Goal: Task Accomplishment & Management: Manage account settings

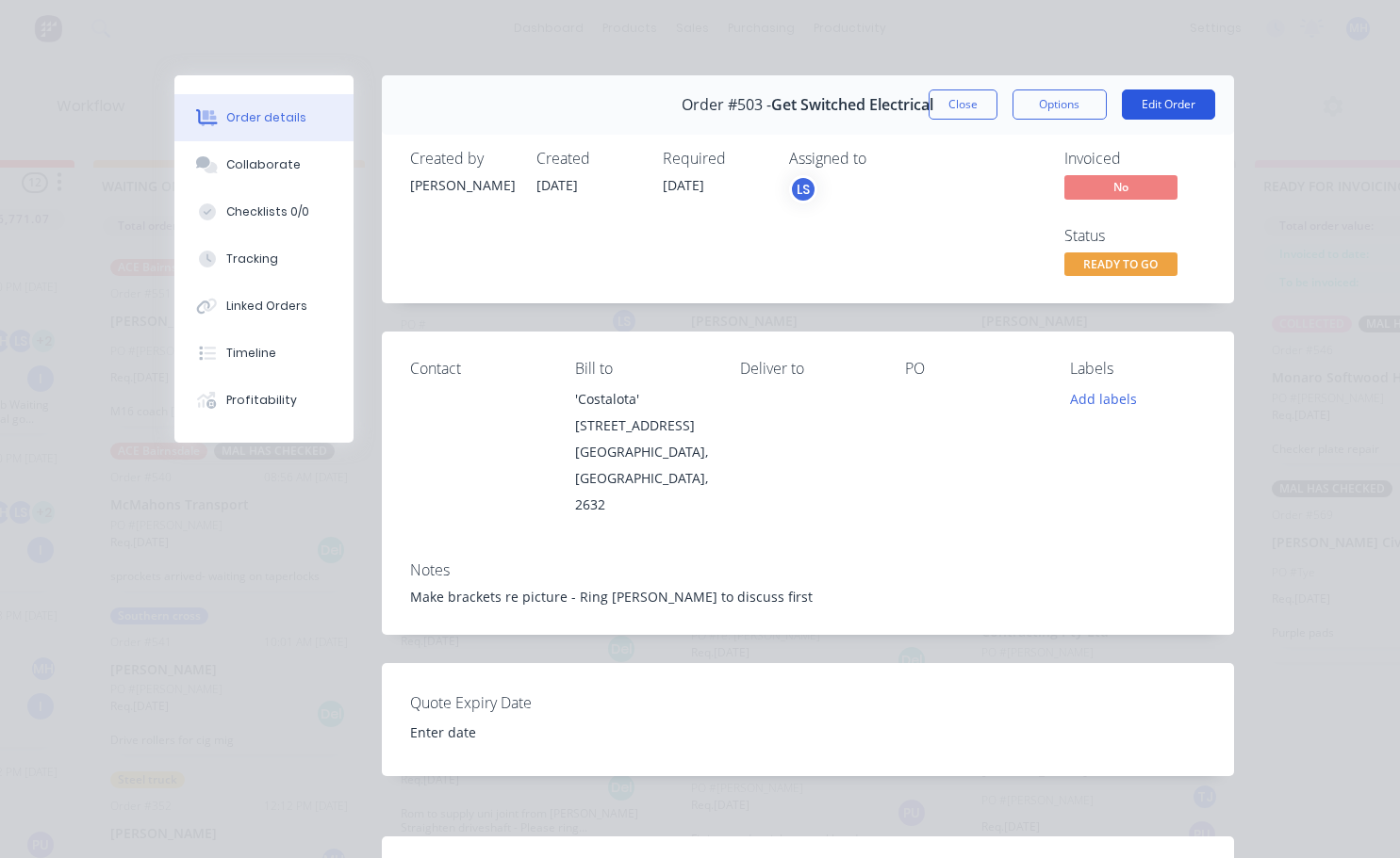
click at [1157, 110] on button "Edit Order" at bounding box center [1167, 105] width 93 height 30
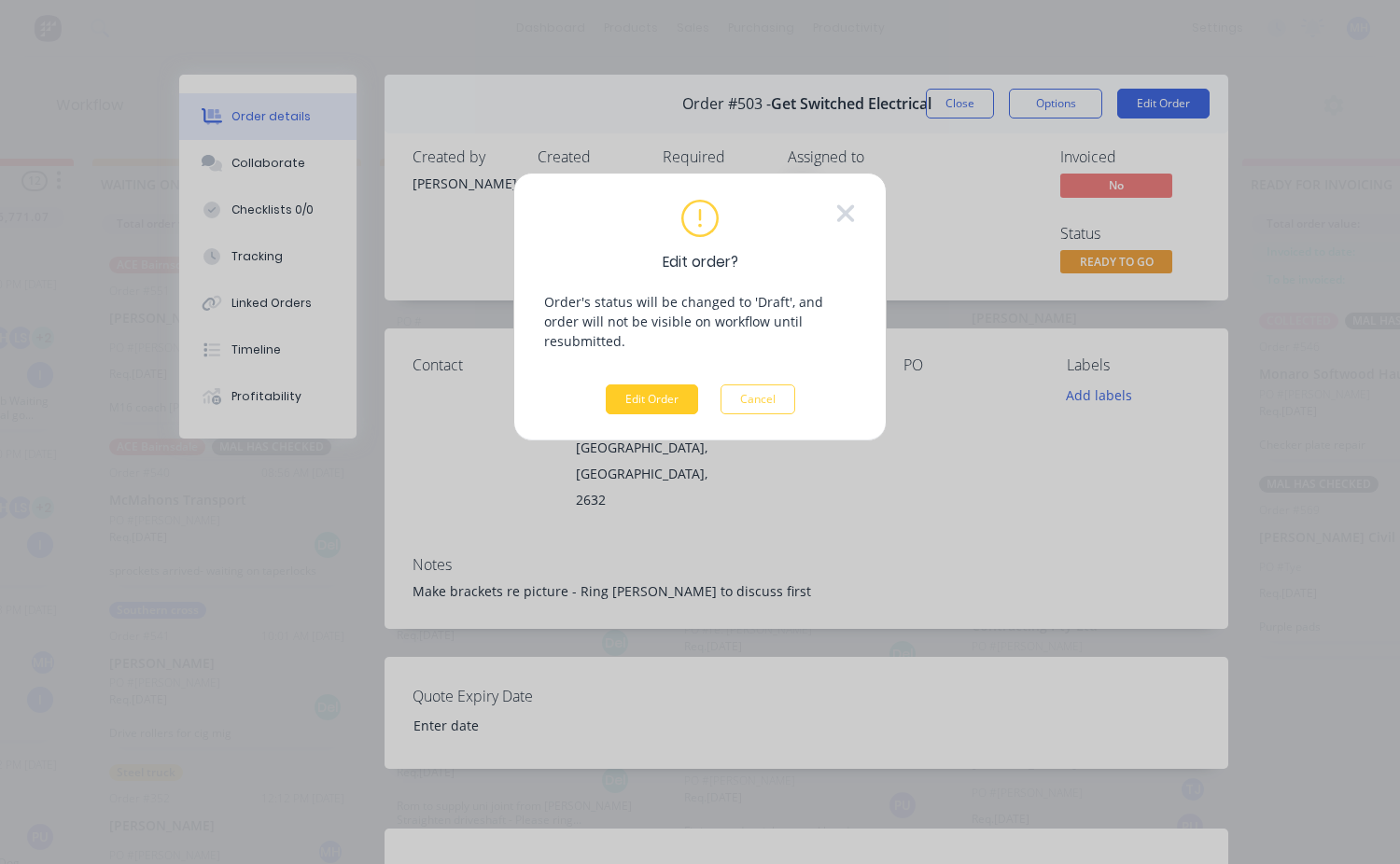
click at [666, 385] on button "Edit Order" at bounding box center [651, 400] width 92 height 30
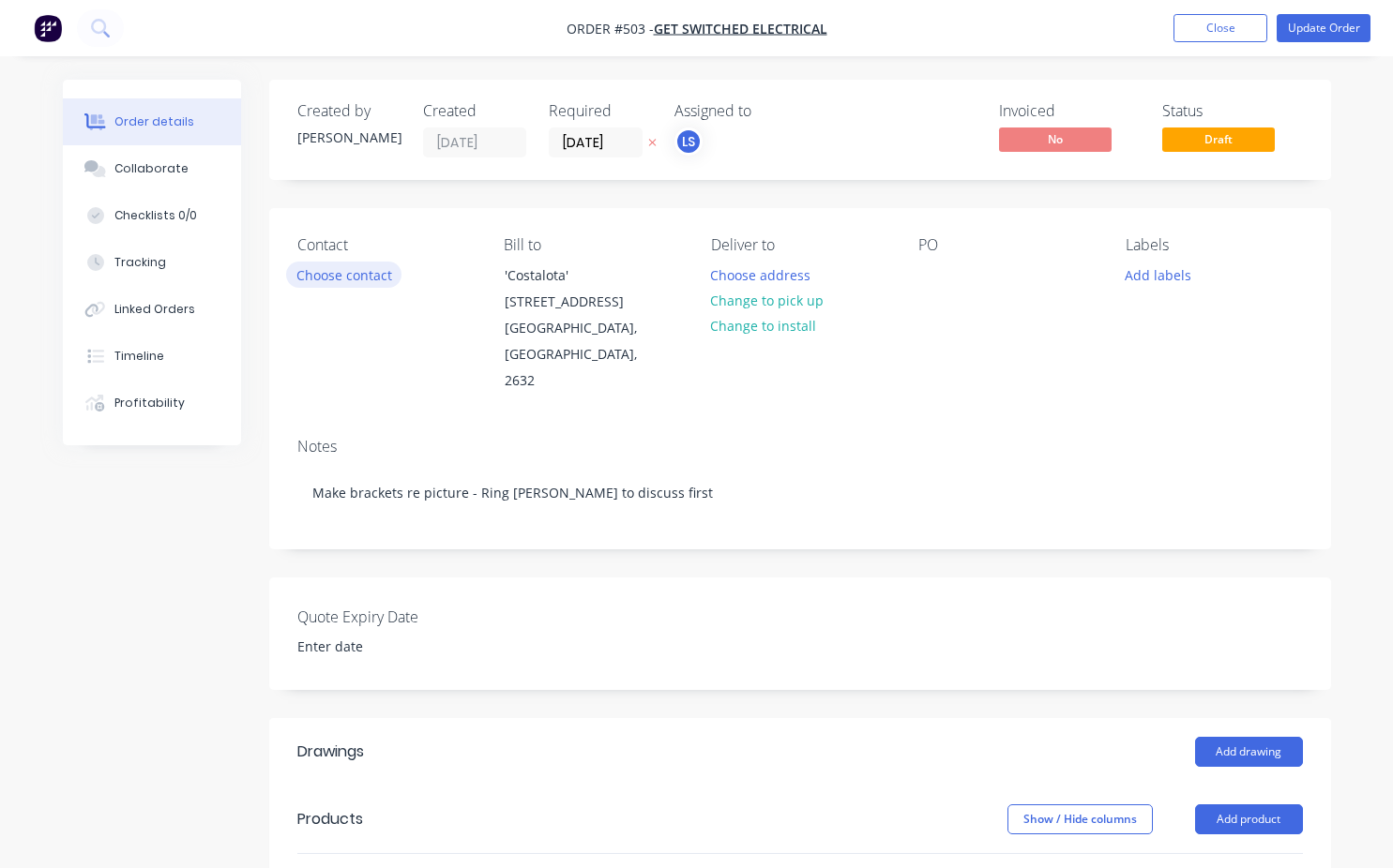
click at [352, 278] on button "Choose contact" at bounding box center [344, 273] width 115 height 25
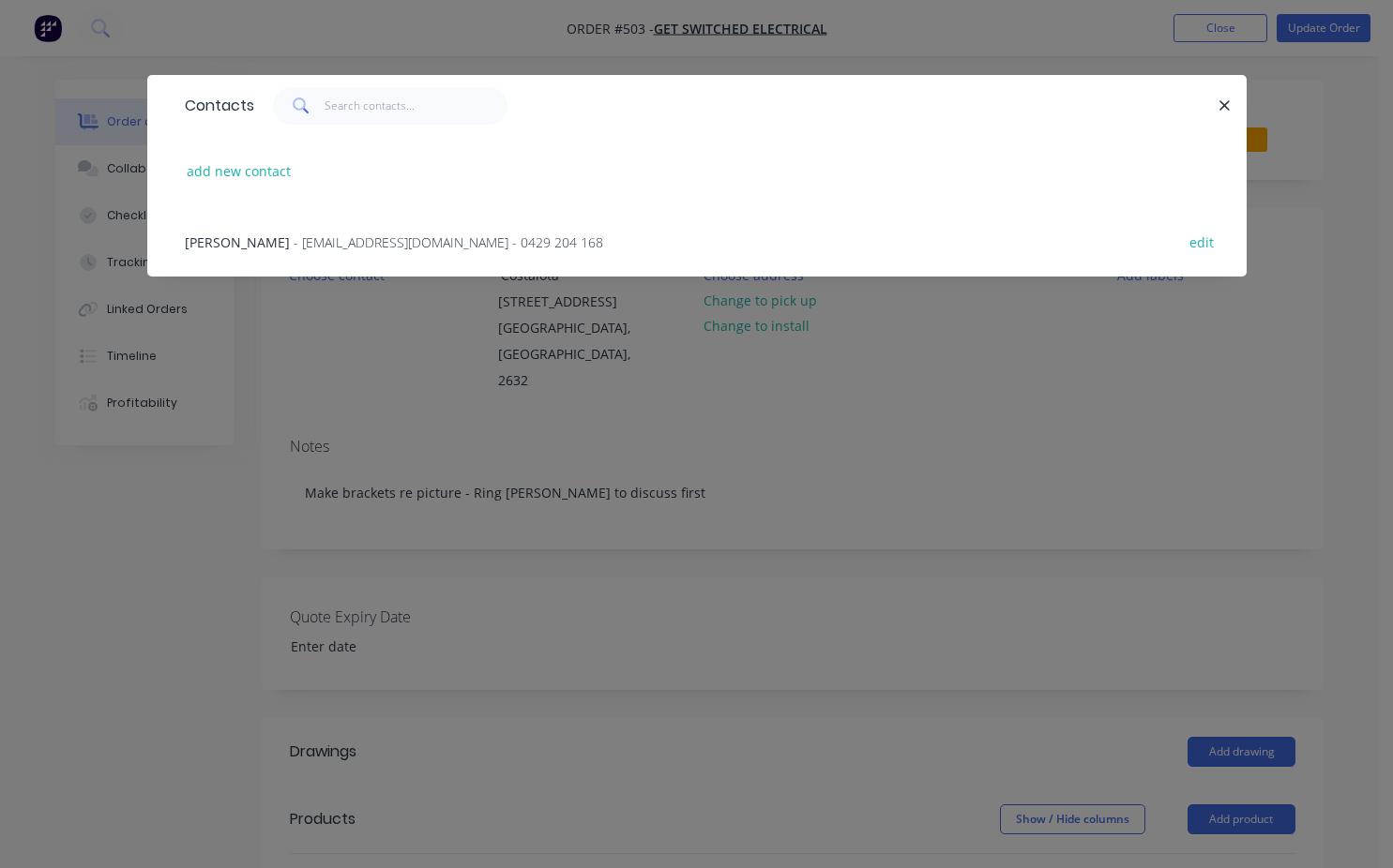
click at [260, 238] on span "[PERSON_NAME]" at bounding box center [238, 243] width 105 height 18
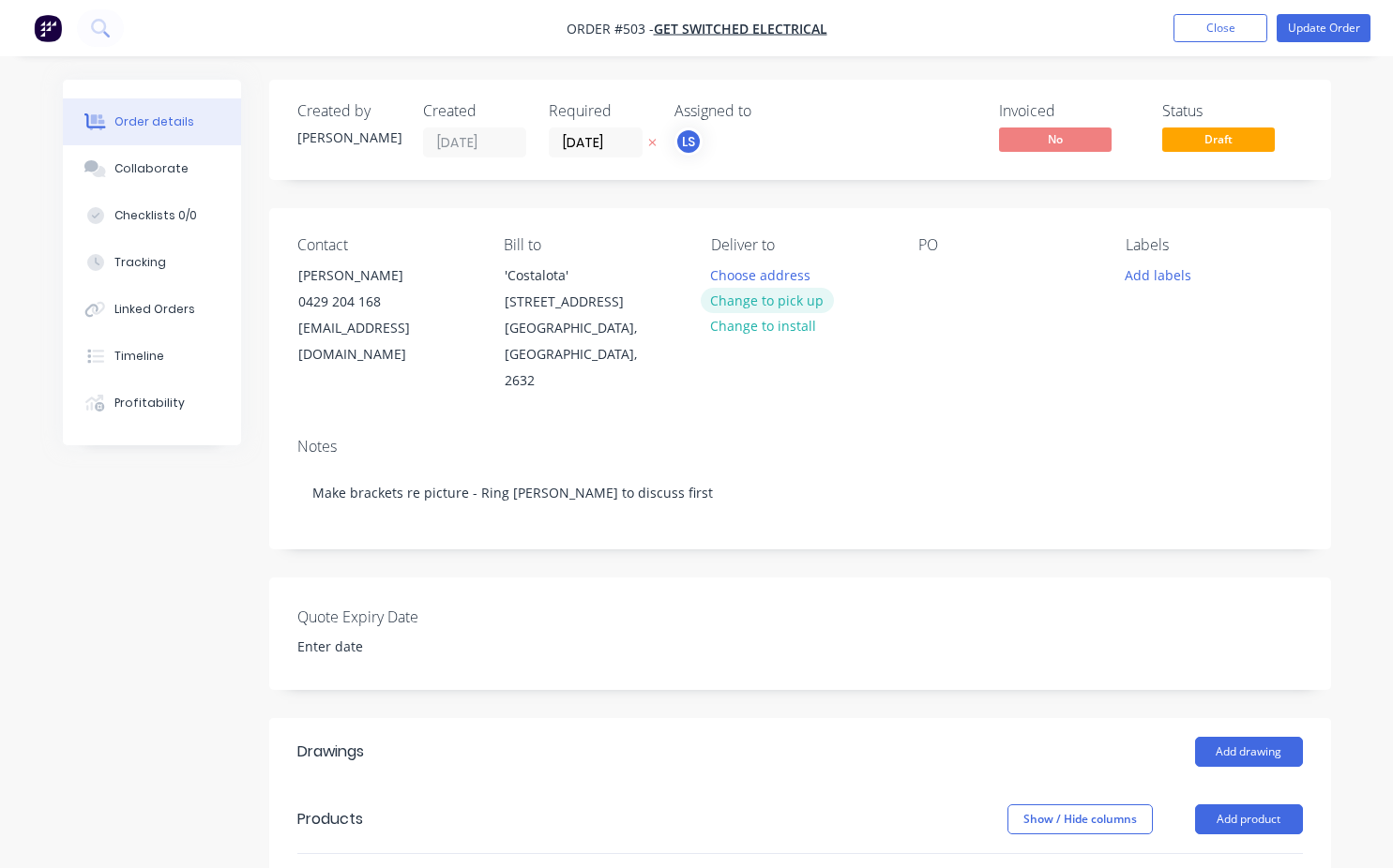
click at [797, 310] on button "Change to pick up" at bounding box center [768, 300] width 133 height 25
click at [930, 278] on div at bounding box center [933, 274] width 30 height 27
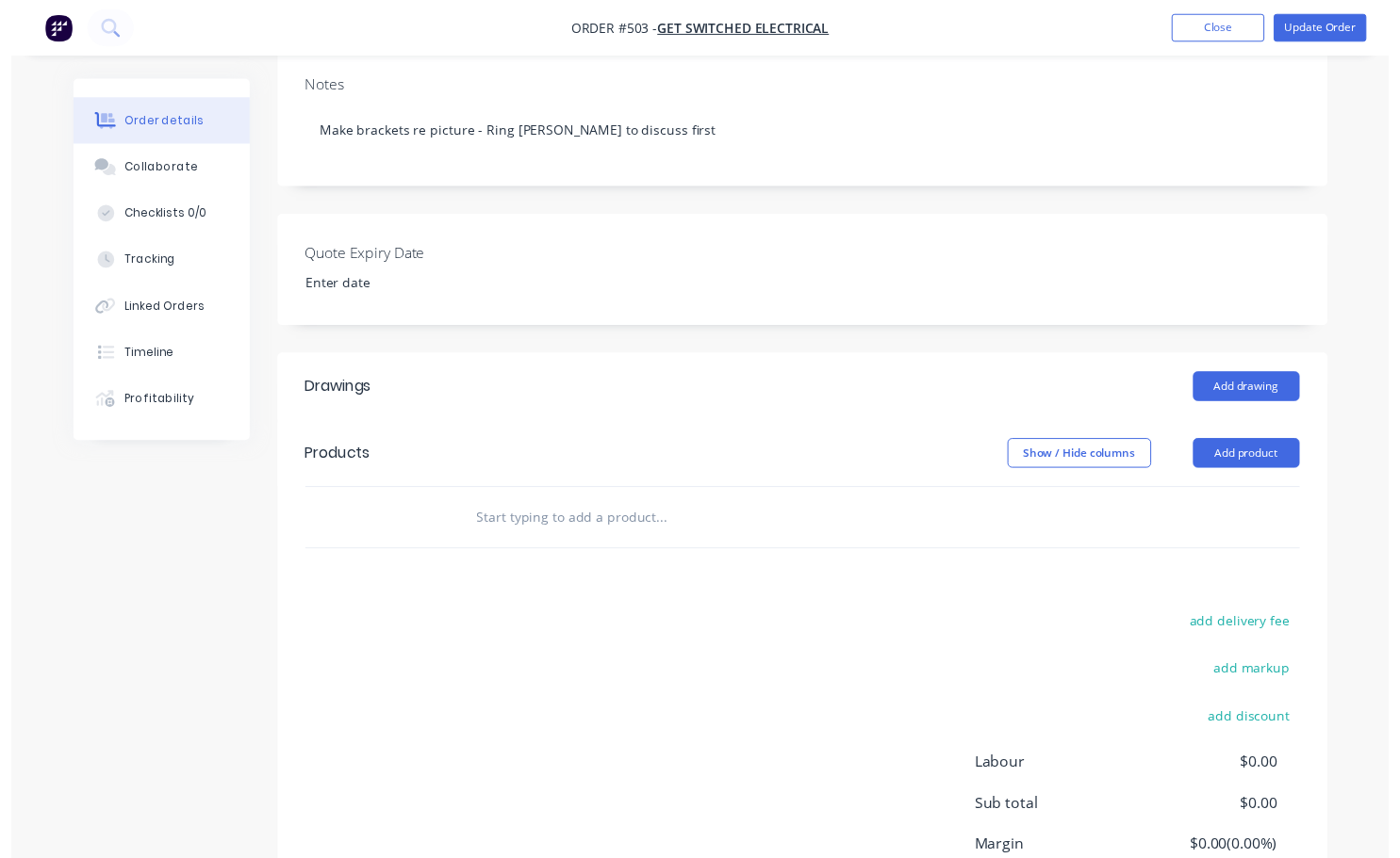
scroll to position [283, 0]
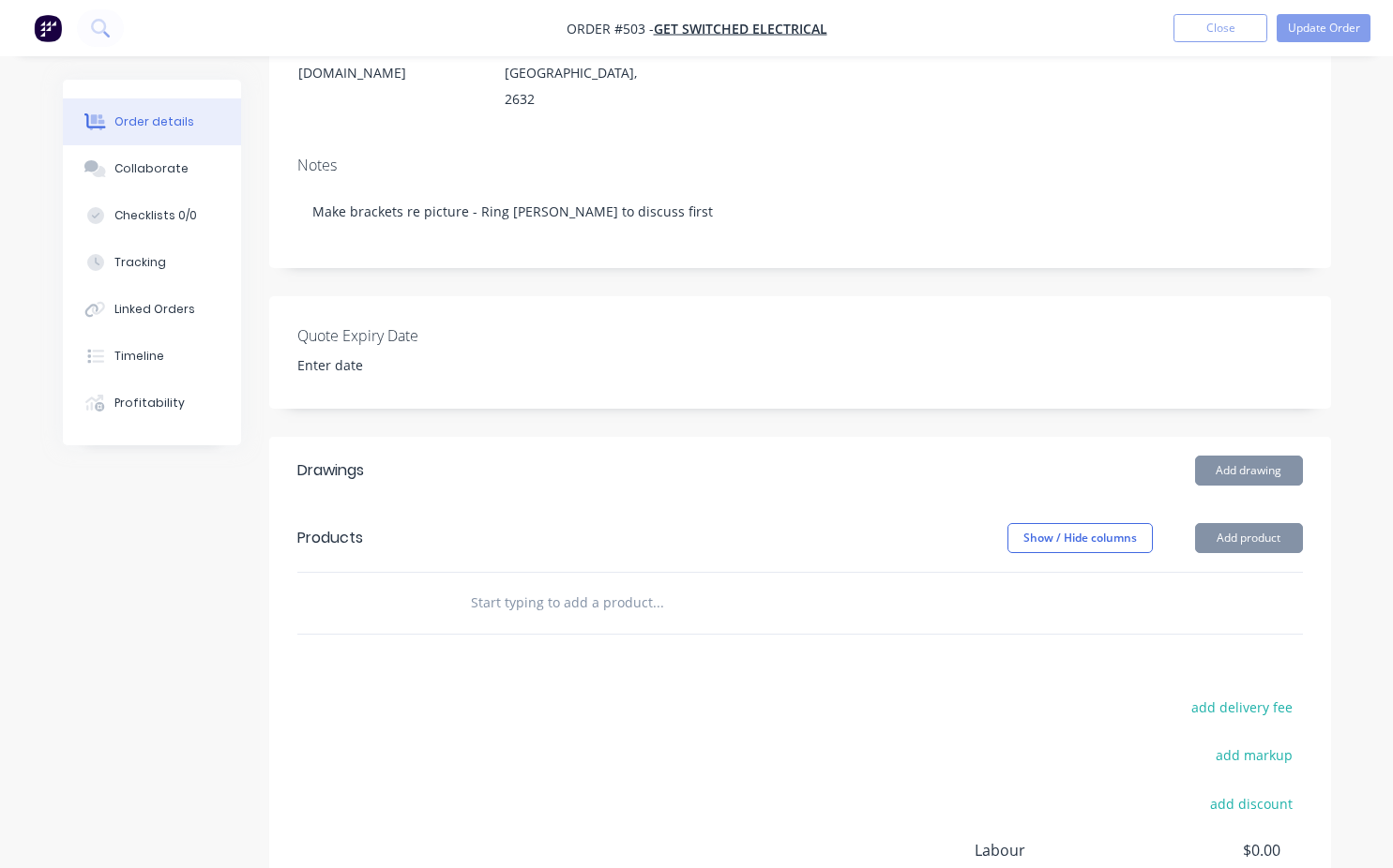
drag, startPoint x: 471, startPoint y: 572, endPoint x: 479, endPoint y: 587, distance: 17.0
click at [479, 587] on input "text" at bounding box center [657, 604] width 375 height 38
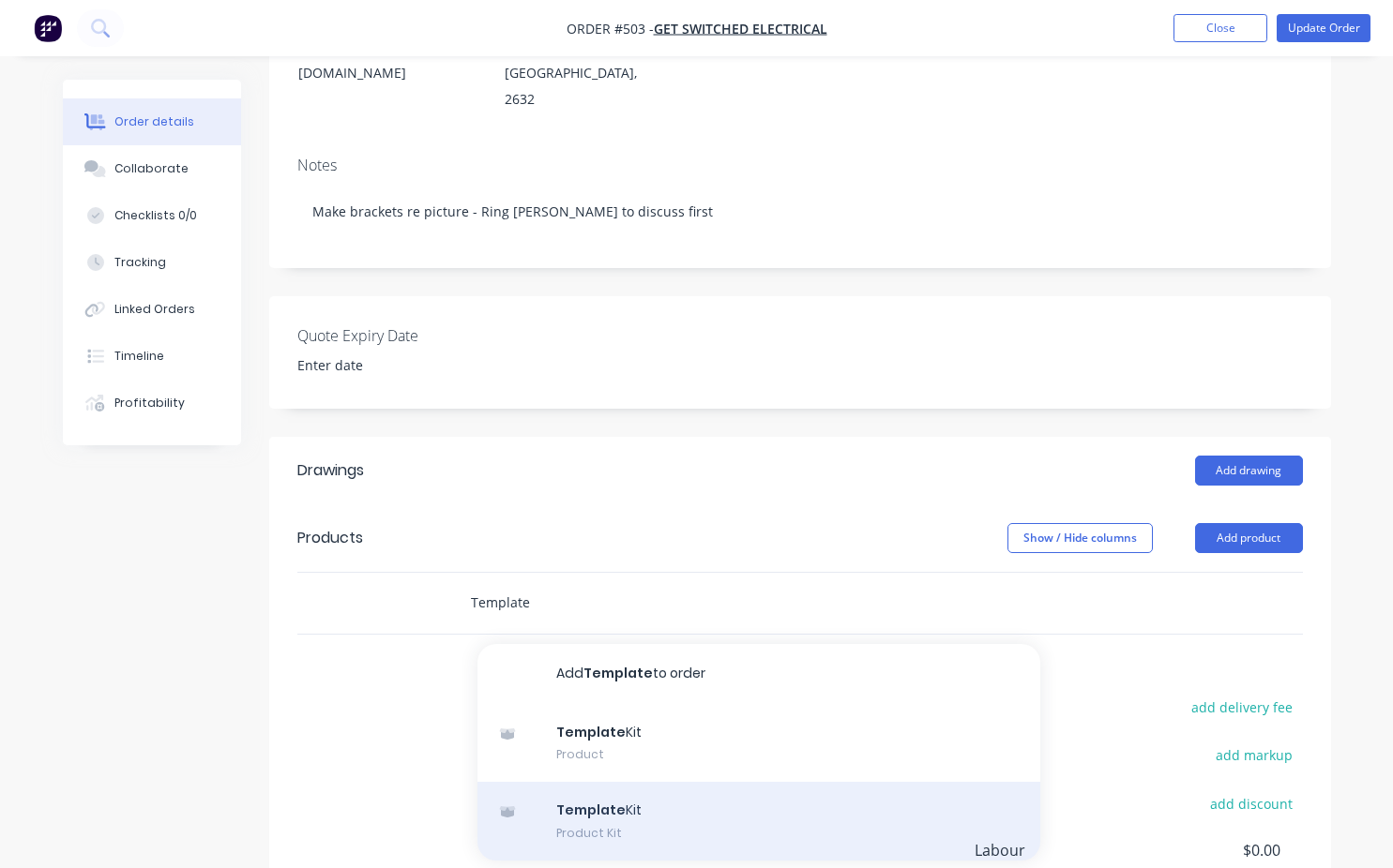
type input "Template"
click at [597, 786] on div "Template Kit Product Kit" at bounding box center [759, 821] width 563 height 79
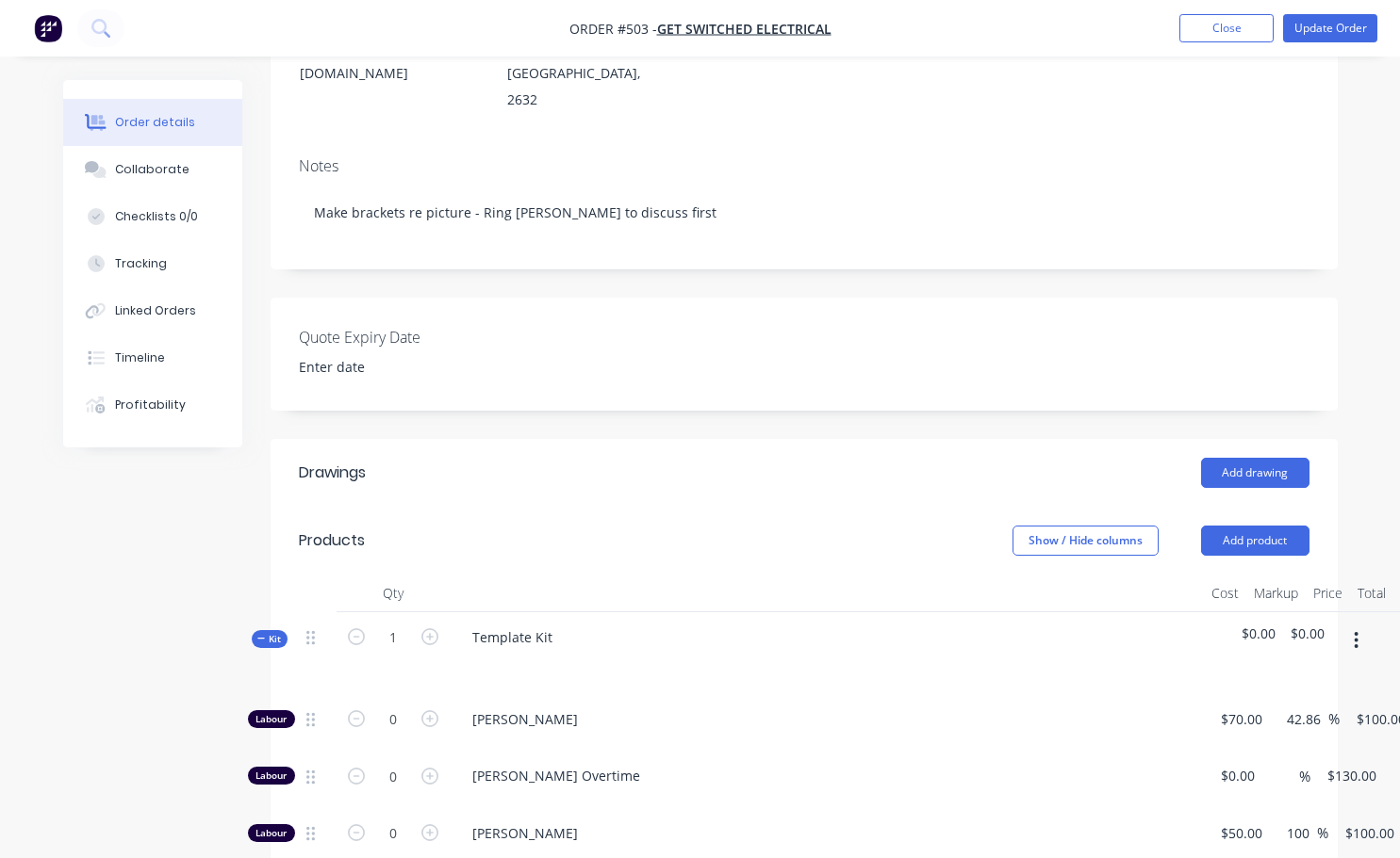
click at [559, 651] on div at bounding box center [825, 664] width 738 height 27
click at [544, 623] on div "Template Kit" at bounding box center [512, 636] width 110 height 27
click at [549, 623] on div "Template Kit" at bounding box center [512, 636] width 110 height 27
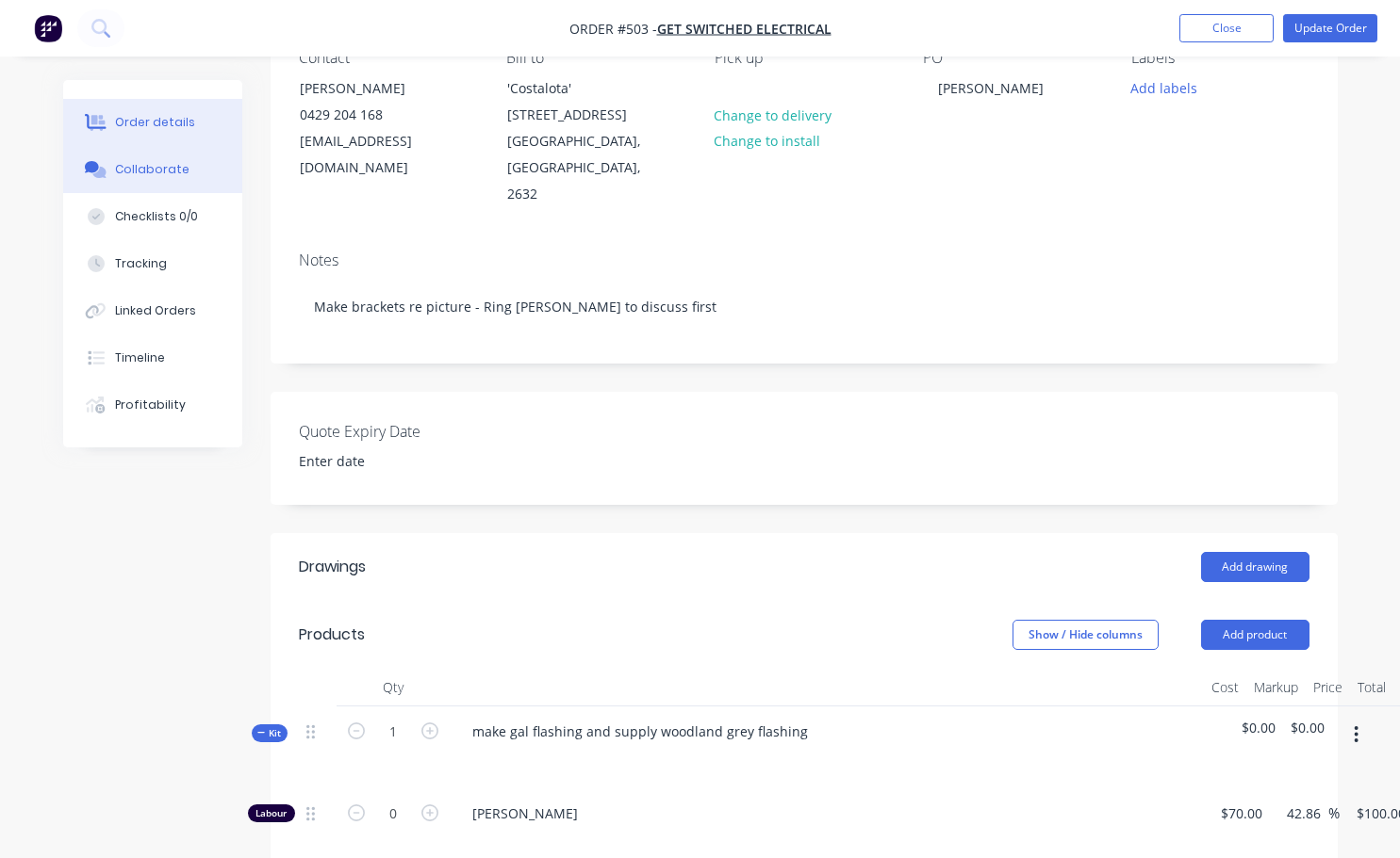
click at [175, 171] on div "Collaborate" at bounding box center [152, 169] width 75 height 17
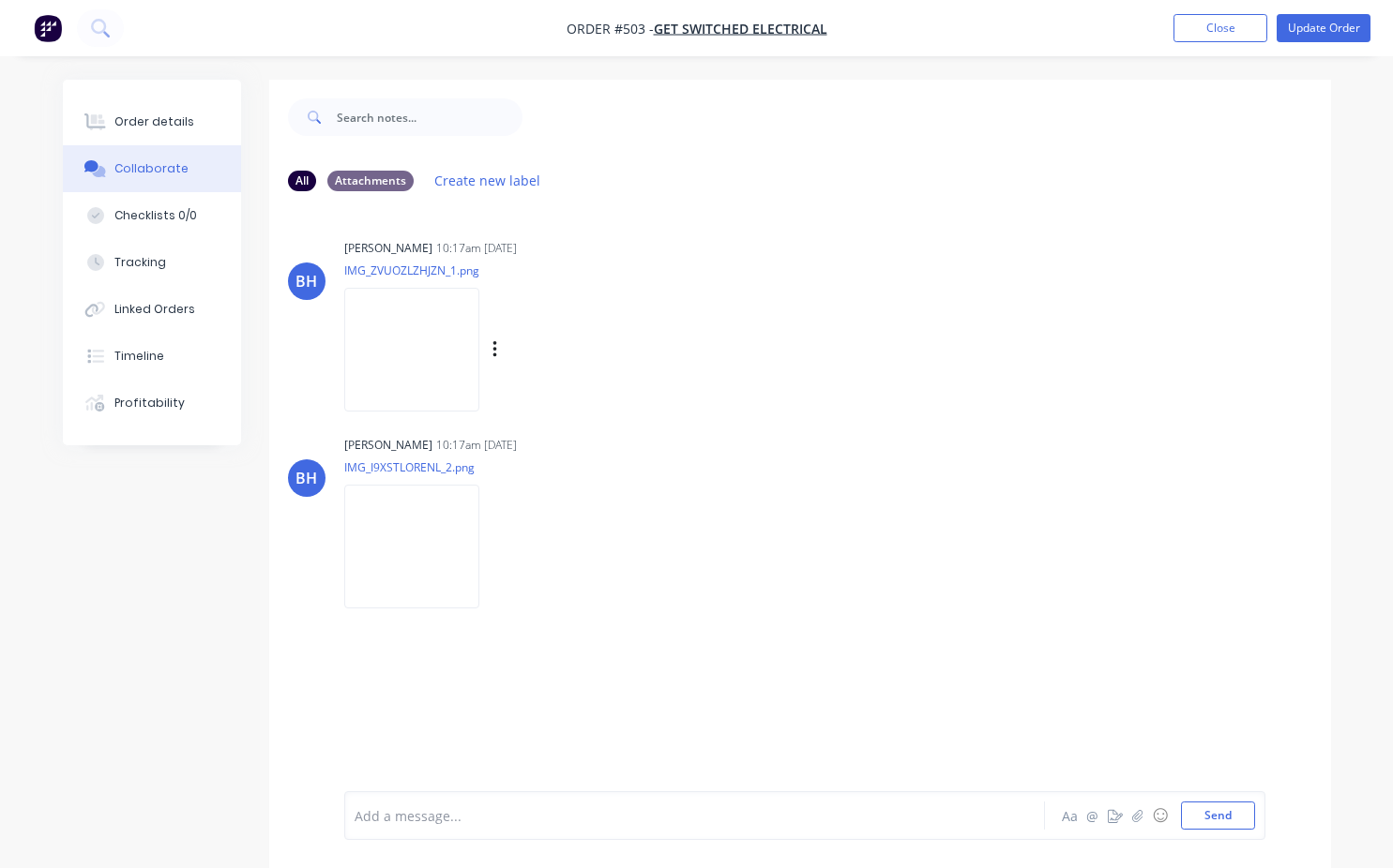
click at [413, 343] on img at bounding box center [412, 350] width 135 height 123
click at [429, 535] on img at bounding box center [412, 547] width 135 height 123
click at [1223, 42] on button "Close" at bounding box center [1220, 28] width 93 height 28
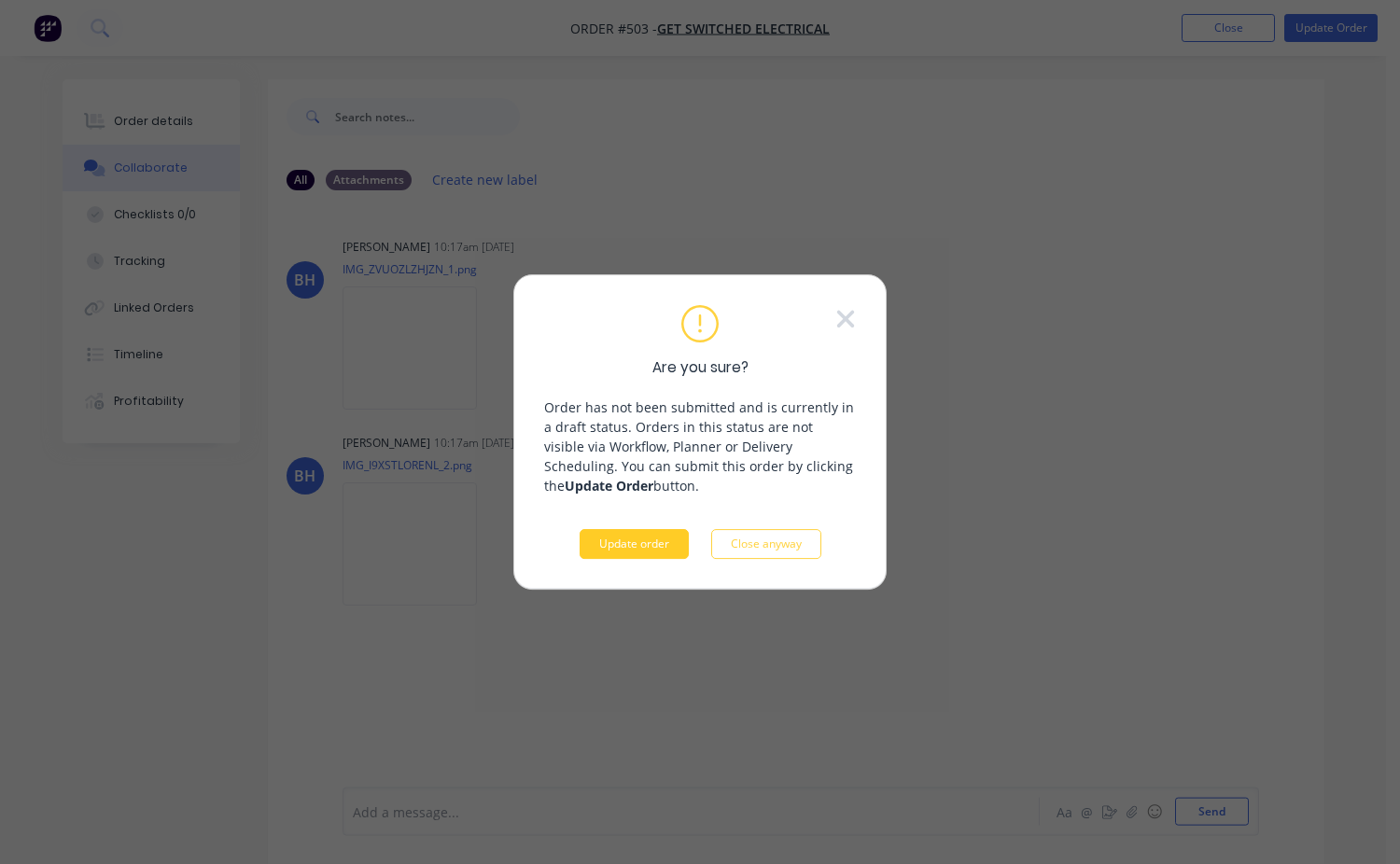
click at [615, 551] on button "Update order" at bounding box center [634, 544] width 109 height 30
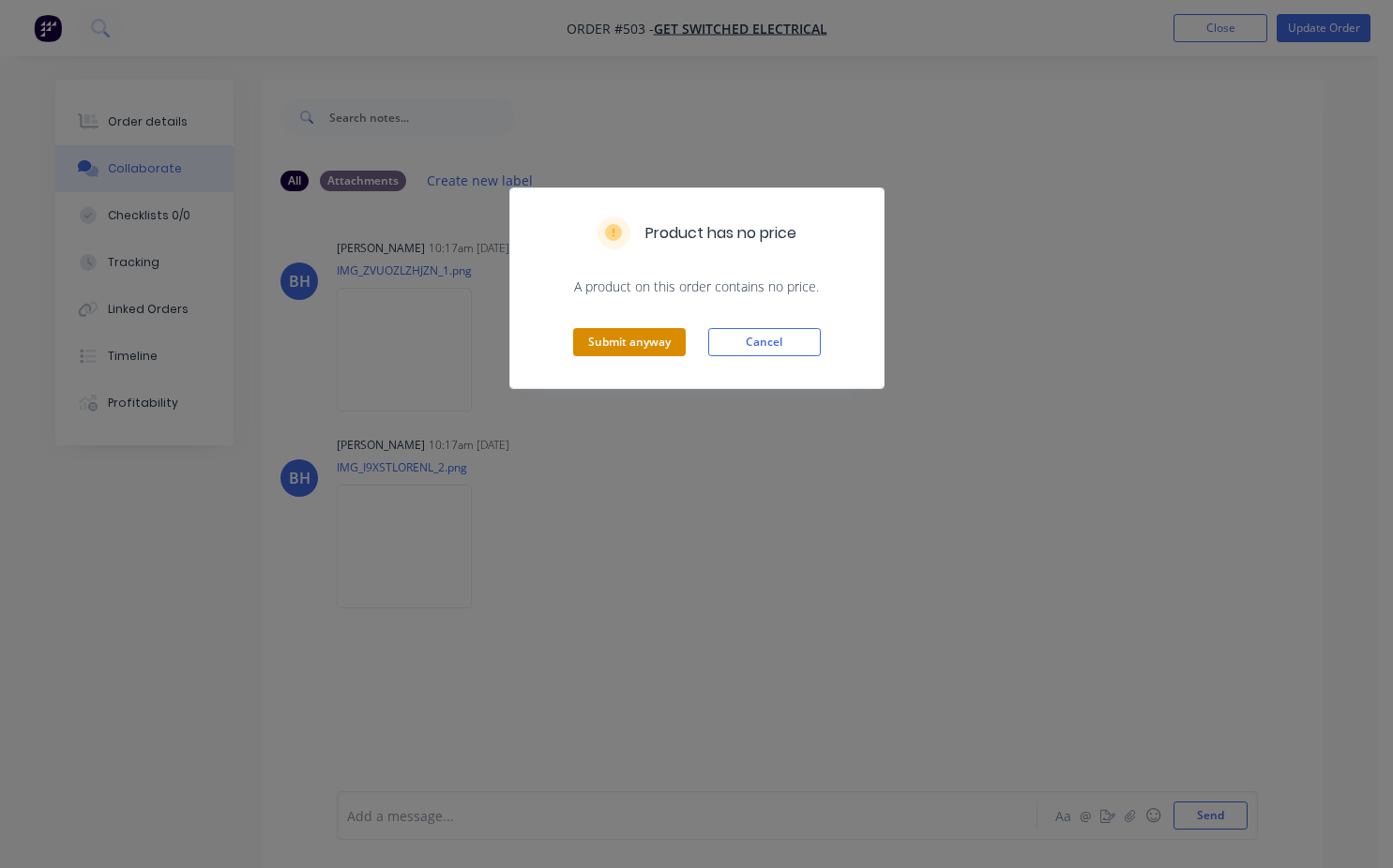
click at [651, 344] on button "Submit anyway" at bounding box center [628, 342] width 112 height 28
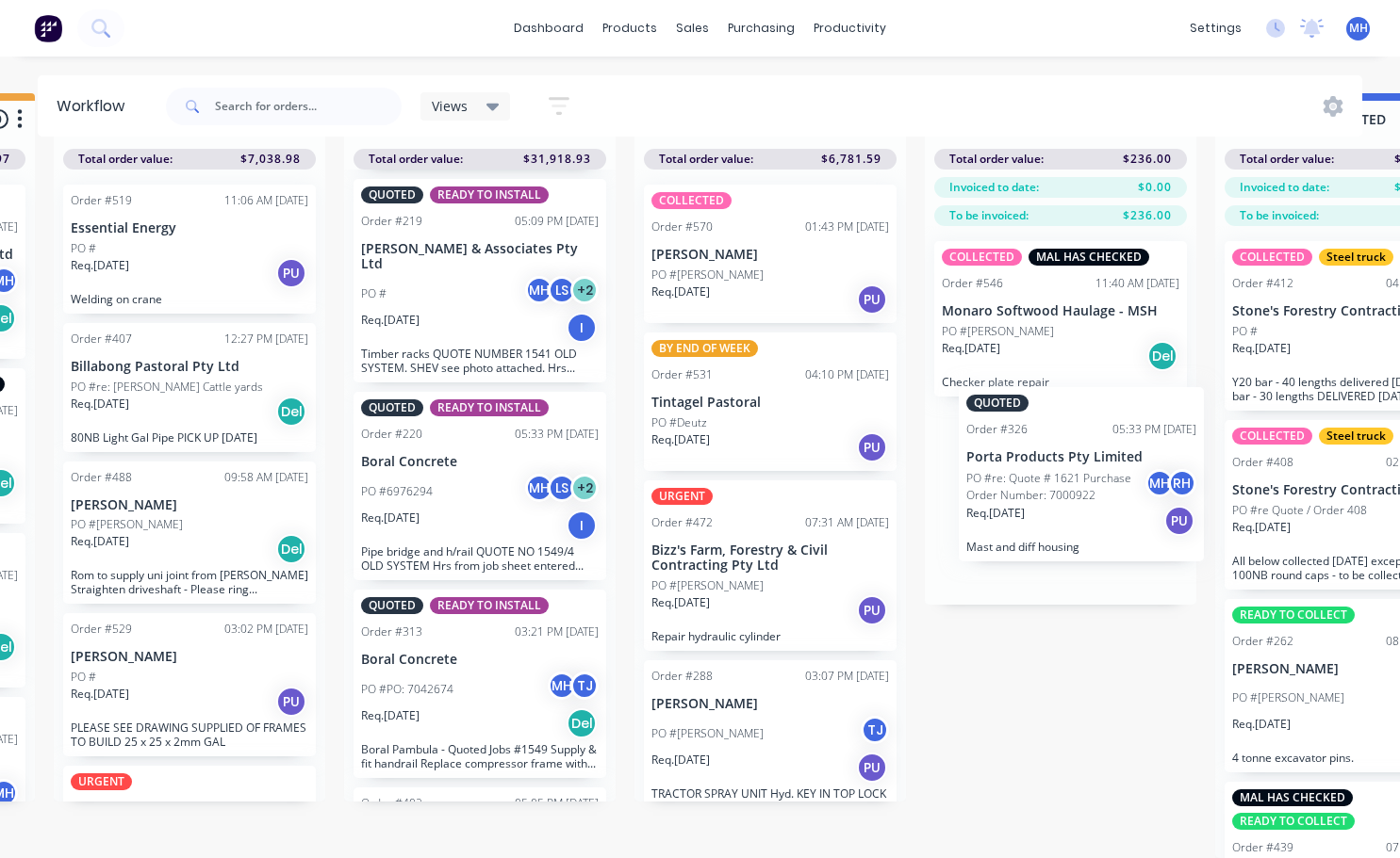
scroll to position [81, 871]
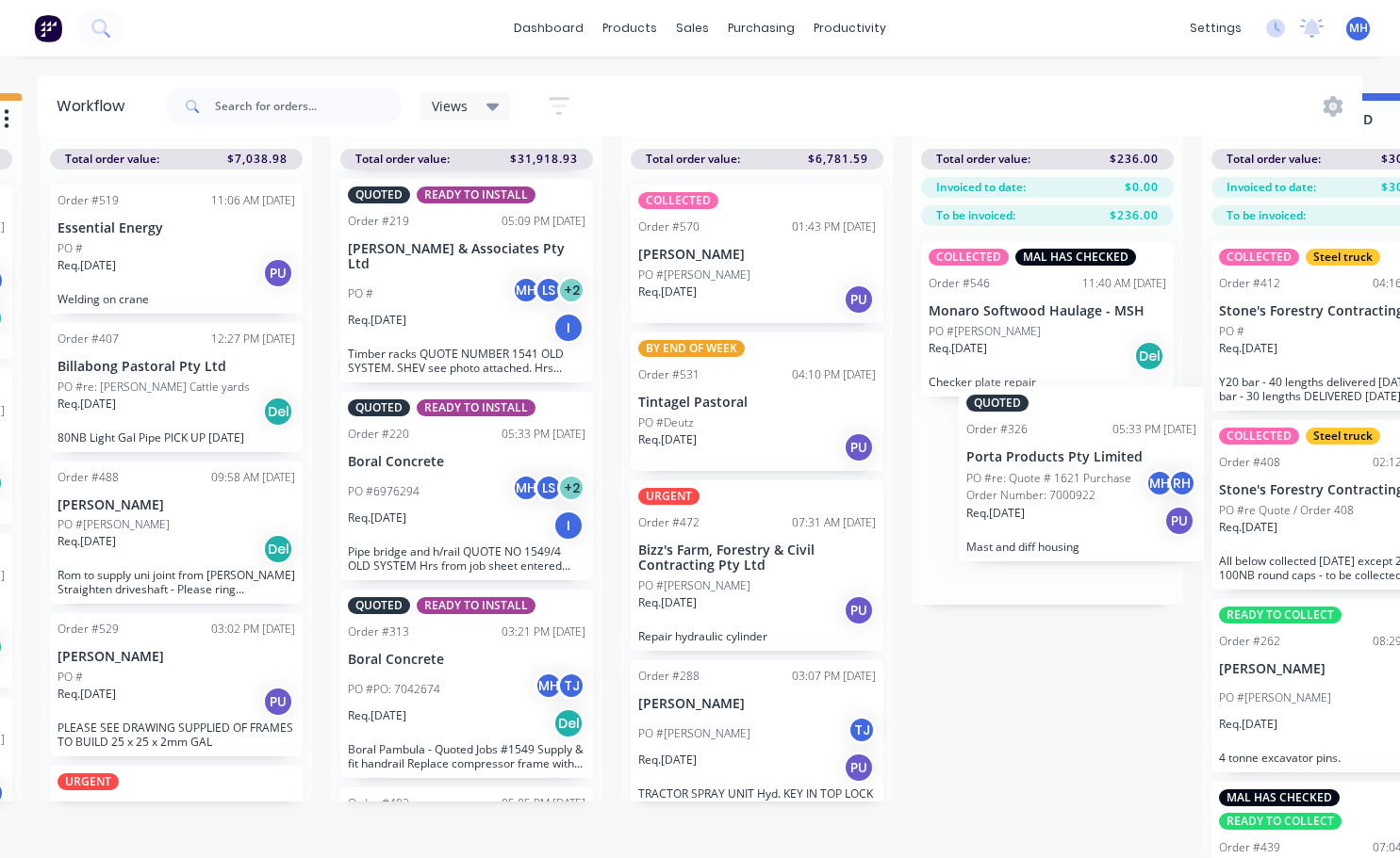
drag, startPoint x: 573, startPoint y: 495, endPoint x: 1079, endPoint y: 508, distance: 506.2
click at [1079, 508] on div "QUOTES TO DO 2 Status colour #273444 hex #273444 Save Cancel Notifications Emai…" at bounding box center [687, 475] width 3144 height 765
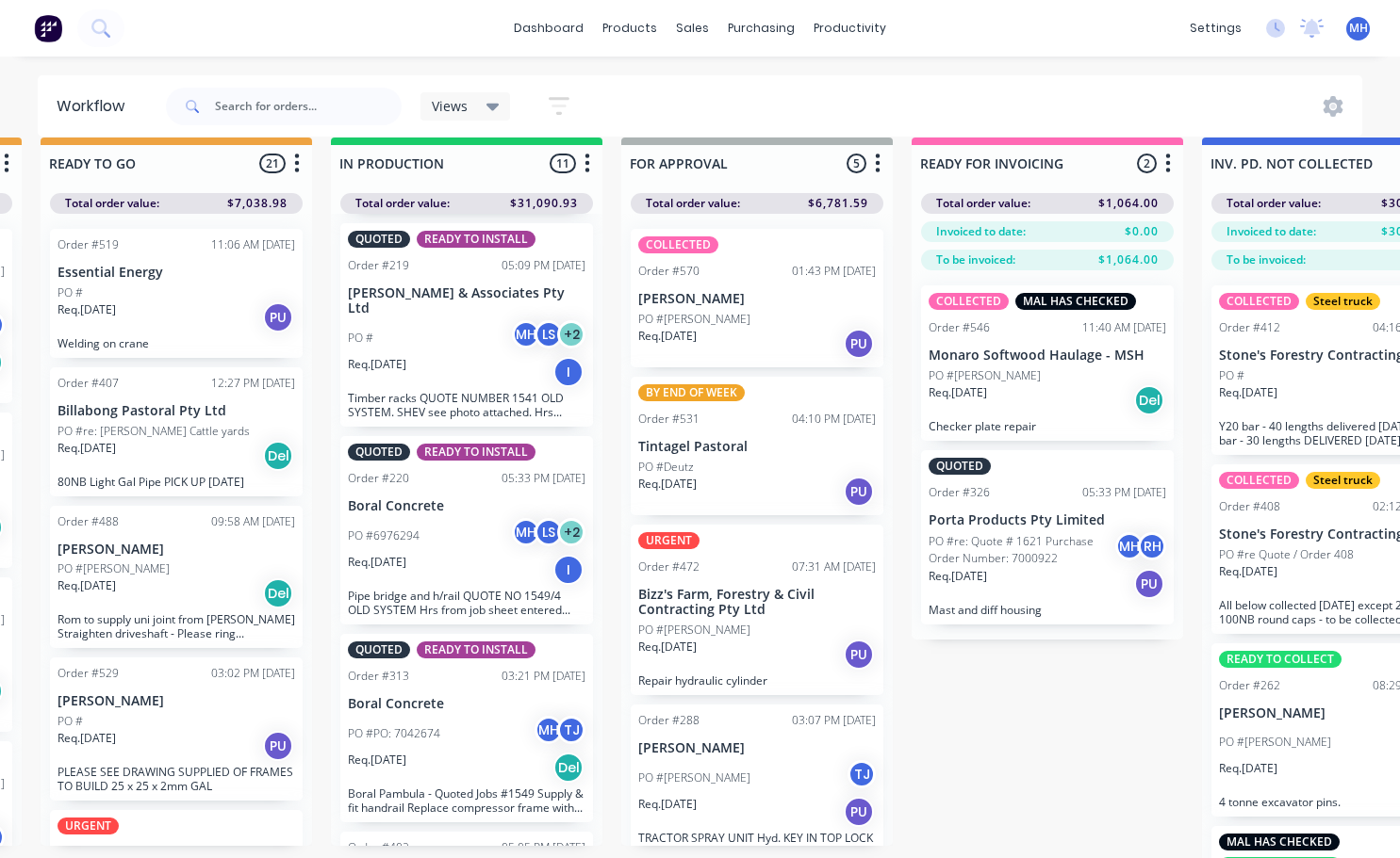
scroll to position [0, 871]
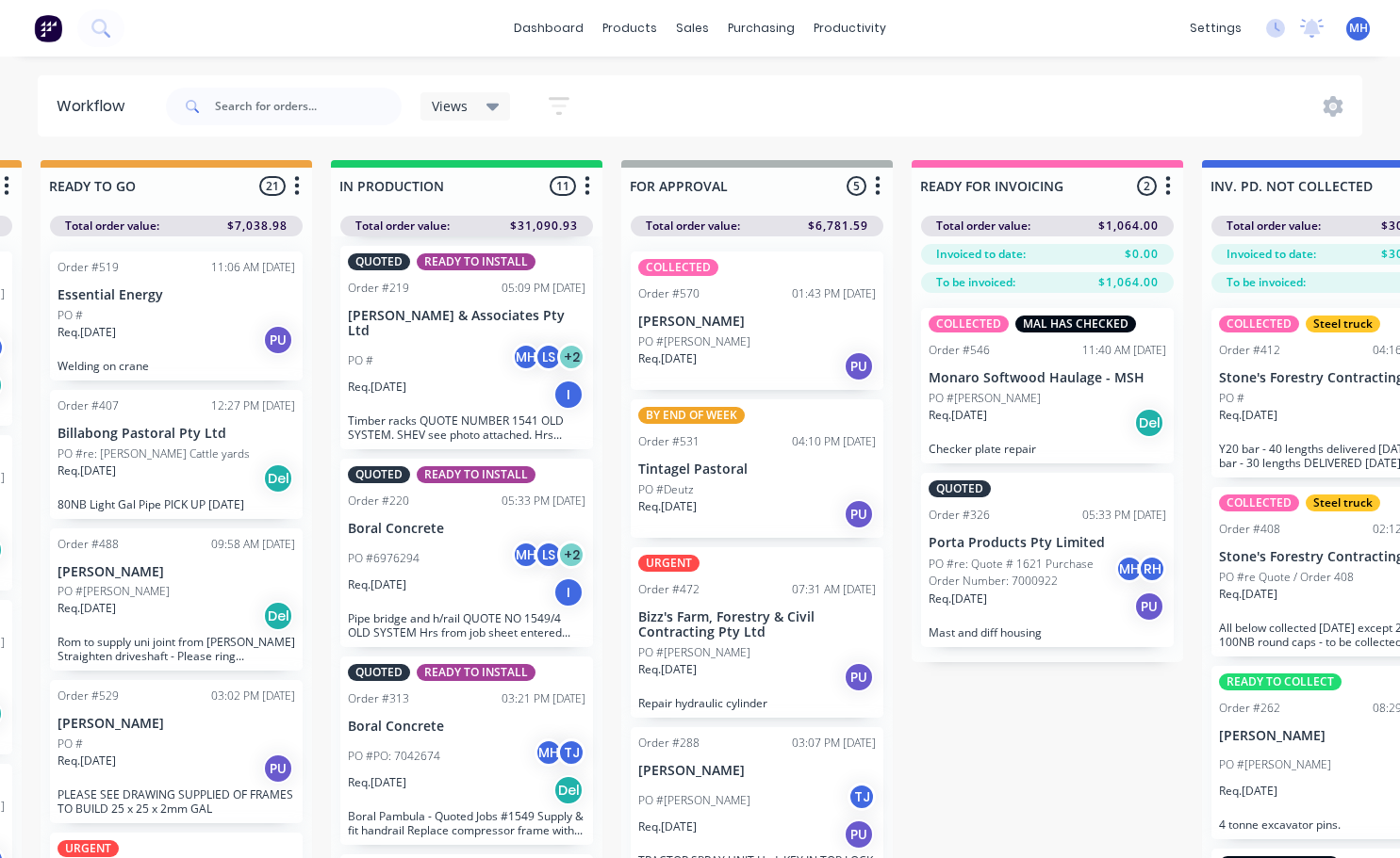
click at [1038, 560] on p "PO #re: Quote # 1621 Purchase Order Number: 7000922" at bounding box center [1021, 573] width 187 height 34
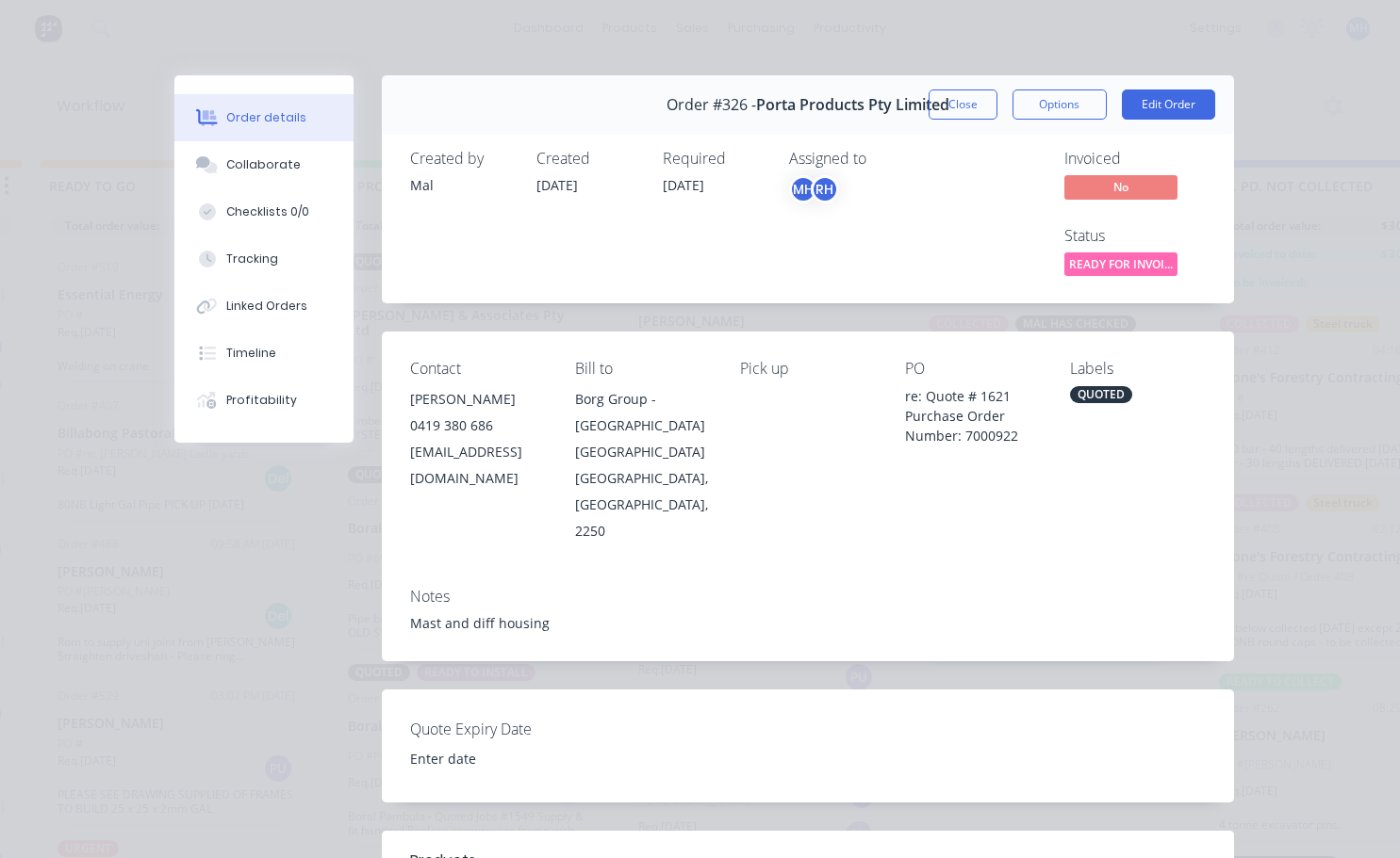
click at [1086, 393] on div "QUOTED" at bounding box center [1101, 395] width 62 height 17
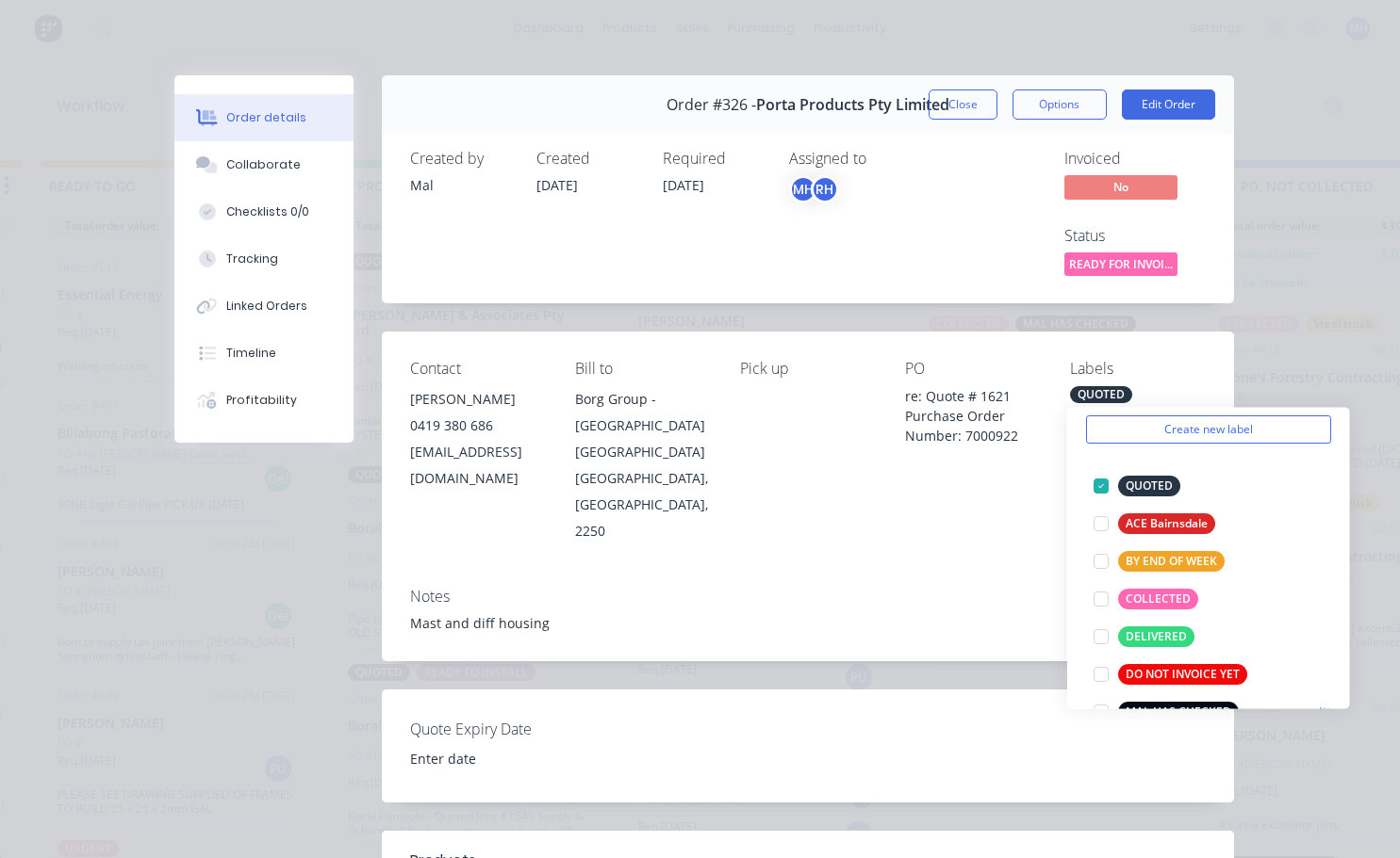
scroll to position [189, 0]
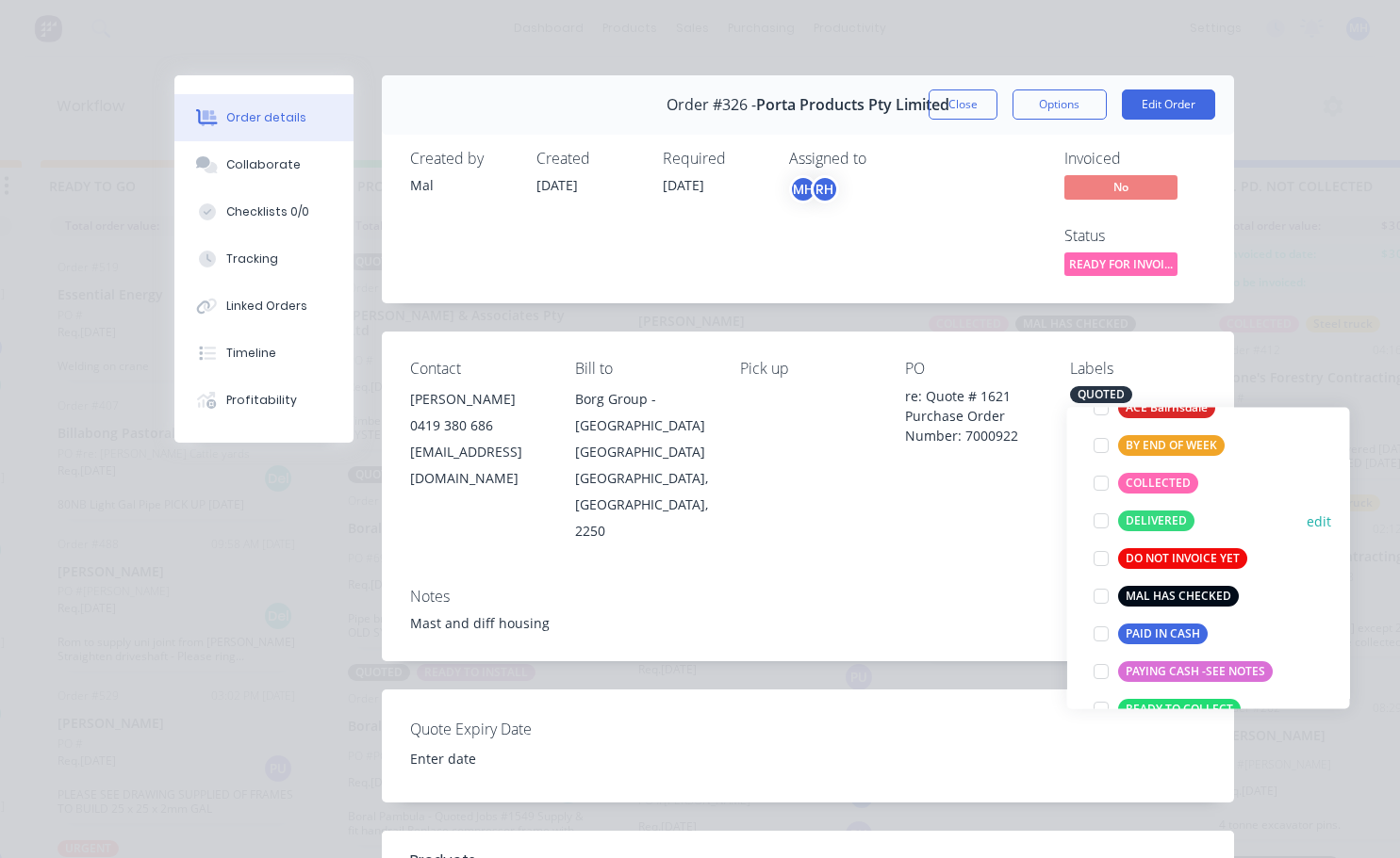
click at [1098, 520] on div at bounding box center [1101, 521] width 38 height 38
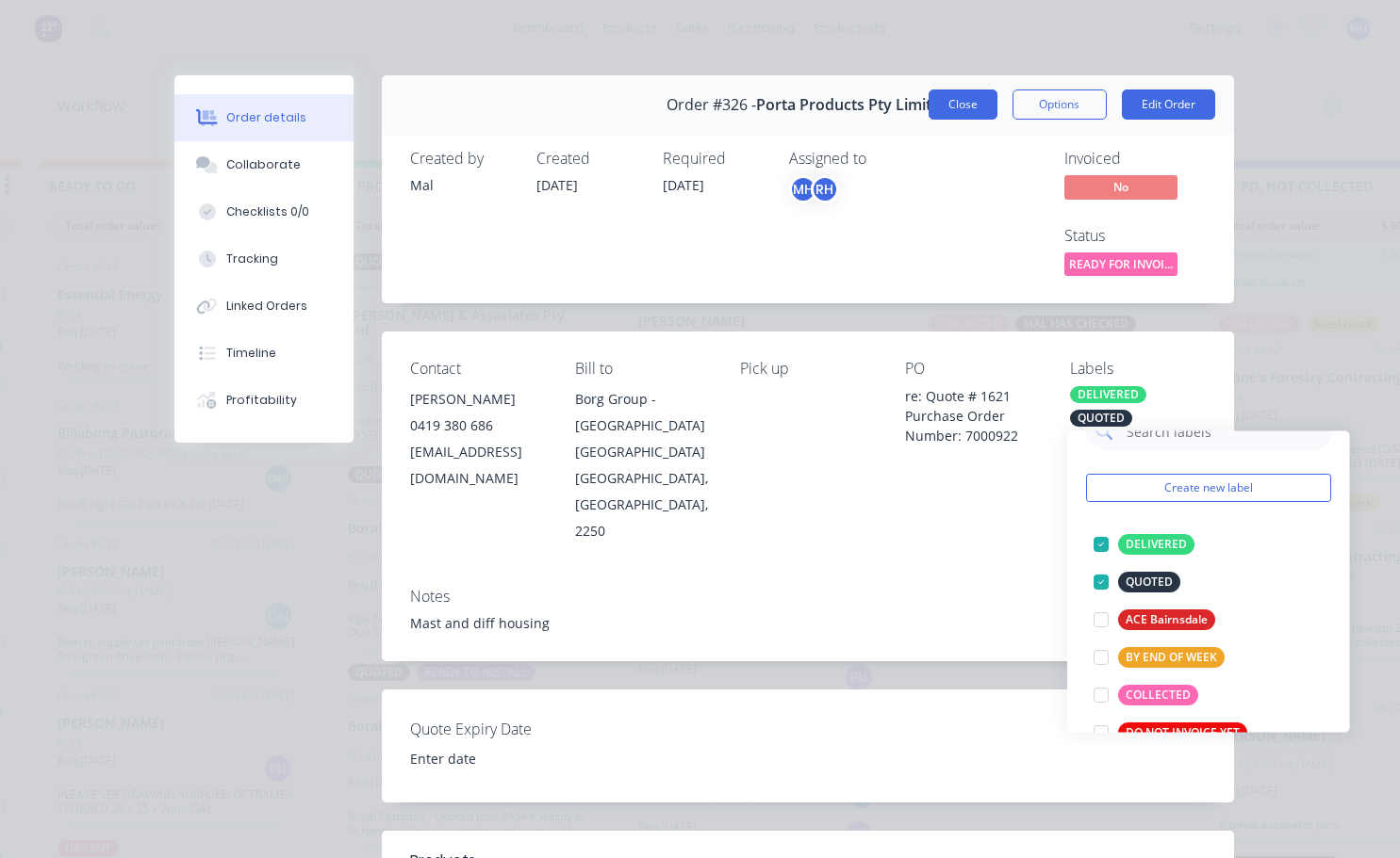
click at [946, 113] on button "Close" at bounding box center [962, 105] width 69 height 30
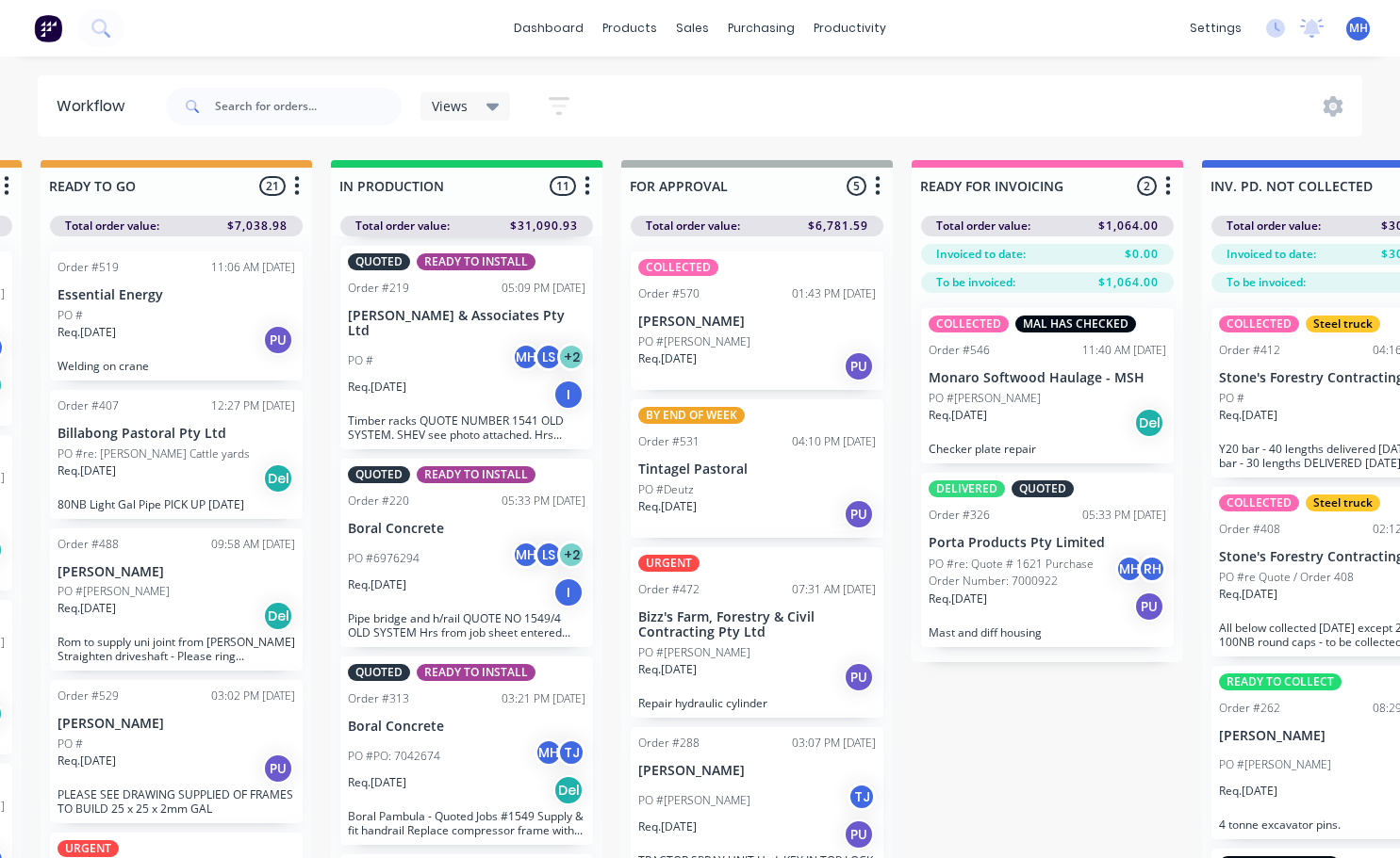
click at [1048, 583] on p "PO #re: Quote # 1621 Purchase Order Number: 7000922" at bounding box center [1021, 573] width 187 height 34
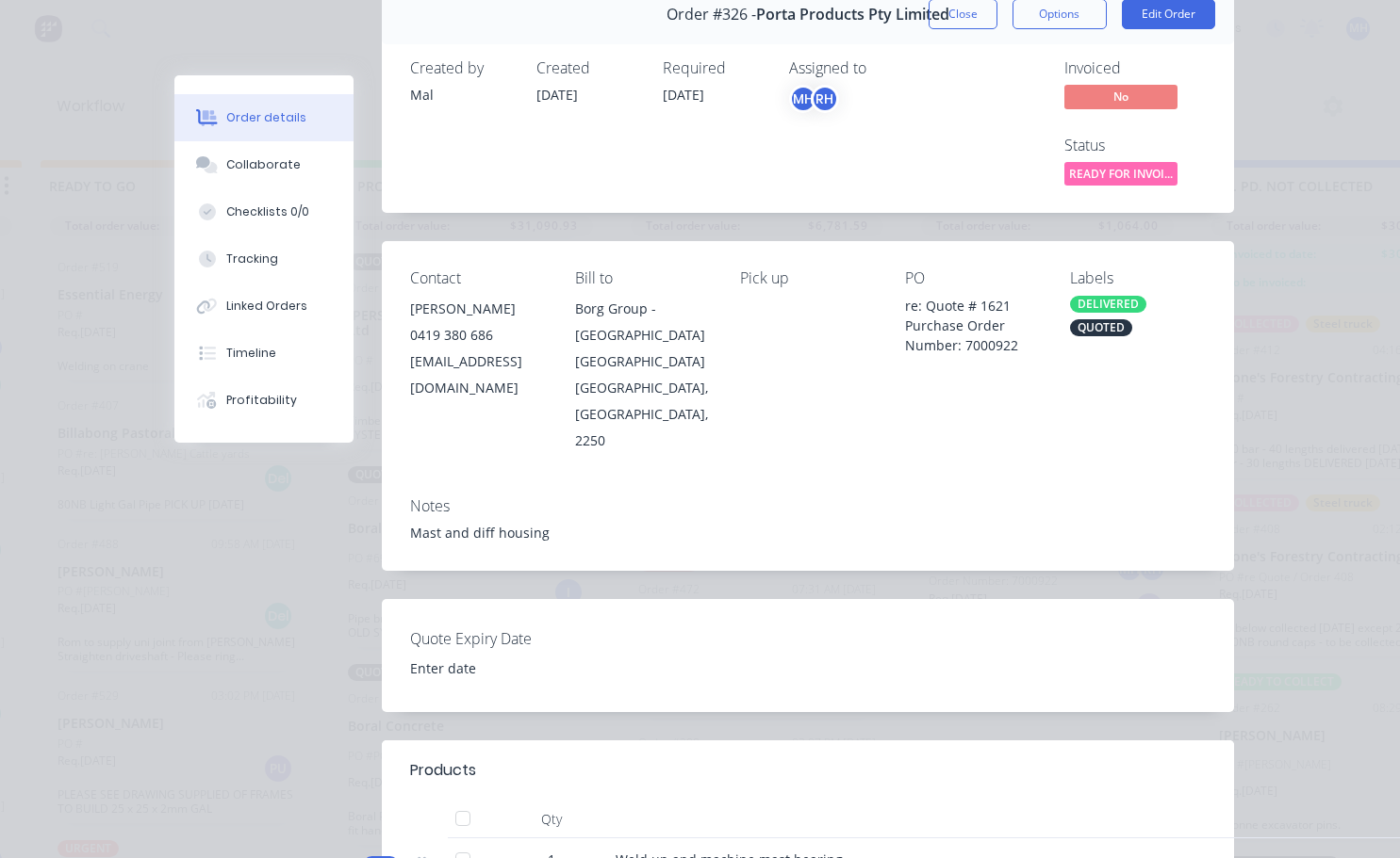
scroll to position [0, 0]
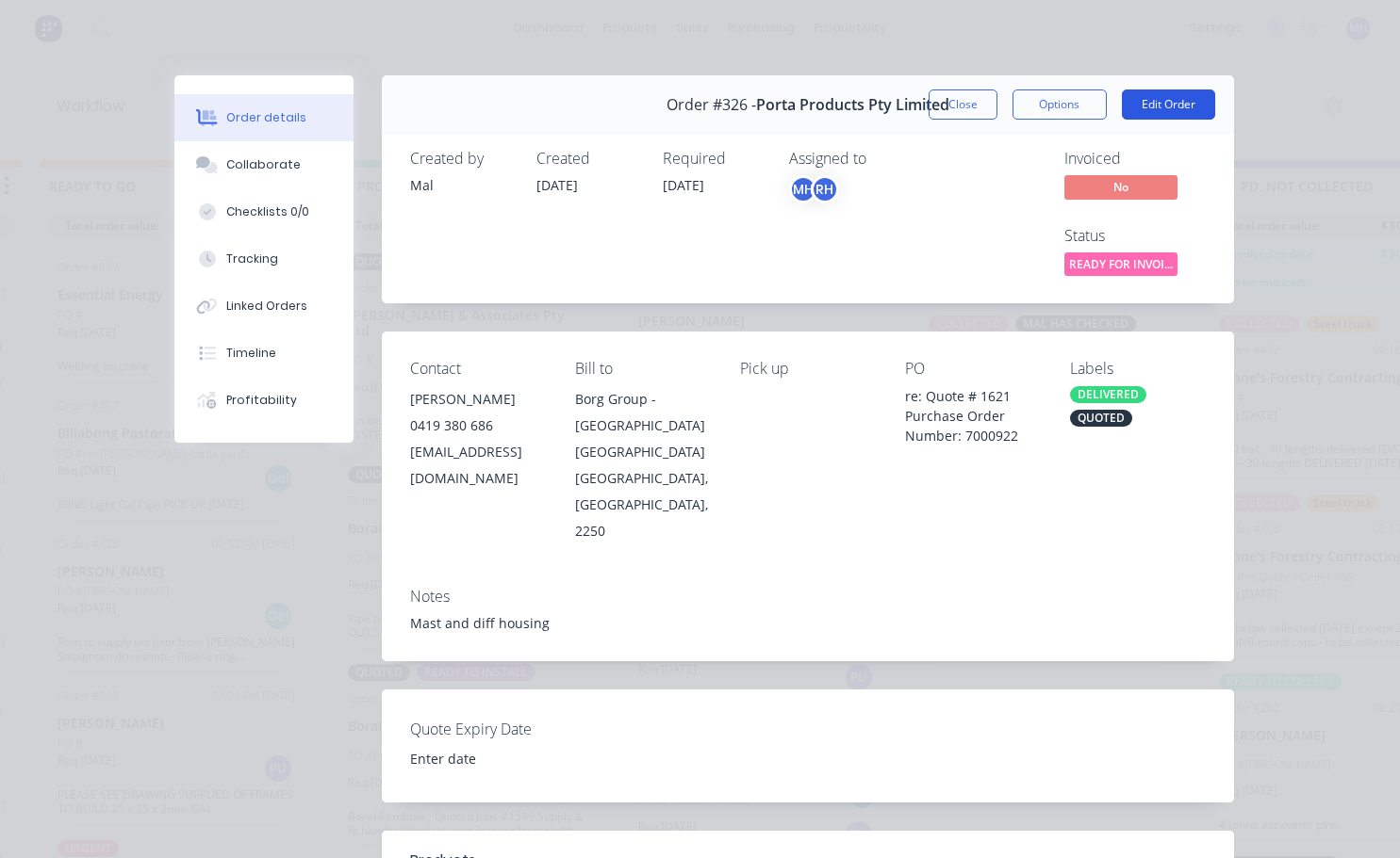
click at [1122, 107] on button "Edit Order" at bounding box center [1167, 105] width 93 height 30
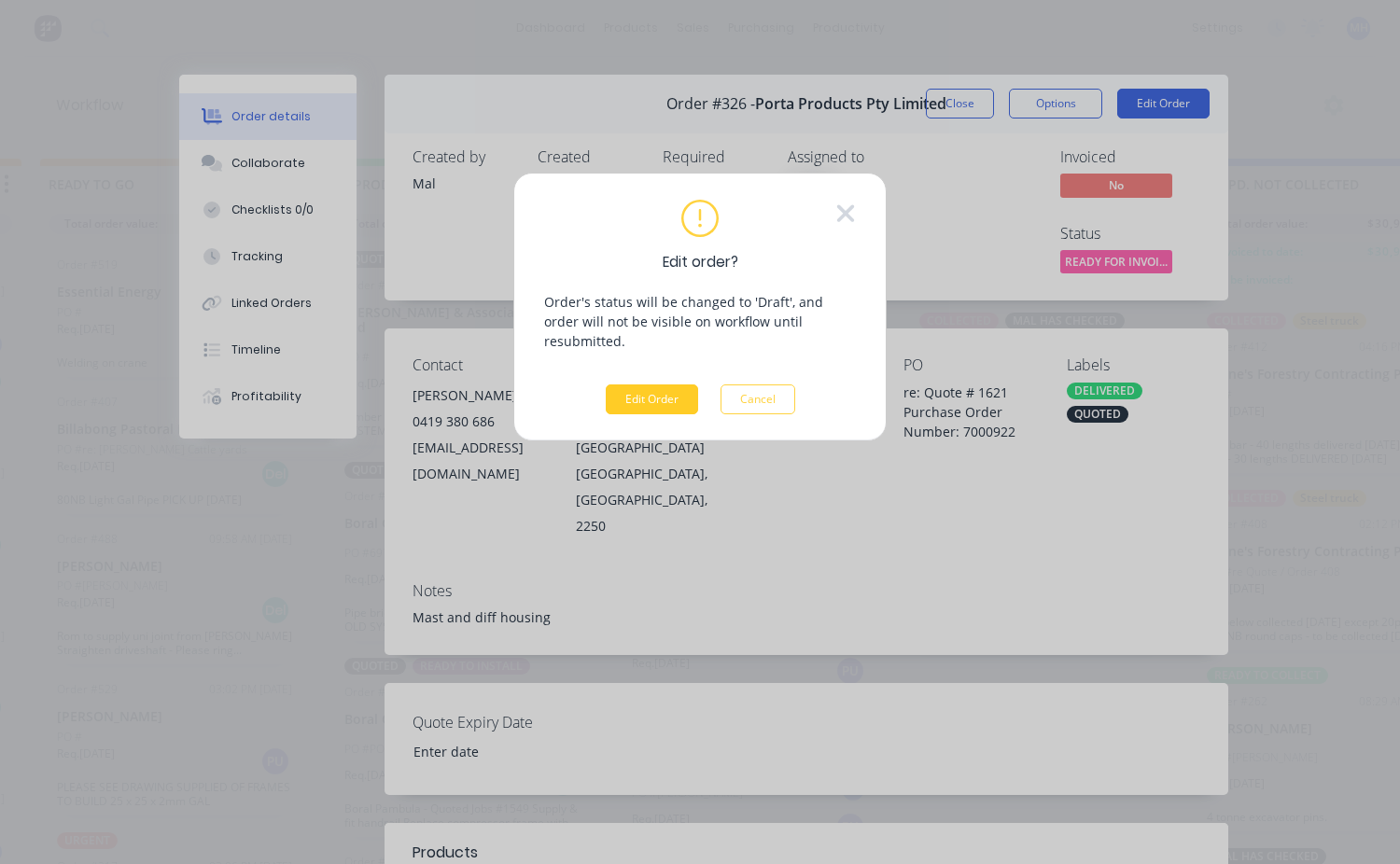
click at [673, 385] on button "Edit Order" at bounding box center [651, 400] width 92 height 30
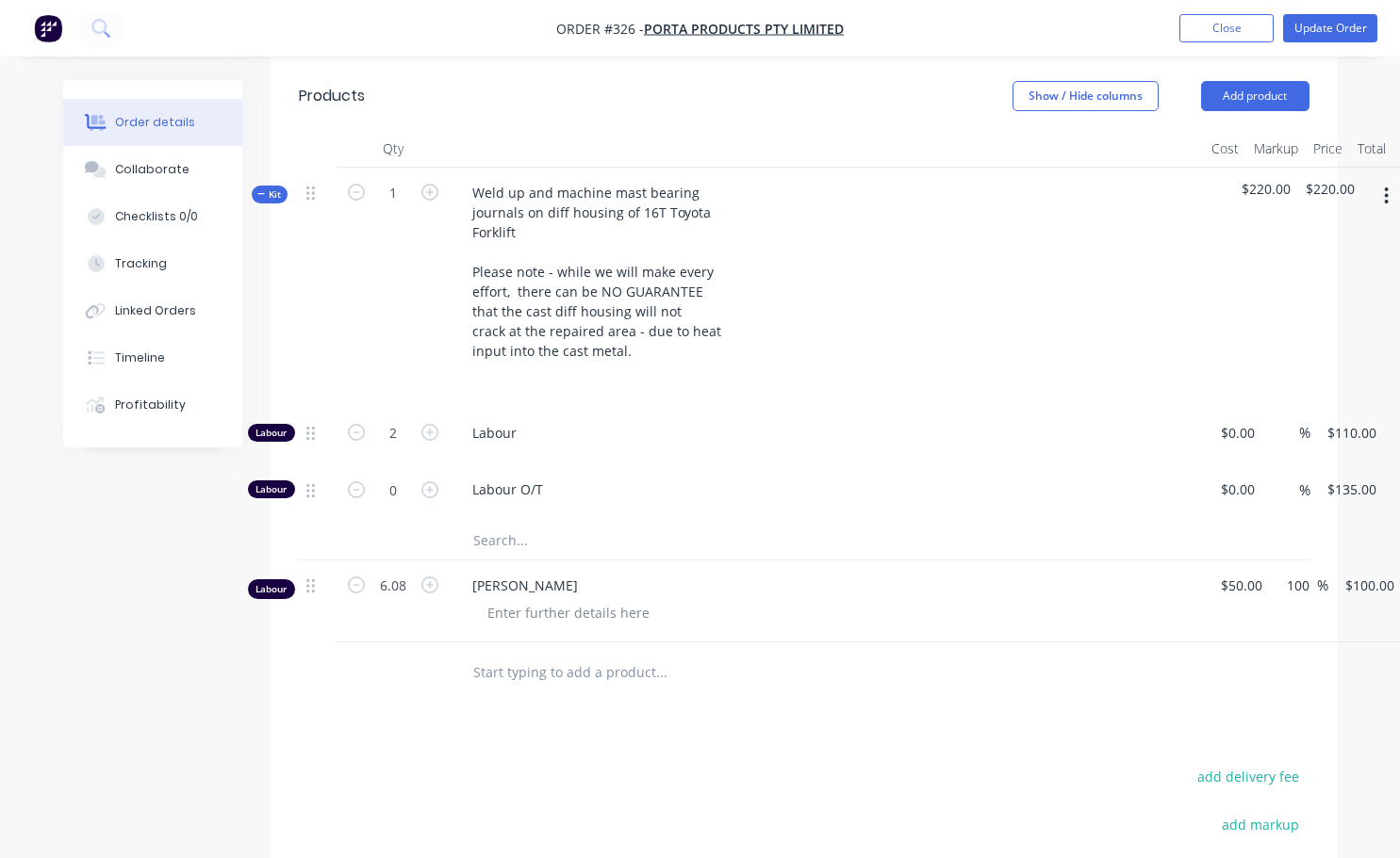
scroll to position [754, 123]
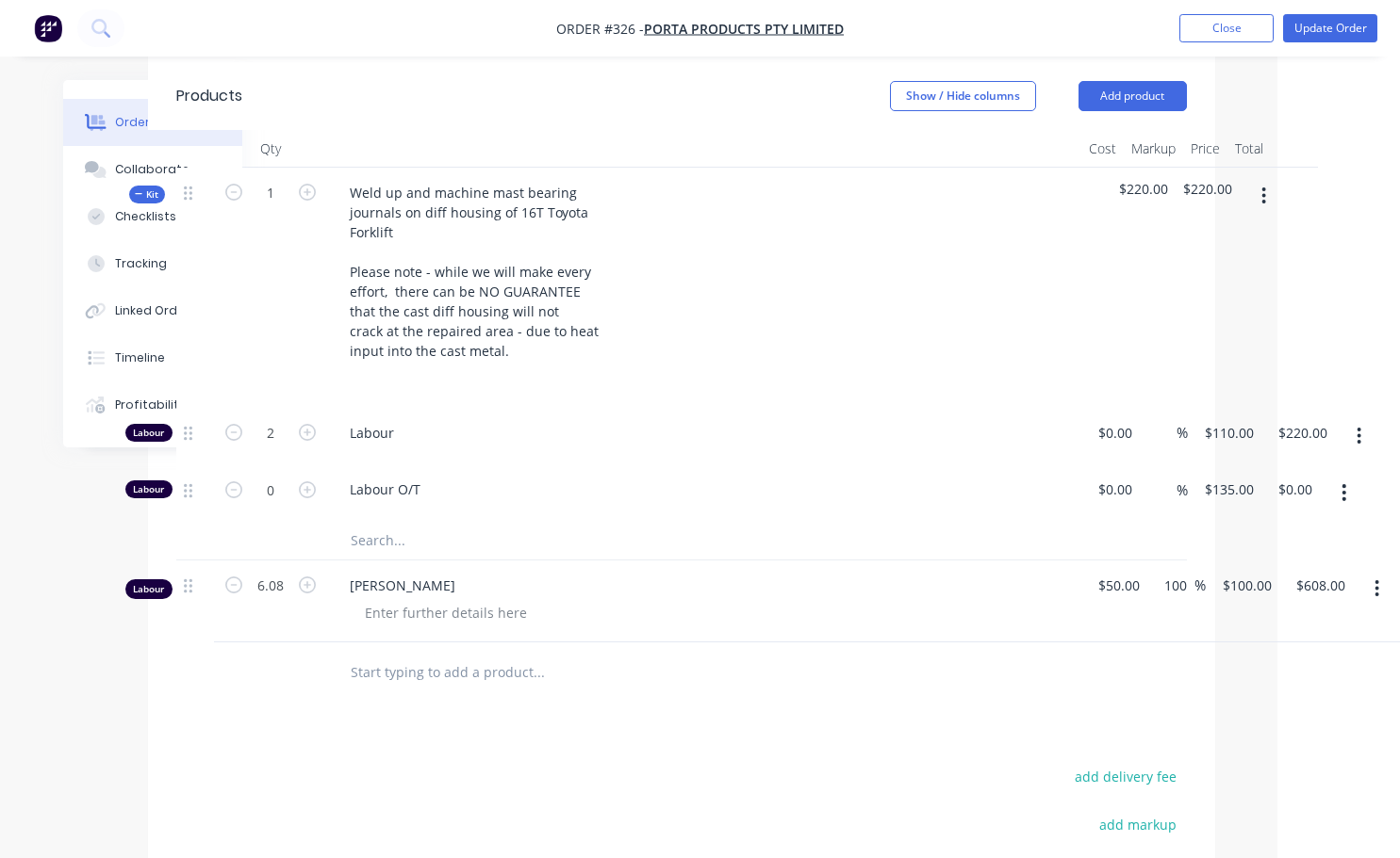
click at [1370, 572] on button "button" at bounding box center [1376, 589] width 44 height 34
click at [1276, 738] on div "Delete" at bounding box center [1309, 751] width 145 height 27
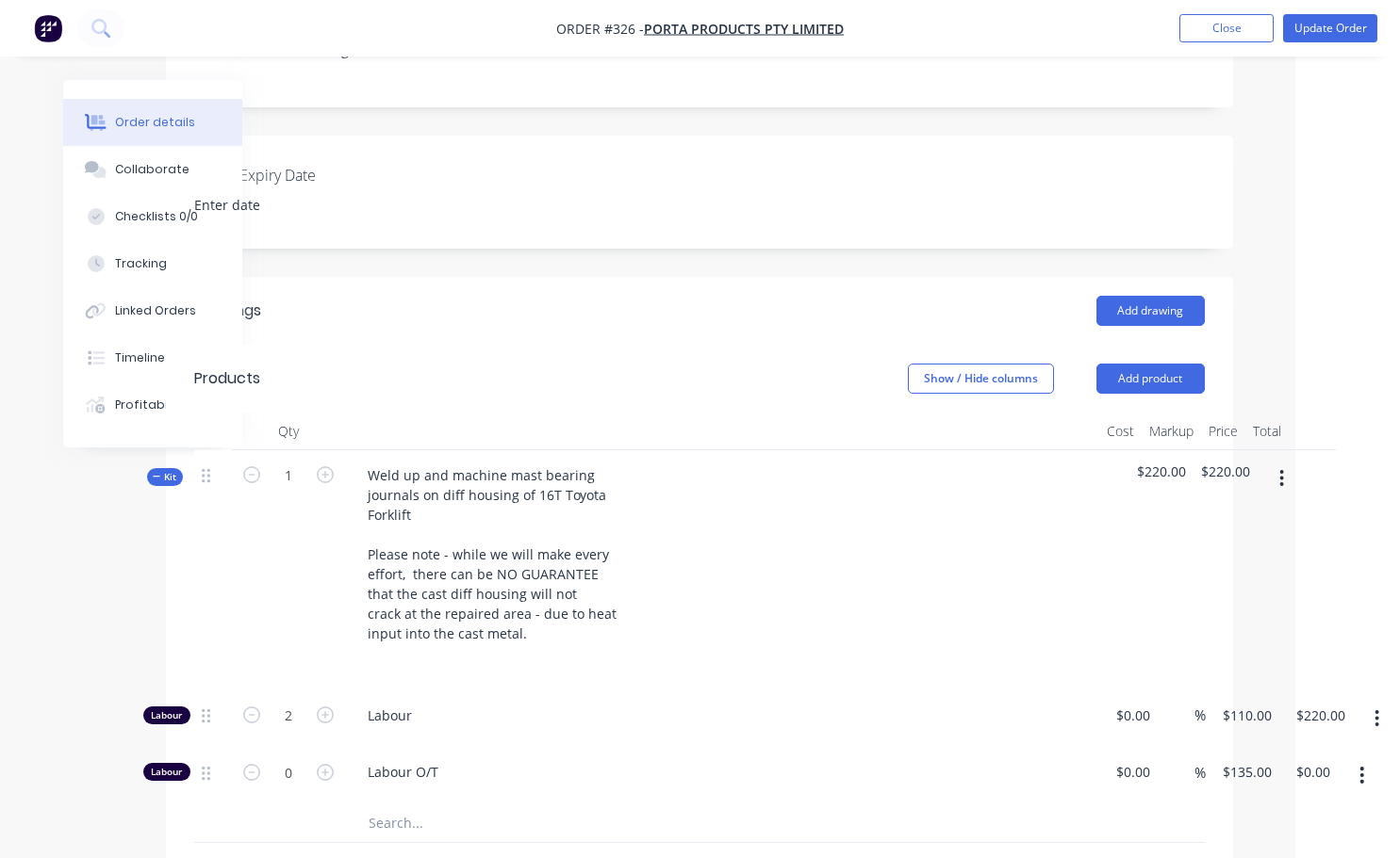
scroll to position [565, 105]
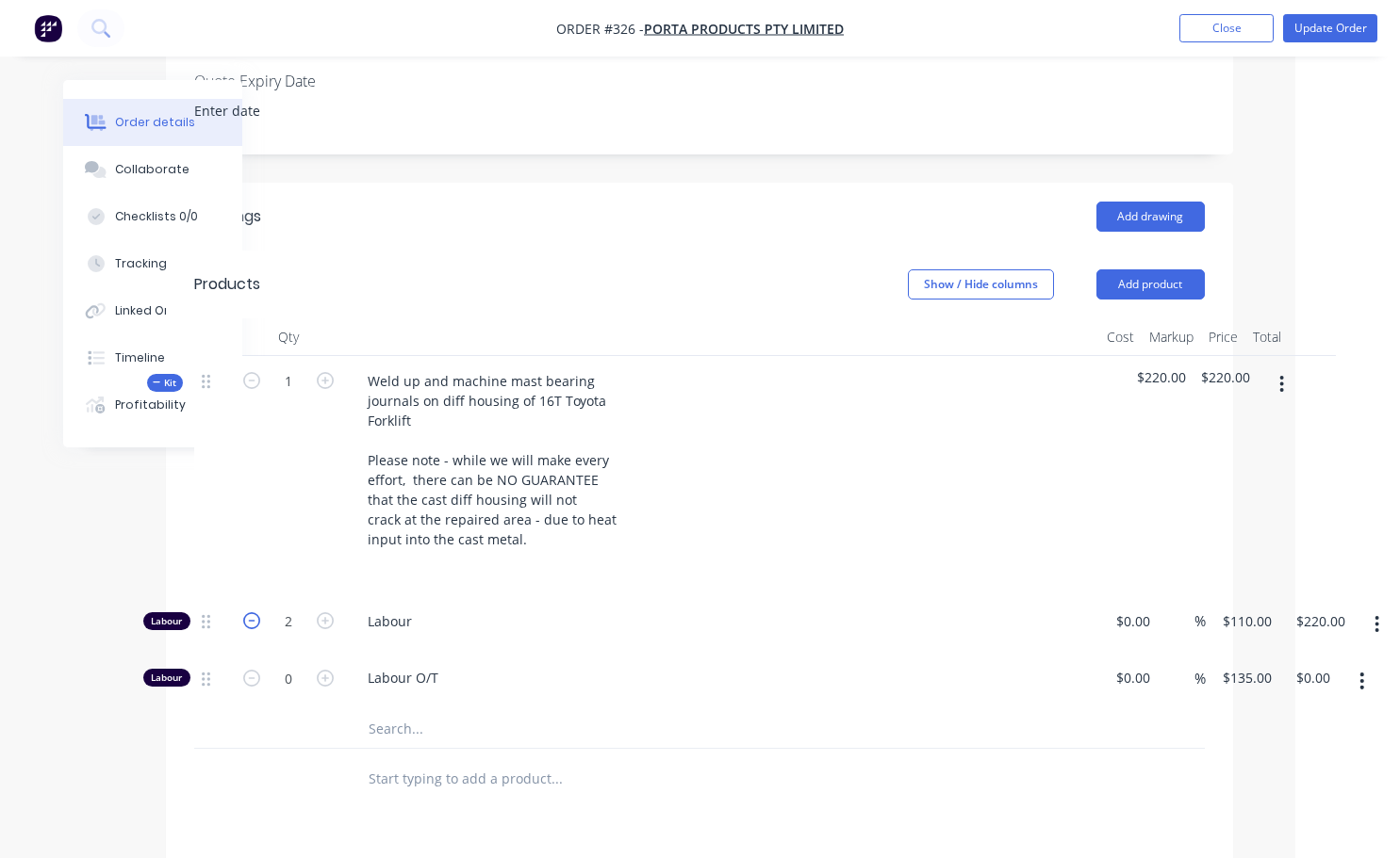
click at [255, 612] on icon "button" at bounding box center [251, 620] width 17 height 17
type input "1"
type input "$110.00"
click at [255, 612] on icon "button" at bounding box center [251, 620] width 17 height 17
type input "0"
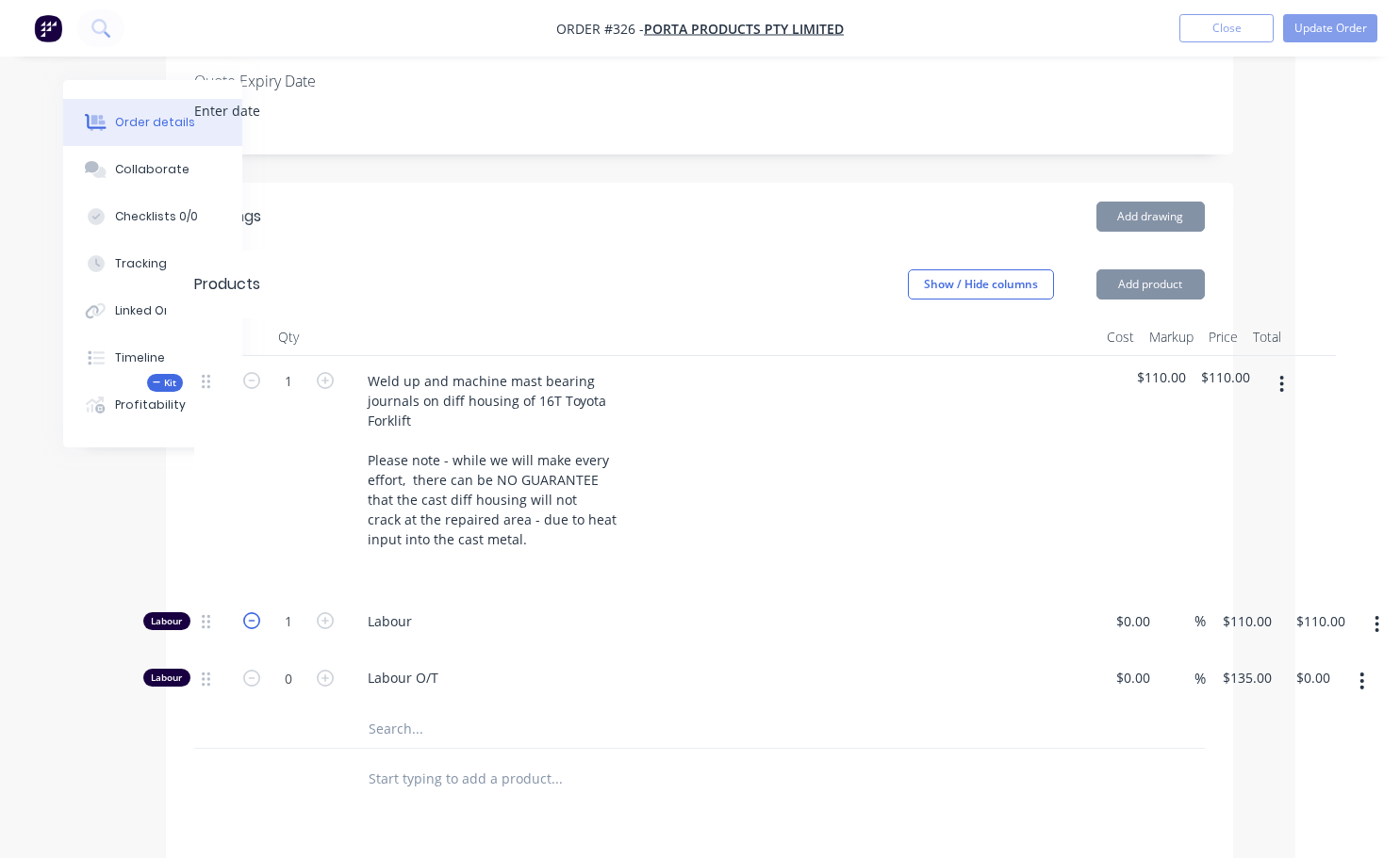
type input "$0.00"
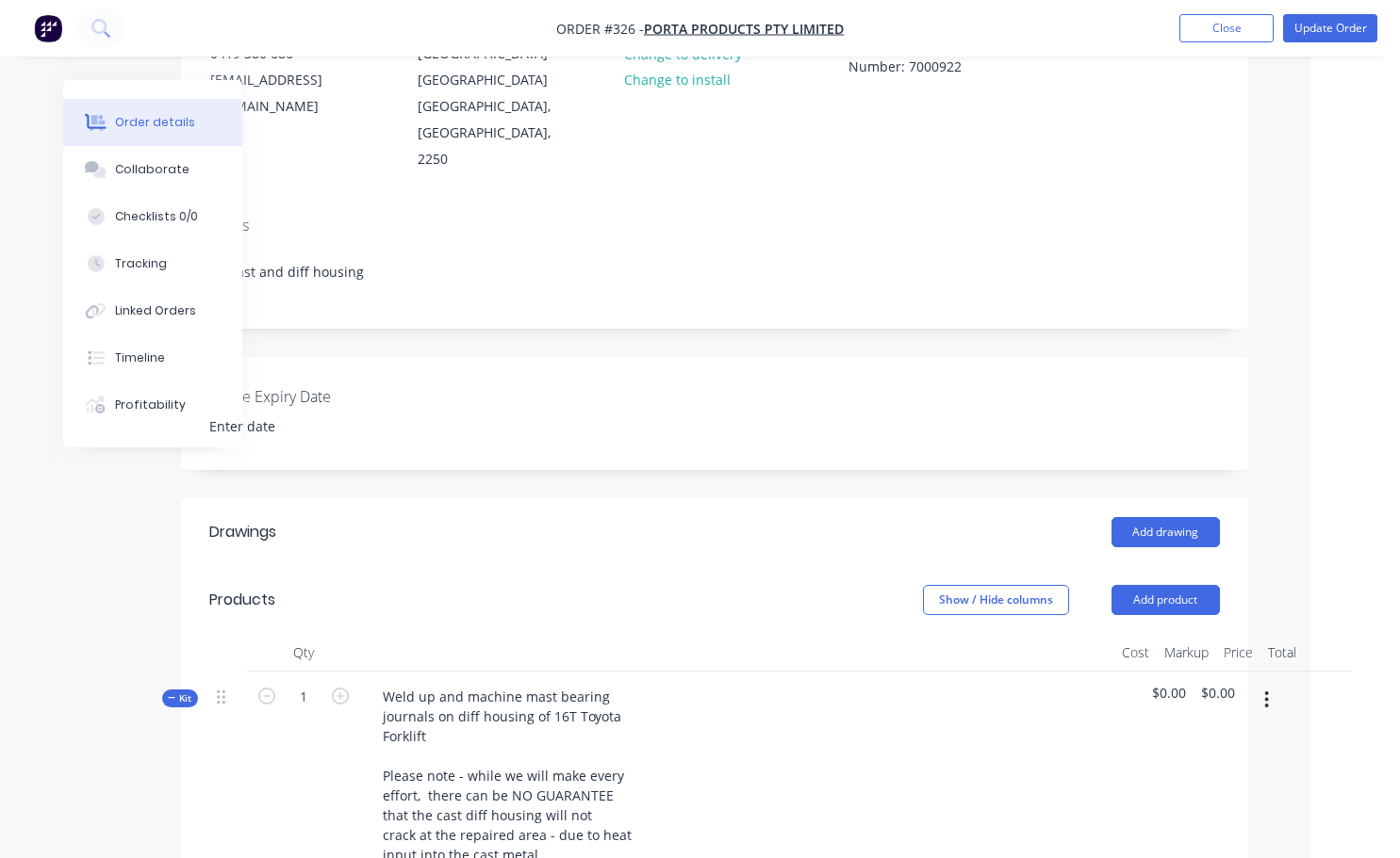
scroll to position [189, 90]
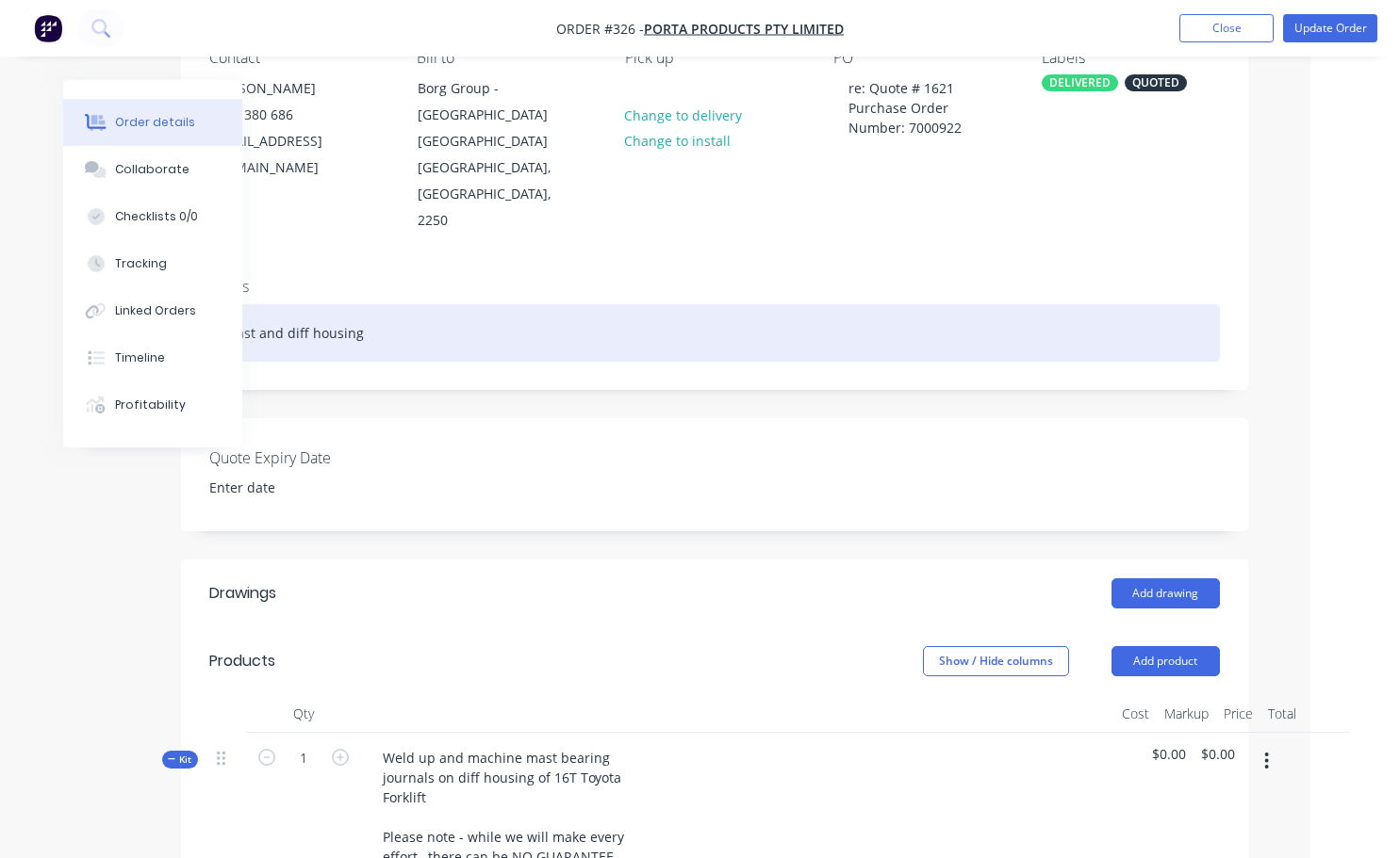
click at [366, 305] on div "Mast and diff housing" at bounding box center [713, 334] width 1010 height 58
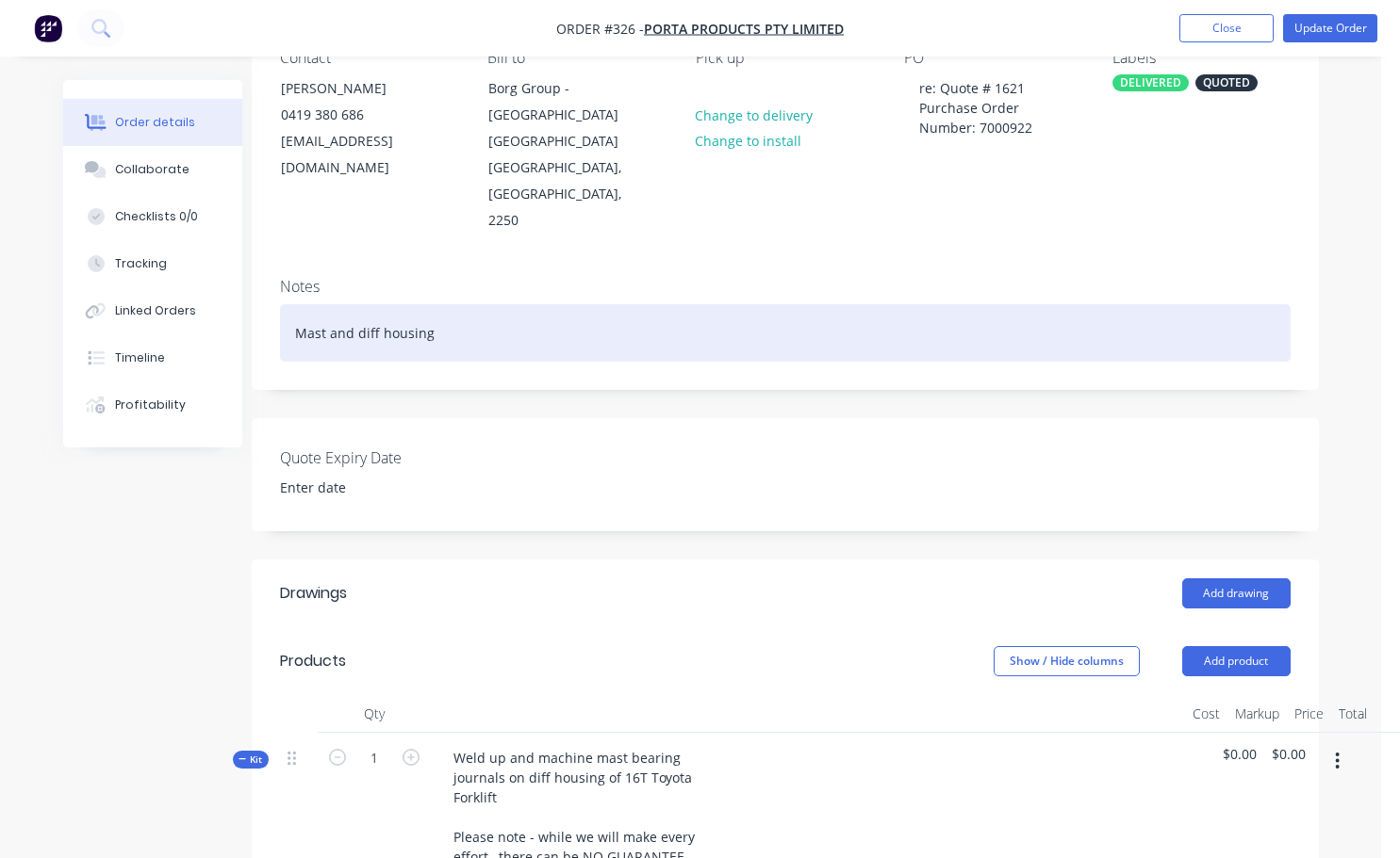
scroll to position [189, 0]
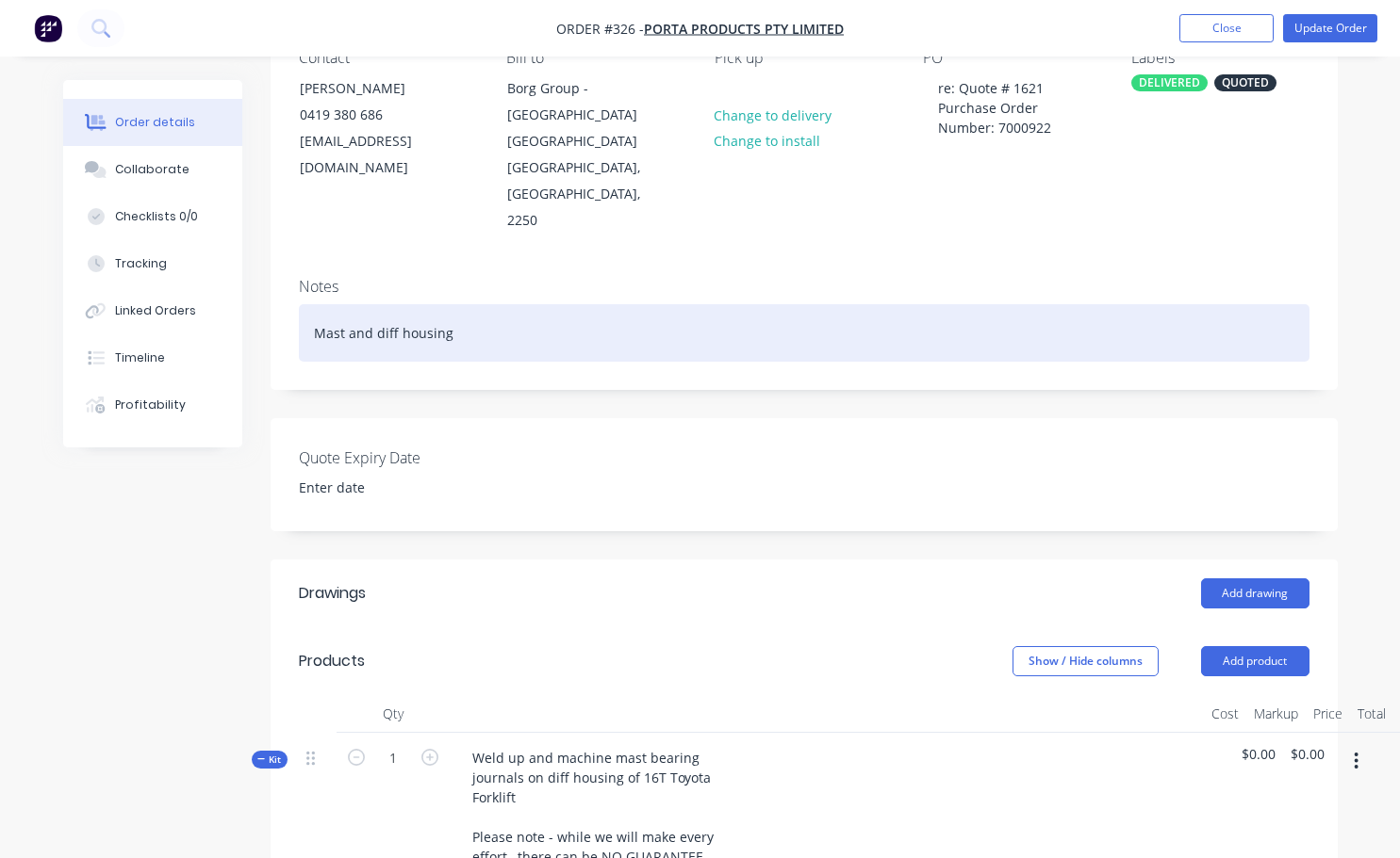
click at [333, 305] on div "Mast and diff housing" at bounding box center [803, 334] width 1010 height 58
click at [457, 305] on div "Mast and diff housing" at bounding box center [803, 334] width 1010 height 58
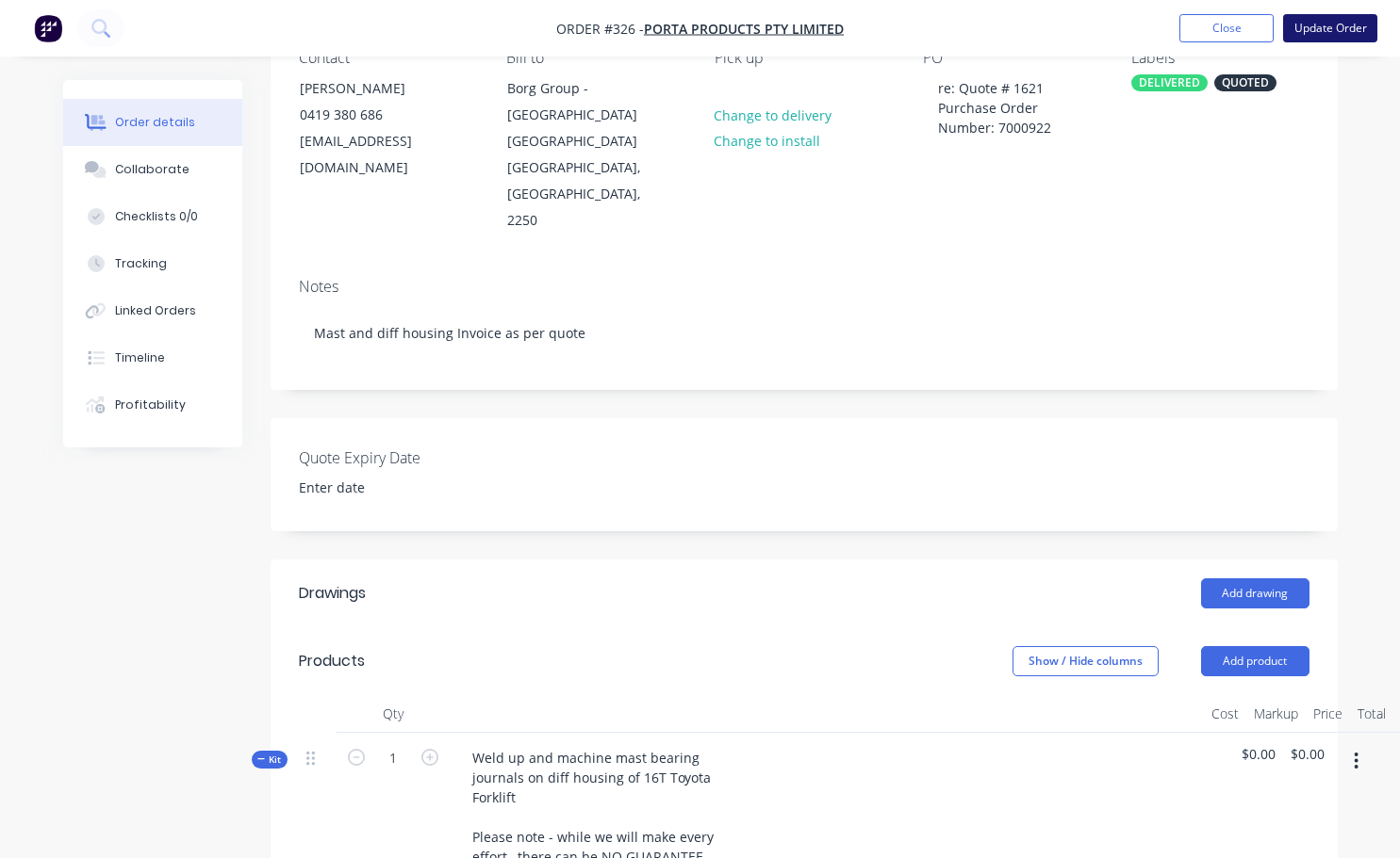
click at [1322, 31] on button "Update Order" at bounding box center [1330, 28] width 94 height 28
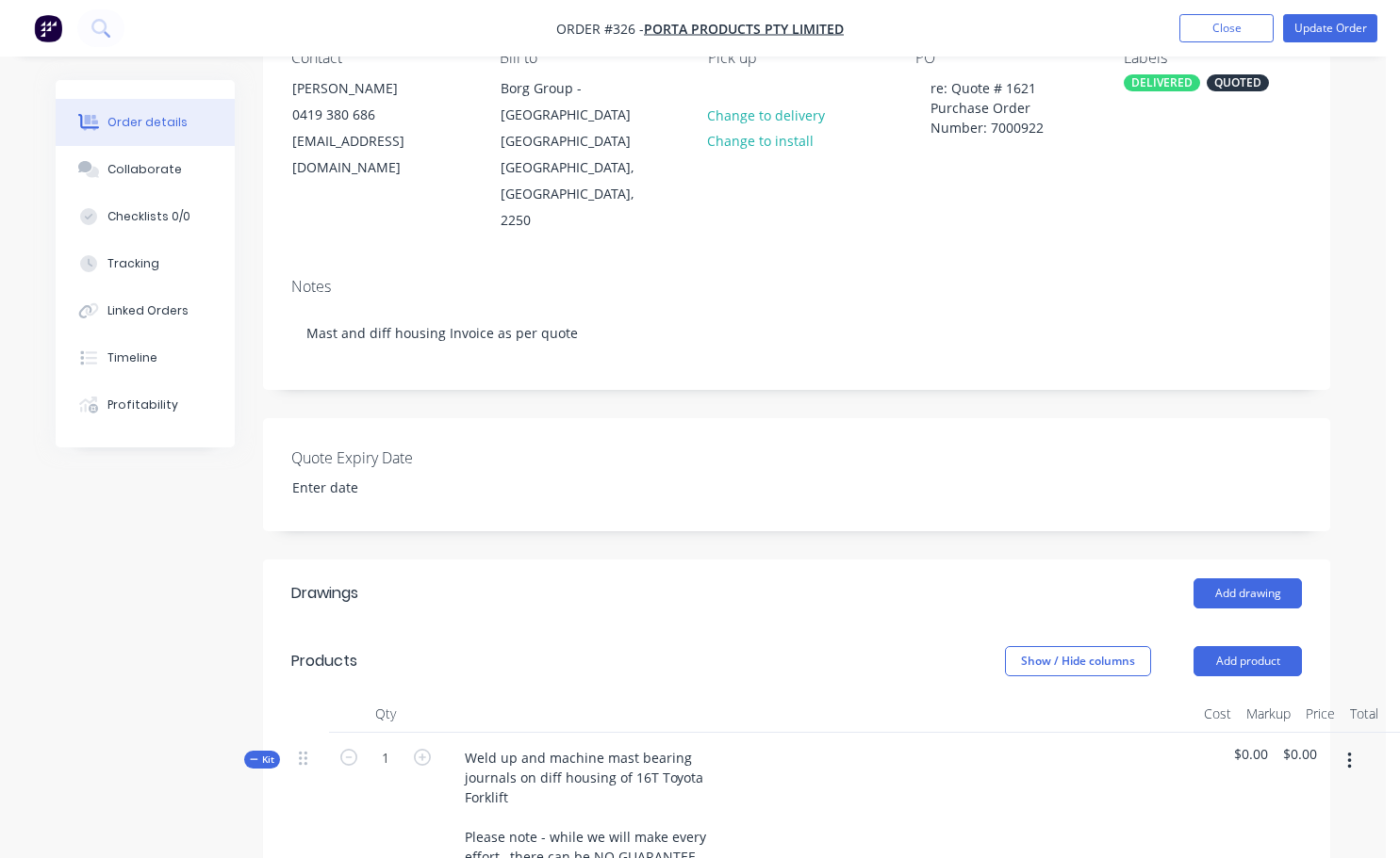
scroll to position [0, 0]
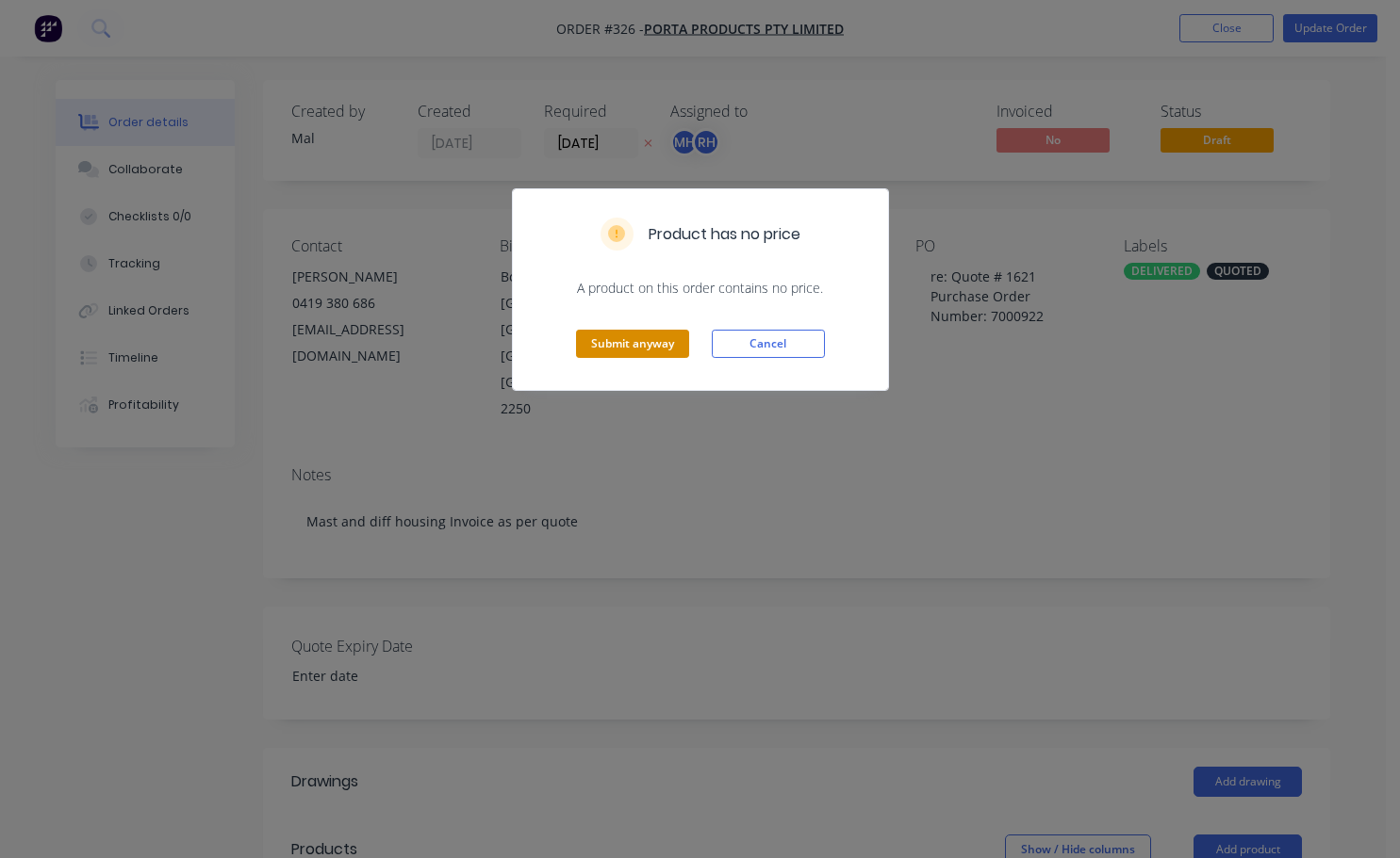
click at [632, 336] on button "Submit anyway" at bounding box center [632, 344] width 113 height 28
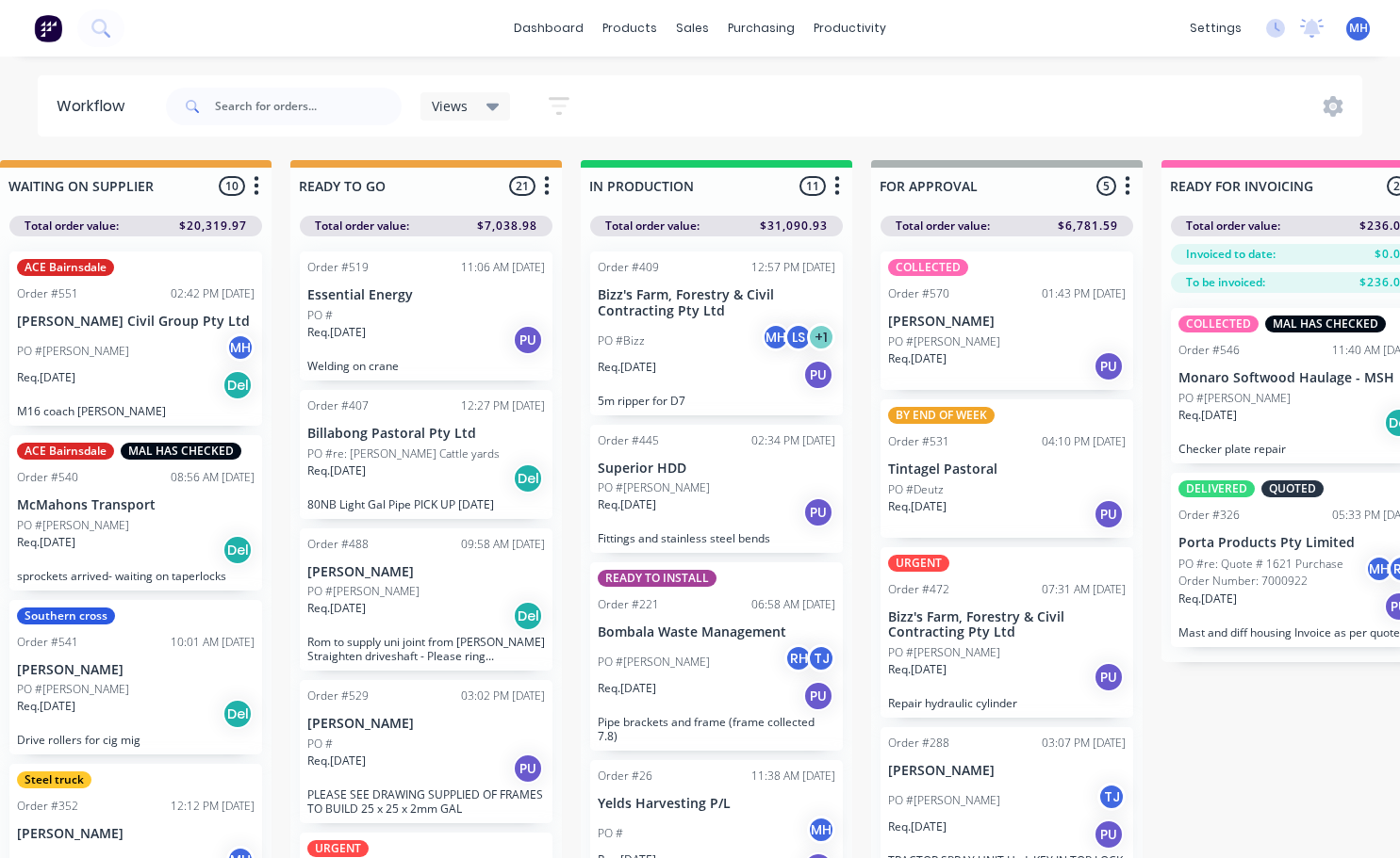
scroll to position [0, 901]
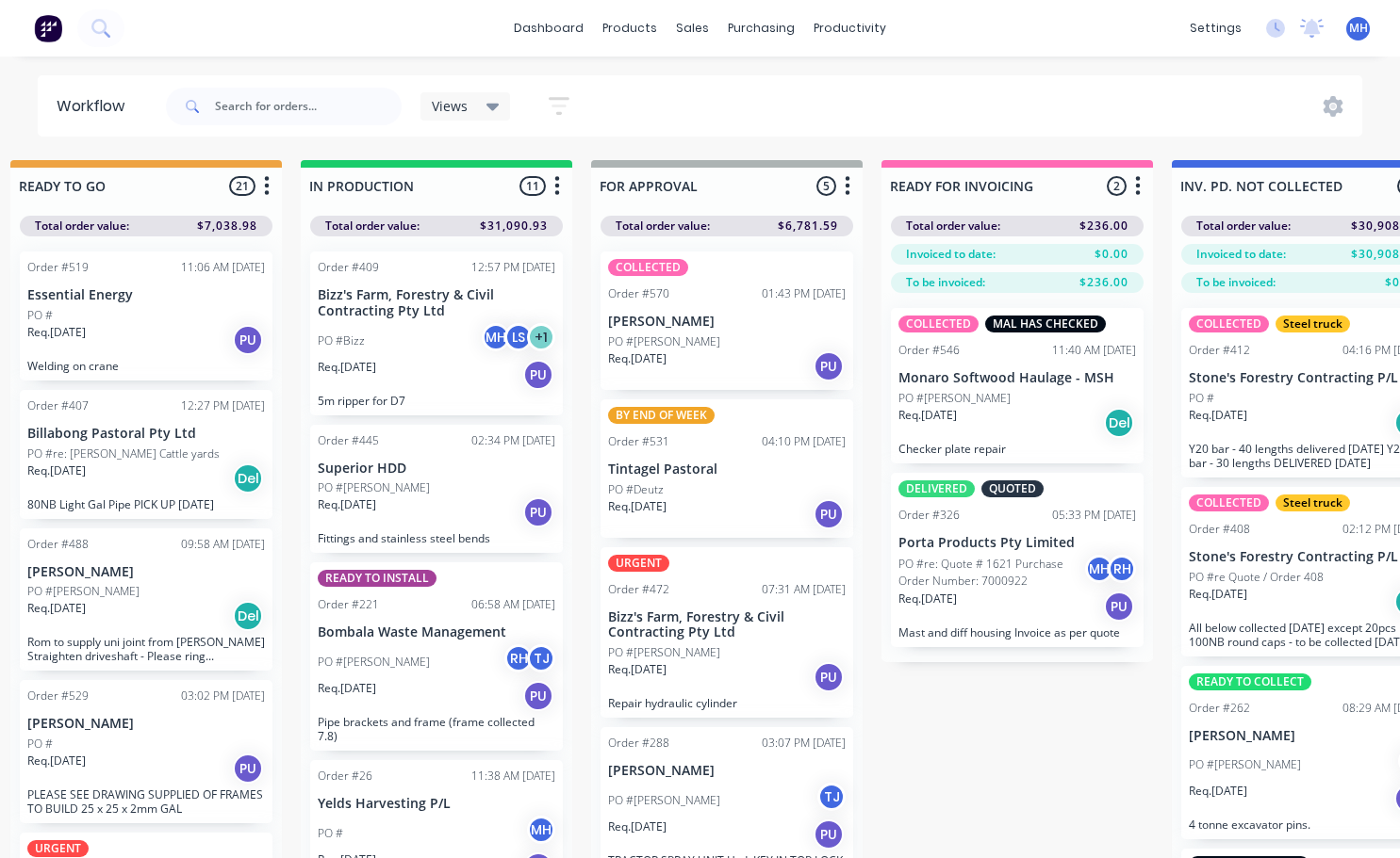
click at [699, 332] on div "COLLECTED Order #570 01:43 PM [DATE] [PERSON_NAME] PO #[PERSON_NAME] Req. [DATE…" at bounding box center [726, 321] width 253 height 139
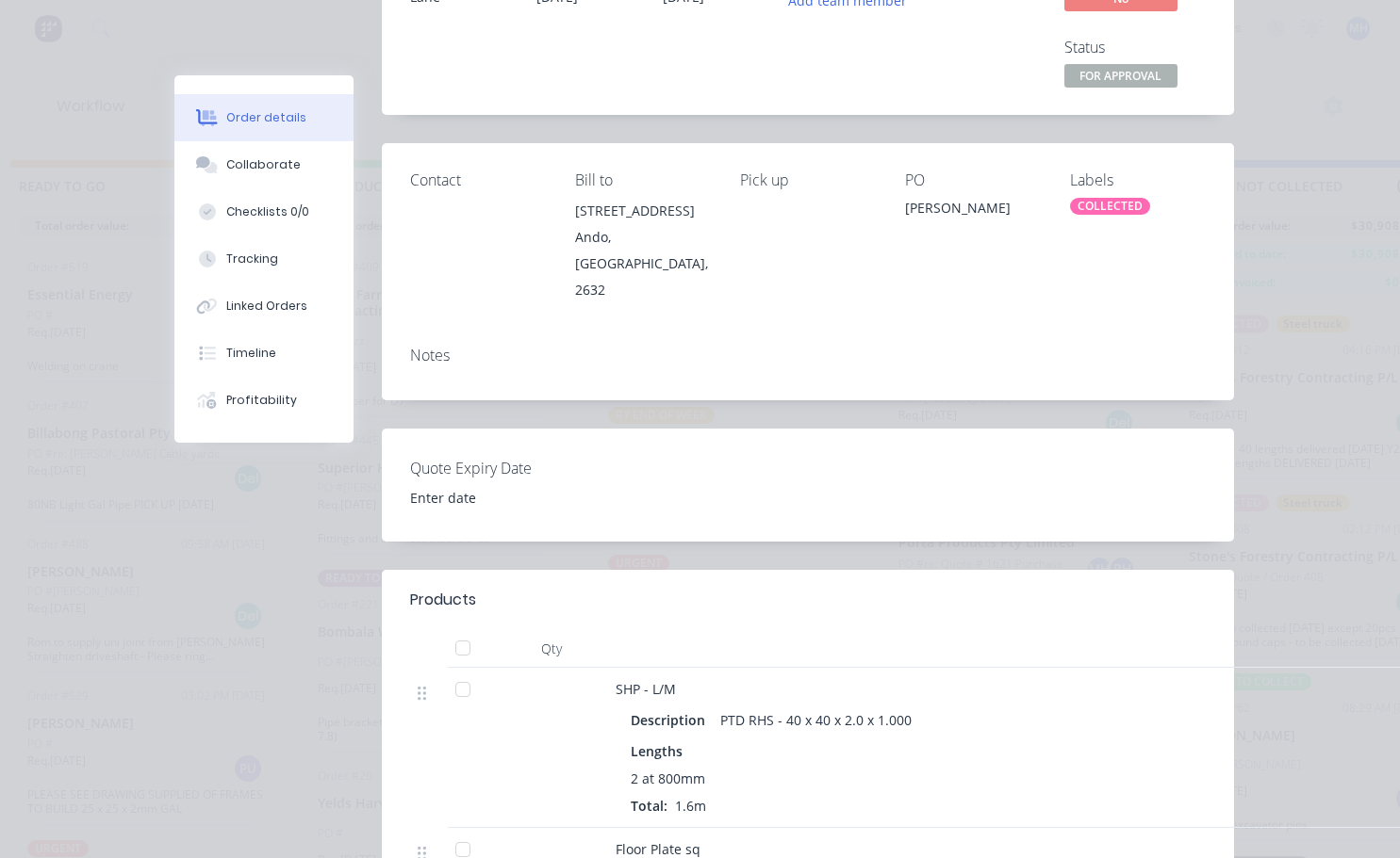
scroll to position [0, 0]
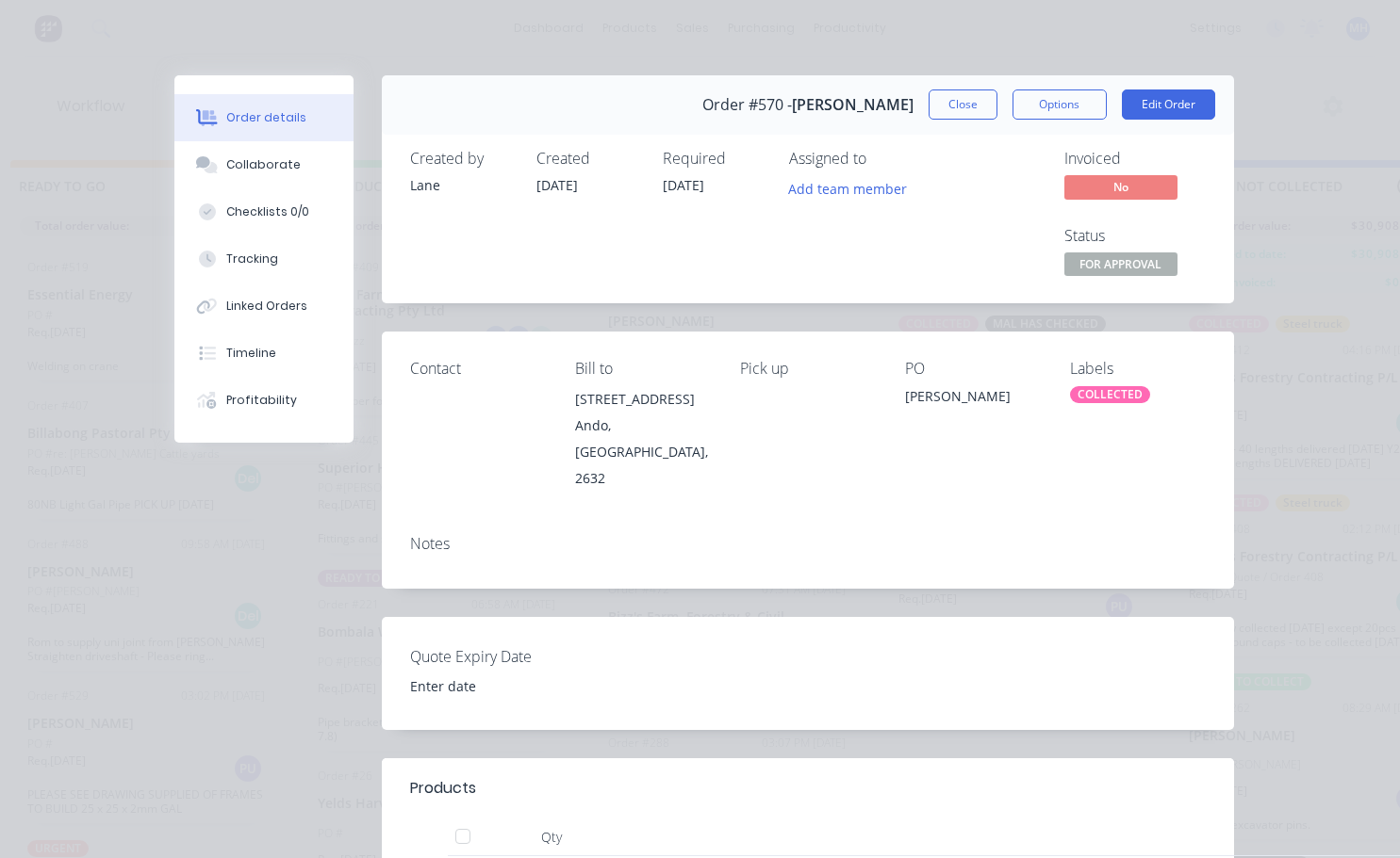
click at [1090, 394] on div "COLLECTED" at bounding box center [1110, 395] width 80 height 17
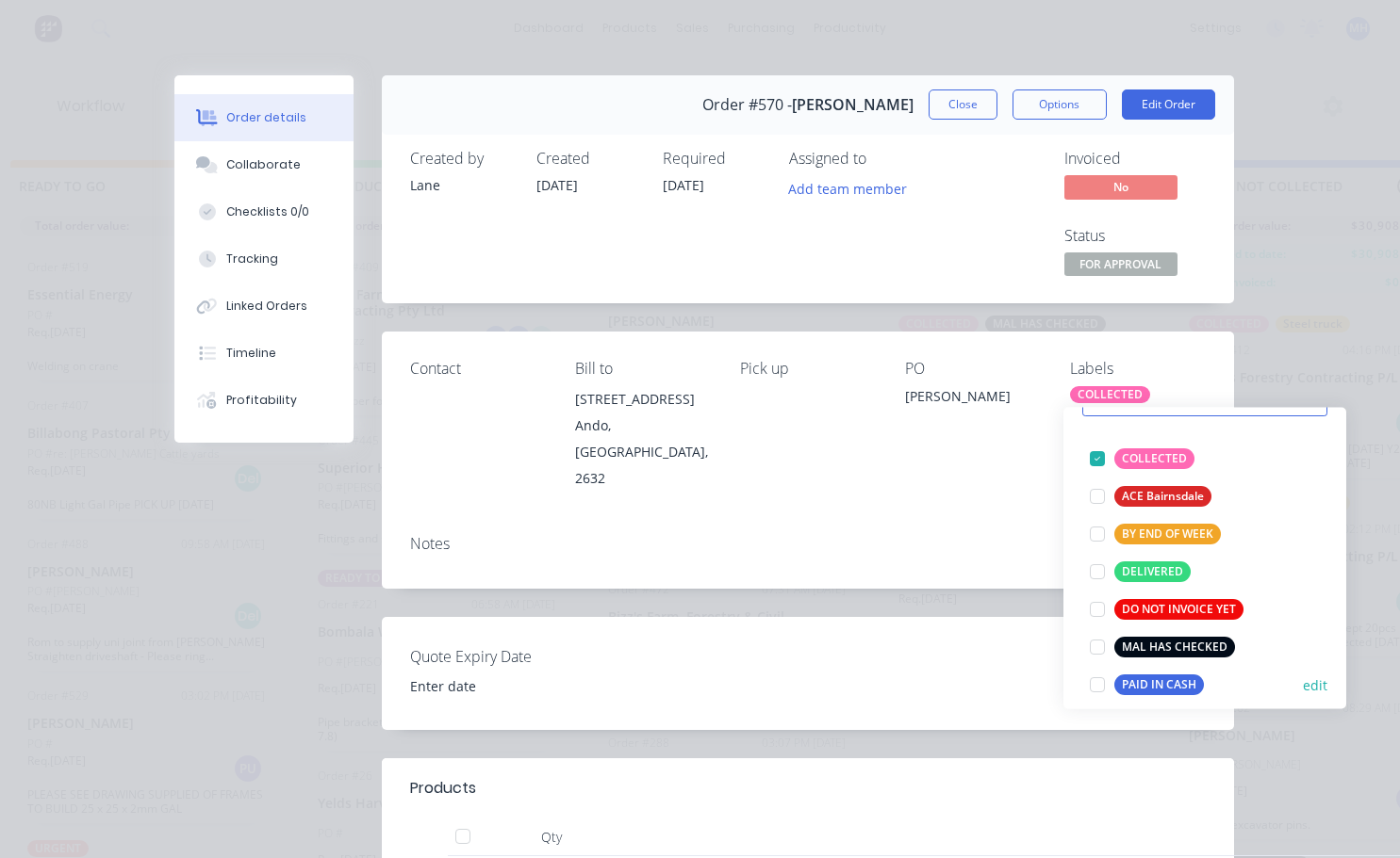
scroll to position [189, 0]
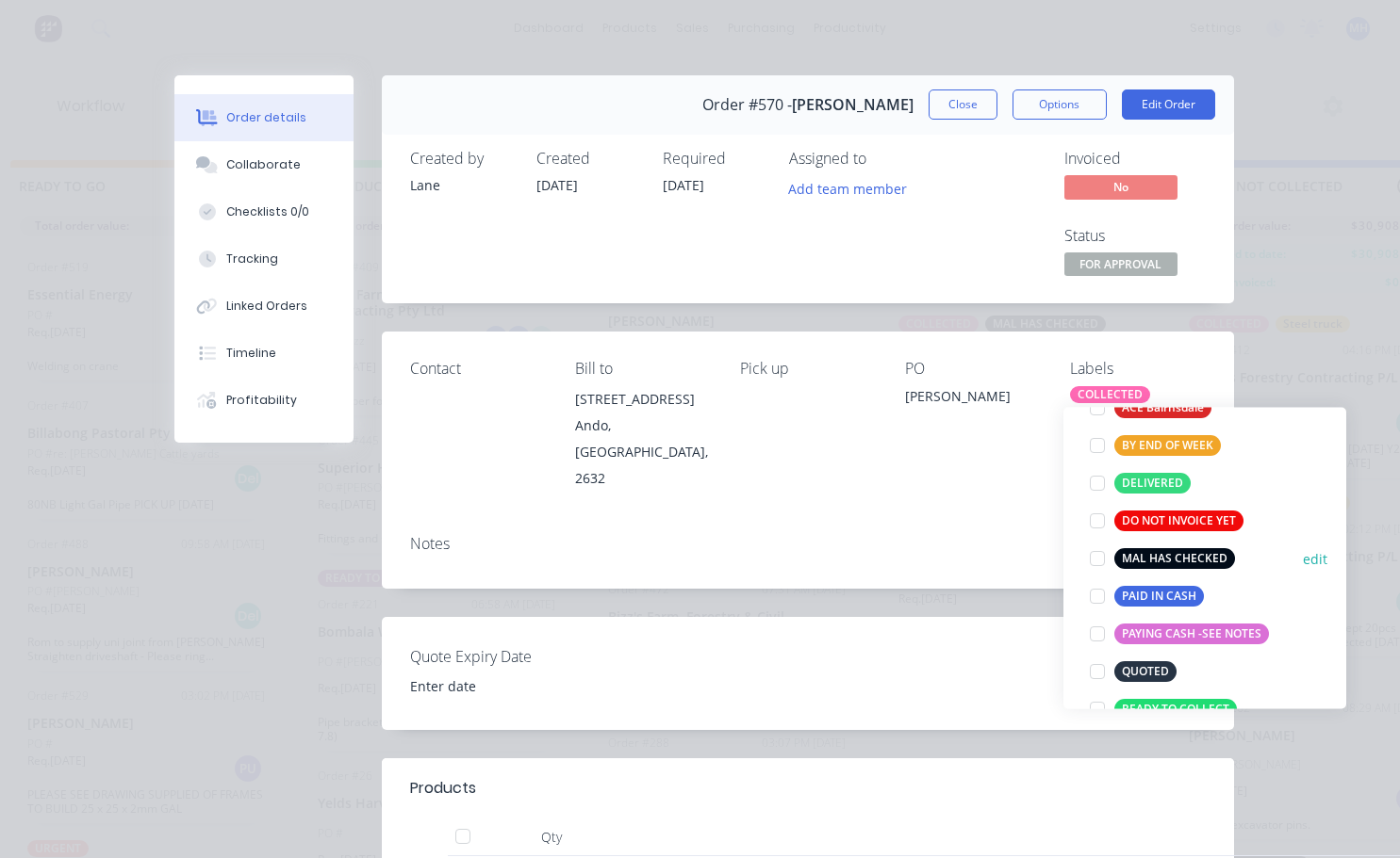
click at [1093, 557] on div at bounding box center [1097, 558] width 38 height 38
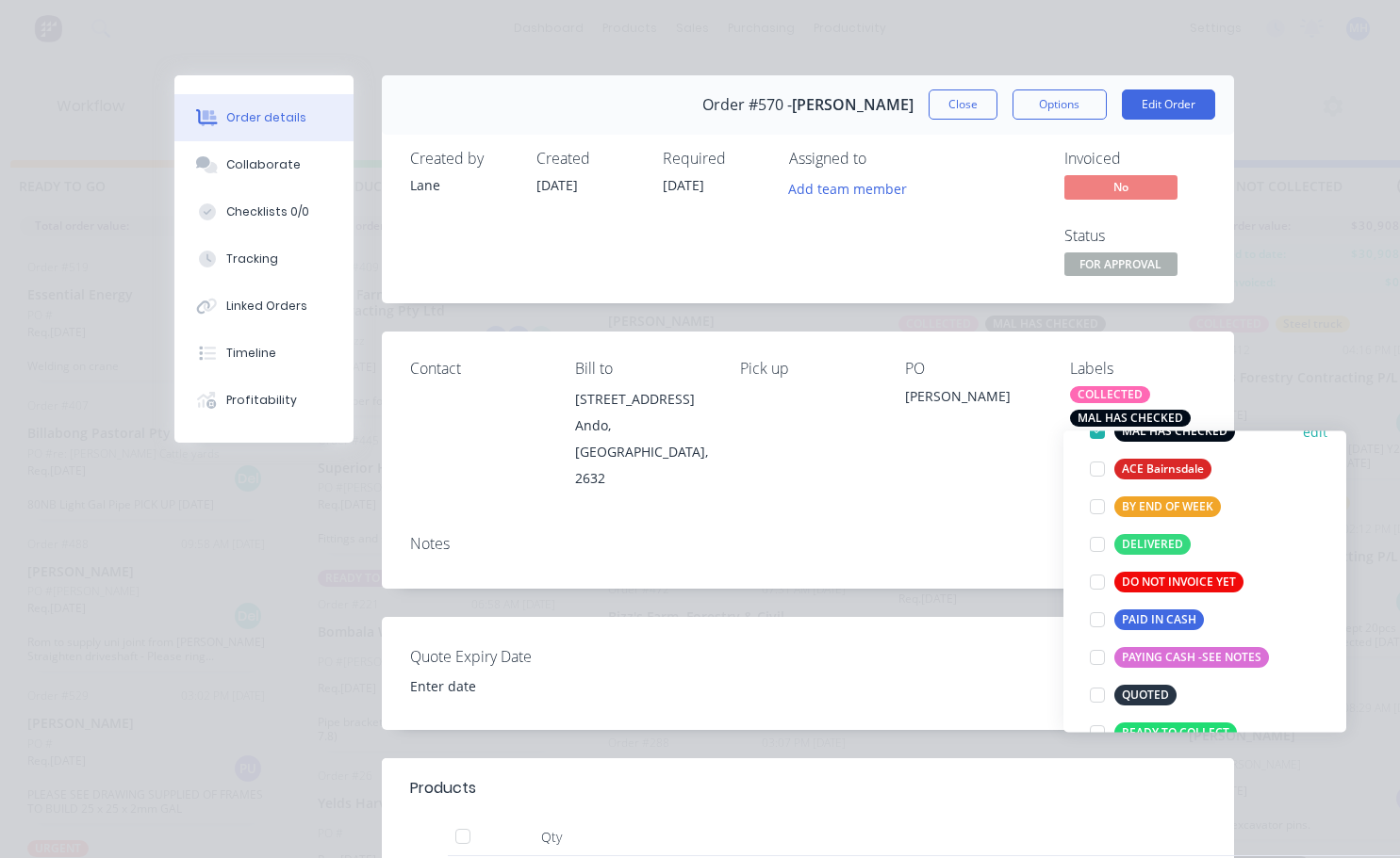
scroll to position [38, 0]
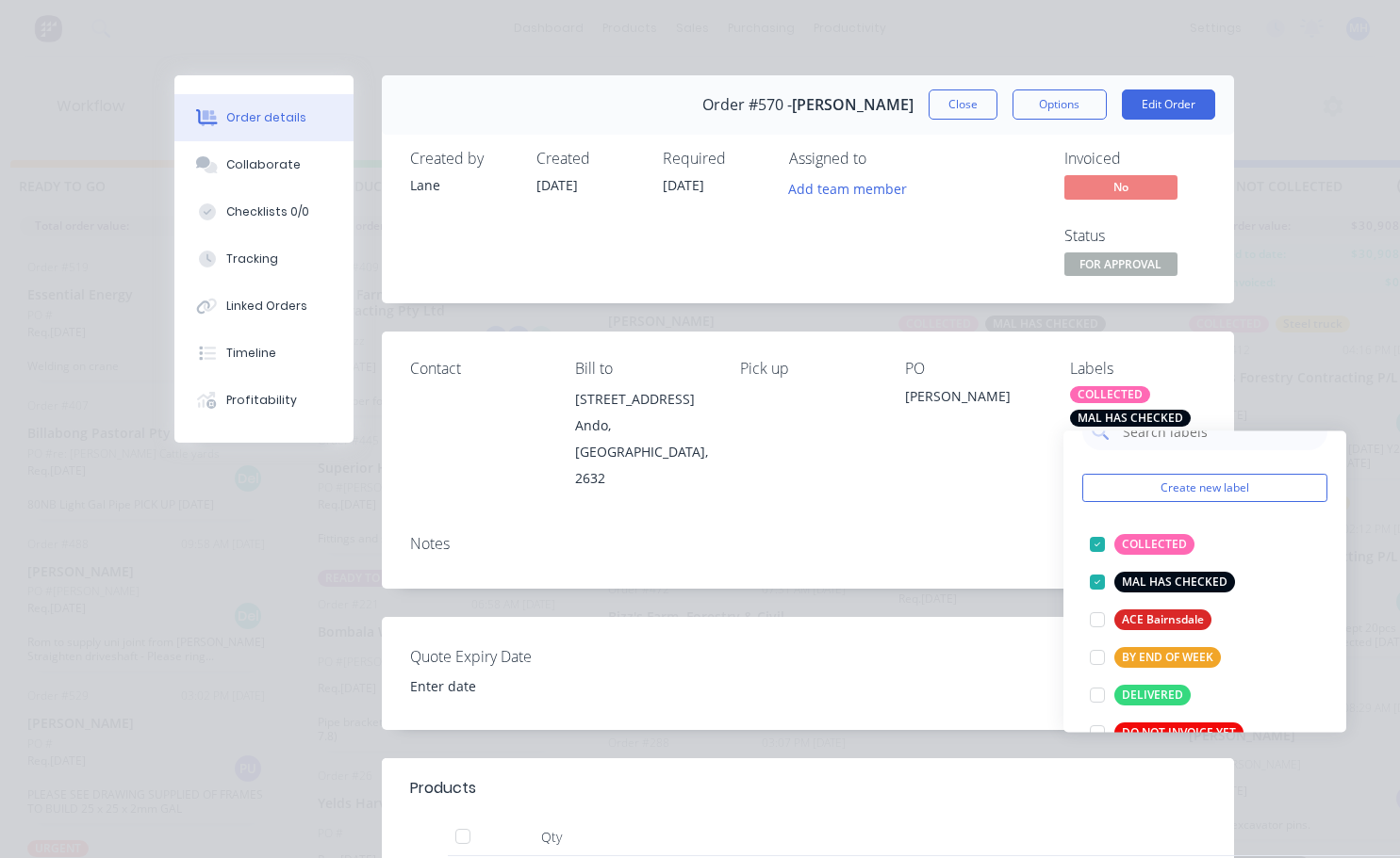
click at [993, 440] on div "PO [PERSON_NAME]" at bounding box center [972, 425] width 135 height 131
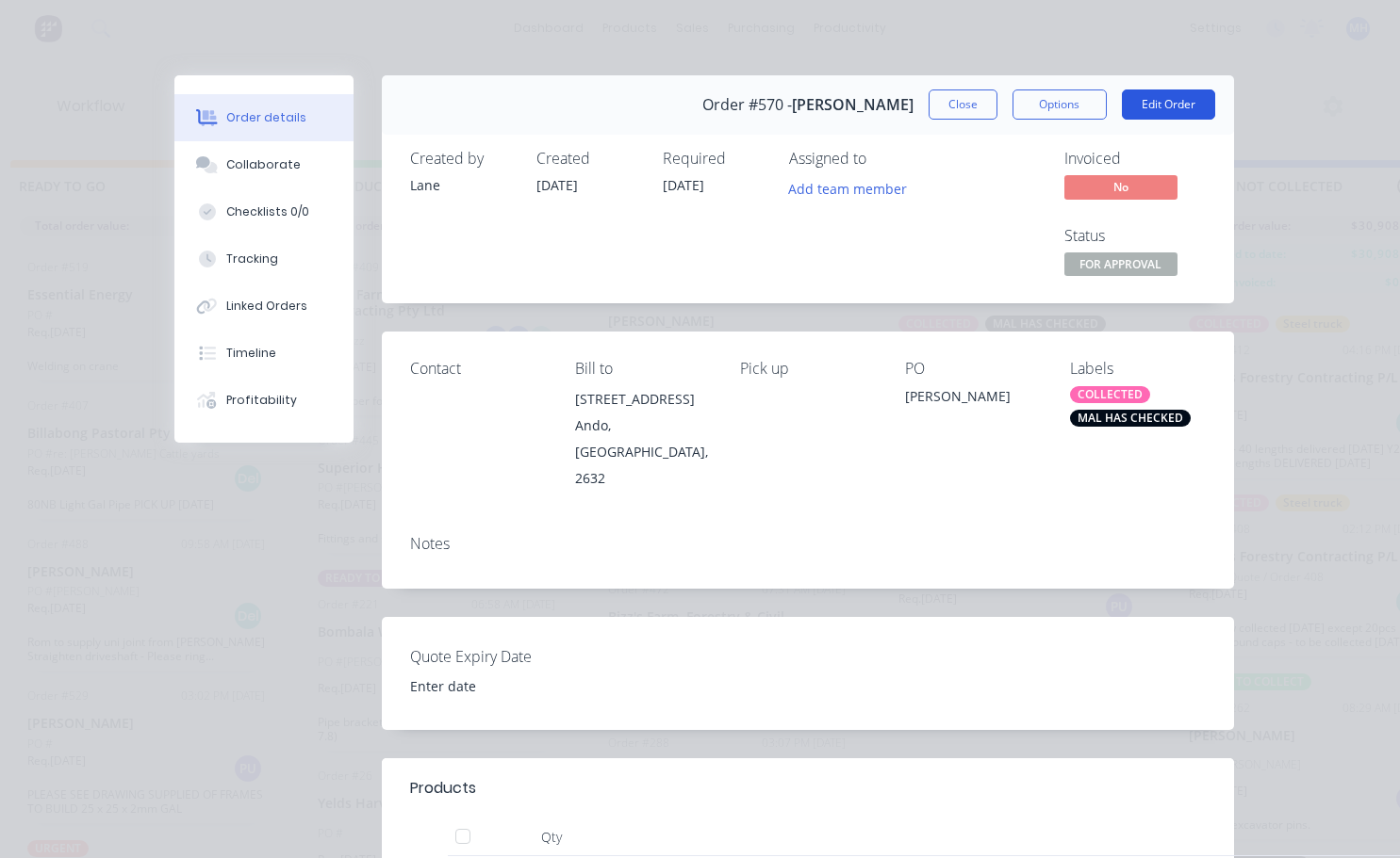
click at [1160, 97] on button "Edit Order" at bounding box center [1167, 105] width 93 height 30
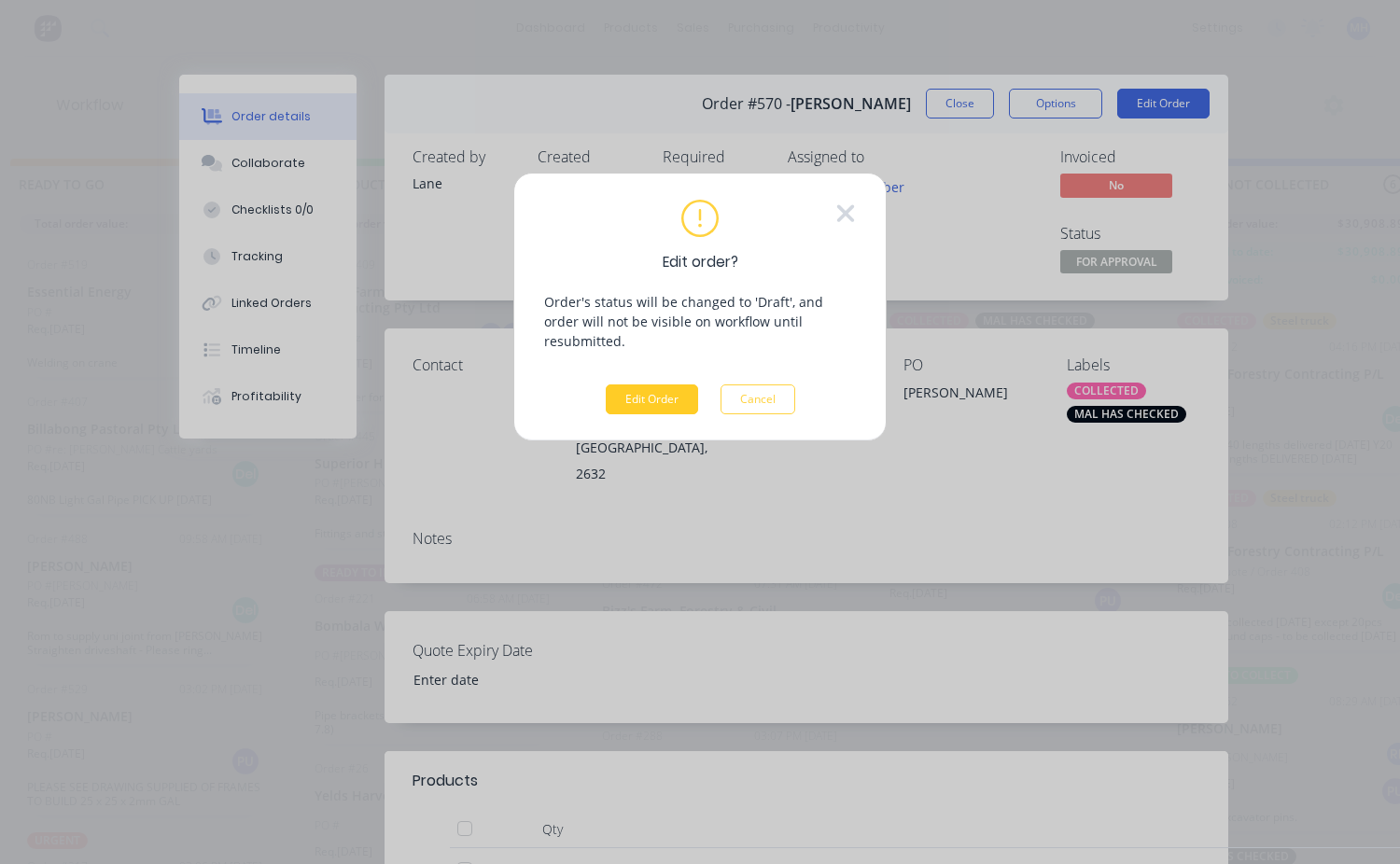
click at [640, 385] on button "Edit Order" at bounding box center [651, 400] width 92 height 30
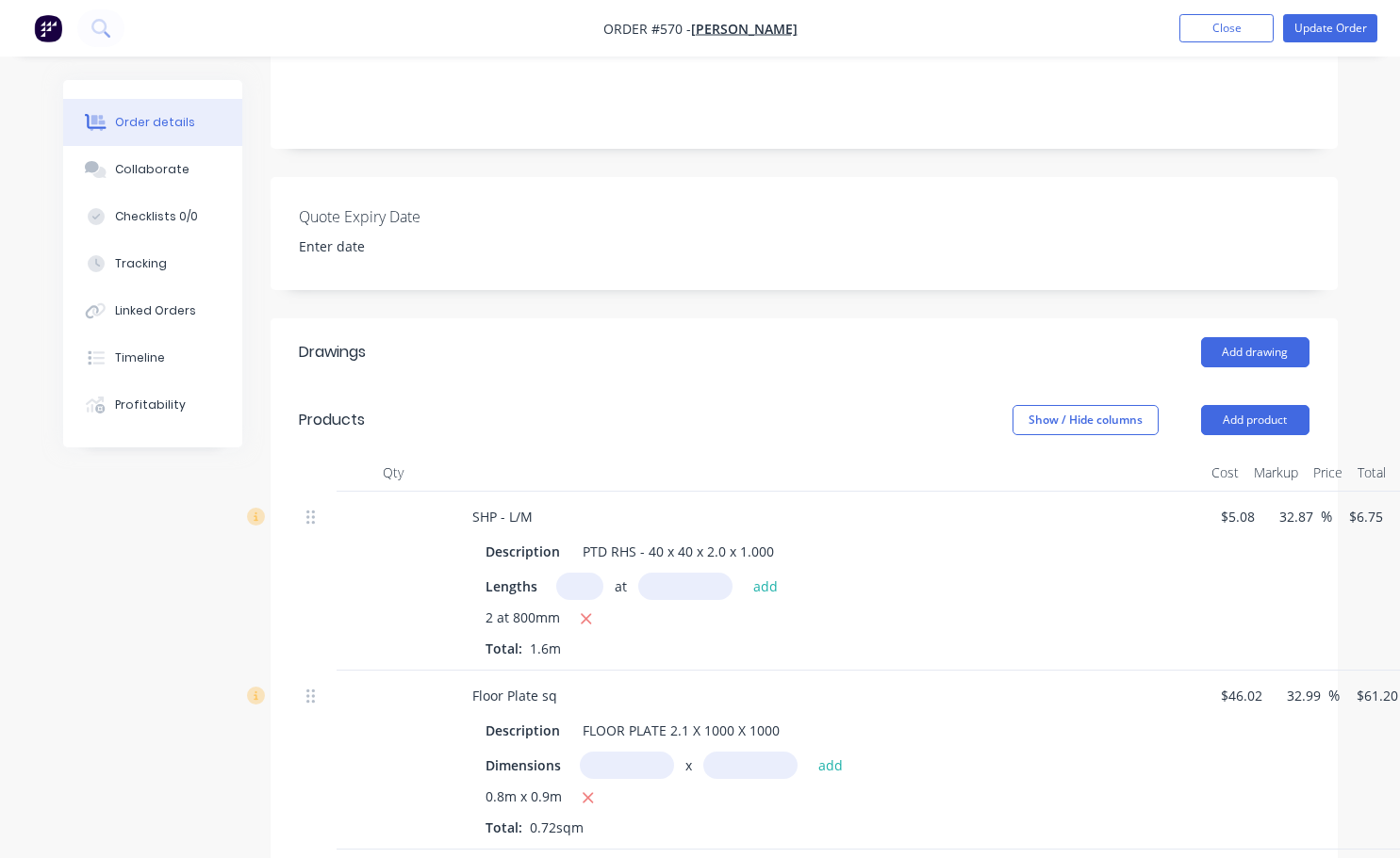
scroll to position [377, 119]
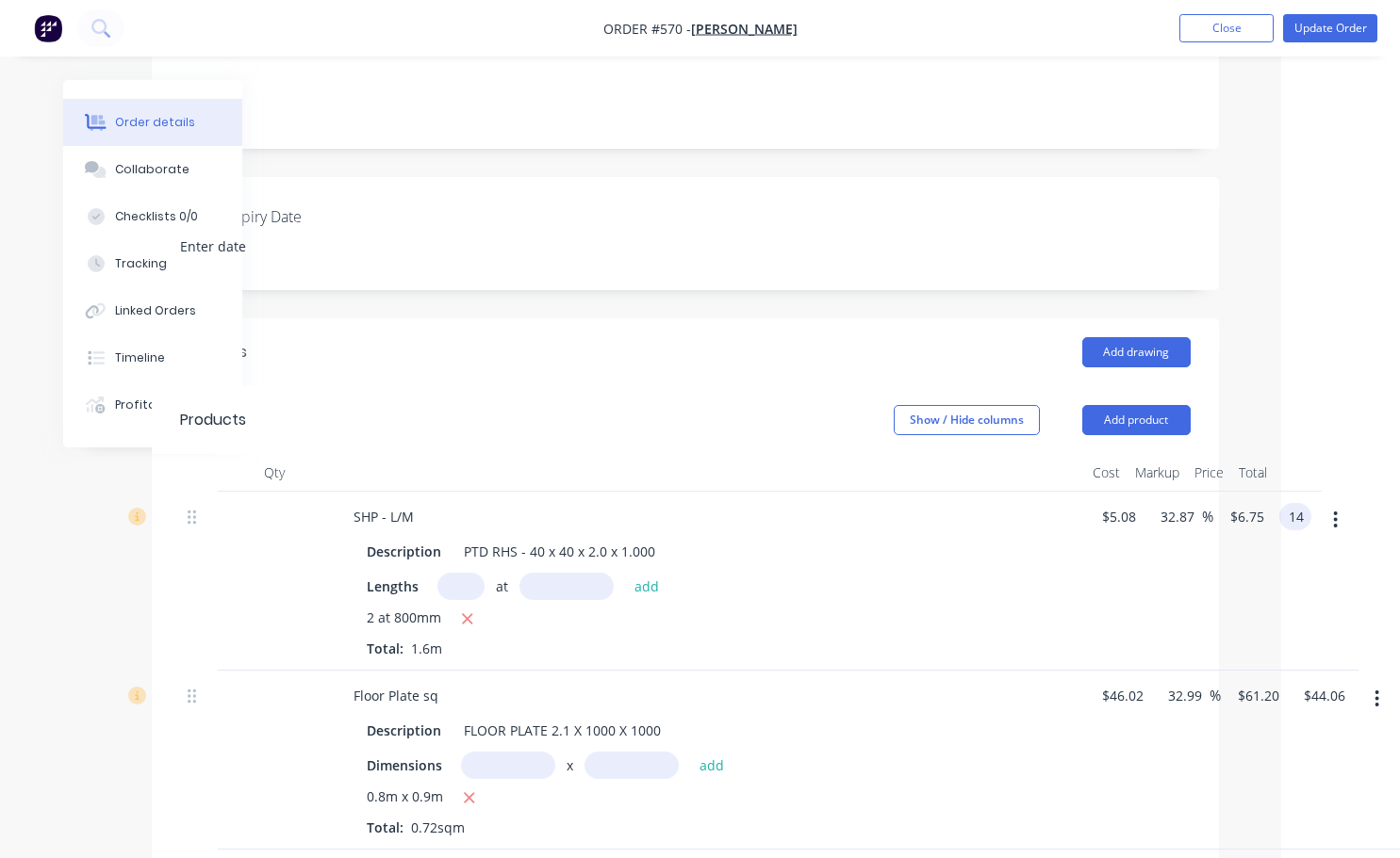
type input "14"
type input "72.24"
type input "$8.75"
type input "$14.00"
click at [908, 579] on div "Lengths at add 2 at 800mm Total: 1.6m" at bounding box center [707, 615] width 683 height 86
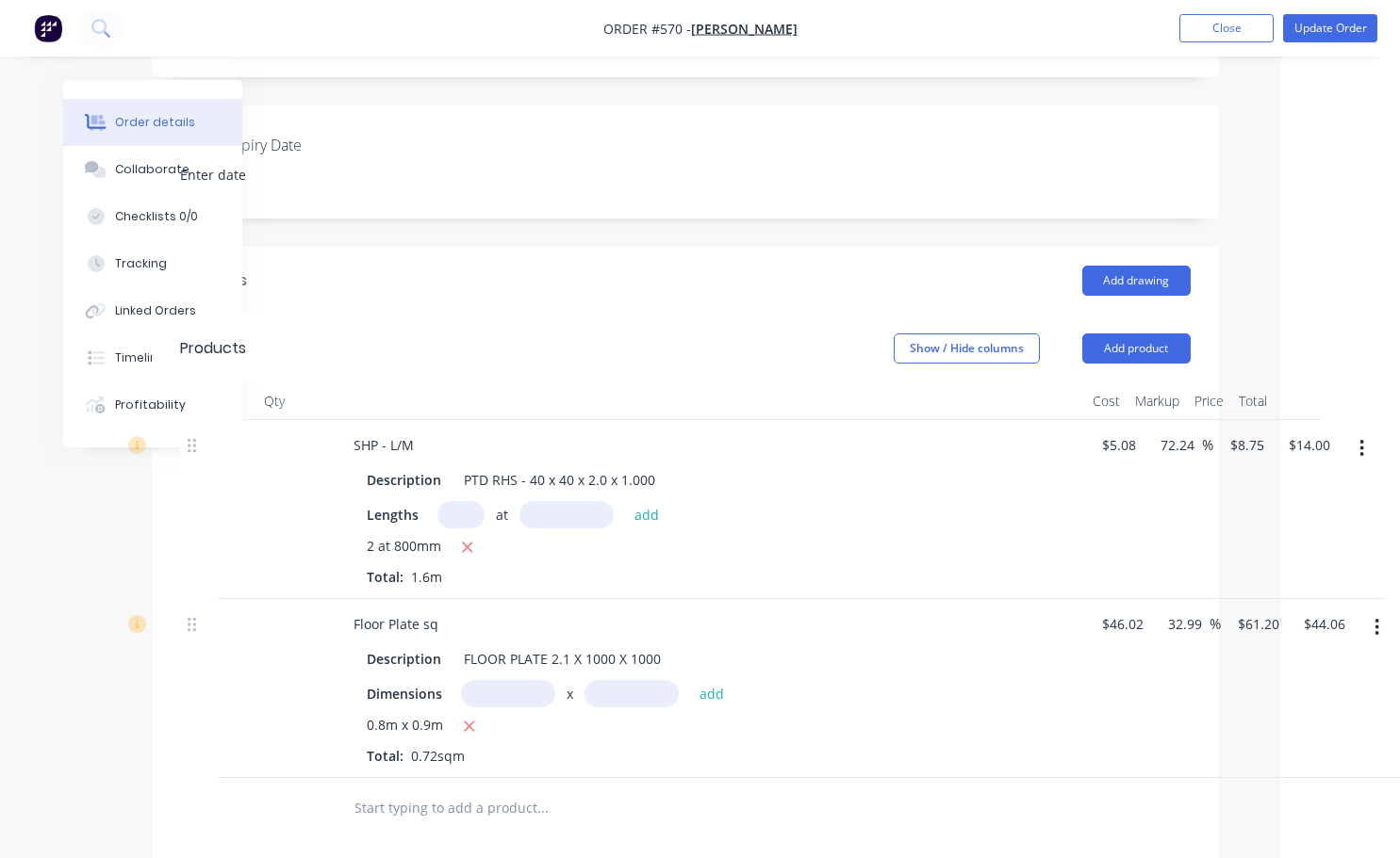
scroll to position [471, 119]
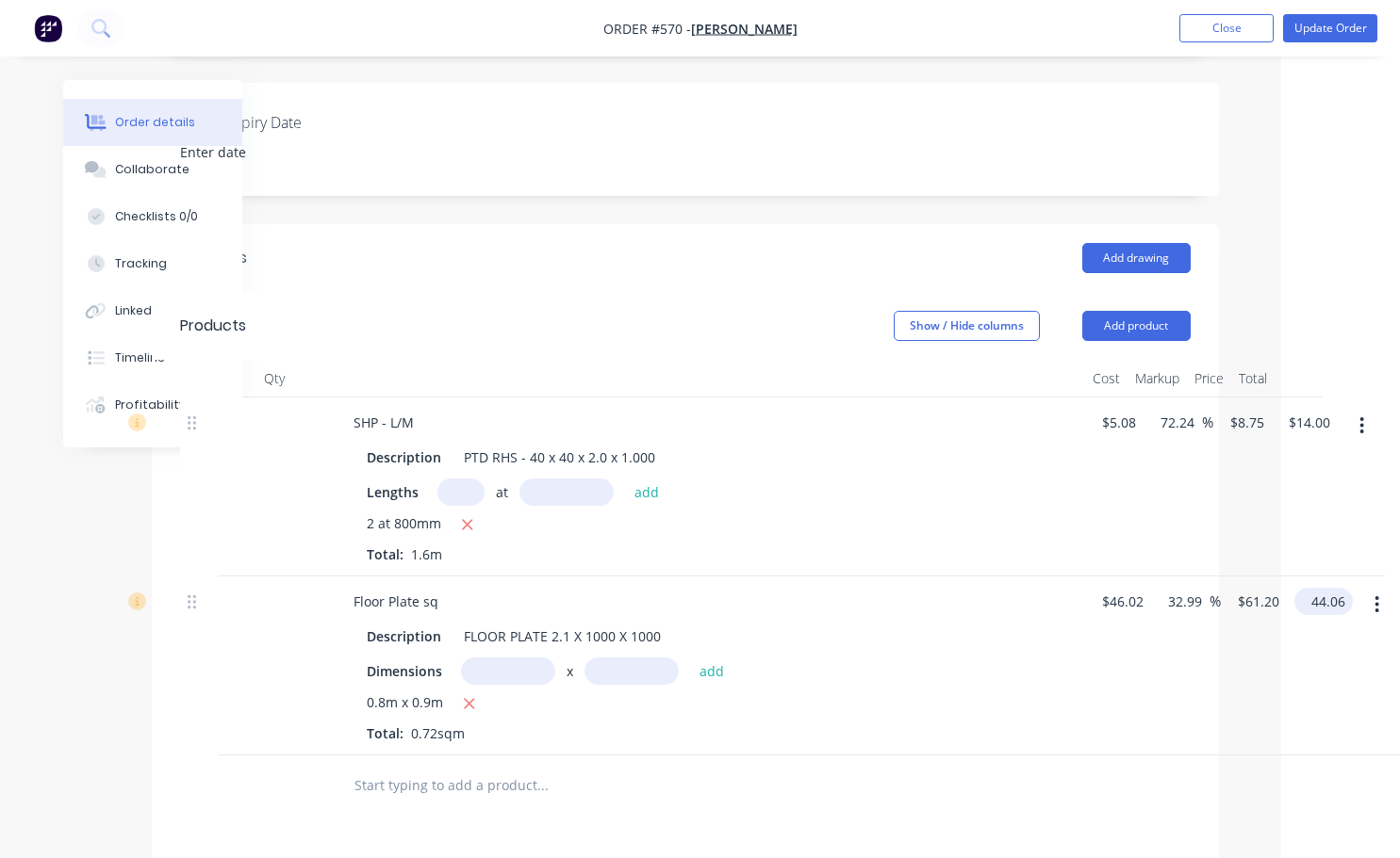
click at [1331, 588] on input "44.06" at bounding box center [1327, 601] width 51 height 27
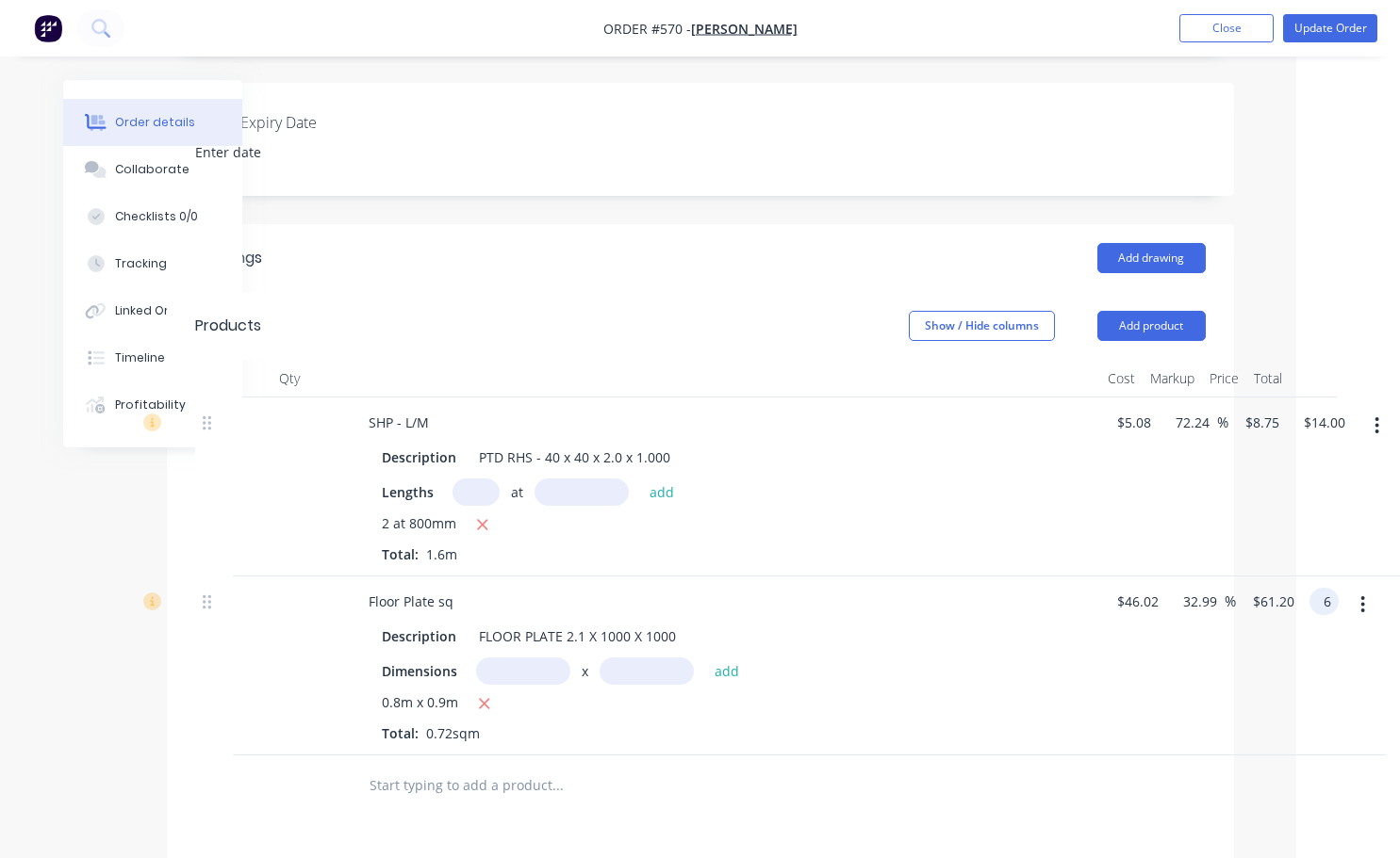
scroll to position [471, 104]
type input "60"
type input "81.08"
type input "$83.3333"
click at [1165, 649] on div "Floor Plate sq Description FLOOR PLATE 2.1 X 1000 X 1000 Dimensions x add 0.8m …" at bounding box center [700, 665] width 1010 height 179
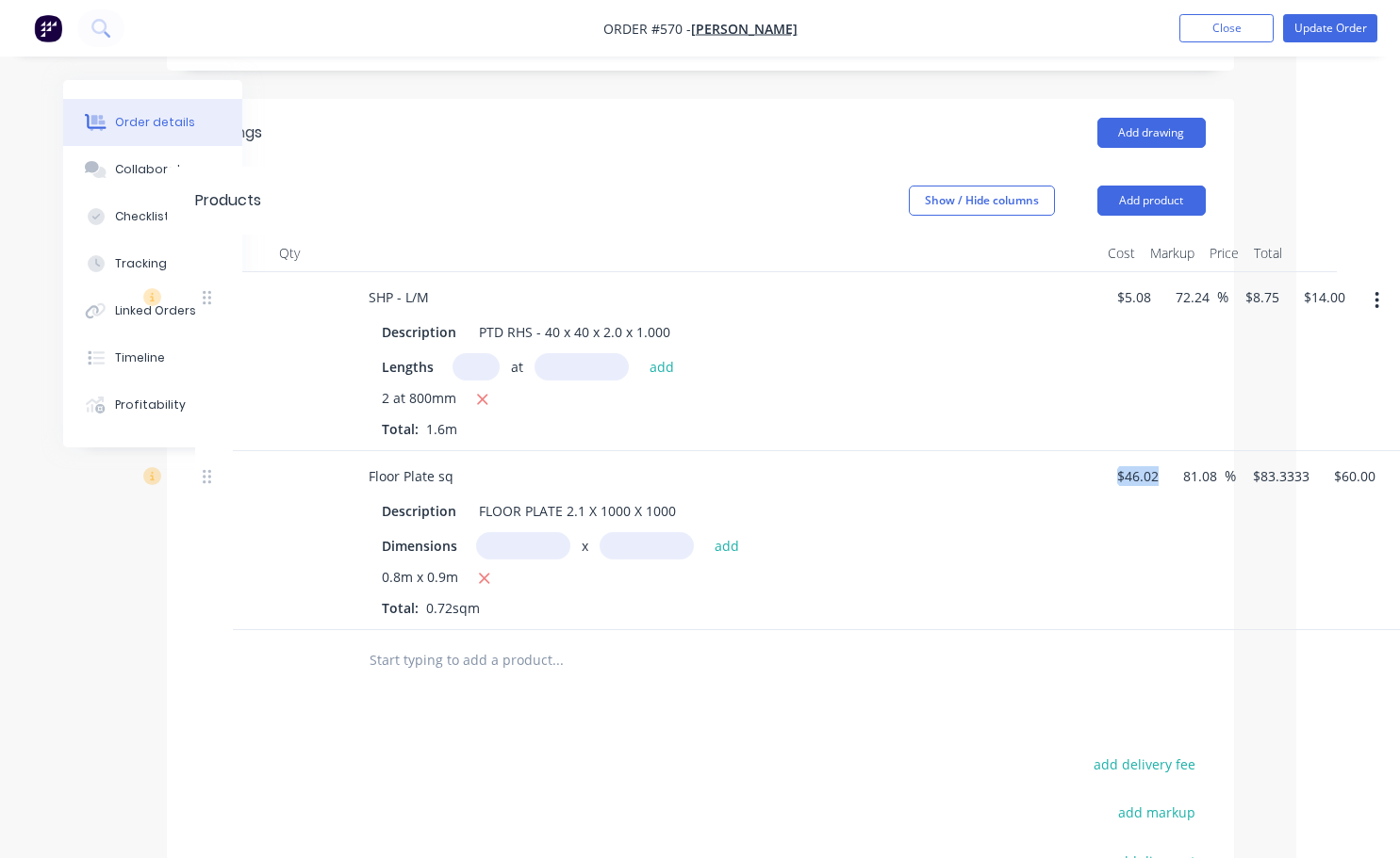
scroll to position [565, 104]
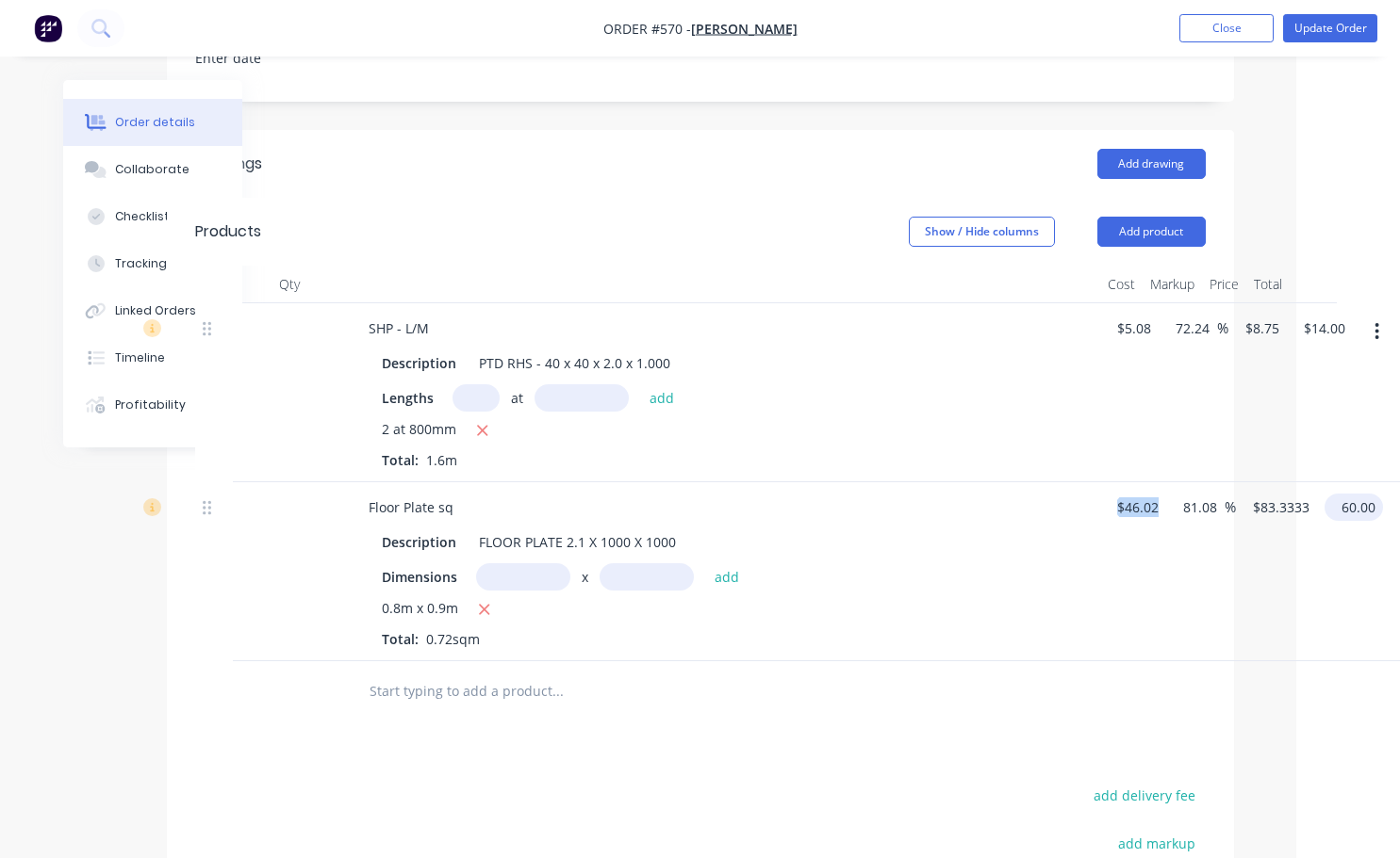
click at [1353, 493] on input "60.00" at bounding box center [1357, 506] width 51 height 27
type input "50"
type input "50.9"
type input "$69.4444"
type input "$50.00"
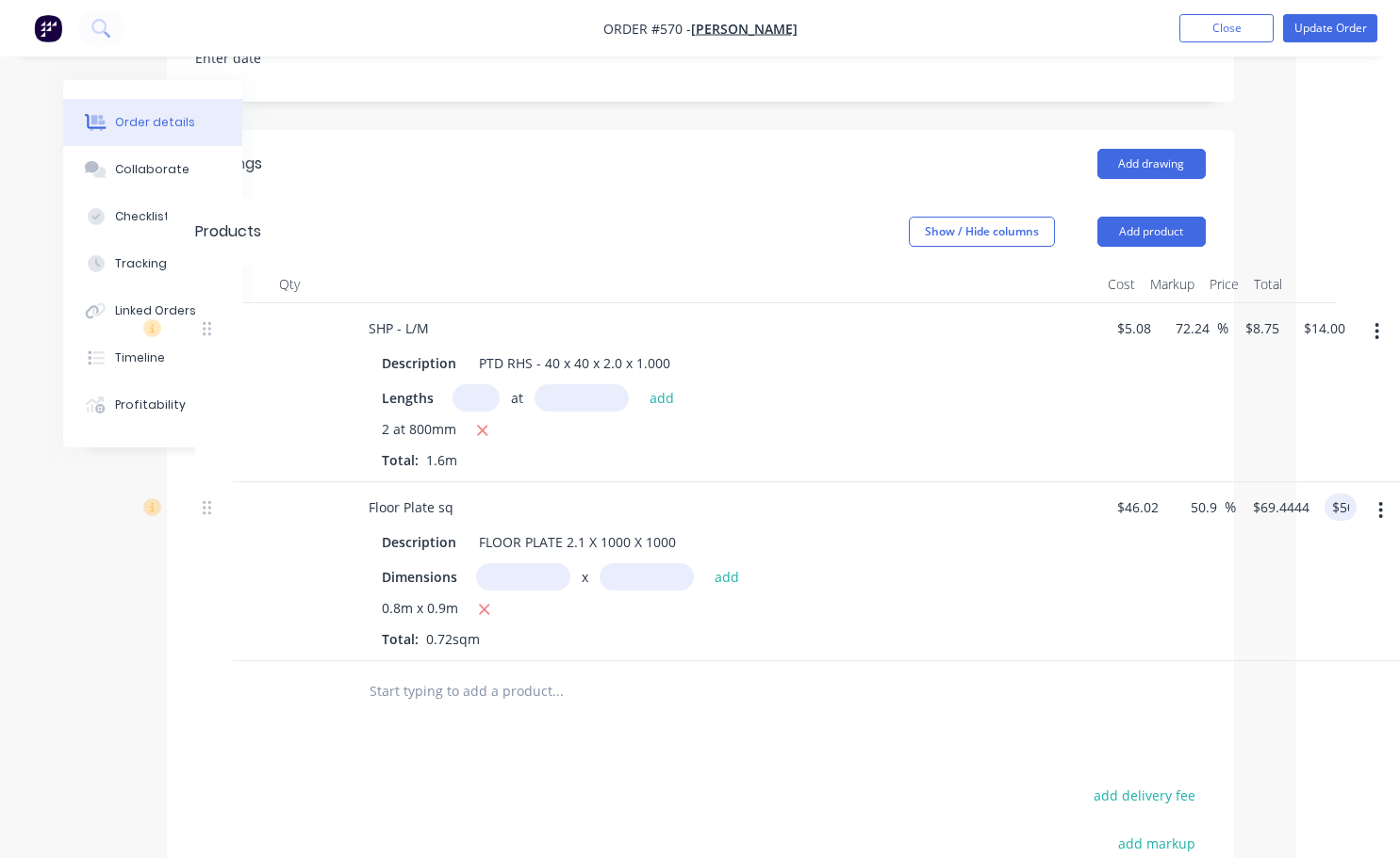
click at [1010, 672] on div at bounding box center [686, 691] width 664 height 38
click at [1342, 27] on button "Update Order" at bounding box center [1330, 28] width 94 height 28
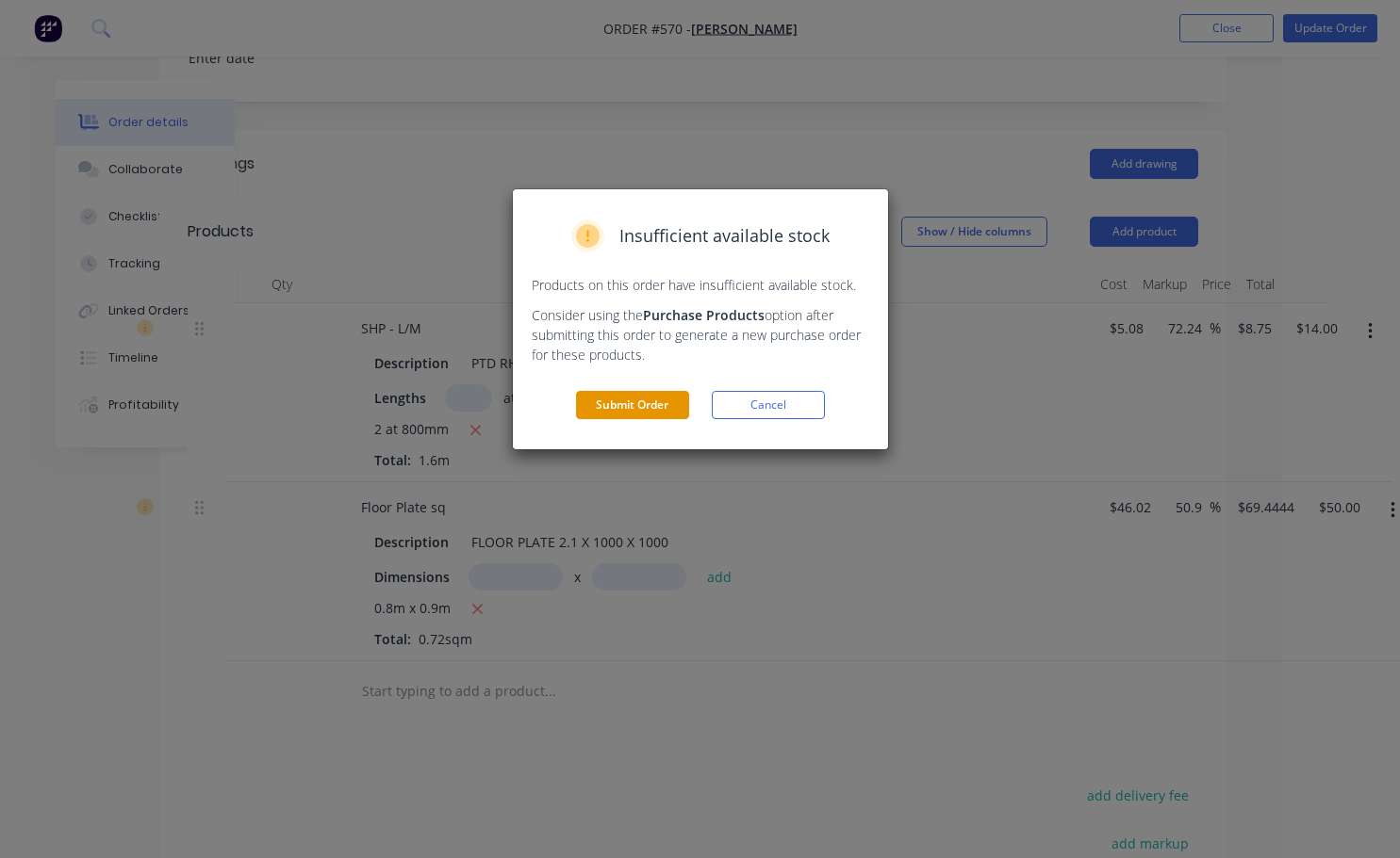
click at [650, 397] on button "Submit Order" at bounding box center [632, 405] width 113 height 28
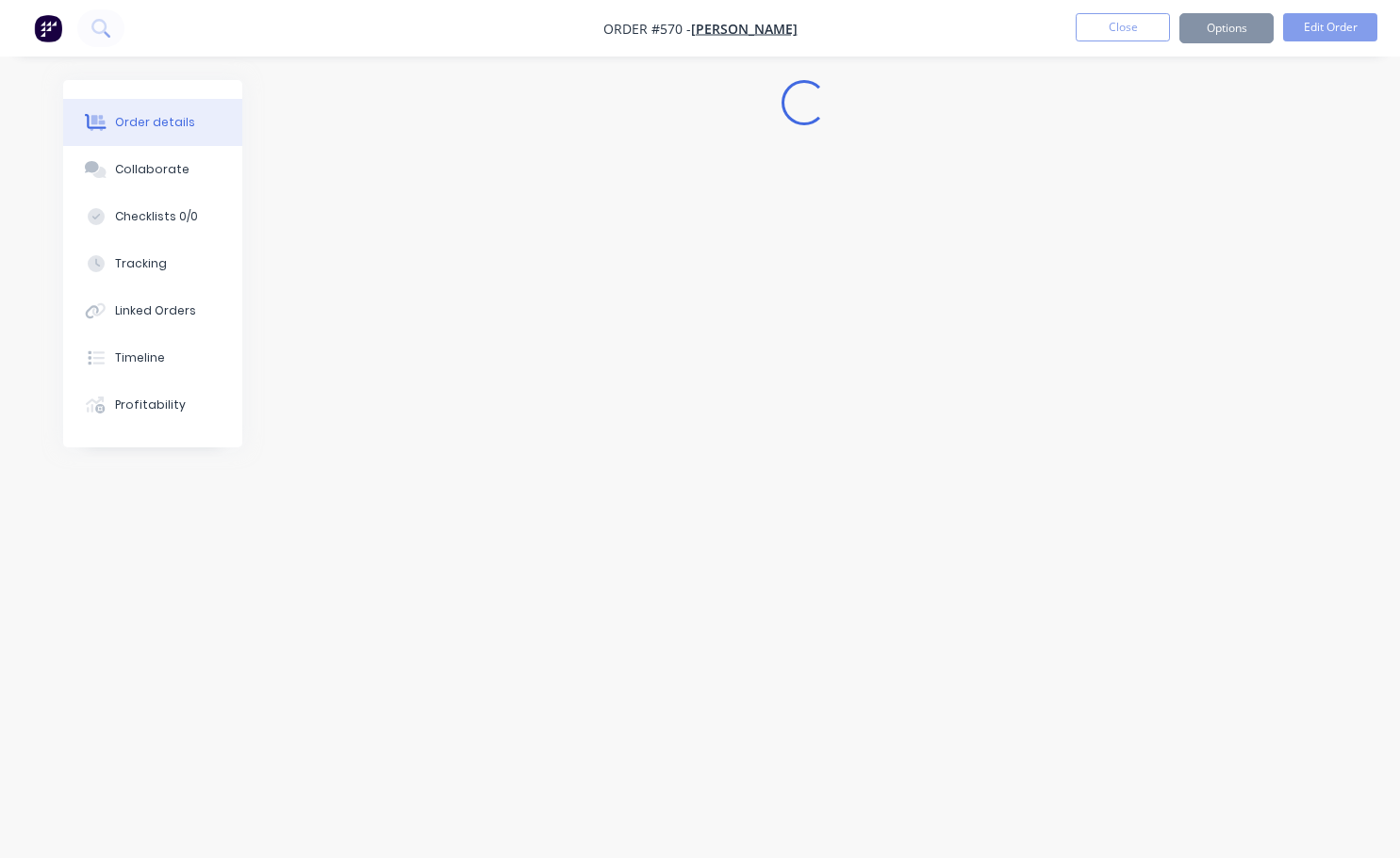
scroll to position [0, 0]
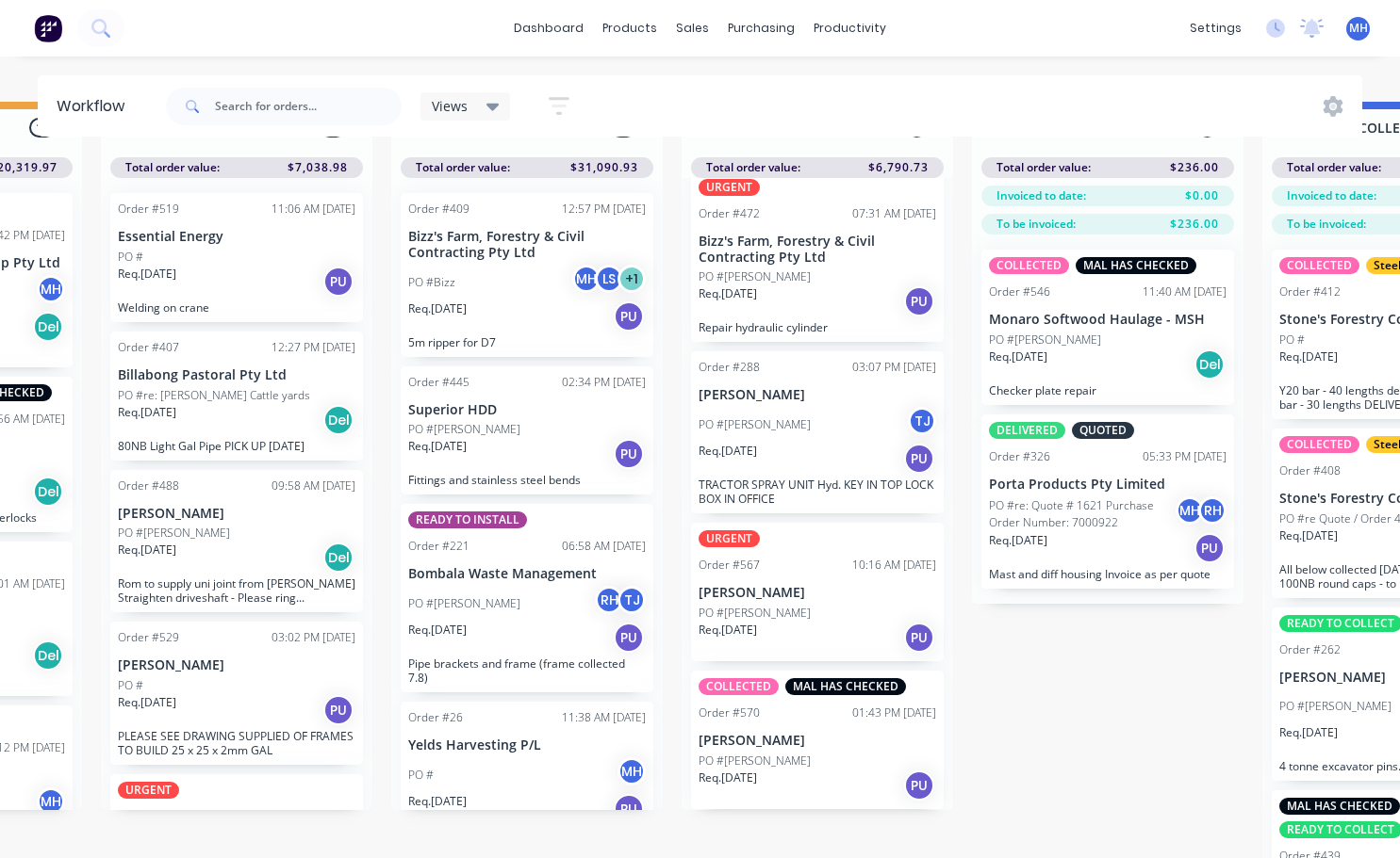
scroll to position [0, 810]
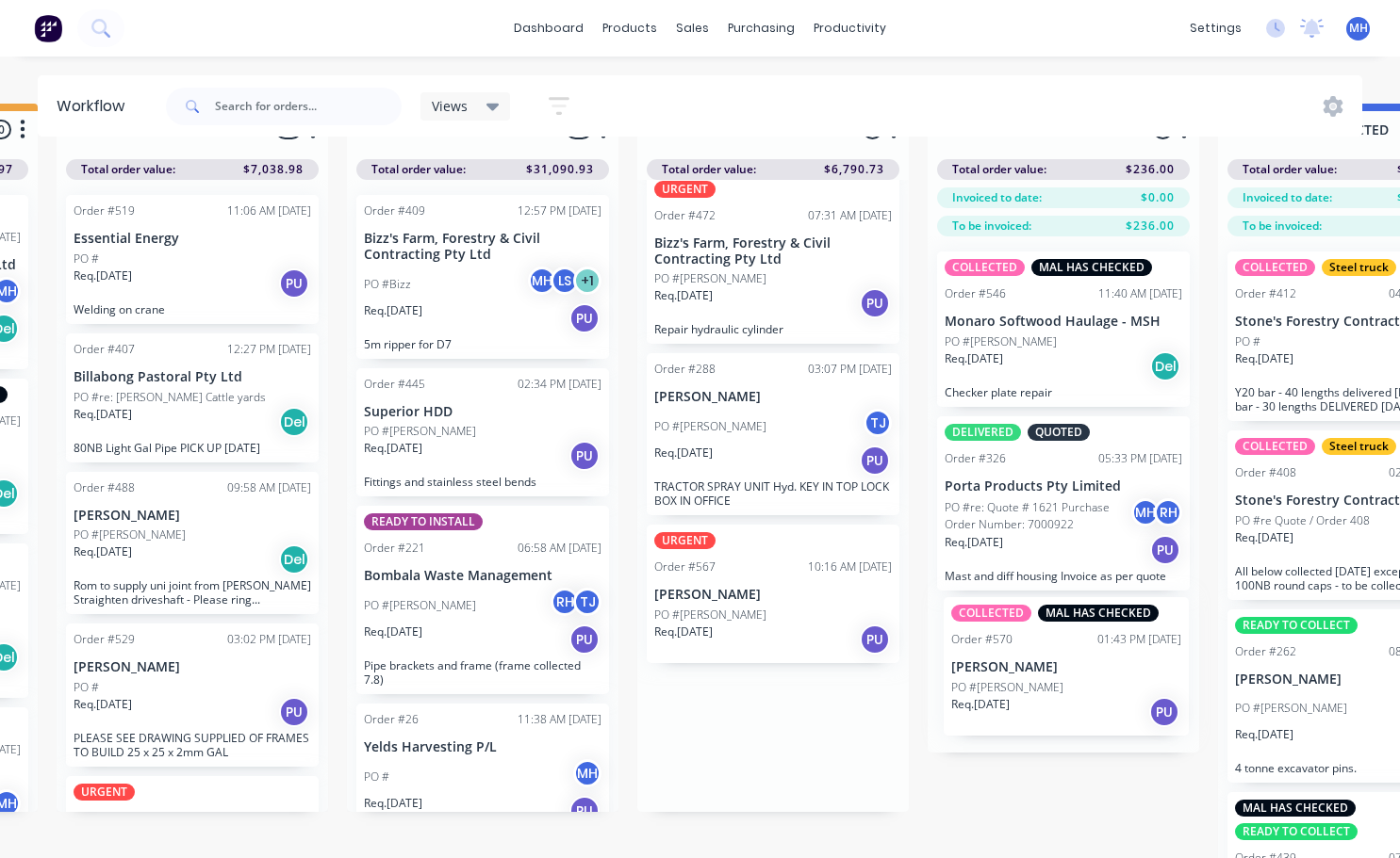
drag, startPoint x: 810, startPoint y: 800, endPoint x: 1032, endPoint y: 679, distance: 252.8
click at [1032, 679] on div "QUOTES TO DO 2 Status colour #273444 hex #273444 Save Cancel Notifications Emai…" at bounding box center [702, 486] width 3144 height 765
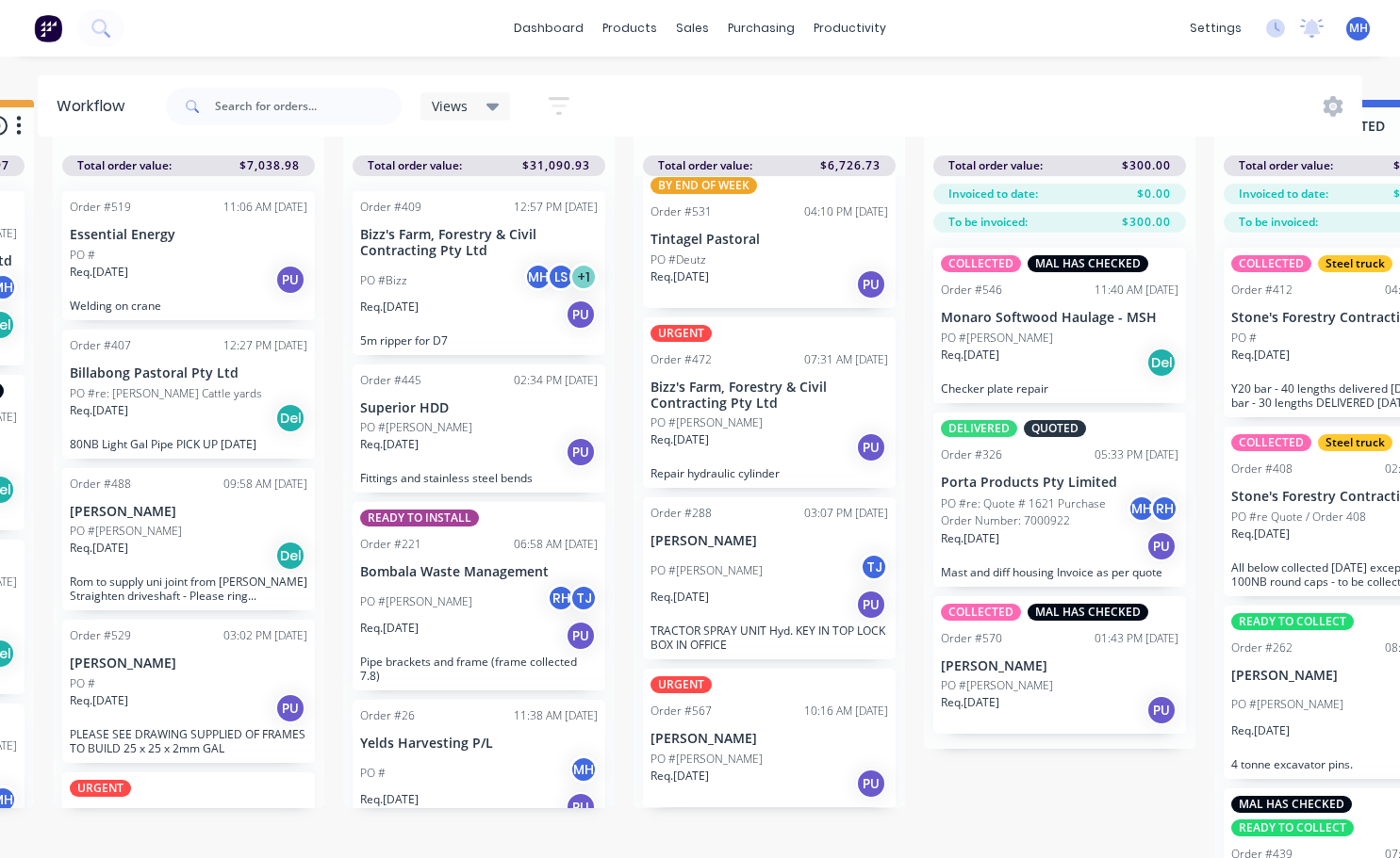
scroll to position [0, 0]
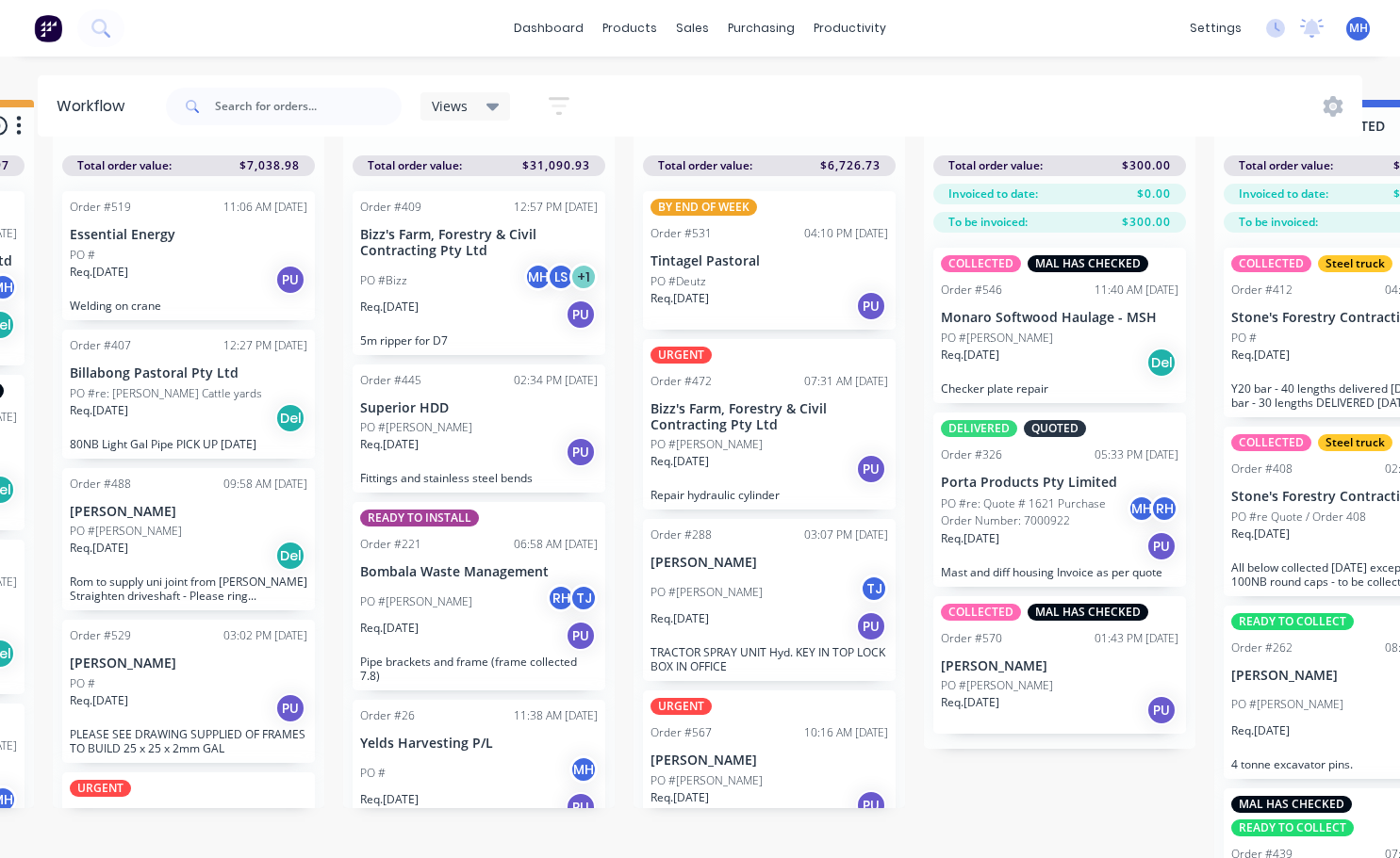
click at [794, 759] on p "[PERSON_NAME]" at bounding box center [769, 761] width 238 height 16
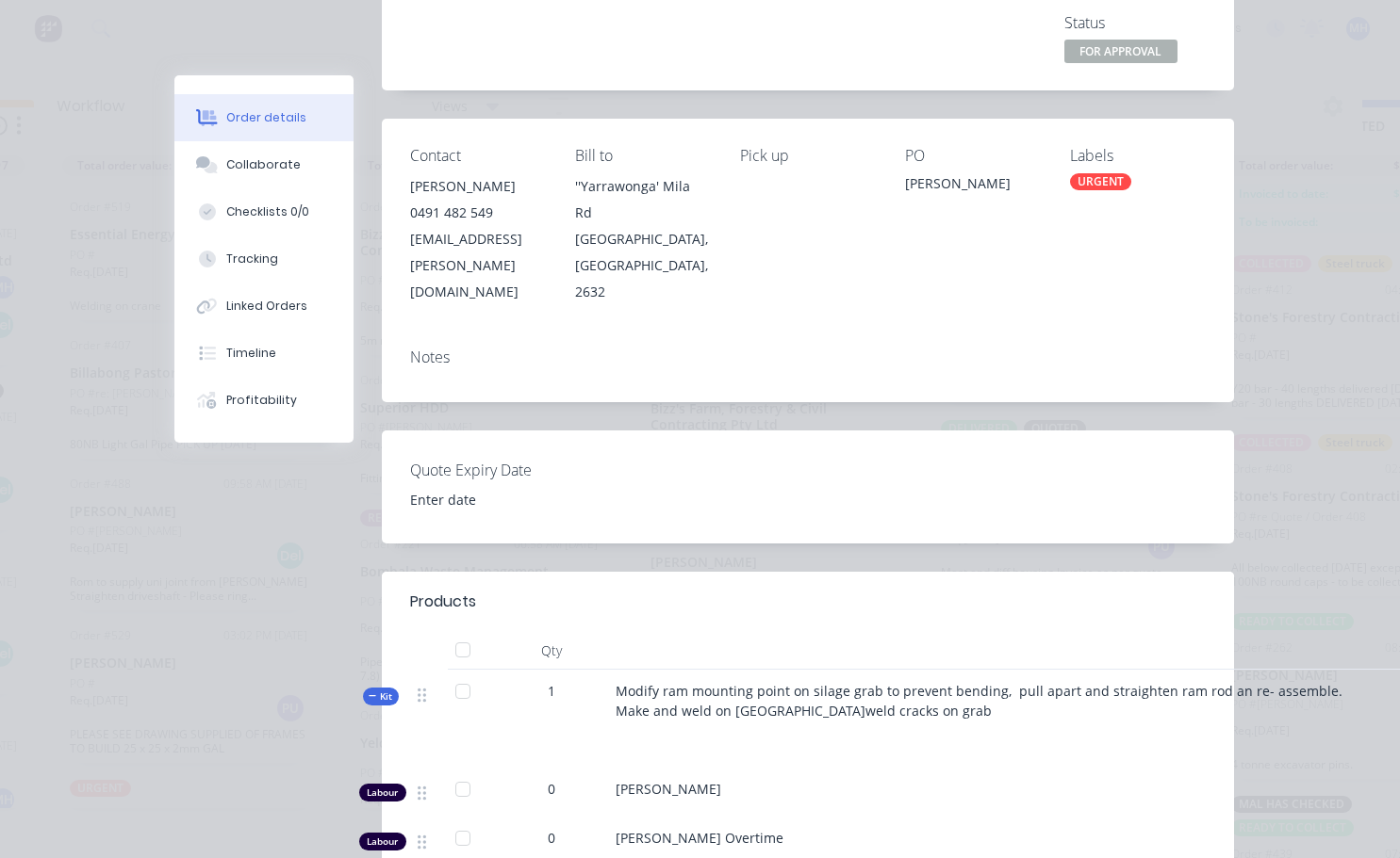
scroll to position [57, 0]
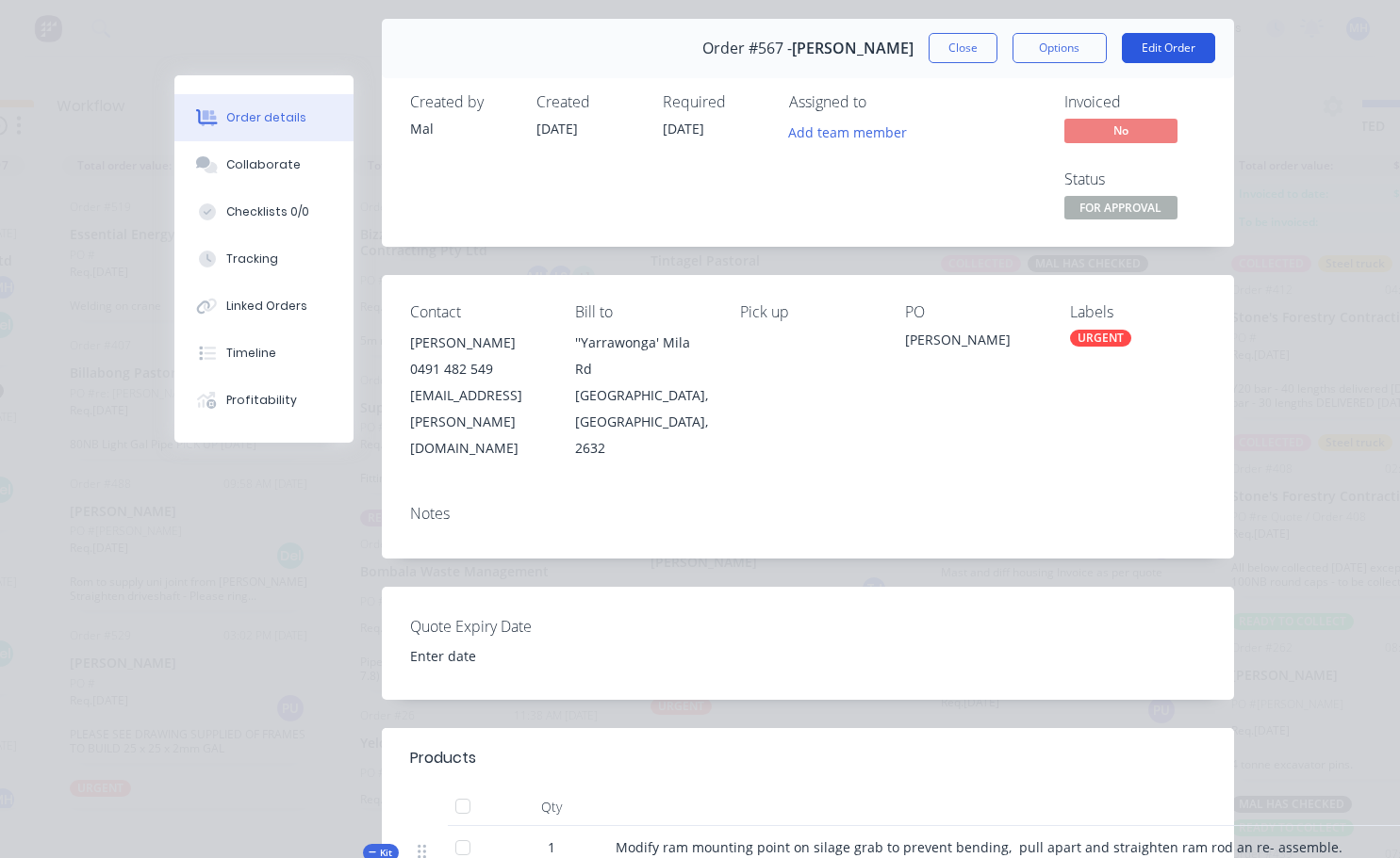
click at [1151, 52] on button "Edit Order" at bounding box center [1167, 48] width 93 height 30
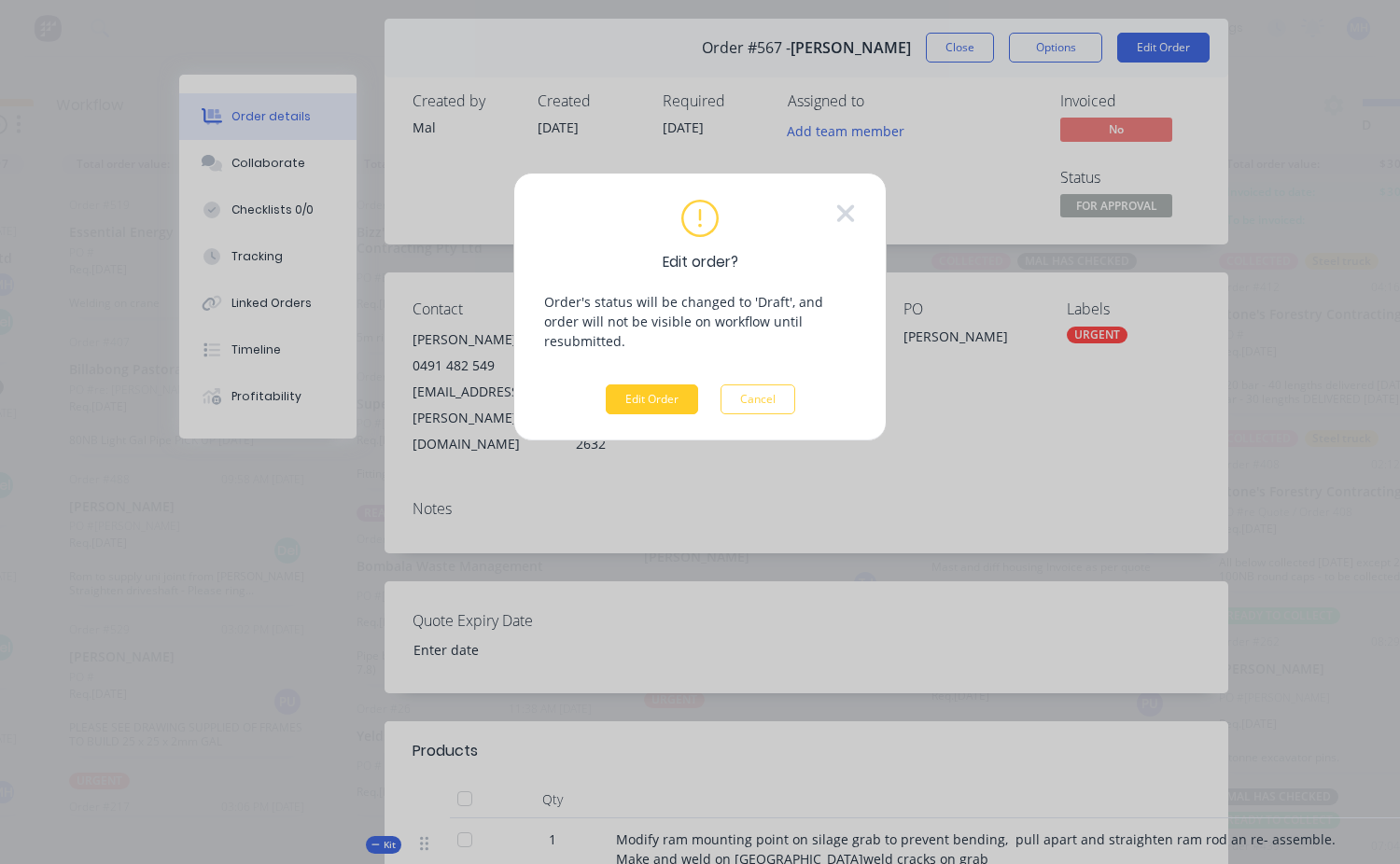
click at [669, 387] on button "Edit Order" at bounding box center [651, 400] width 92 height 30
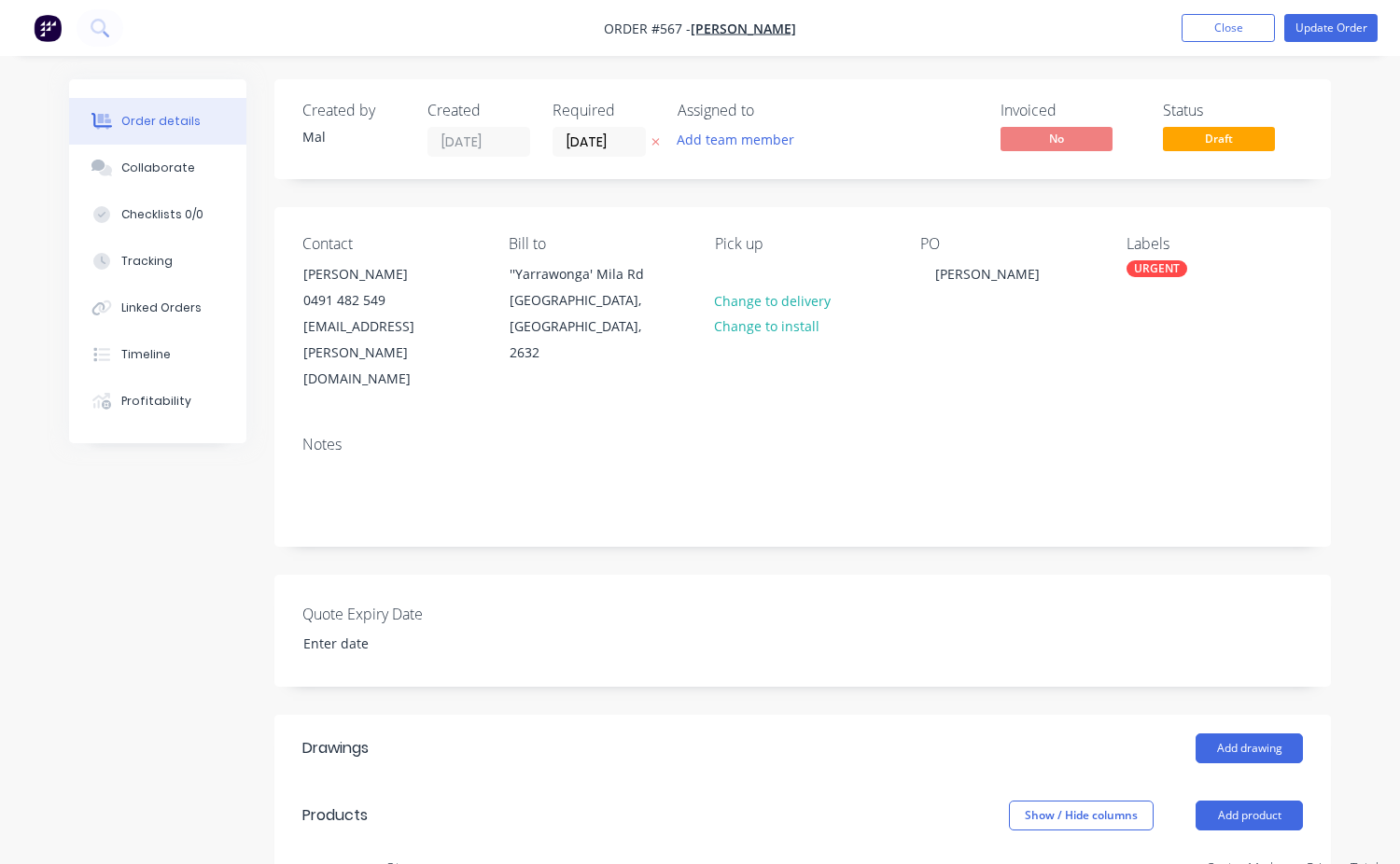
type input "$70.00"
type input "42.86"
type input "$100.00"
type input "$130.00"
type input "$50.00"
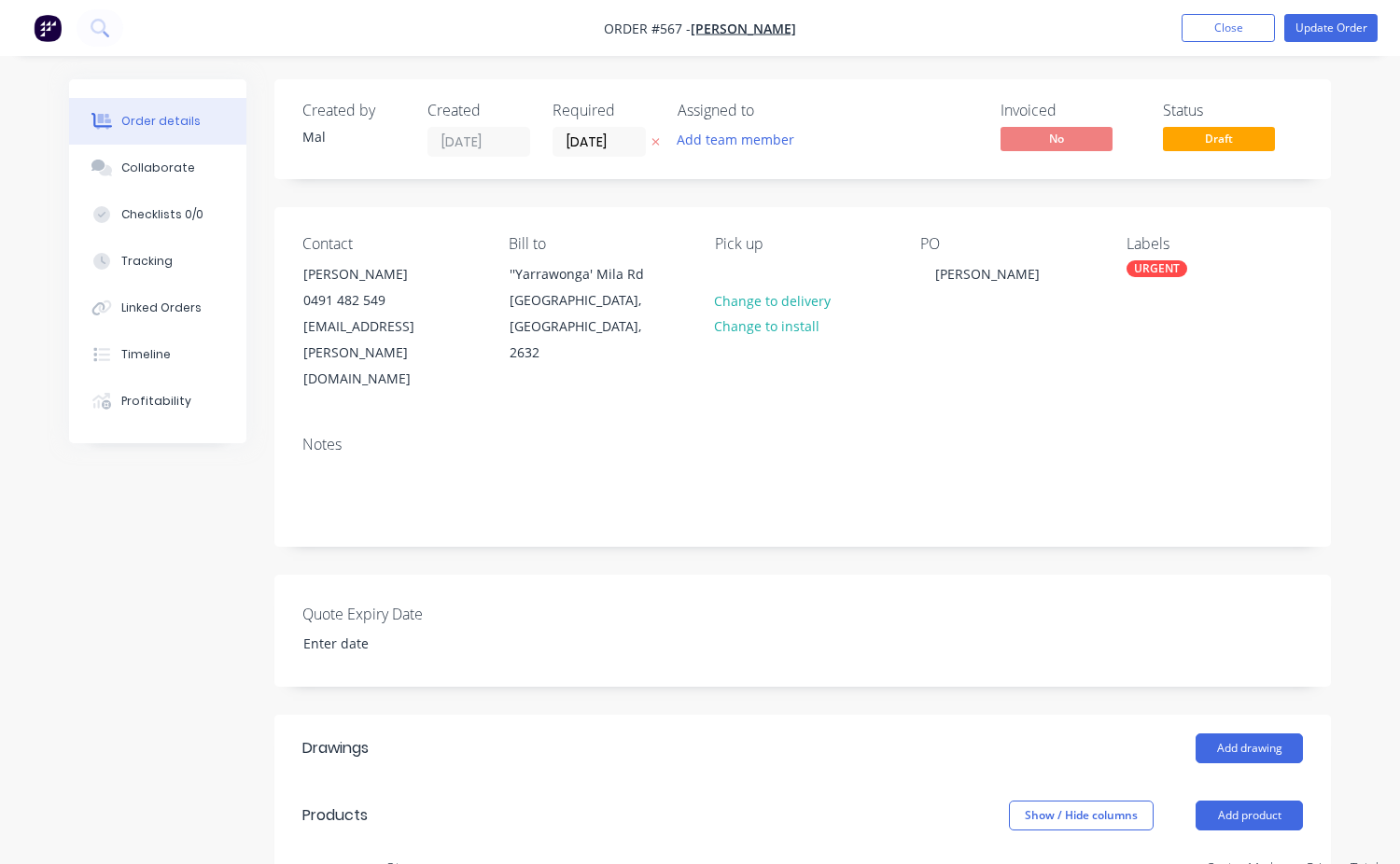
type input "100"
type input "$100.00"
type input "$80.00"
type input "62.5"
type input "$130.00"
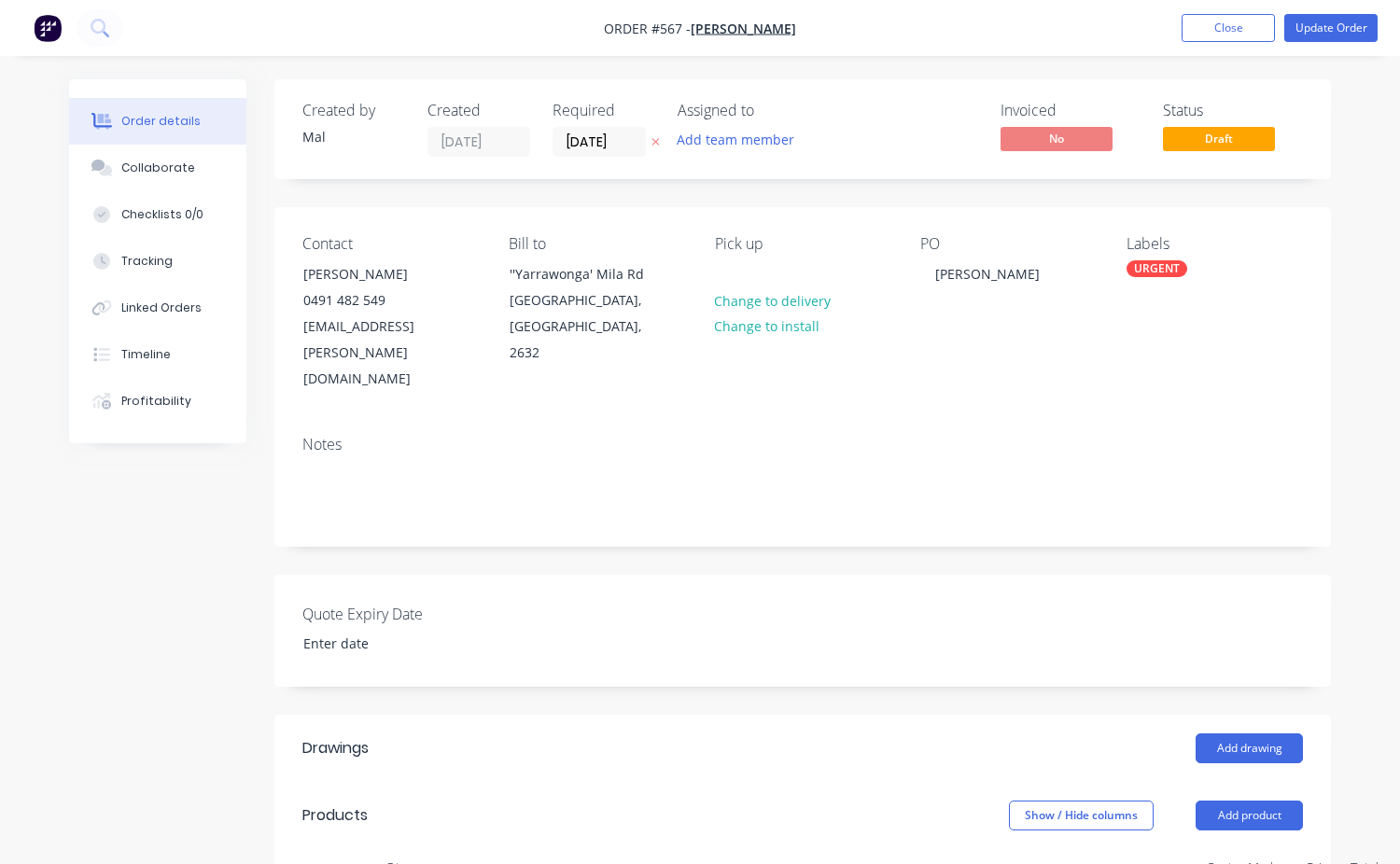
type input "$50.00"
type input "140"
type input "$120.00"
type input "$80.00"
type input "87.5"
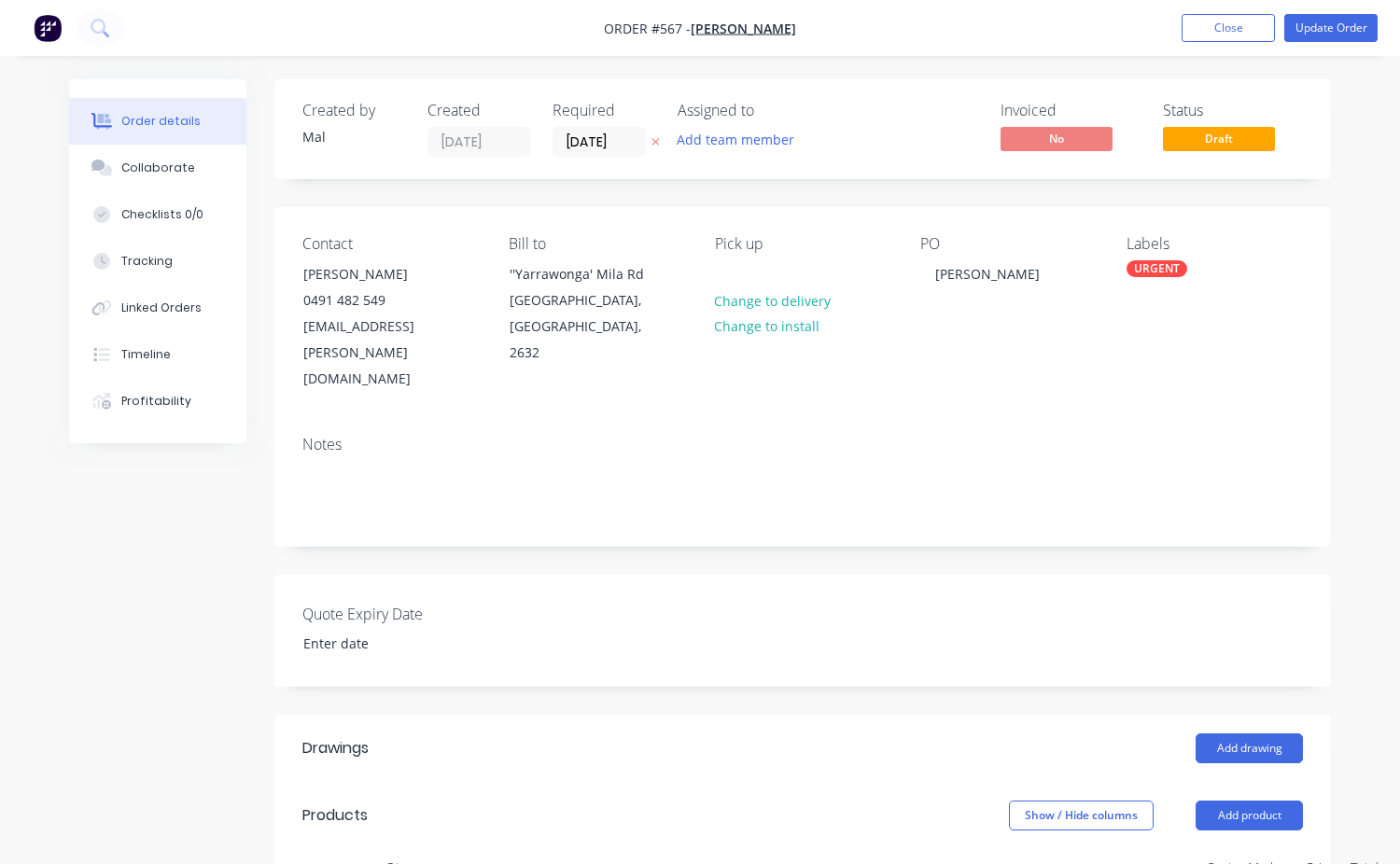
type input "$150.00"
type input "$50.00"
type input "180"
type input "$140.00"
type input "$80.00"
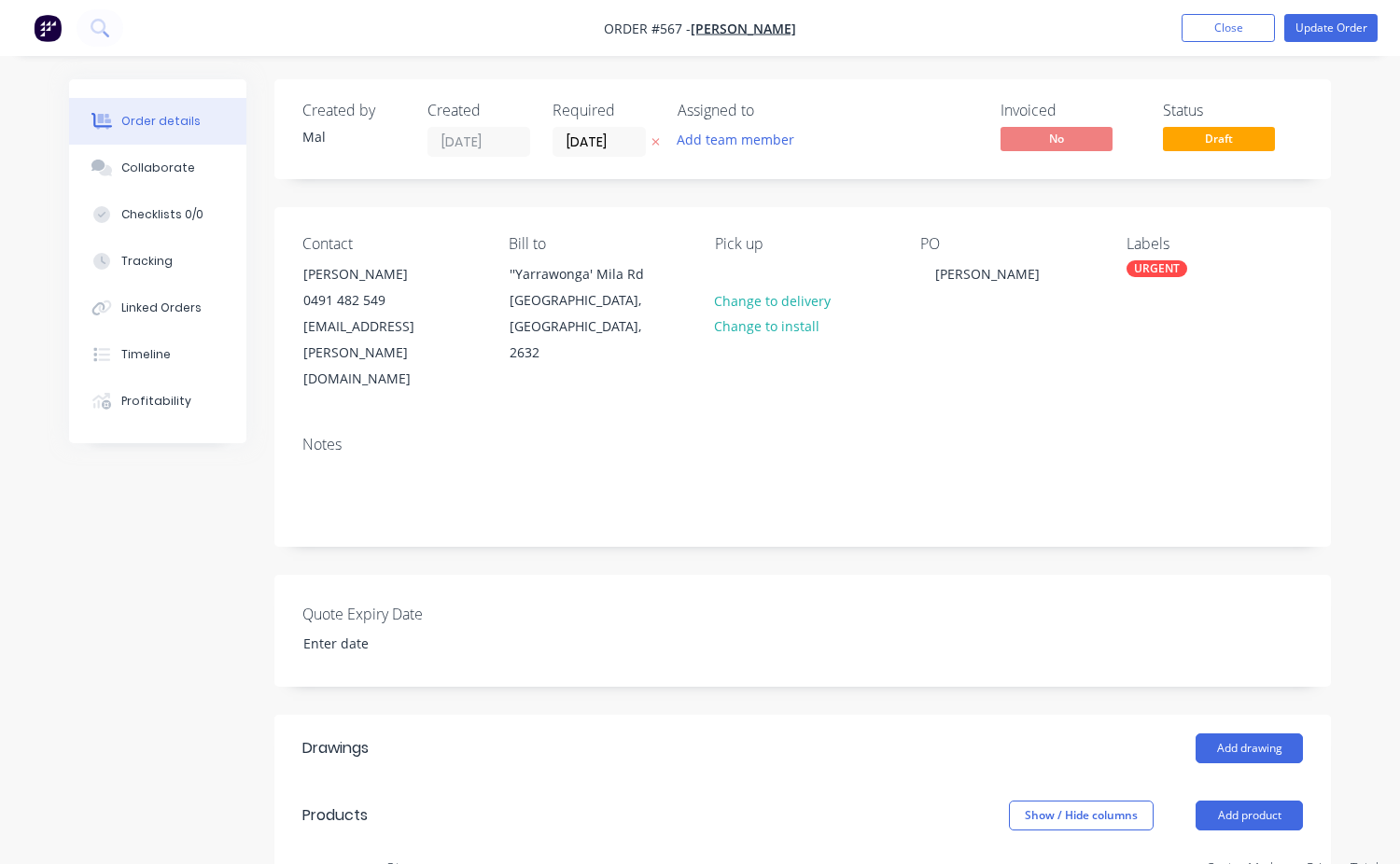
type input "112.5"
type input "$170.00"
type input "$860.00"
type input "33"
type input "$1,143.80"
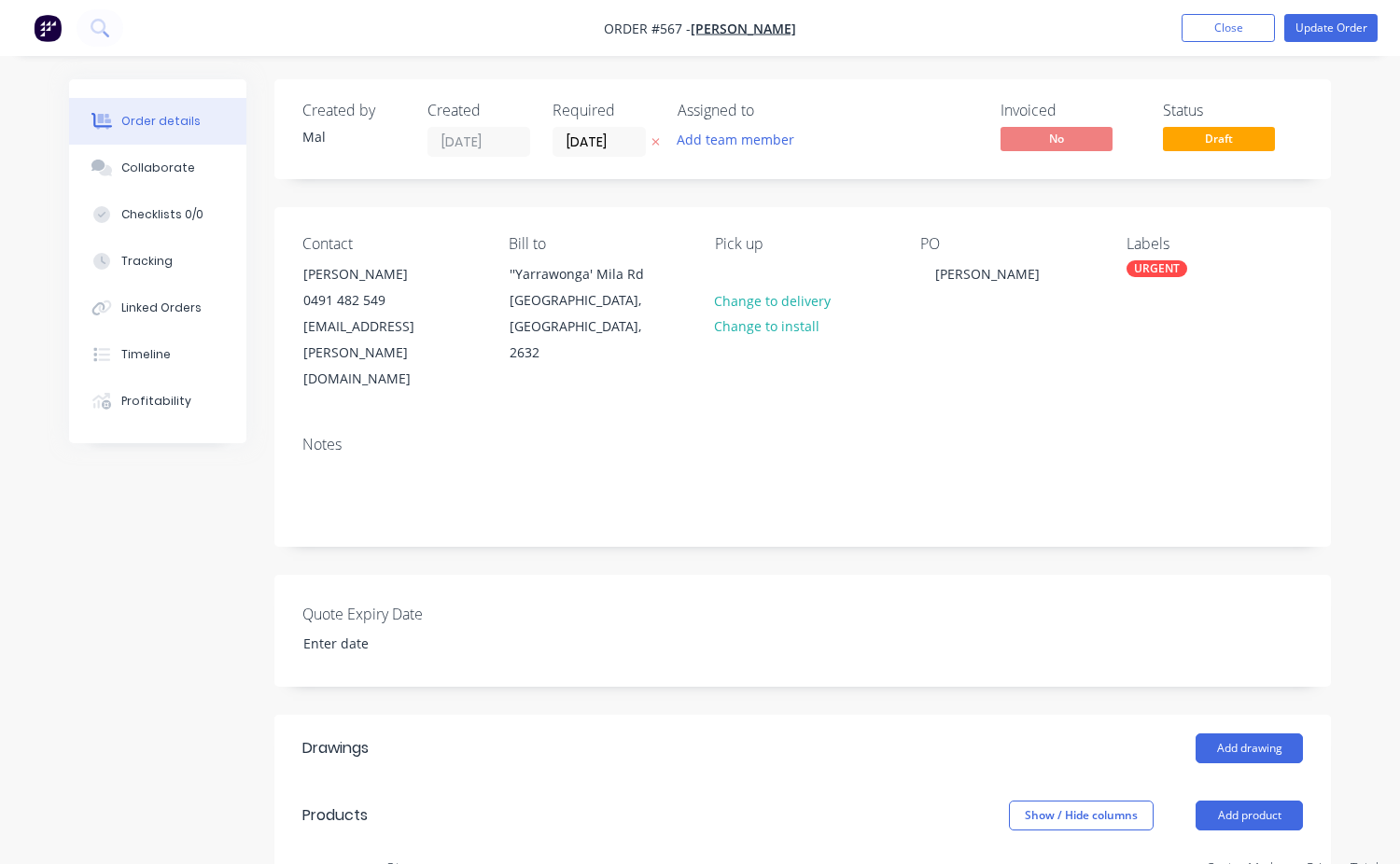
type input "$56.05"
type input "$50.00"
type input "100"
type input "$100.00"
type input "$400.00"
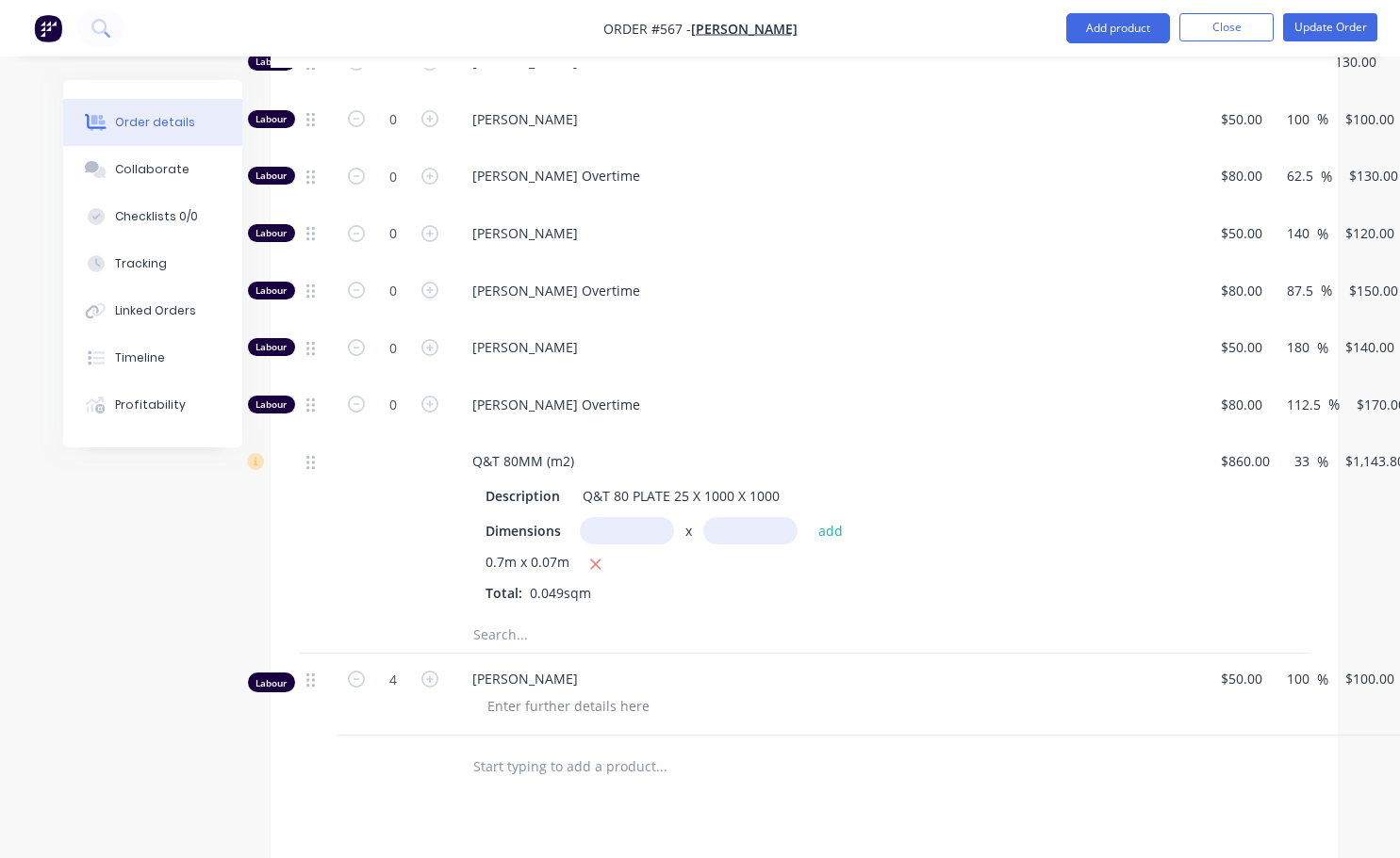
scroll to position [848, 0]
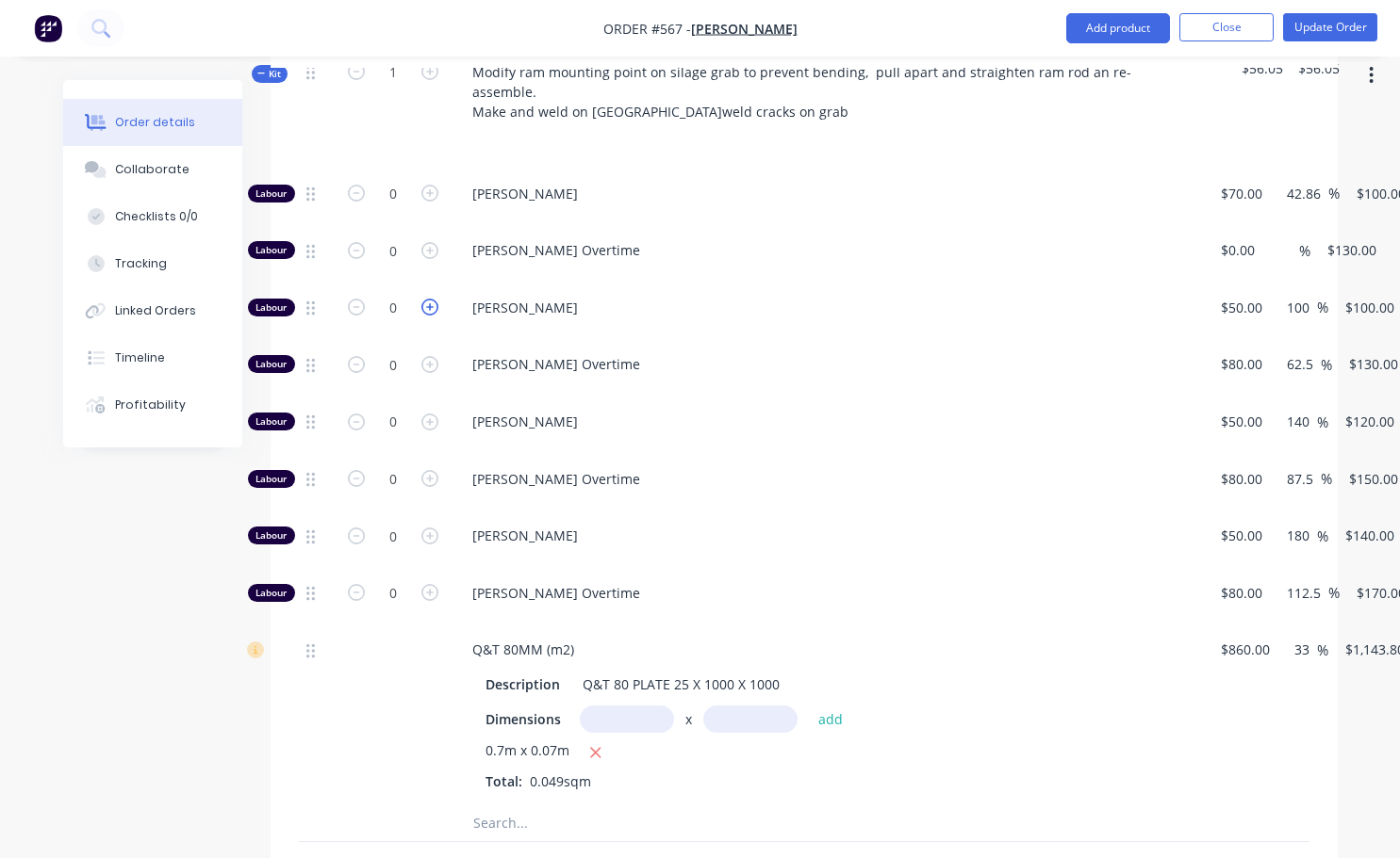
click at [429, 299] on icon "button" at bounding box center [430, 307] width 17 height 17
type input "1"
type input "$100.00"
click at [430, 299] on icon "button" at bounding box center [430, 307] width 17 height 17
type input "2"
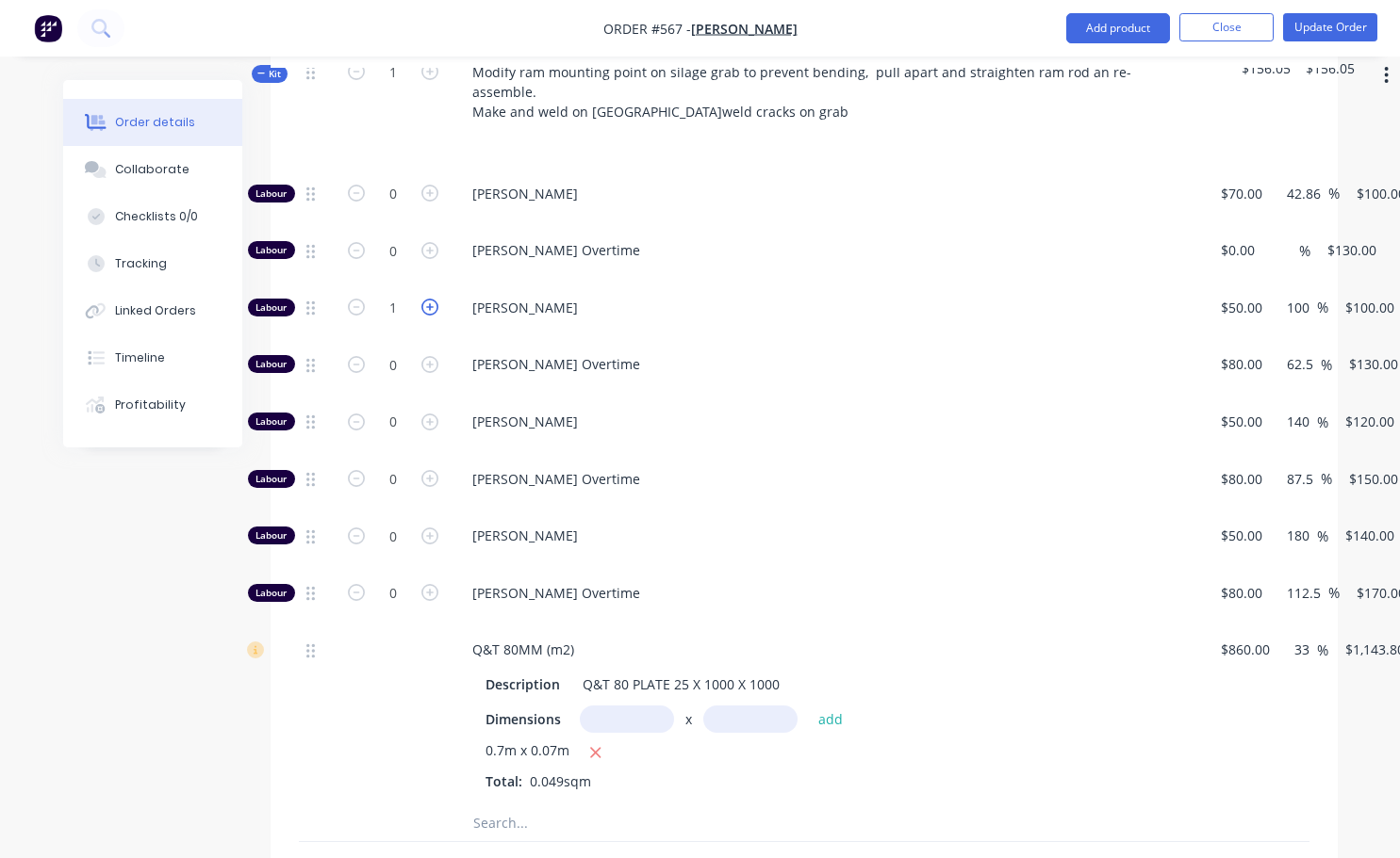
type input "$200.00"
click at [430, 299] on icon "button" at bounding box center [430, 307] width 17 height 17
type input "3"
type input "$300.00"
click at [429, 299] on icon "button" at bounding box center [430, 307] width 17 height 17
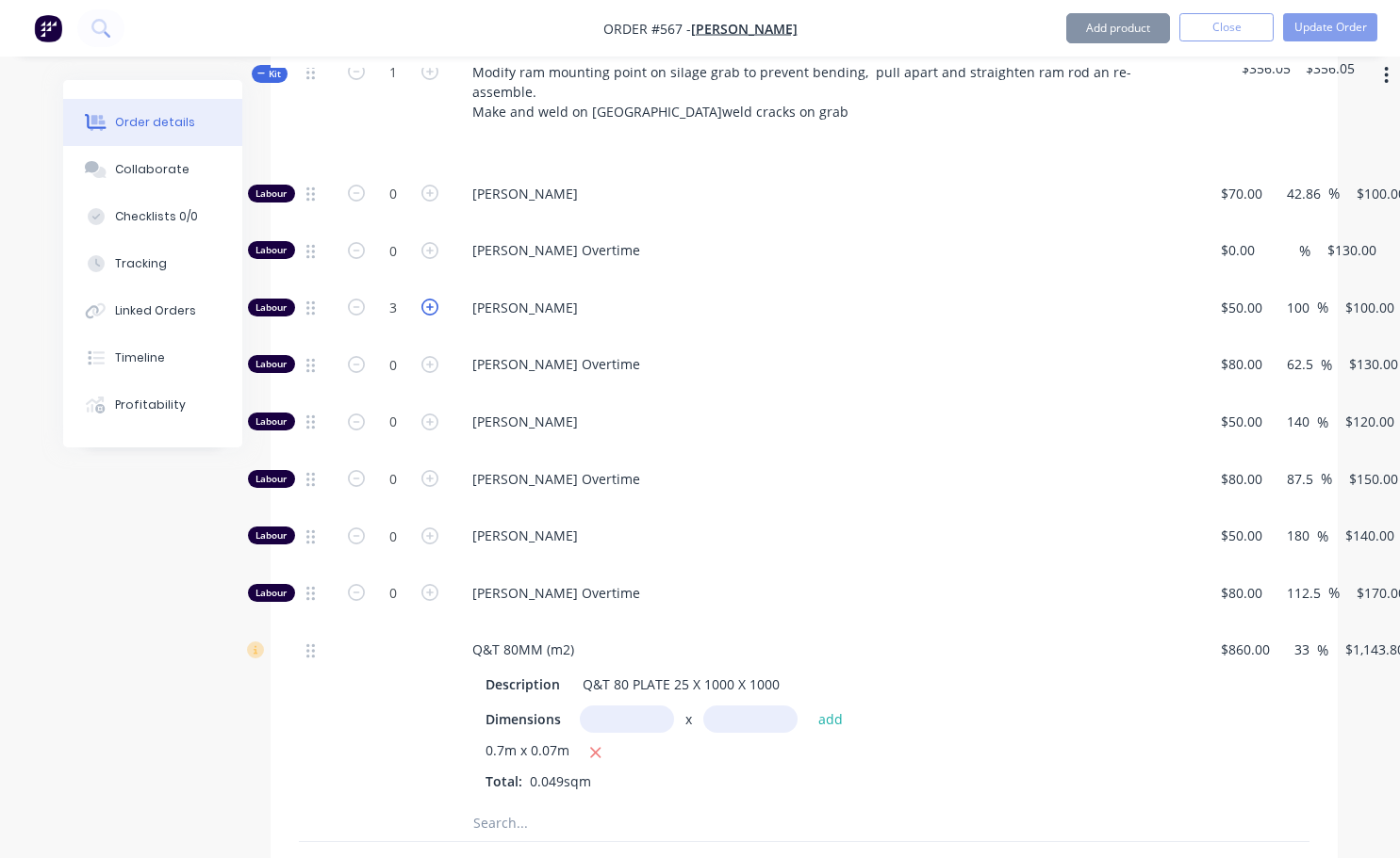
type input "4"
type input "$400.00"
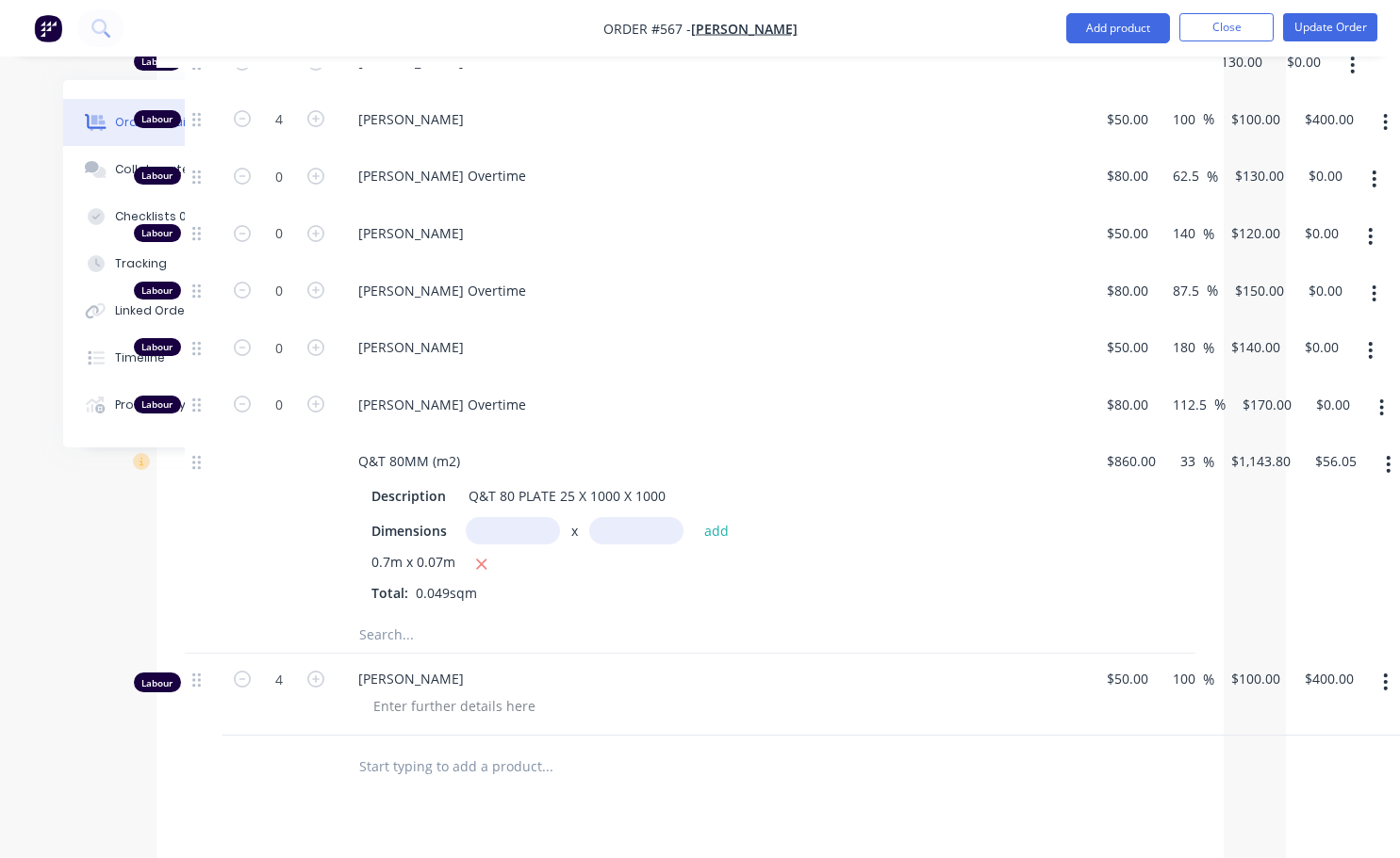
scroll to position [1037, 125]
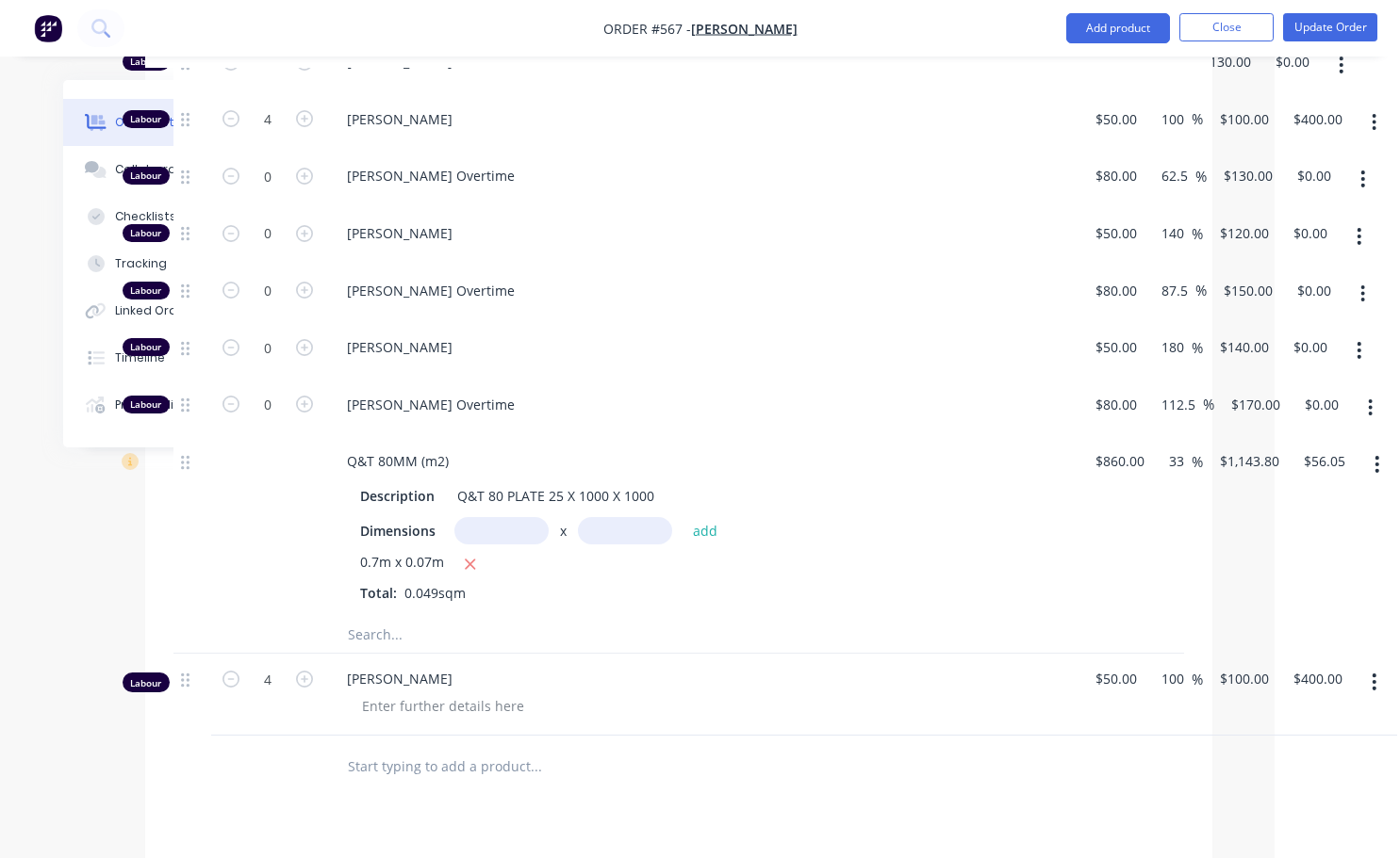
drag, startPoint x: 1377, startPoint y: 613, endPoint x: 1356, endPoint y: 621, distance: 22.5
click at [1376, 665] on button "button" at bounding box center [1374, 682] width 44 height 34
click at [1289, 831] on div "Delete" at bounding box center [1307, 844] width 145 height 27
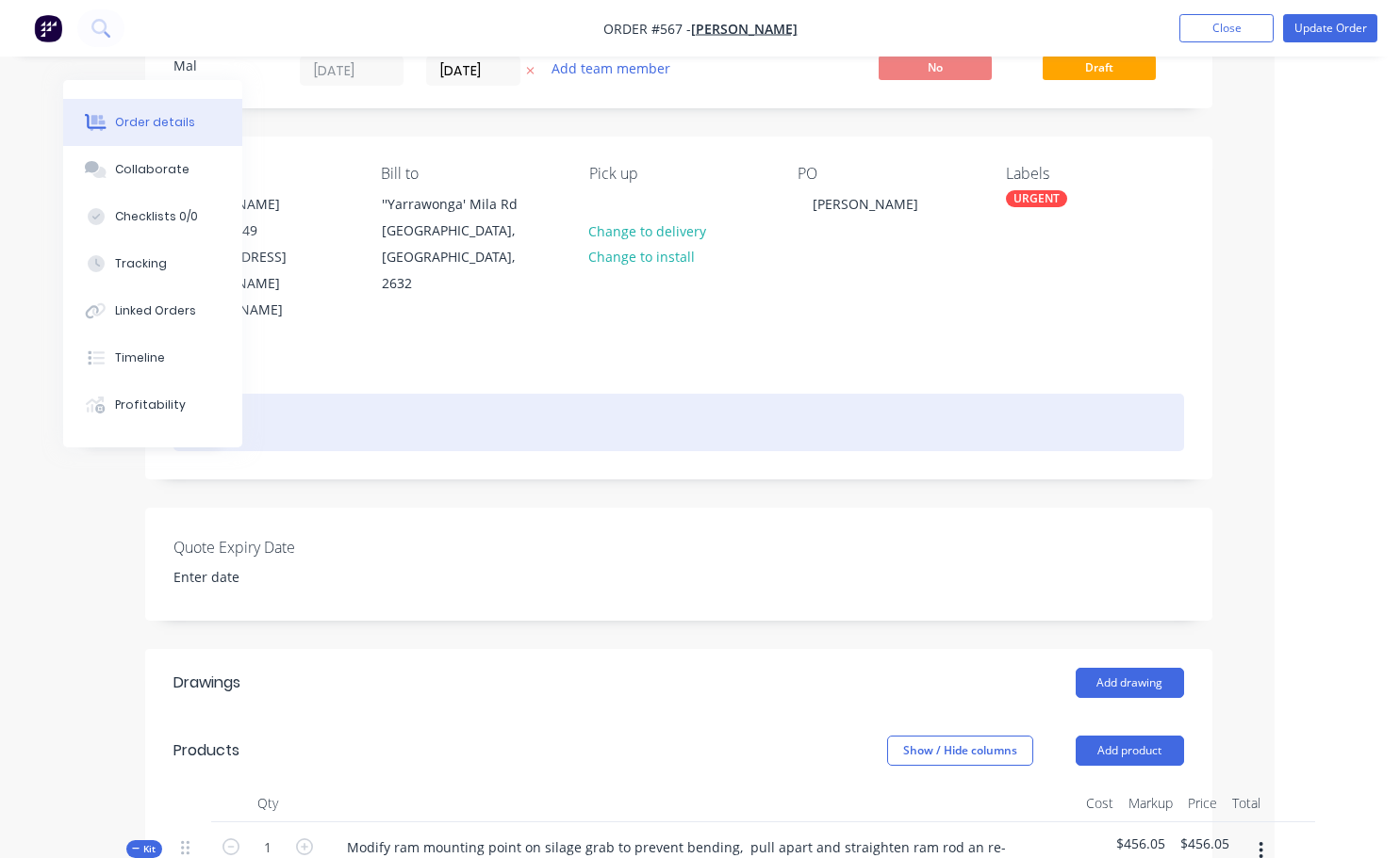
scroll to position [94, 125]
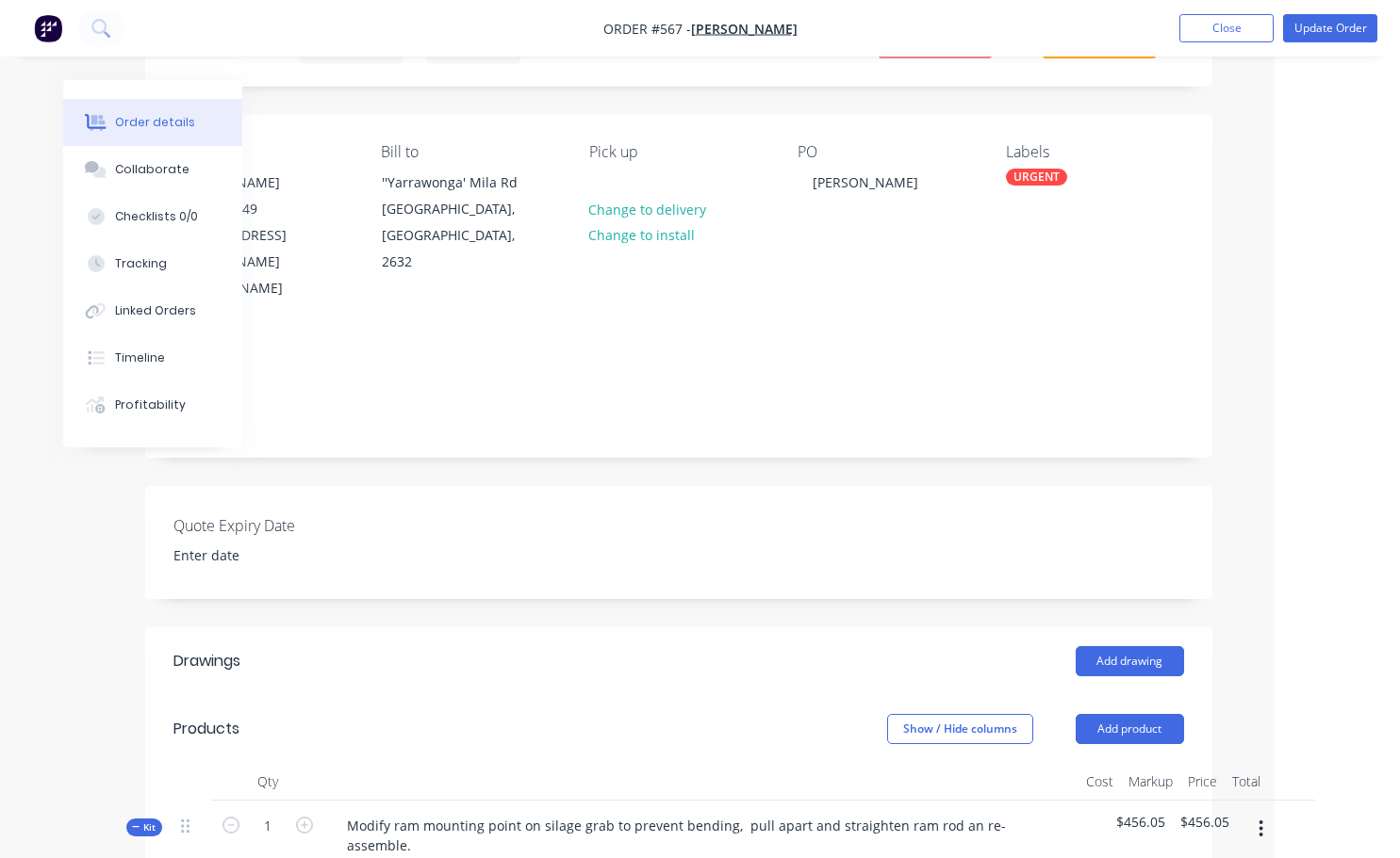
click at [1031, 181] on div "URGENT" at bounding box center [1035, 177] width 61 height 17
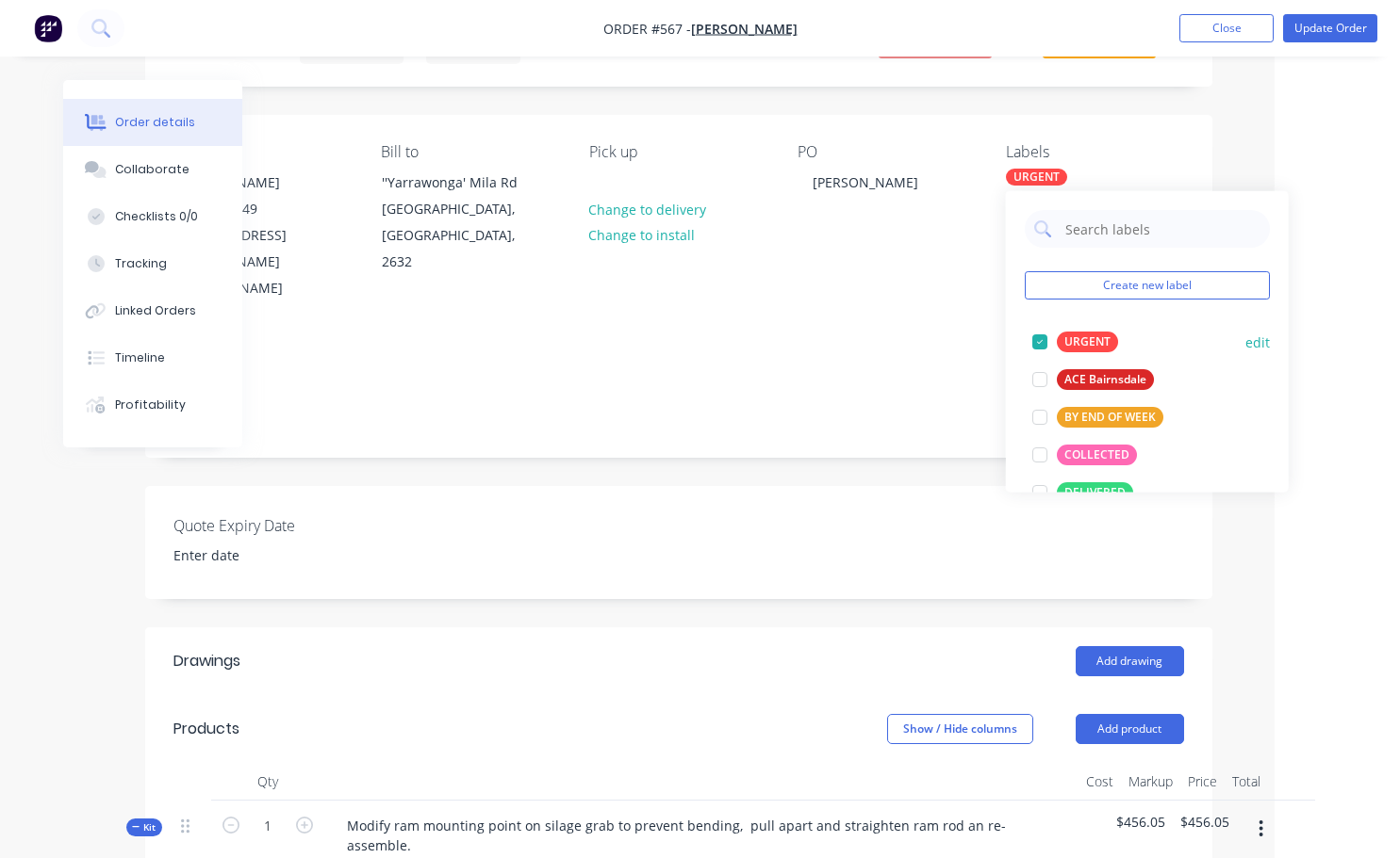
click at [1038, 337] on div at bounding box center [1040, 343] width 38 height 38
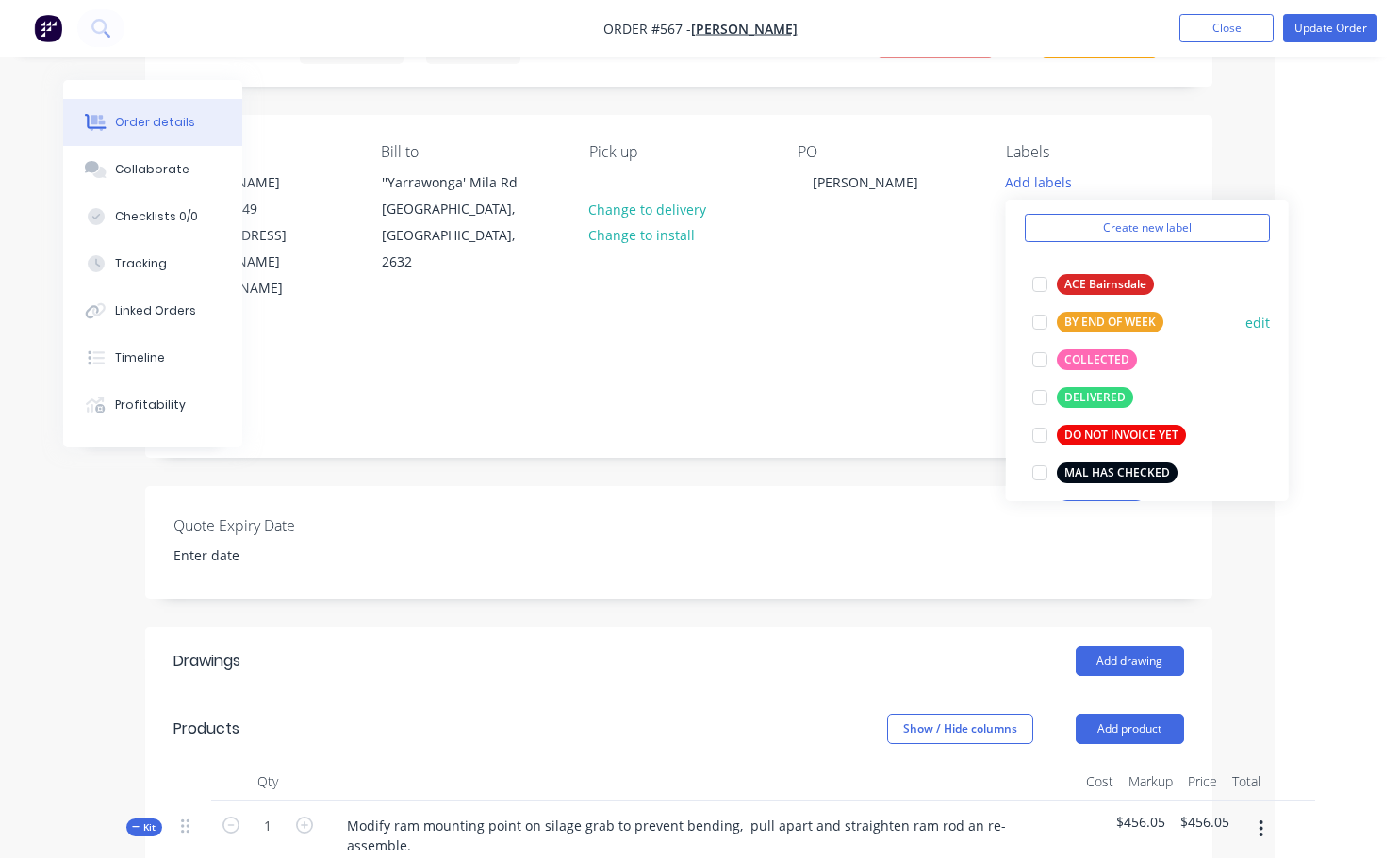
scroll to position [189, 0]
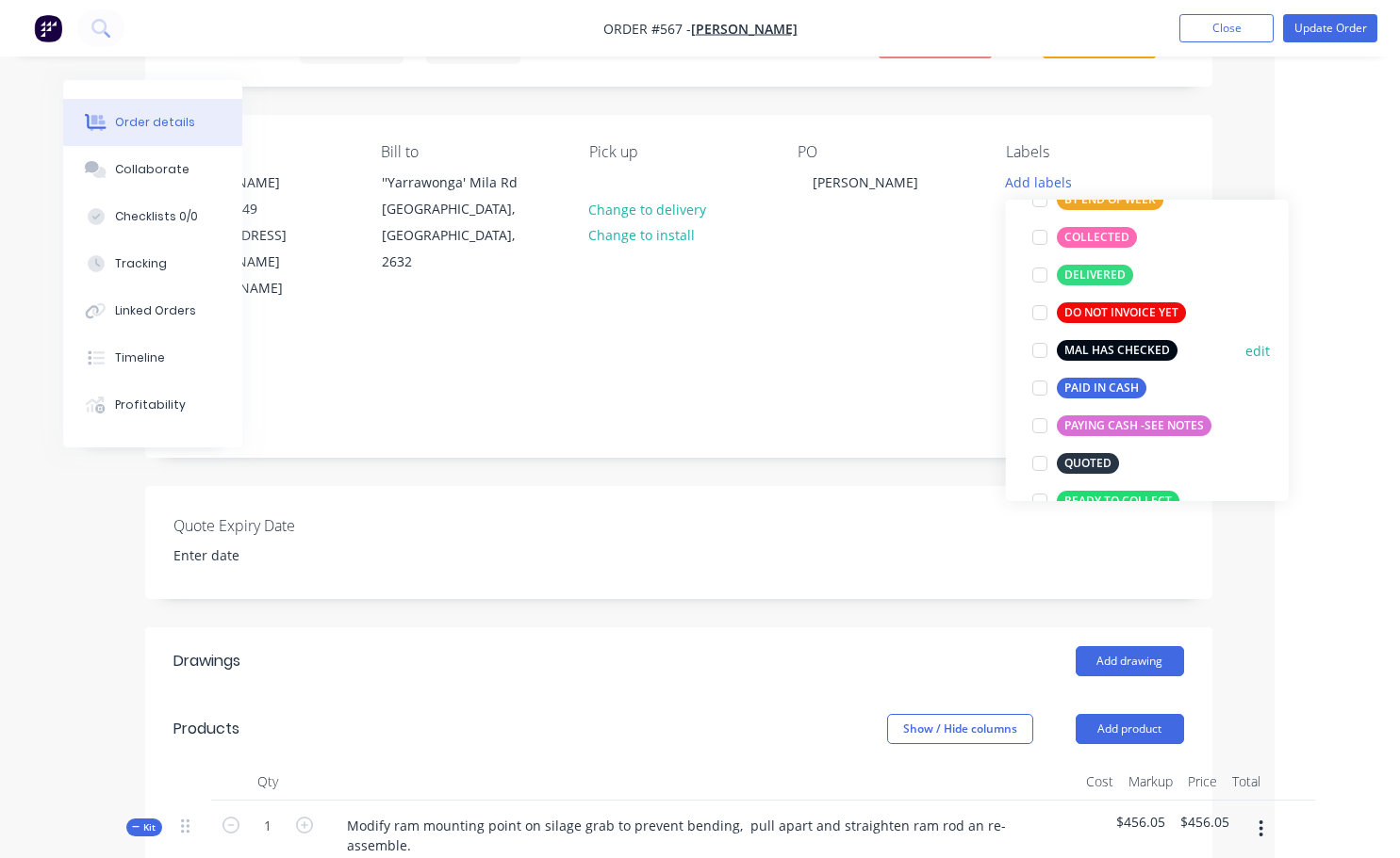
click at [1039, 355] on div at bounding box center [1040, 351] width 38 height 38
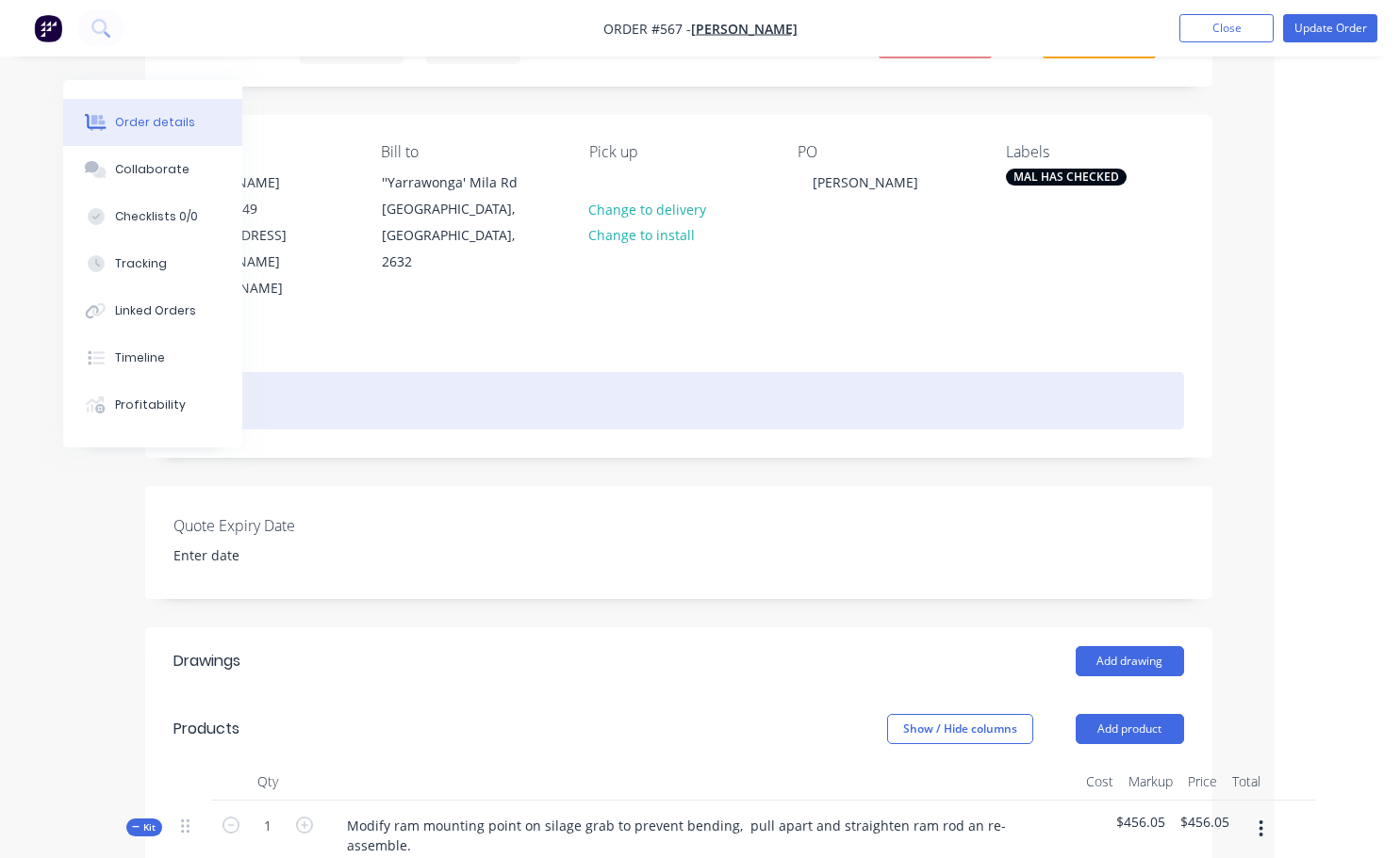
click at [910, 373] on div at bounding box center [679, 402] width 1010 height 58
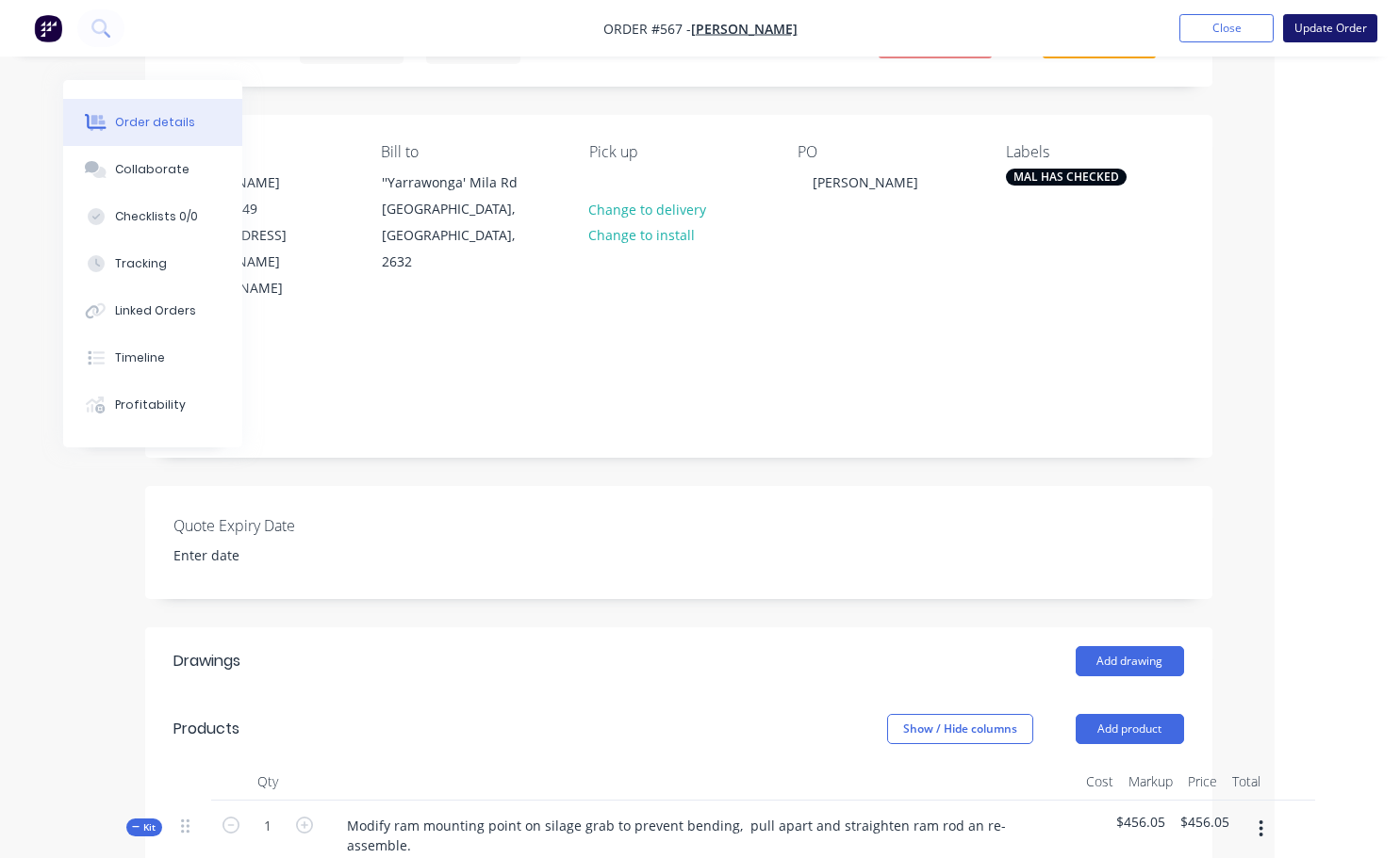
click at [1321, 27] on button "Update Order" at bounding box center [1330, 28] width 94 height 28
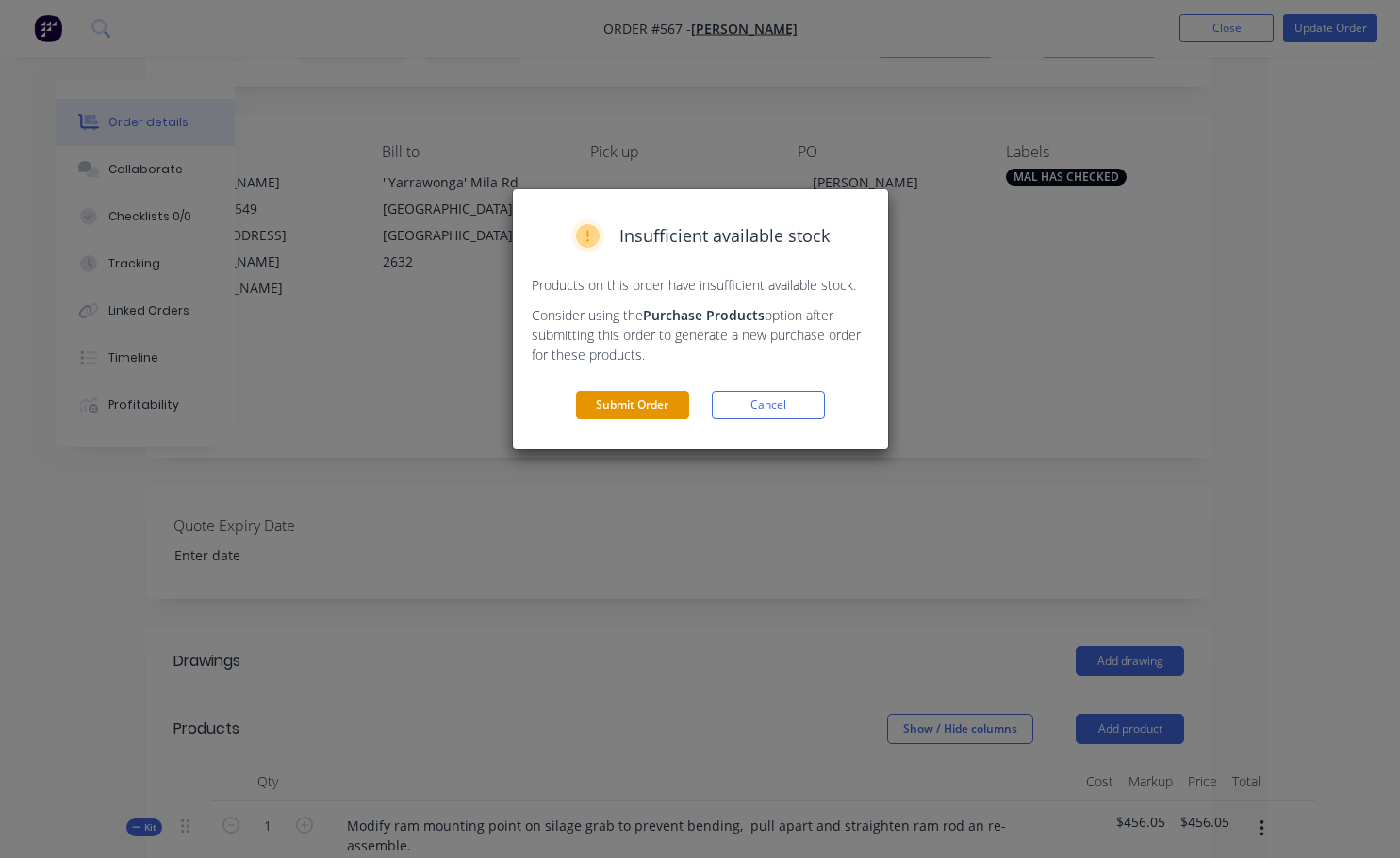
click at [646, 405] on button "Submit Order" at bounding box center [632, 405] width 113 height 28
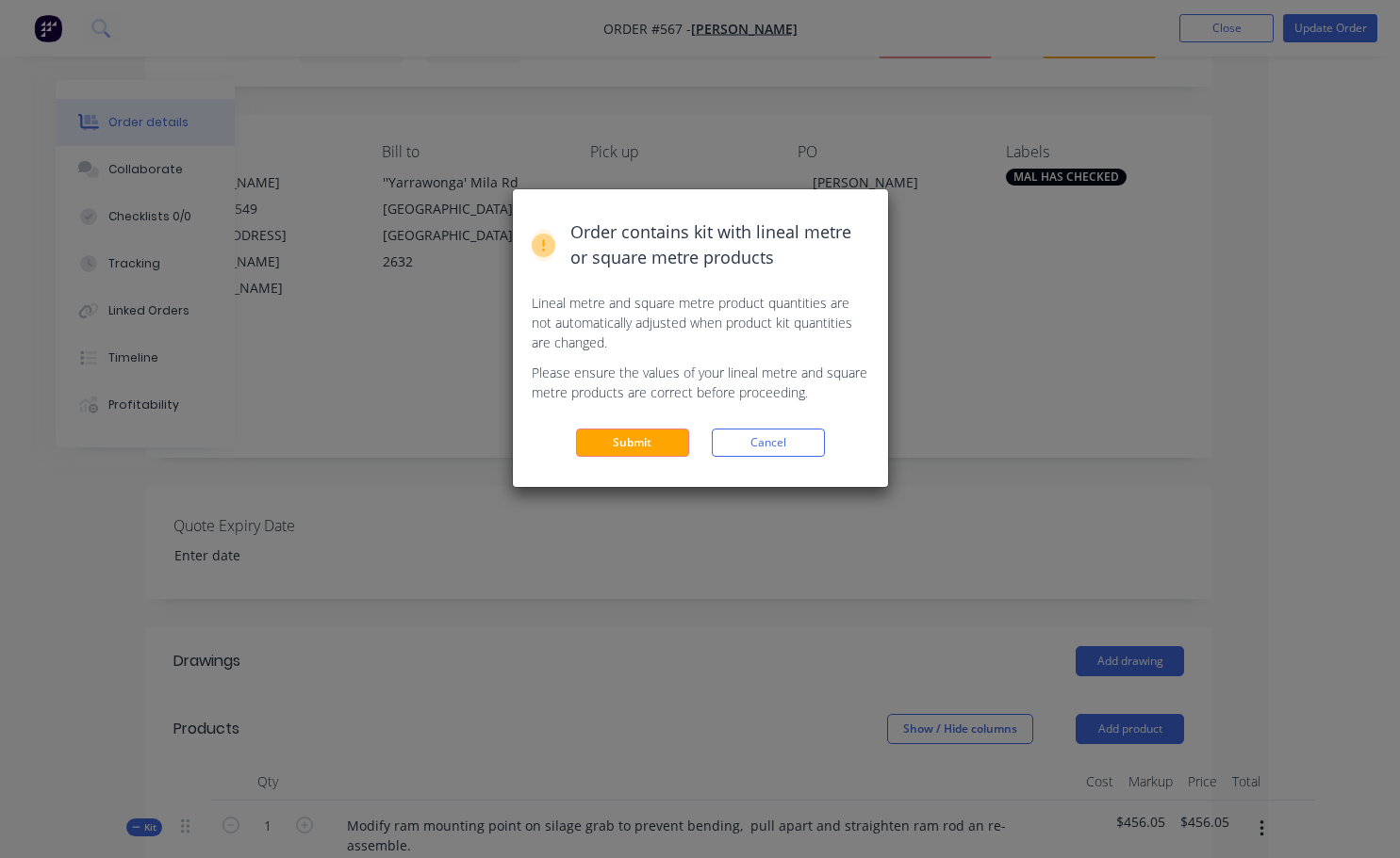
click at [611, 439] on button "Submit" at bounding box center [632, 442] width 113 height 28
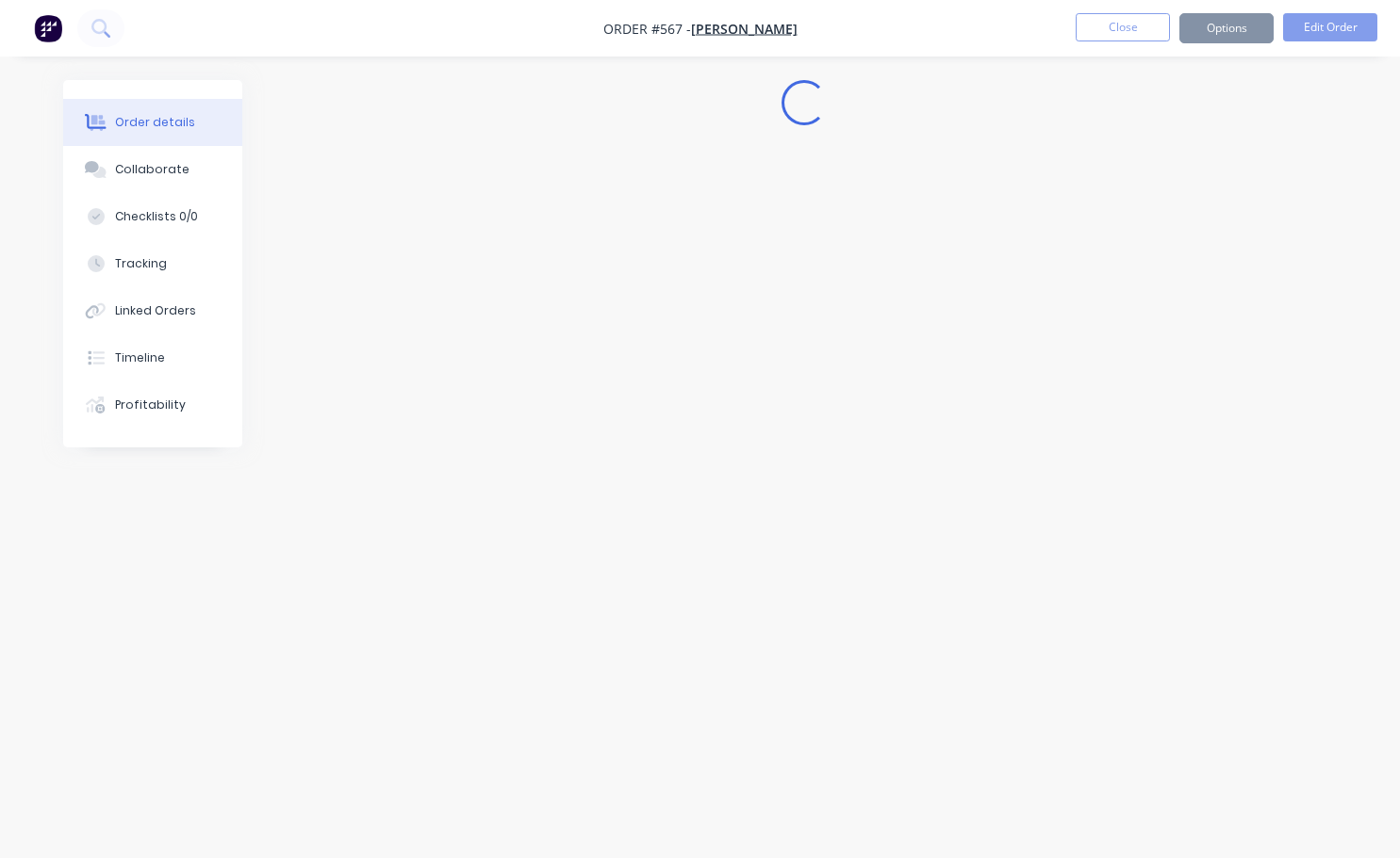
scroll to position [0, 0]
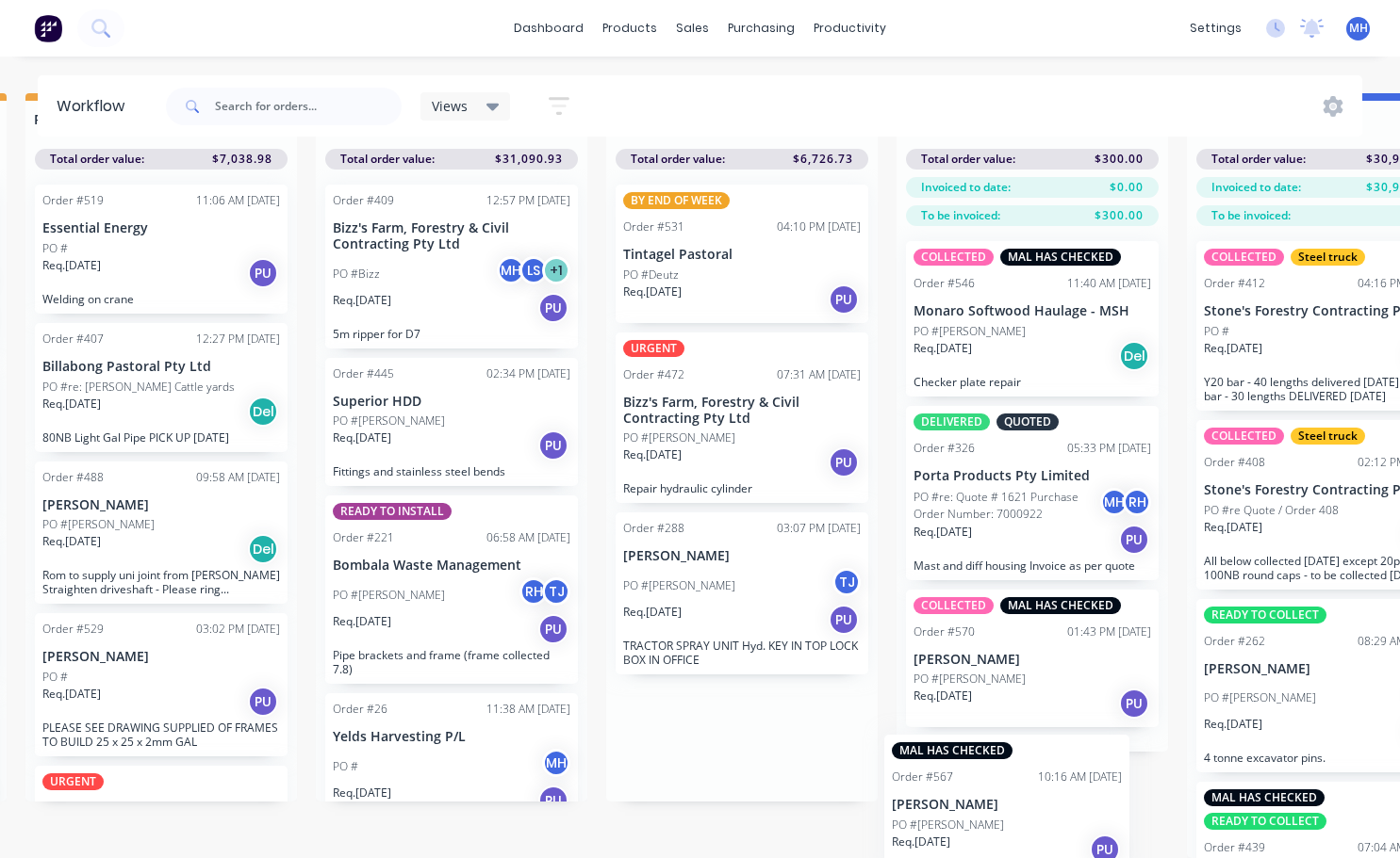
scroll to position [81, 886]
drag, startPoint x: 745, startPoint y: 829, endPoint x: 1025, endPoint y: 779, distance: 284.4
click at [1024, 785] on div "QUOTES TO DO 2 Status colour #273444 hex #273444 Save Cancel Notifications Emai…" at bounding box center [672, 475] width 3144 height 765
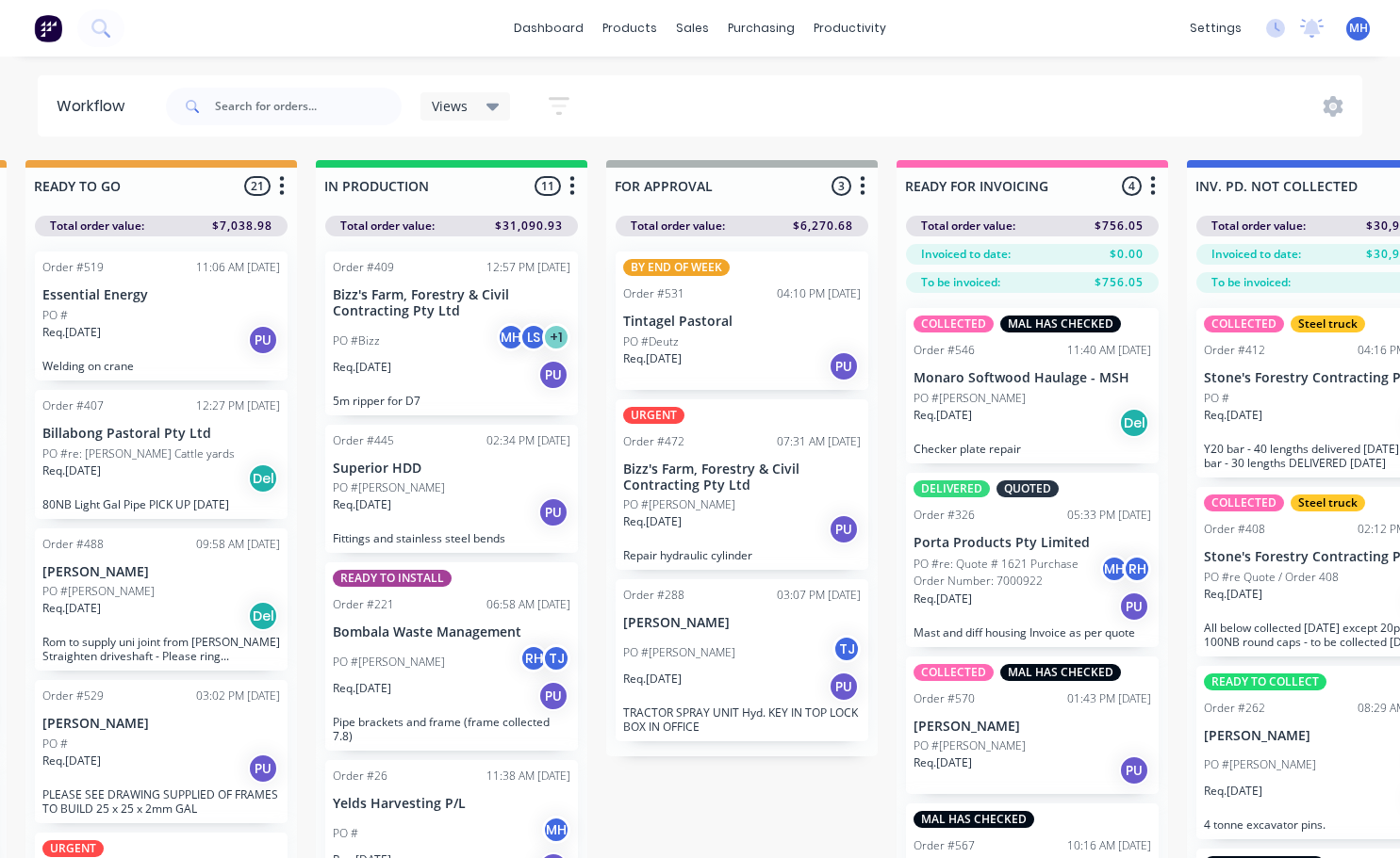
click at [1031, 512] on div "Order #326 05:33 PM [DATE]" at bounding box center [1032, 514] width 238 height 17
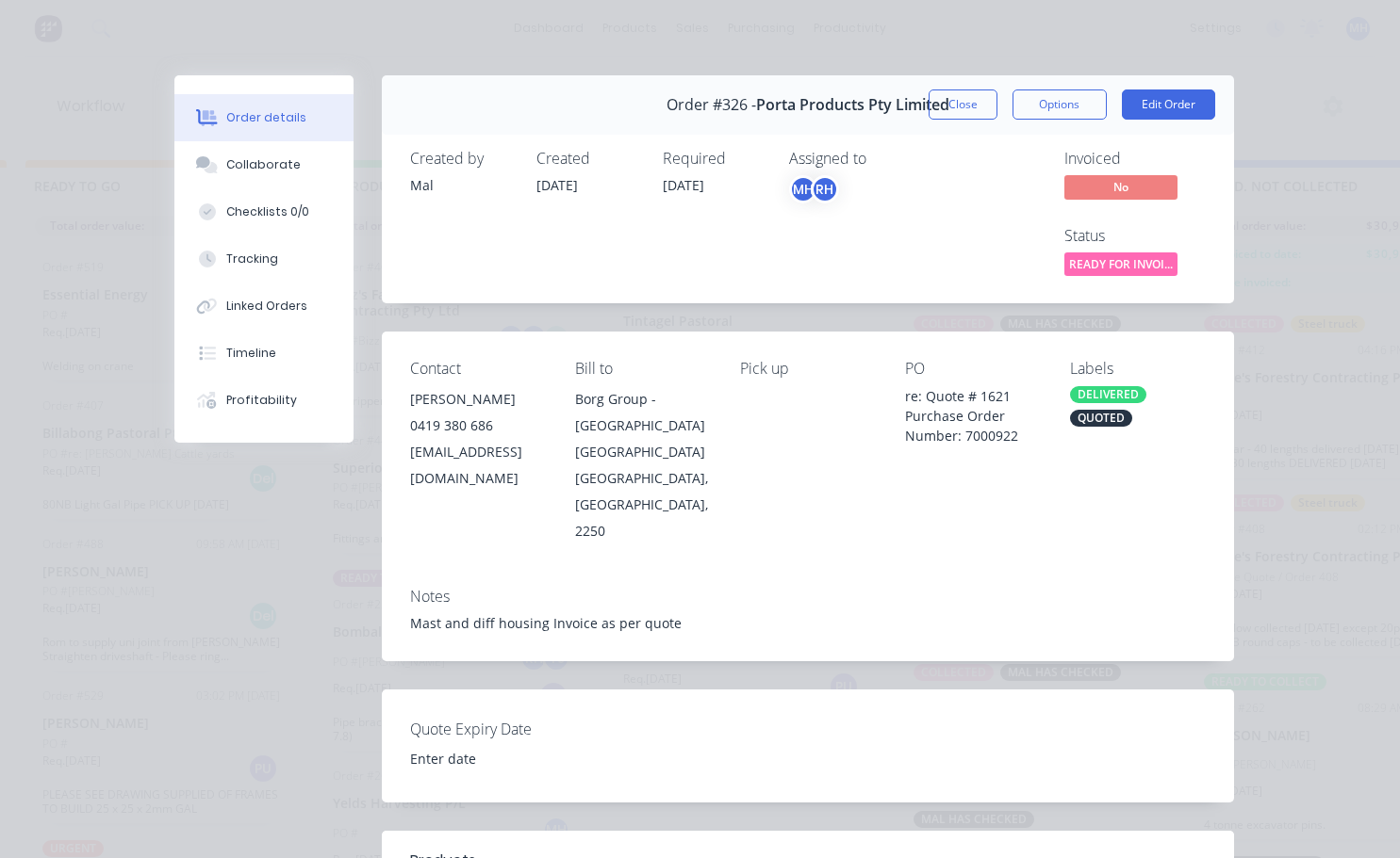
click at [1075, 400] on div "DELIVERED" at bounding box center [1108, 395] width 76 height 17
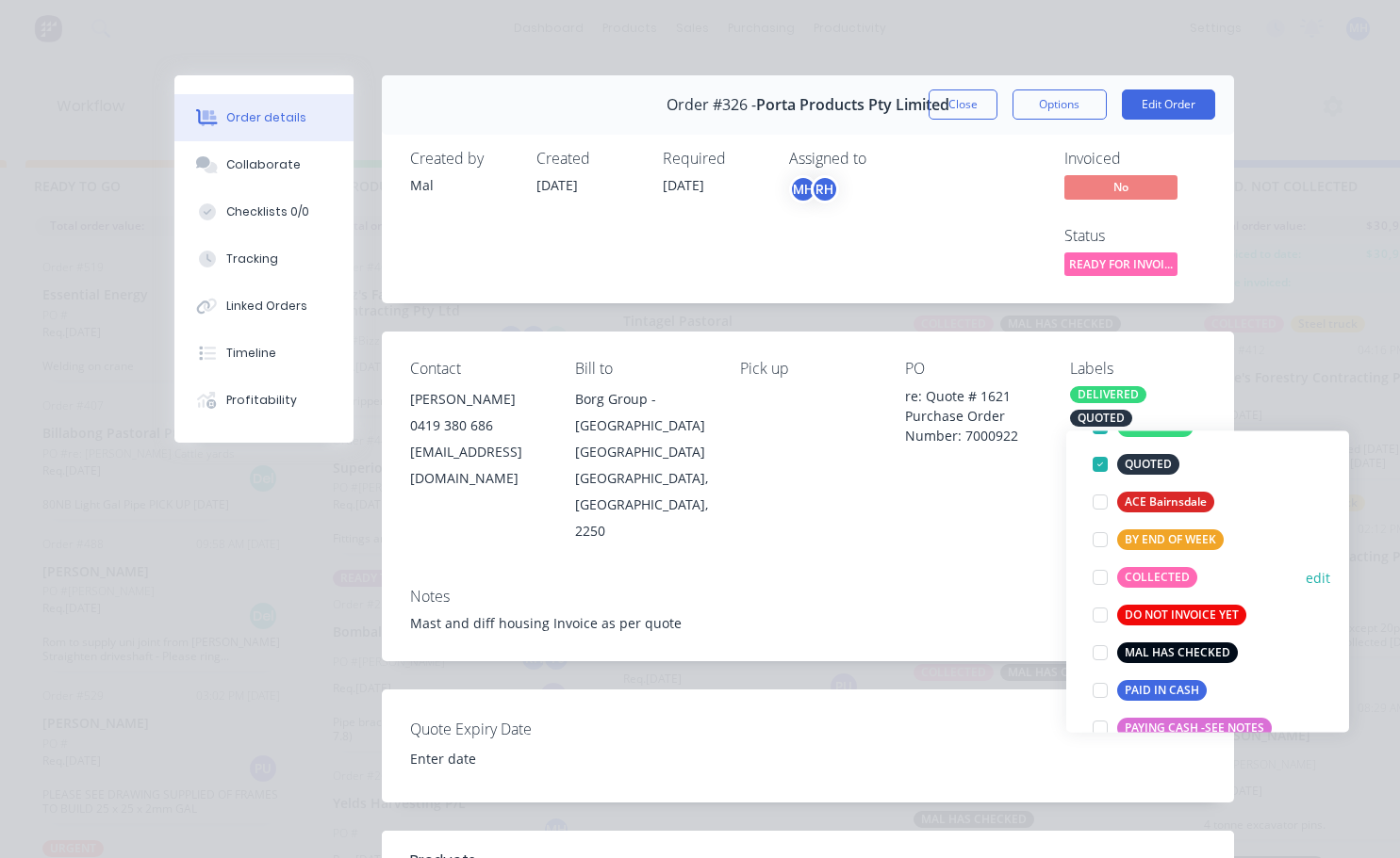
scroll to position [189, 0]
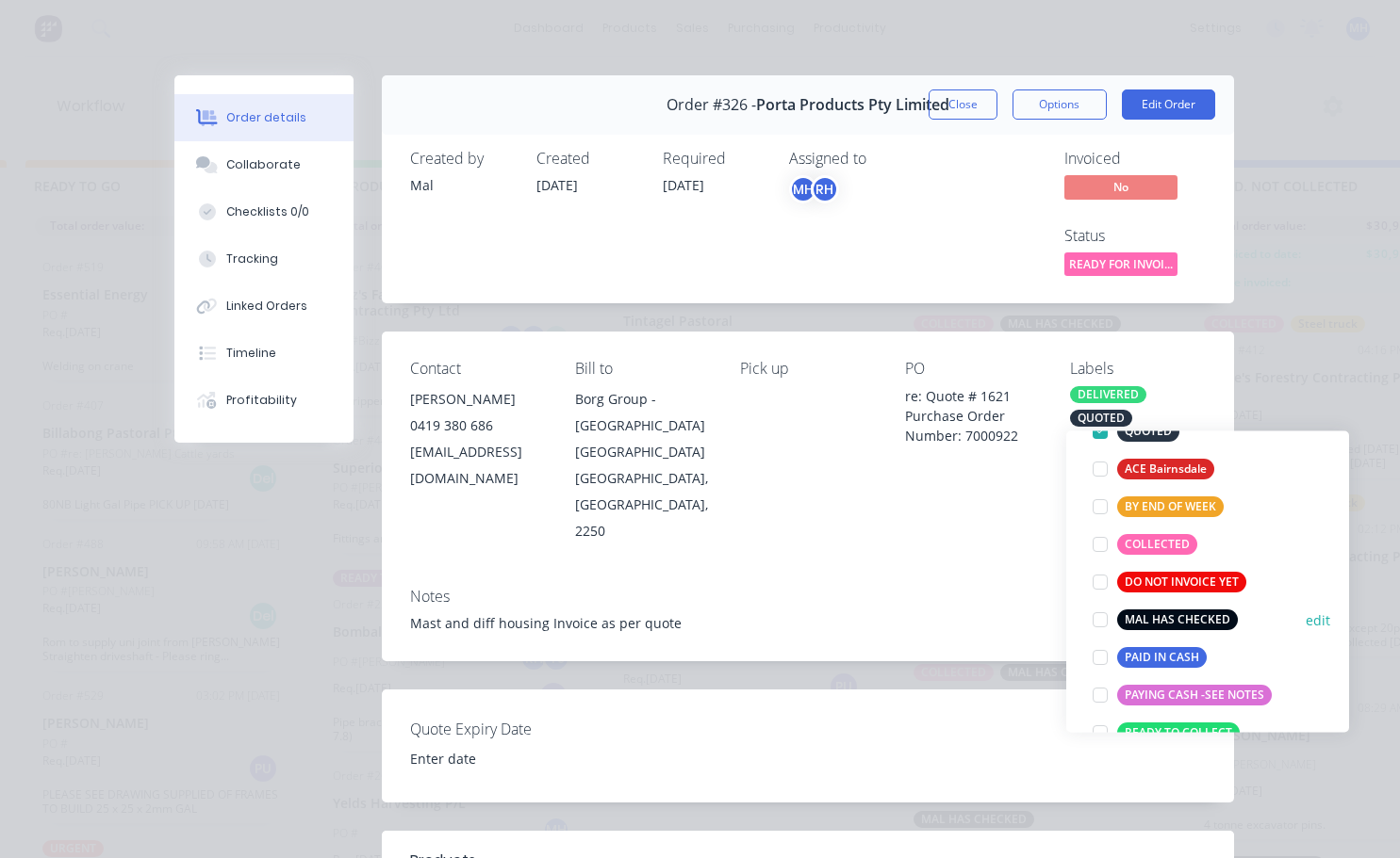
click at [1105, 619] on div at bounding box center [1100, 620] width 38 height 38
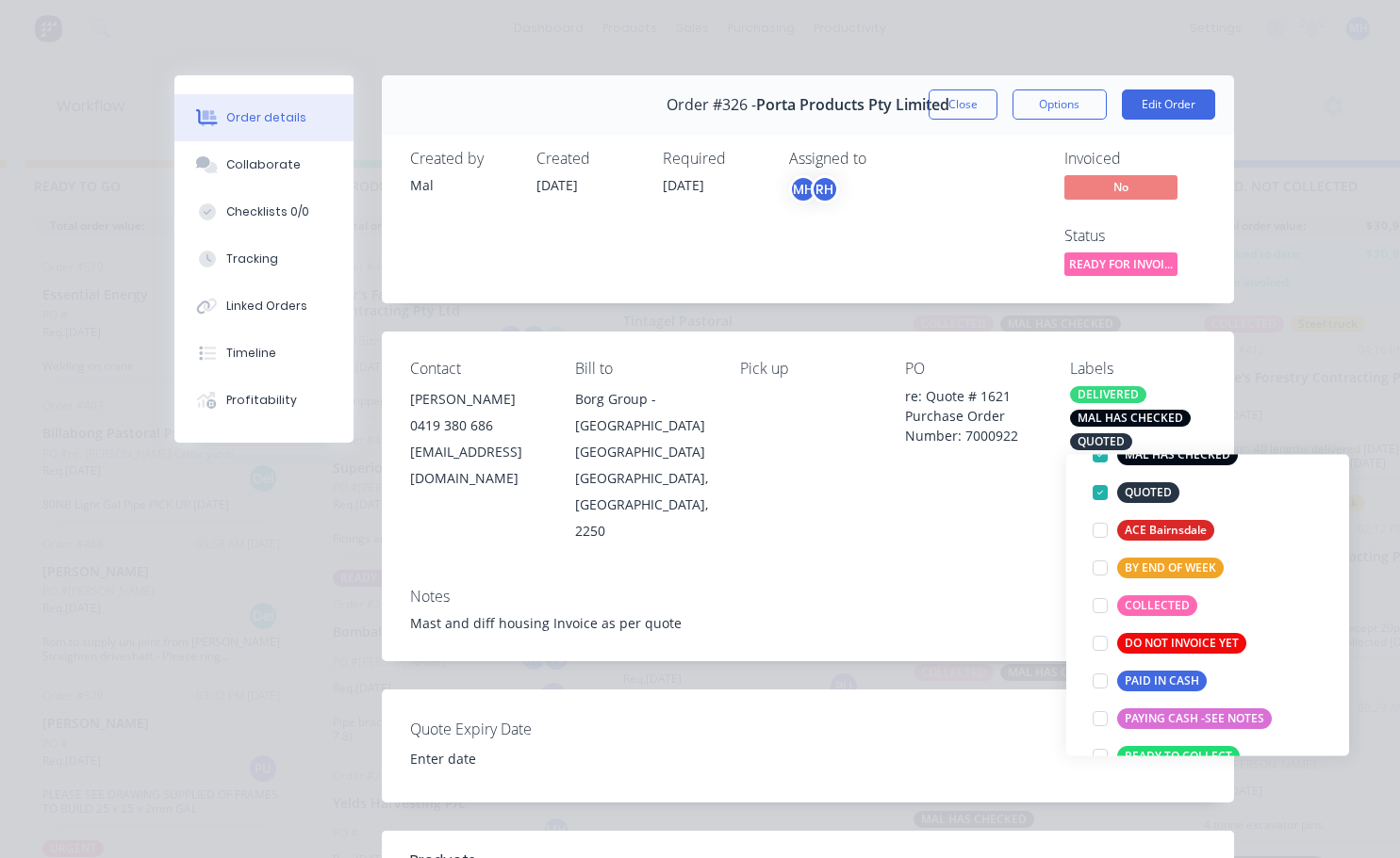
scroll to position [0, 0]
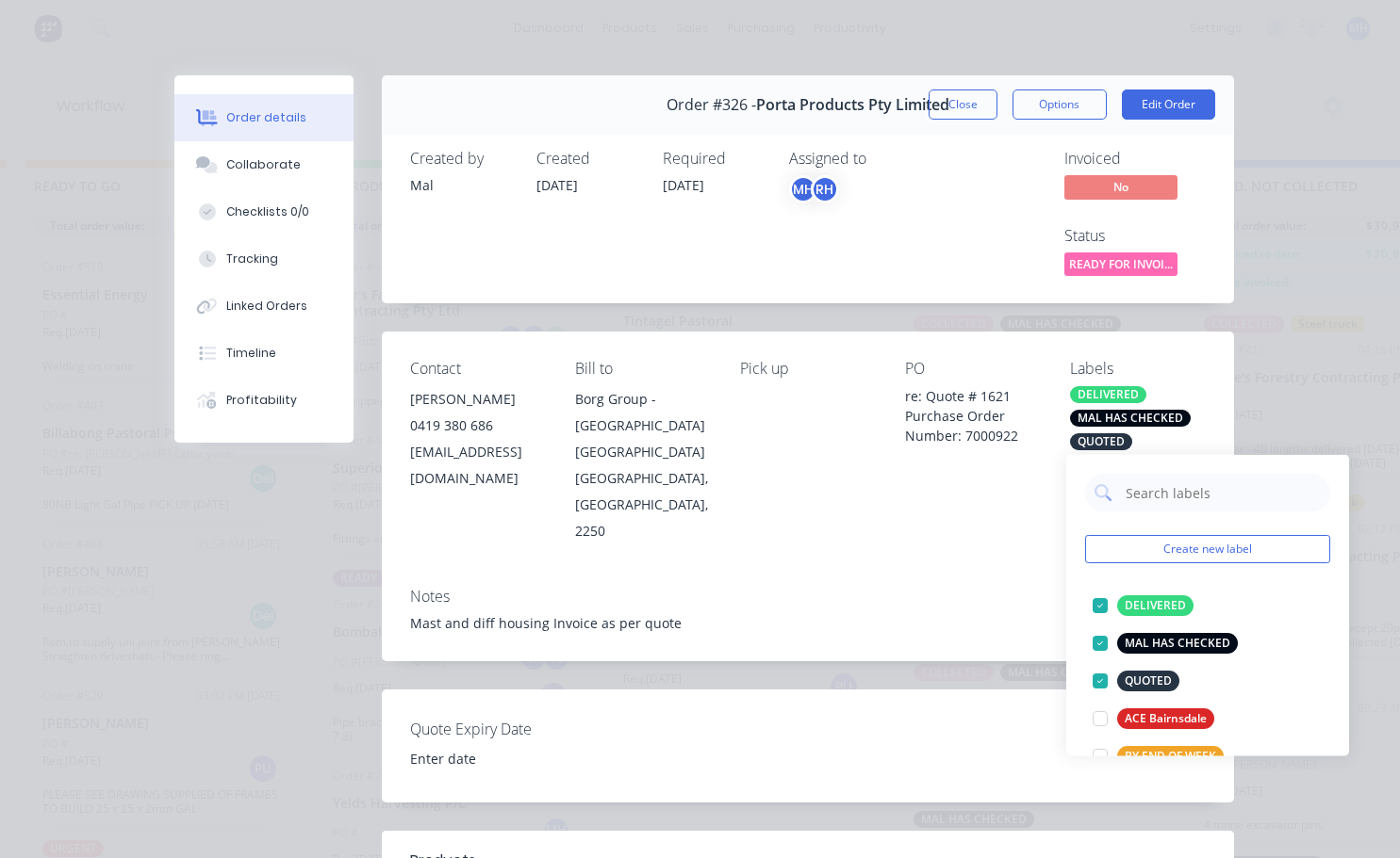
click at [958, 473] on div "PO re: Quote # 1621 Purchase Order Number: 7000922" at bounding box center [972, 451] width 135 height 184
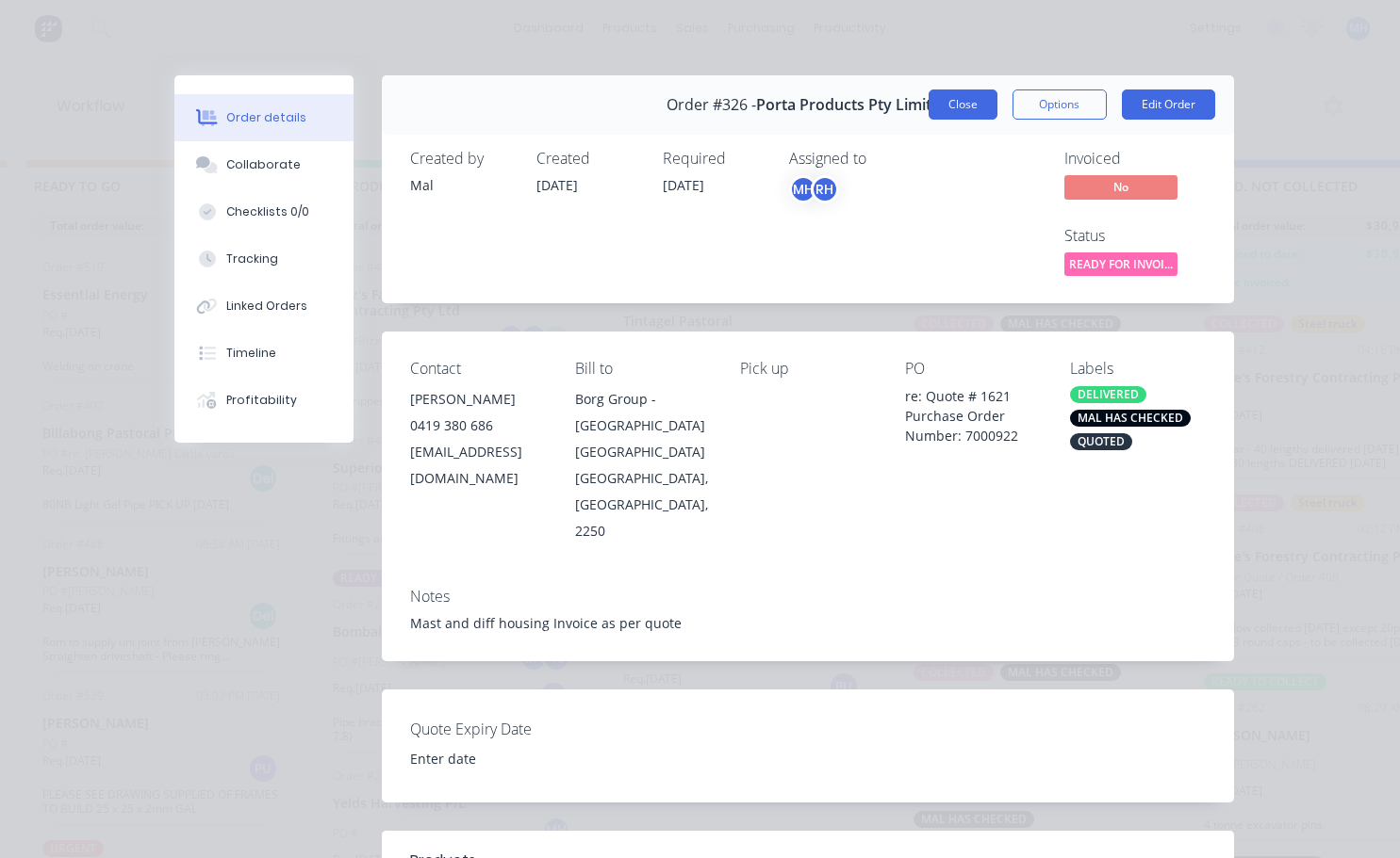
click at [955, 100] on button "Close" at bounding box center [962, 105] width 69 height 30
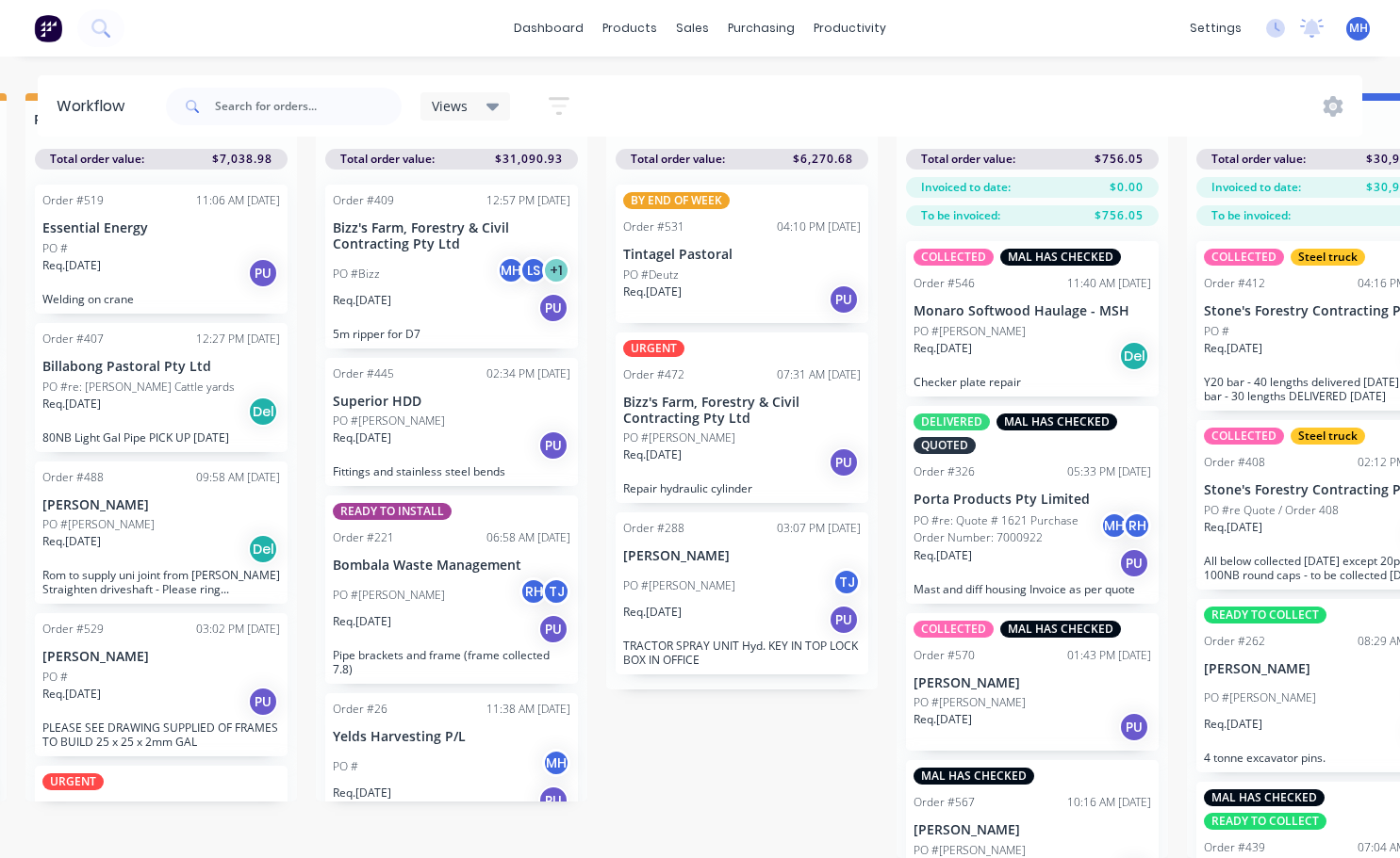
click at [758, 568] on div "PO #[PERSON_NAME] [PERSON_NAME]" at bounding box center [741, 586] width 238 height 36
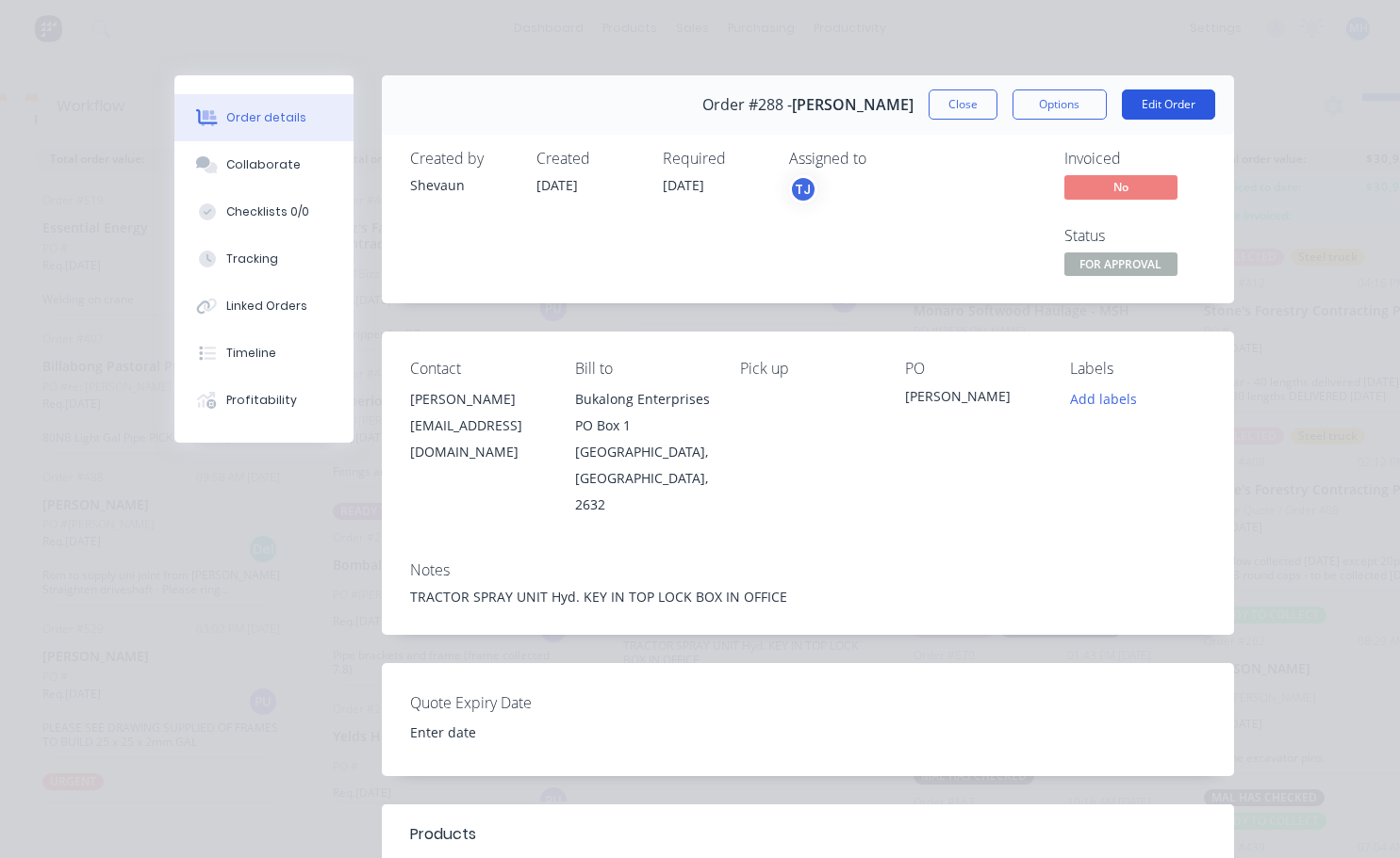
click at [1156, 115] on button "Edit Order" at bounding box center [1167, 105] width 93 height 30
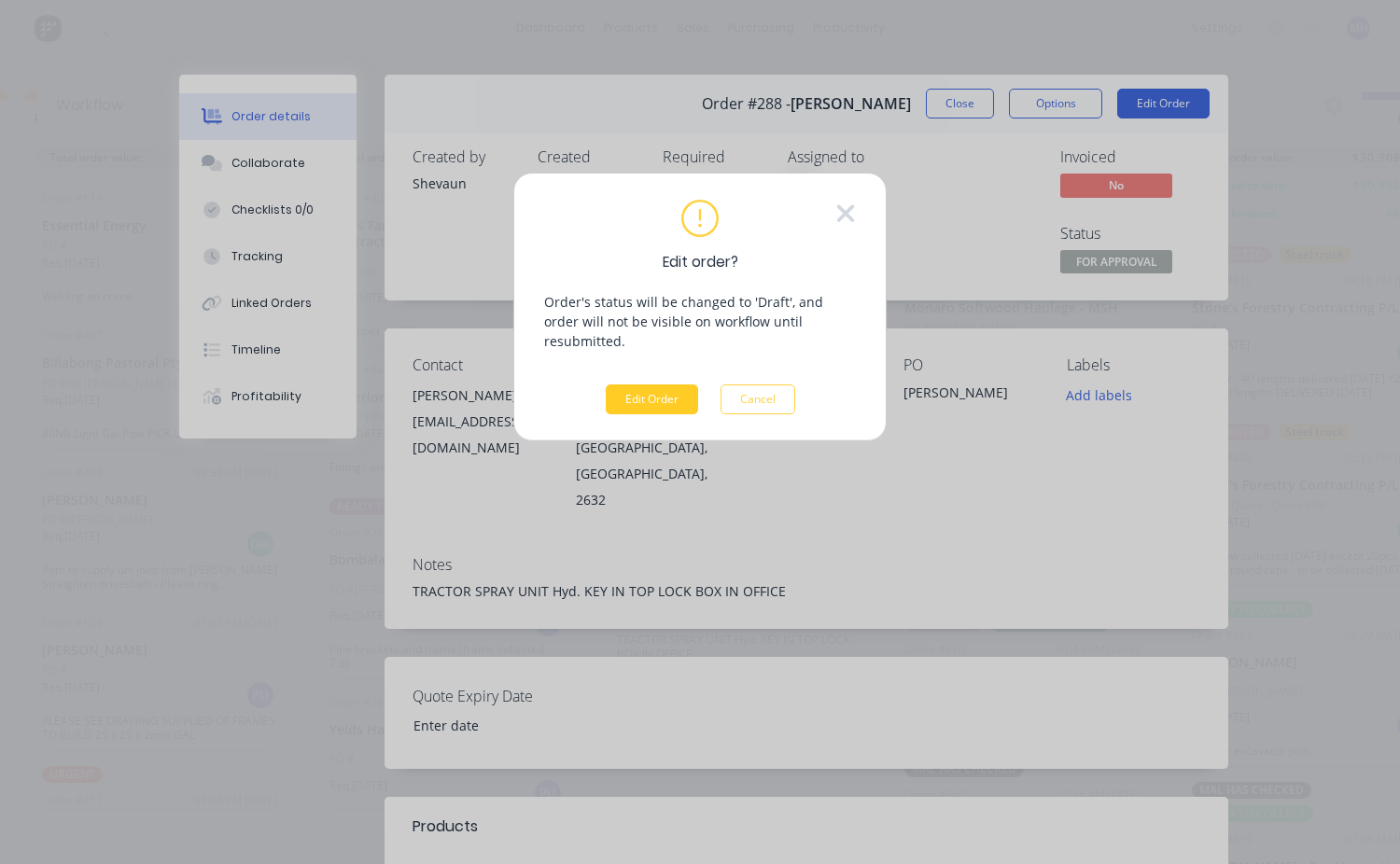
click at [662, 385] on button "Edit Order" at bounding box center [651, 400] width 92 height 30
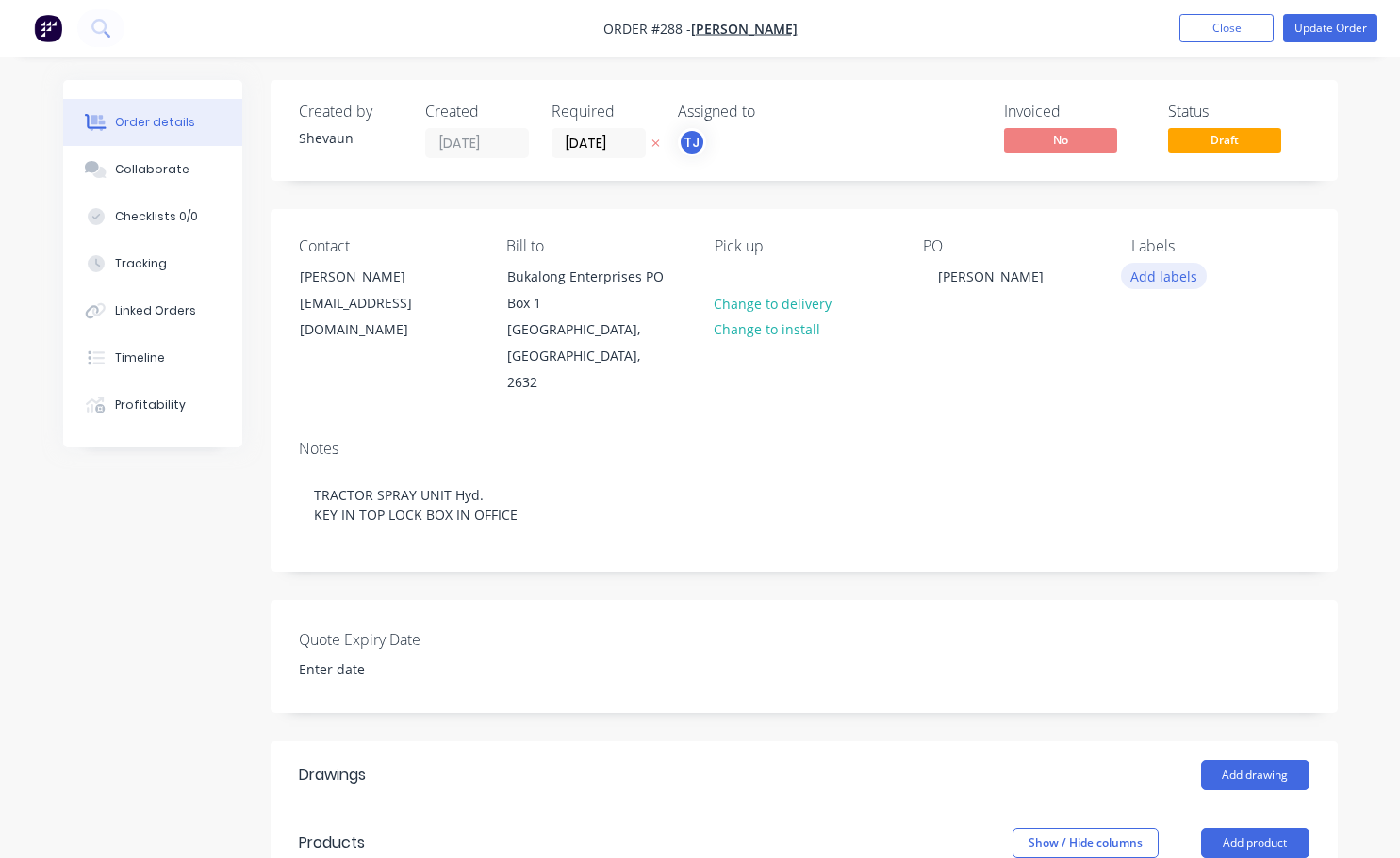
click at [1150, 283] on button "Add labels" at bounding box center [1164, 275] width 87 height 25
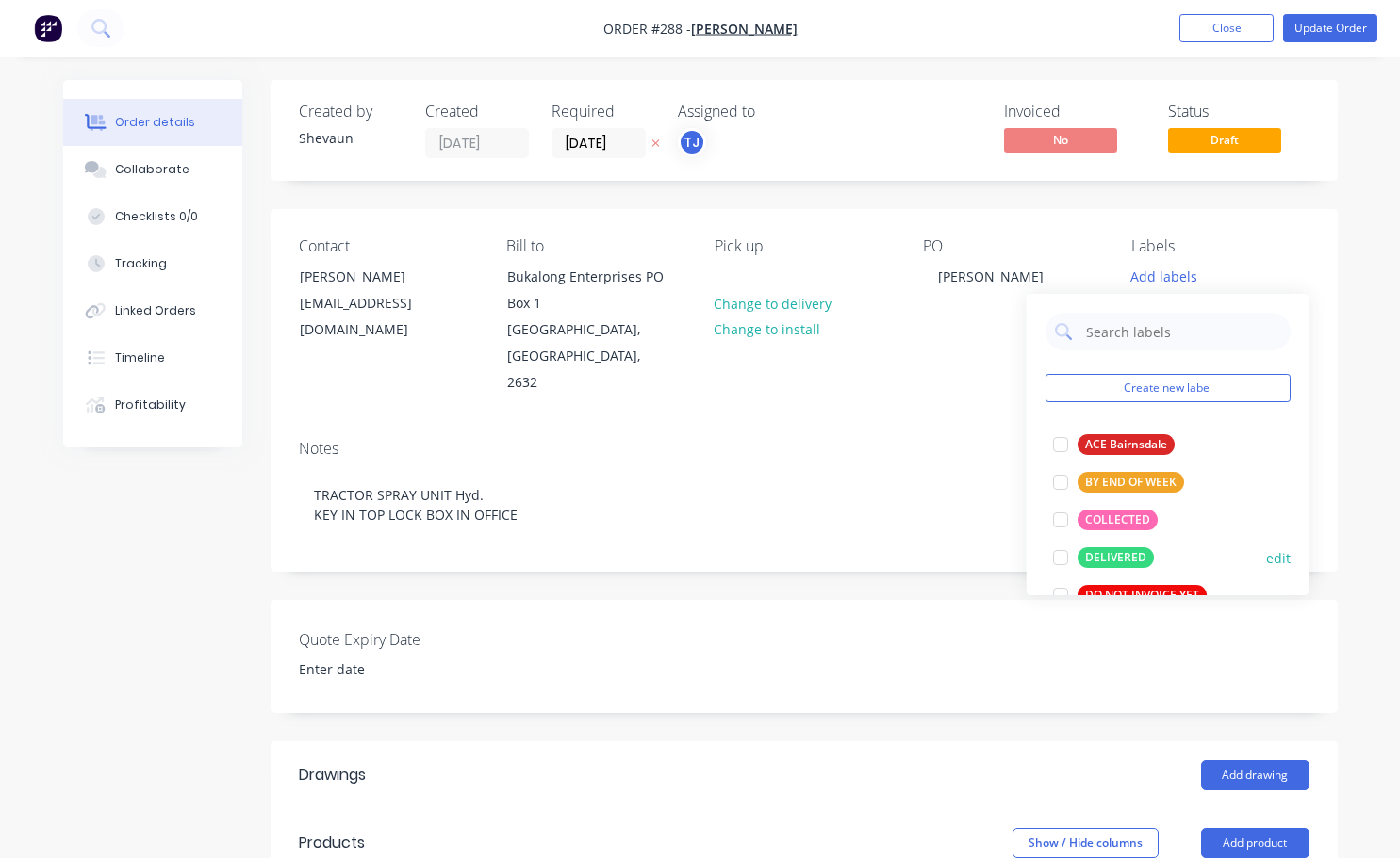
scroll to position [94, 0]
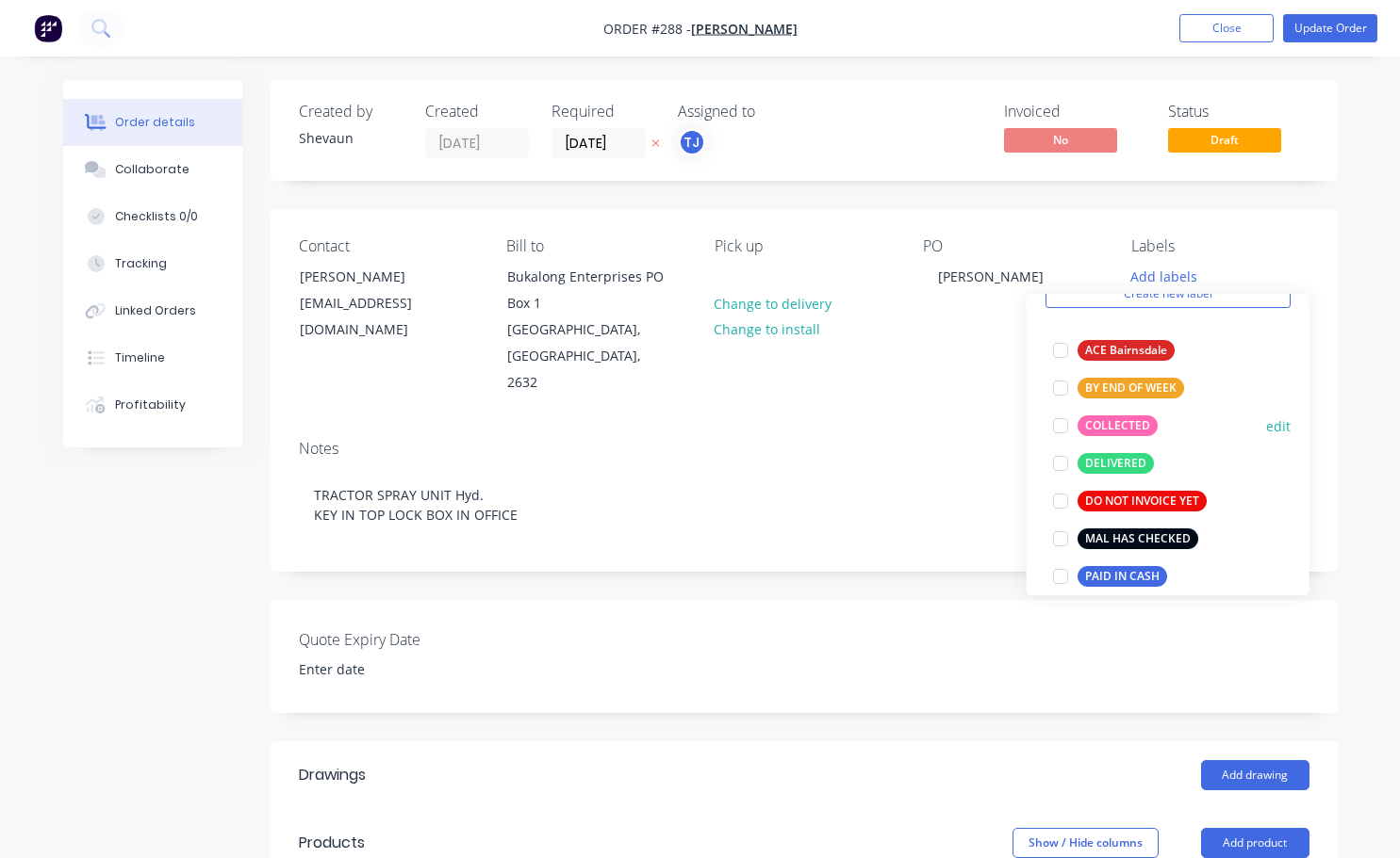
click at [1063, 424] on div at bounding box center [1060, 426] width 38 height 38
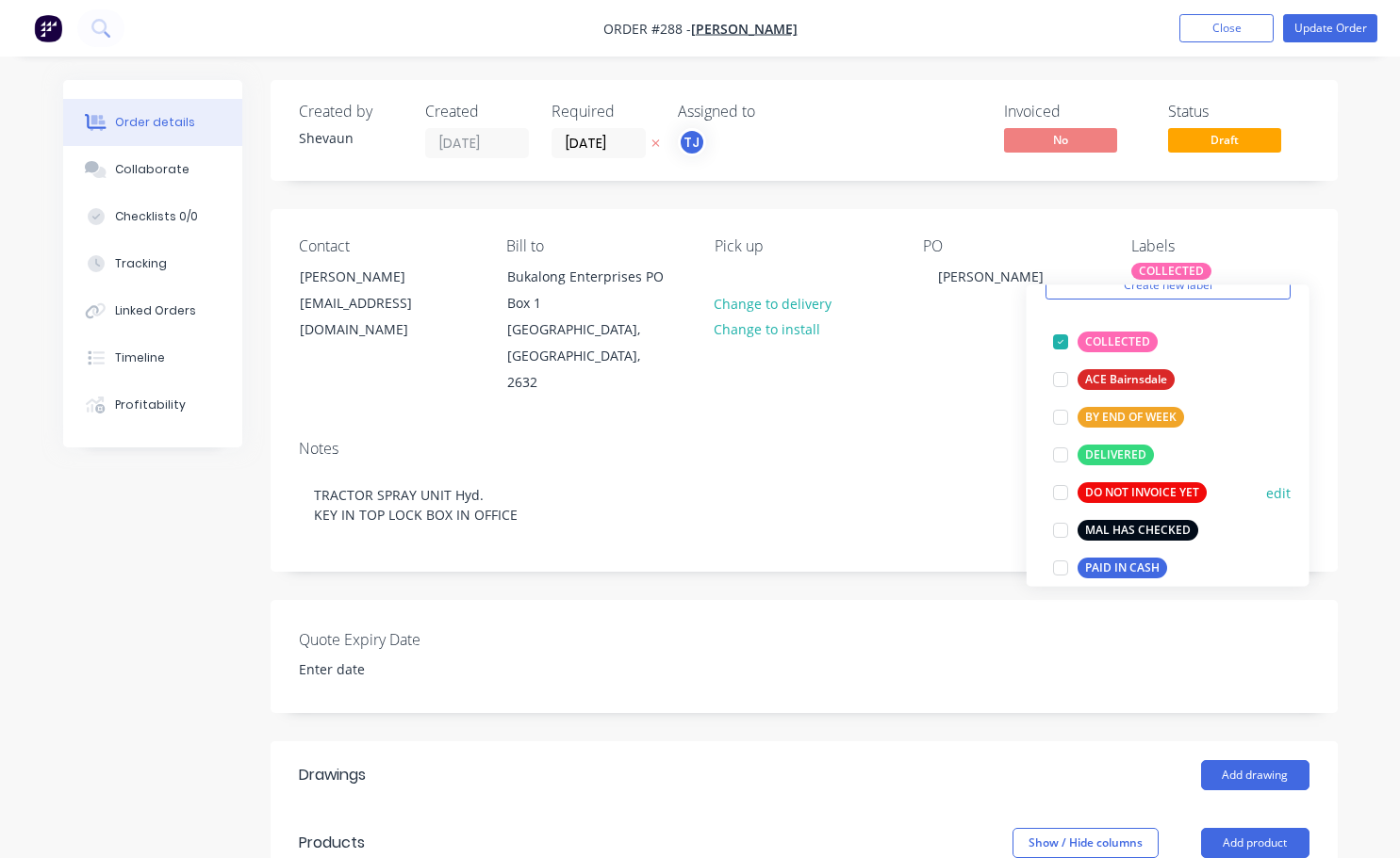
click at [1068, 530] on div at bounding box center [1060, 530] width 38 height 38
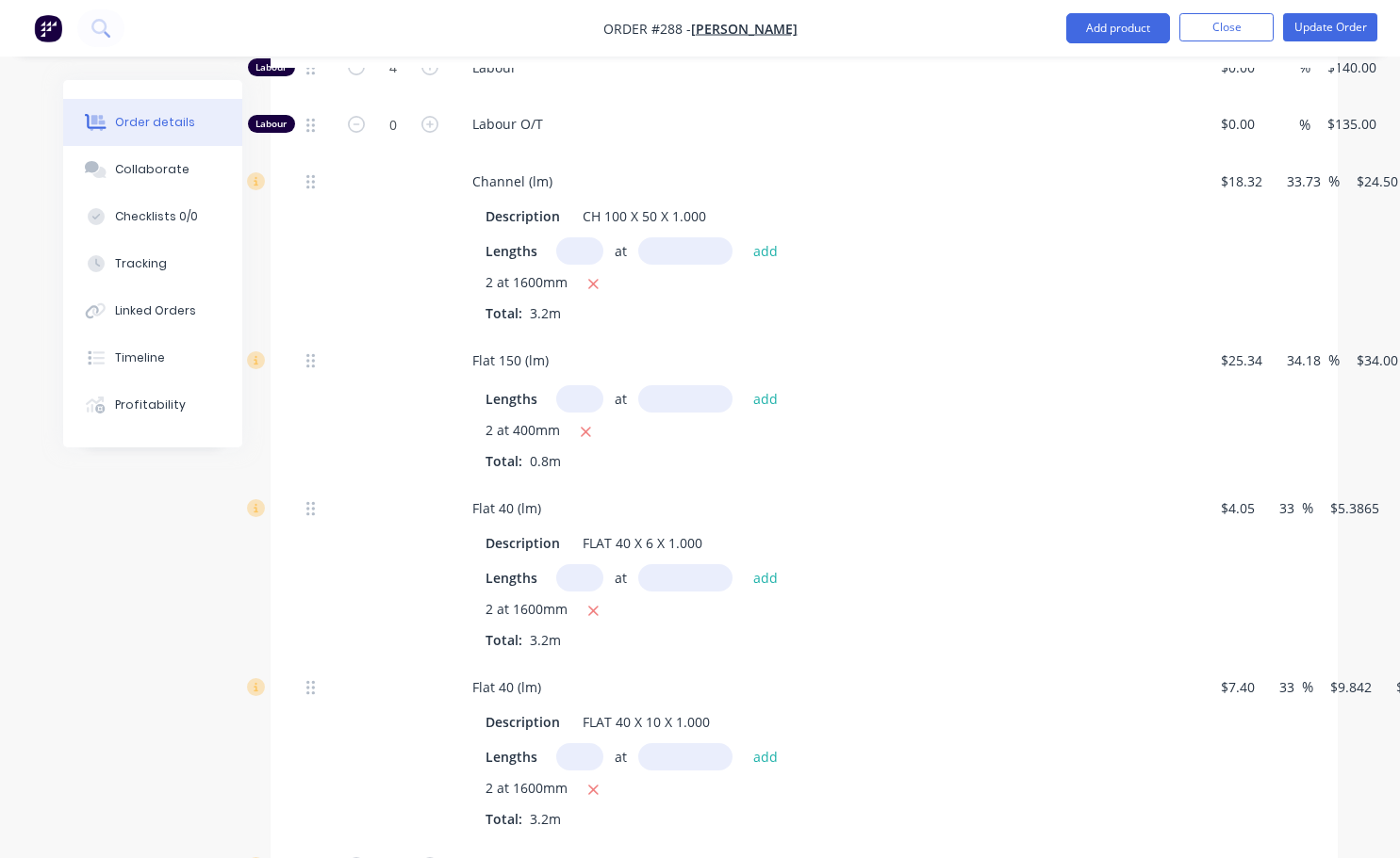
scroll to position [754, 0]
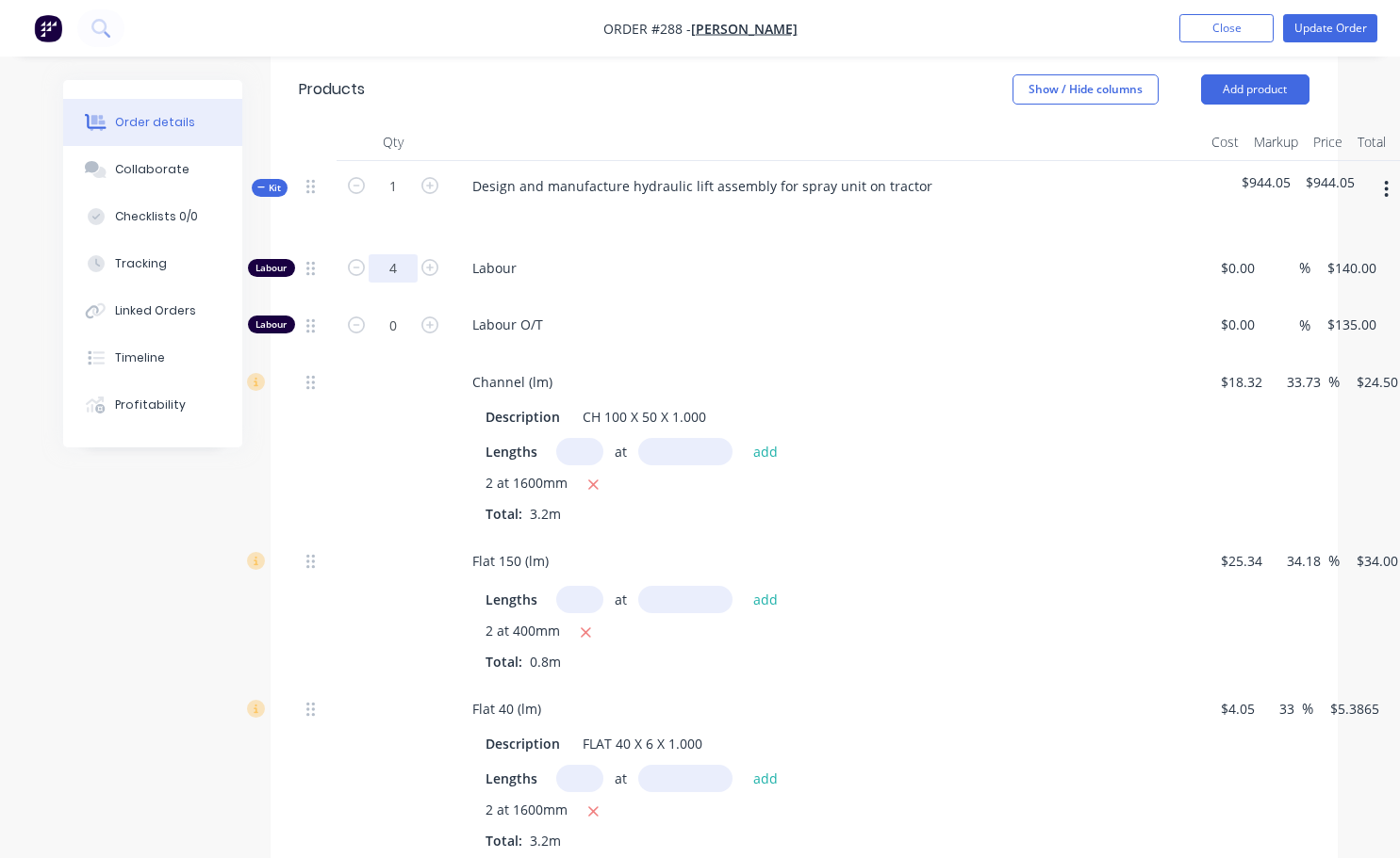
click at [407, 255] on input "4" at bounding box center [393, 269] width 49 height 28
type input "2"
type input "46"
click at [705, 328] on div "Labour O/T" at bounding box center [826, 329] width 754 height 58
type input "$6,440.00"
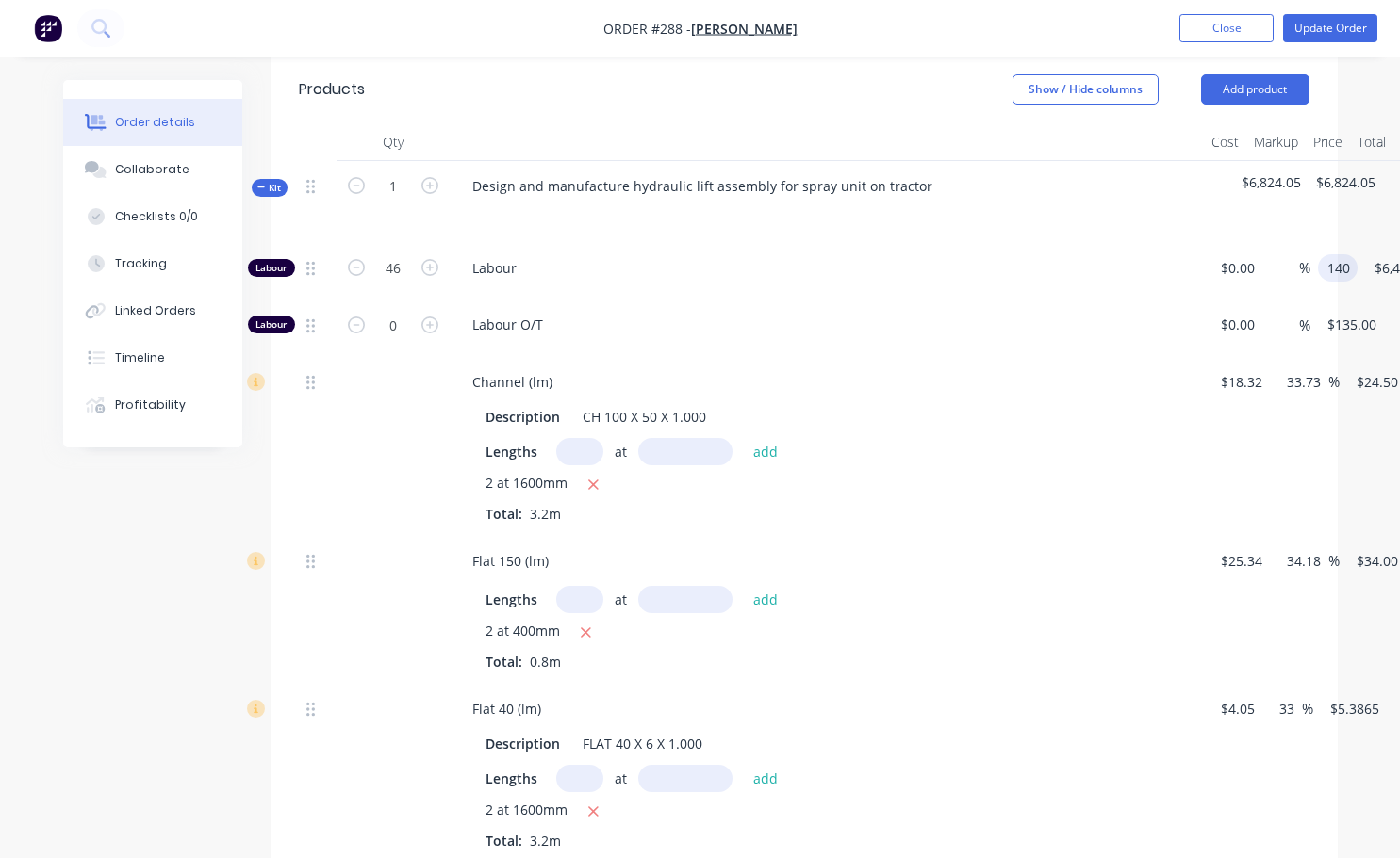
click at [1346, 255] on input "140" at bounding box center [1341, 268] width 32 height 27
click at [1035, 473] on div "2 at 1600mm" at bounding box center [826, 485] width 683 height 24
type input "$120.00"
type input "$5,520.00"
click at [435, 317] on icon "button" at bounding box center [430, 325] width 17 height 17
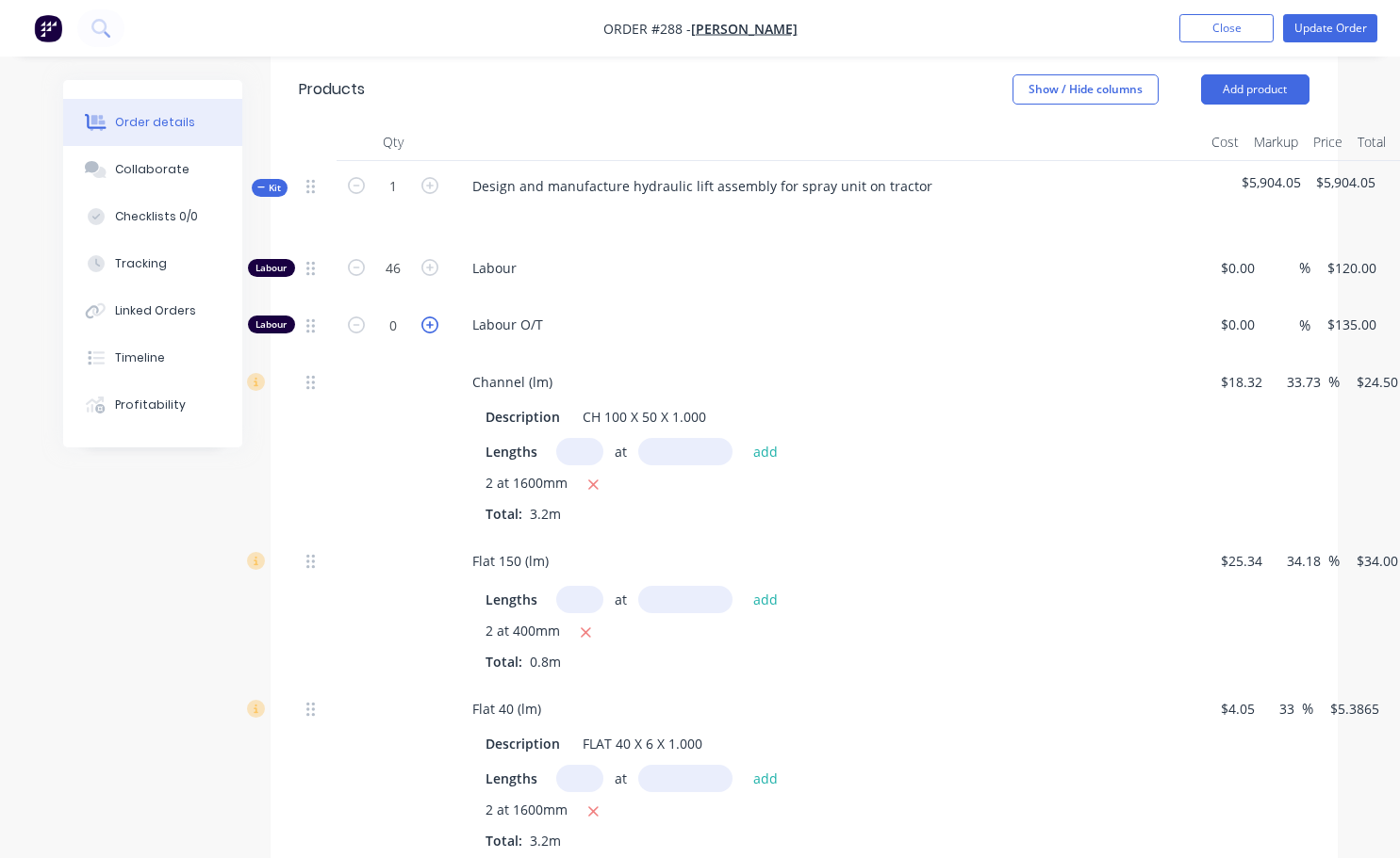
type input "1"
type input "$135.00"
click at [435, 317] on icon "button" at bounding box center [430, 325] width 17 height 17
type input "2"
type input "$270.00"
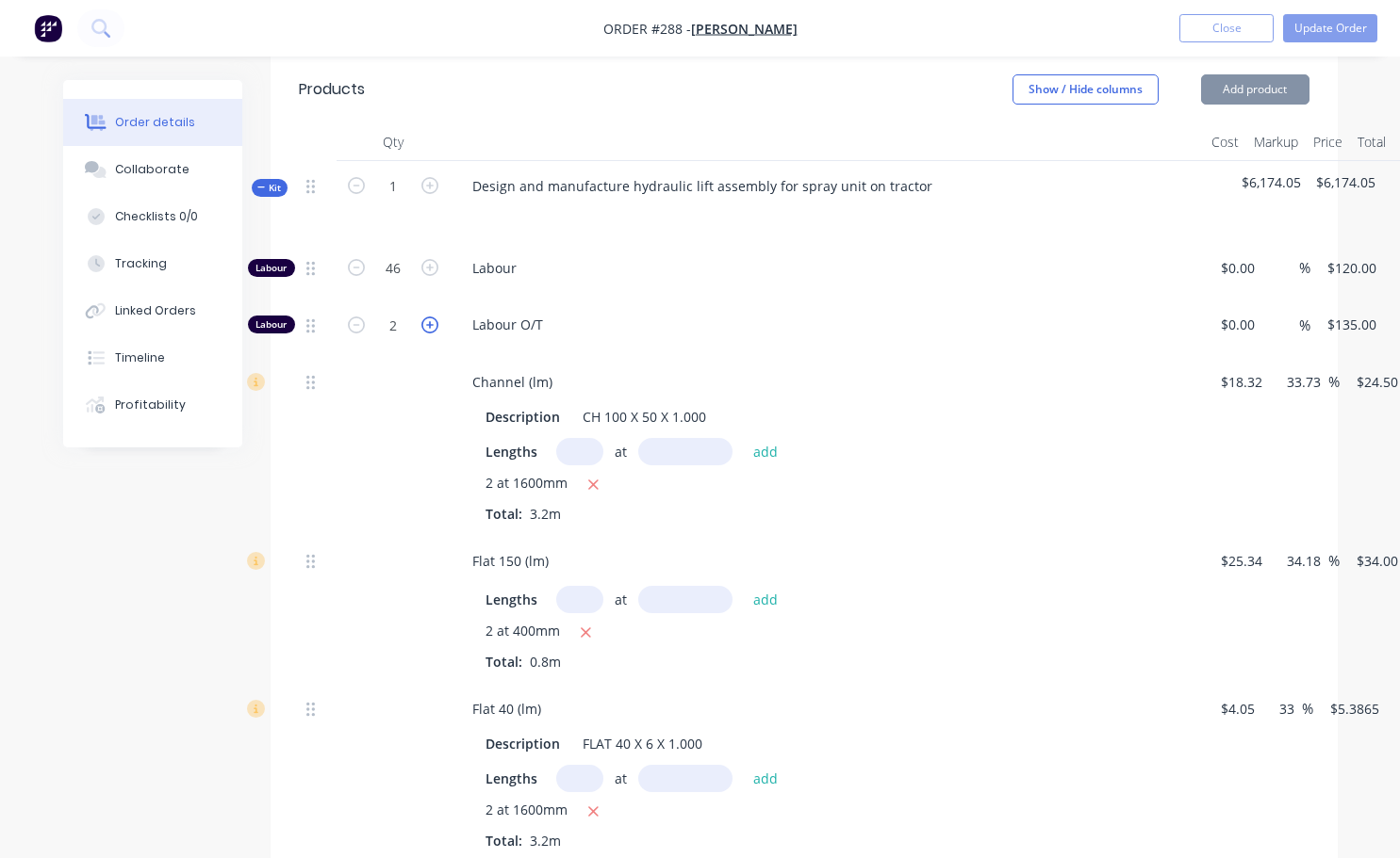
click at [435, 317] on icon "button" at bounding box center [430, 325] width 17 height 17
type input "3"
type input "$405.00"
click at [435, 317] on icon "button" at bounding box center [430, 325] width 17 height 17
type input "4"
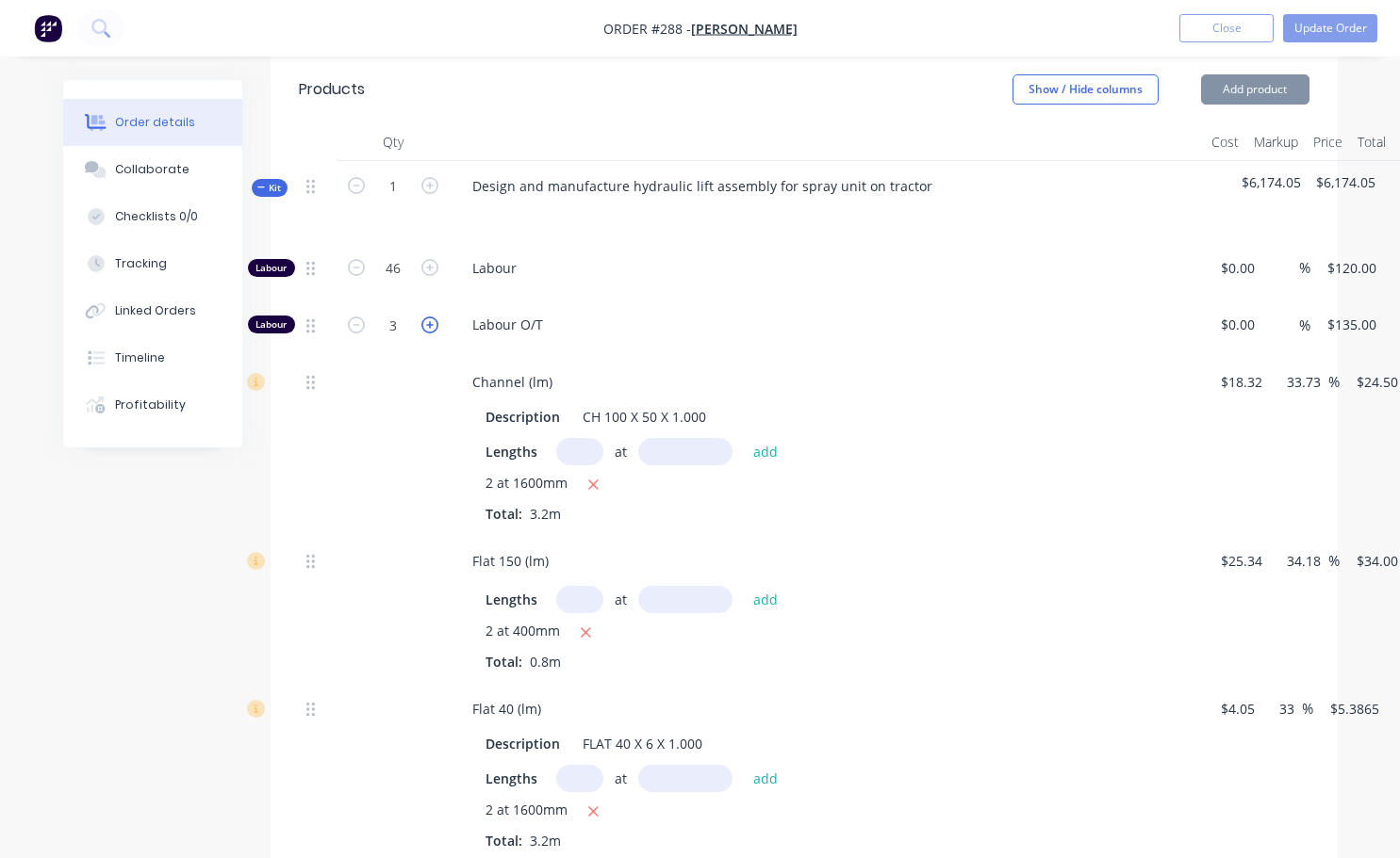
type input "$540.00"
click at [1353, 311] on input "135" at bounding box center [1354, 324] width 58 height 27
click at [1195, 439] on div "Channel (lm) Description CH 100 X 50 X 1.000 Lengths at add 2 at 1600mm Total: …" at bounding box center [826, 445] width 754 height 179
type input "$140.00"
type input "$560.00"
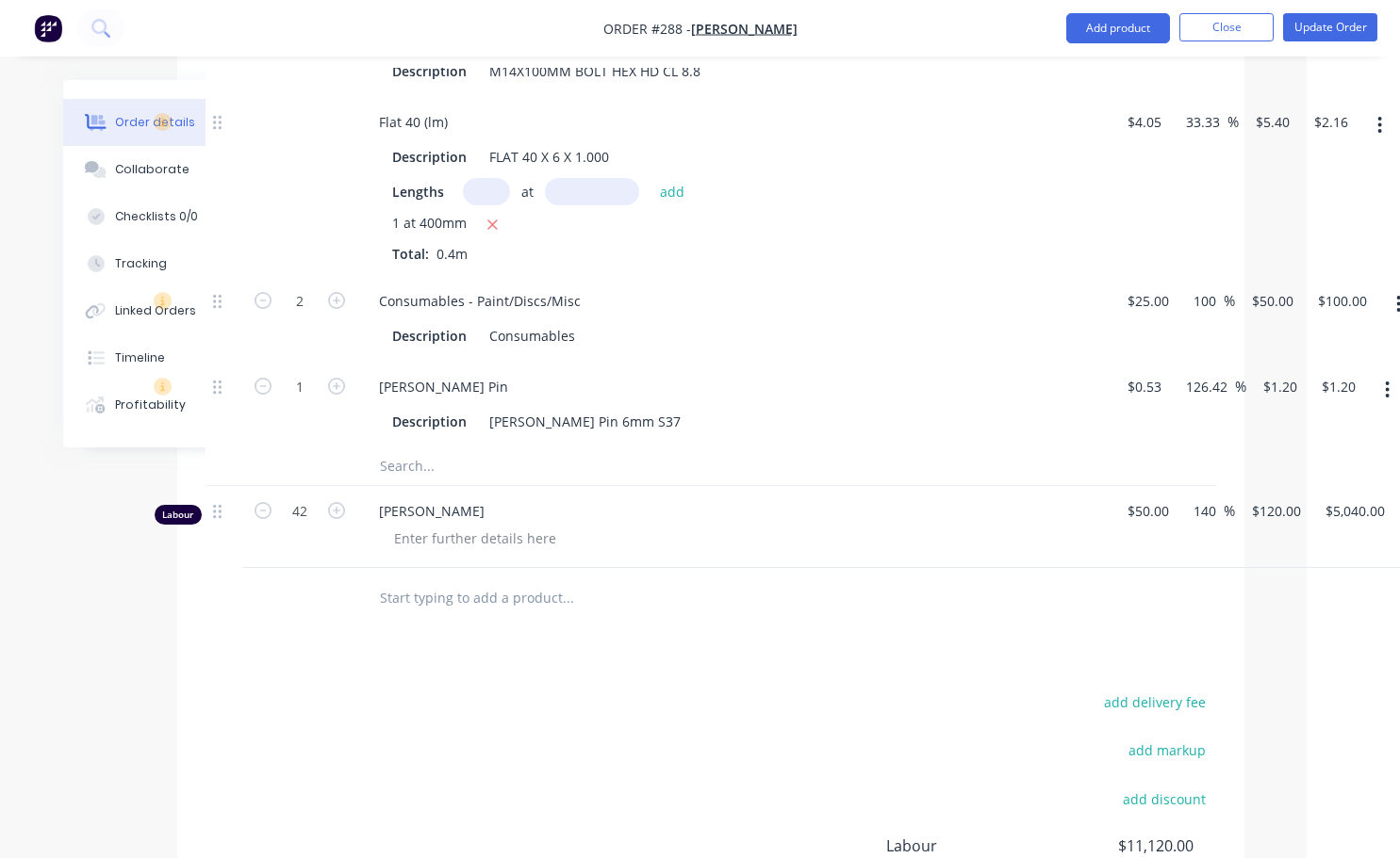
scroll to position [3014, 133]
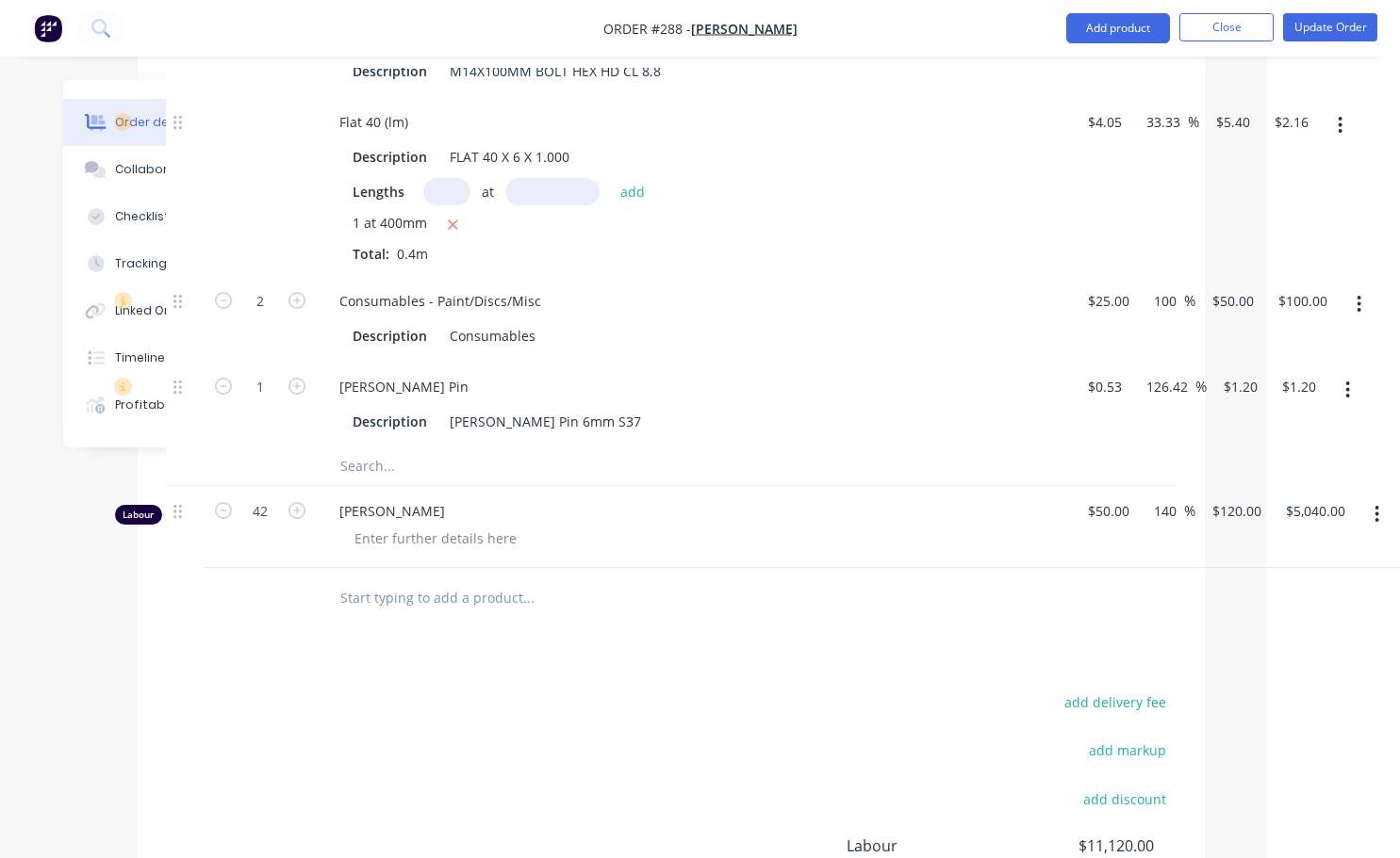
click at [1377, 506] on icon "button" at bounding box center [1377, 514] width 4 height 17
click at [1280, 663] on div "Delete" at bounding box center [1309, 676] width 145 height 27
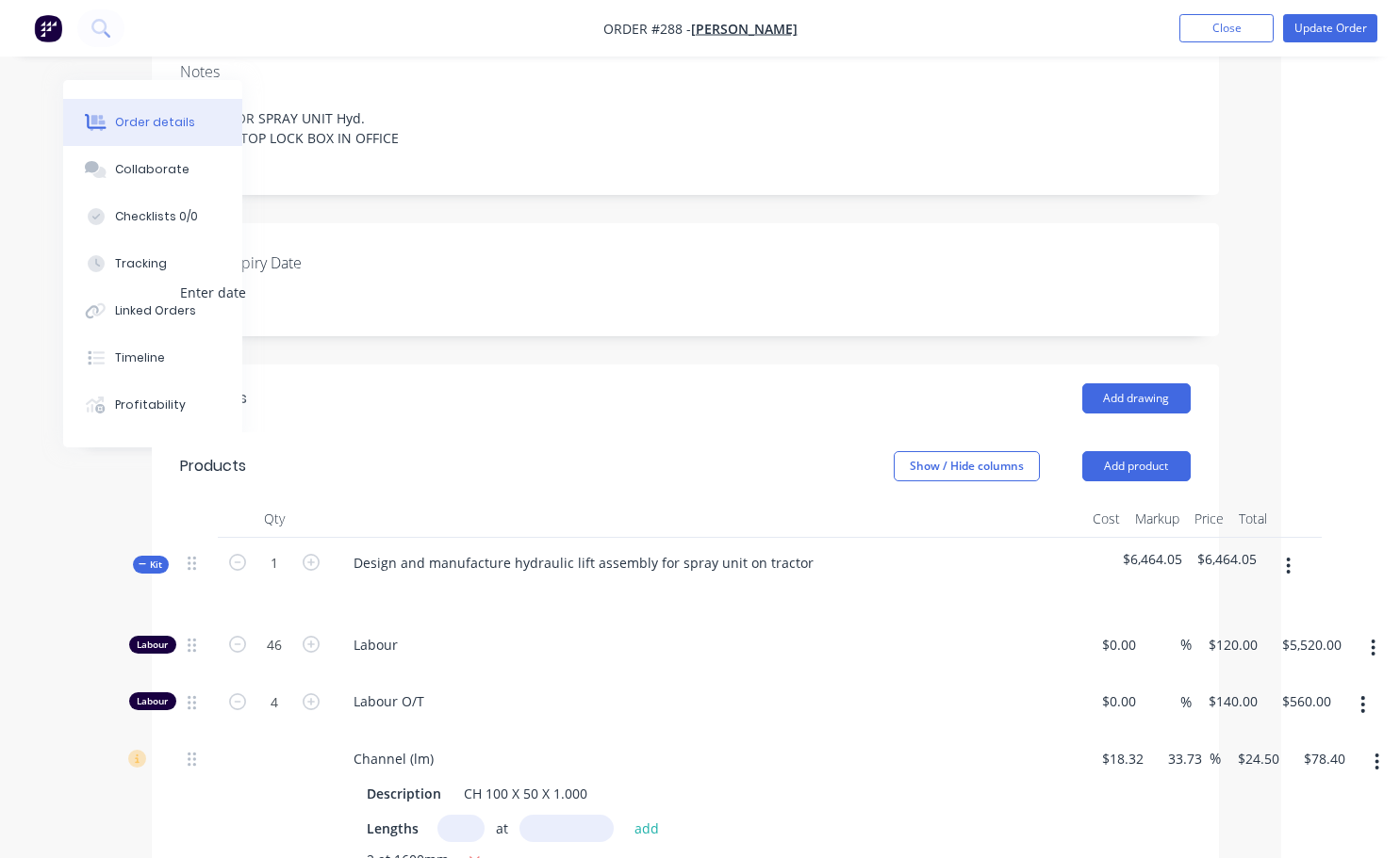
scroll to position [283, 119]
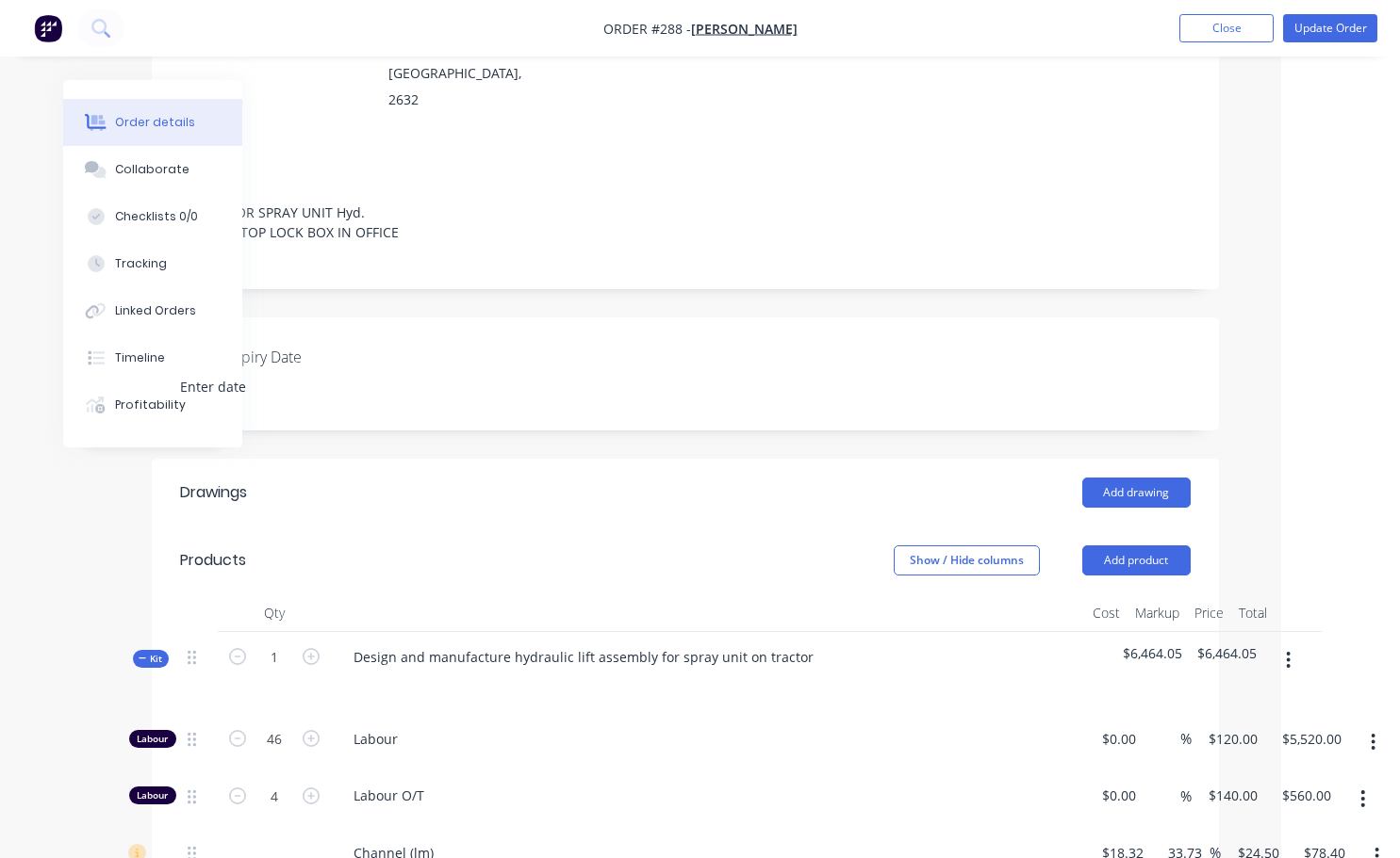
click at [1293, 643] on button "button" at bounding box center [1288, 660] width 44 height 34
click at [1211, 696] on div "Add product to kit" at bounding box center [1221, 709] width 145 height 27
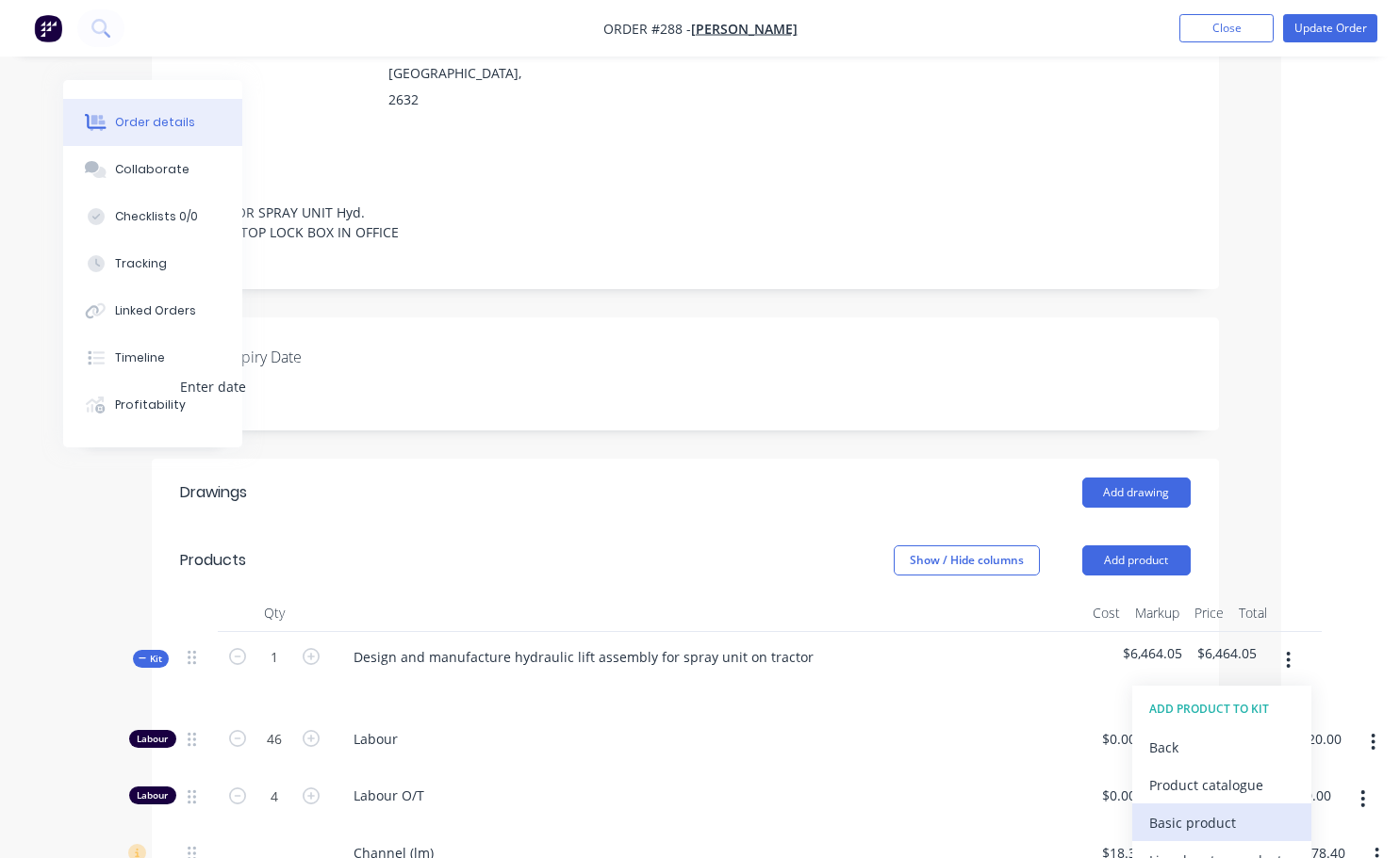
click at [1199, 809] on div "Basic product" at bounding box center [1221, 822] width 145 height 27
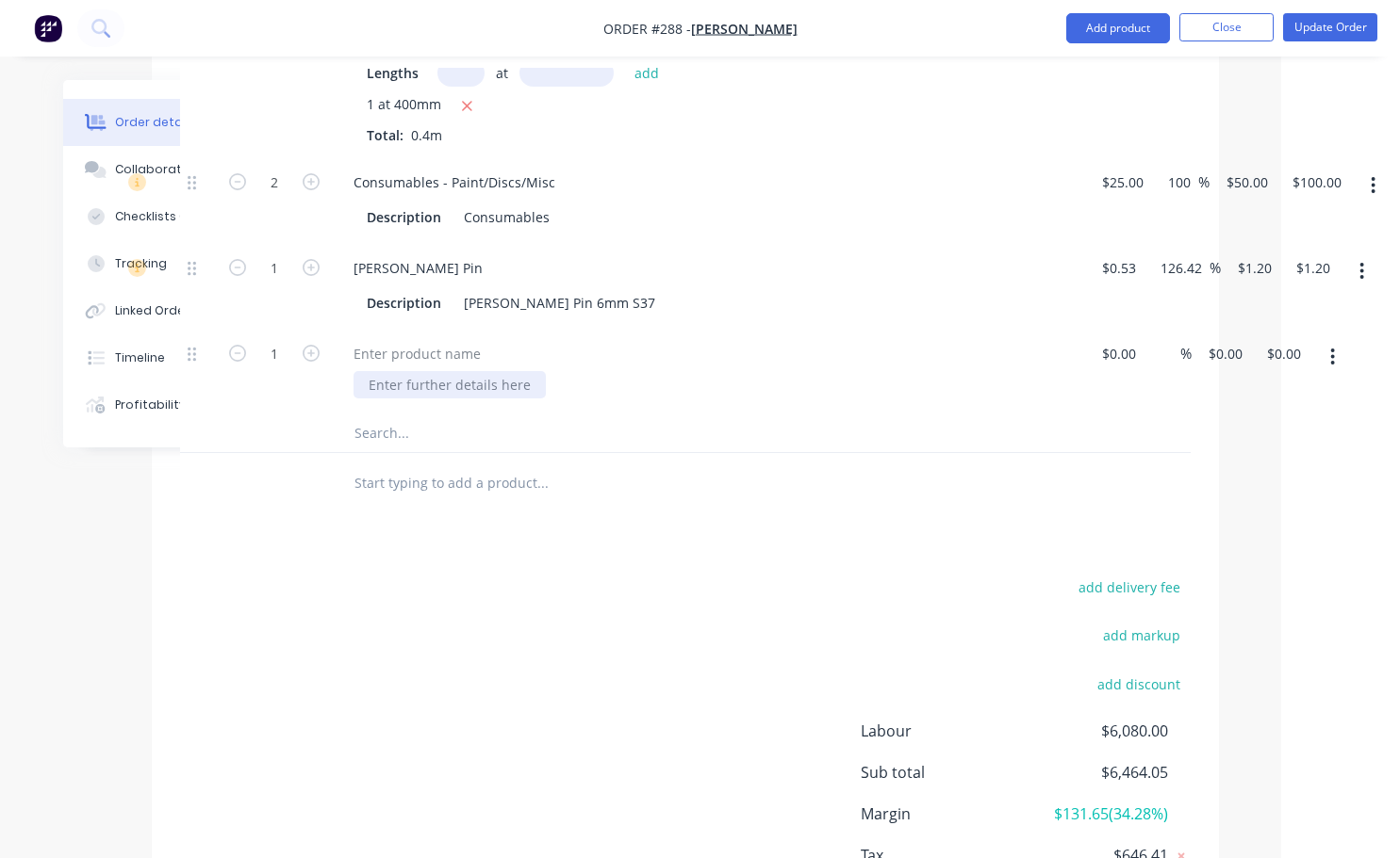
scroll to position [3014, 119]
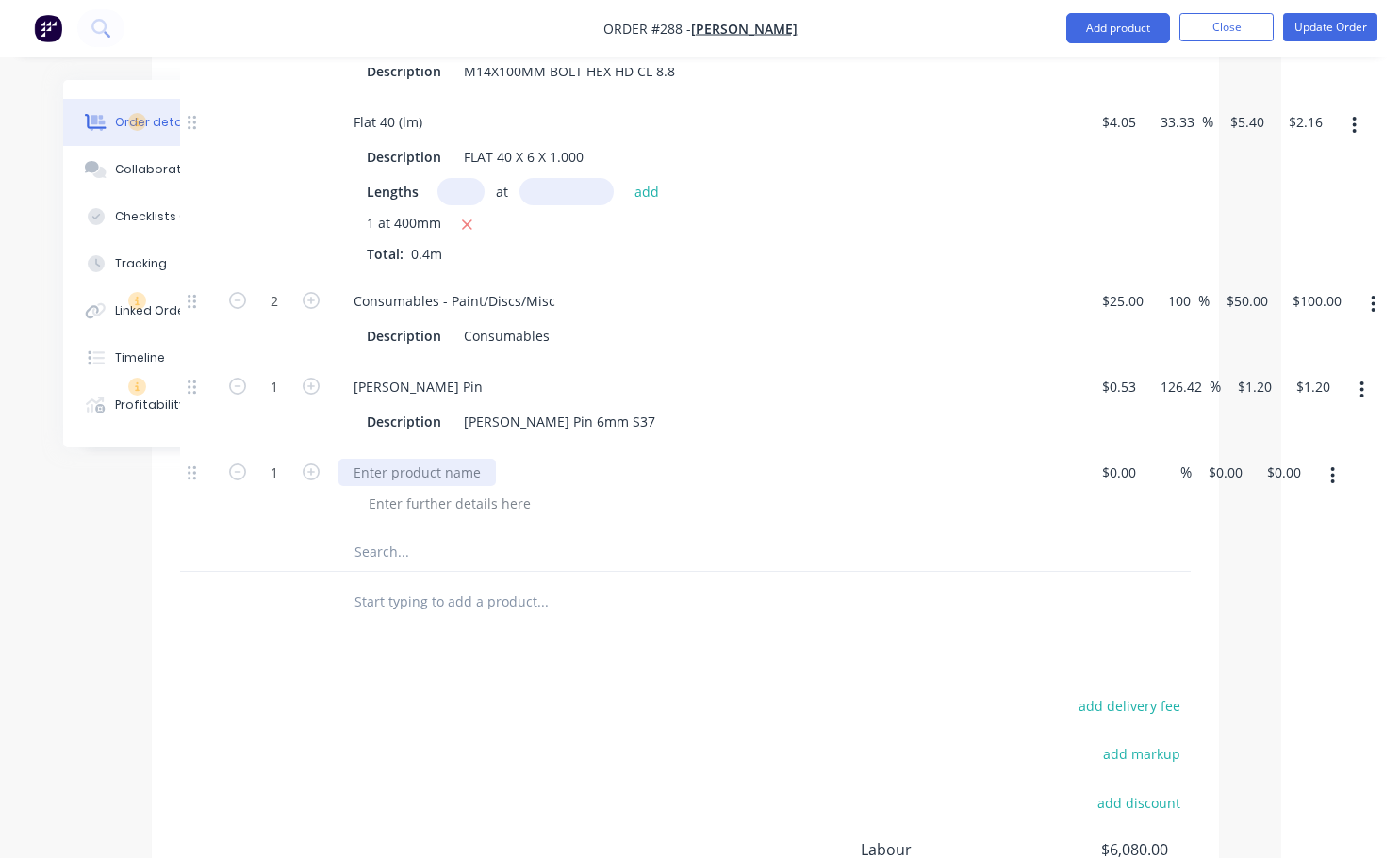
click at [380, 458] on div at bounding box center [418, 471] width 158 height 27
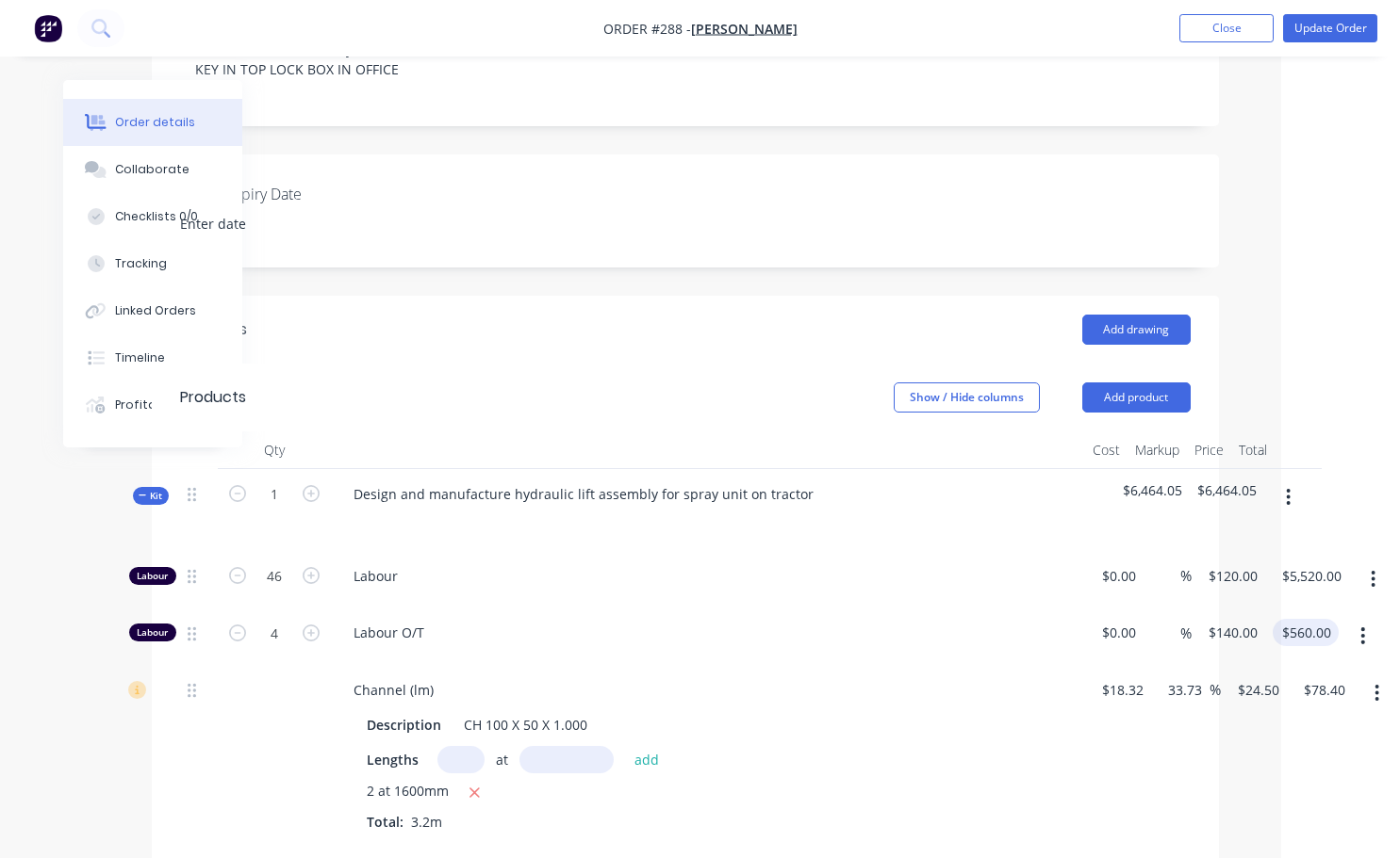
scroll to position [565, 119]
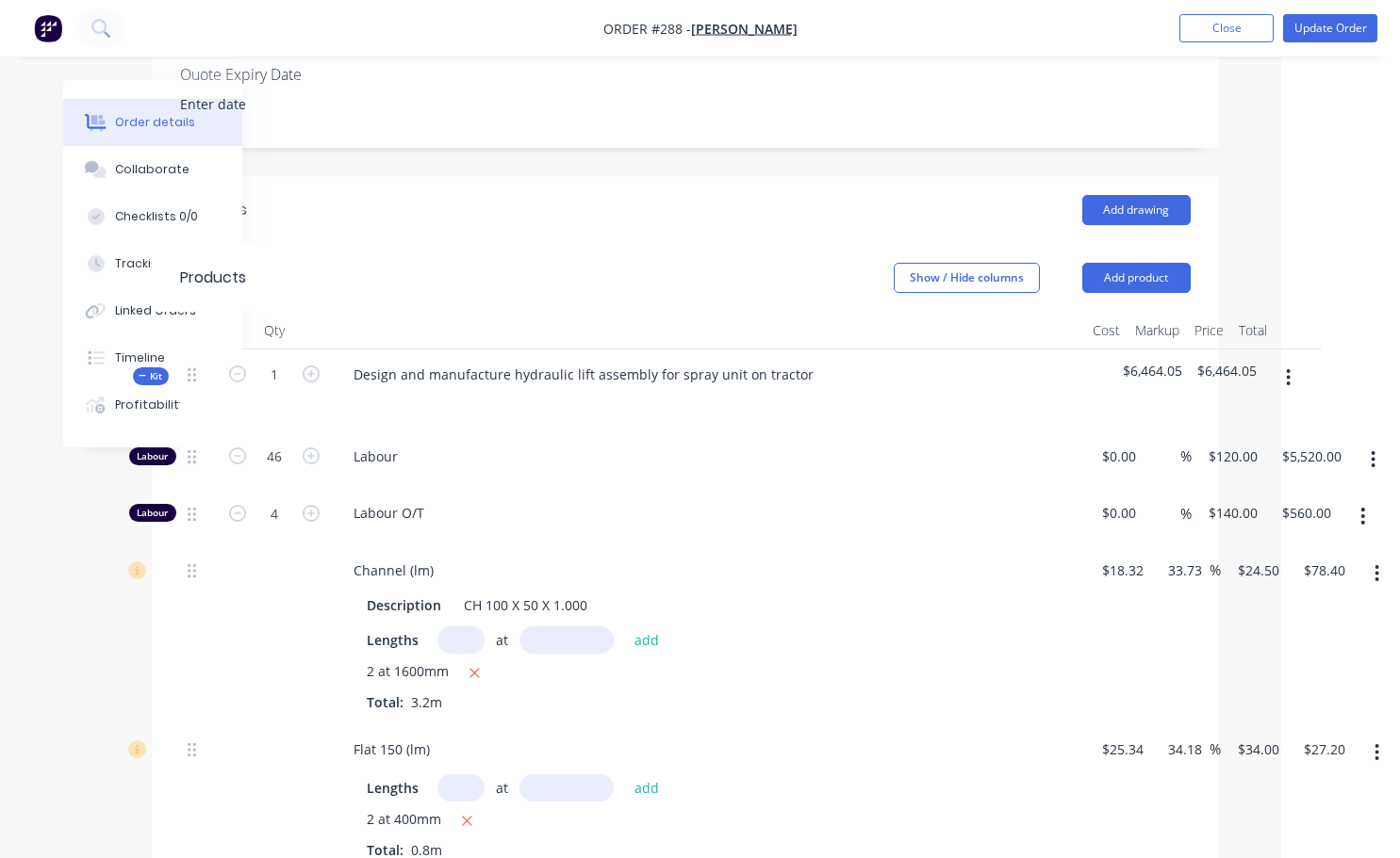
click at [1288, 368] on icon "button" at bounding box center [1288, 378] width 5 height 21
click at [1189, 414] on div "Add product to kit" at bounding box center [1221, 427] width 145 height 27
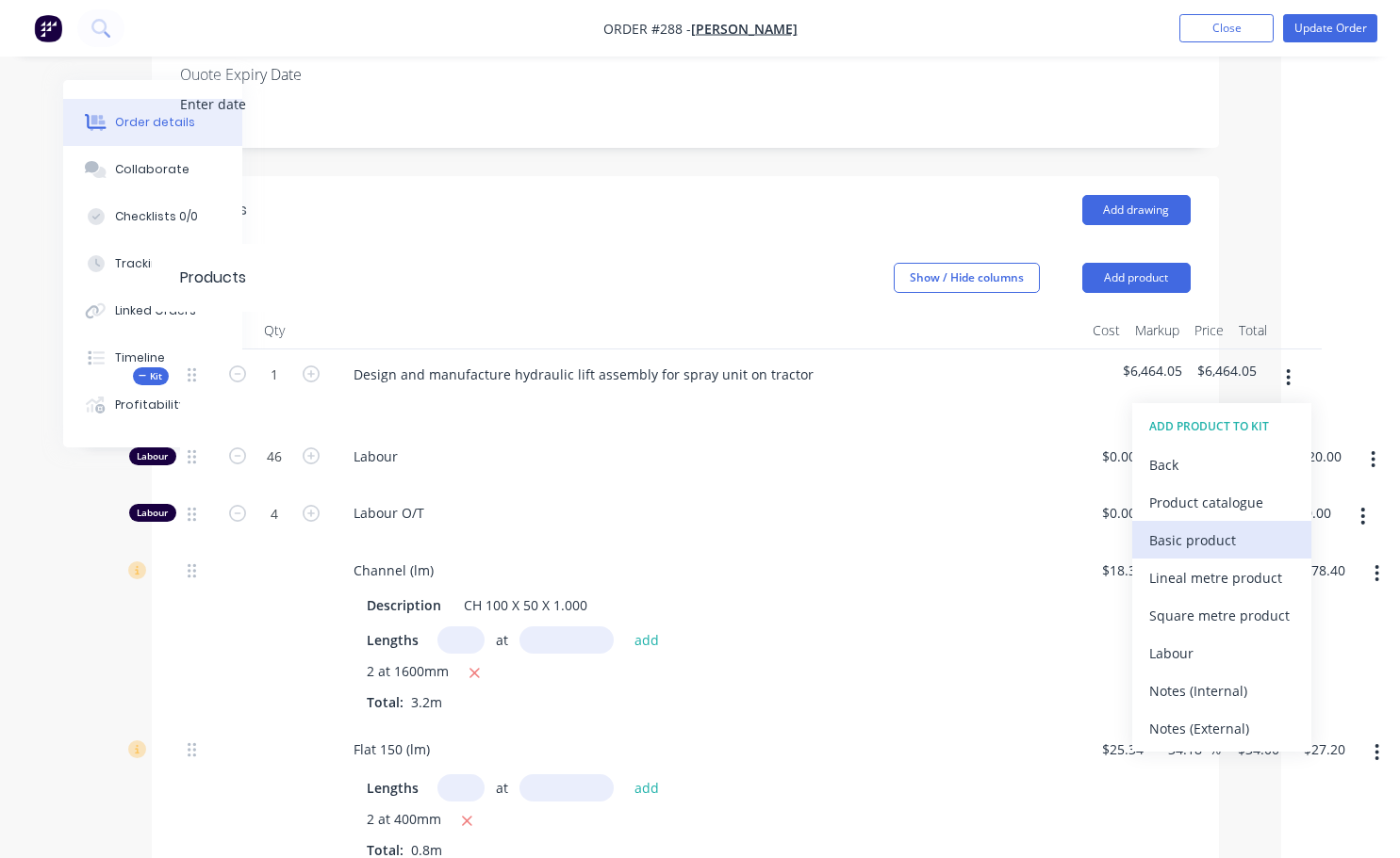
click at [1208, 526] on div "Basic product" at bounding box center [1221, 539] width 145 height 27
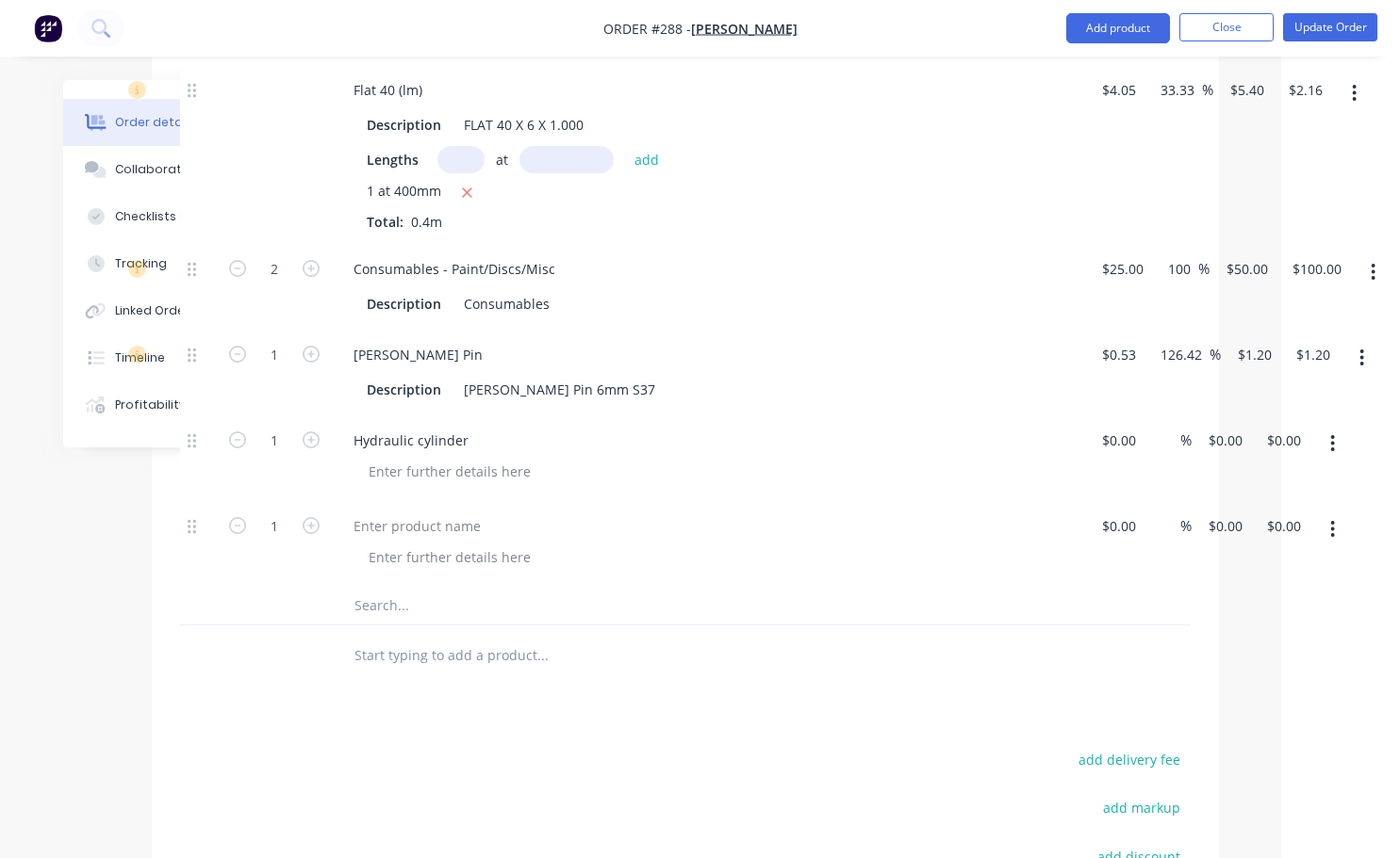
scroll to position [3046, 119]
click at [395, 512] on div at bounding box center [418, 525] width 158 height 27
click at [476, 427] on div "Hydraulic cylinder" at bounding box center [411, 439] width 145 height 27
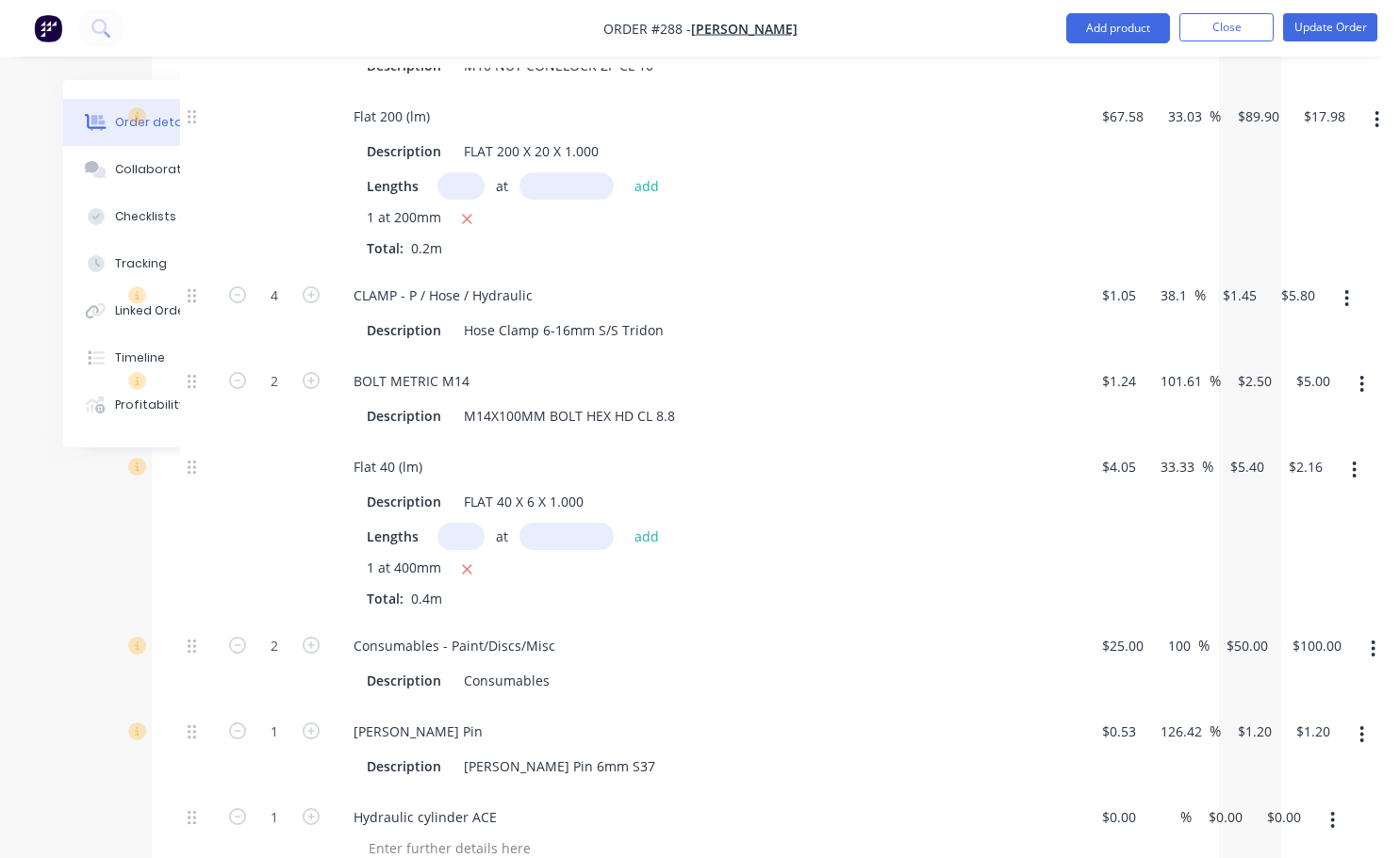
scroll to position [2859, 119]
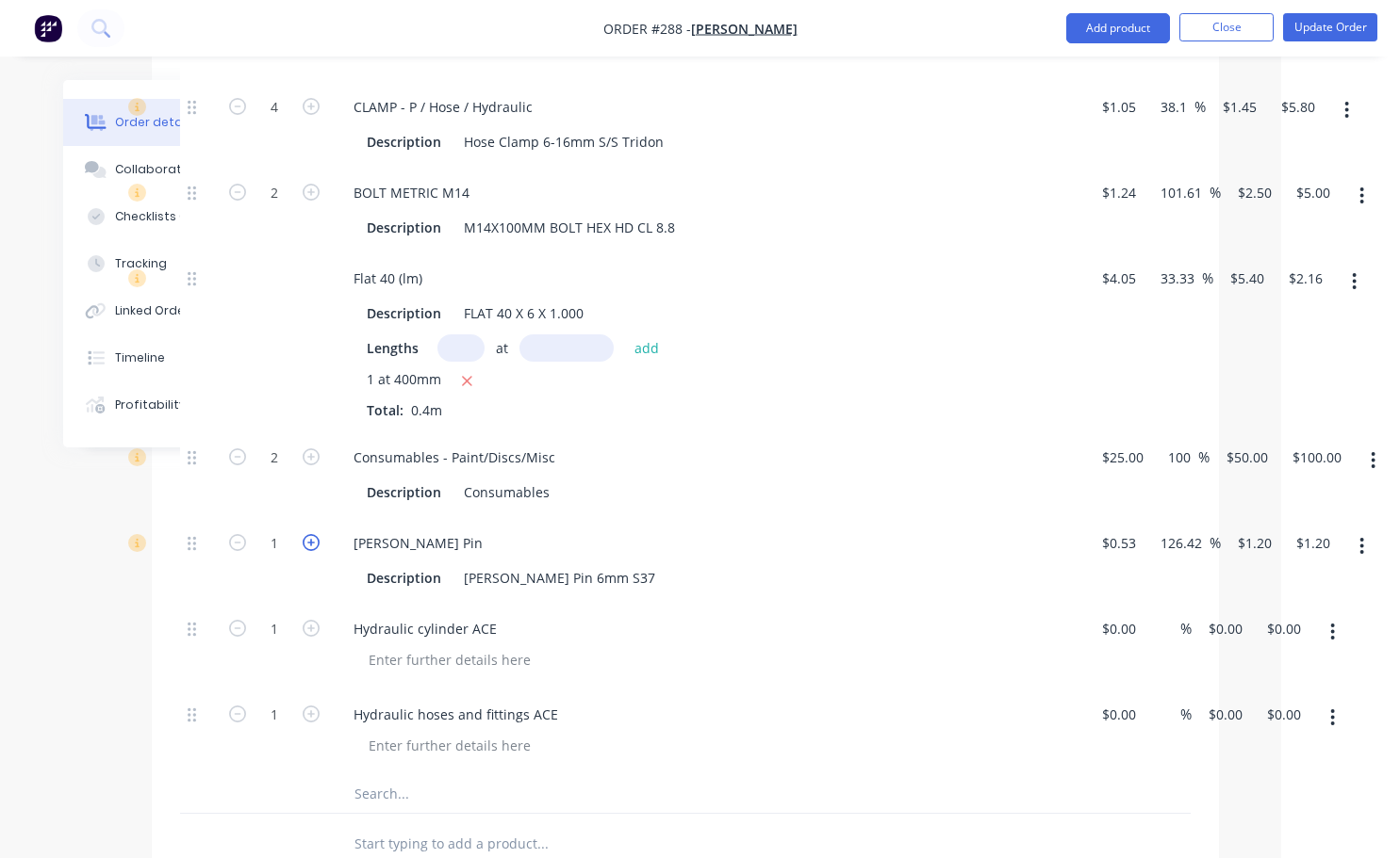
click at [308, 534] on icon "button" at bounding box center [311, 542] width 17 height 17
type input "2"
type input "$2.40"
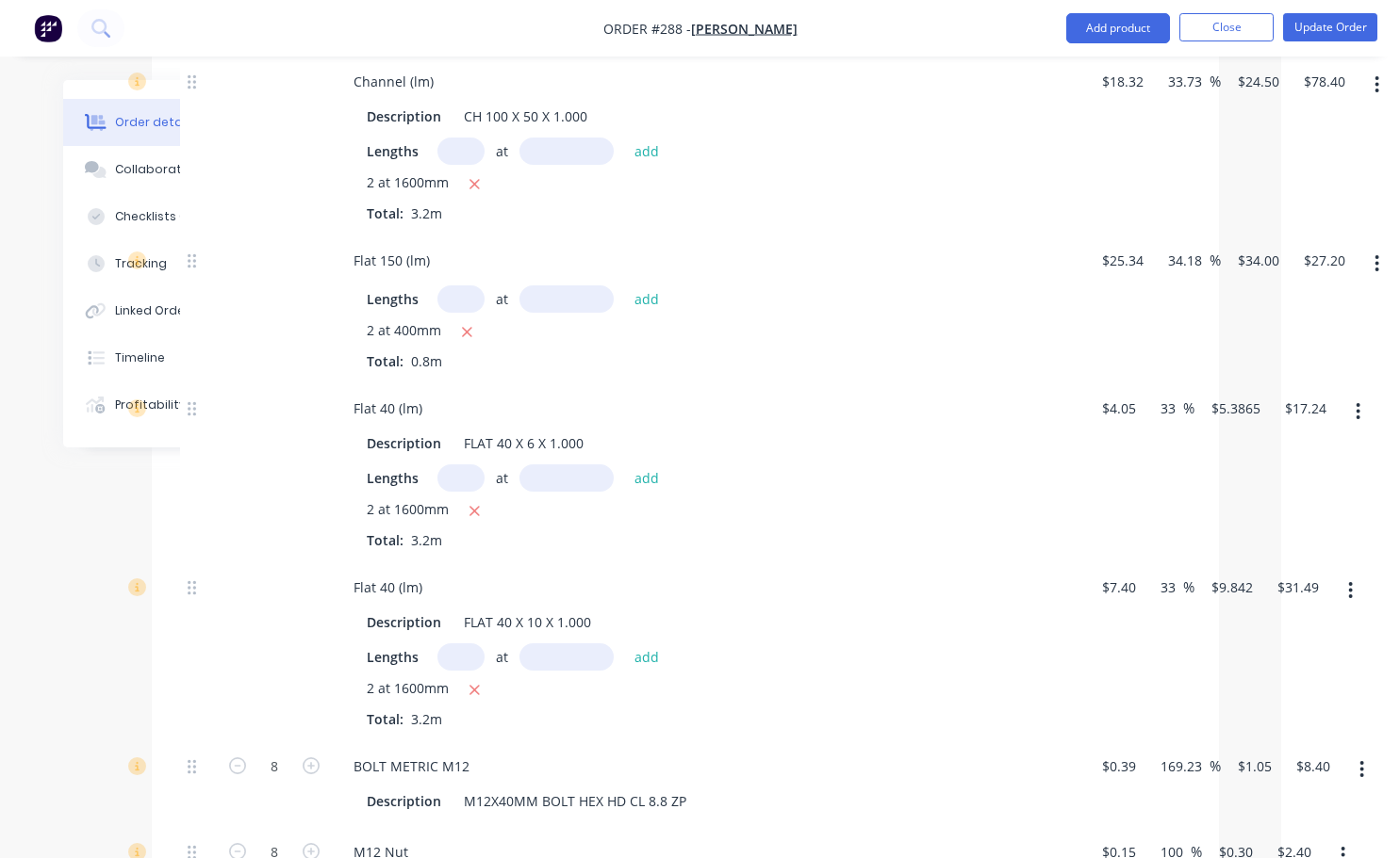
scroll to position [1351, 119]
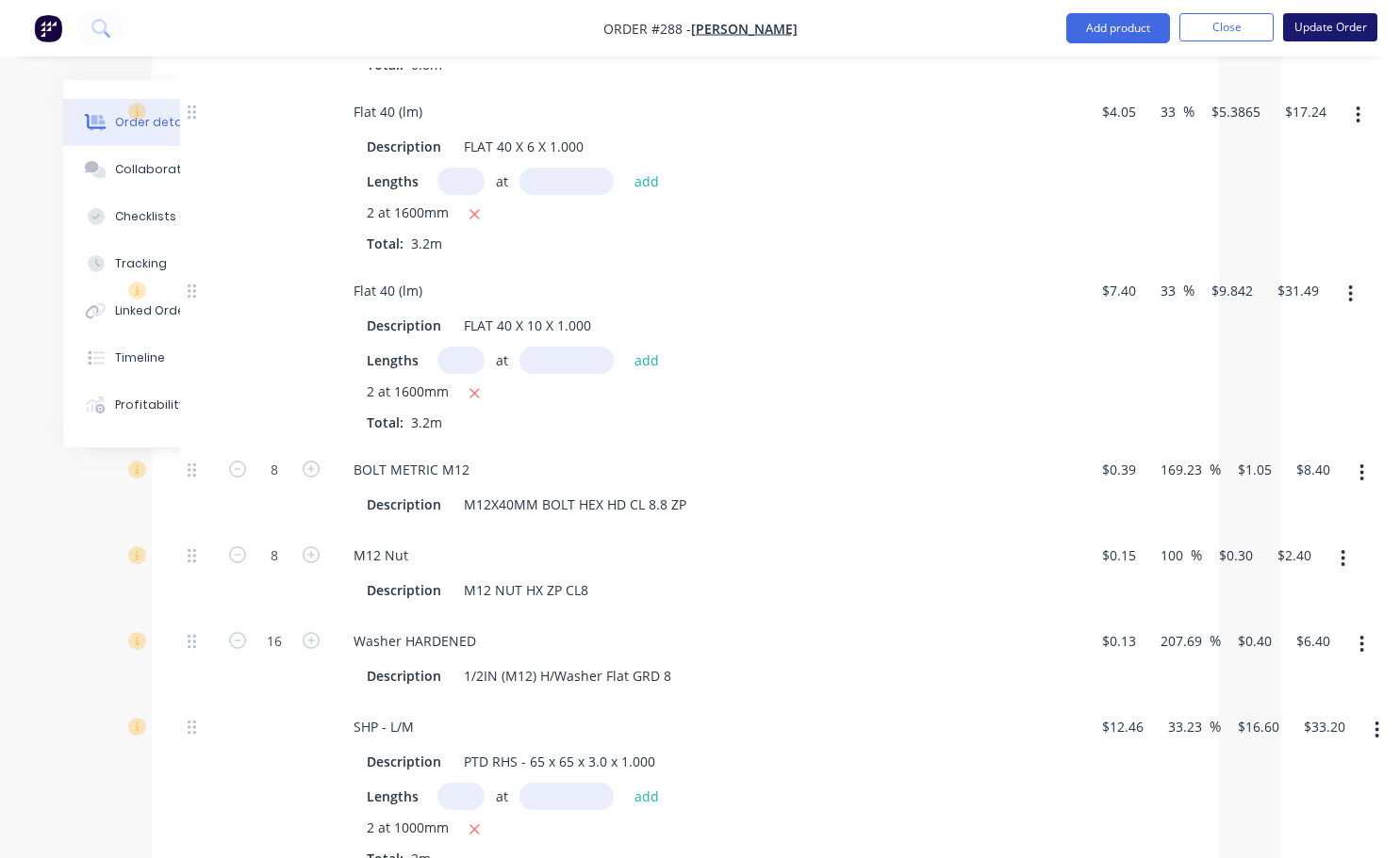
click at [1337, 31] on button "Update Order" at bounding box center [1330, 27] width 94 height 28
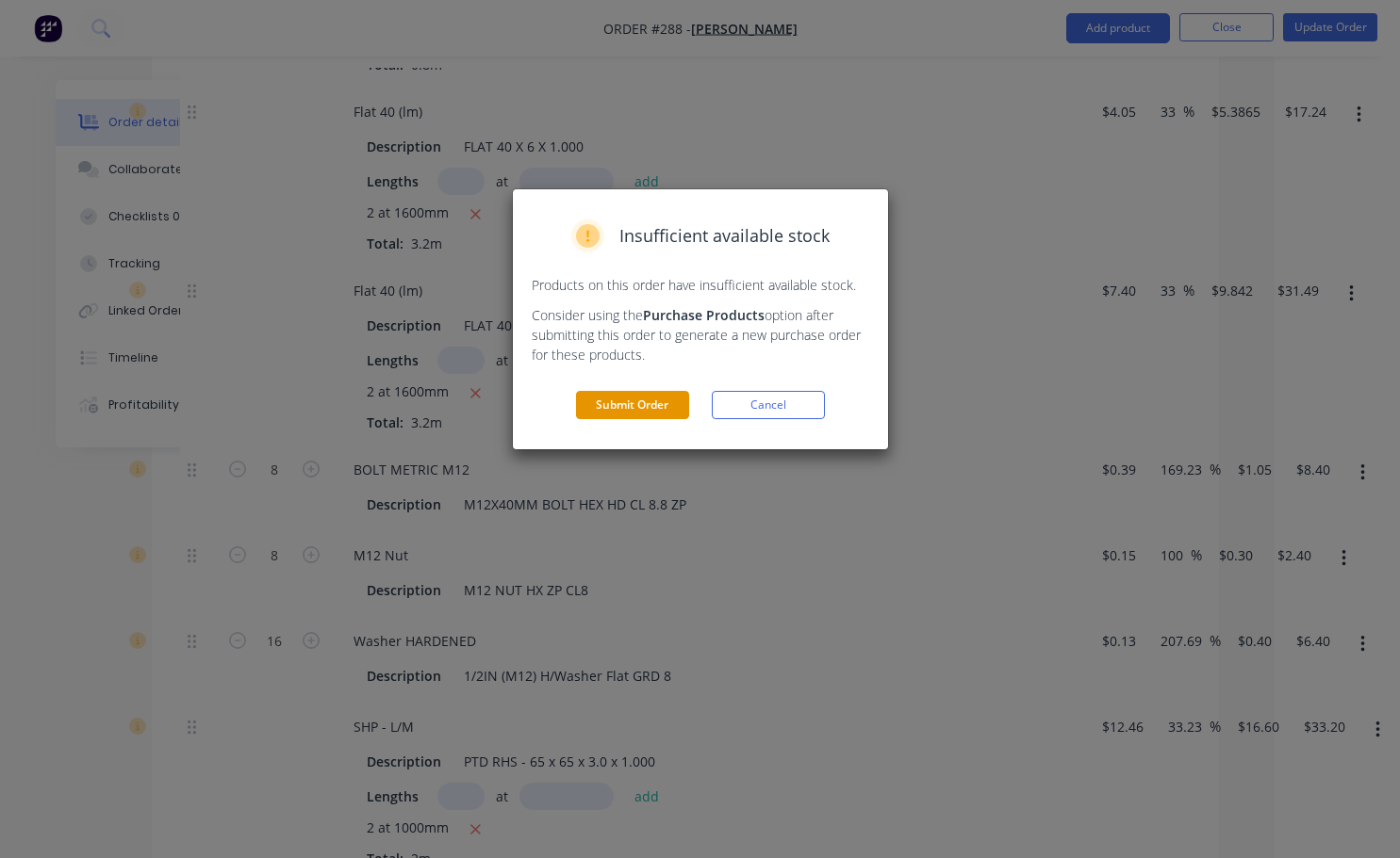
click at [657, 401] on button "Submit Order" at bounding box center [632, 405] width 113 height 28
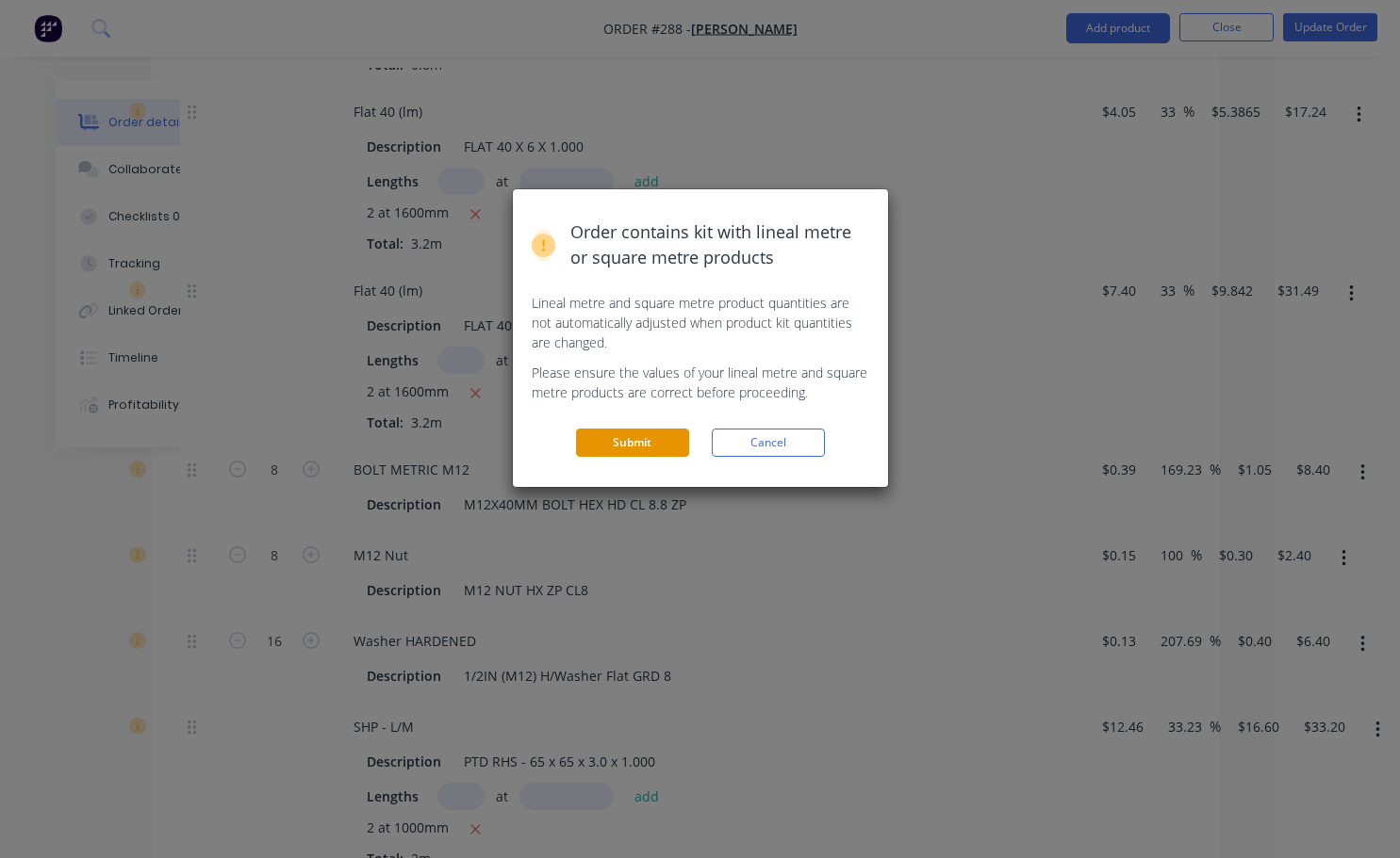
click at [659, 437] on button "Submit" at bounding box center [632, 442] width 113 height 28
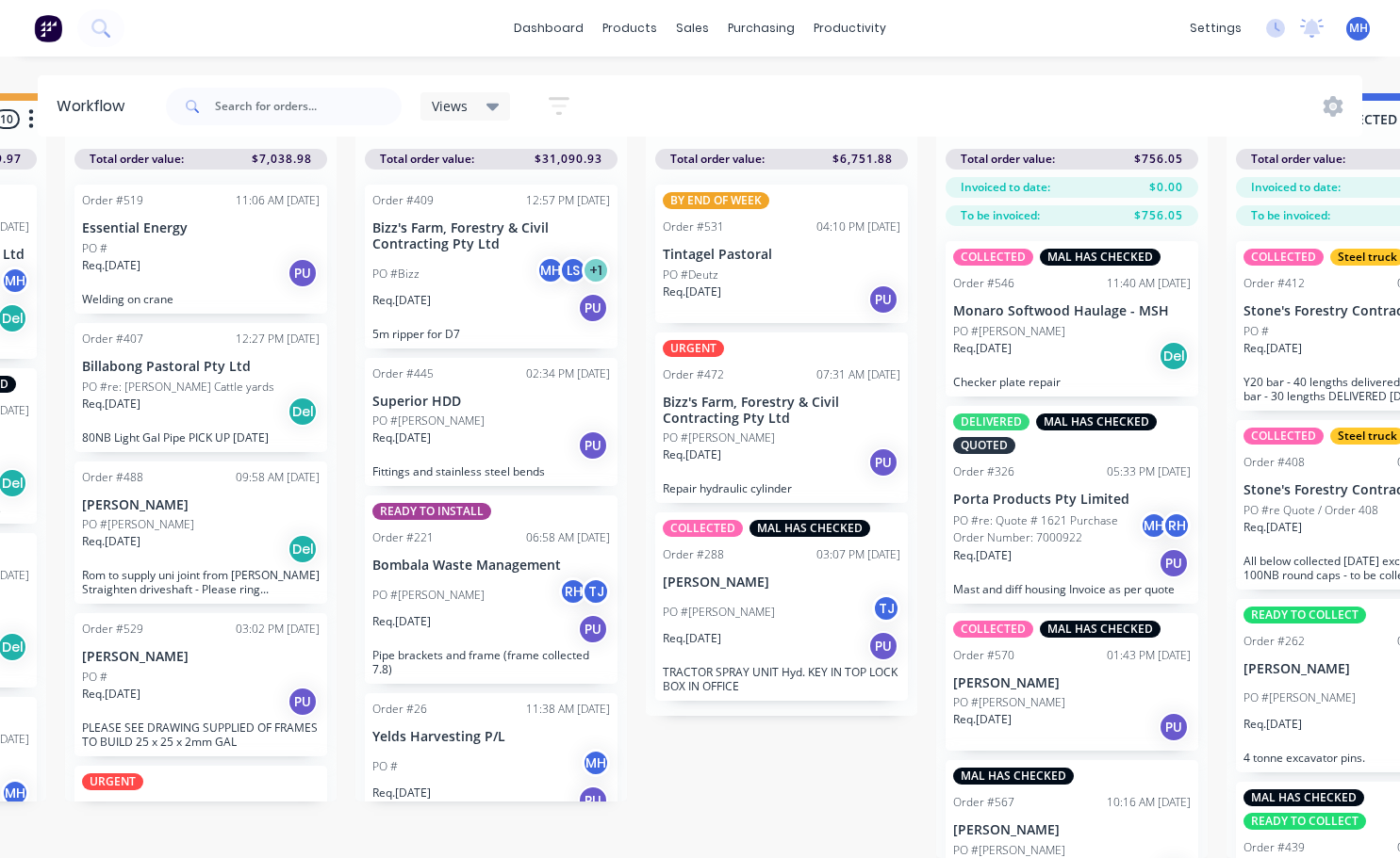
click at [786, 520] on div "MAL HAS CHECKED" at bounding box center [809, 528] width 121 height 17
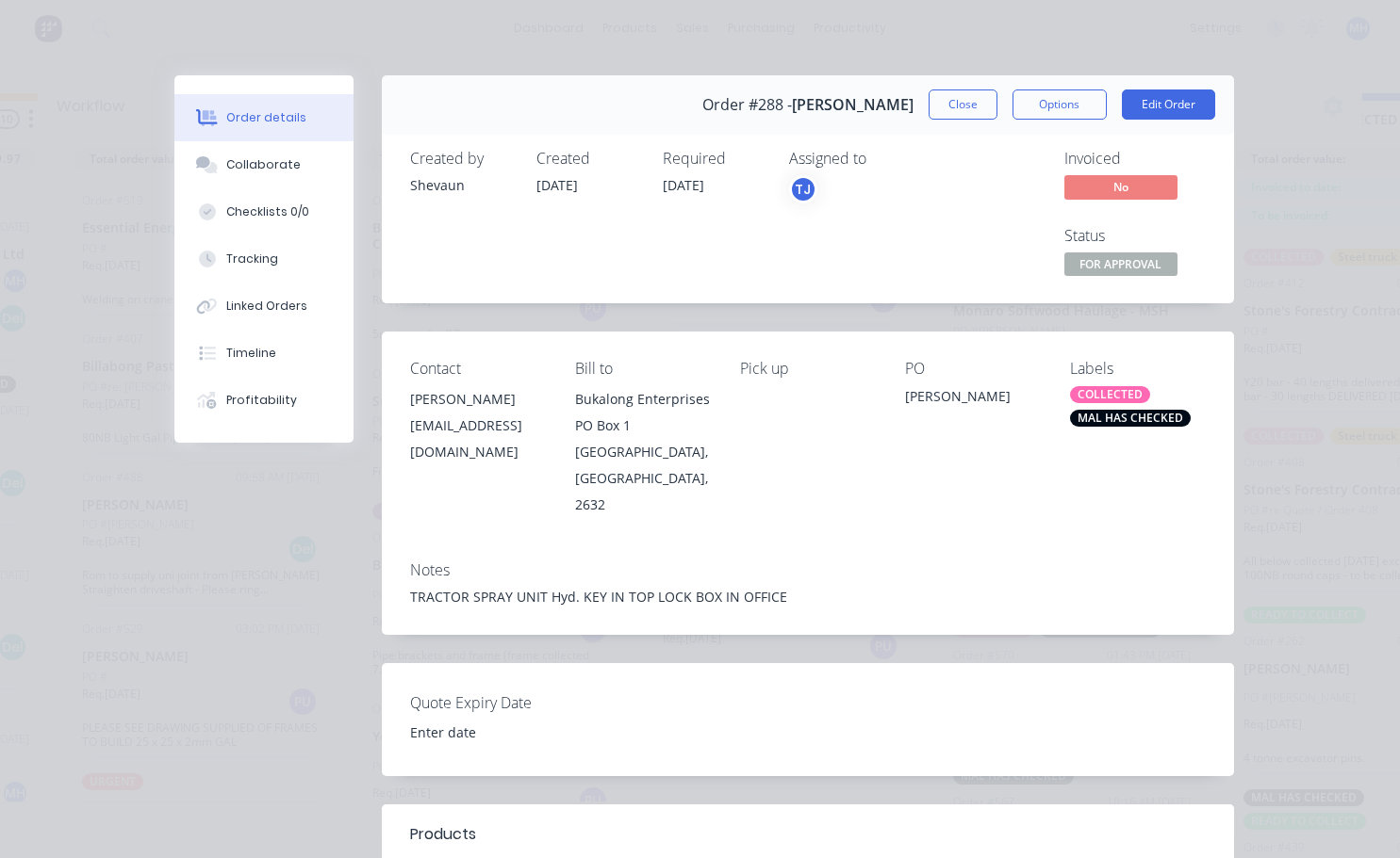
click at [1084, 416] on div "MAL HAS CHECKED" at bounding box center [1130, 418] width 121 height 17
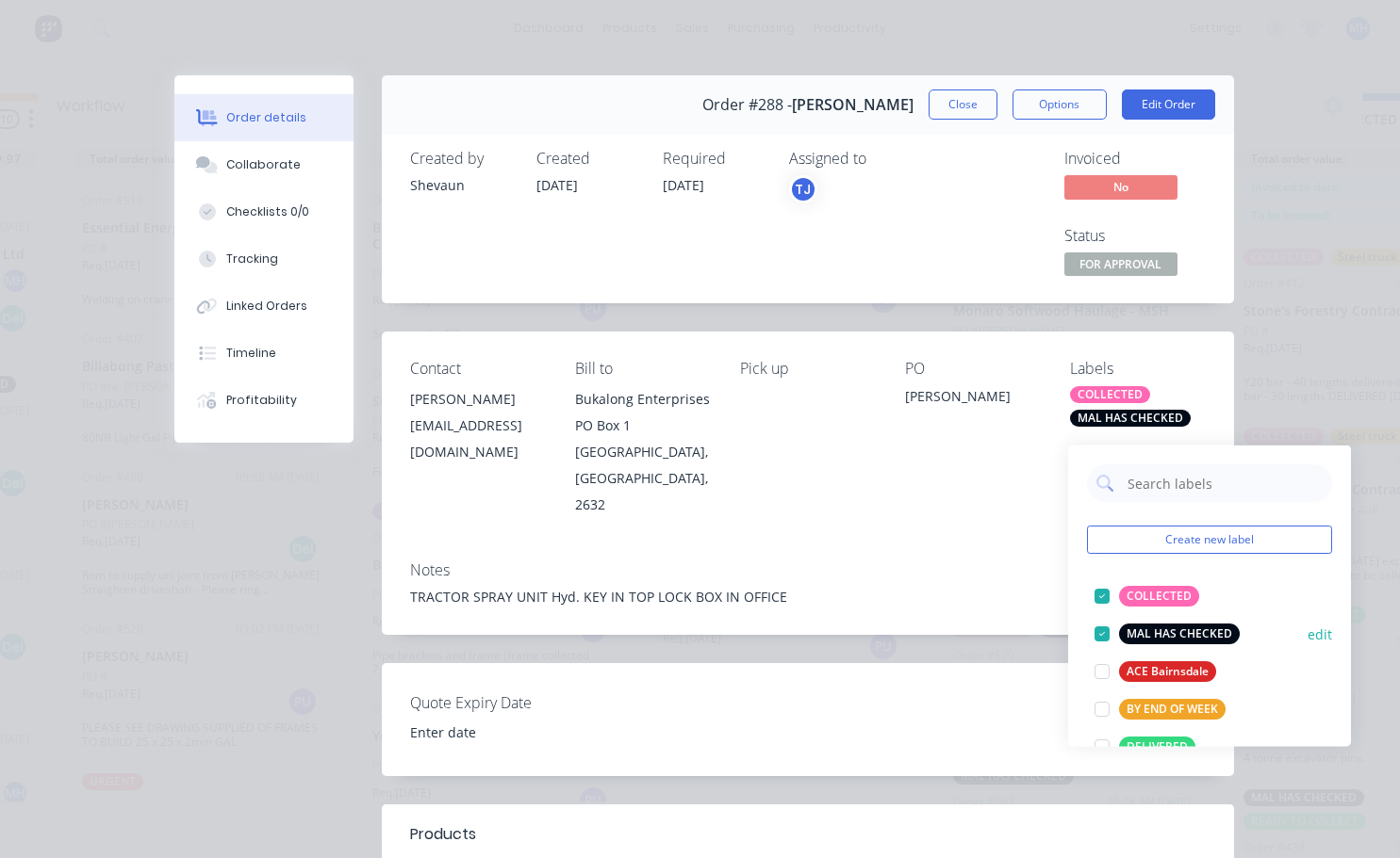
click at [1105, 618] on div at bounding box center [1102, 634] width 38 height 38
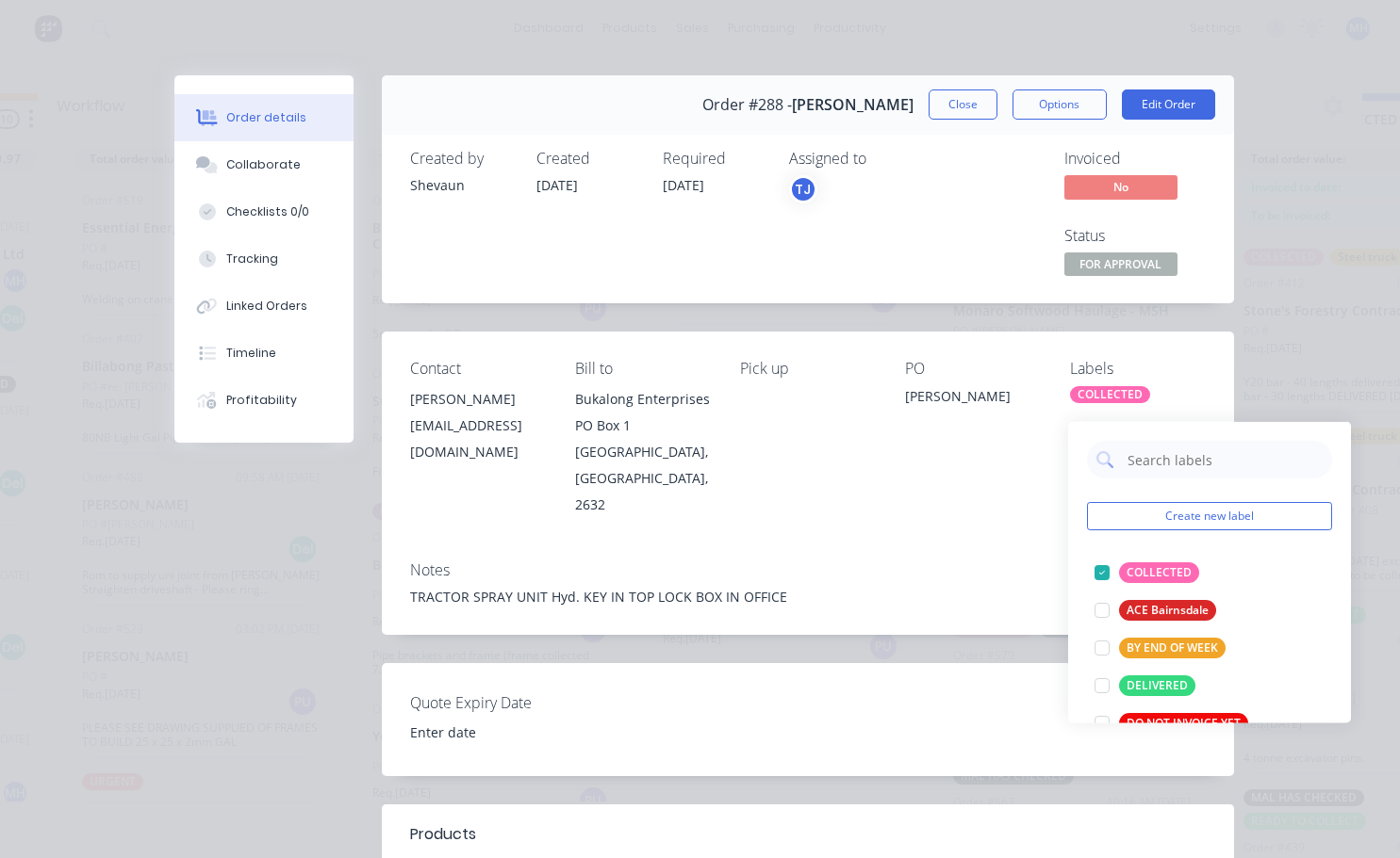
click at [920, 478] on div "PO [PERSON_NAME]" at bounding box center [972, 438] width 135 height 158
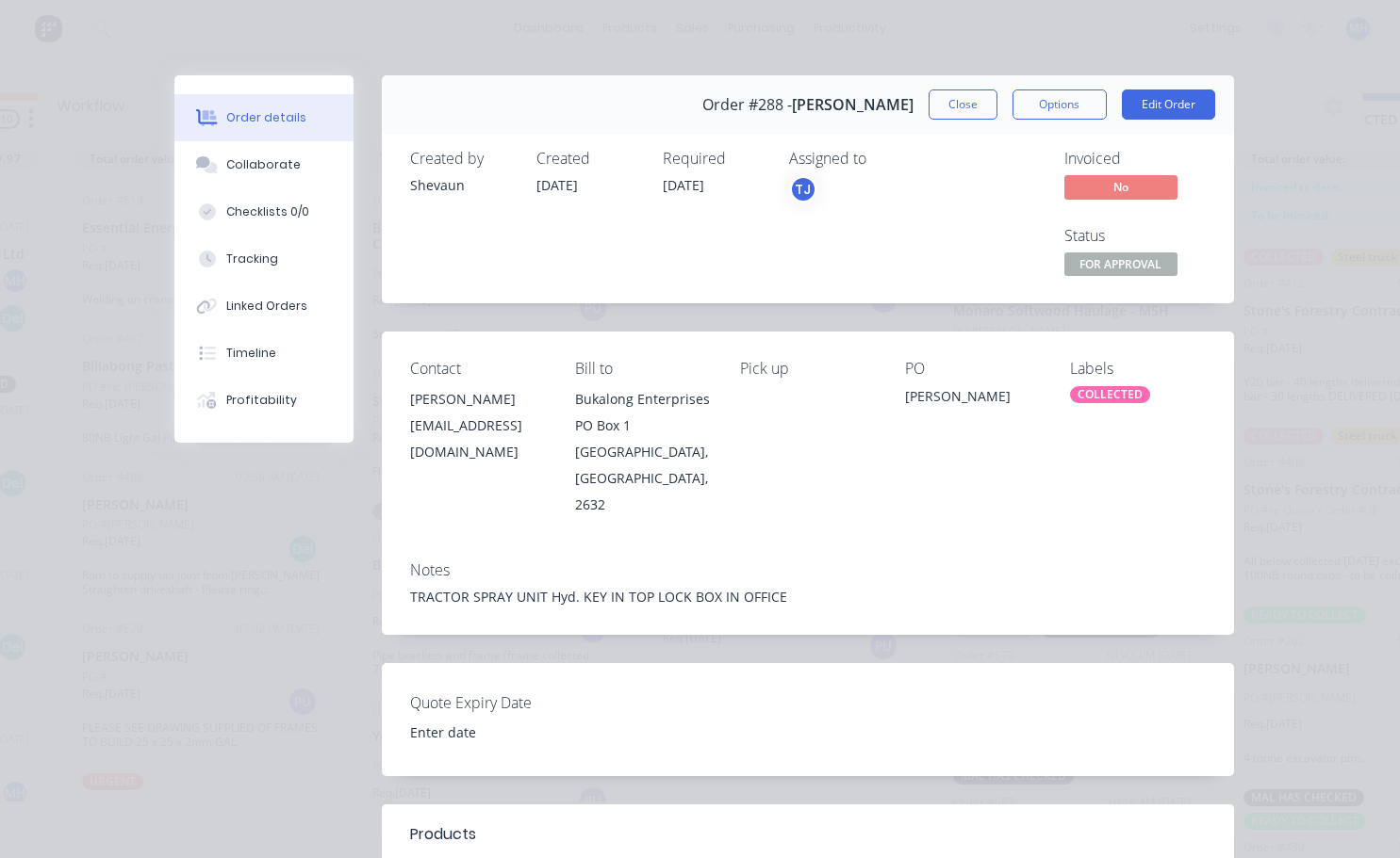
click at [968, 108] on button "Close" at bounding box center [962, 105] width 69 height 30
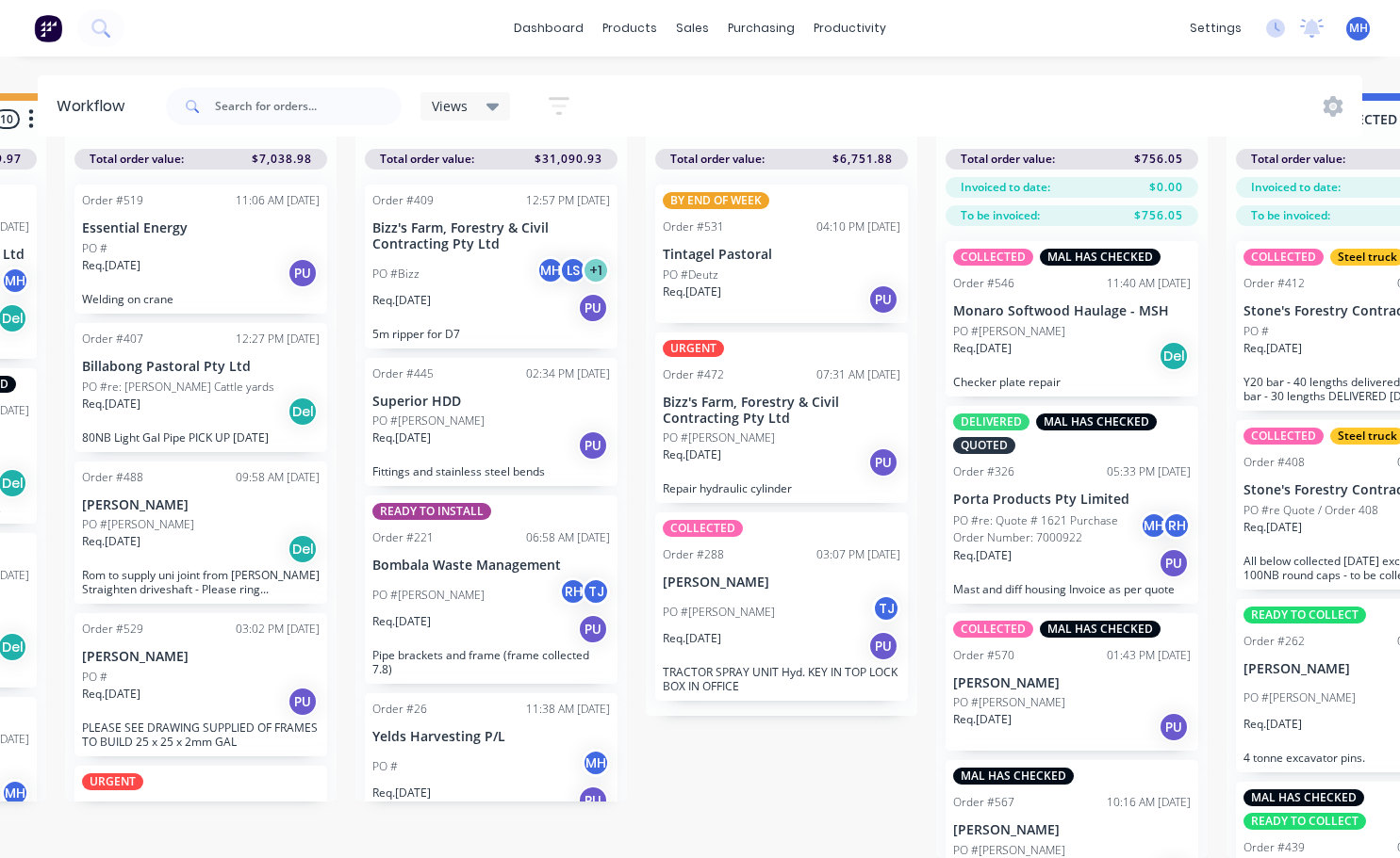
click at [783, 429] on div "PO #[PERSON_NAME]" at bounding box center [781, 437] width 238 height 17
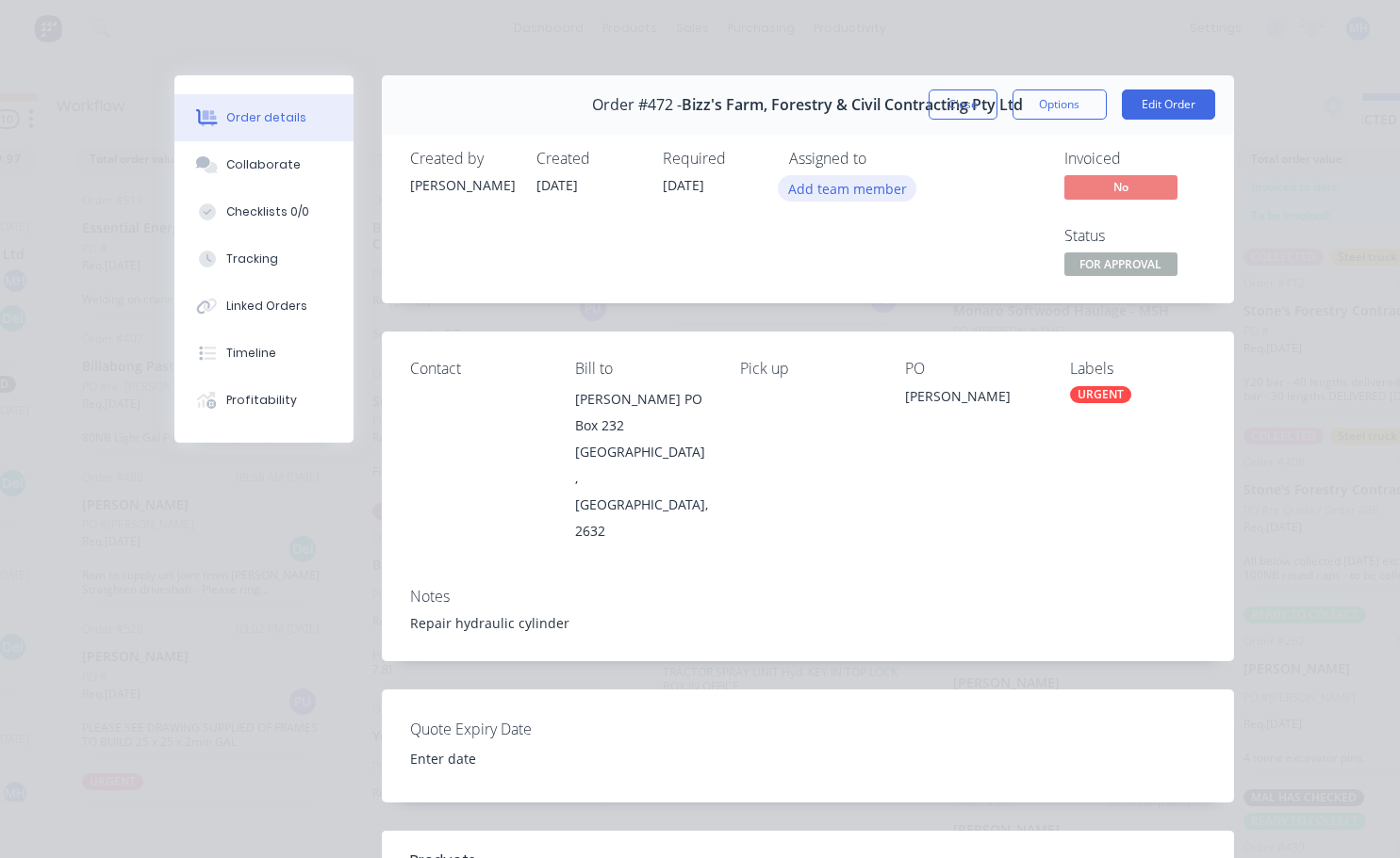
click at [811, 191] on button "Add team member" at bounding box center [846, 187] width 139 height 25
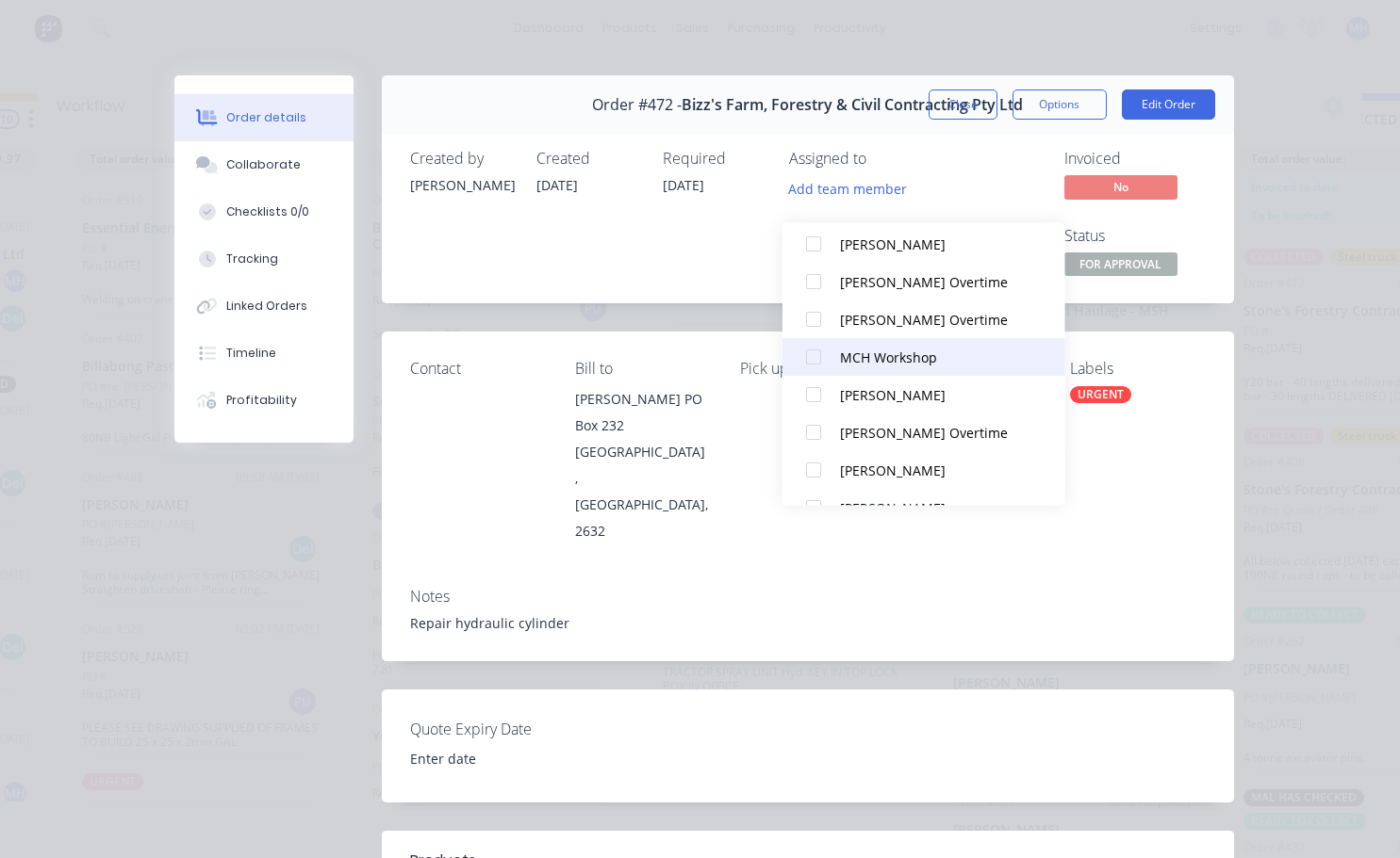
scroll to position [283, 0]
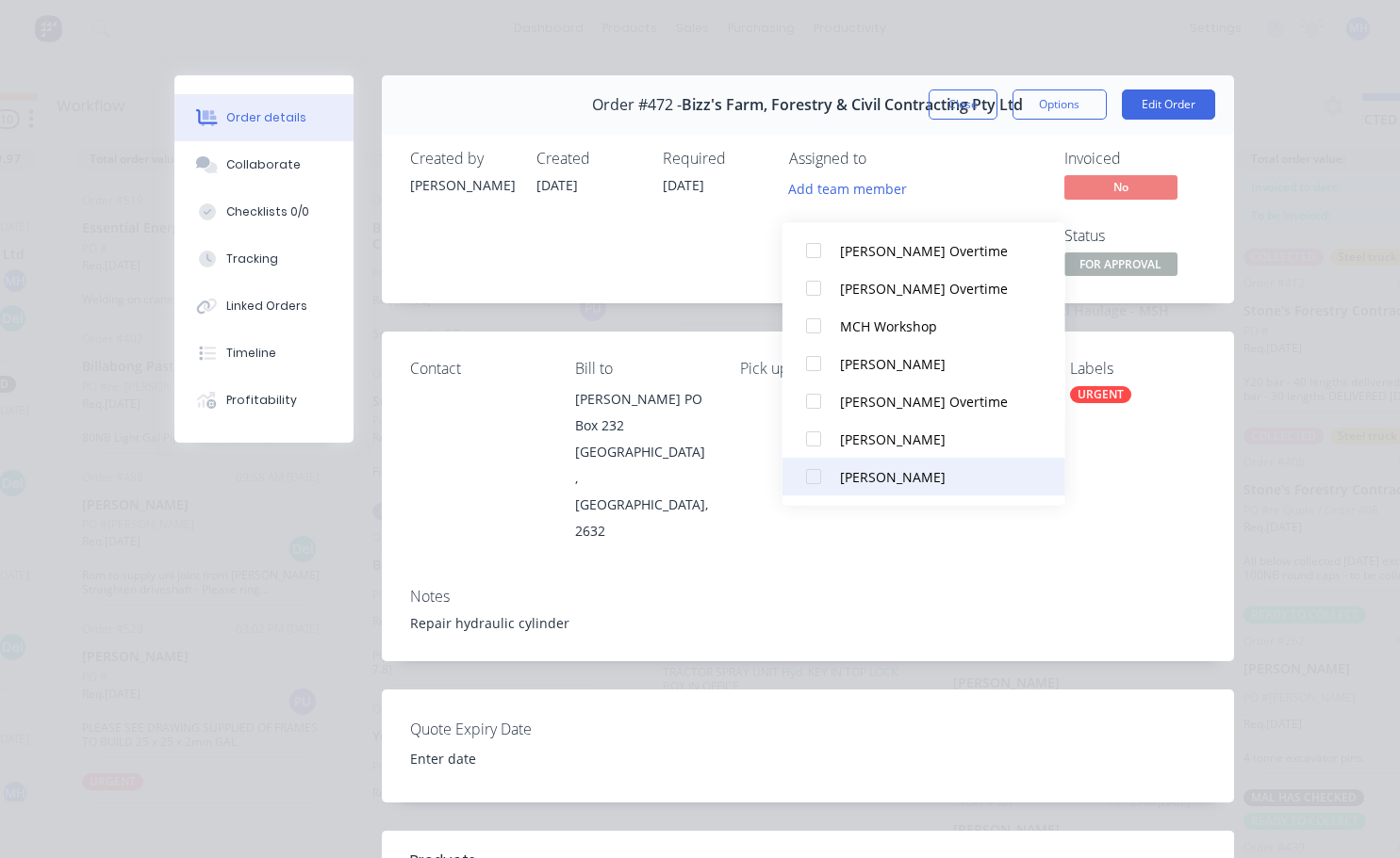
click at [816, 460] on div at bounding box center [813, 477] width 38 height 38
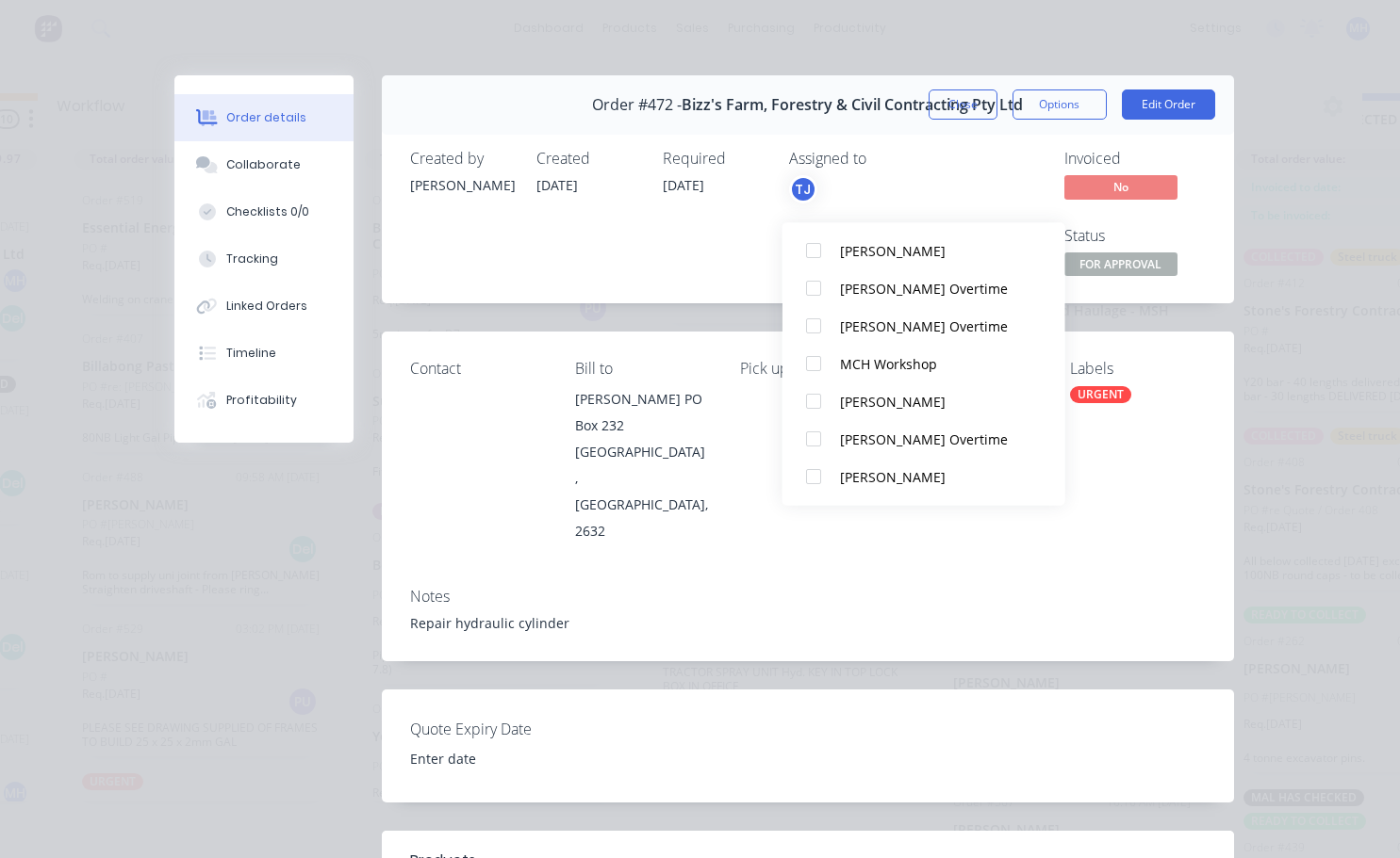
scroll to position [0, 0]
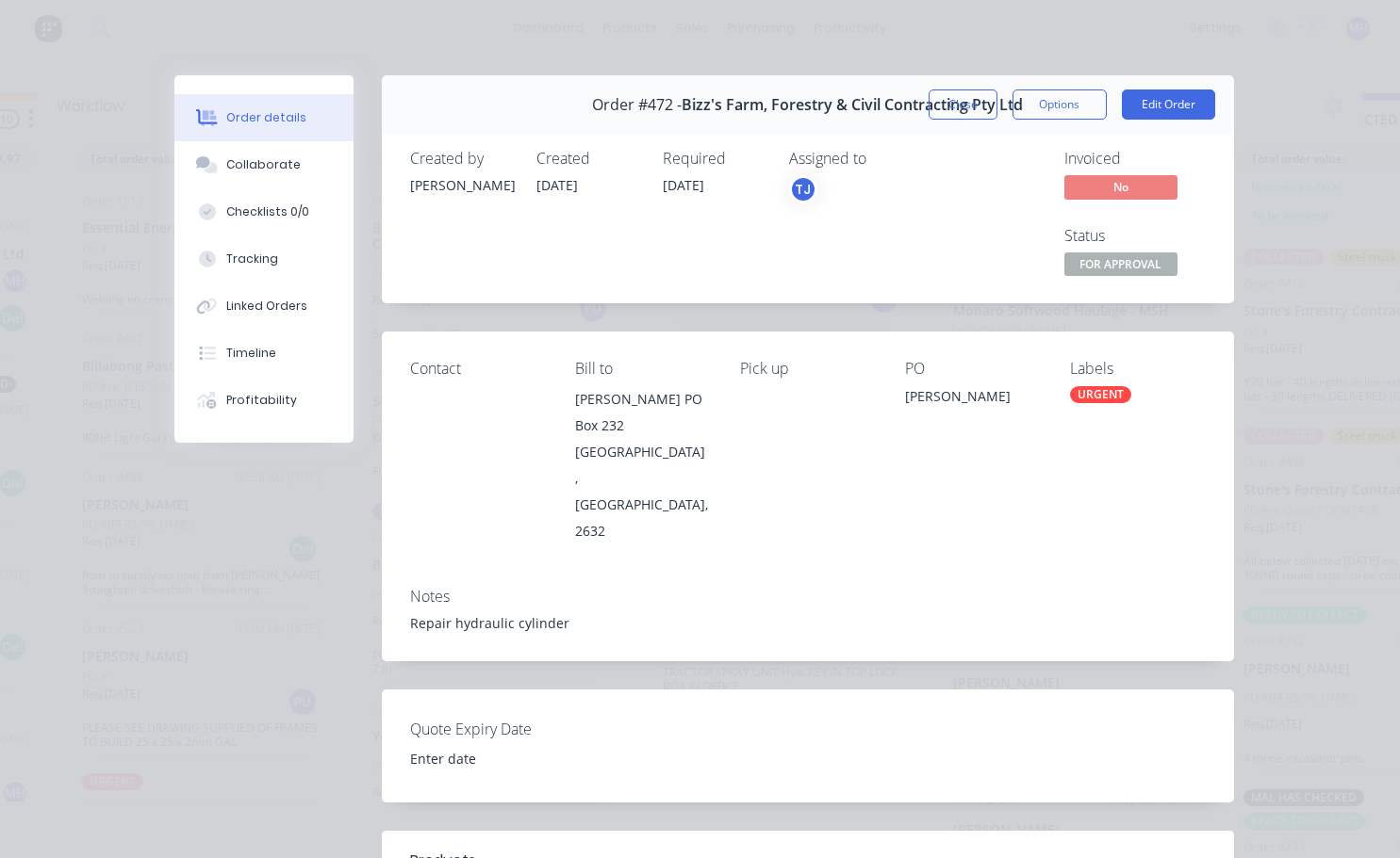
click at [738, 274] on div "Required [DATE]" at bounding box center [714, 215] width 104 height 131
click at [1071, 396] on div "URGENT" at bounding box center [1100, 395] width 61 height 17
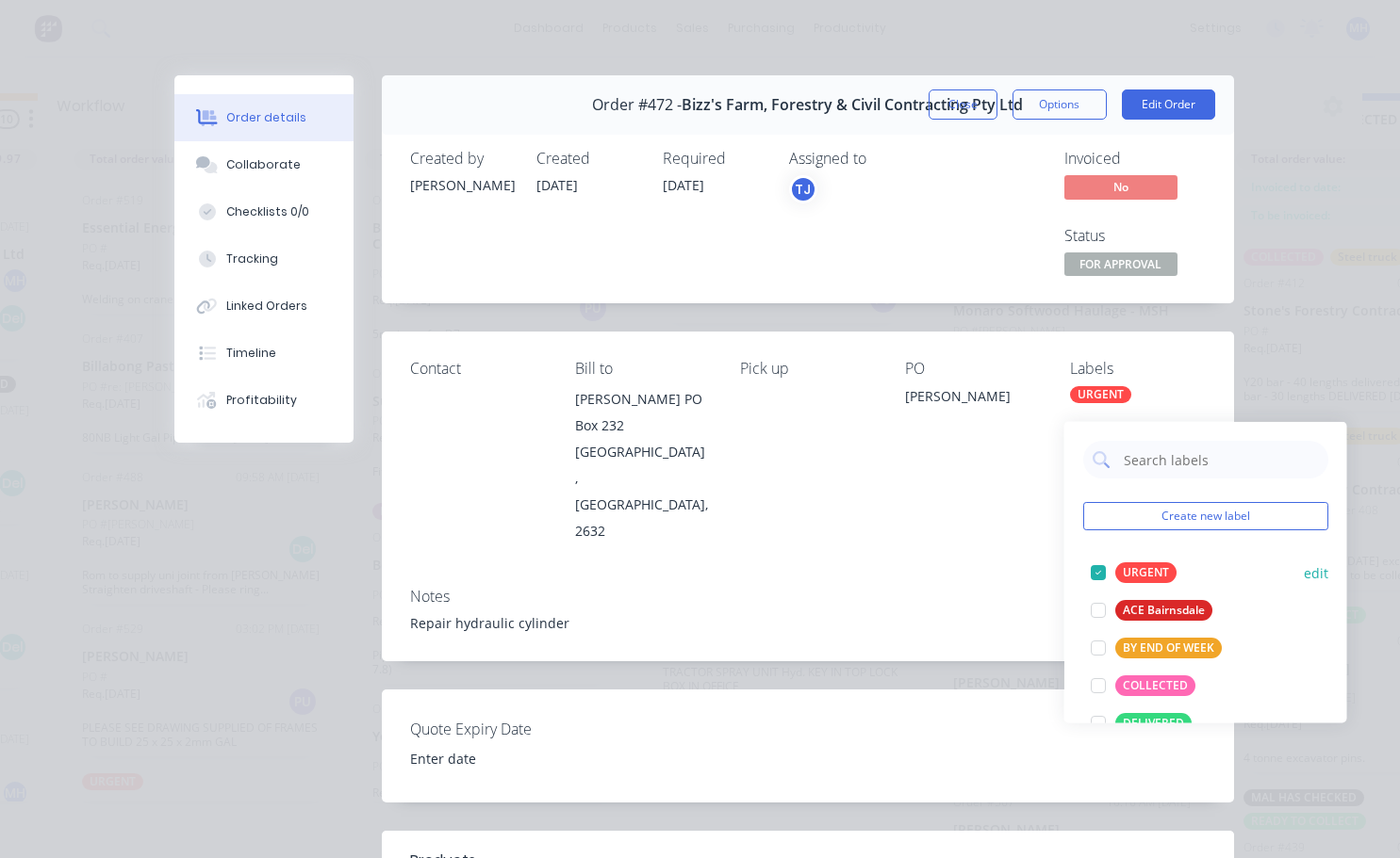
click at [1093, 556] on div at bounding box center [1098, 573] width 38 height 38
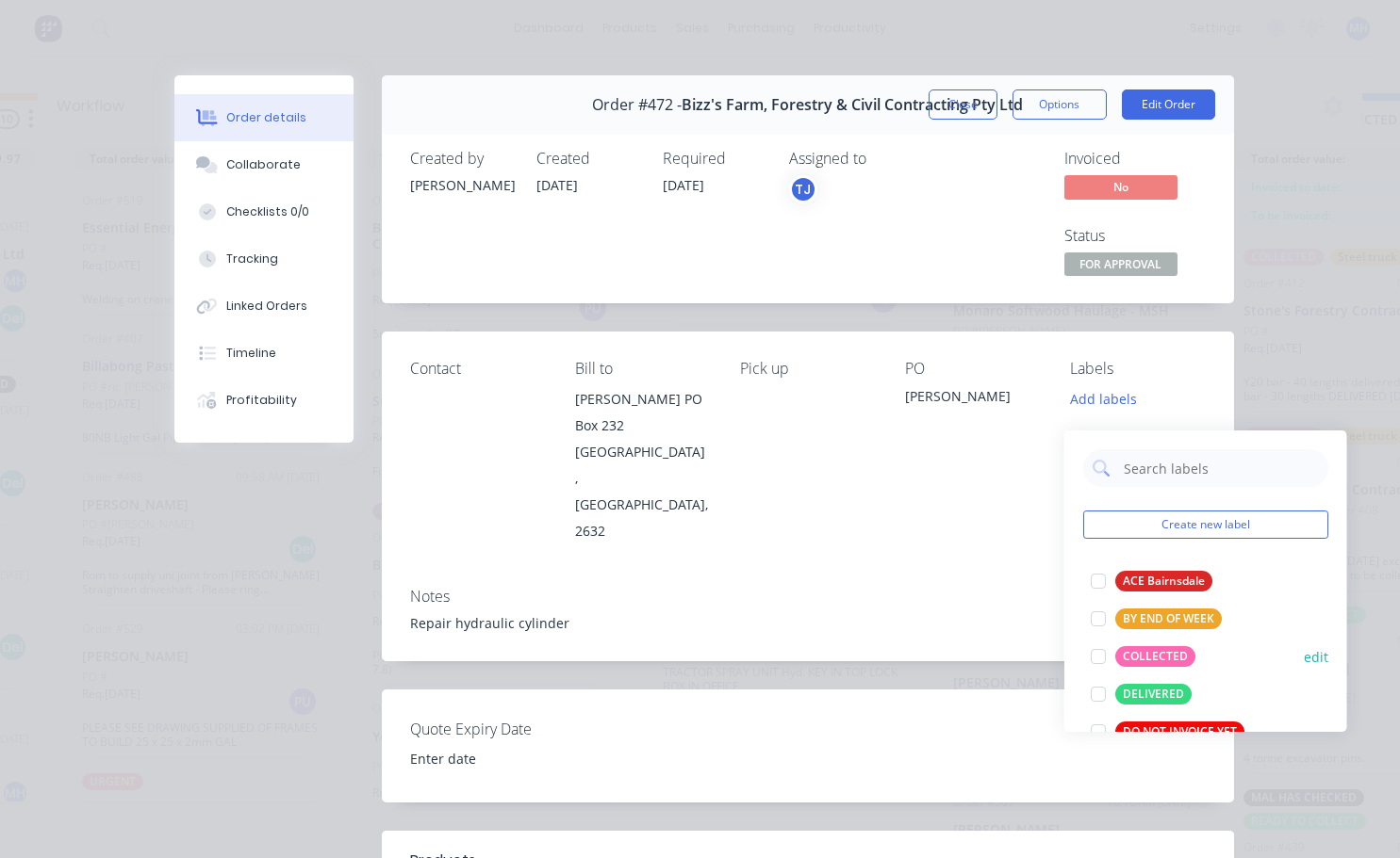
click at [1099, 638] on div at bounding box center [1098, 657] width 38 height 38
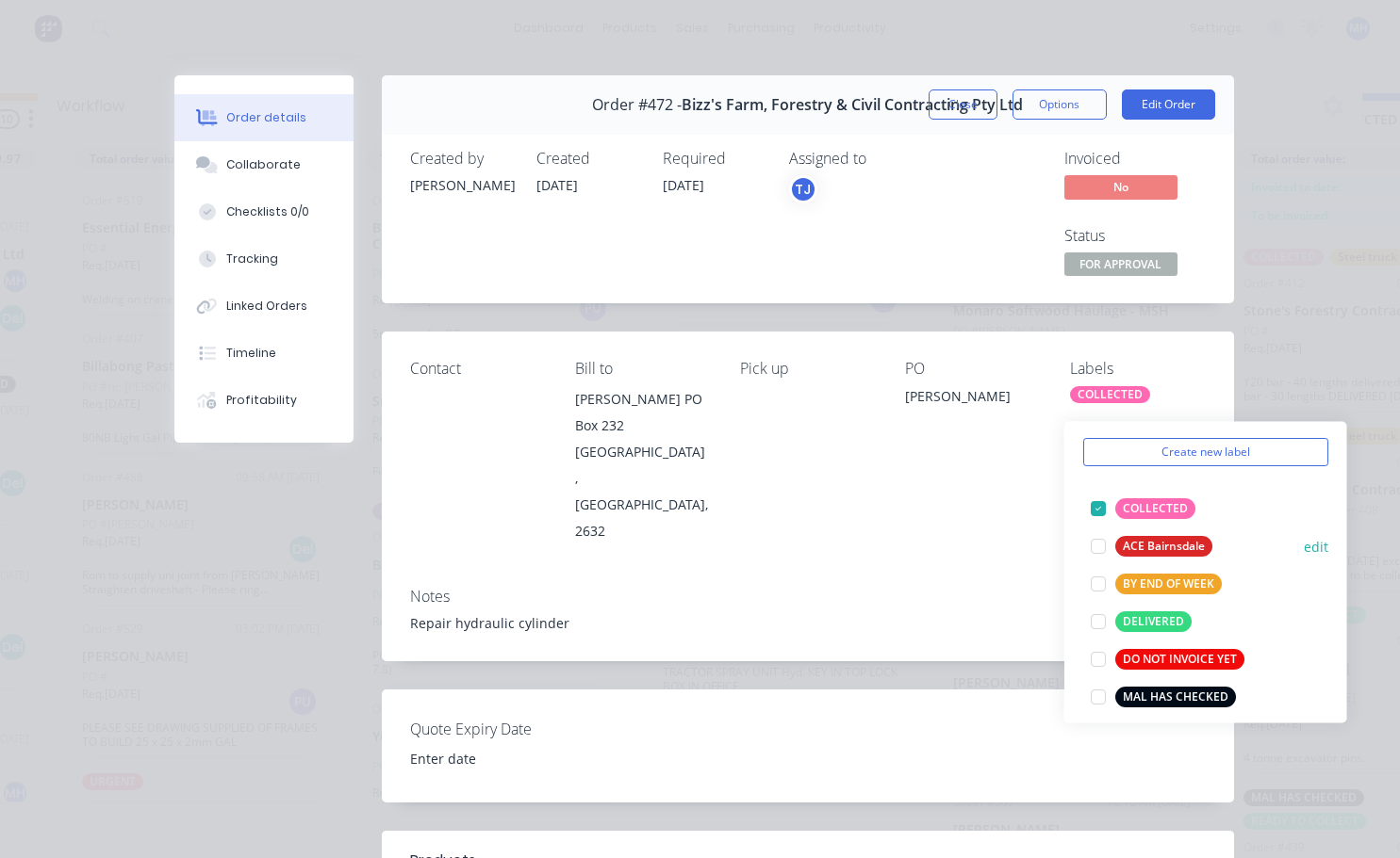
scroll to position [189, 0]
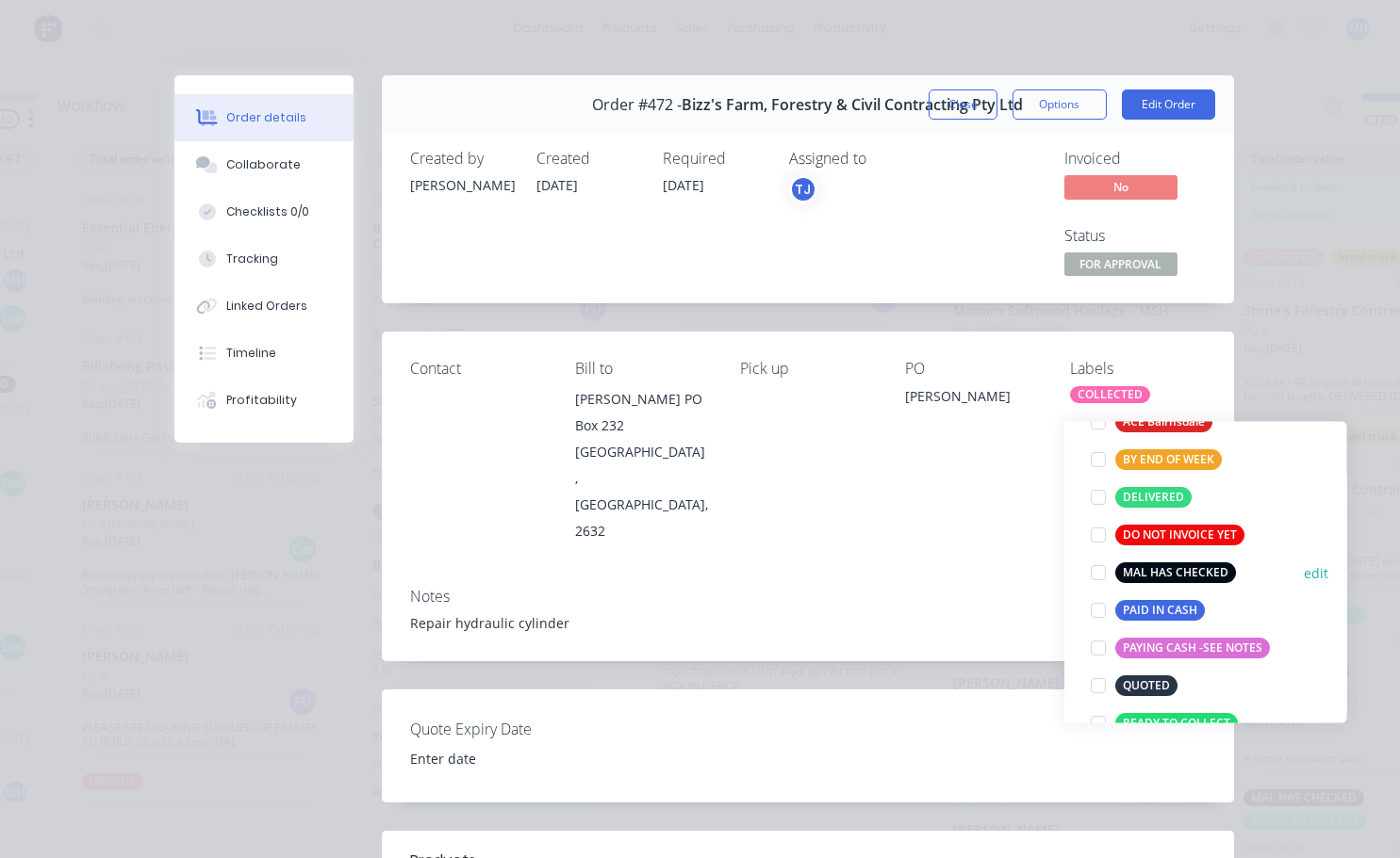
click at [1096, 557] on div at bounding box center [1098, 573] width 38 height 38
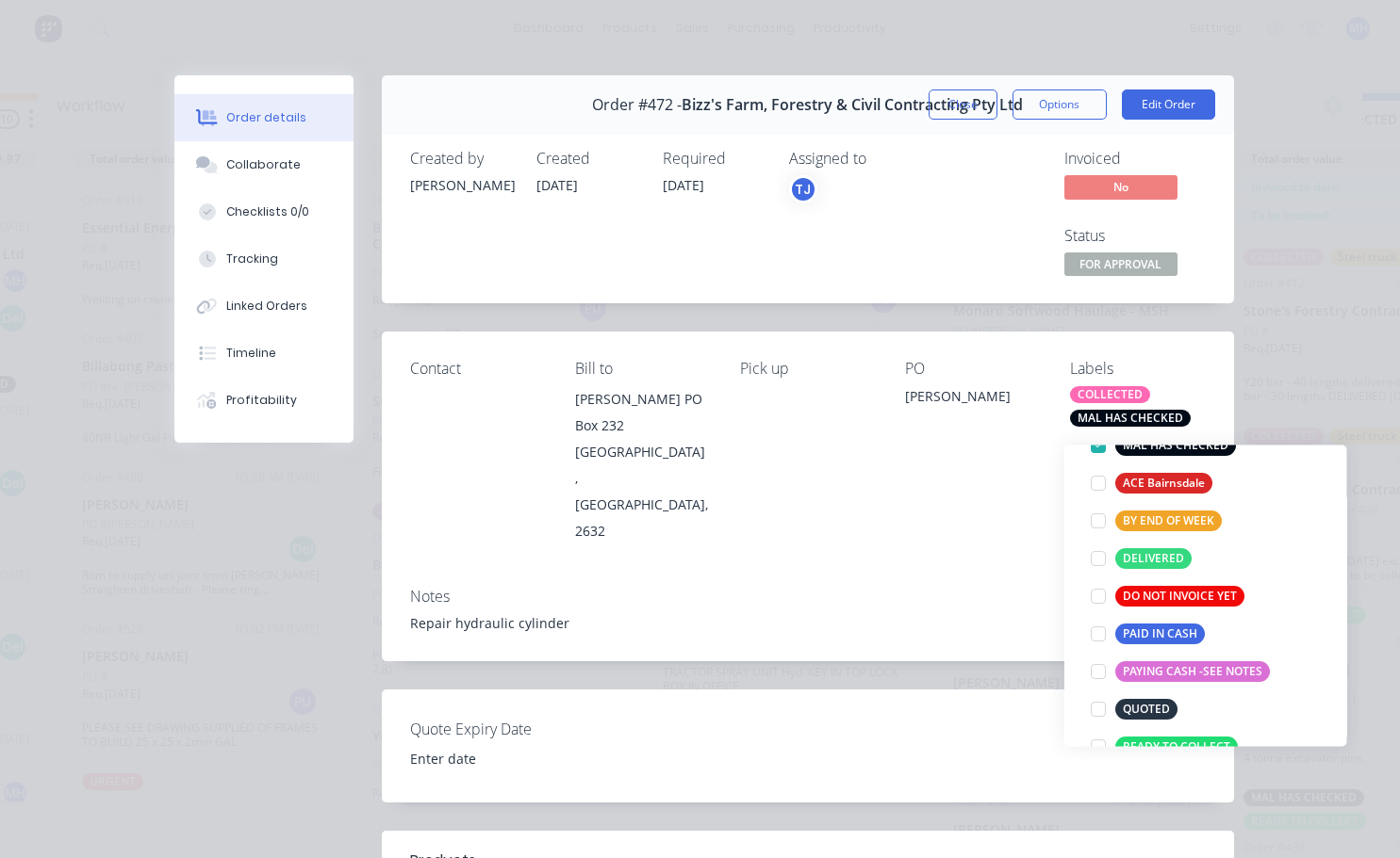
scroll to position [38, 0]
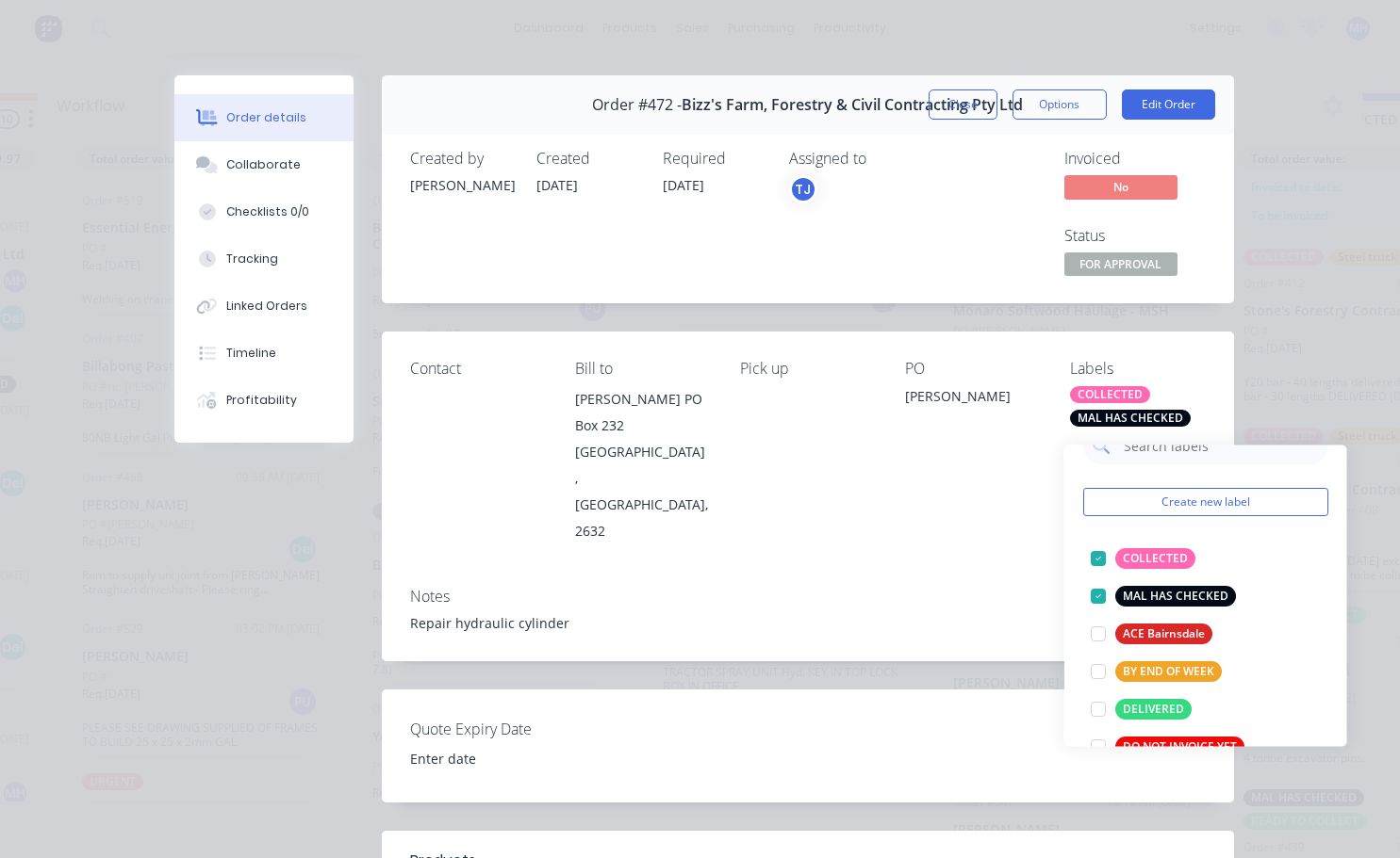
click at [872, 440] on div "Contact [PERSON_NAME] to [PERSON_NAME] [GEOGRAPHIC_DATA], 2632 Pick up PO [PERS…" at bounding box center [807, 451] width 852 height 241
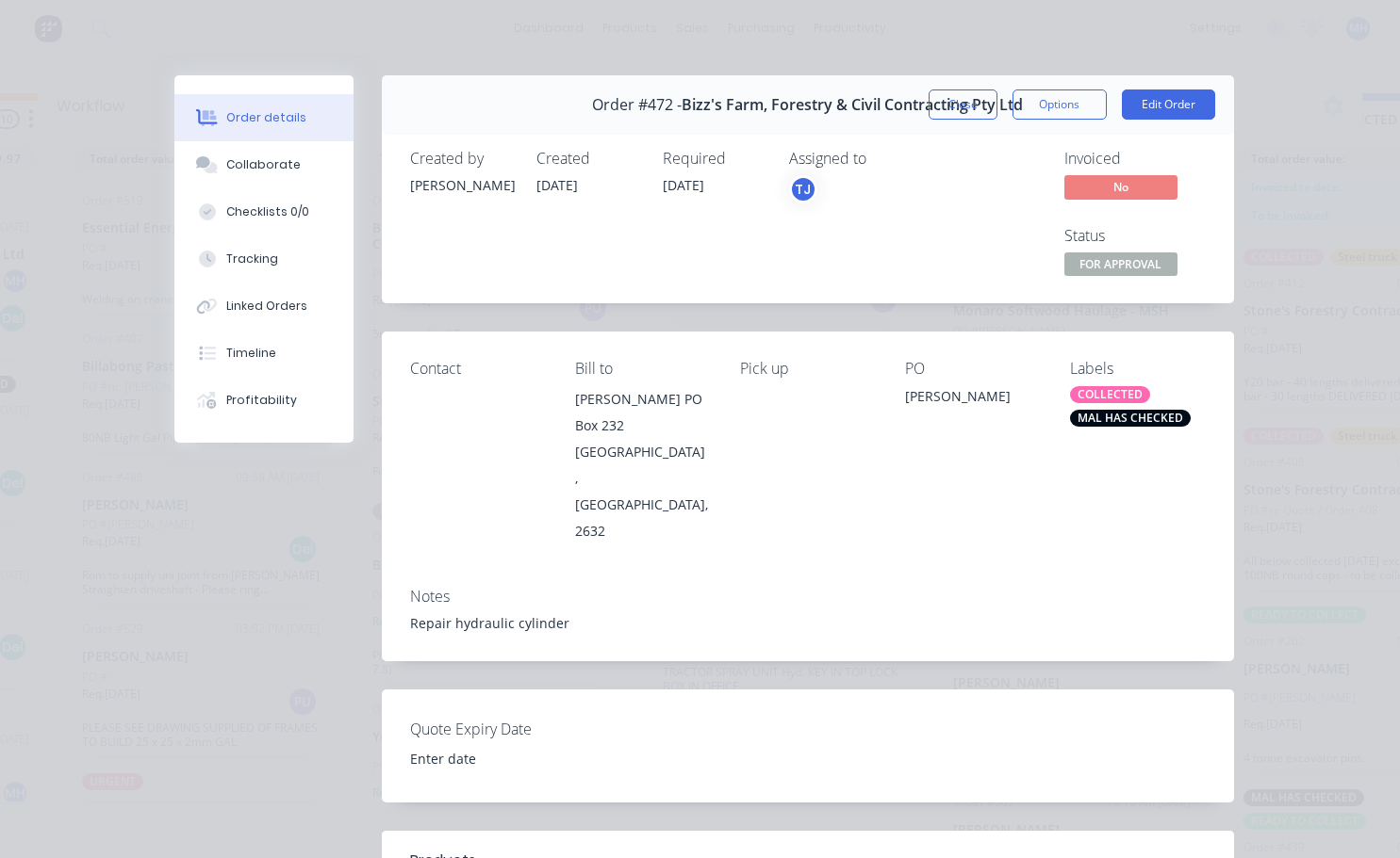
scroll to position [0, 0]
click at [970, 105] on button "Close" at bounding box center [962, 105] width 69 height 30
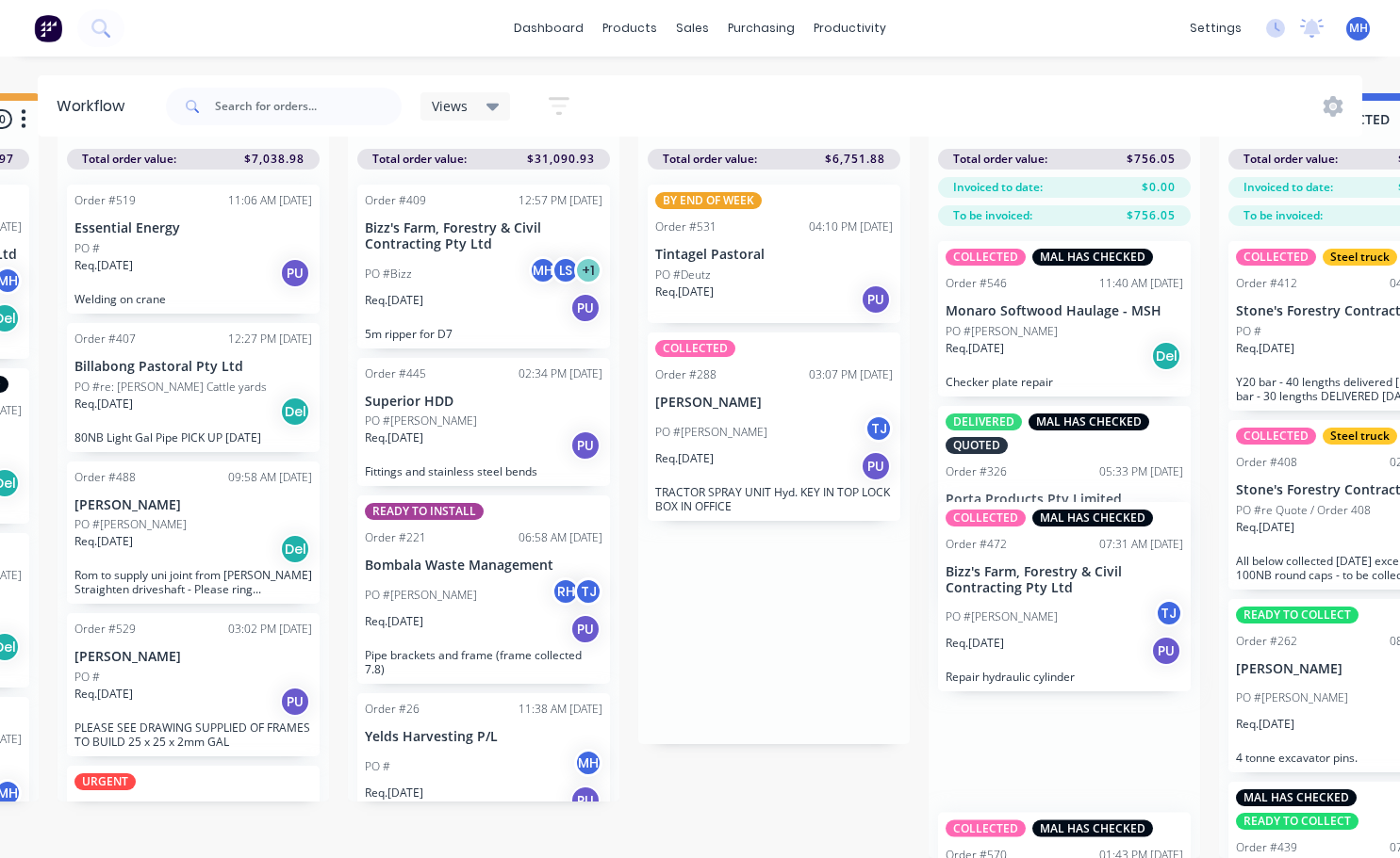
scroll to position [81, 864]
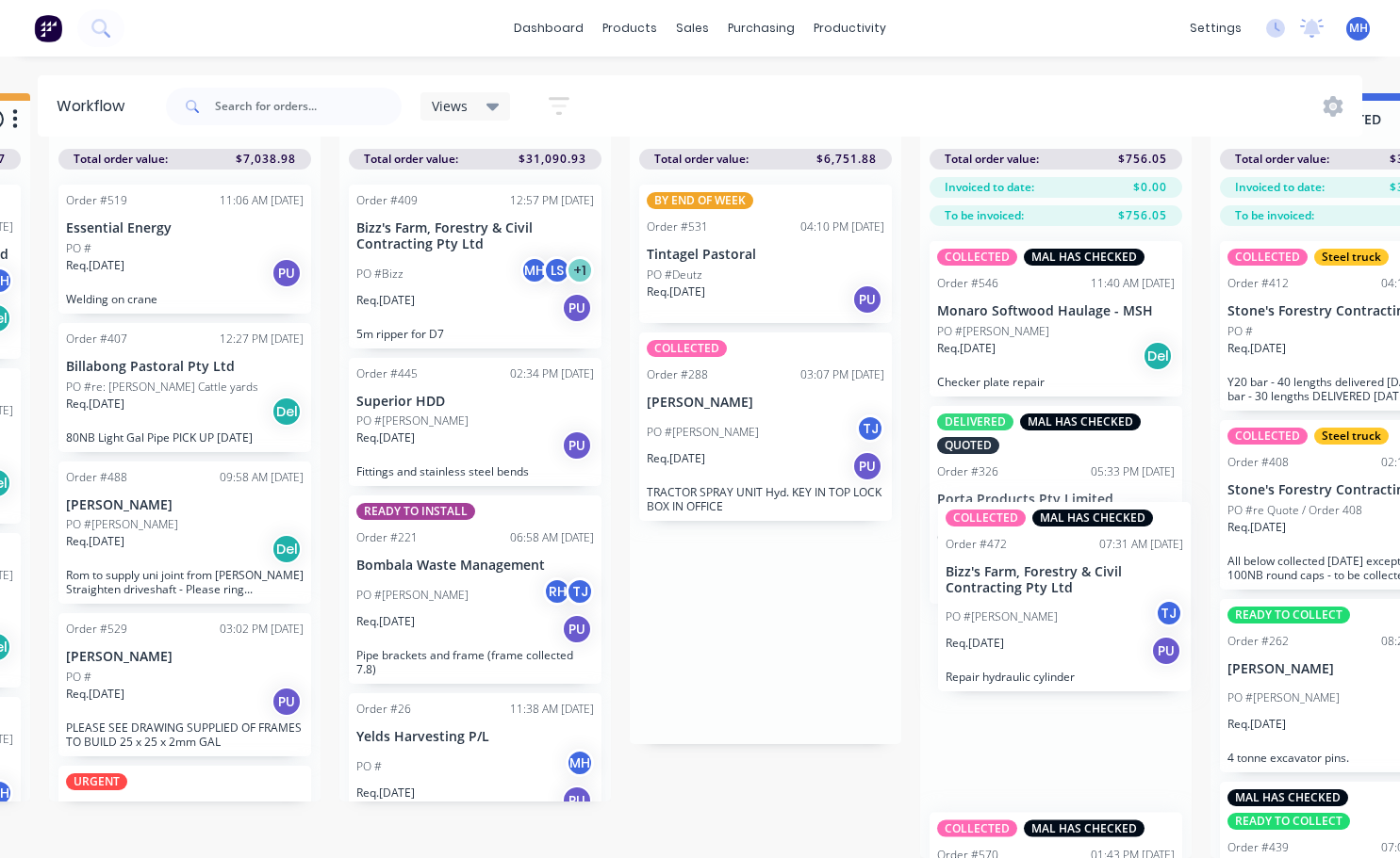
drag, startPoint x: 773, startPoint y: 436, endPoint x: 1063, endPoint y: 621, distance: 344.0
click at [1063, 621] on div "QUOTES TO DO 2 Status colour #273444 hex #273444 Save Cancel Notifications Emai…" at bounding box center [695, 475] width 3144 height 765
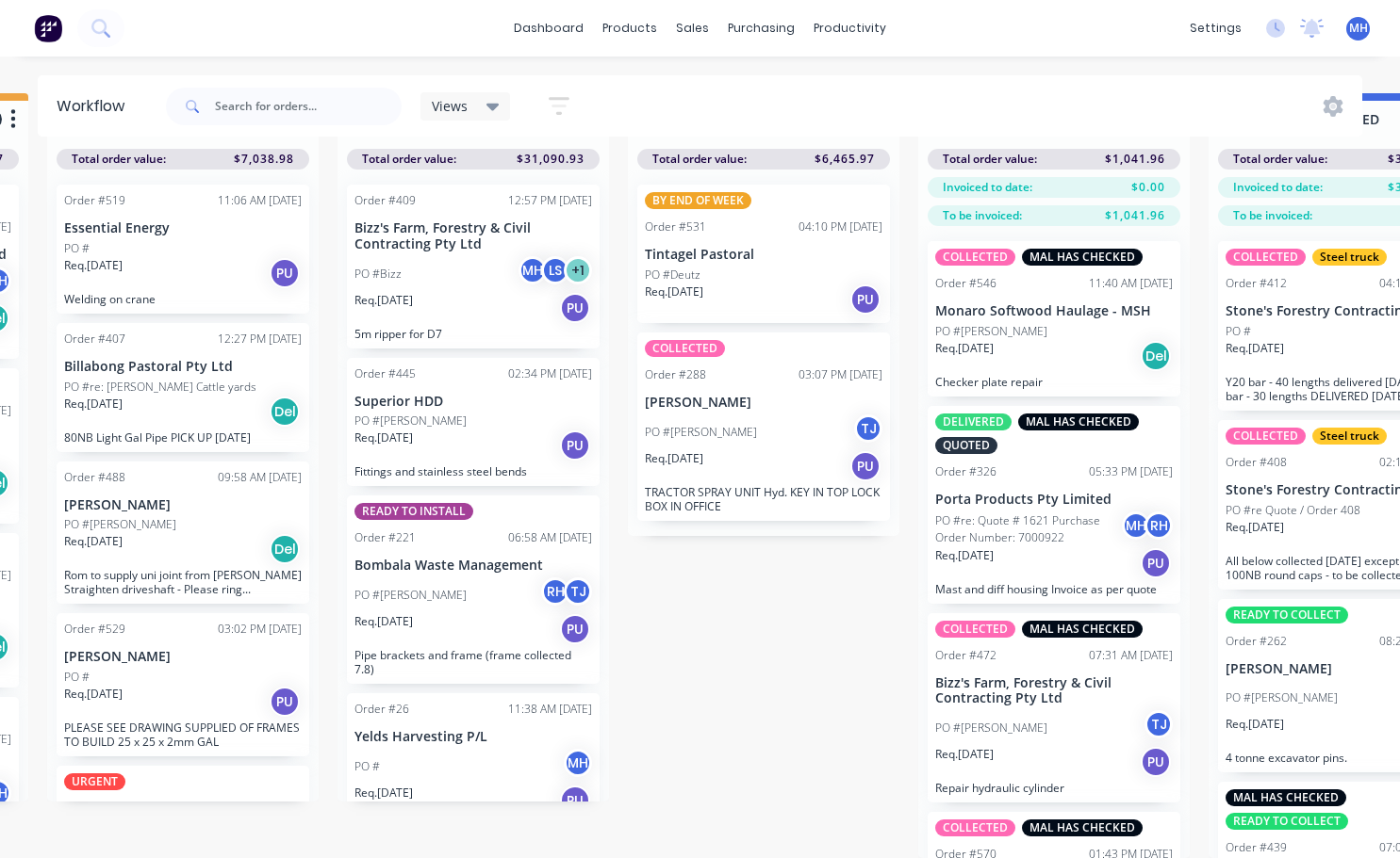
click at [772, 269] on div "BY END OF WEEK Order #531 04:10 PM [DATE] Tintagel Pastoral PO #Deutz Req. [DAT…" at bounding box center [763, 254] width 253 height 139
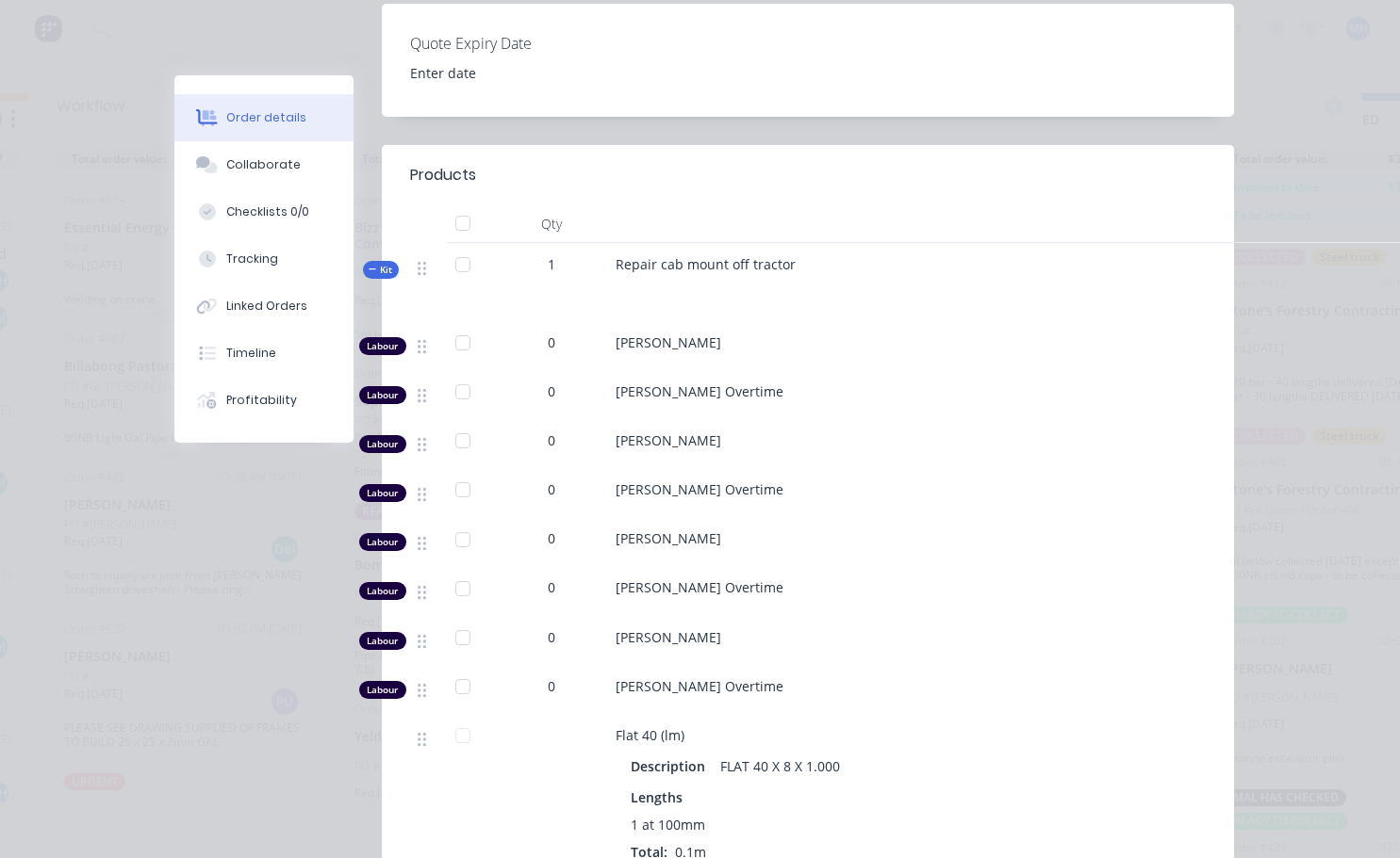
scroll to position [659, 0]
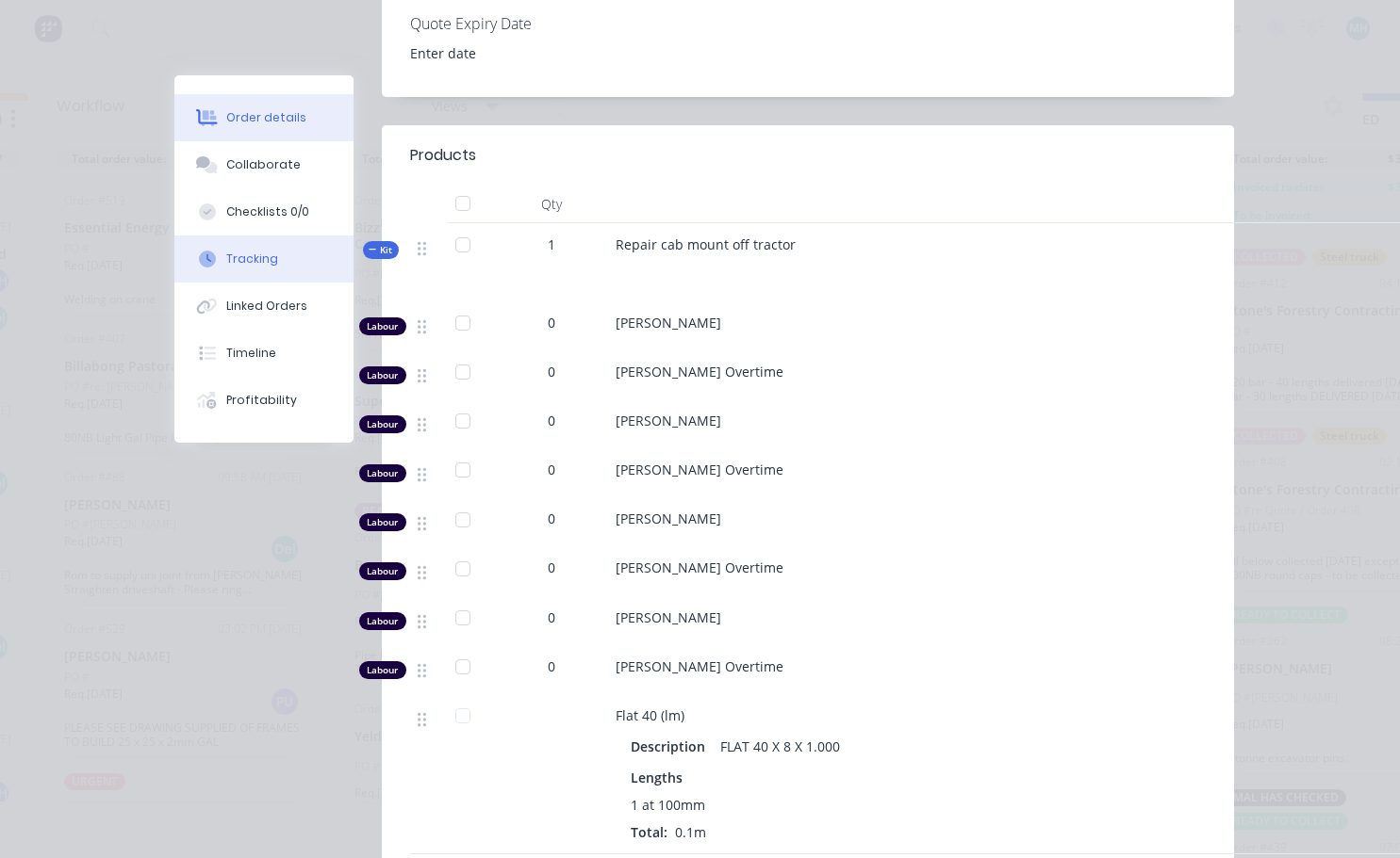
click at [246, 265] on div "Tracking" at bounding box center [252, 259] width 52 height 17
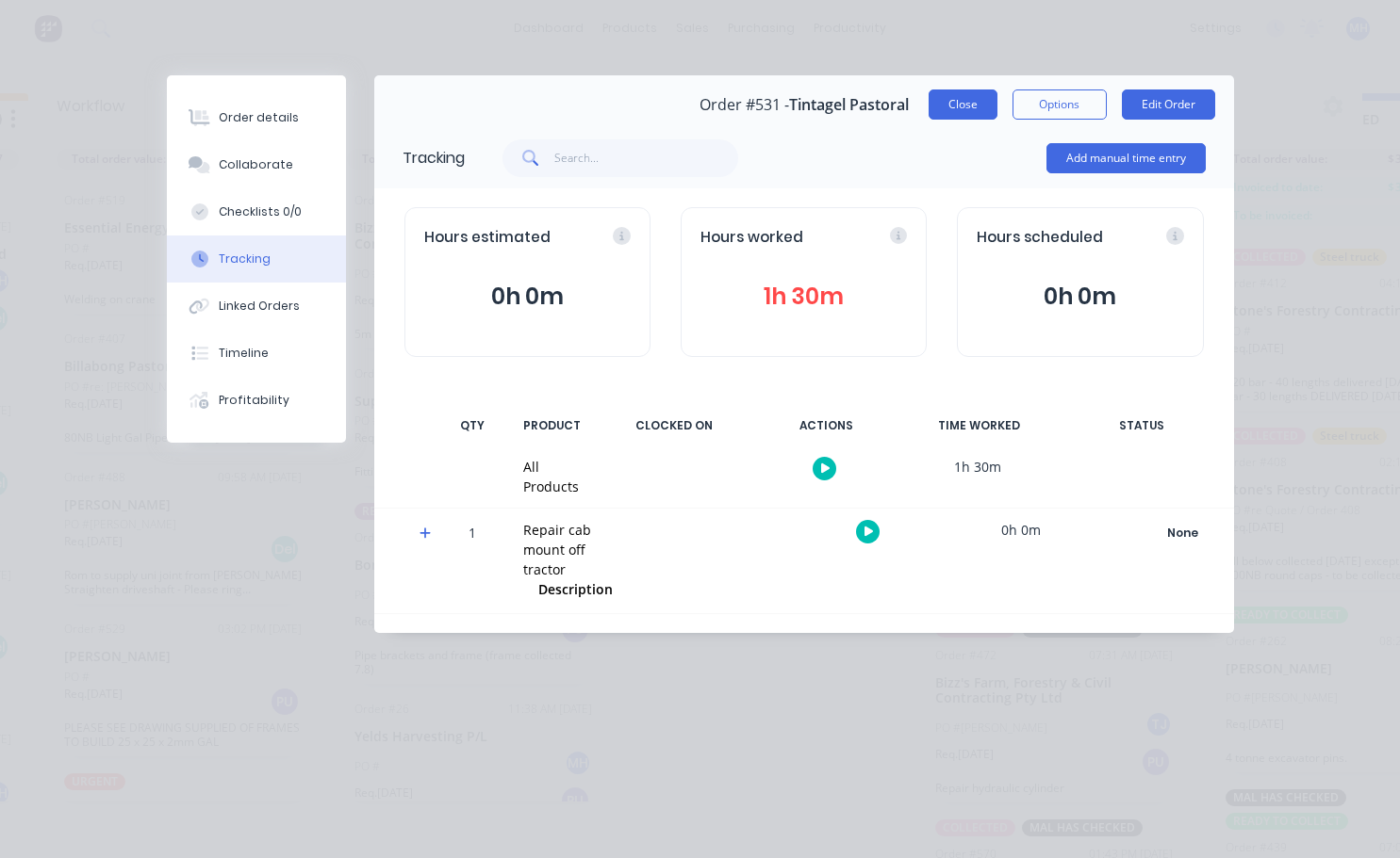
click at [963, 105] on button "Close" at bounding box center [962, 105] width 69 height 30
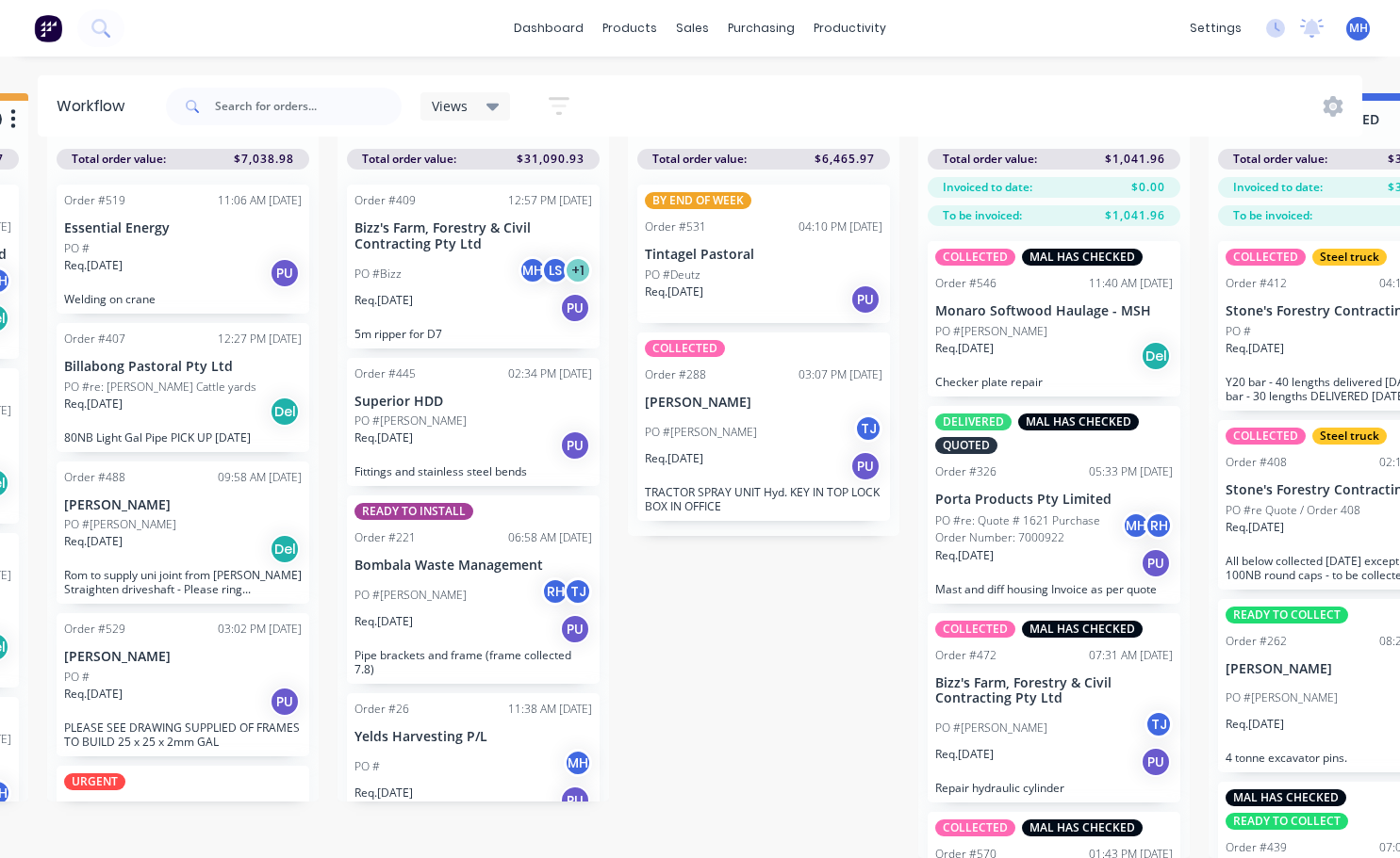
click at [756, 247] on p "Tintagel Pastoral" at bounding box center [763, 255] width 238 height 16
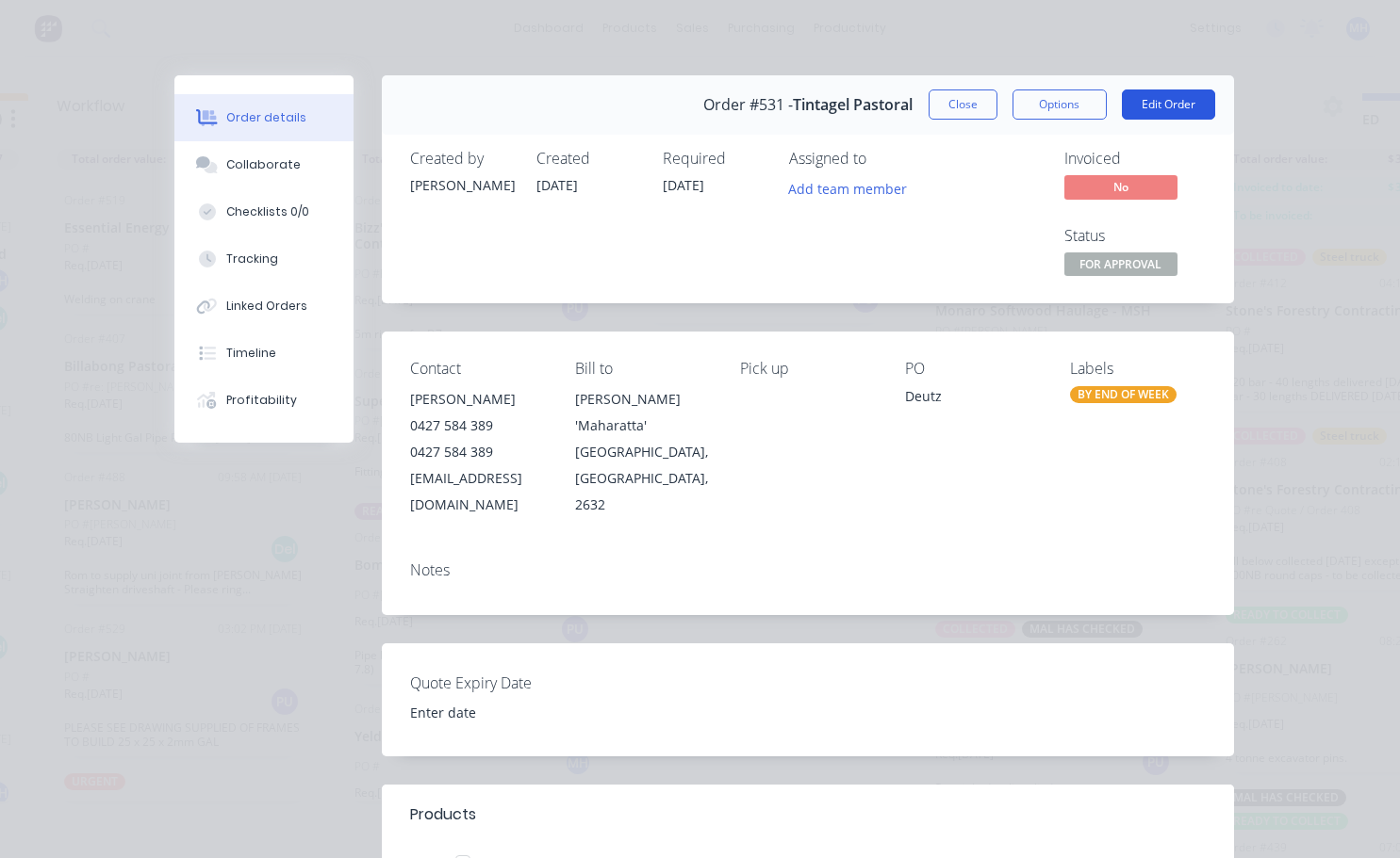
click at [1158, 111] on button "Edit Order" at bounding box center [1167, 105] width 93 height 30
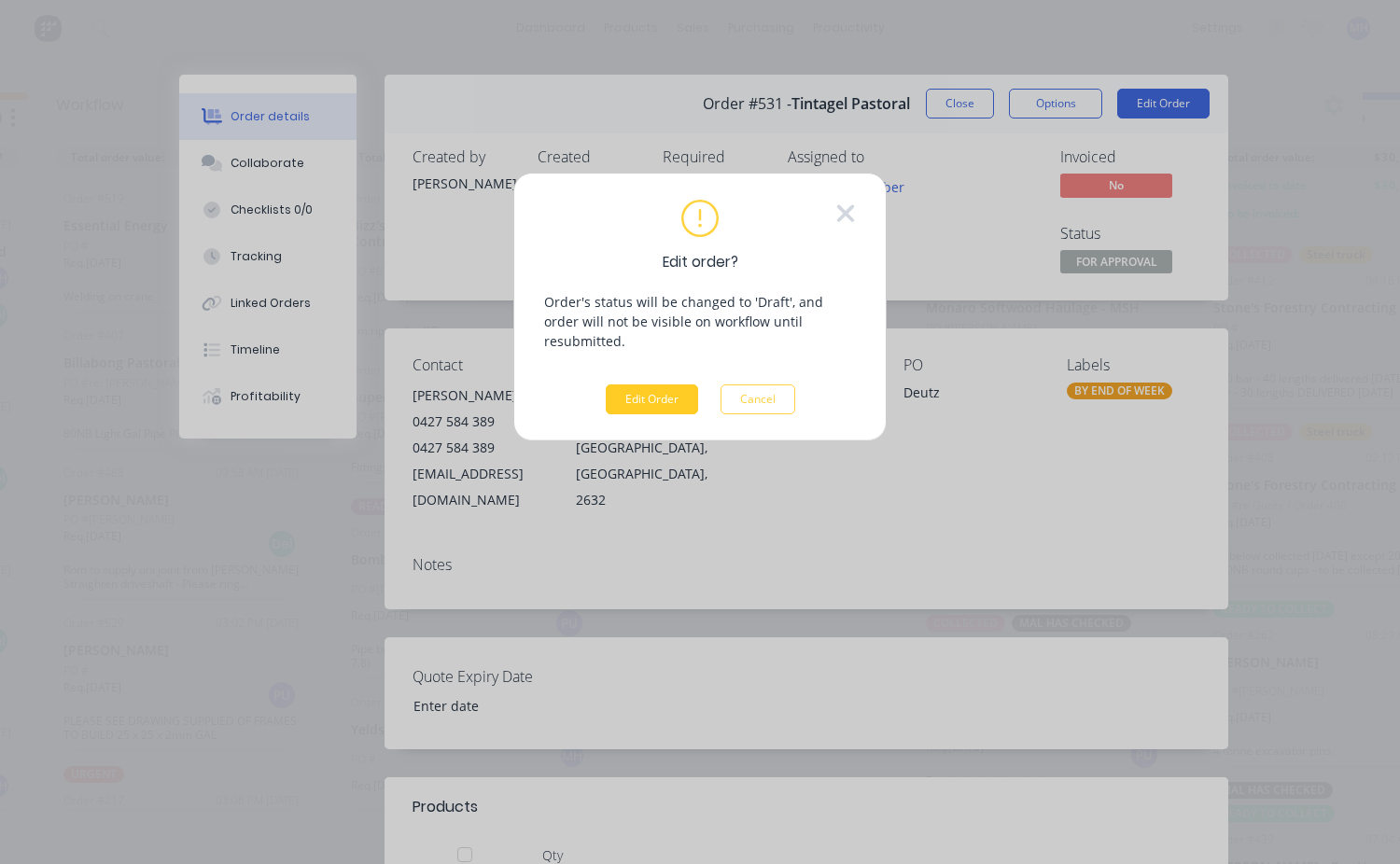
click at [677, 389] on button "Edit Order" at bounding box center [651, 400] width 92 height 30
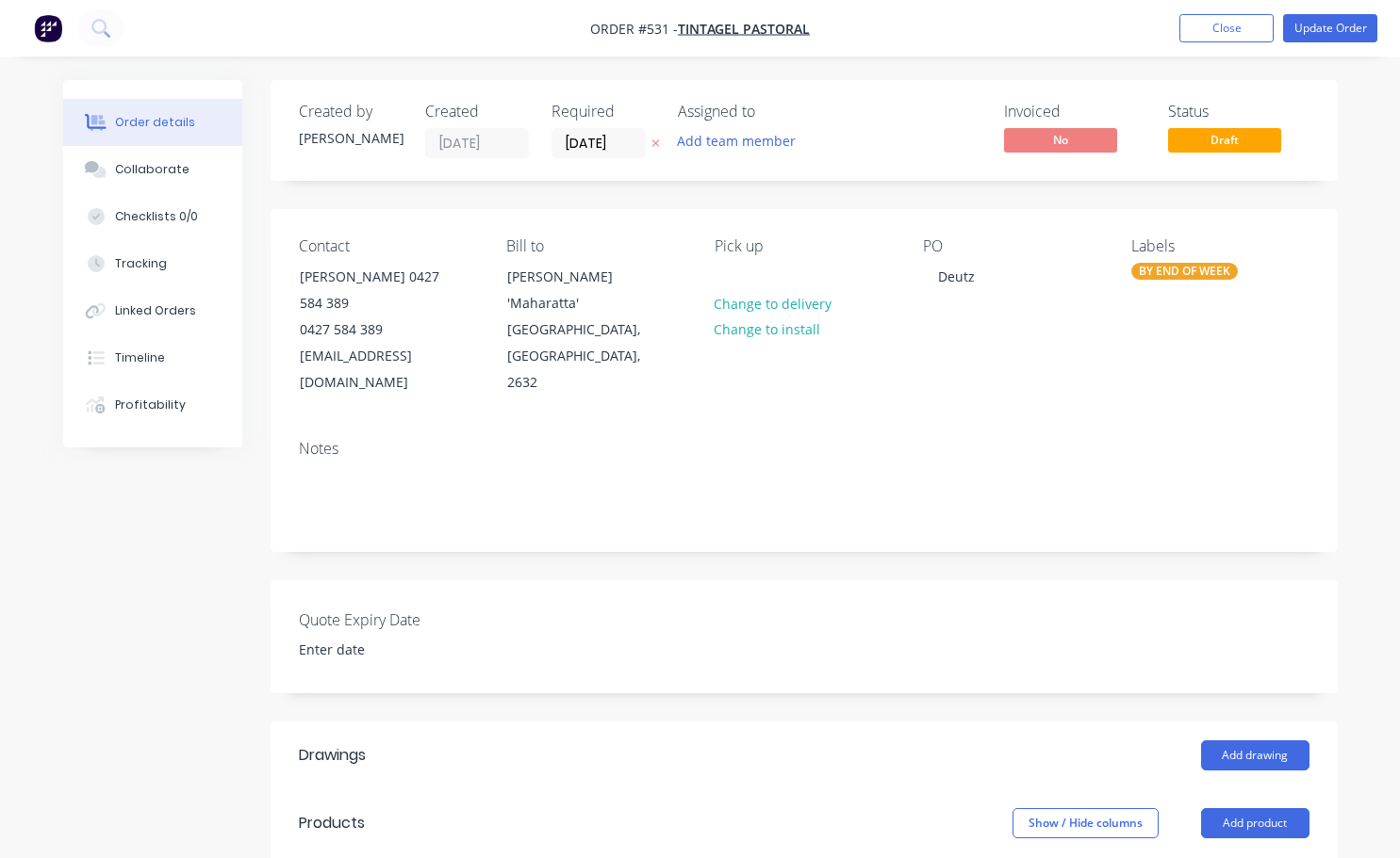
click at [1154, 276] on div "BY END OF WEEK" at bounding box center [1184, 271] width 107 height 17
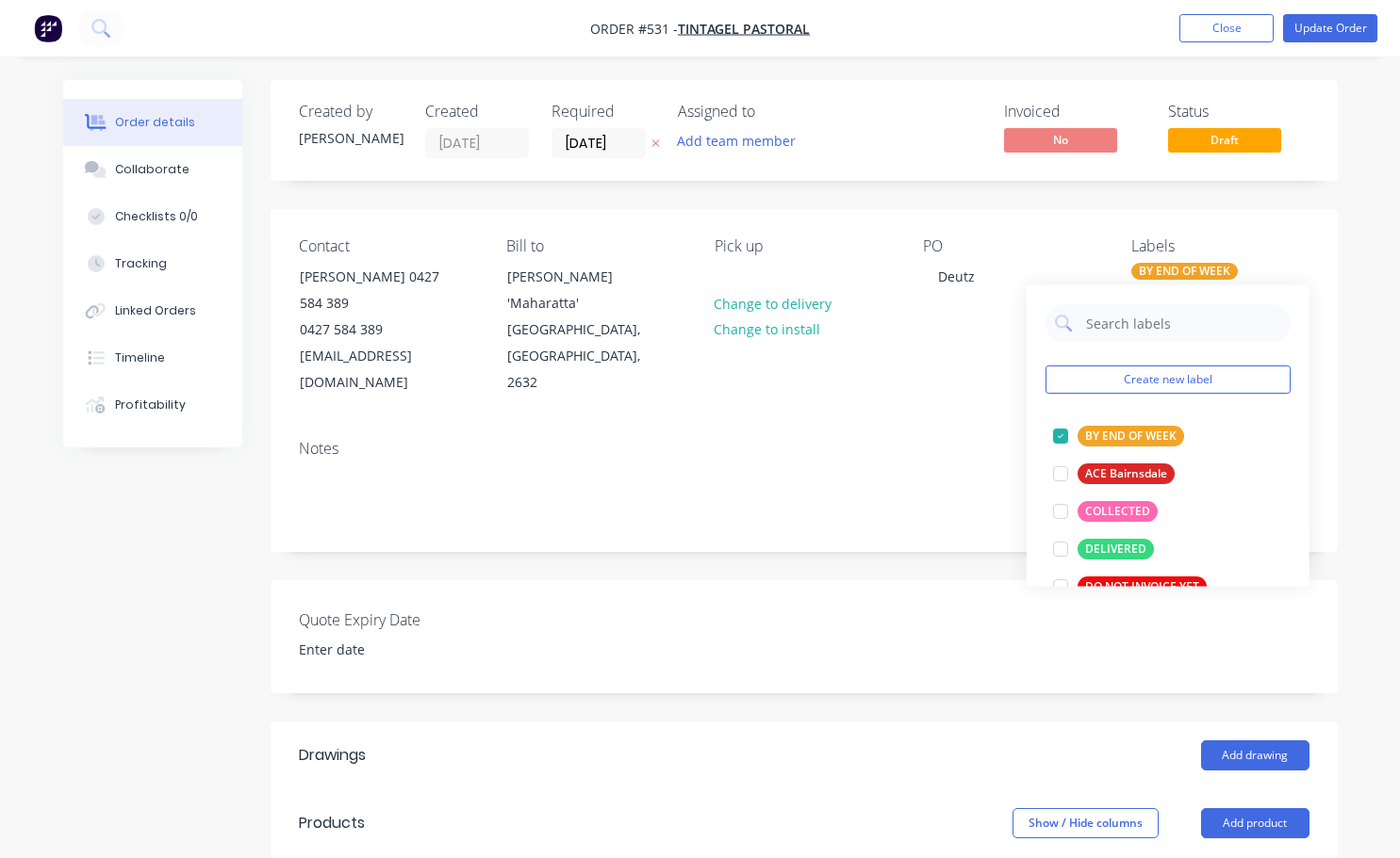
click at [1060, 414] on div "Create new label BY END OF WEEK edit ACE Bairnsdale edit COLLECTED edit DELIVER…" at bounding box center [1167, 436] width 283 height 302
click at [1056, 511] on div at bounding box center [1060, 511] width 38 height 38
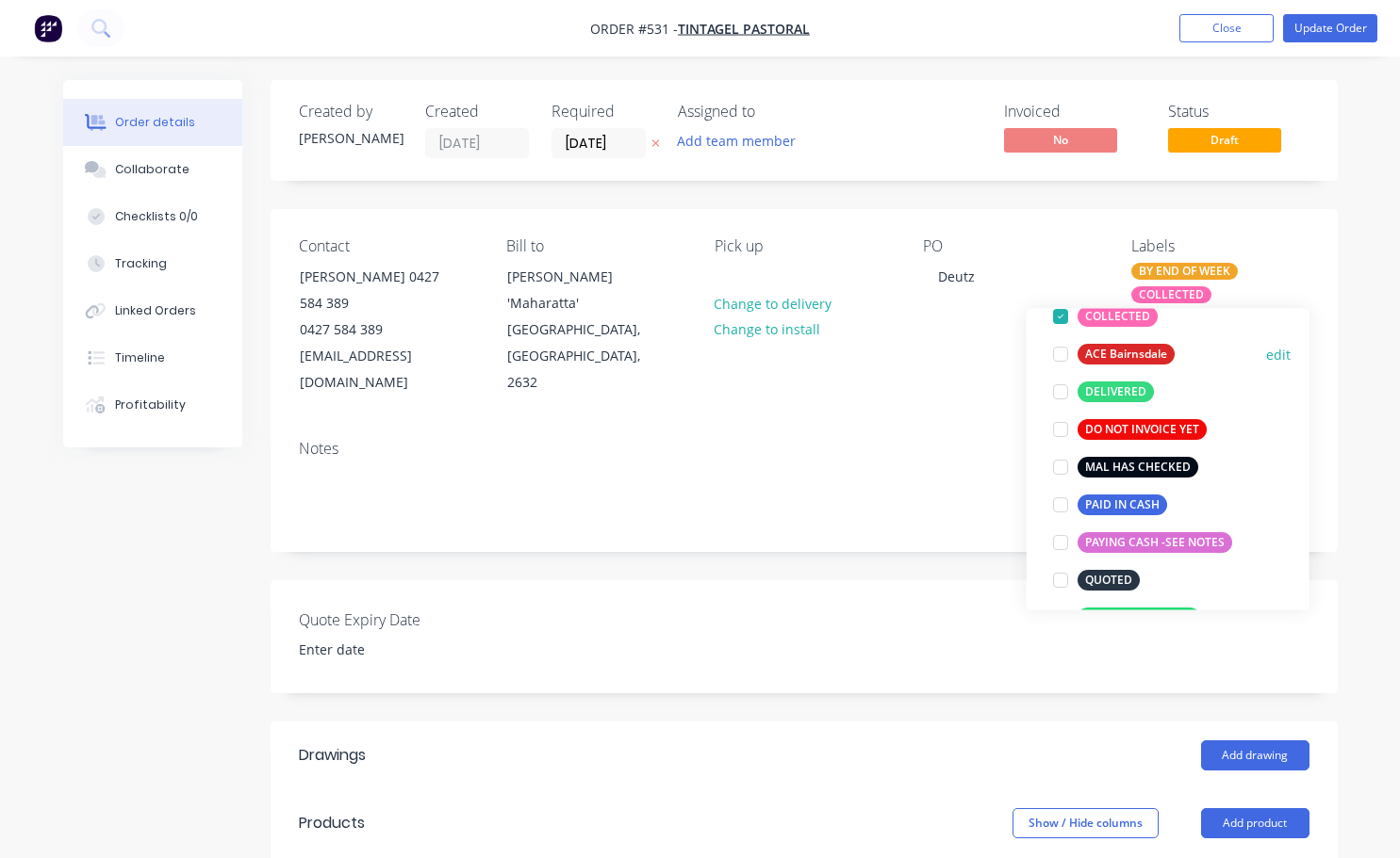
scroll to position [189, 0]
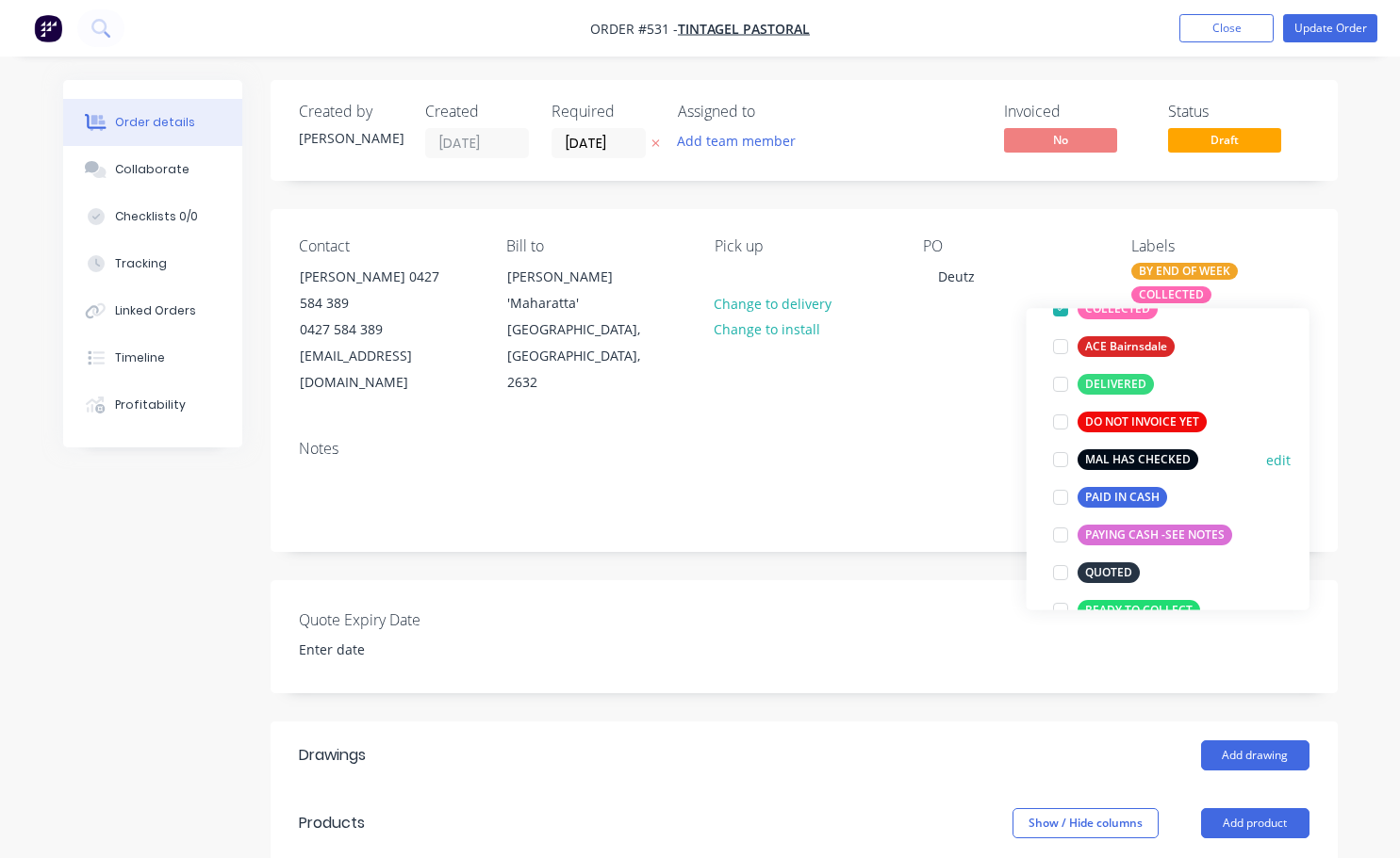
click at [1054, 458] on div at bounding box center [1060, 459] width 38 height 38
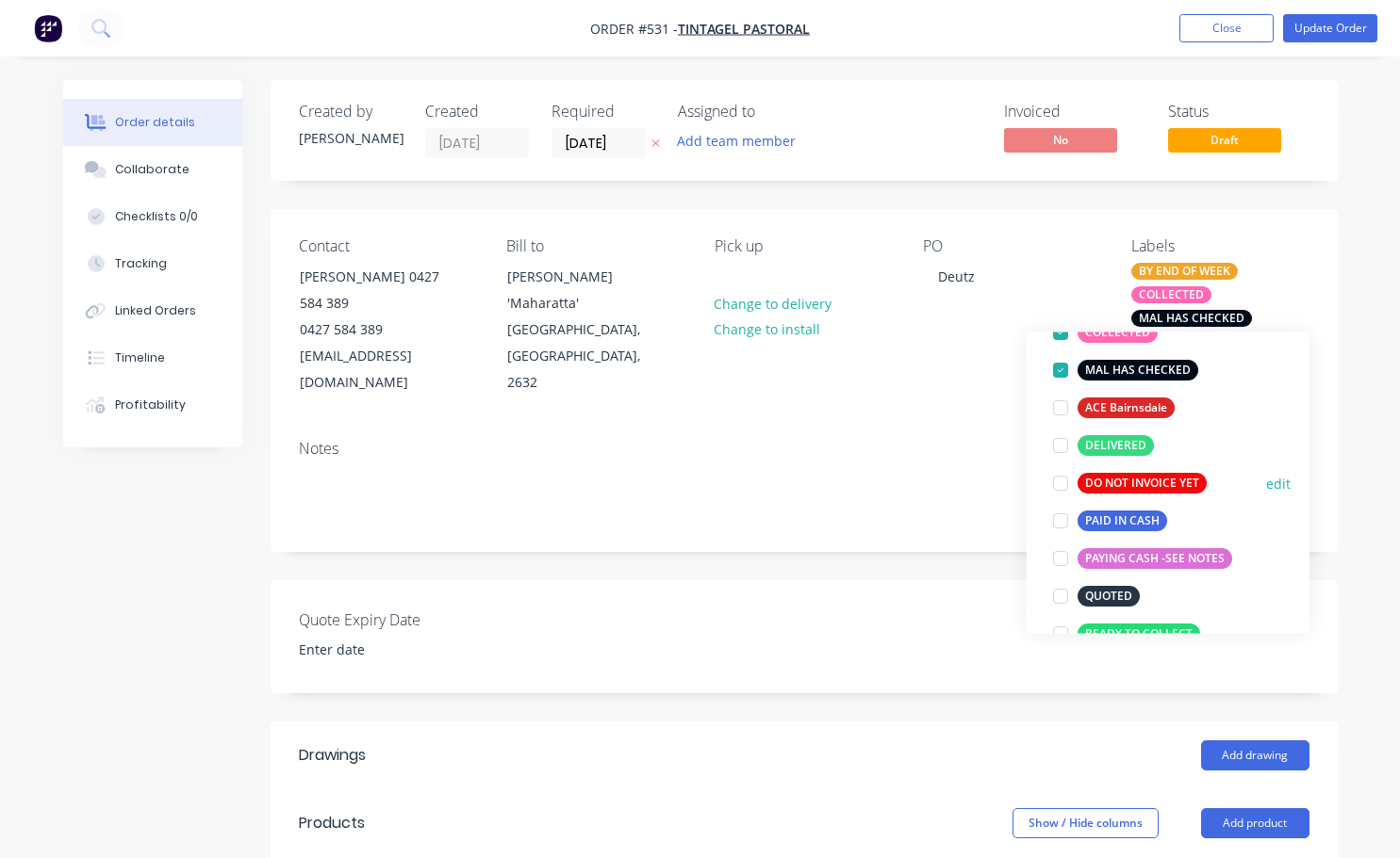
scroll to position [94, 0]
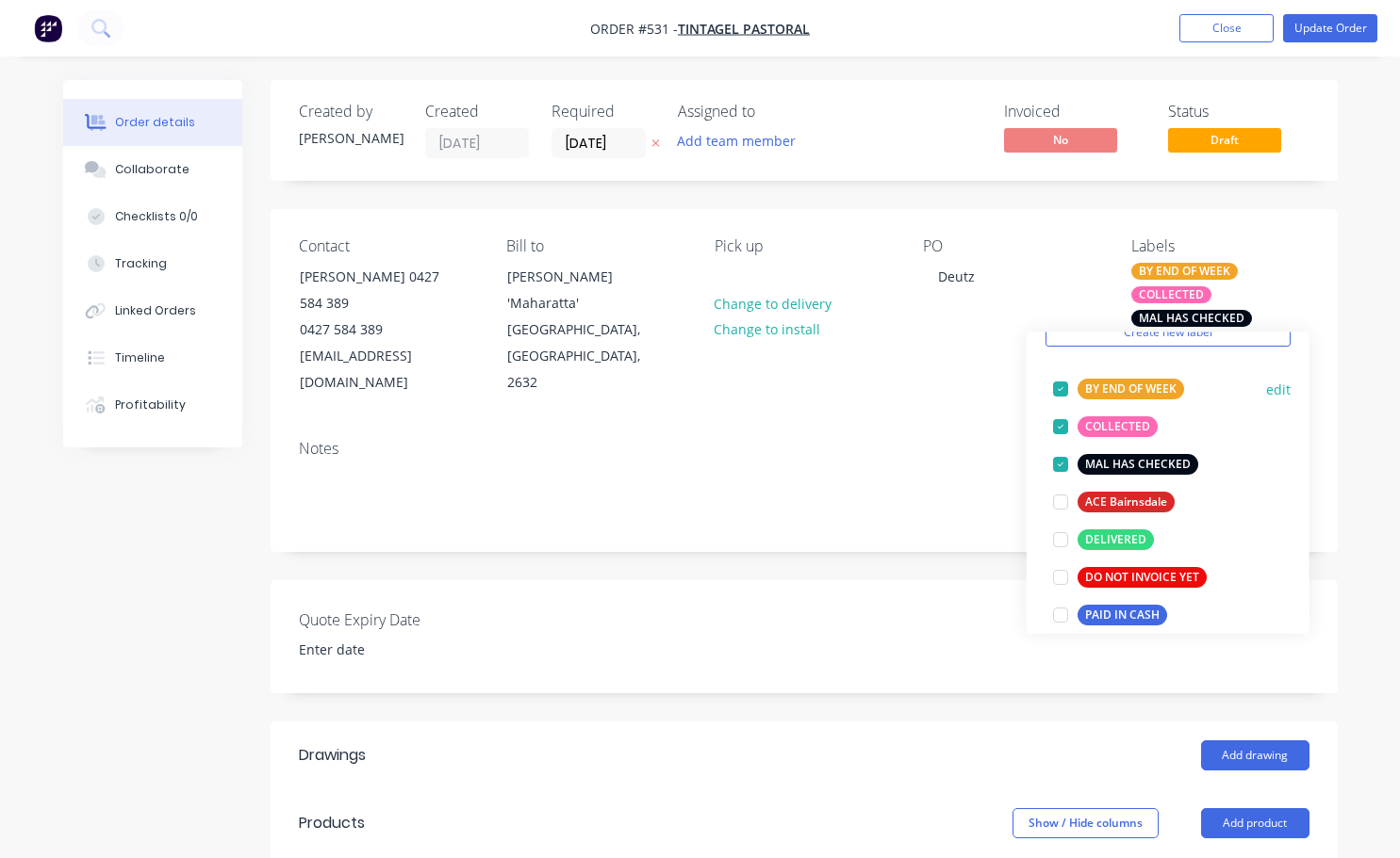
click at [1056, 383] on div at bounding box center [1060, 390] width 38 height 38
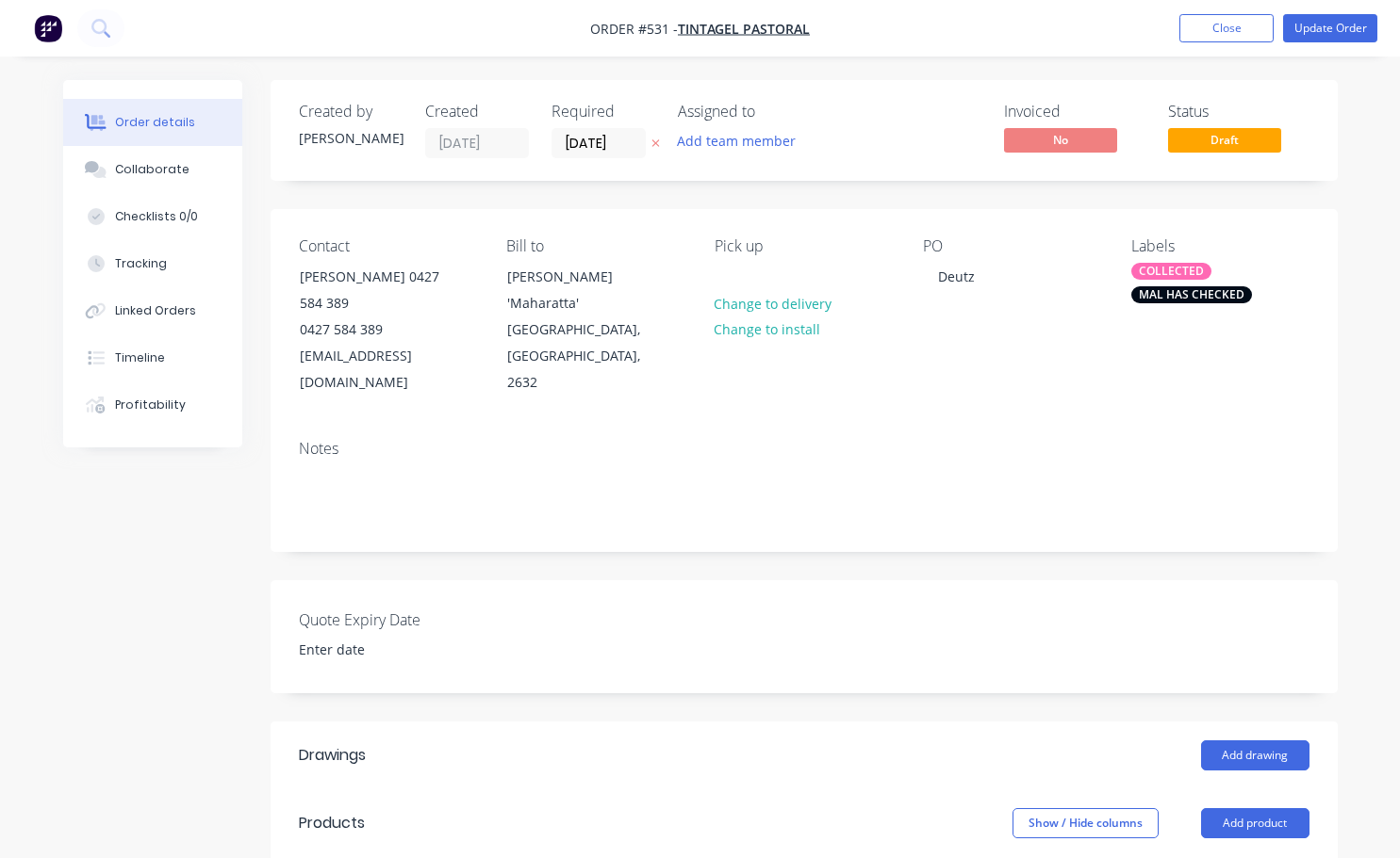
click at [896, 425] on div "Notes" at bounding box center [804, 487] width 1067 height 126
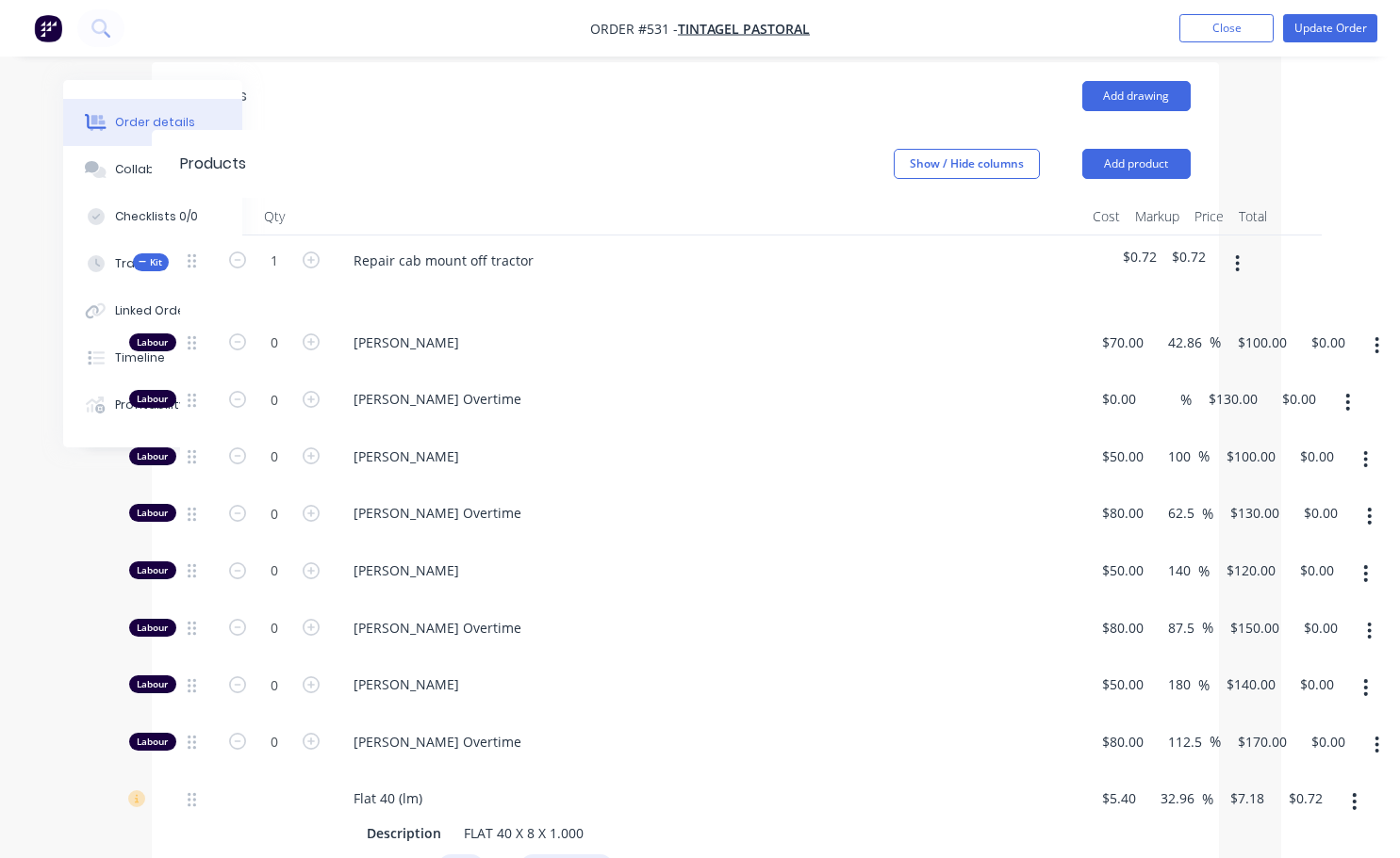
scroll to position [754, 119]
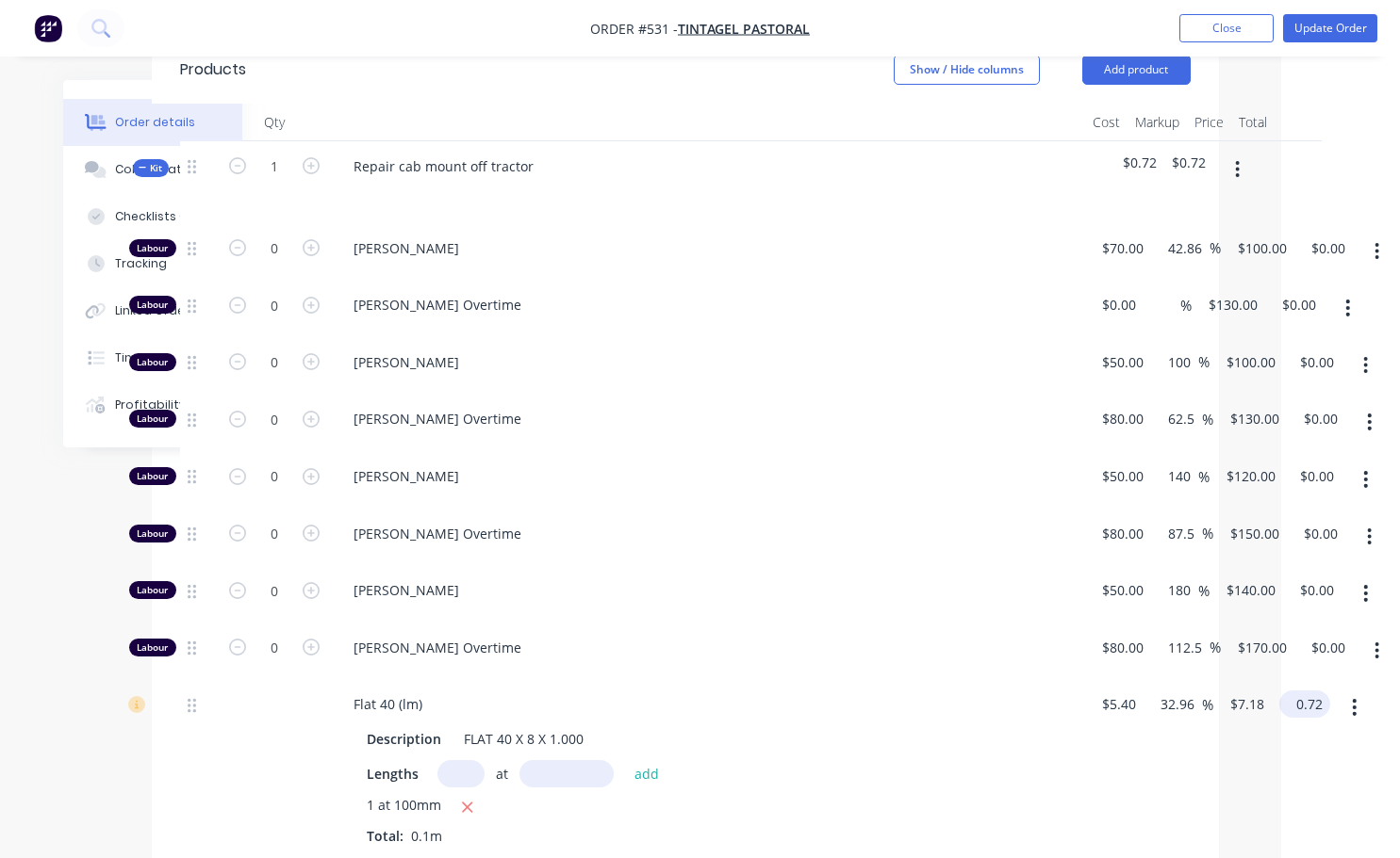
click at [1305, 690] on input "0.72" at bounding box center [1308, 703] width 43 height 27
type input "3"
type input "455.56"
type input "$30.00"
type input "$3.00"
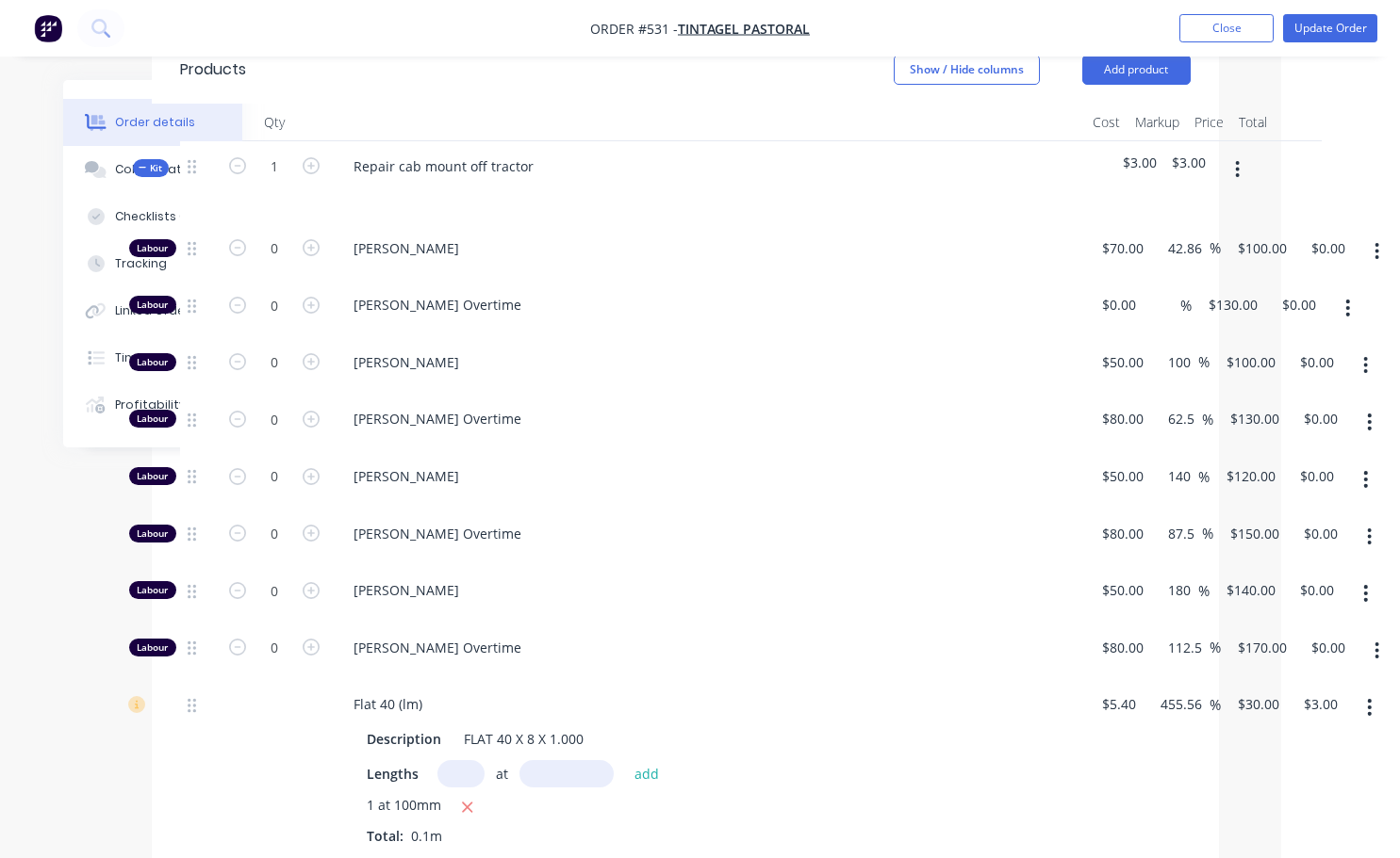
click at [996, 760] on div "Lengths at add" at bounding box center [707, 773] width 683 height 27
click at [285, 349] on input "0" at bounding box center [274, 363] width 49 height 28
type input "1.5"
type input "$150.00"
click at [876, 795] on div "1 at 100mm" at bounding box center [707, 807] width 683 height 24
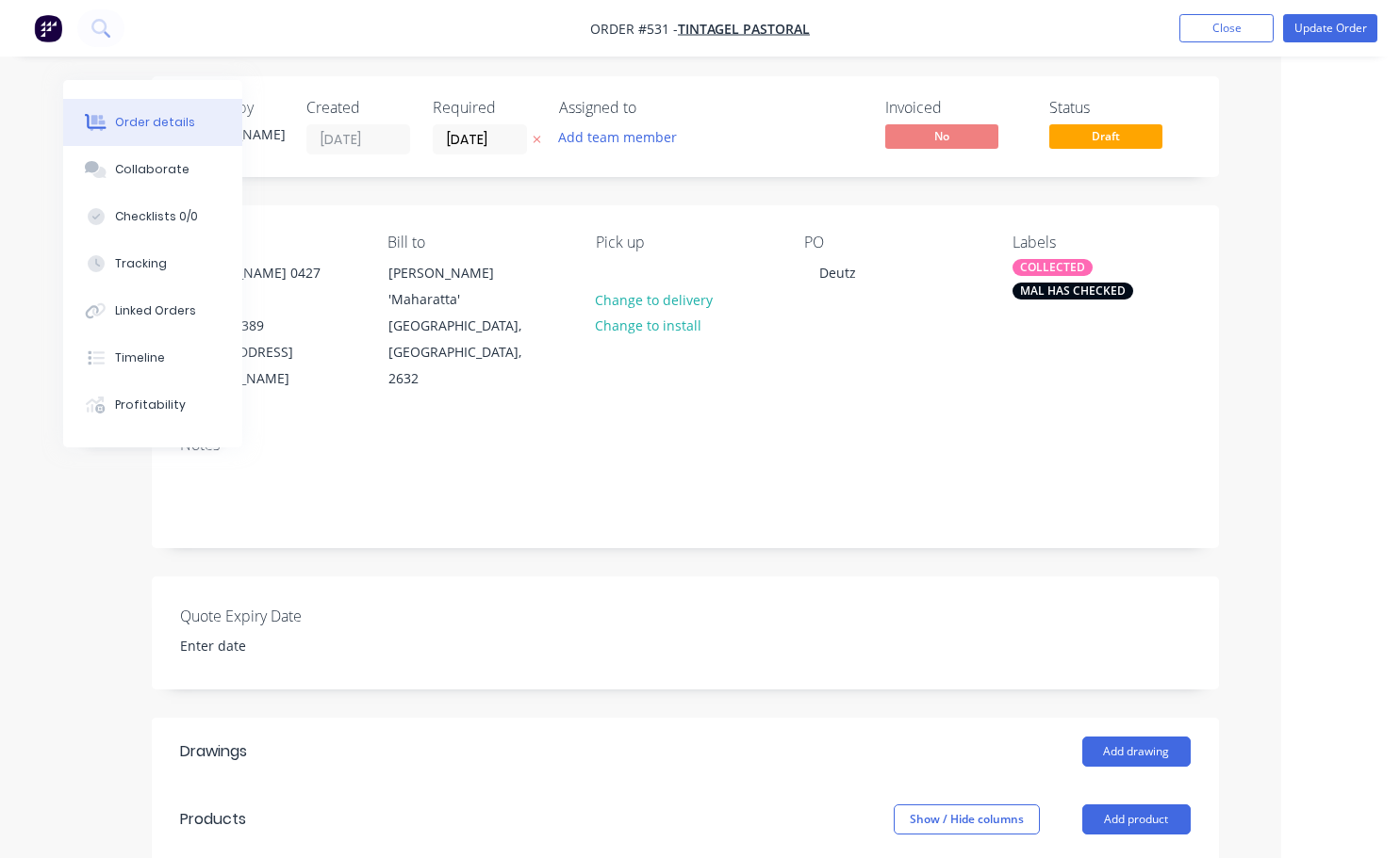
scroll to position [0, 119]
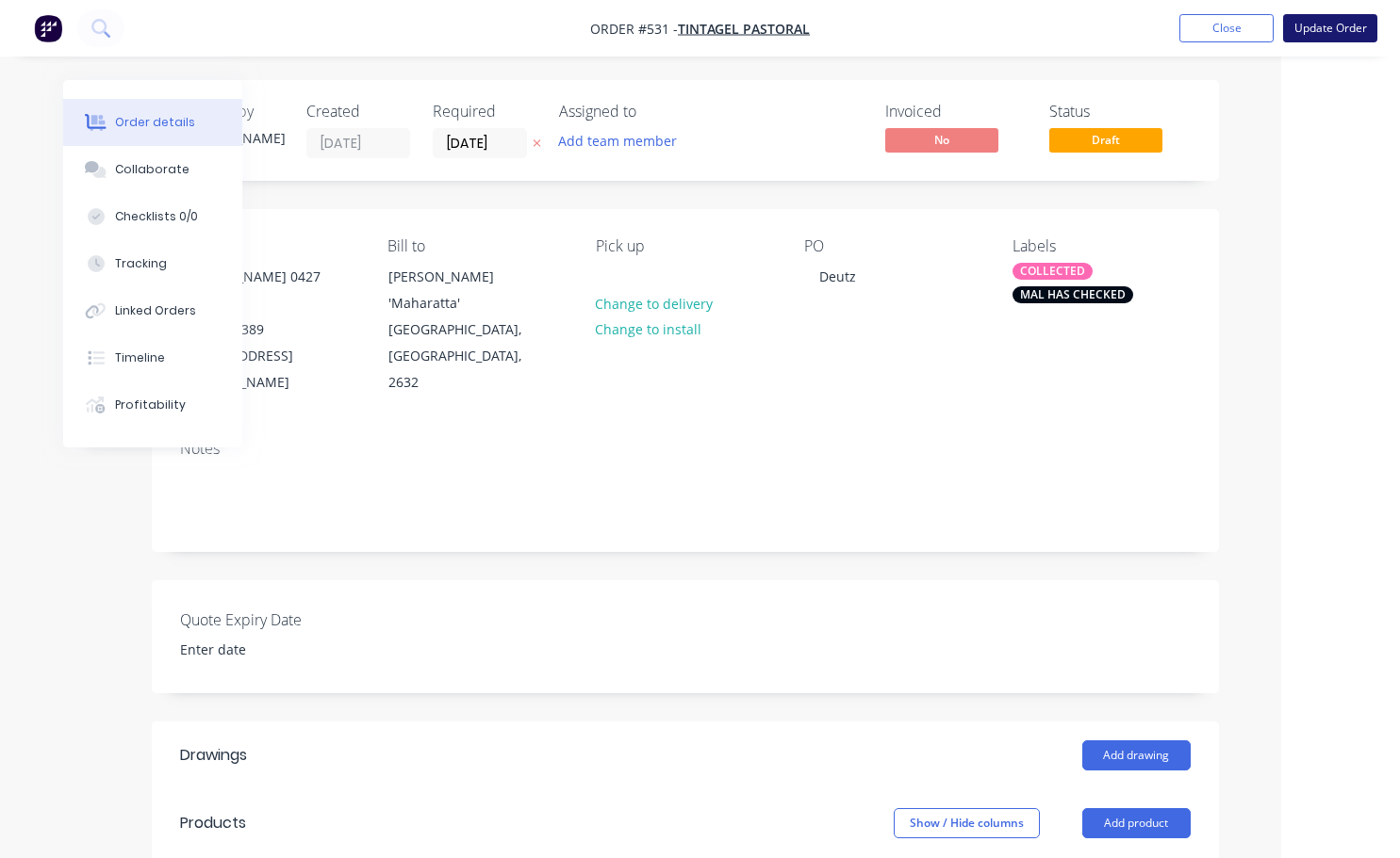
click at [1320, 39] on button "Update Order" at bounding box center [1330, 28] width 94 height 28
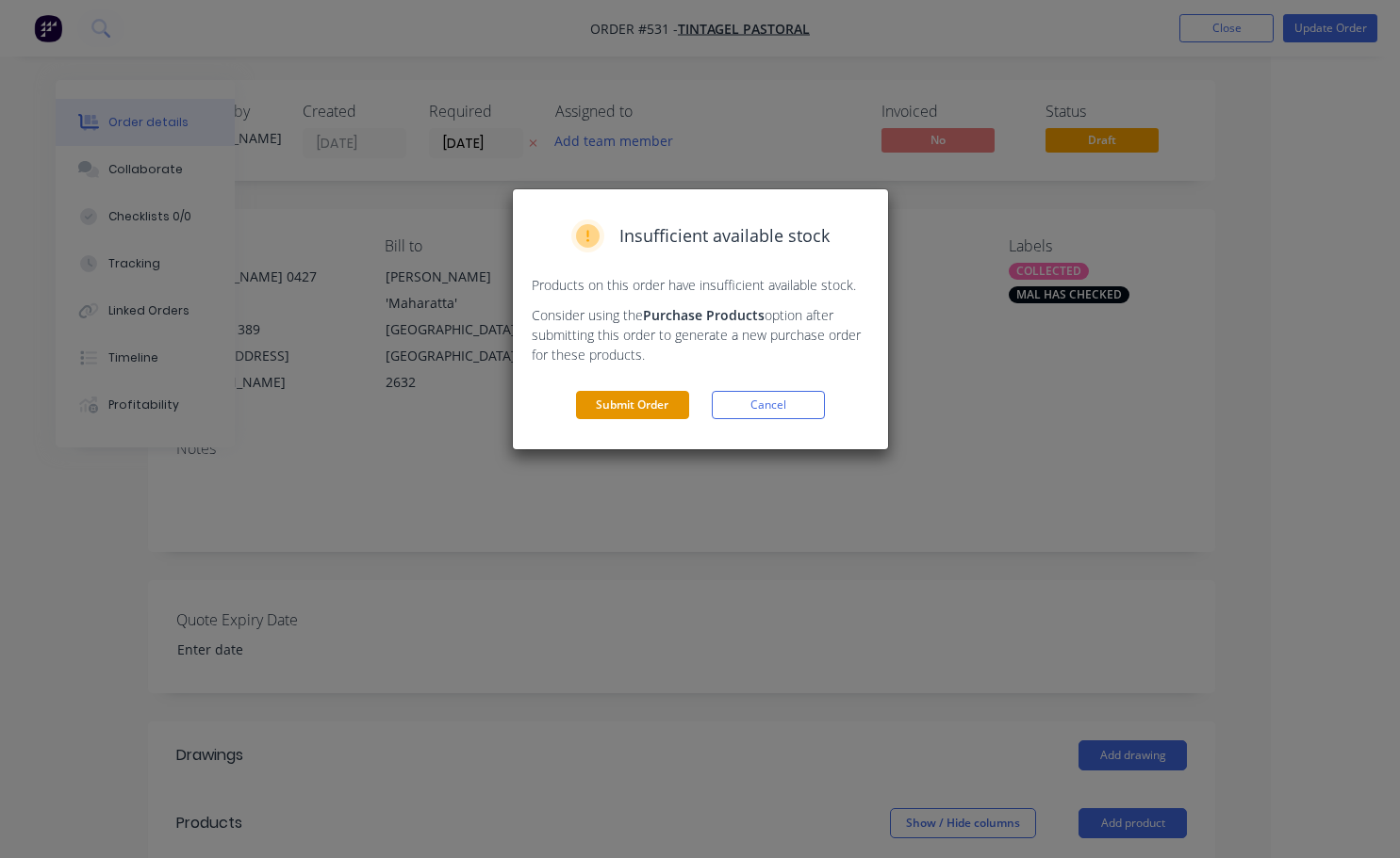
click at [647, 411] on button "Submit Order" at bounding box center [632, 405] width 113 height 28
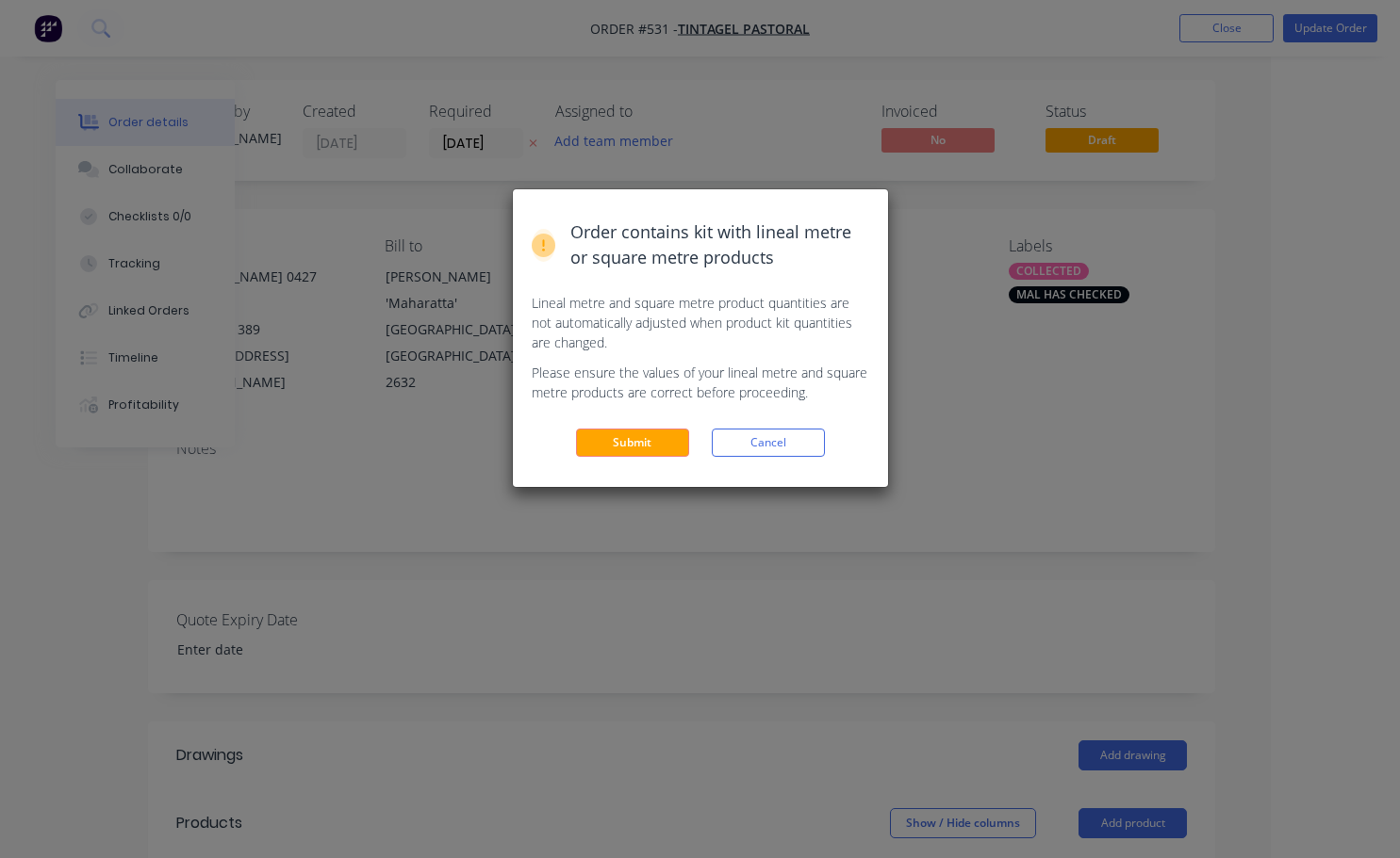
click at [629, 452] on button "Submit" at bounding box center [632, 442] width 113 height 28
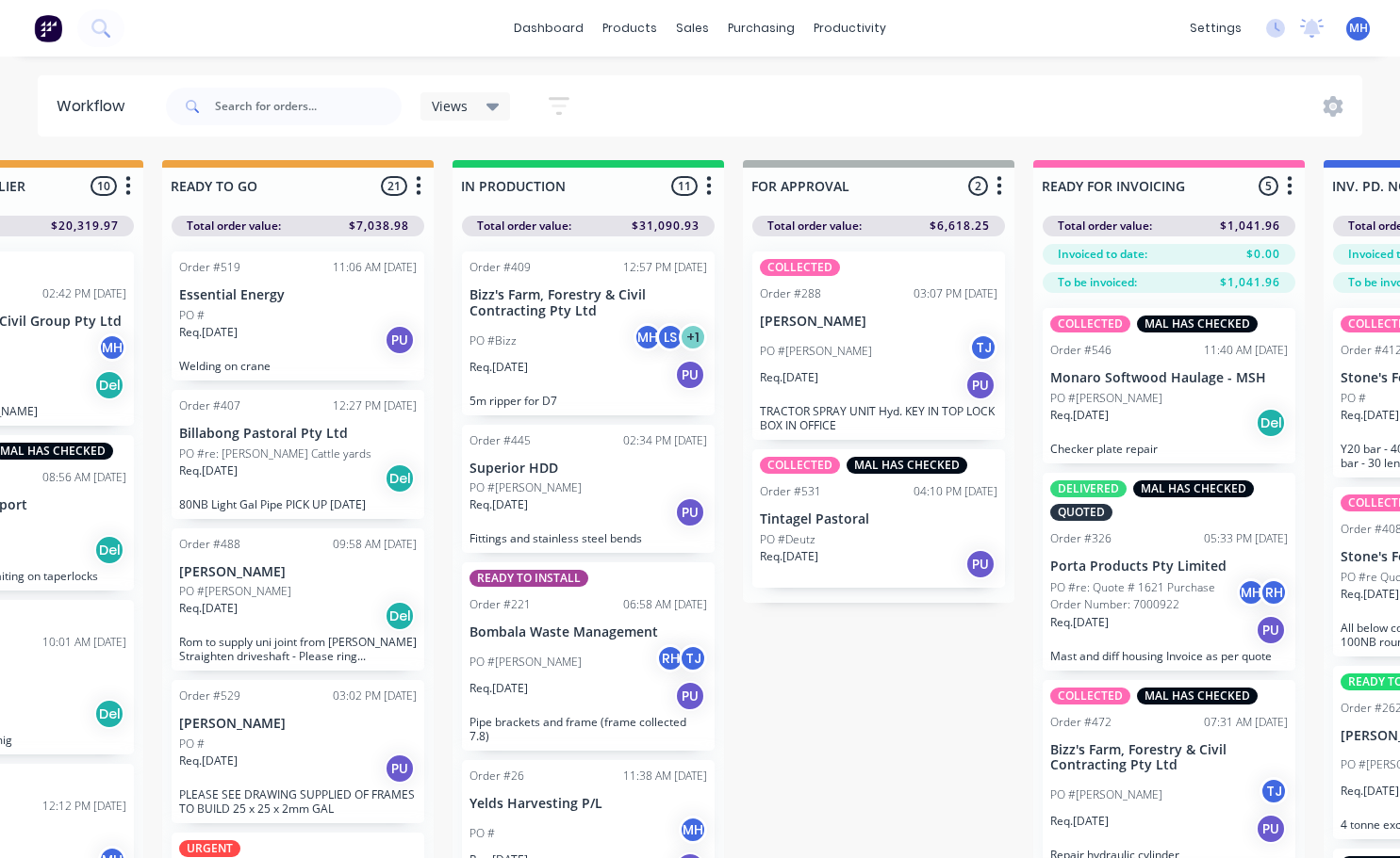
scroll to position [0, 1022]
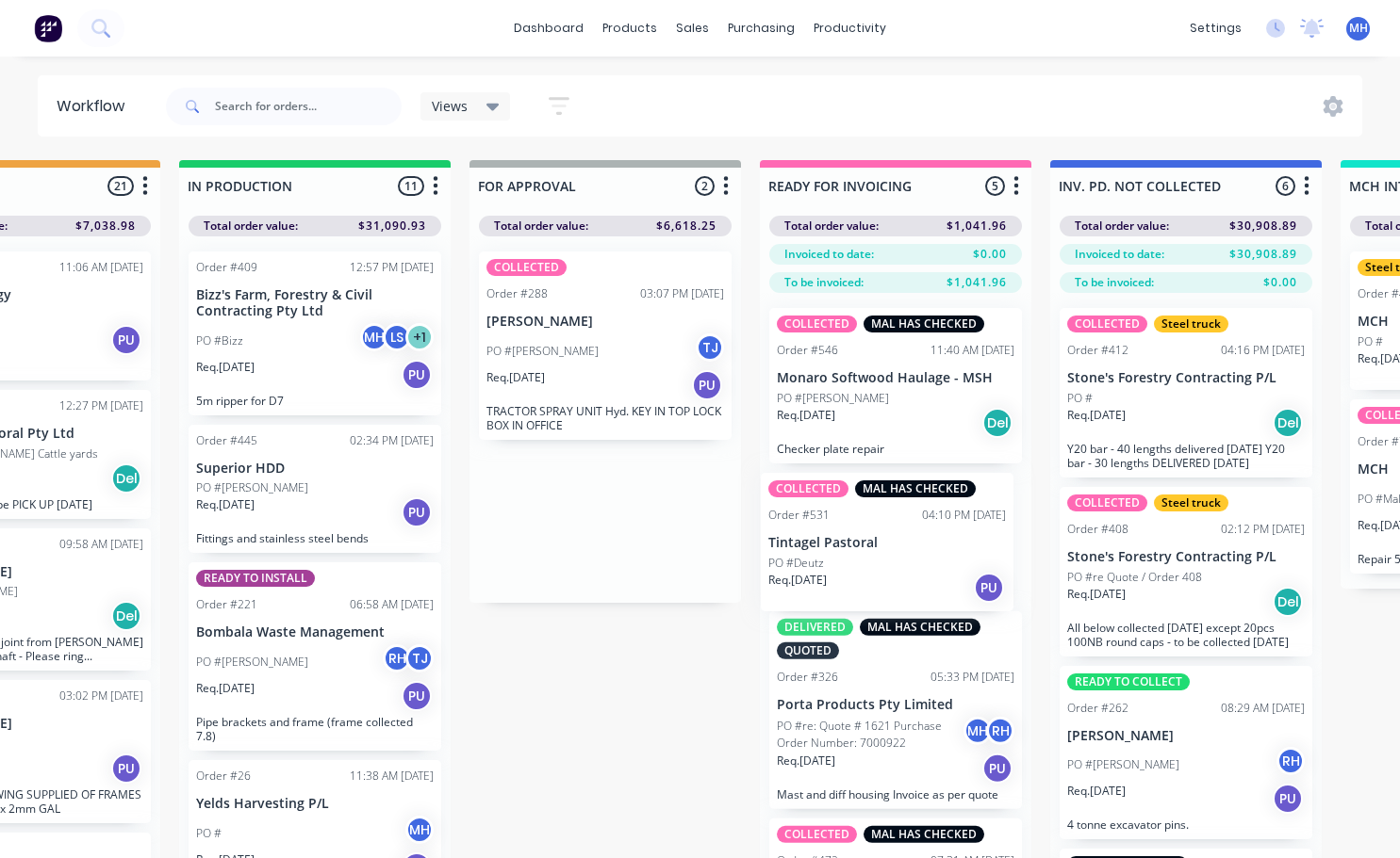
drag, startPoint x: 564, startPoint y: 536, endPoint x: 848, endPoint y: 562, distance: 285.2
click at [848, 562] on div "QUOTES TO DO 2 Status colour #273444 hex #273444 Save Cancel Notifications Emai…" at bounding box center [535, 542] width 3144 height 765
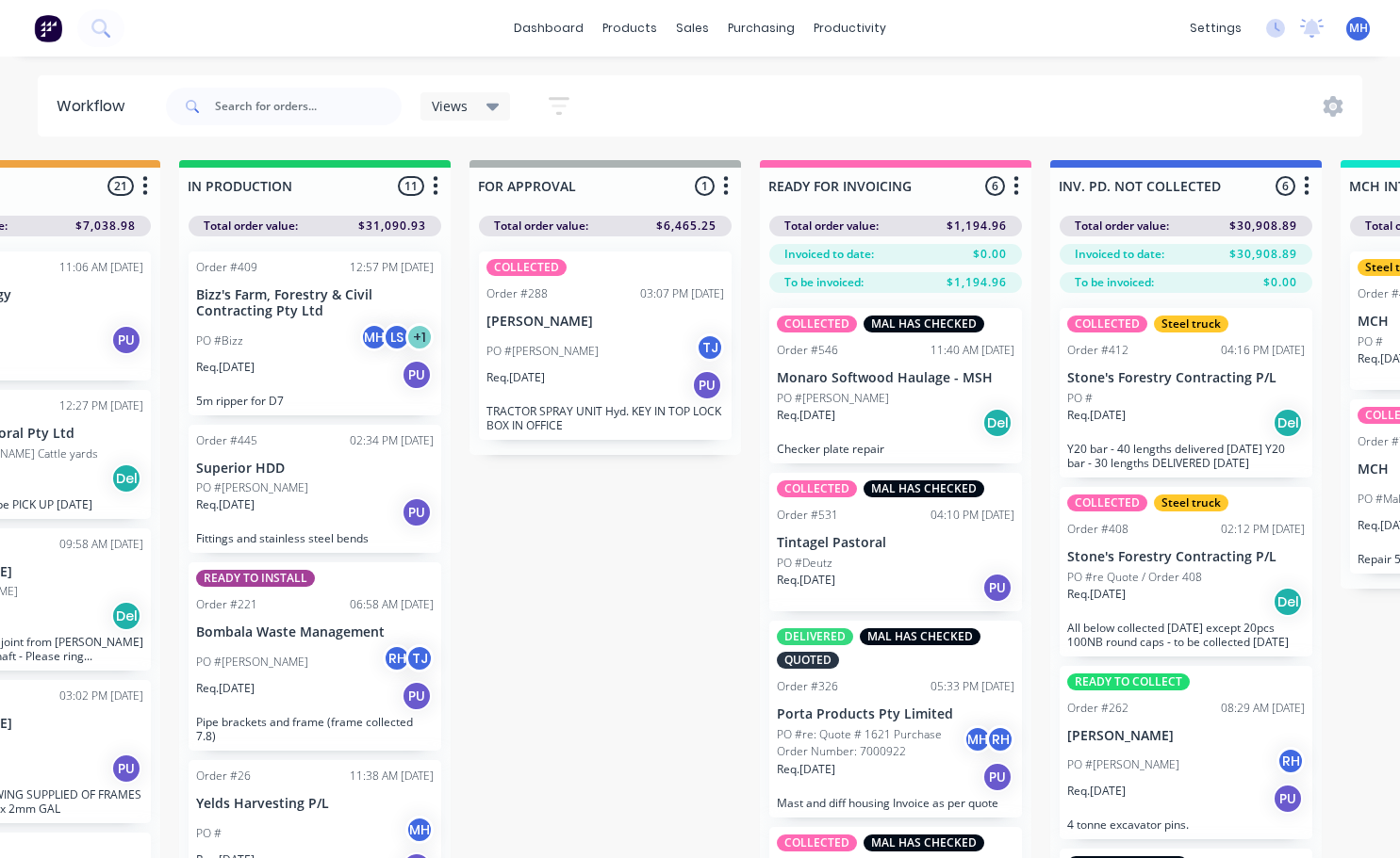
click at [573, 428] on p "TRACTOR SPRAY UNIT Hyd. KEY IN TOP LOCK BOX IN OFFICE" at bounding box center [606, 419] width 238 height 28
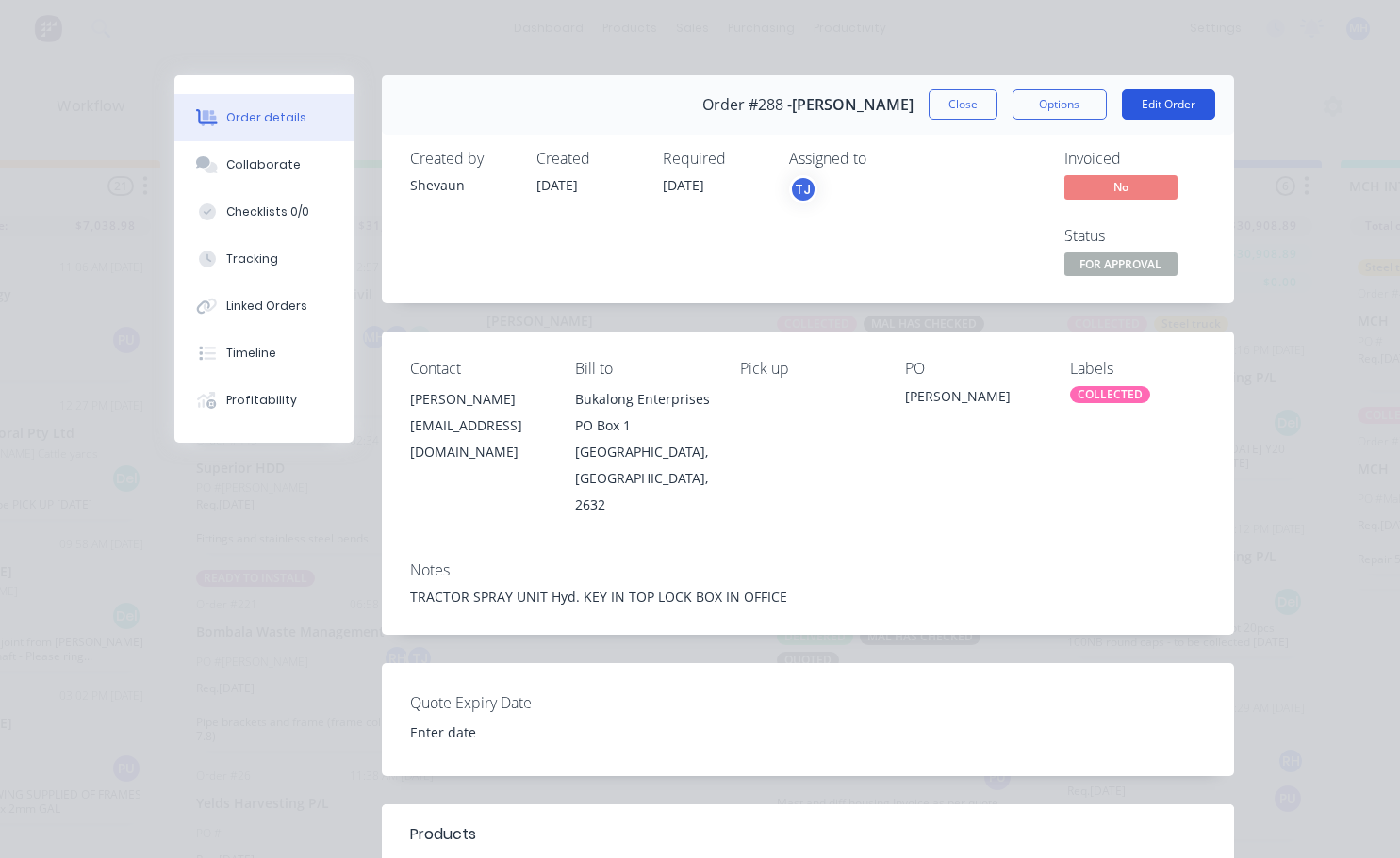
click at [1152, 103] on button "Edit Order" at bounding box center [1167, 105] width 93 height 30
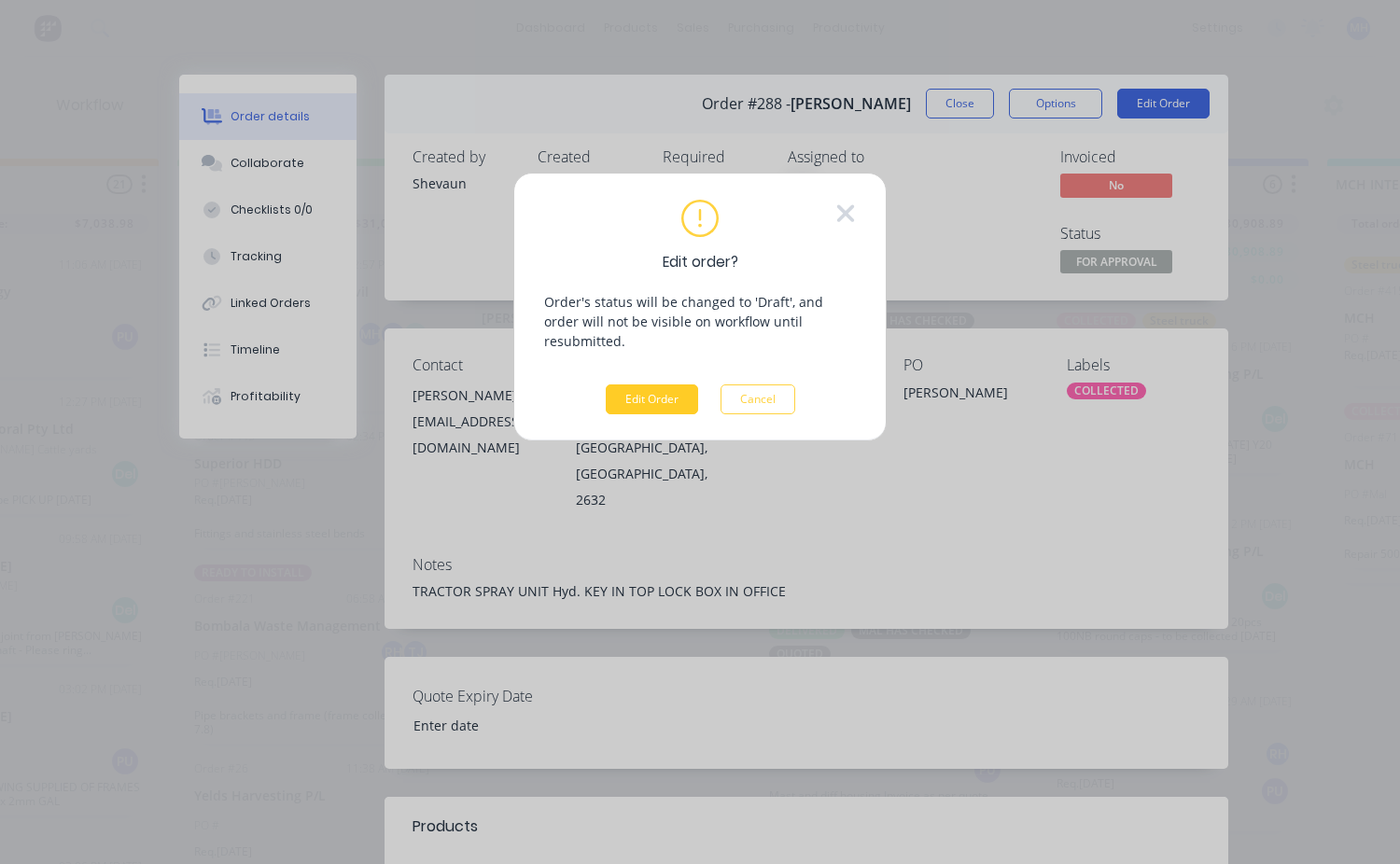
click at [664, 385] on button "Edit Order" at bounding box center [651, 400] width 92 height 30
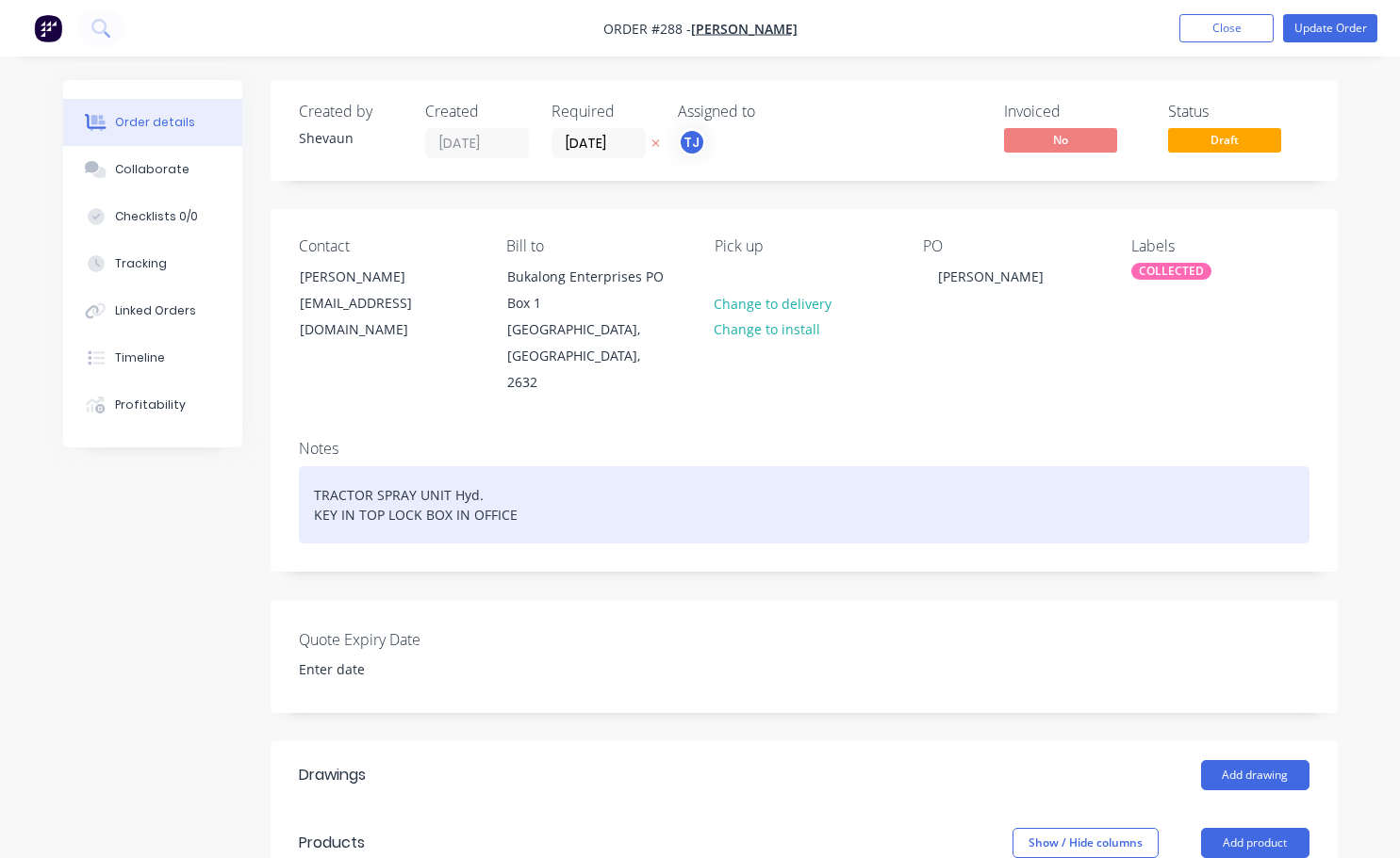
click at [517, 487] on div "TRACTOR SPRAY UNIT Hyd. KEY IN TOP LOCK BOX IN OFFICE" at bounding box center [803, 504] width 1010 height 77
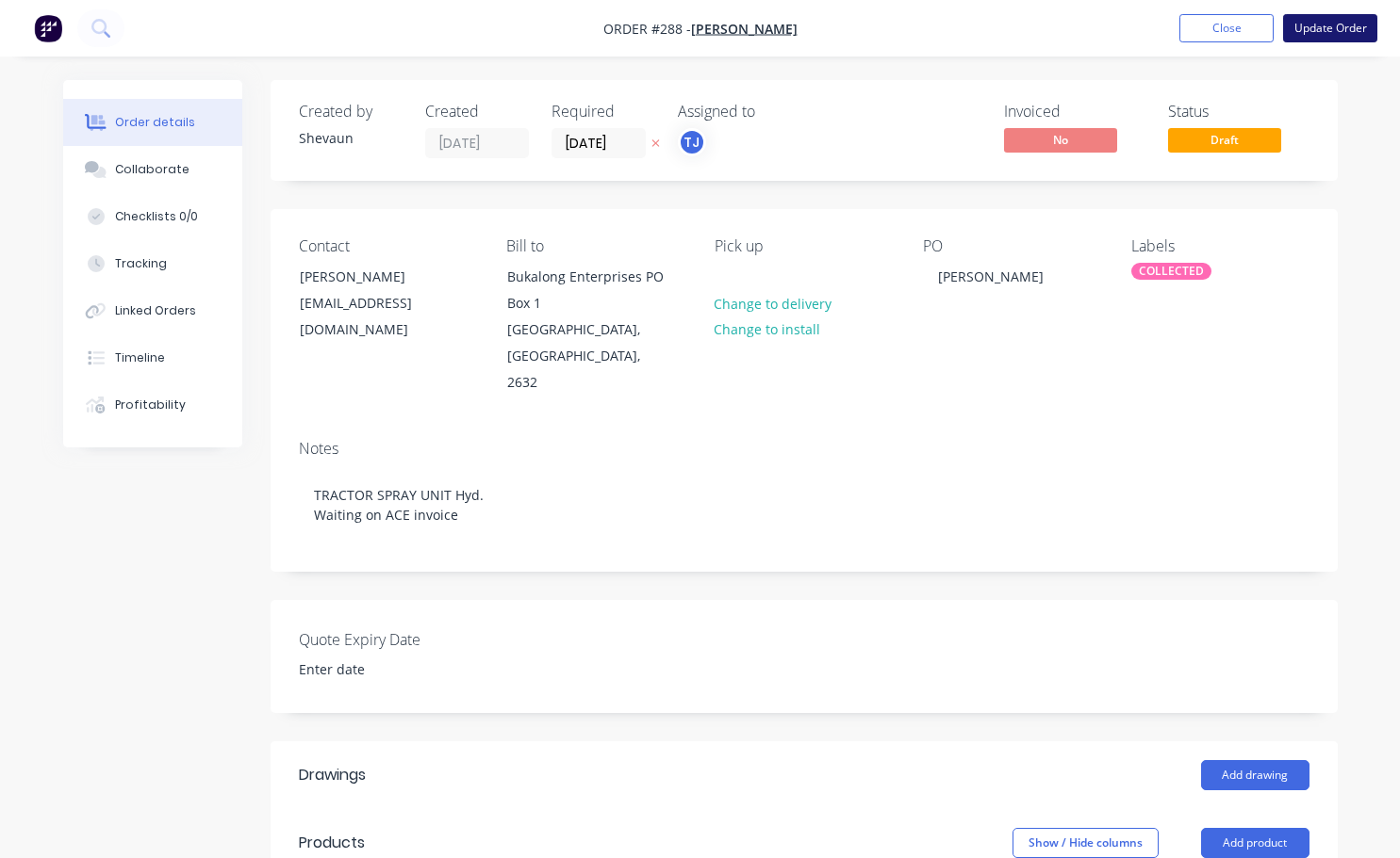
click at [1308, 26] on button "Update Order" at bounding box center [1330, 28] width 94 height 28
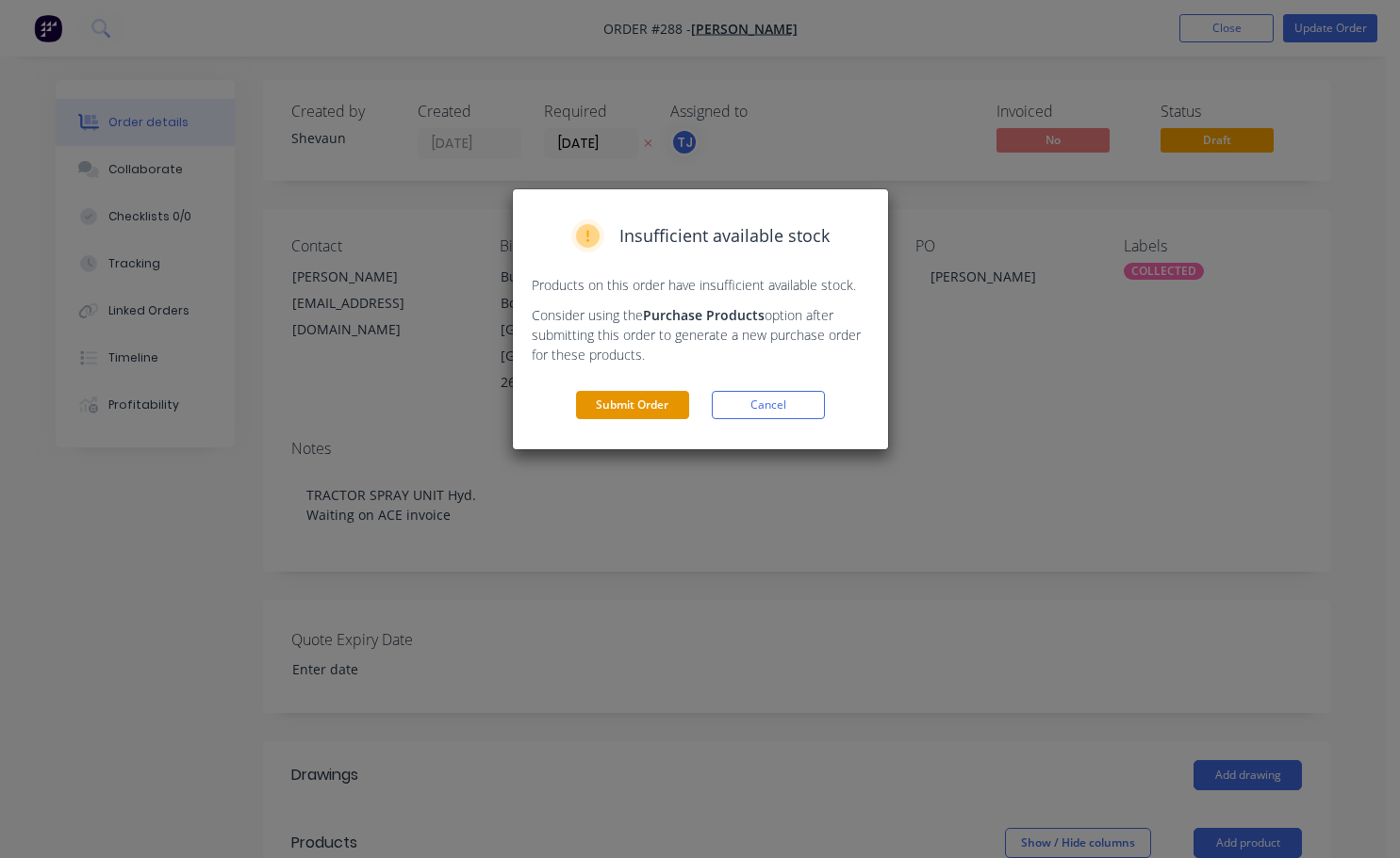
click at [646, 400] on button "Submit Order" at bounding box center [632, 405] width 113 height 28
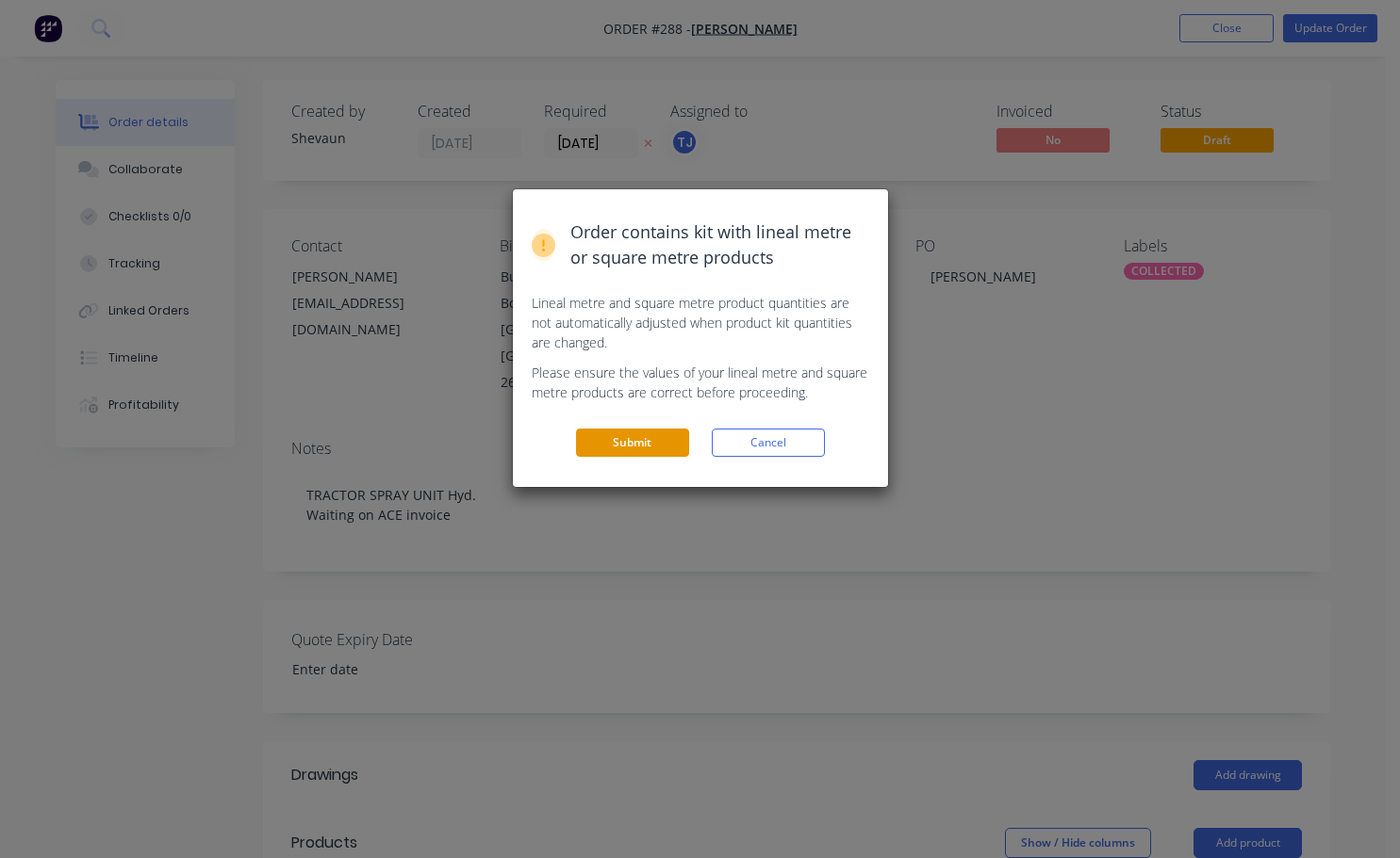
click at [655, 433] on button "Submit" at bounding box center [632, 442] width 113 height 28
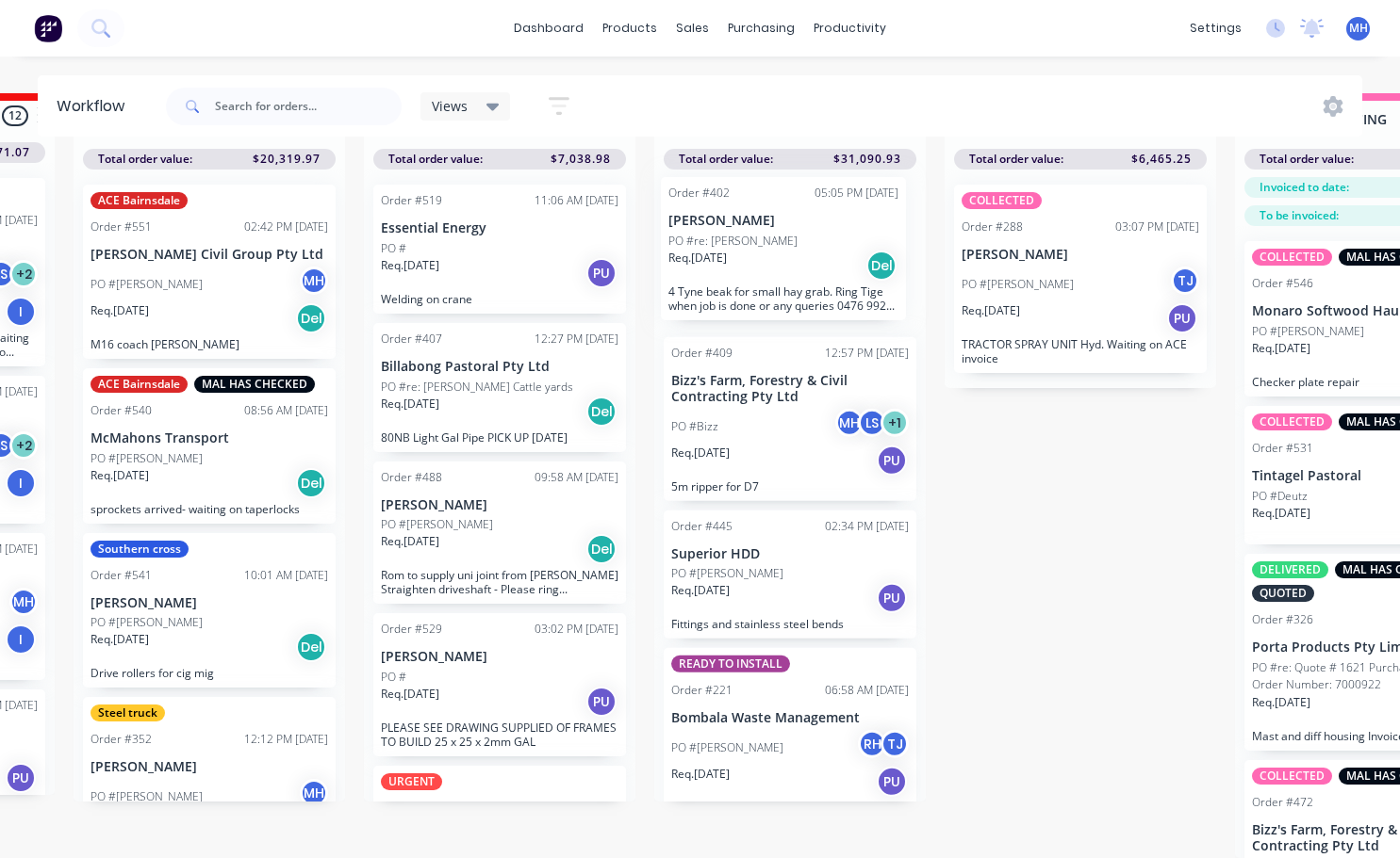
drag, startPoint x: 777, startPoint y: 594, endPoint x: 774, endPoint y: 261, distance: 333.0
click at [774, 261] on div "Order #409 12:57 PM [DATE] Bizz's Farm, Forestry & Civil Contracting Pty Ltd PO…" at bounding box center [790, 485] width 272 height 632
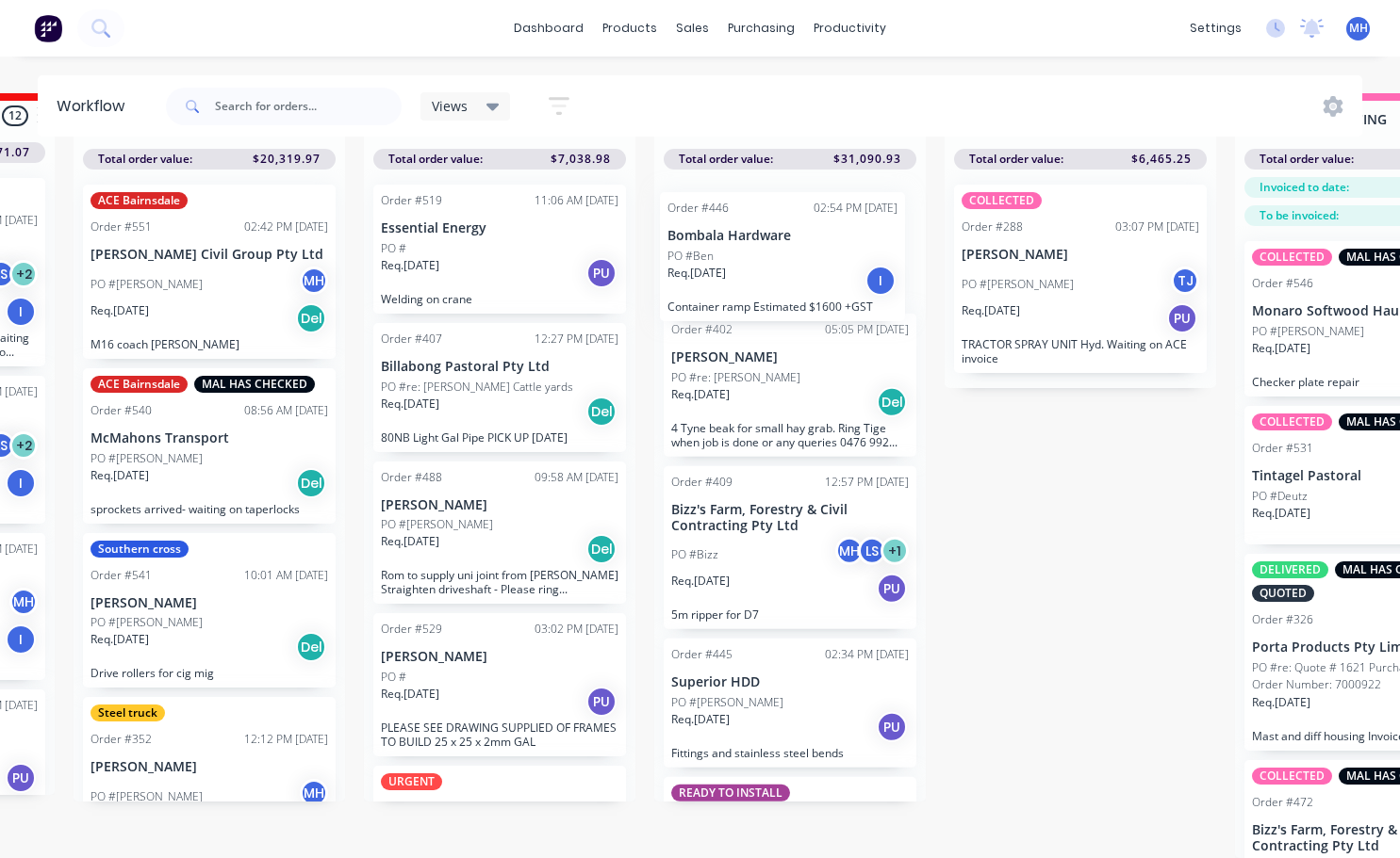
drag, startPoint x: 771, startPoint y: 762, endPoint x: 767, endPoint y: 277, distance: 485.0
click at [767, 277] on div "Order #402 05:05 PM [DATE] [PERSON_NAME] PO #re: [PERSON_NAME] Req. [DATE] Del …" at bounding box center [790, 485] width 272 height 632
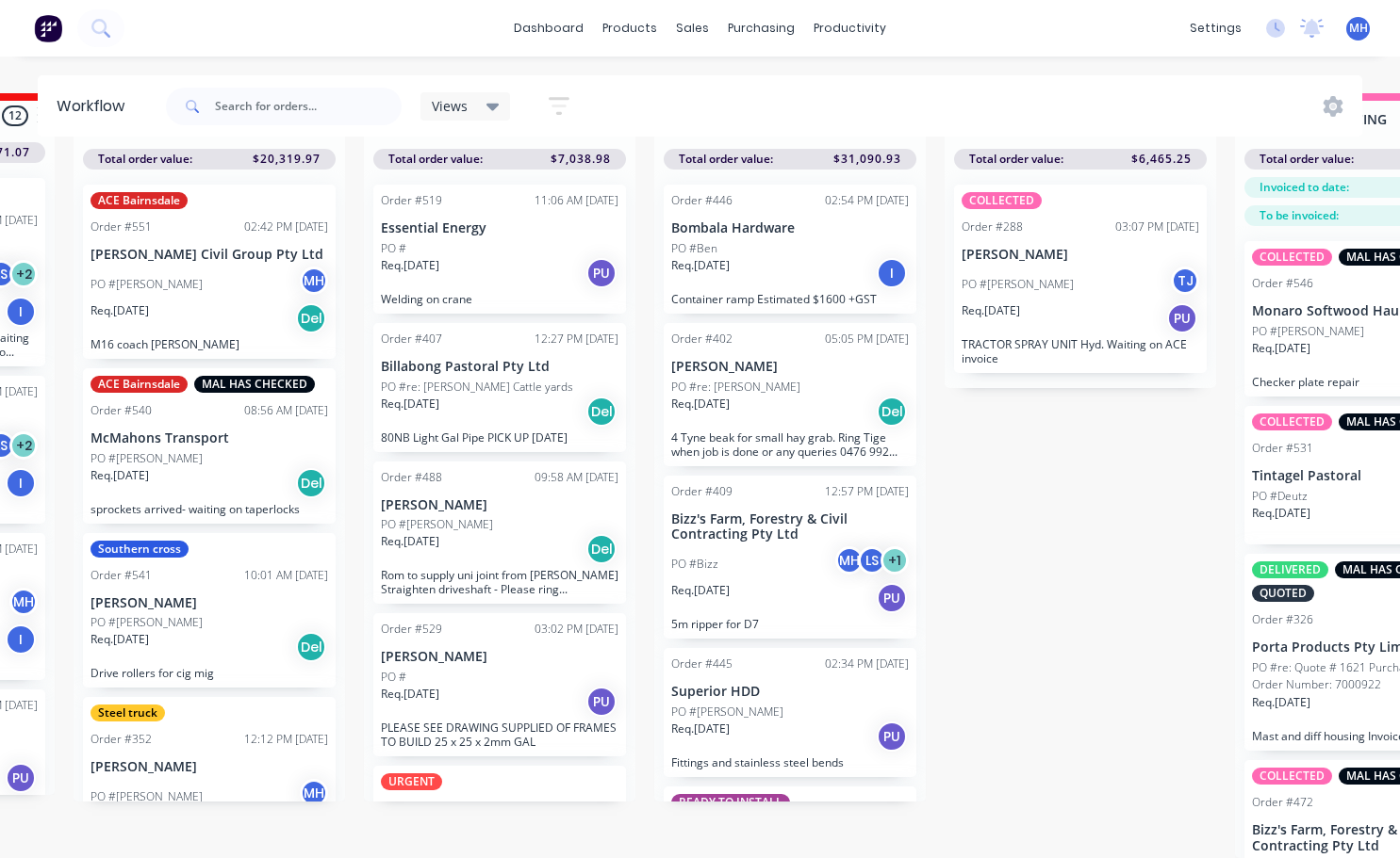
click at [759, 265] on div "Req. [DATE] I" at bounding box center [790, 274] width 238 height 32
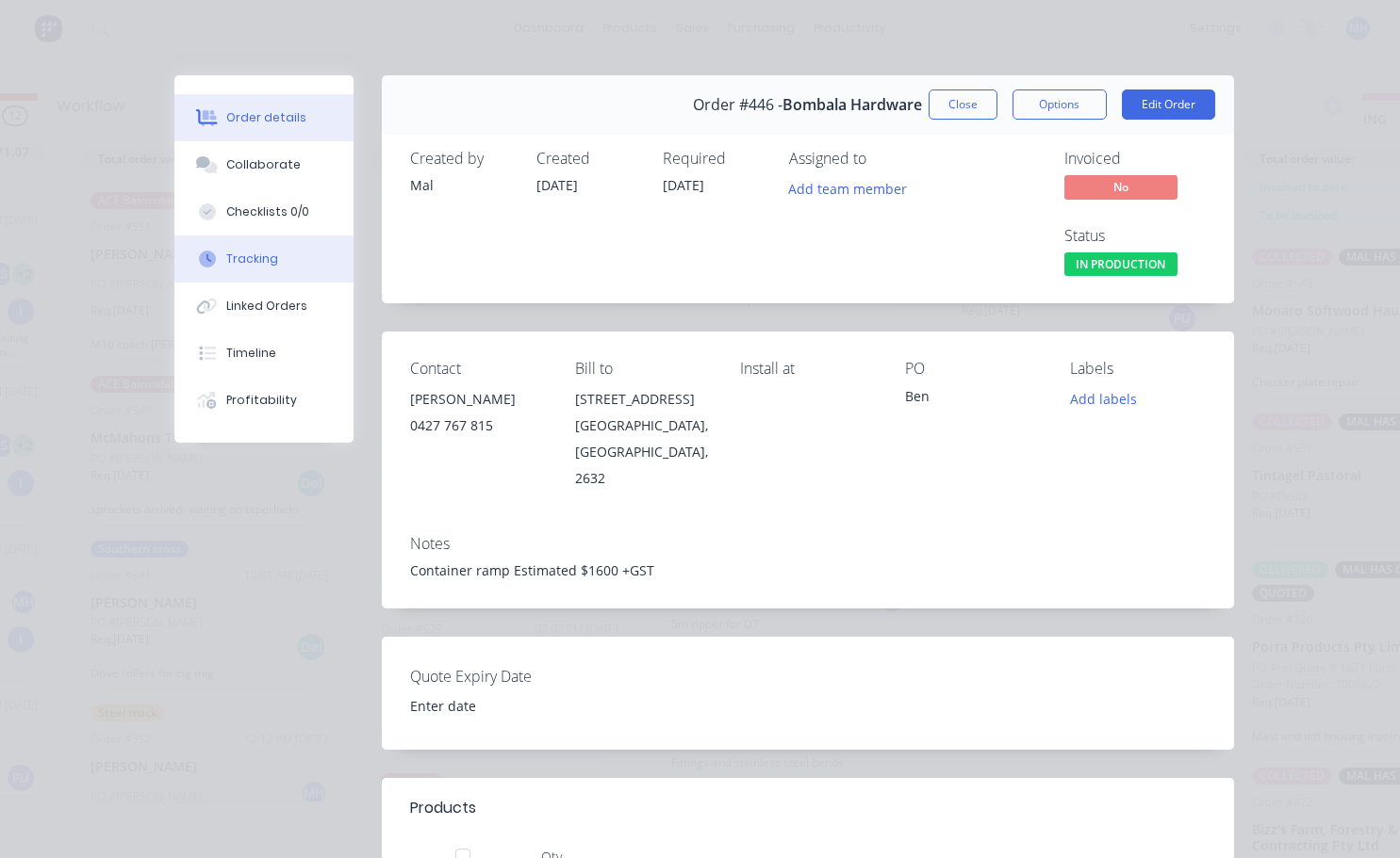
click at [260, 270] on button "Tracking" at bounding box center [263, 259] width 179 height 47
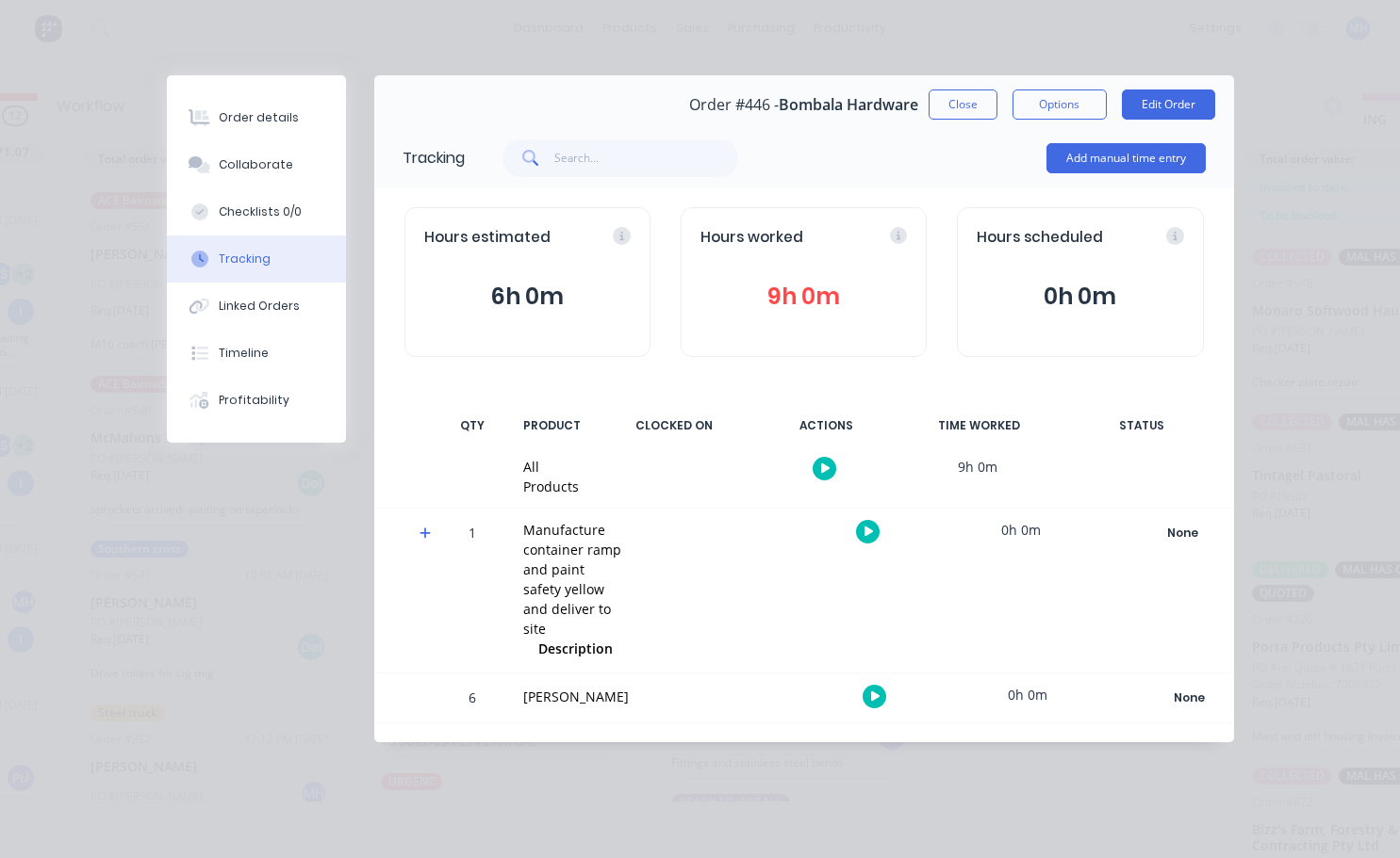
click at [929, 123] on div "Order #446 - Bombala Hardware Close Options Edit Order" at bounding box center [803, 104] width 859 height 59
click at [947, 117] on button "Close" at bounding box center [962, 105] width 69 height 30
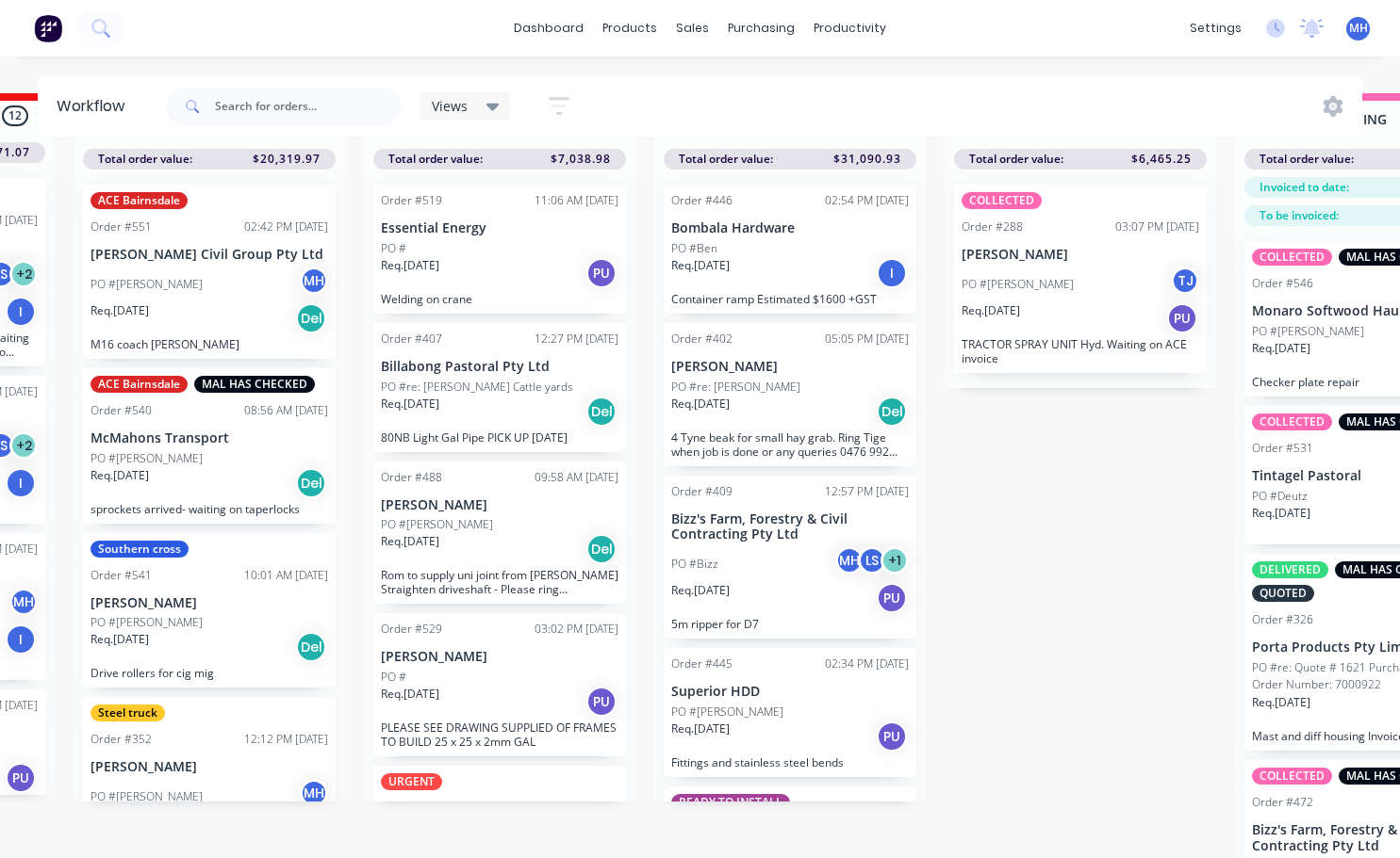
click at [758, 253] on div "PO #Ben" at bounding box center [790, 249] width 238 height 17
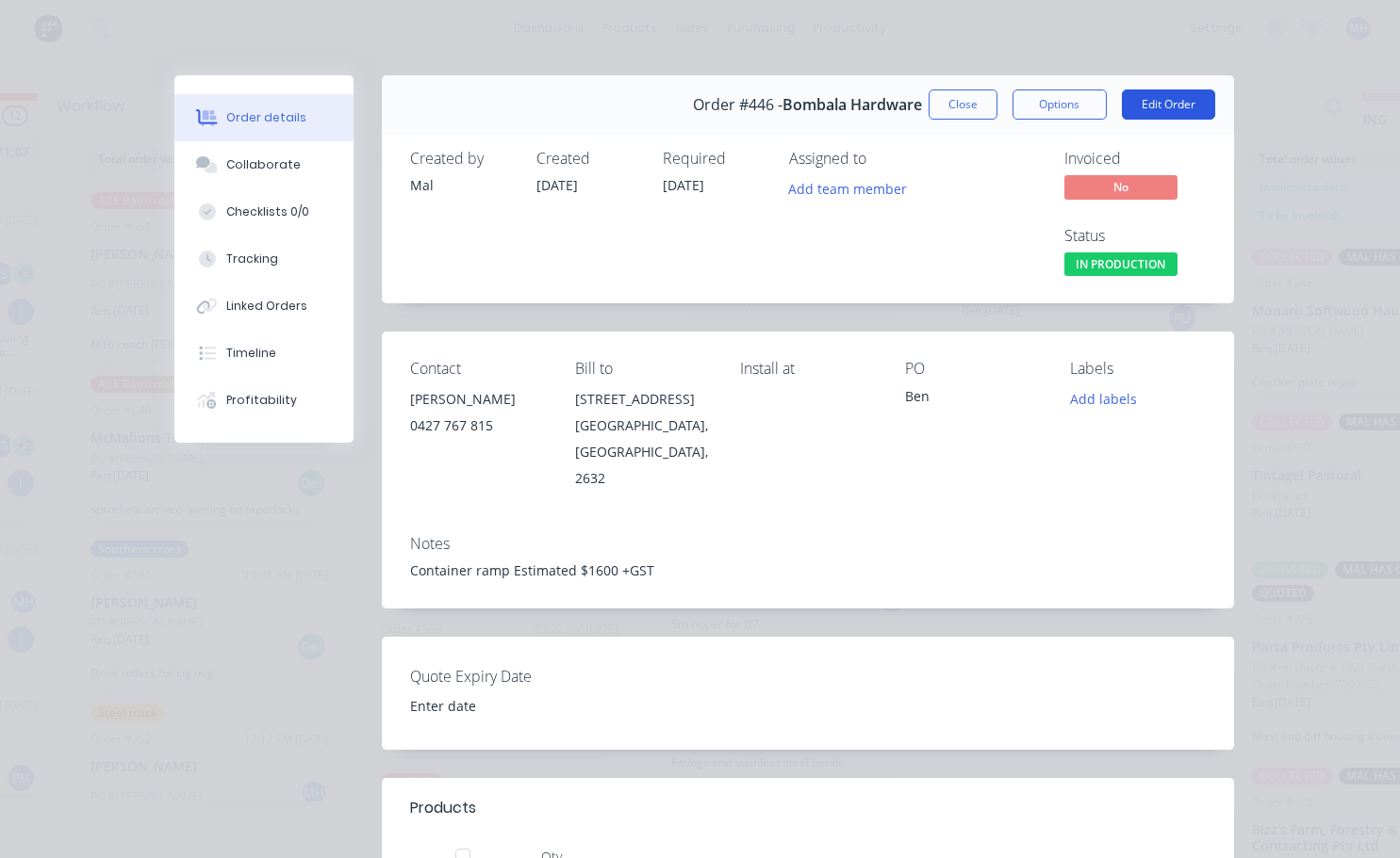
click at [1152, 96] on button "Edit Order" at bounding box center [1167, 105] width 93 height 30
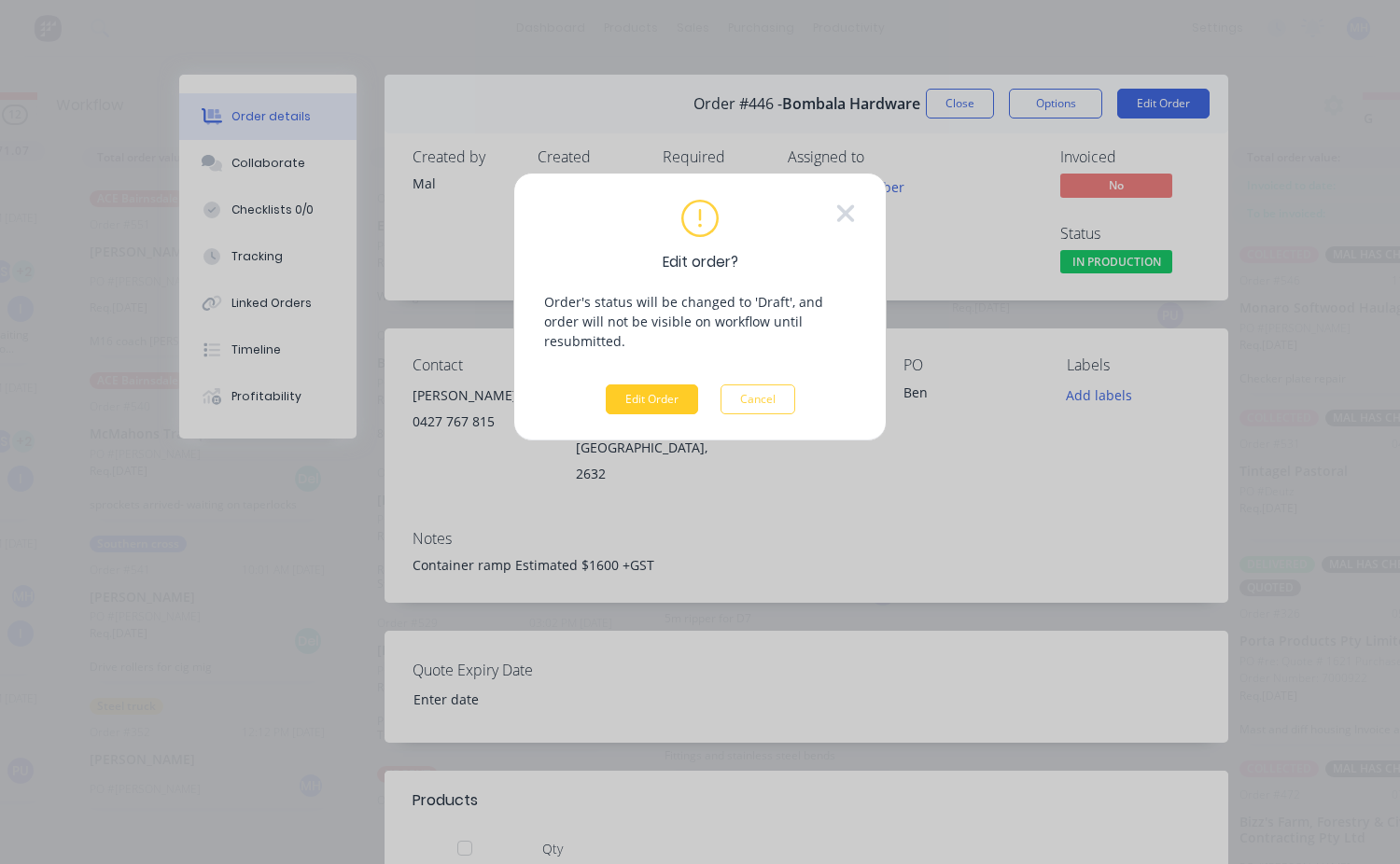
click at [651, 385] on button "Edit Order" at bounding box center [651, 400] width 92 height 30
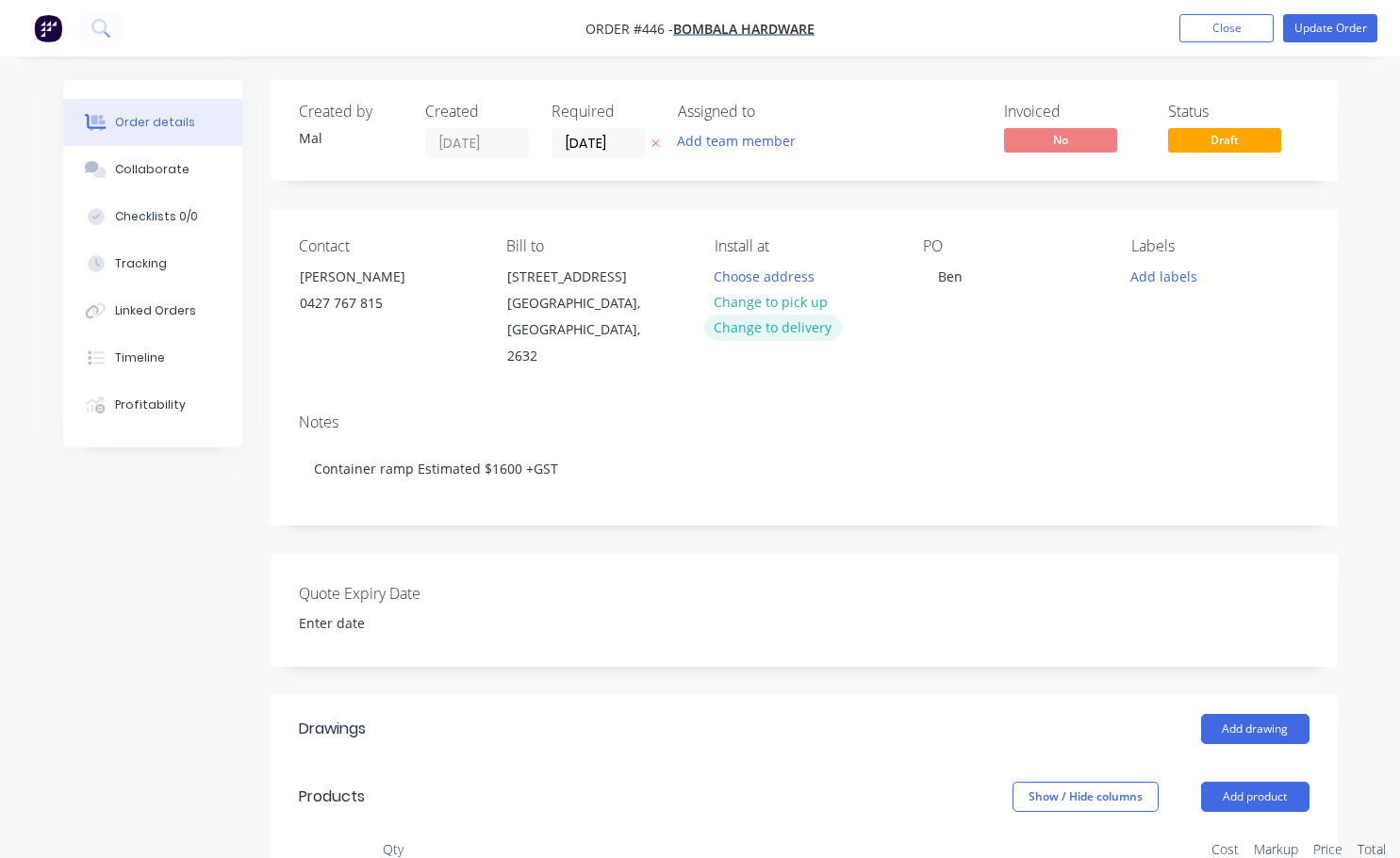
click at [796, 335] on button "Change to delivery" at bounding box center [773, 327] width 138 height 25
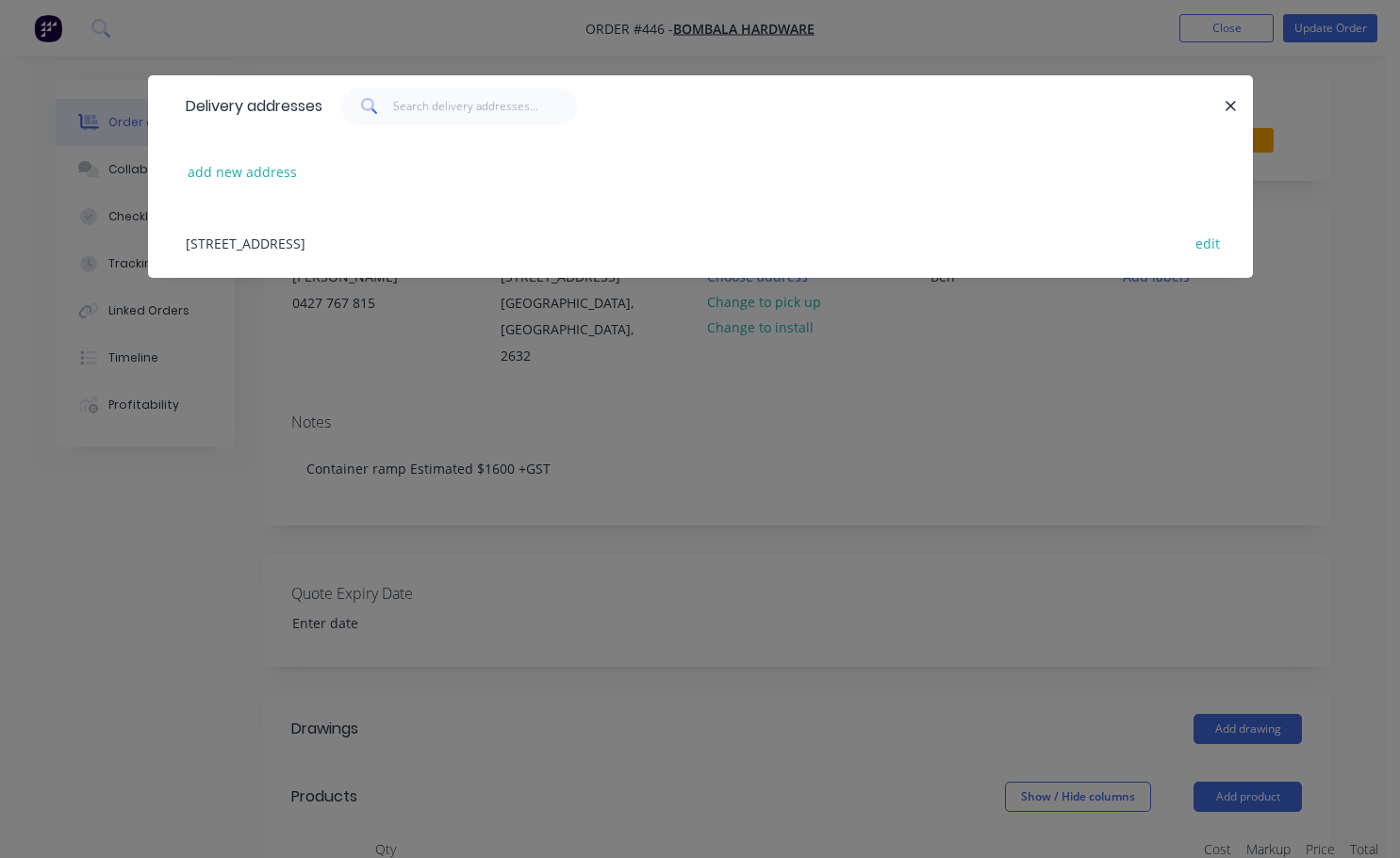
click at [308, 224] on div "[STREET_ADDRESS] edit" at bounding box center [700, 243] width 1048 height 71
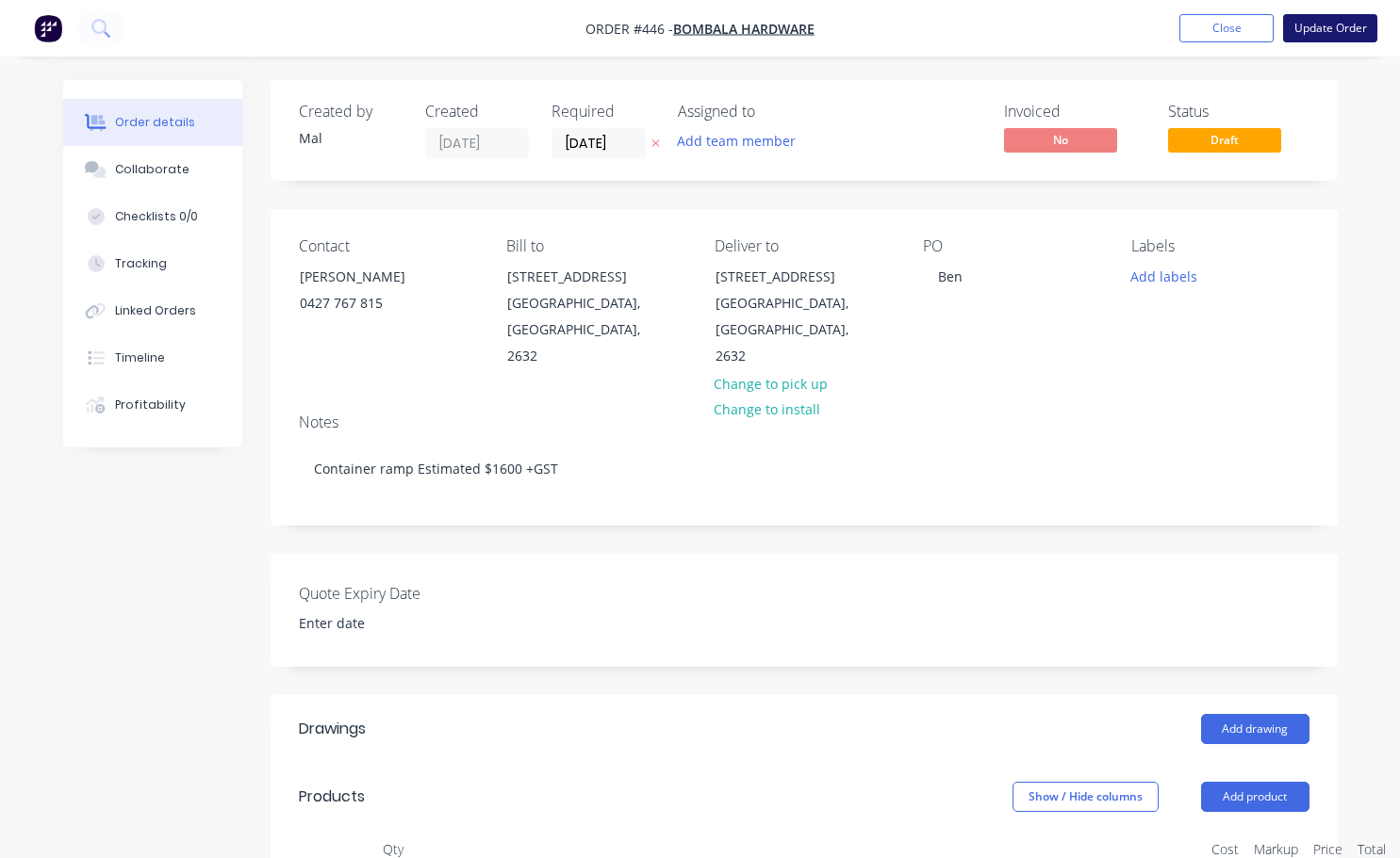
click at [1341, 27] on button "Update Order" at bounding box center [1330, 28] width 94 height 28
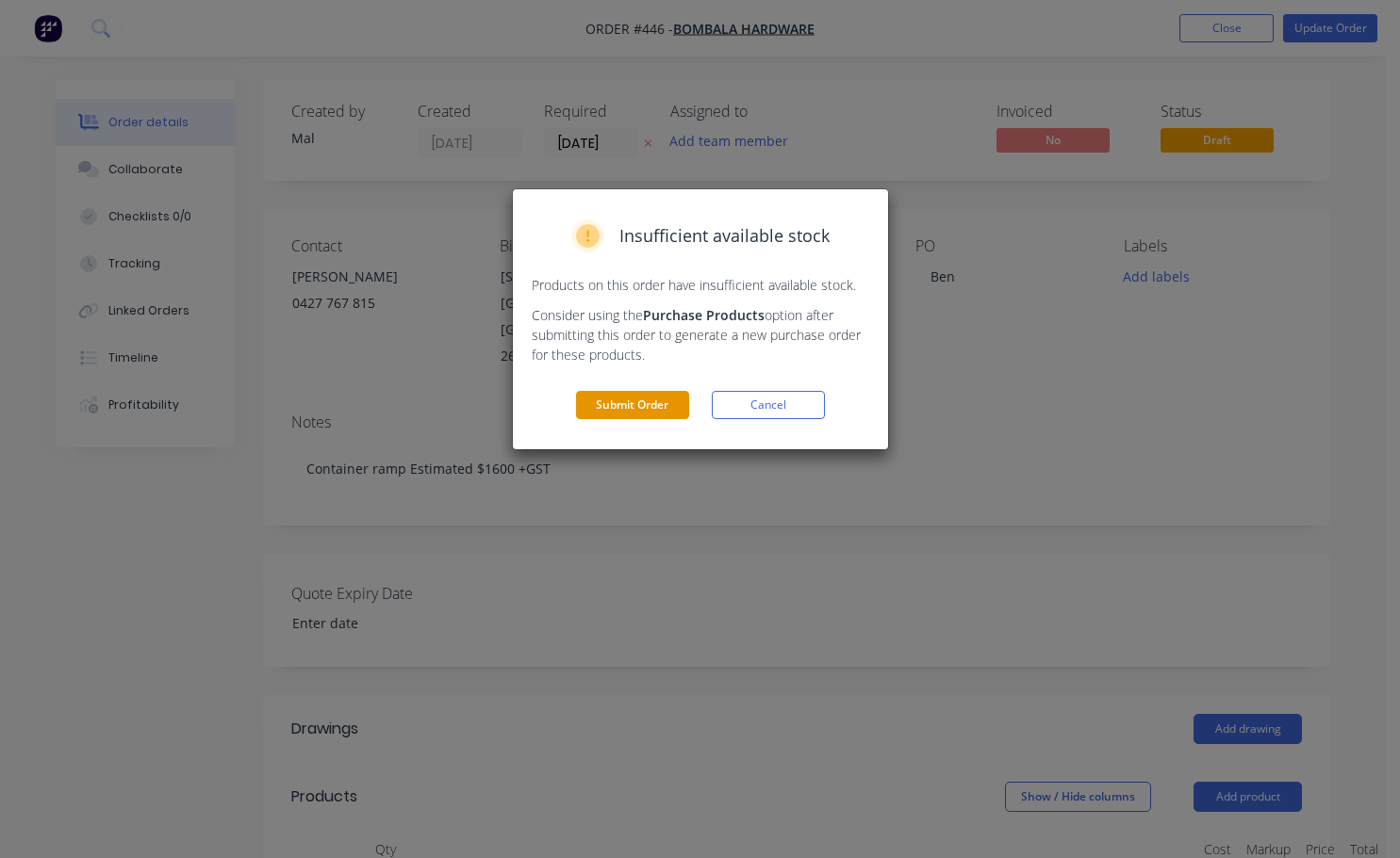
click at [653, 408] on button "Submit Order" at bounding box center [632, 405] width 113 height 28
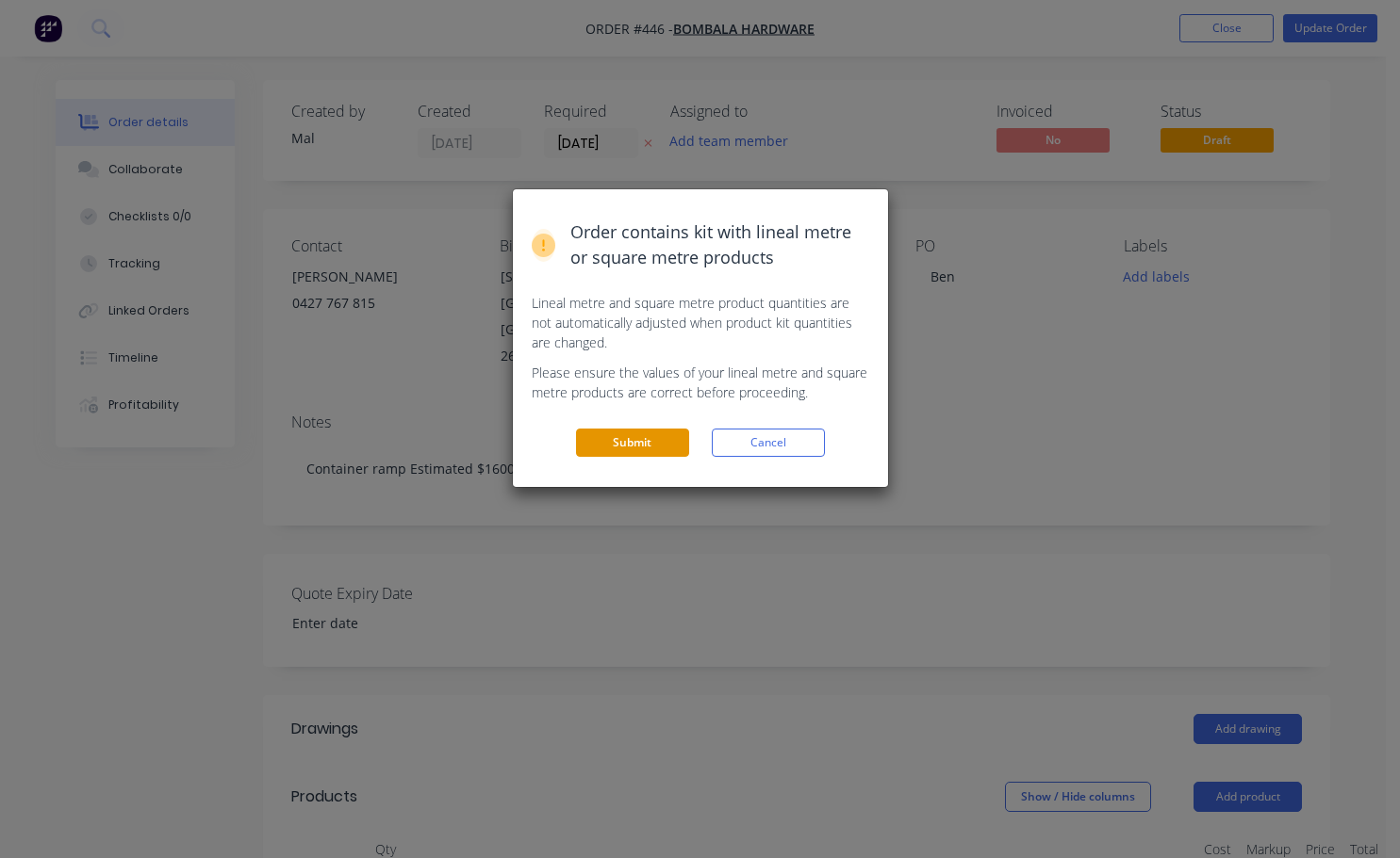
click at [648, 439] on button "Submit" at bounding box center [632, 442] width 113 height 28
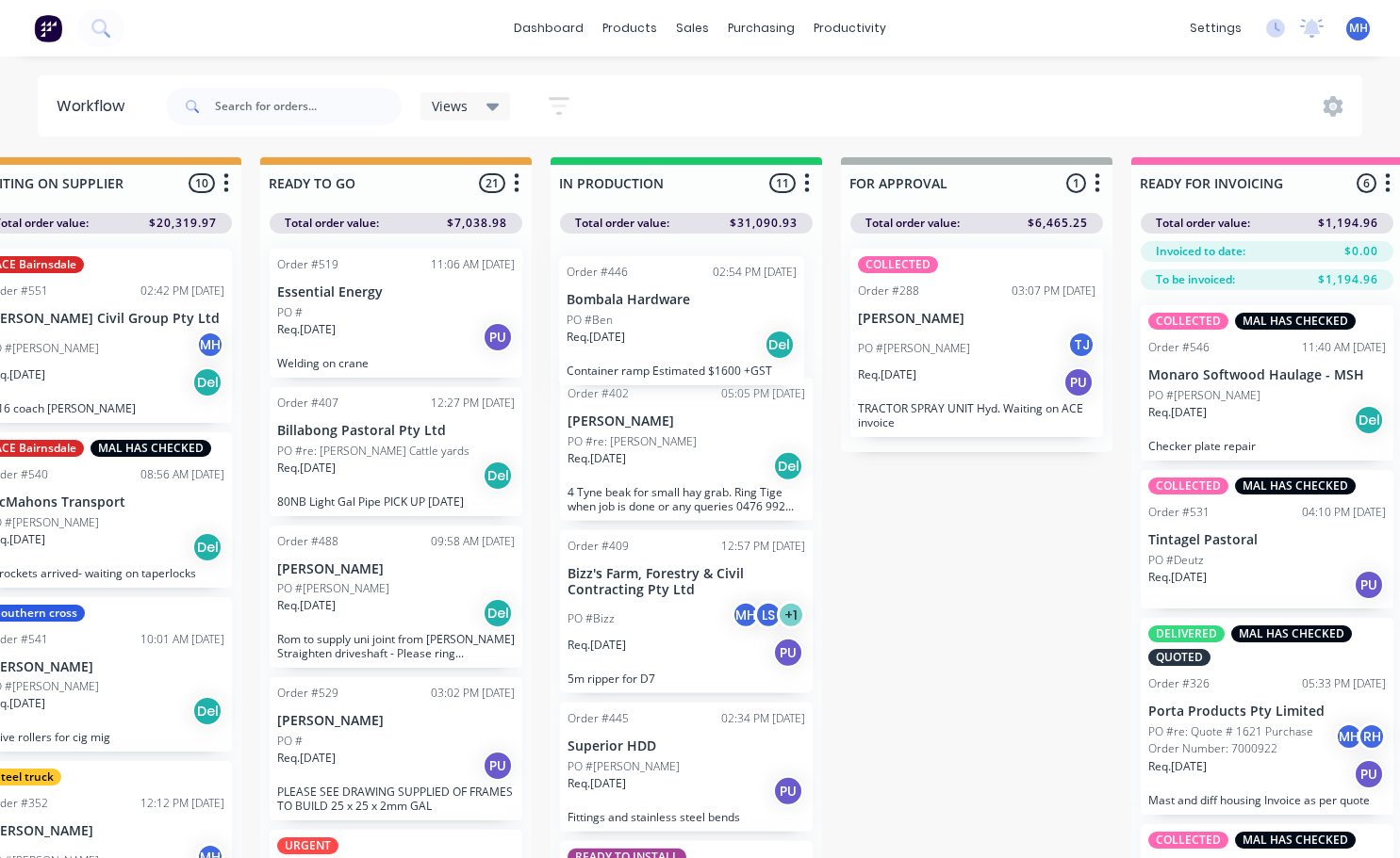
drag, startPoint x: 707, startPoint y: 825, endPoint x: 705, endPoint y: 323, distance: 502.0
click at [705, 323] on div "Order #402 05:05 PM [DATE] [PERSON_NAME] PO #re: [PERSON_NAME] Req. [DATE] Del …" at bounding box center [687, 549] width 272 height 632
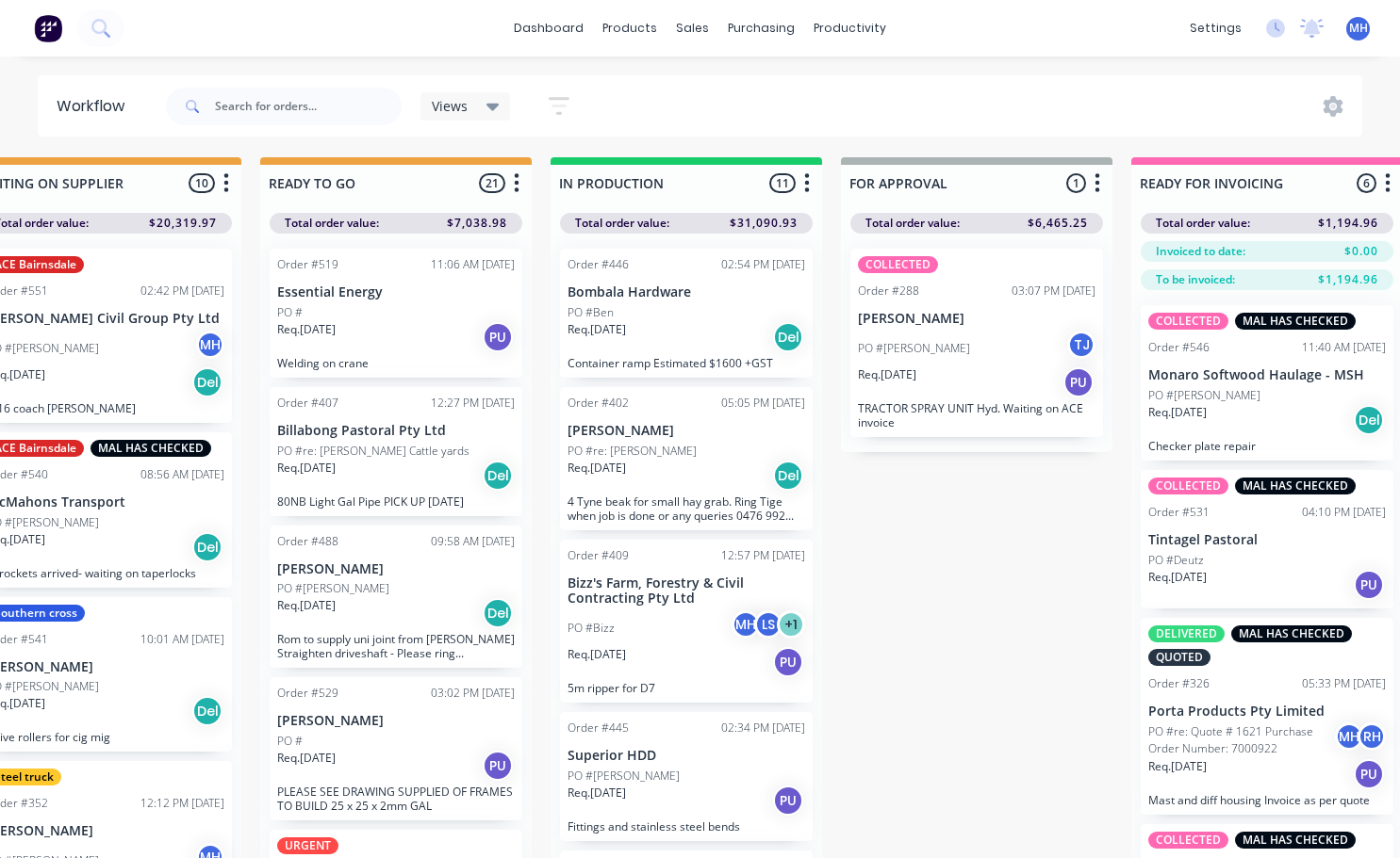
click at [717, 336] on div "Req. [DATE] Del" at bounding box center [687, 338] width 238 height 32
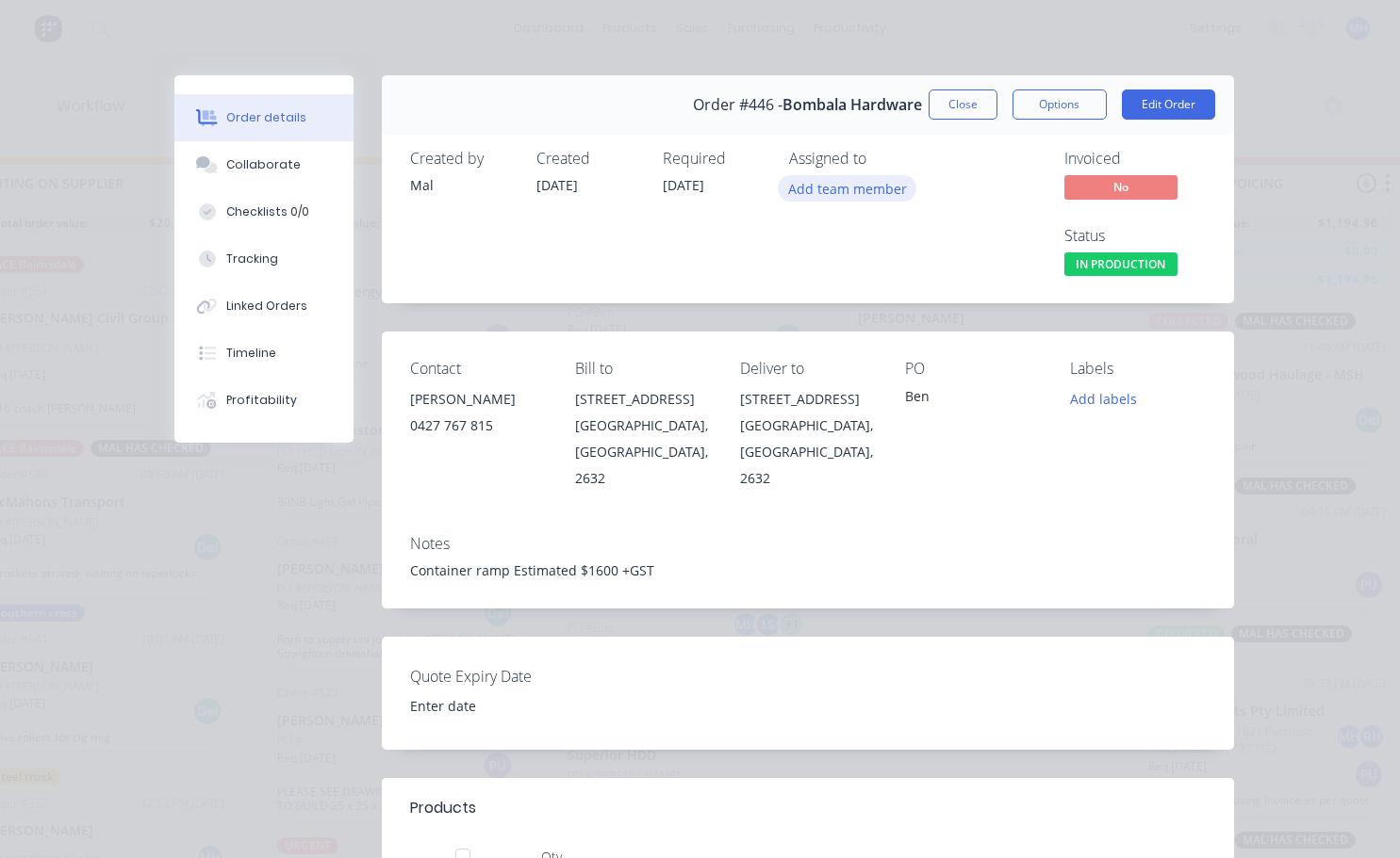
click at [871, 186] on button "Add team member" at bounding box center [846, 187] width 139 height 25
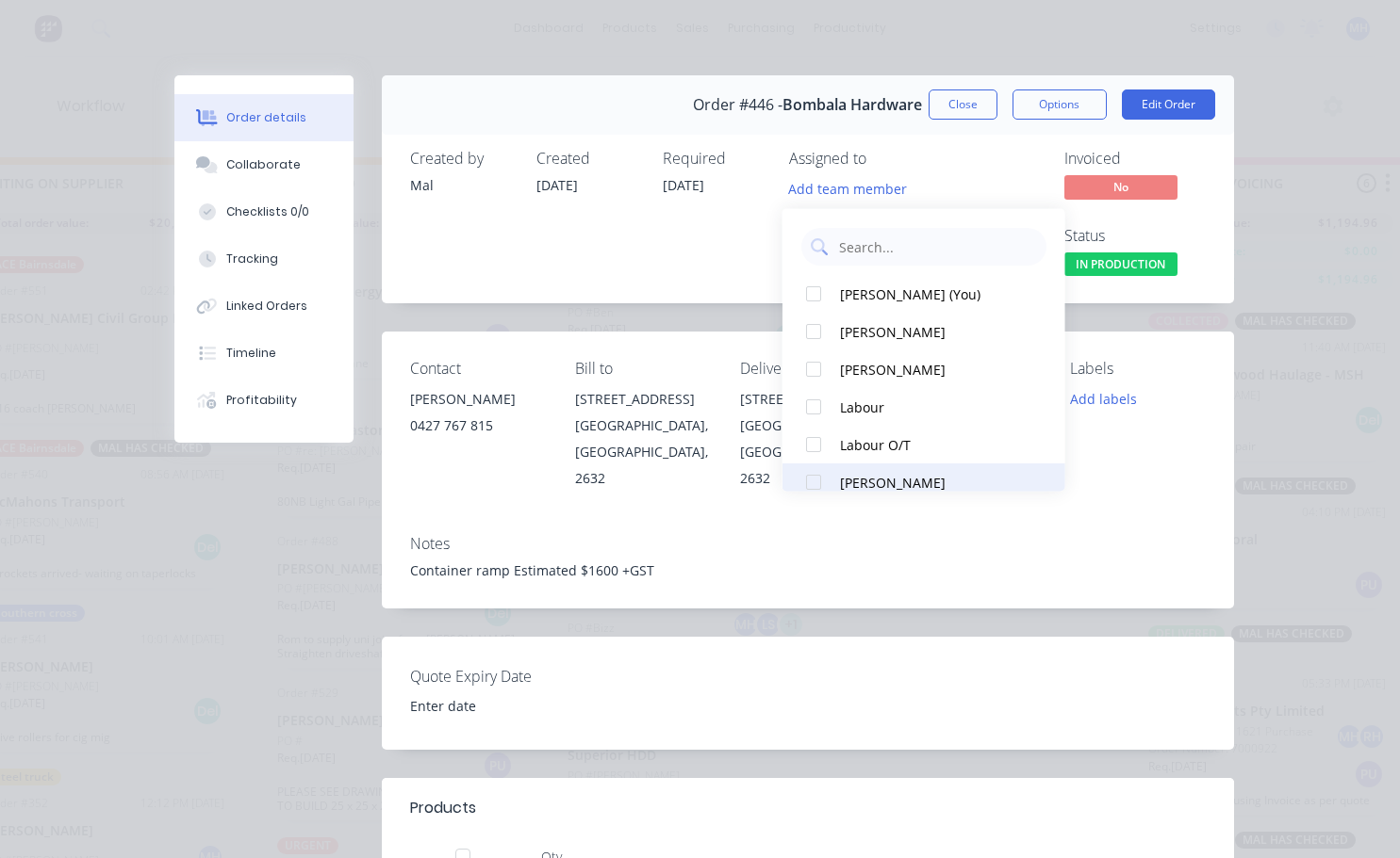
click at [816, 482] on div at bounding box center [813, 482] width 38 height 38
click at [707, 267] on div "Required [DATE]" at bounding box center [714, 215] width 104 height 131
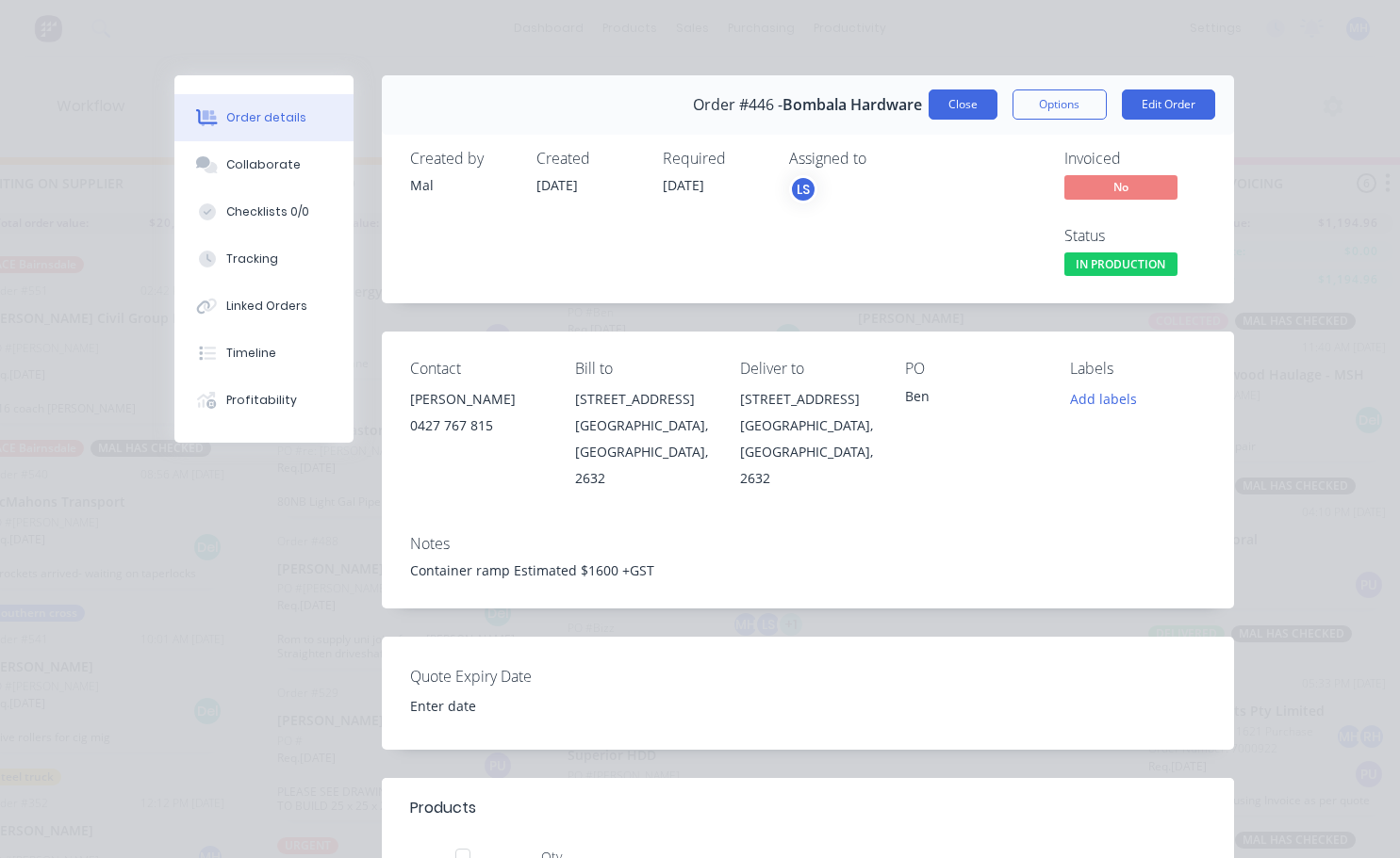
click at [944, 110] on button "Close" at bounding box center [962, 105] width 69 height 30
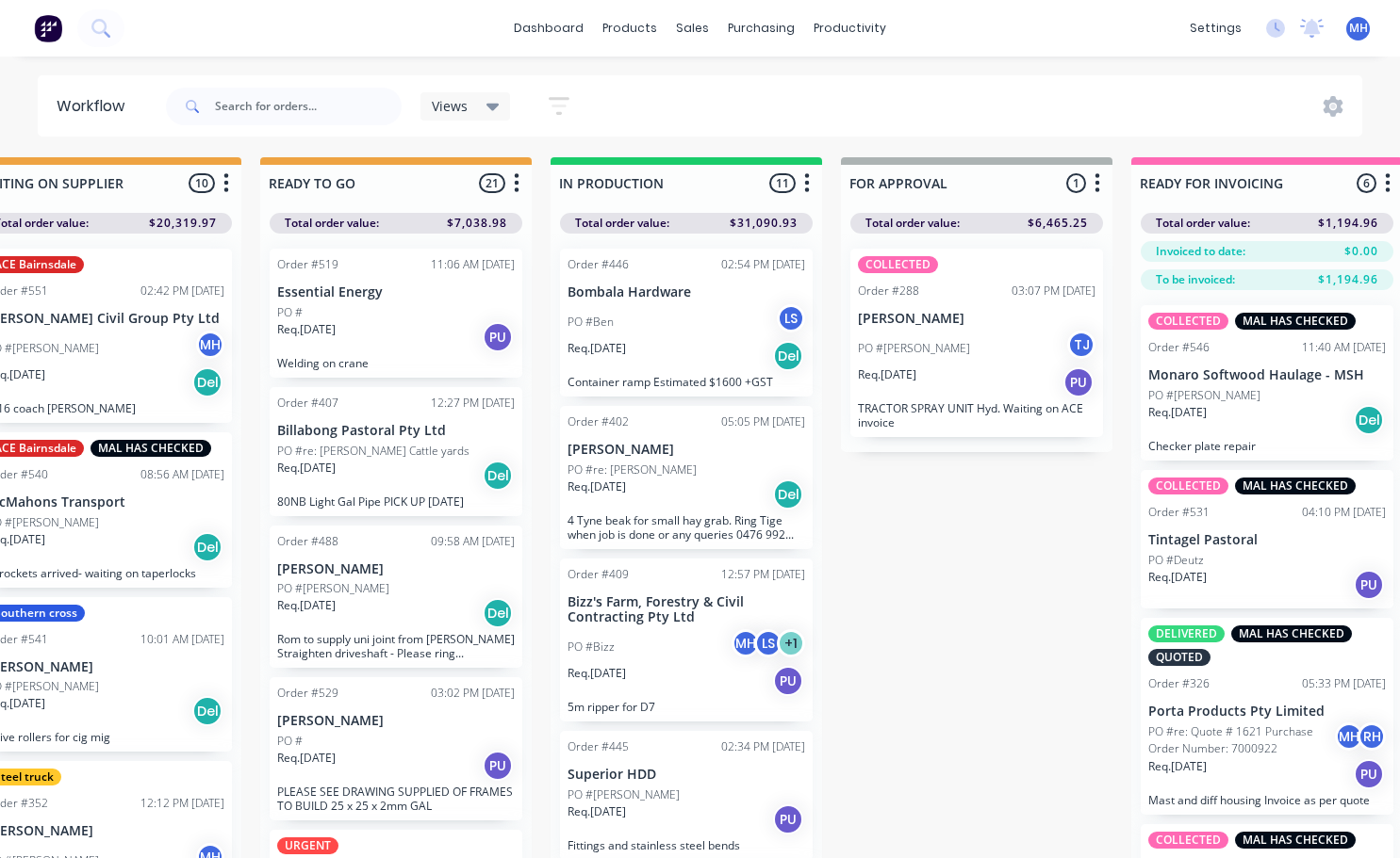
click at [686, 499] on div "Req. [DATE] Del" at bounding box center [687, 494] width 238 height 32
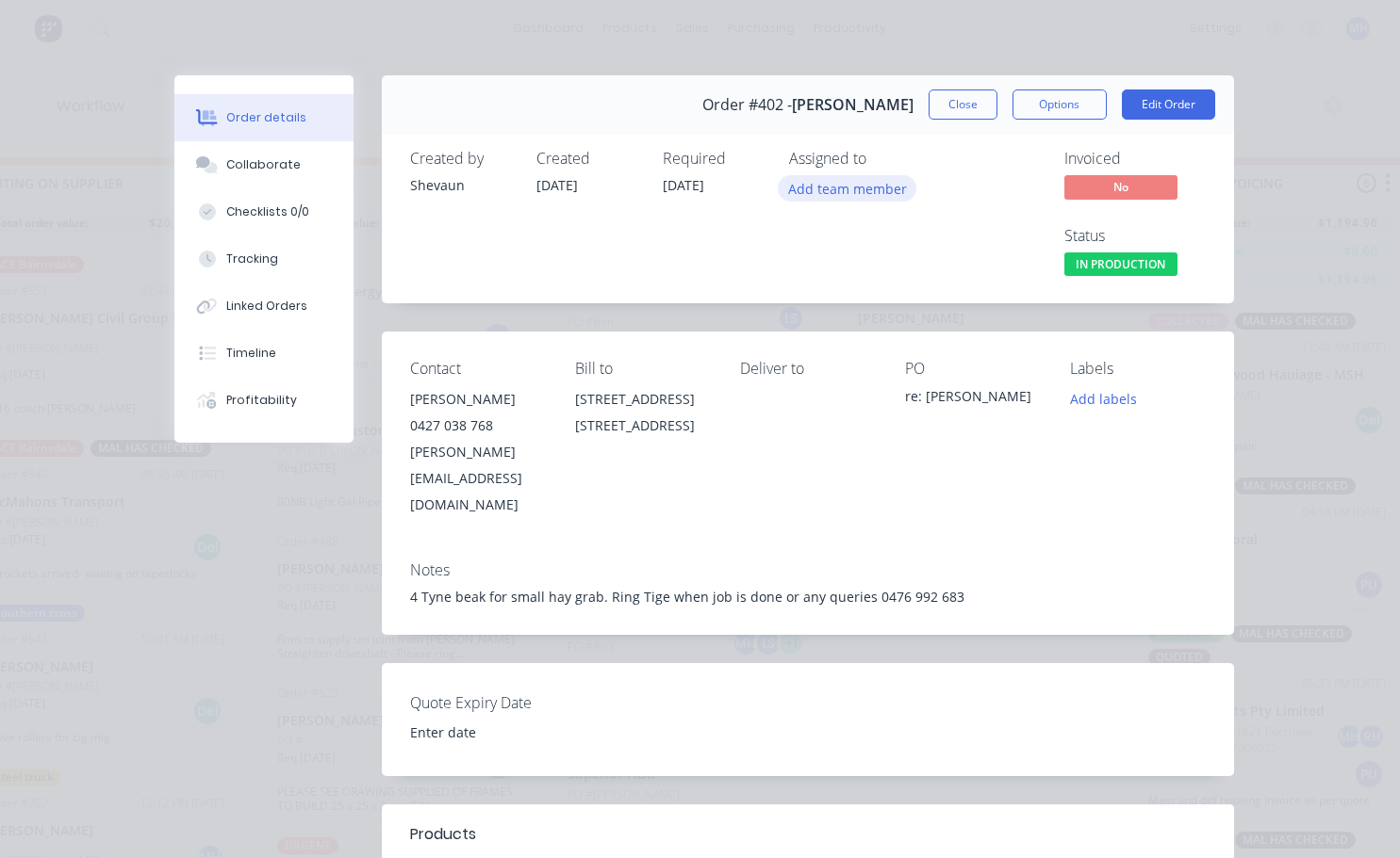
click at [855, 192] on button "Add team member" at bounding box center [846, 187] width 139 height 25
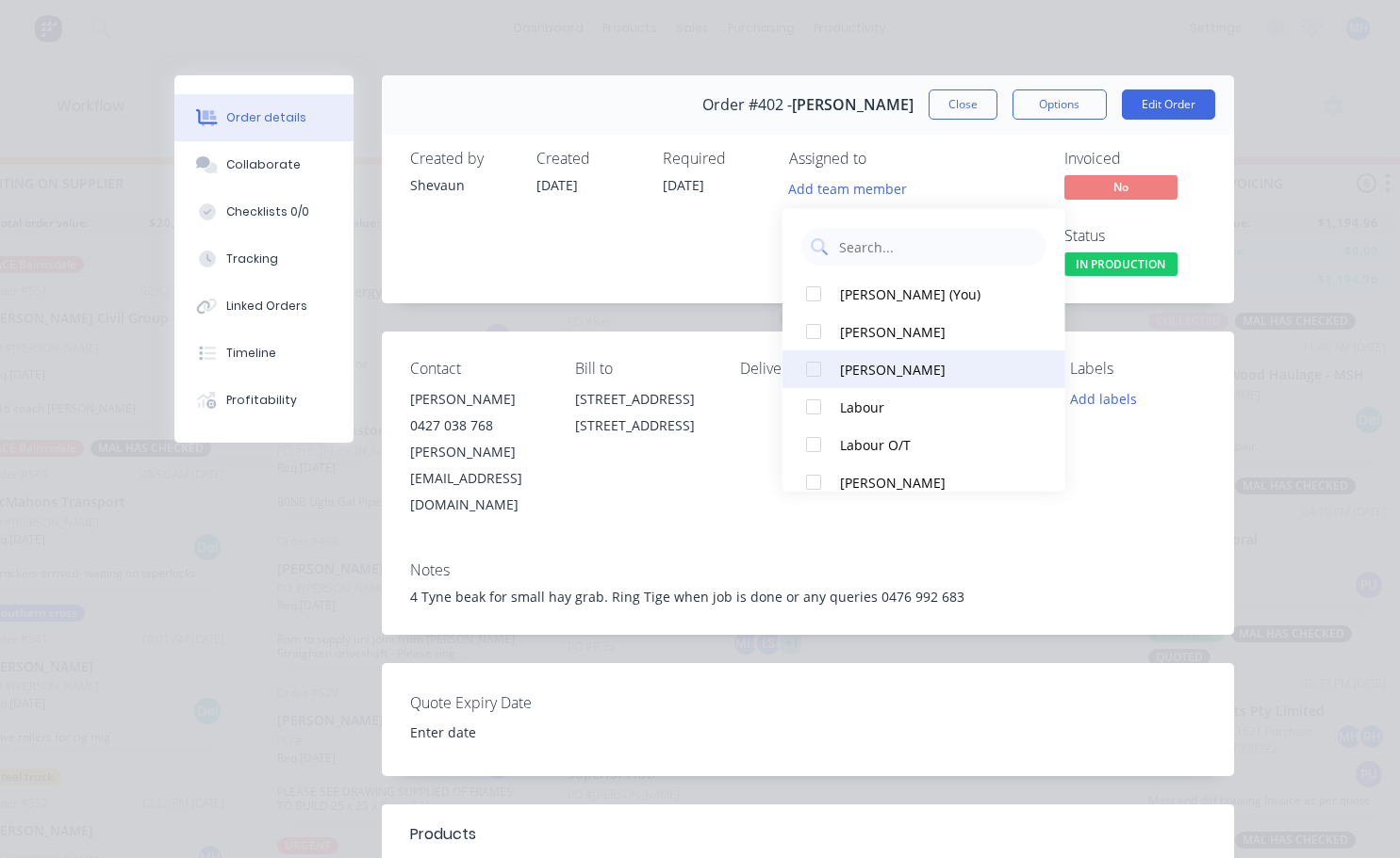
scroll to position [321, 0]
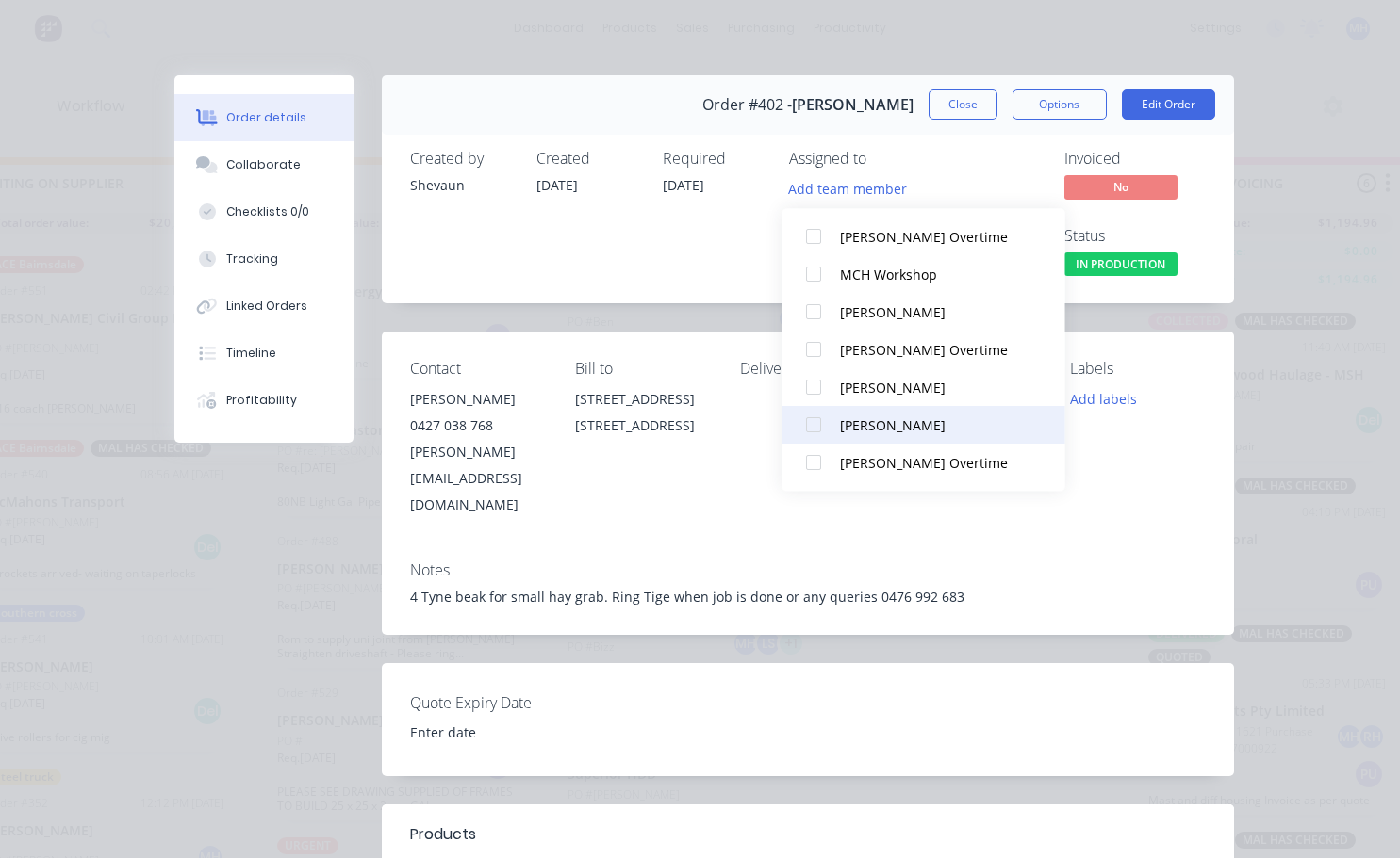
click at [812, 428] on div at bounding box center [813, 426] width 38 height 38
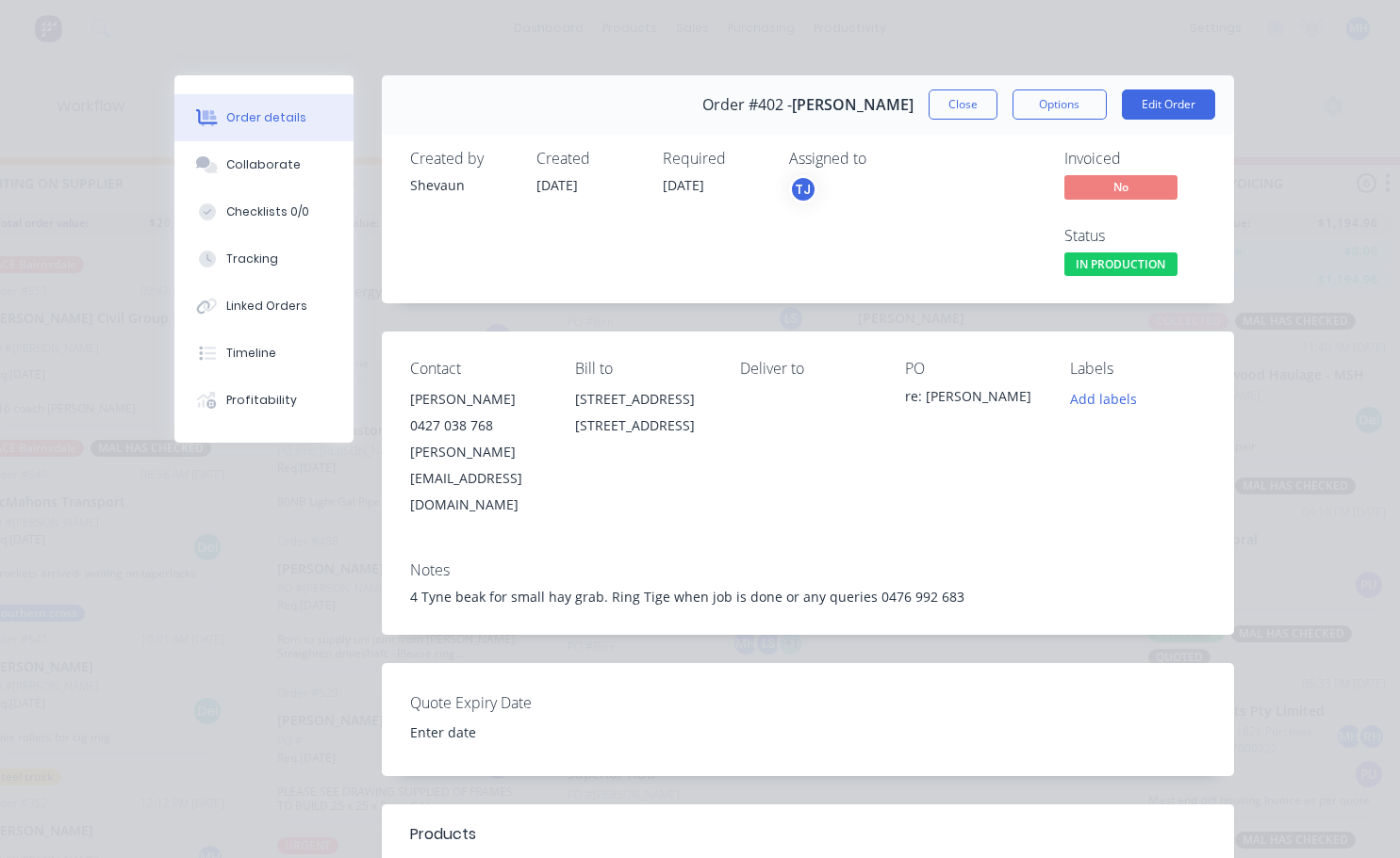
drag, startPoint x: 953, startPoint y: 108, endPoint x: 958, endPoint y: 98, distance: 11.2
click at [955, 108] on button "Close" at bounding box center [962, 105] width 69 height 30
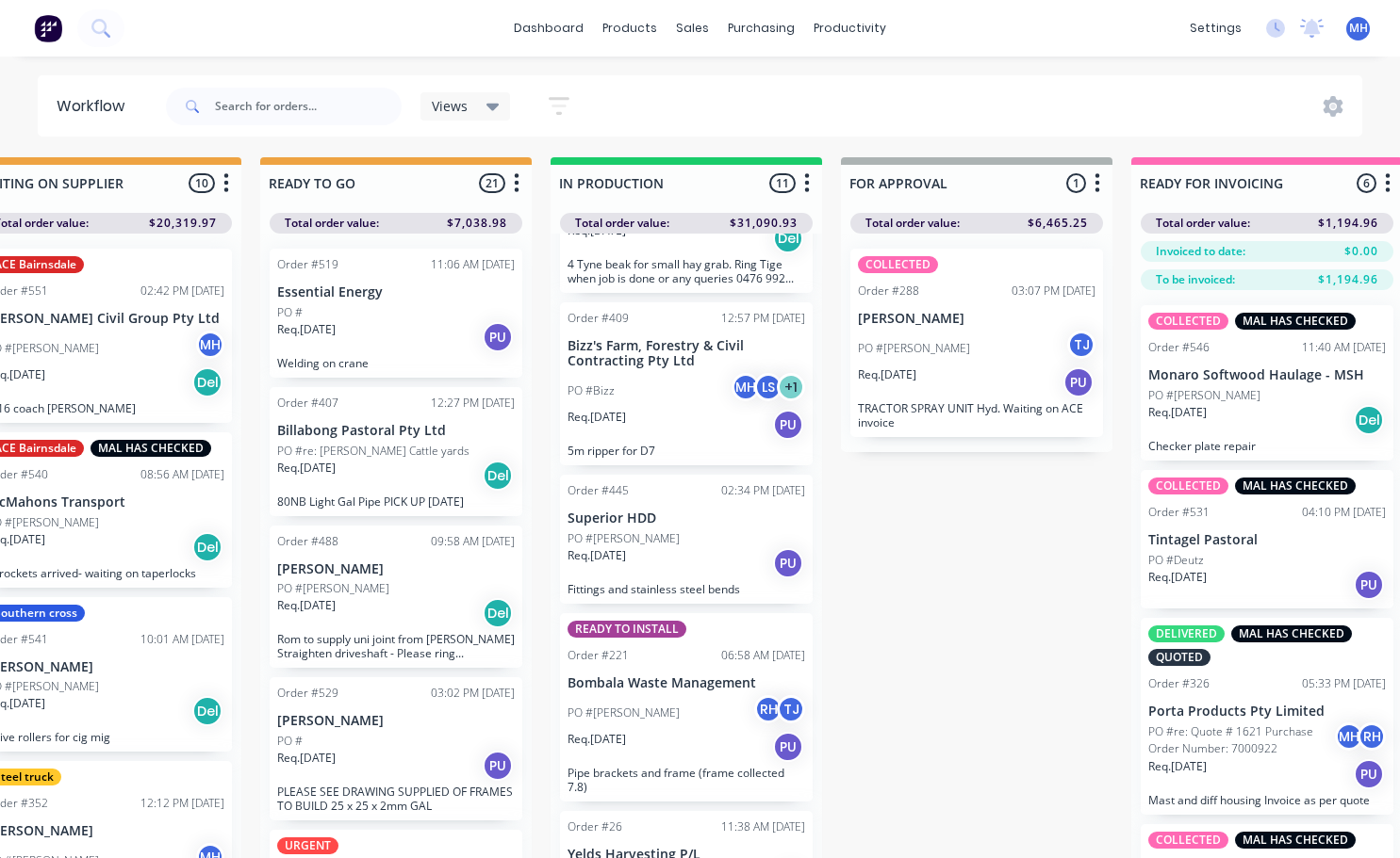
scroll to position [377, 0]
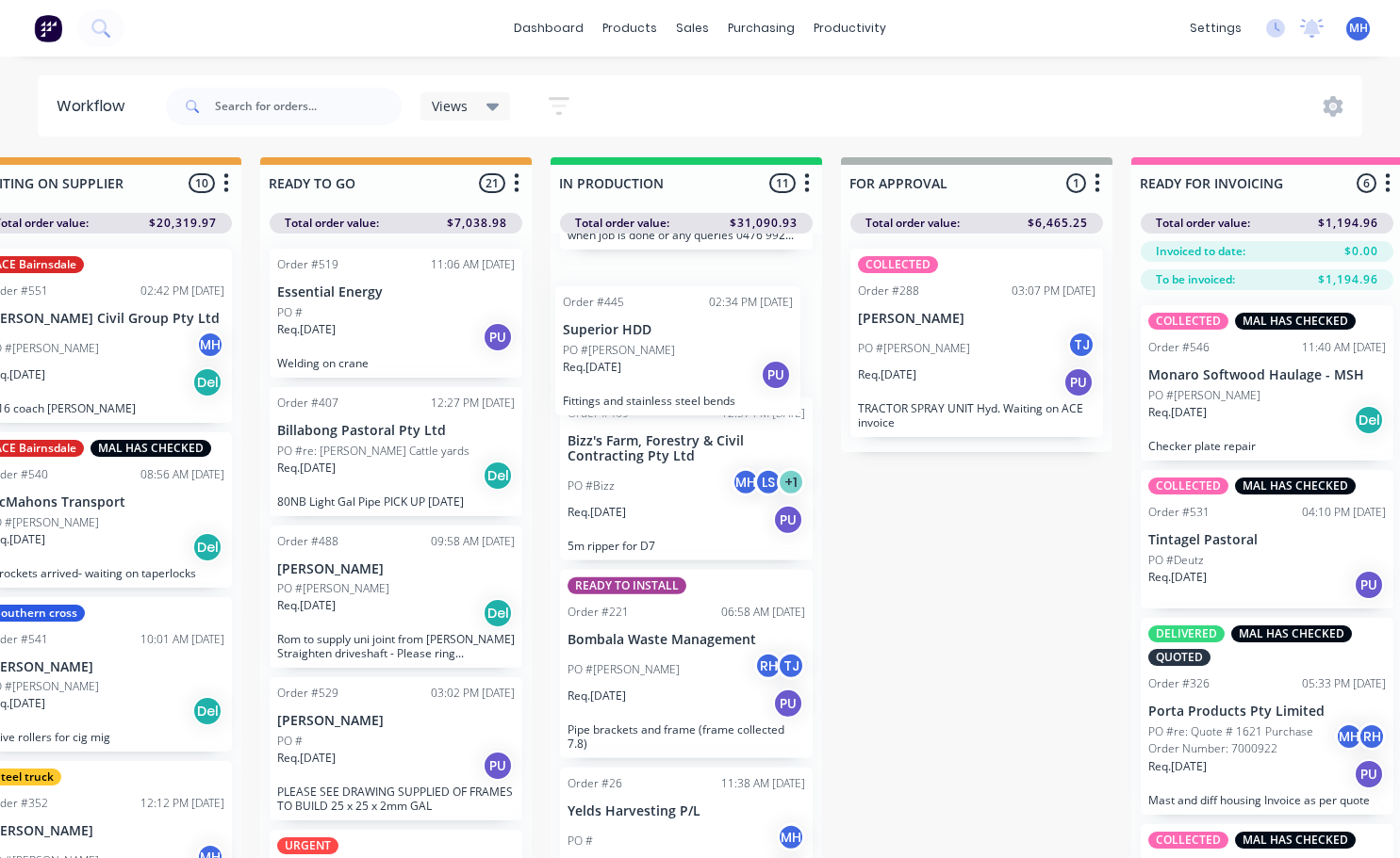
drag, startPoint x: 668, startPoint y: 452, endPoint x: 663, endPoint y: 355, distance: 97.1
click at [663, 355] on div "Order #446 02:54 PM [DATE] Bombala Hardware PO #Ben LS Req. [DATE] Del Containe…" at bounding box center [687, 549] width 272 height 632
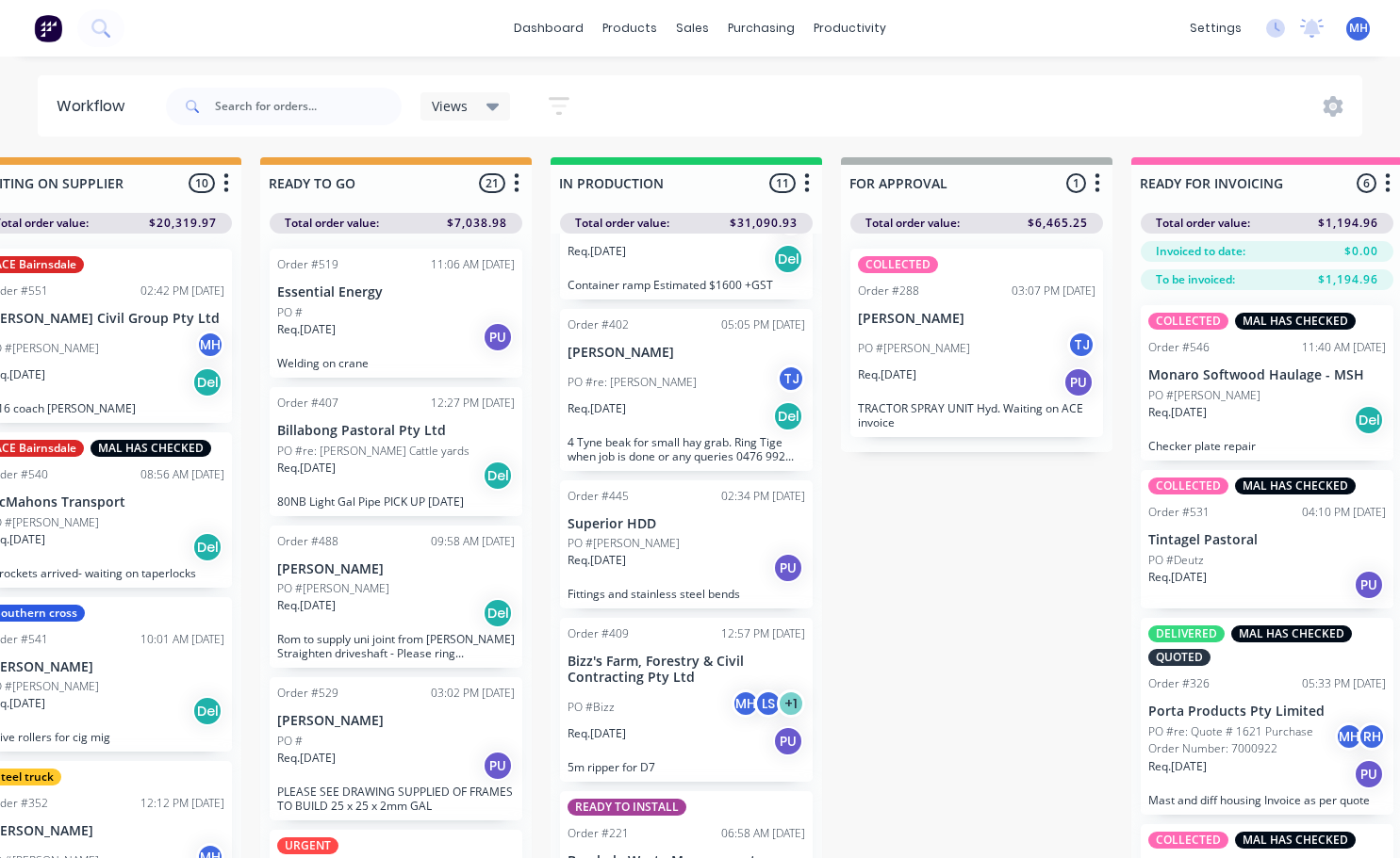
scroll to position [0, 0]
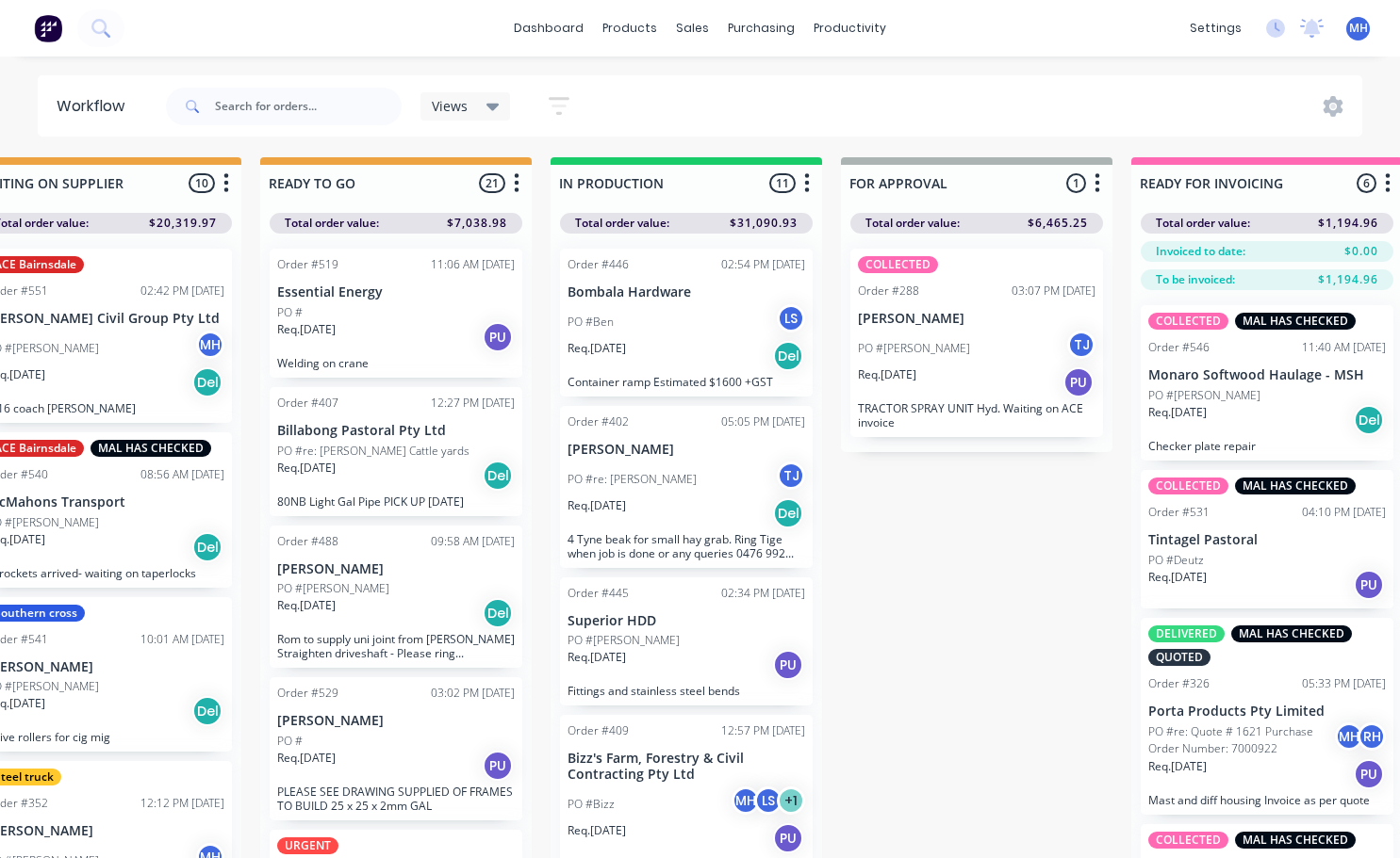
click at [665, 803] on div "PO #Bizz MH LS + 1" at bounding box center [687, 805] width 238 height 36
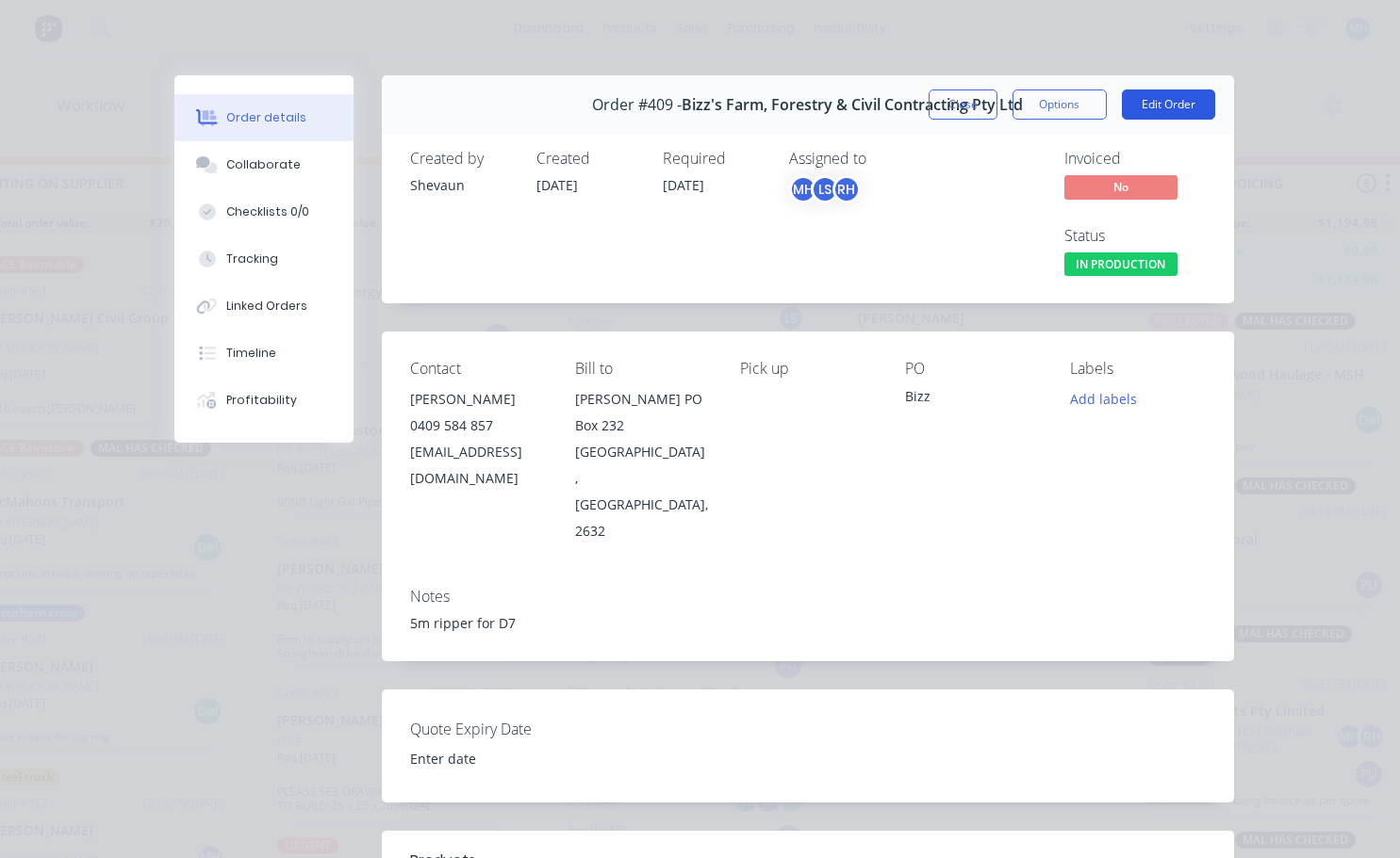
click at [1152, 105] on button "Edit Order" at bounding box center [1167, 105] width 93 height 30
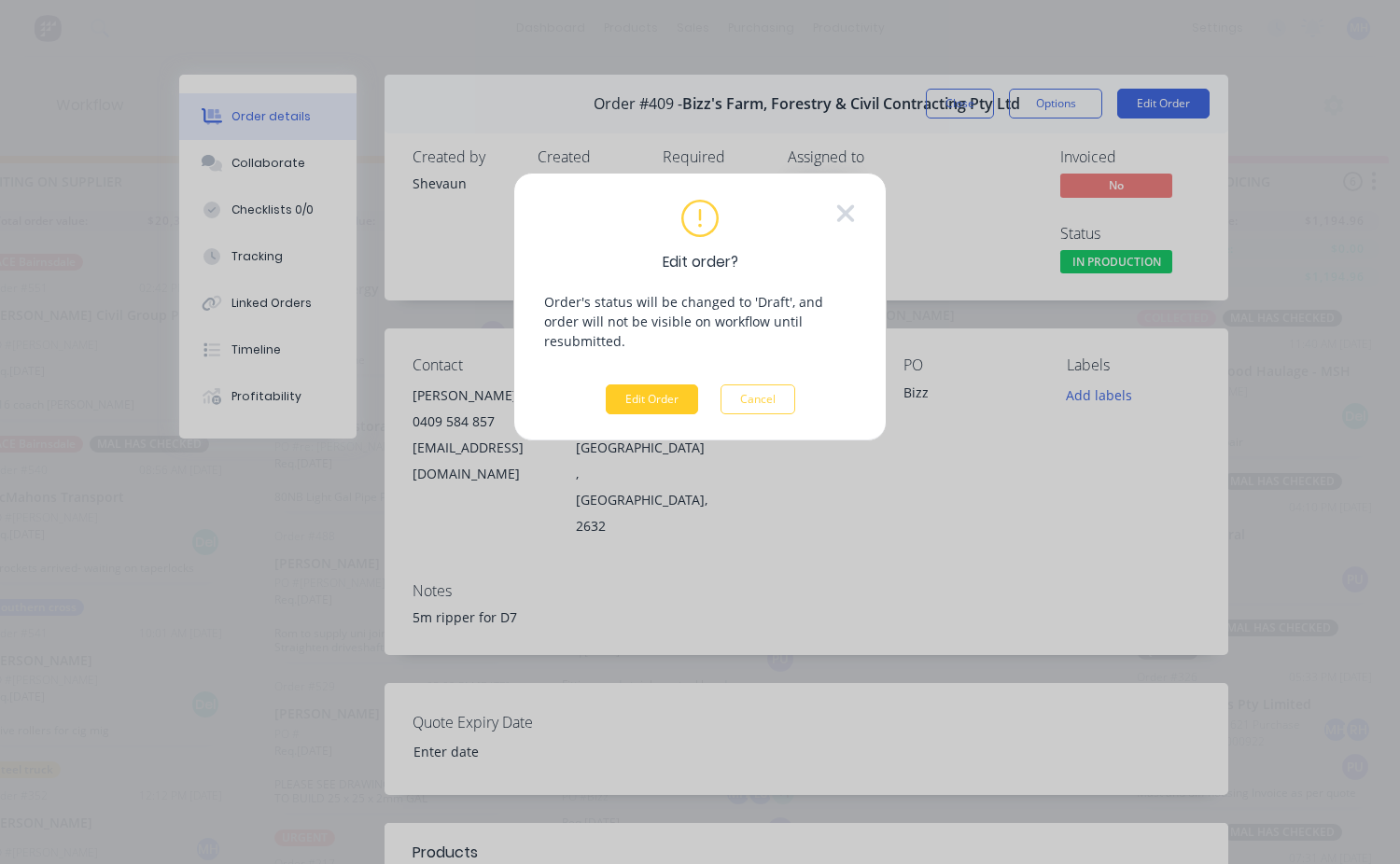
click at [677, 385] on button "Edit Order" at bounding box center [651, 400] width 92 height 30
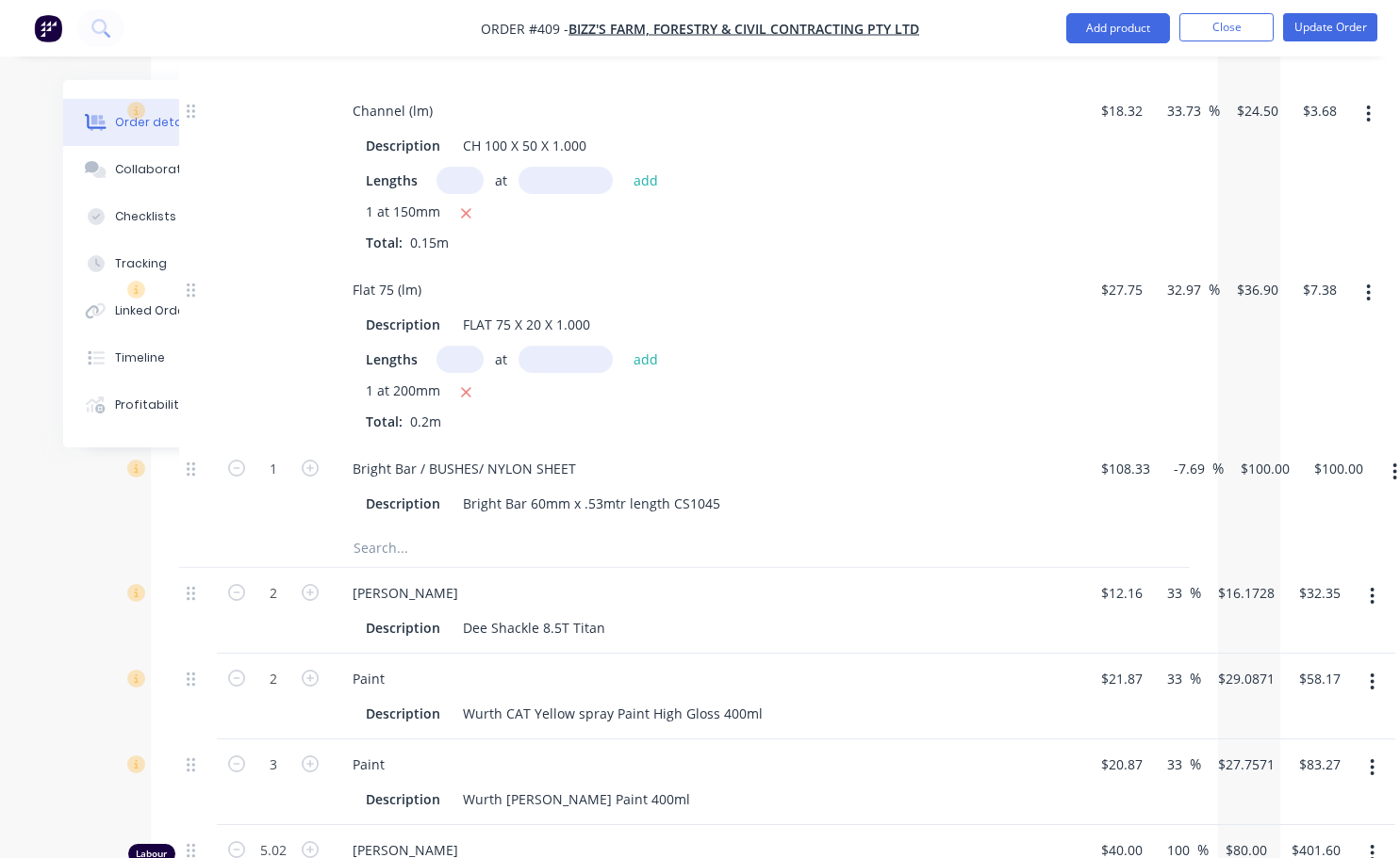
scroll to position [4523, 169]
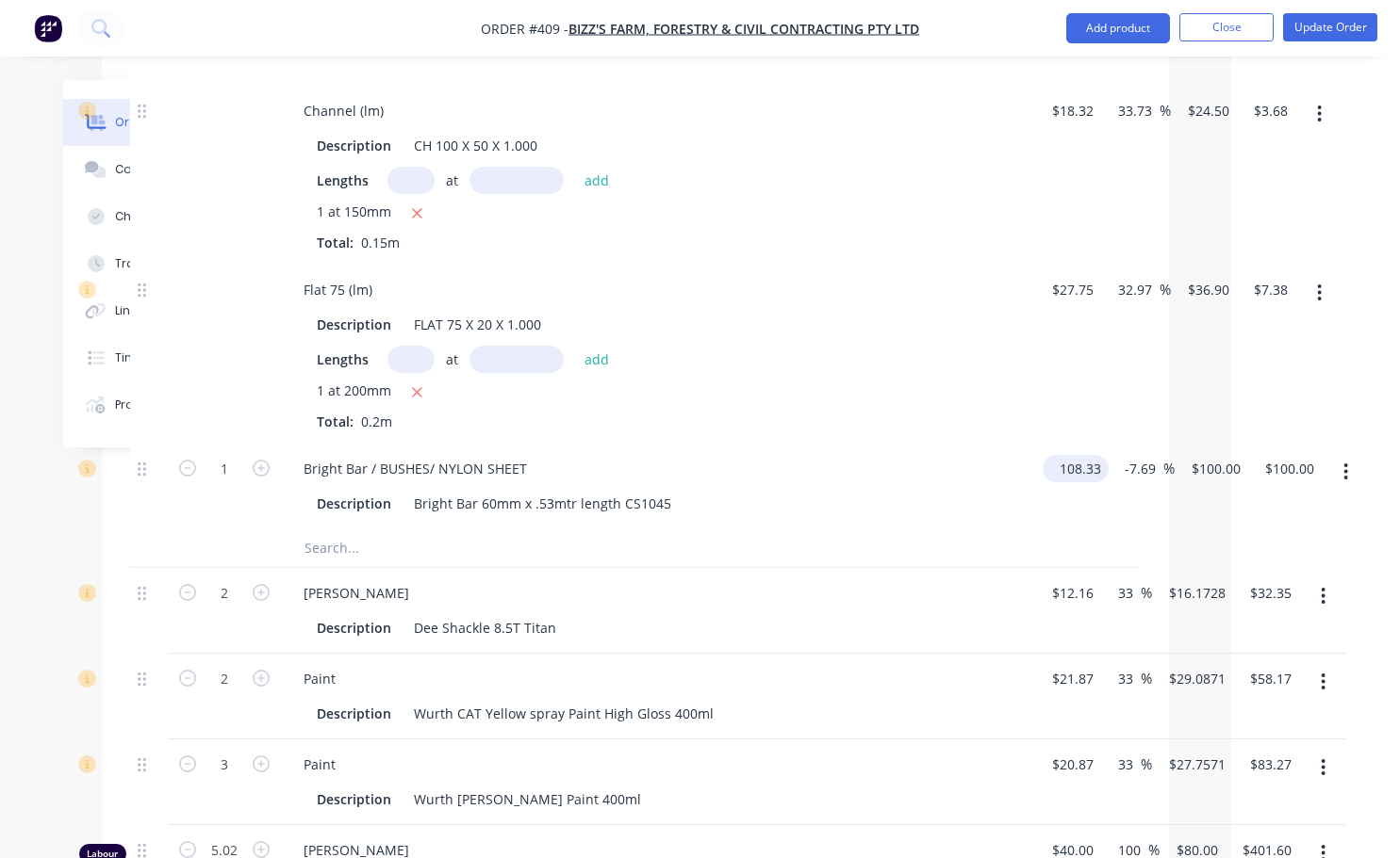
click at [1103, 488] on div "1 Bright Bar / BUSHES/ NYLON SHEET Description Bright Bar 60mm x .53mtr length …" at bounding box center [635, 486] width 1010 height 86
click at [1042, 545] on div at bounding box center [635, 548] width 1010 height 39
type input "$60.00"
type input "$55.3863"
type input "$55.39"
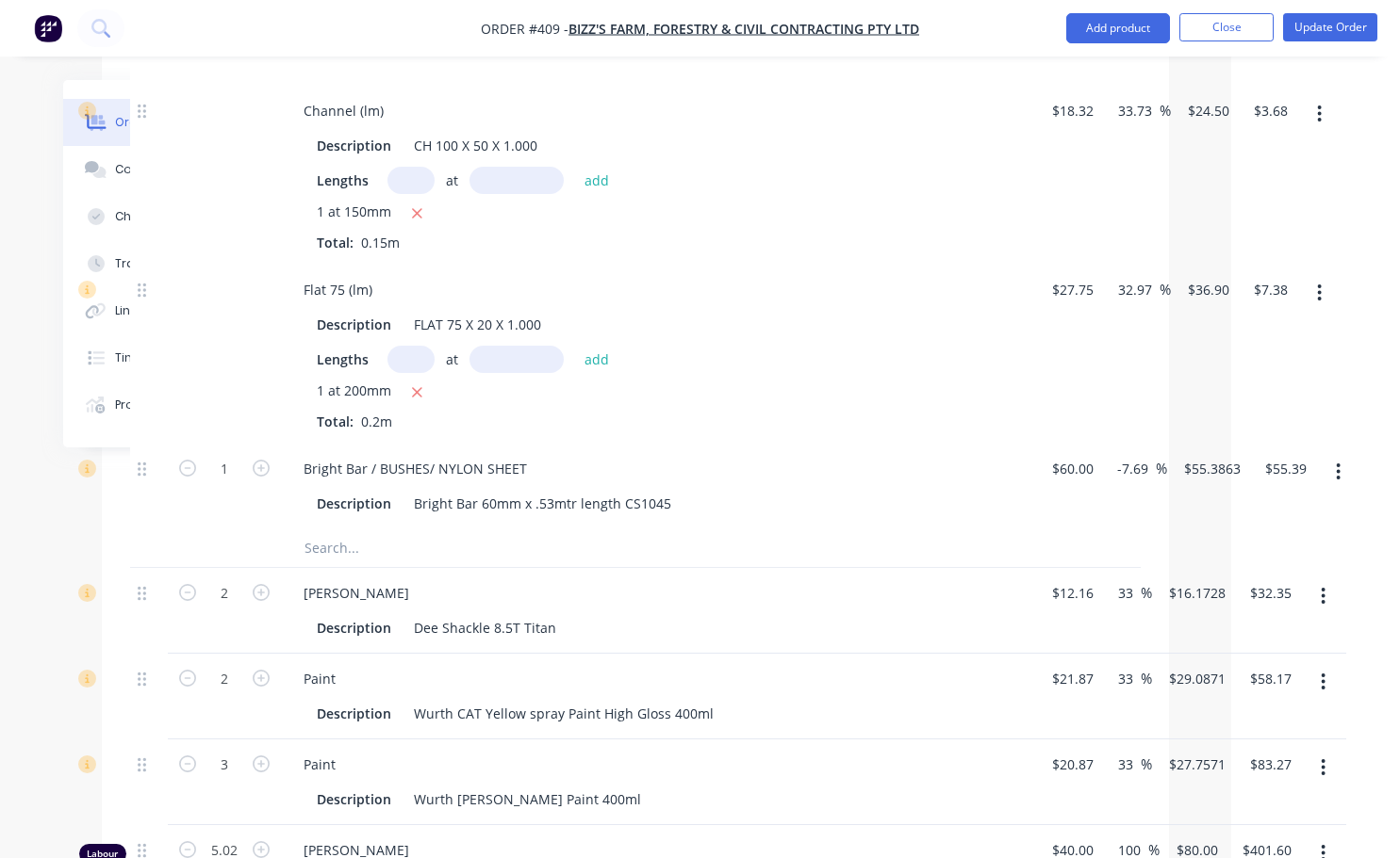
click at [1013, 606] on div "[PERSON_NAME]" at bounding box center [658, 592] width 738 height 27
click at [1092, 481] on div "1 Bright Bar / BUSHES/ NYLON SHEET Description Bright Bar 60mm x .53mtr length …" at bounding box center [635, 486] width 1010 height 86
type input "$120.00"
type input "$110.7726"
type input "$110.77"
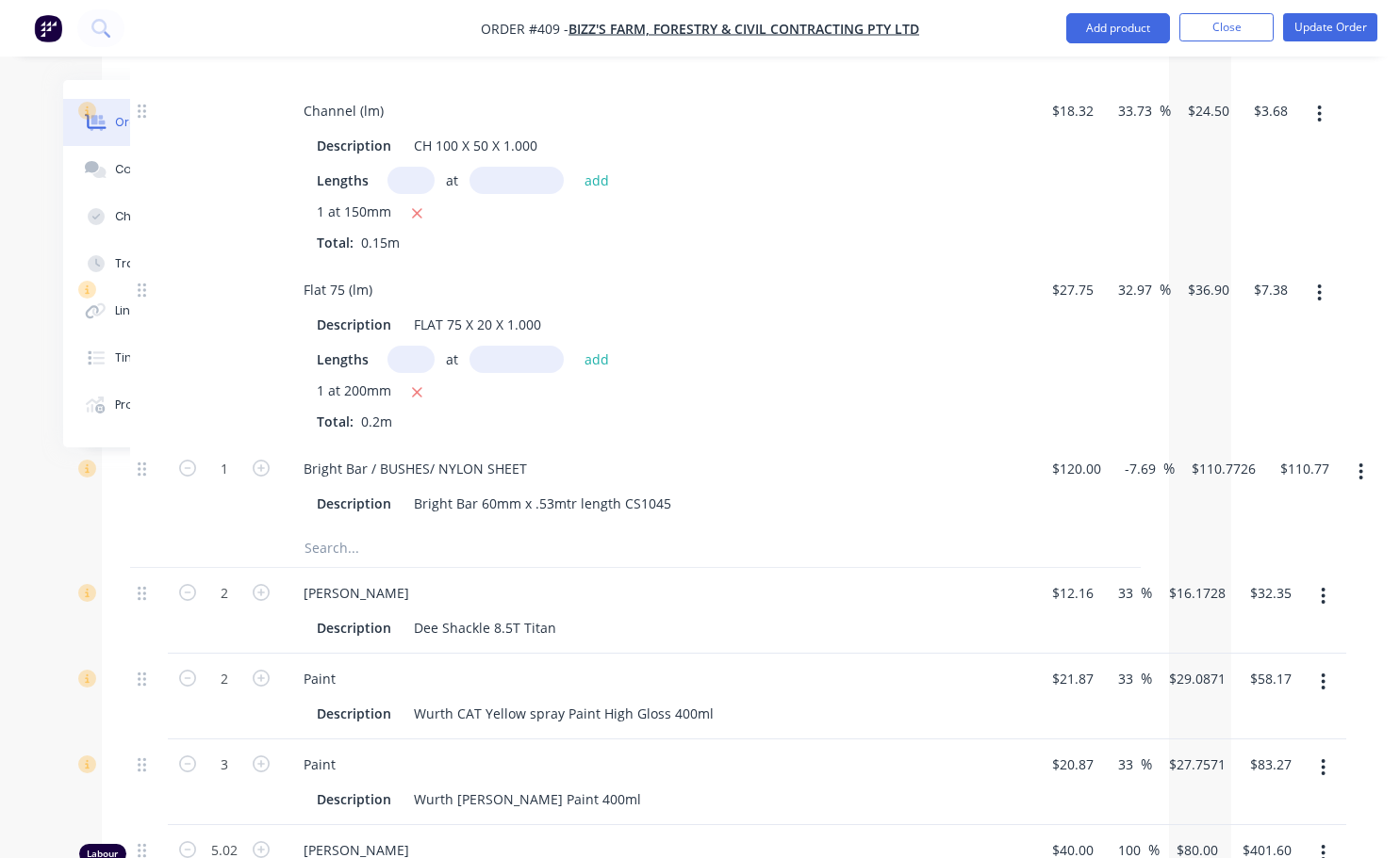
click at [1034, 568] on div at bounding box center [635, 548] width 1010 height 39
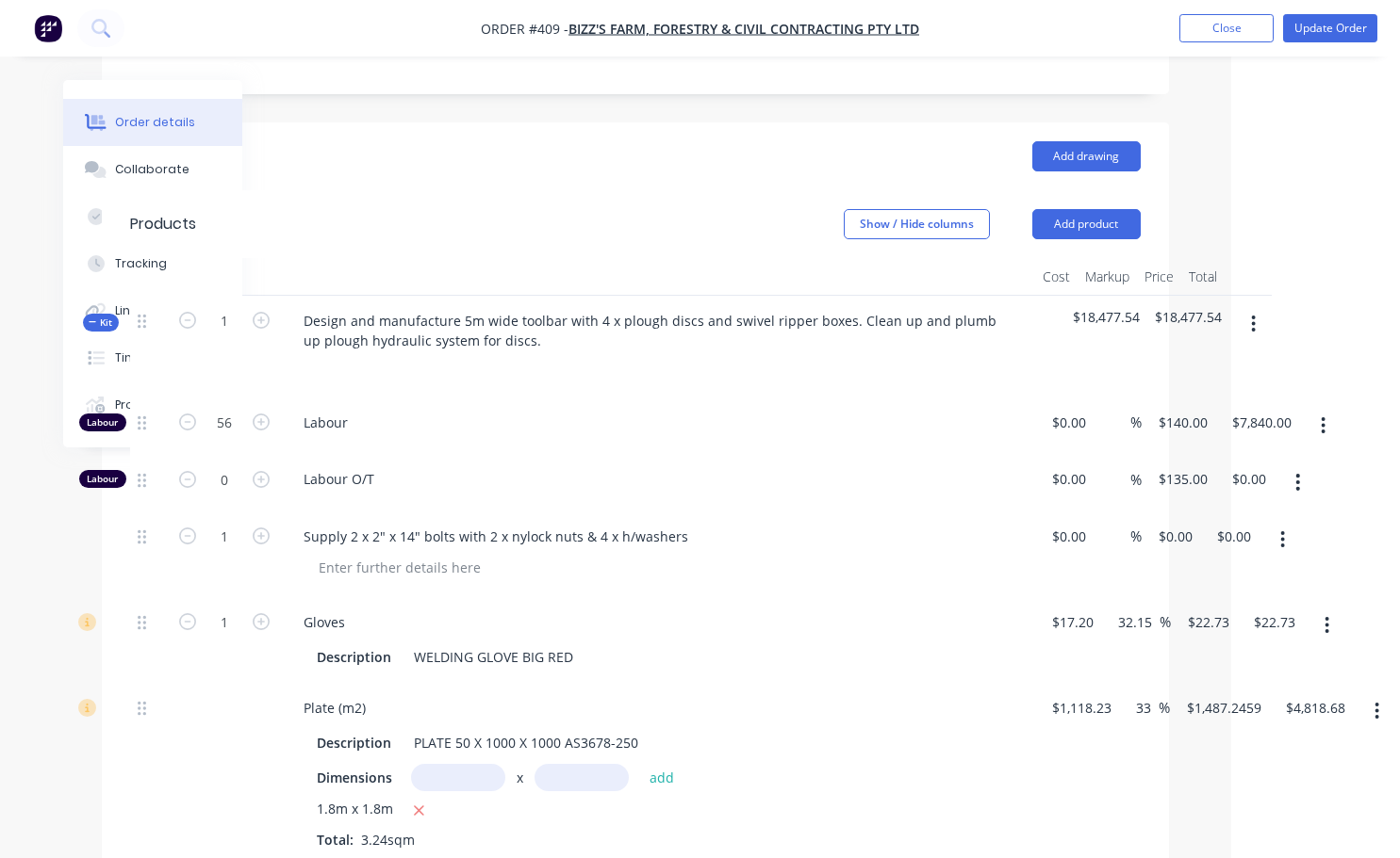
scroll to position [565, 169]
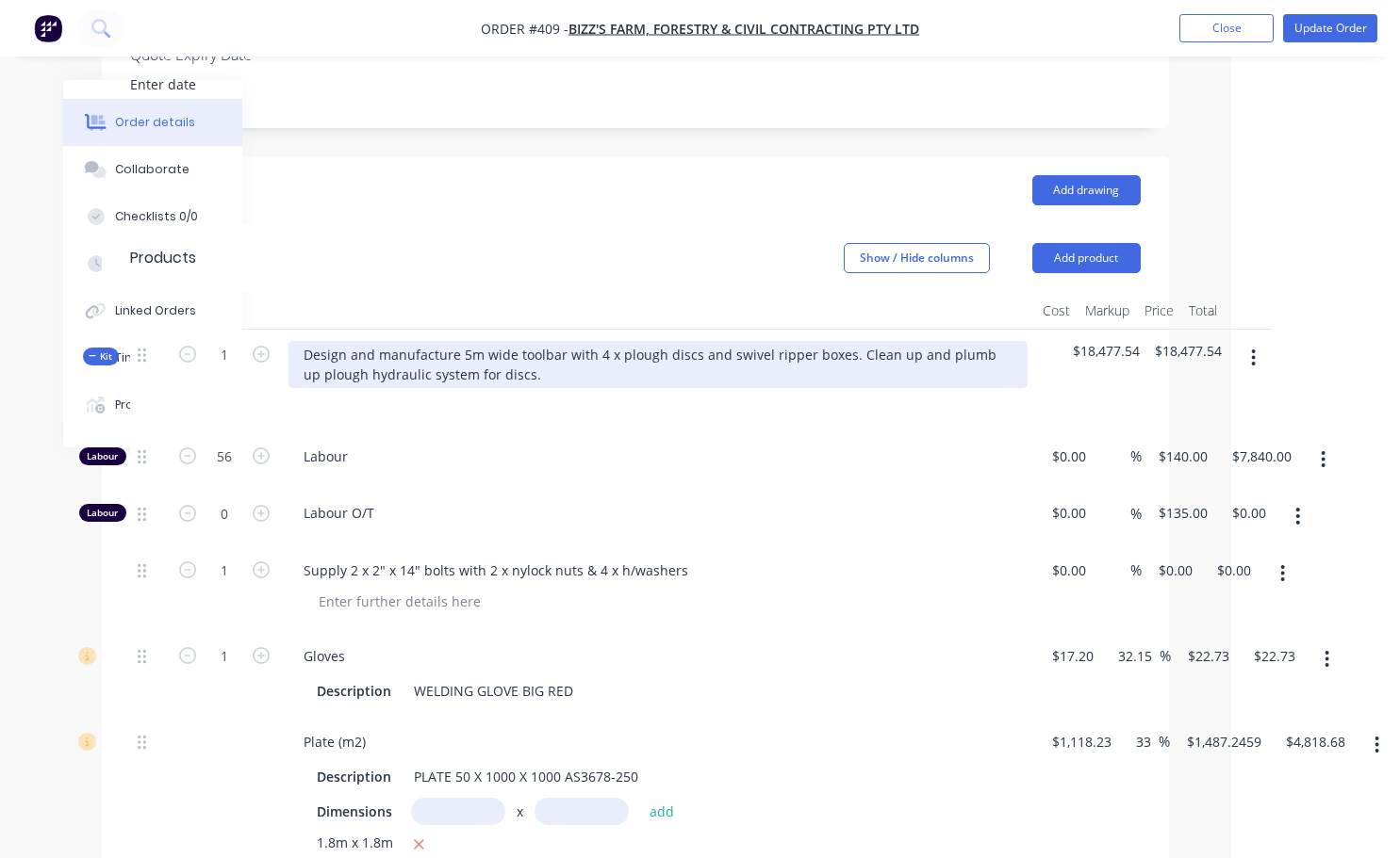
click at [523, 389] on div "Design and manufacture 5m wide toolbar with 4 x plough discs and swivel ripper …" at bounding box center [658, 364] width 738 height 47
click at [716, 388] on div "Design and manufacture 5m wide toolbar with 4 x plough discs and swivel ripper …" at bounding box center [658, 364] width 738 height 47
click at [898, 368] on div "Design and manufacture 5m wide toolbar with 4 x plough discs and swivel ripper …" at bounding box center [658, 364] width 738 height 47
click at [410, 387] on div "Design and manufacture 5m wide toolbar with 4 x plough discs and swivel ripper …" at bounding box center [658, 364] width 738 height 47
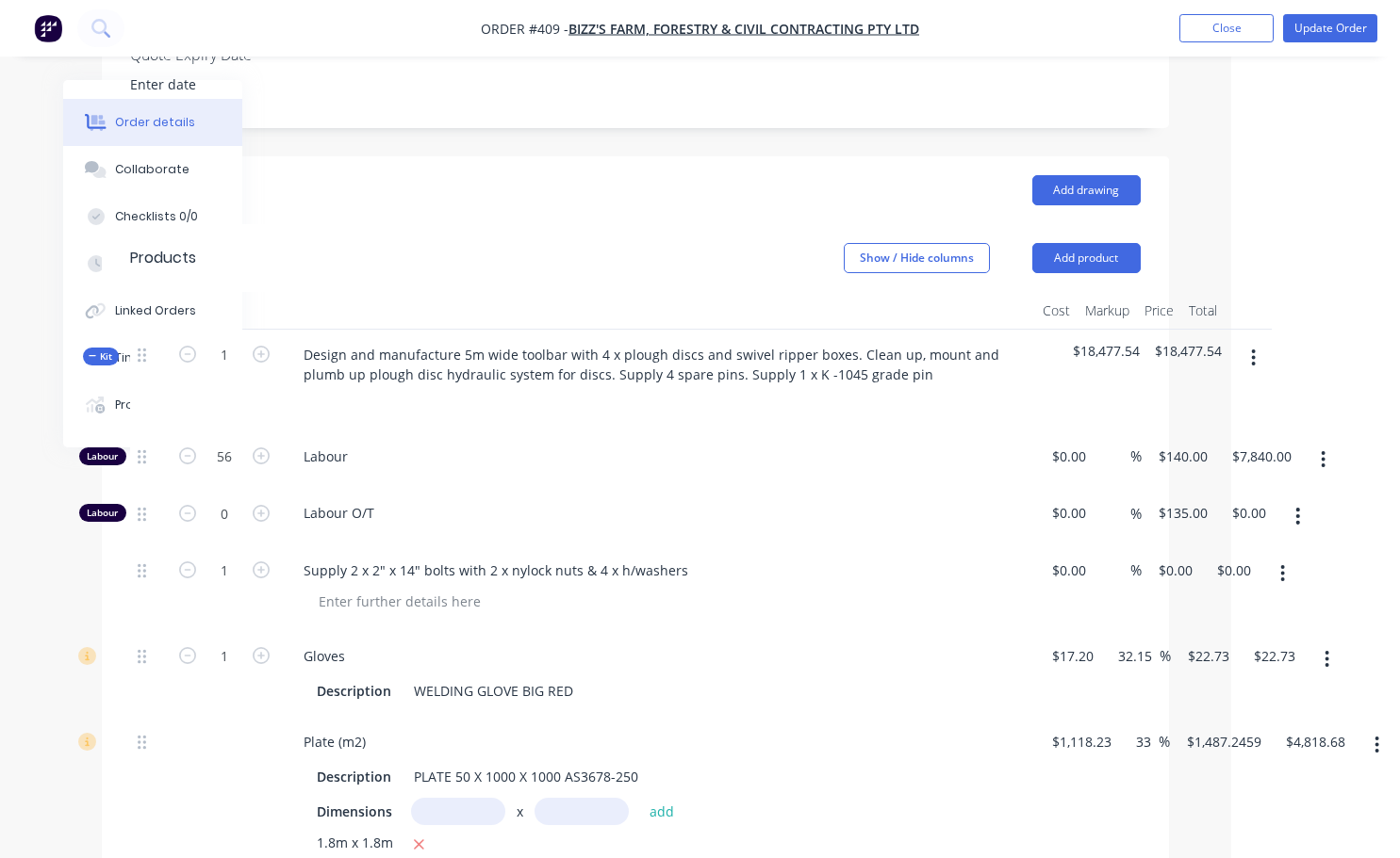
click at [568, 416] on div at bounding box center [658, 402] width 738 height 27
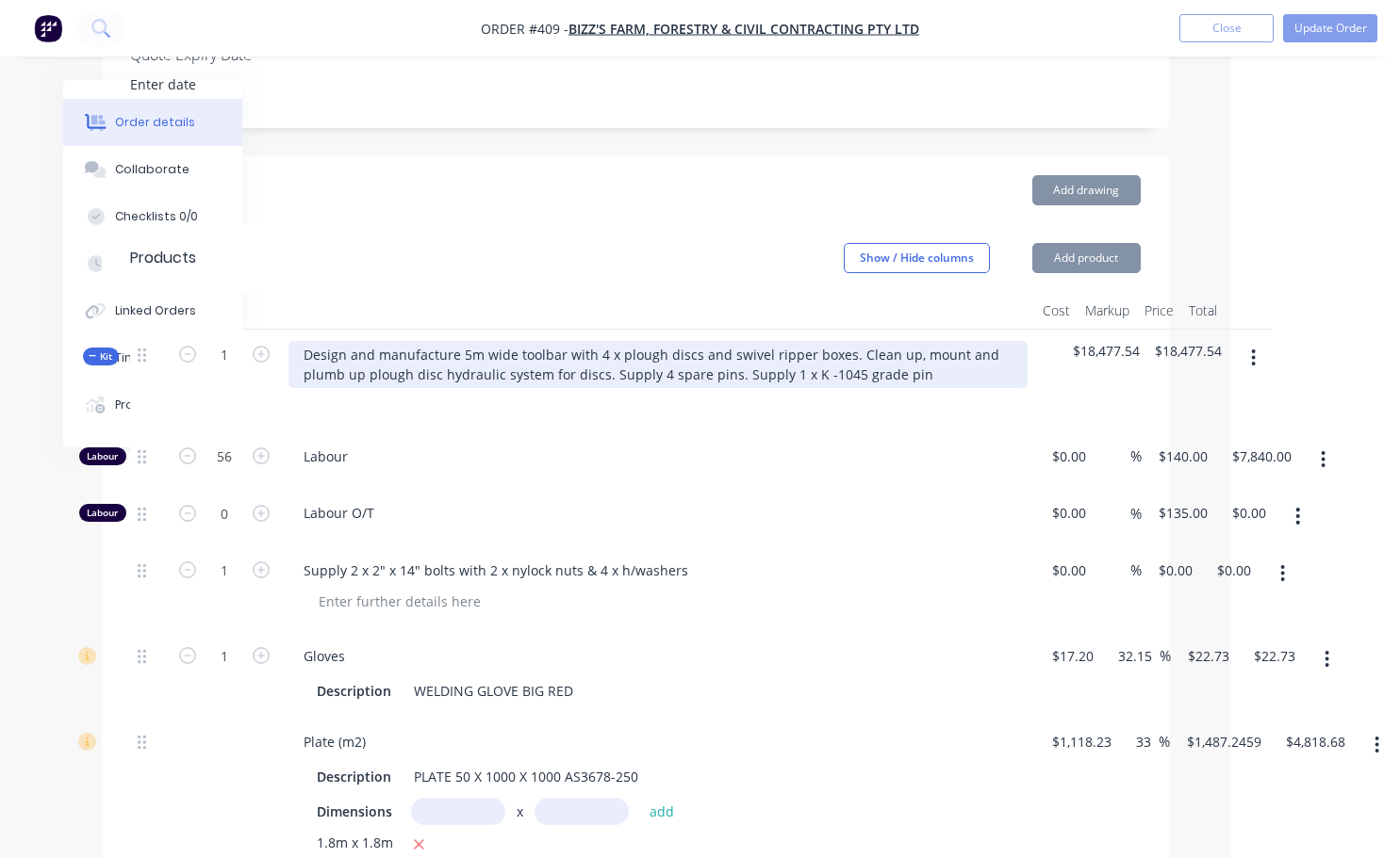
click at [499, 387] on div "Design and manufacture 5m wide toolbar with 4 x plough discs and swivel ripper …" at bounding box center [658, 364] width 738 height 47
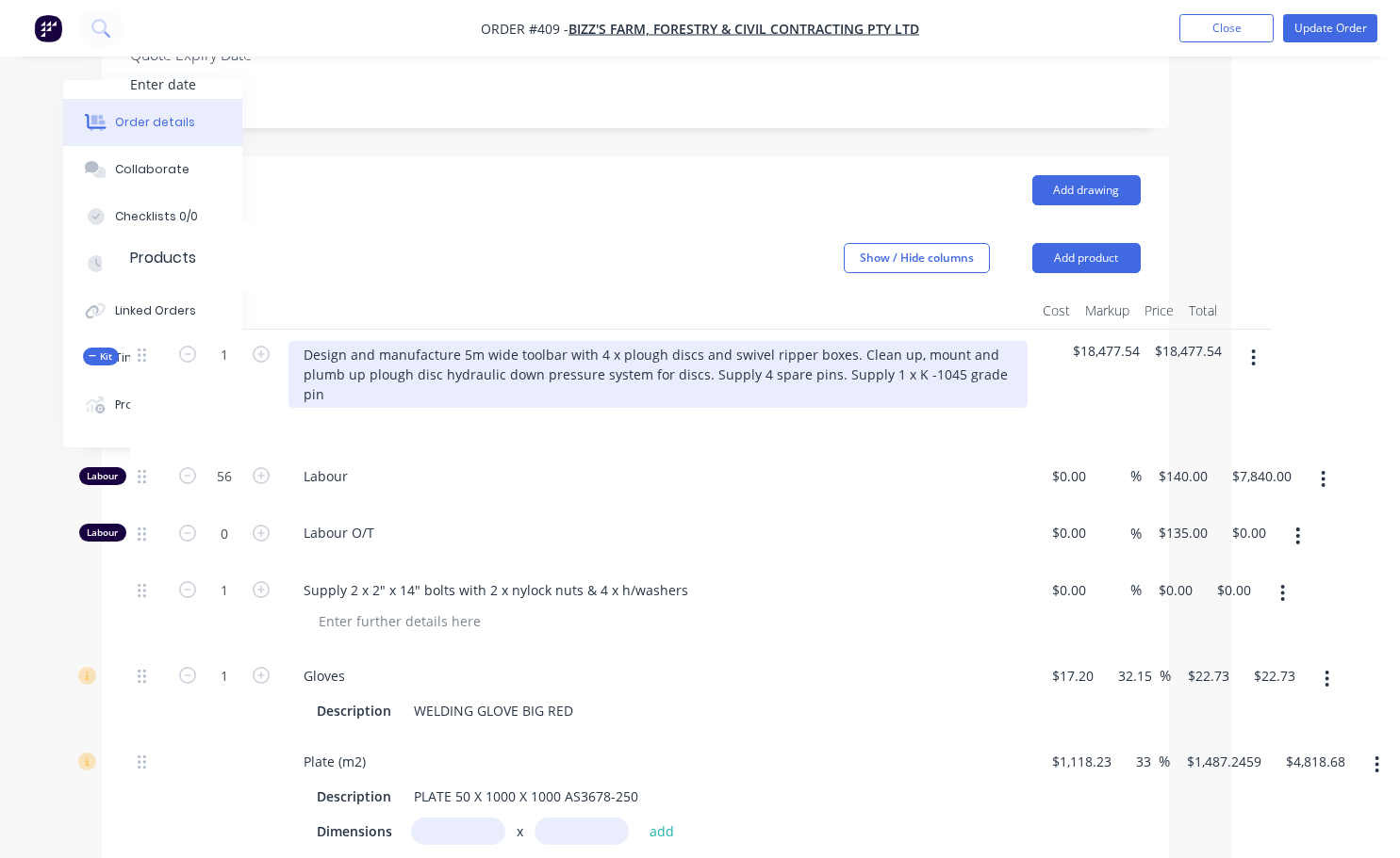
click at [691, 389] on div "Design and manufacture 5m wide toolbar with 4 x plough discs and swivel ripper …" at bounding box center [658, 374] width 738 height 67
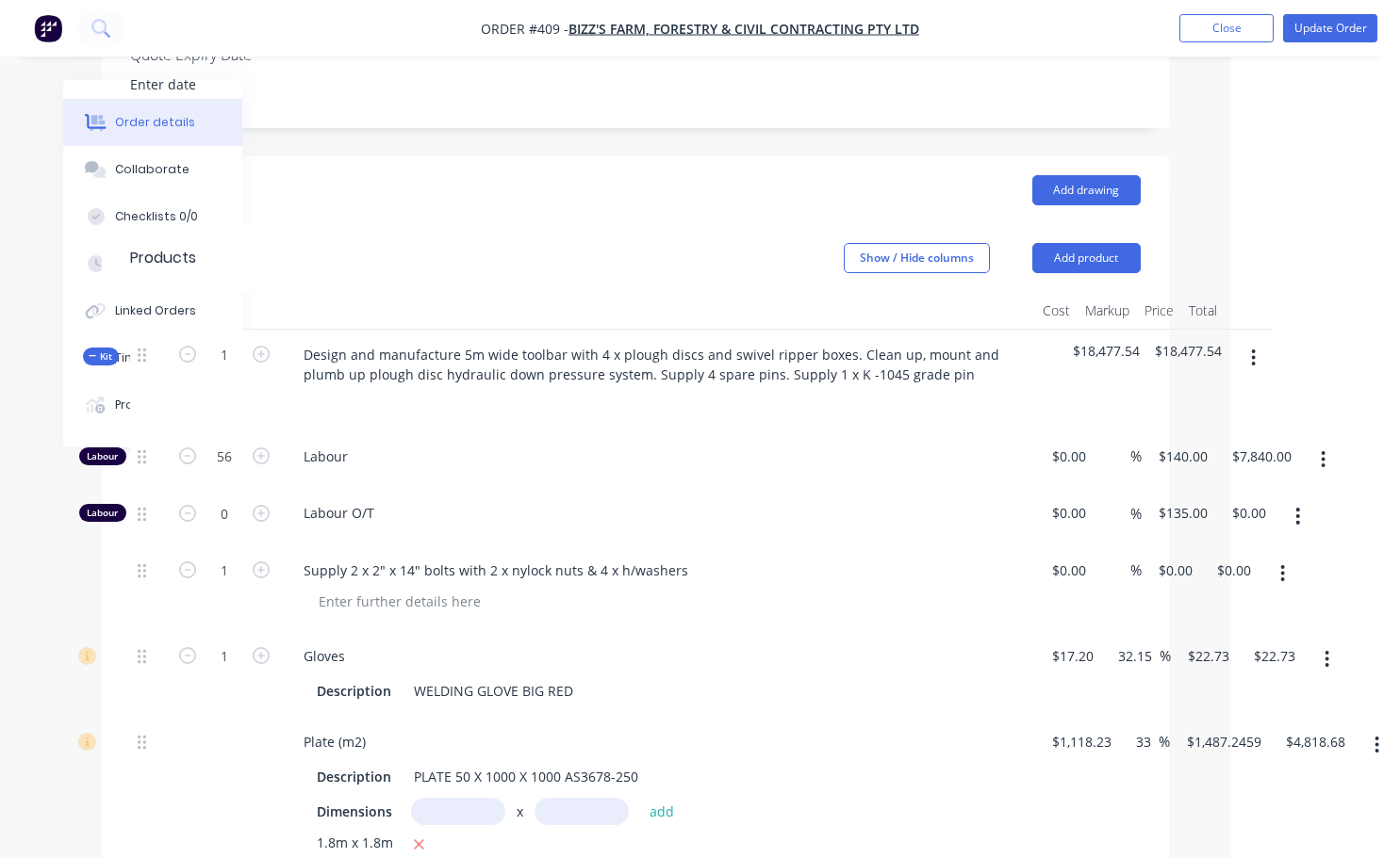
click at [865, 489] on div "Labour" at bounding box center [658, 460] width 754 height 58
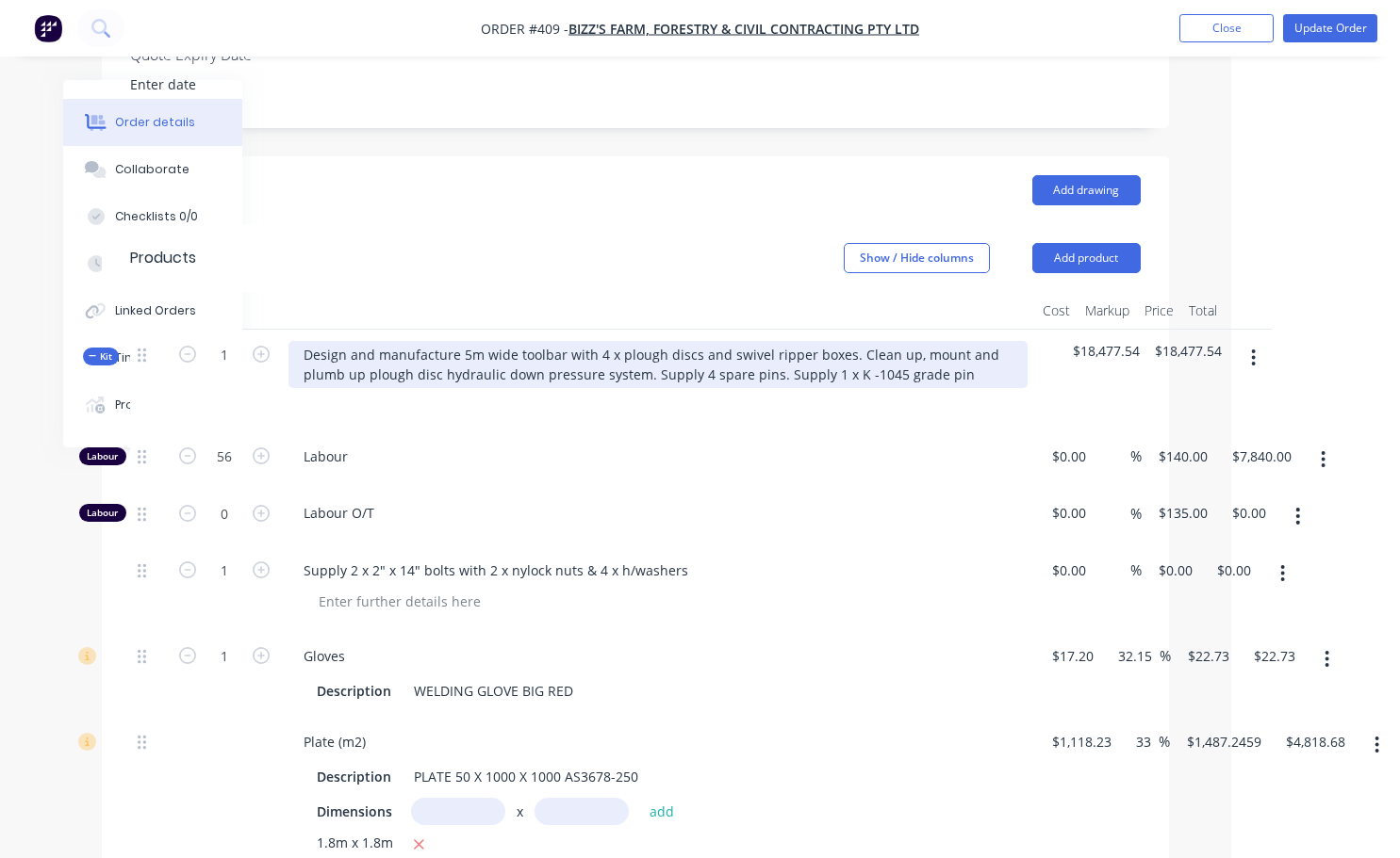
click at [947, 389] on div "Design and manufacture 5m wide toolbar with 4 x plough discs and swivel ripper …" at bounding box center [658, 364] width 738 height 47
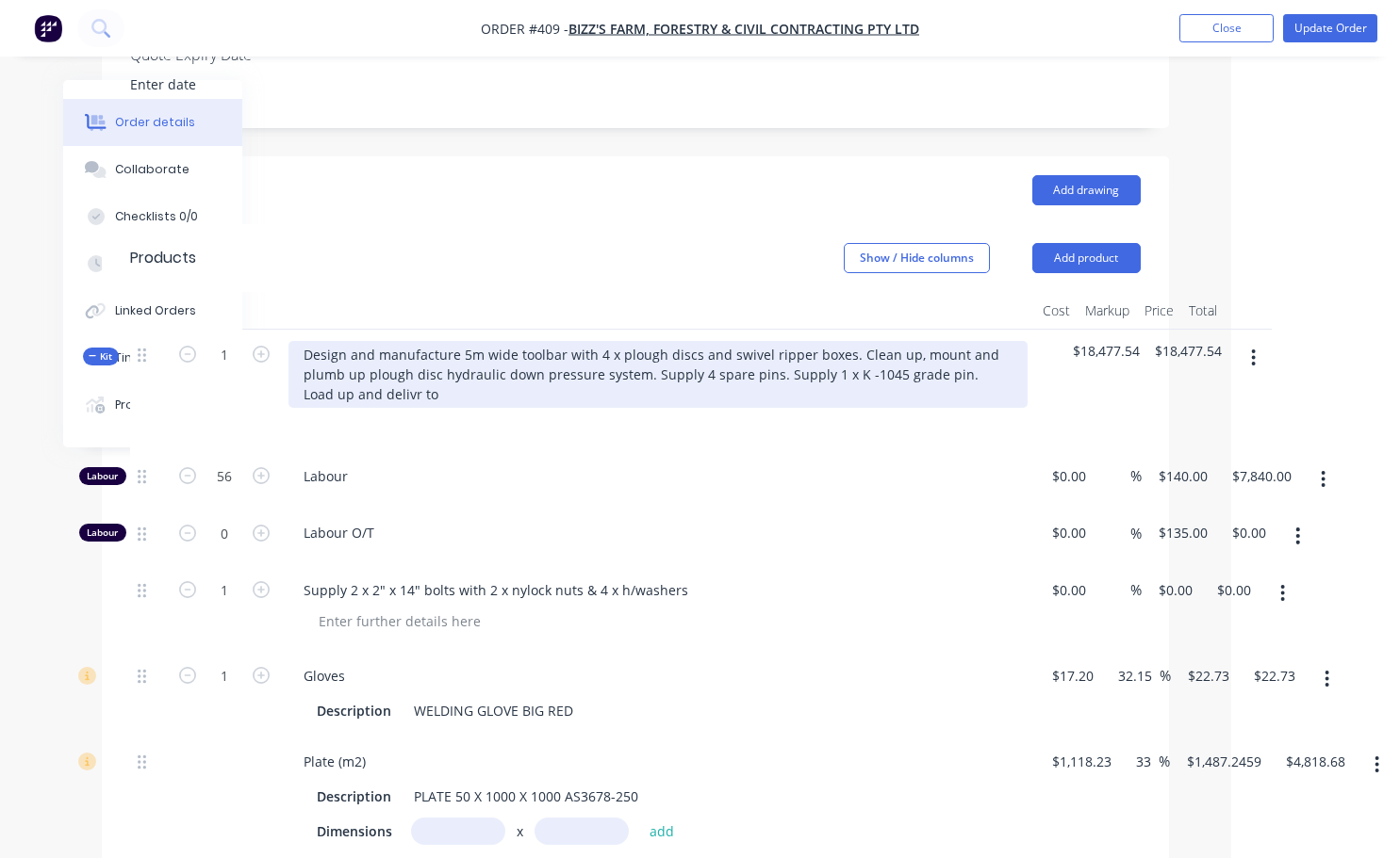
click at [415, 408] on div "Design and manufacture 5m wide toolbar with 4 x plough discs and swivel ripper …" at bounding box center [658, 374] width 738 height 67
click at [429, 405] on div "Design and manufacture 5m wide toolbar with 4 x plough discs and swivel ripper …" at bounding box center [658, 374] width 738 height 67
click at [443, 408] on div "Design and manufacture 5m wide toolbar with 4 x plough discs and swivel ripper …" at bounding box center [658, 374] width 738 height 67
click at [442, 407] on div "Design and manufacture 5m wide toolbar with 4 x plough discs and swivel ripper …" at bounding box center [658, 374] width 738 height 67
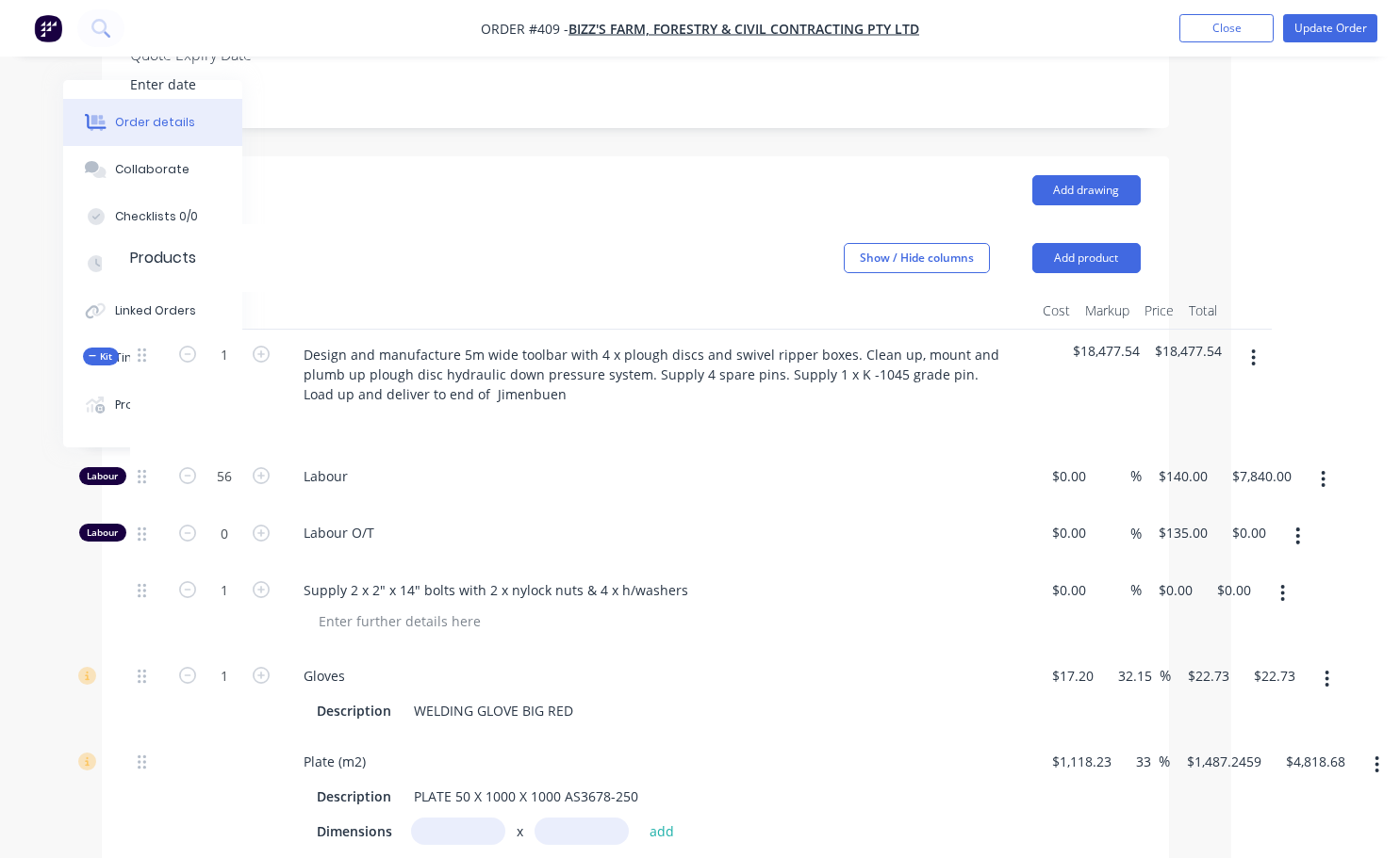
click at [592, 451] on div "Design and manufacture 5m wide toolbar with 4 x plough discs and swivel ripper …" at bounding box center [658, 391] width 754 height 122
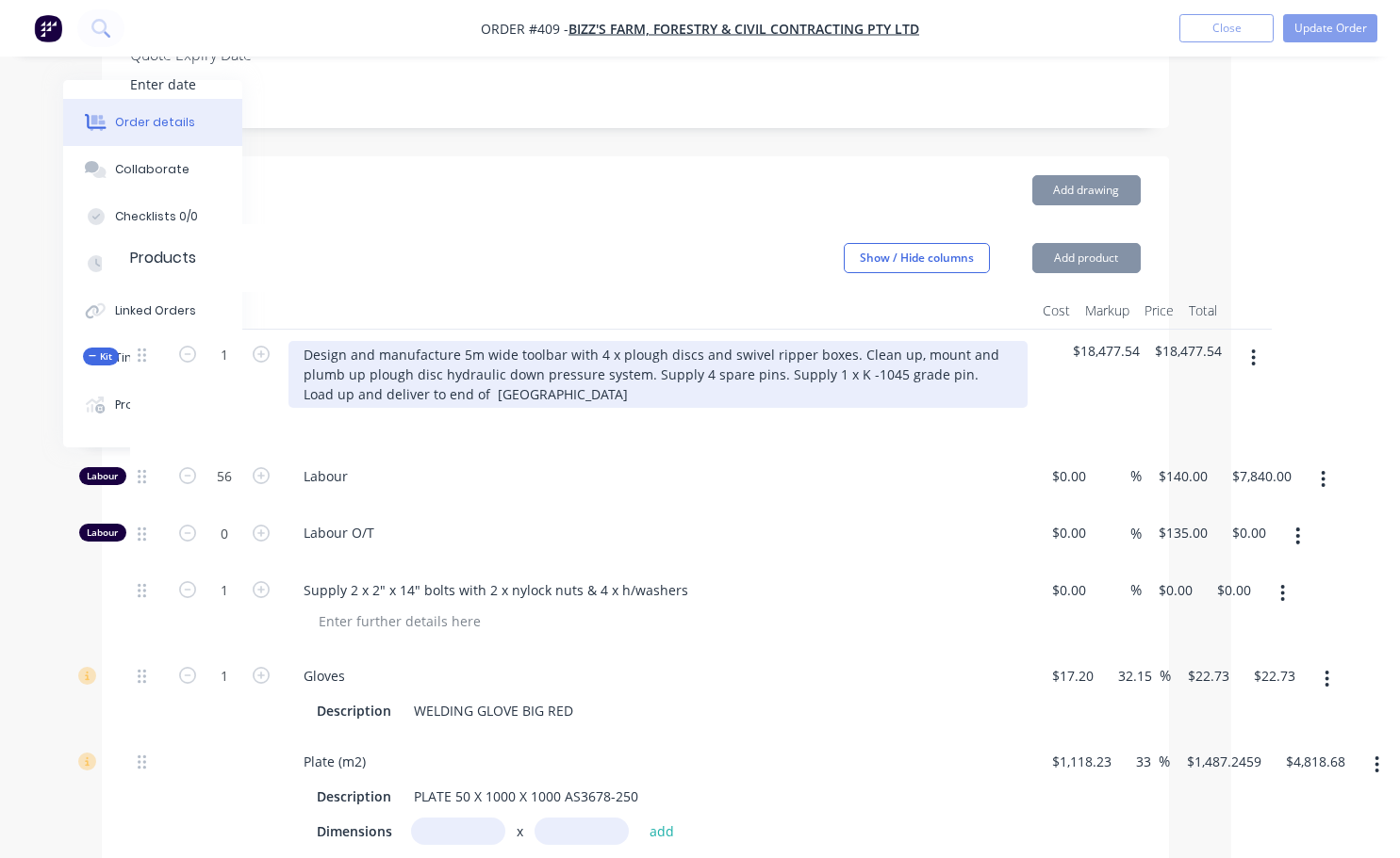
click at [573, 408] on div "Design and manufacture 5m wide toolbar with 4 x plough discs and swivel ripper …" at bounding box center [658, 374] width 738 height 67
click at [490, 408] on div "Design and manufacture 5m wide toolbar with 4 x plough discs and swivel ripper …" at bounding box center [658, 374] width 738 height 67
click at [557, 407] on div "Design and manufacture 5m wide toolbar with 4 x plough discs and swivel ripper …" at bounding box center [658, 374] width 738 height 67
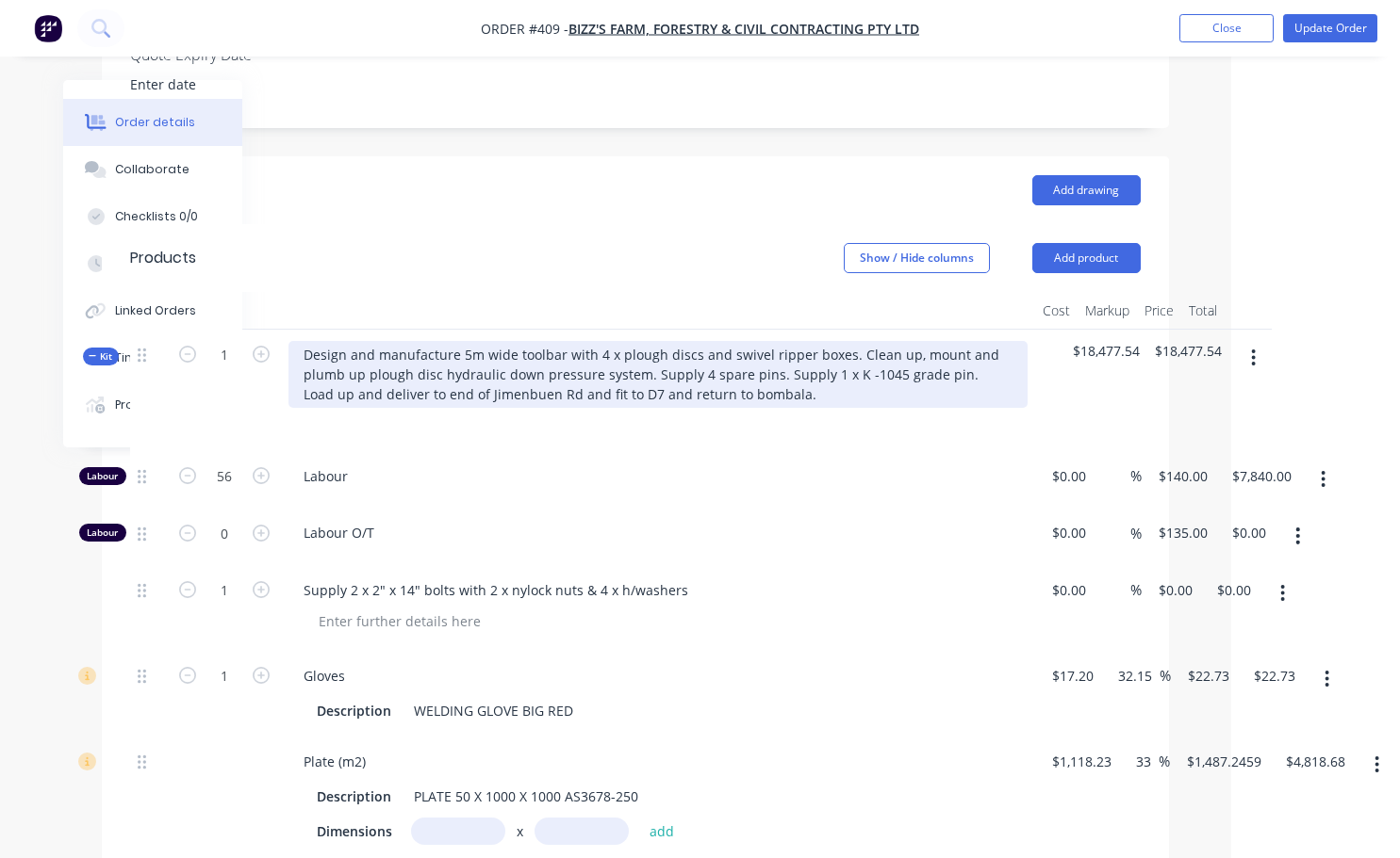
click at [427, 408] on div "Design and manufacture 5m wide toolbar with 4 x plough discs and swivel ripper …" at bounding box center [658, 374] width 738 height 67
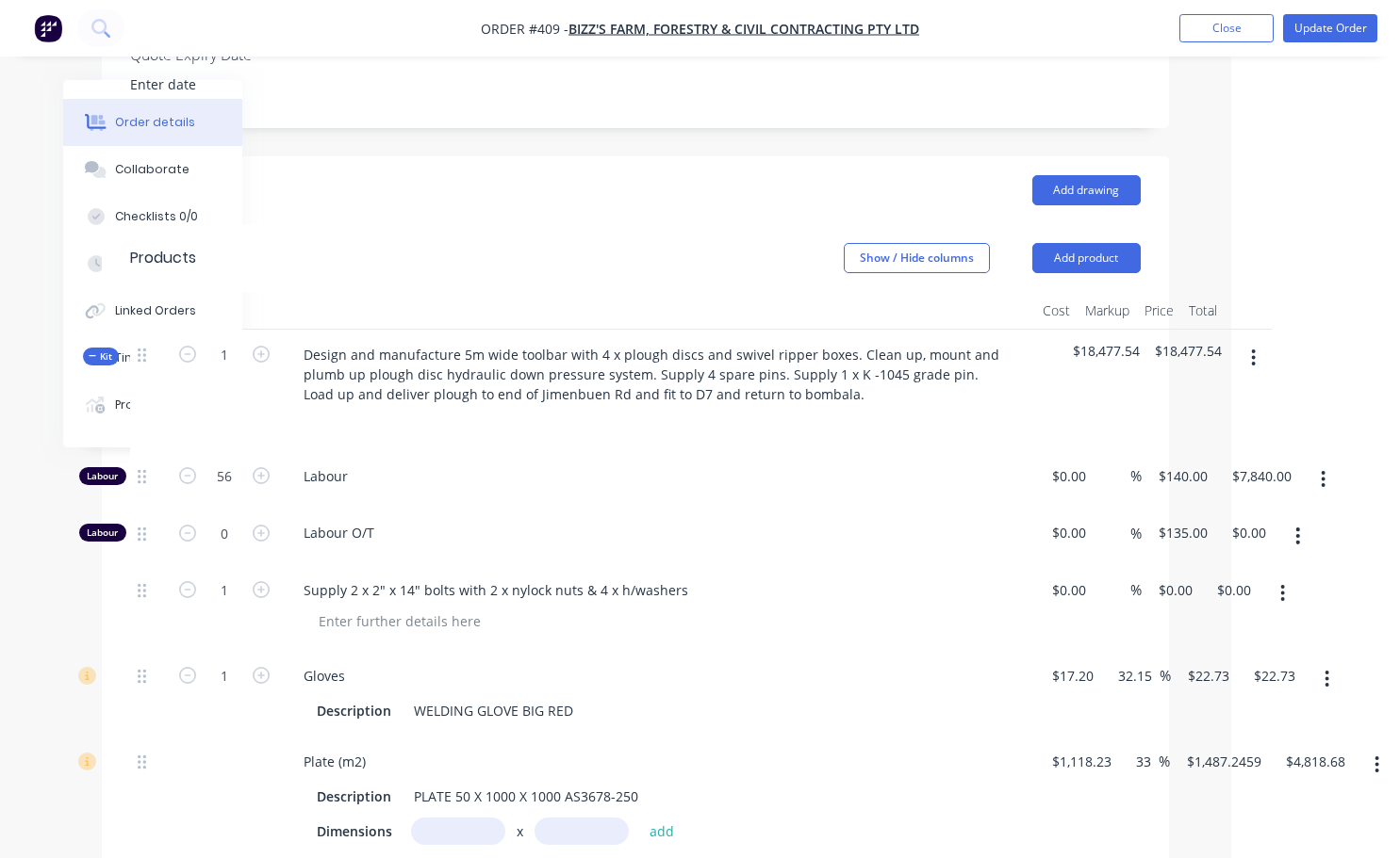
click at [769, 503] on div "Labour" at bounding box center [658, 480] width 754 height 58
click at [772, 712] on div "Description WELDING GLOVE BIG RED" at bounding box center [654, 710] width 690 height 27
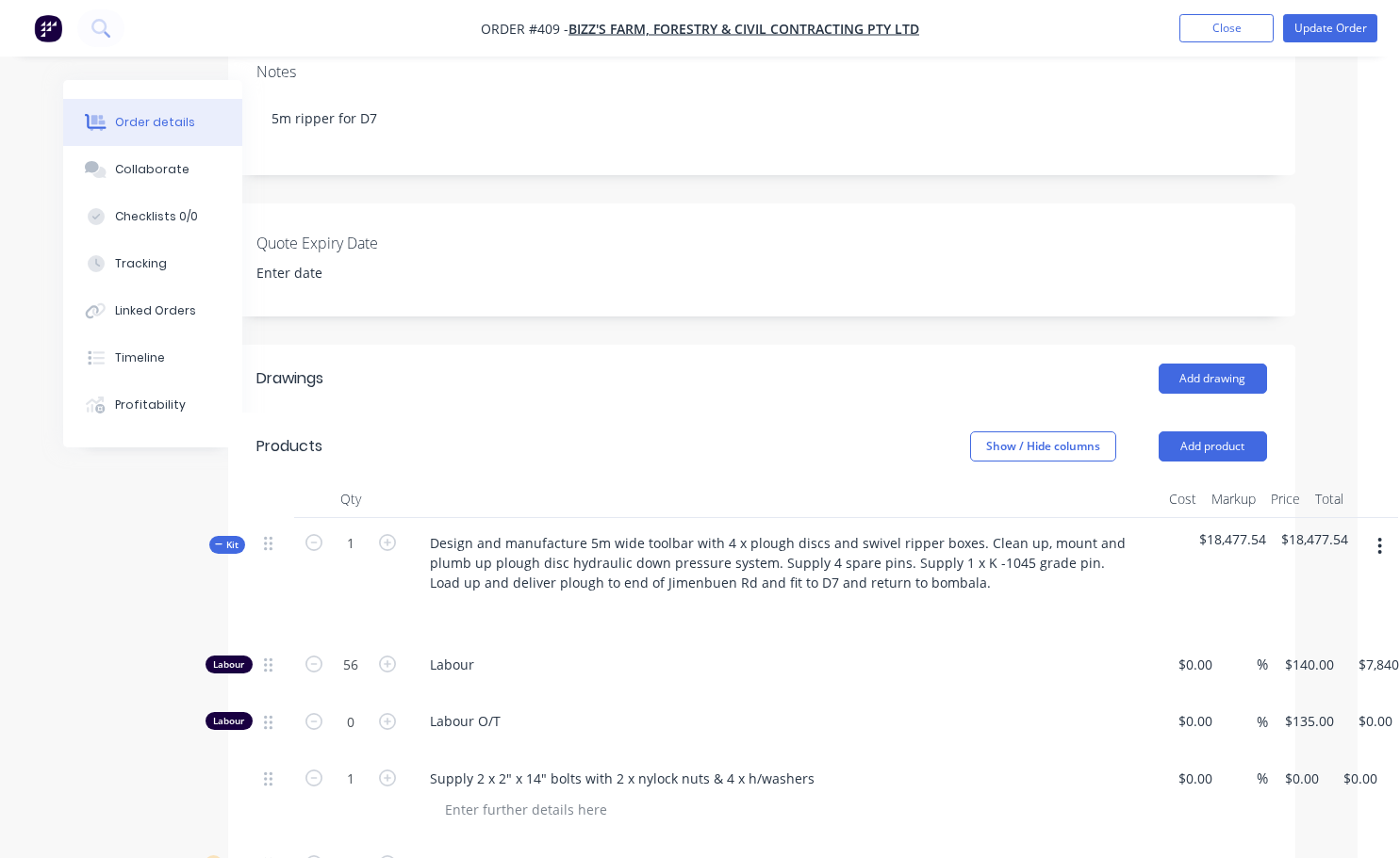
scroll to position [377, 39]
click at [137, 260] on div "Tracking" at bounding box center [141, 264] width 52 height 17
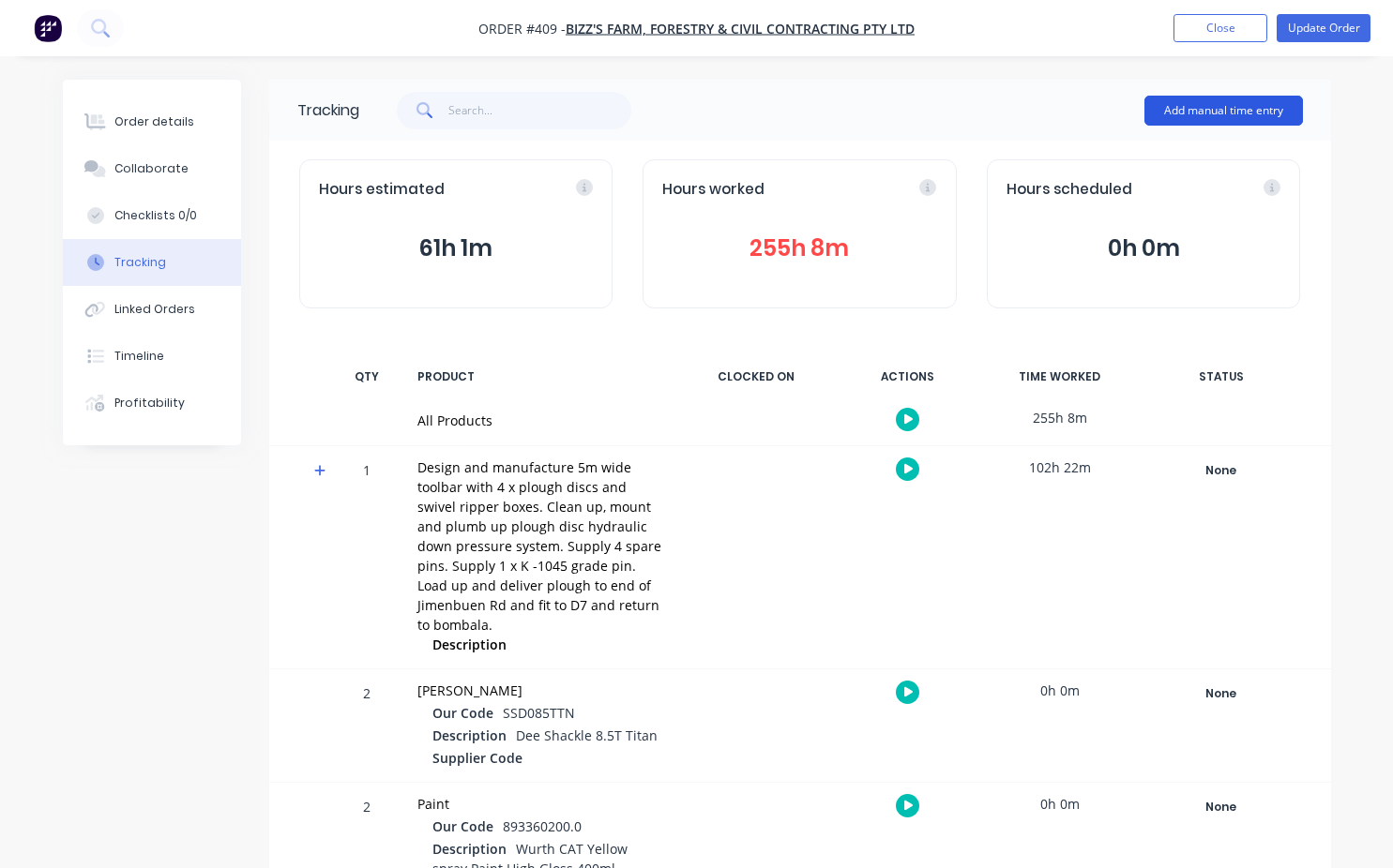
click at [1228, 110] on button "Add manual time entry" at bounding box center [1223, 110] width 158 height 30
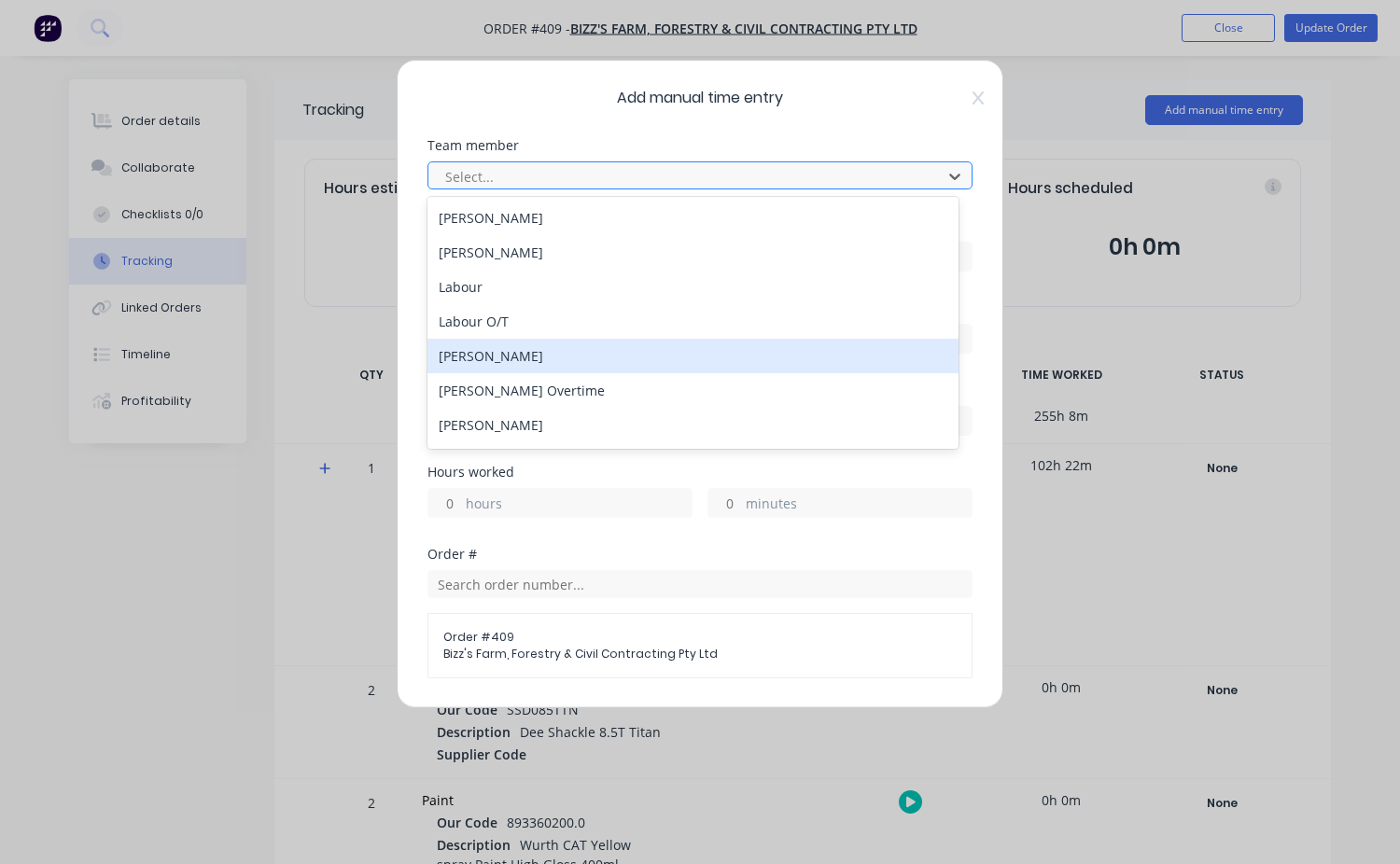
click at [481, 357] on div "[PERSON_NAME]" at bounding box center [693, 355] width 531 height 35
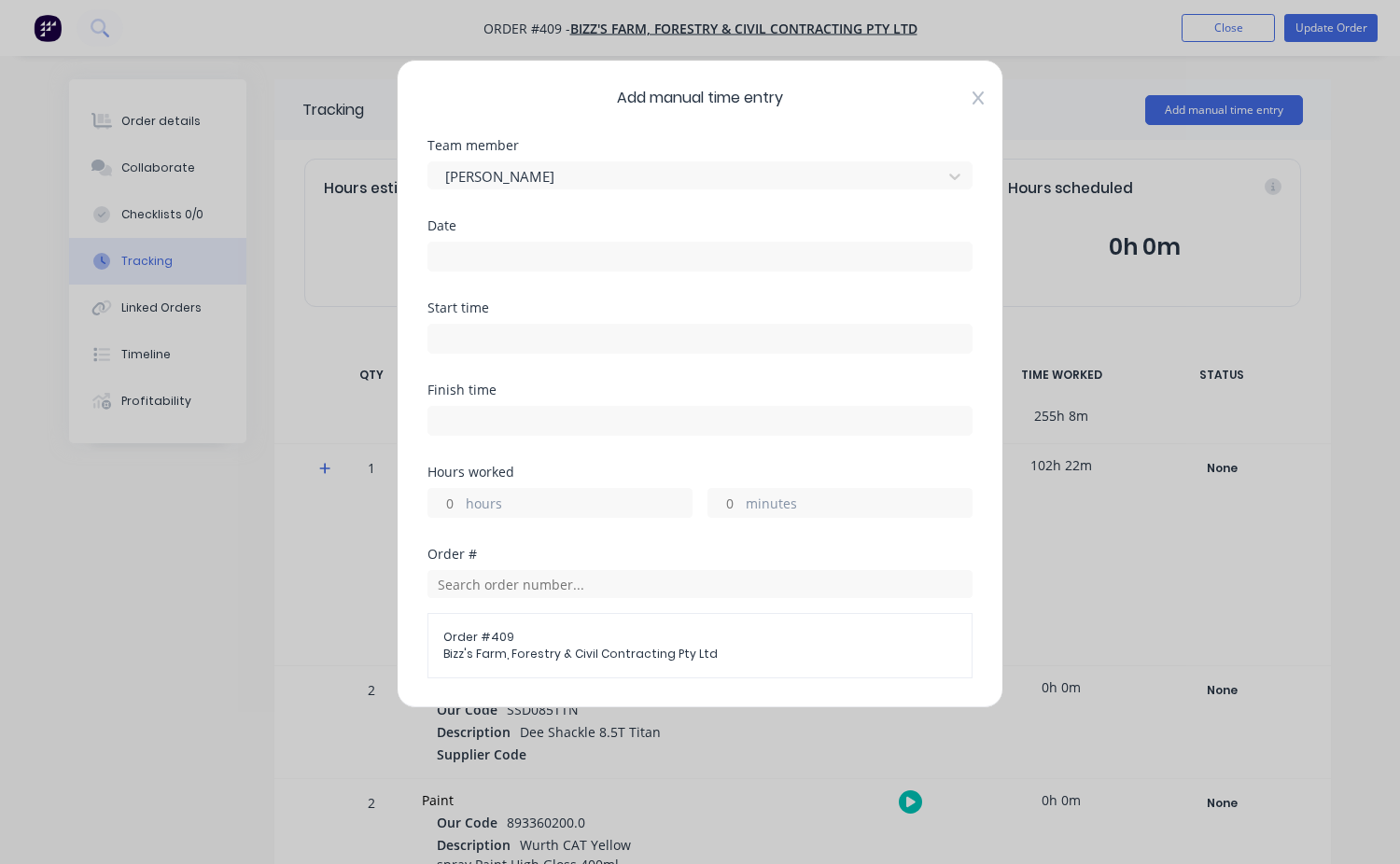
click at [973, 100] on icon at bounding box center [978, 97] width 11 height 13
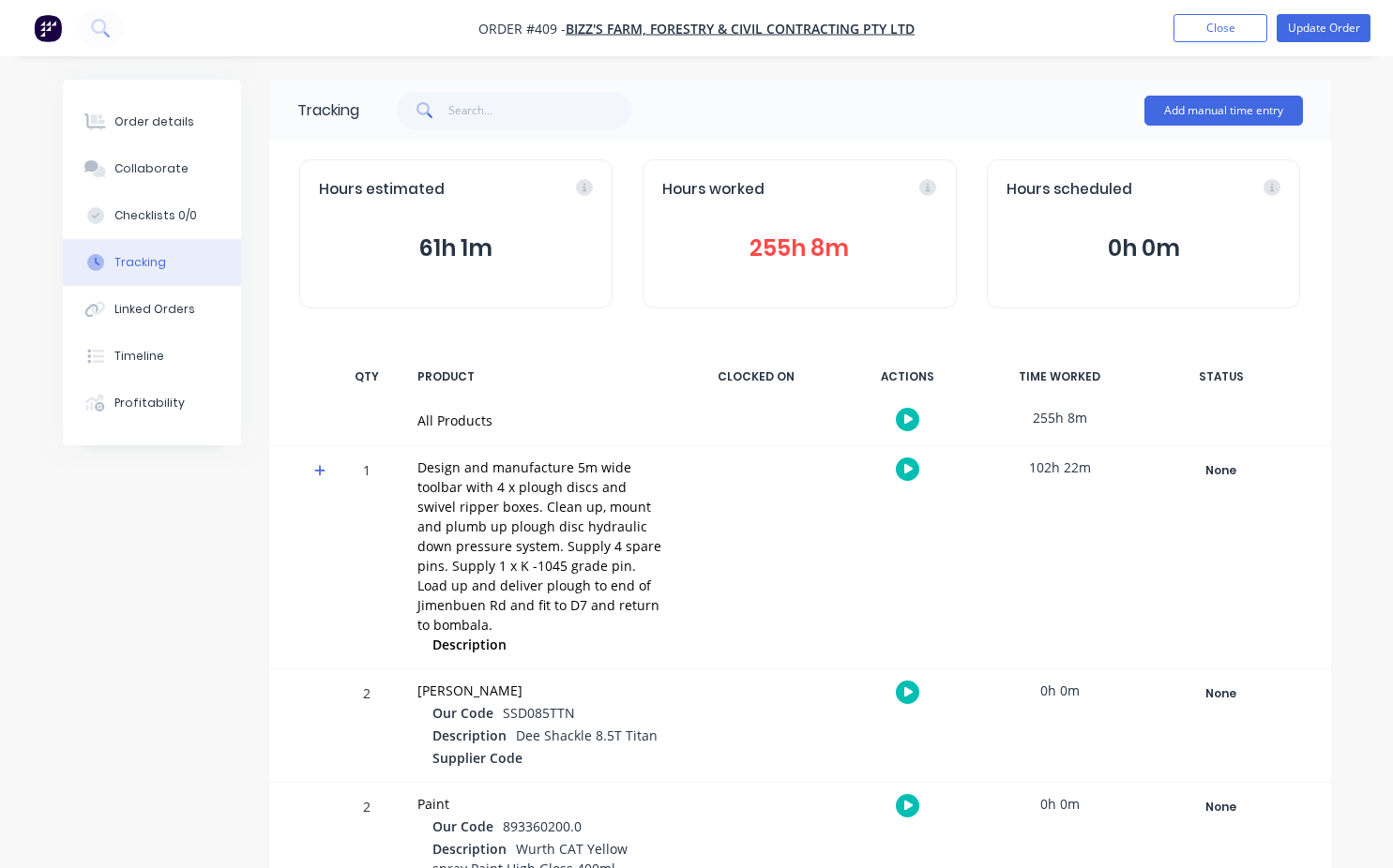
click at [767, 255] on button "255h 8m" at bounding box center [799, 249] width 274 height 36
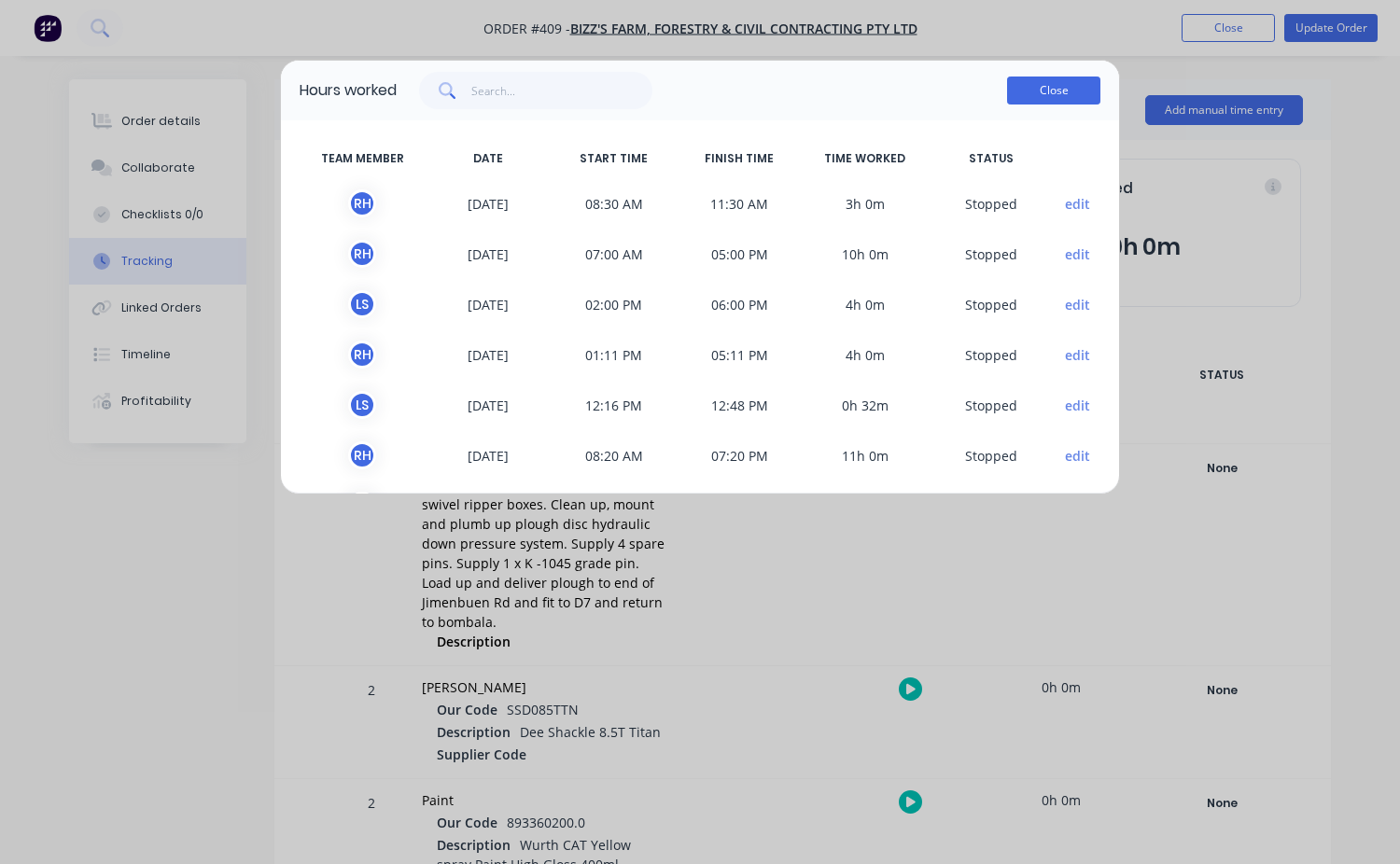
click at [1026, 94] on button "Close" at bounding box center [1054, 90] width 93 height 28
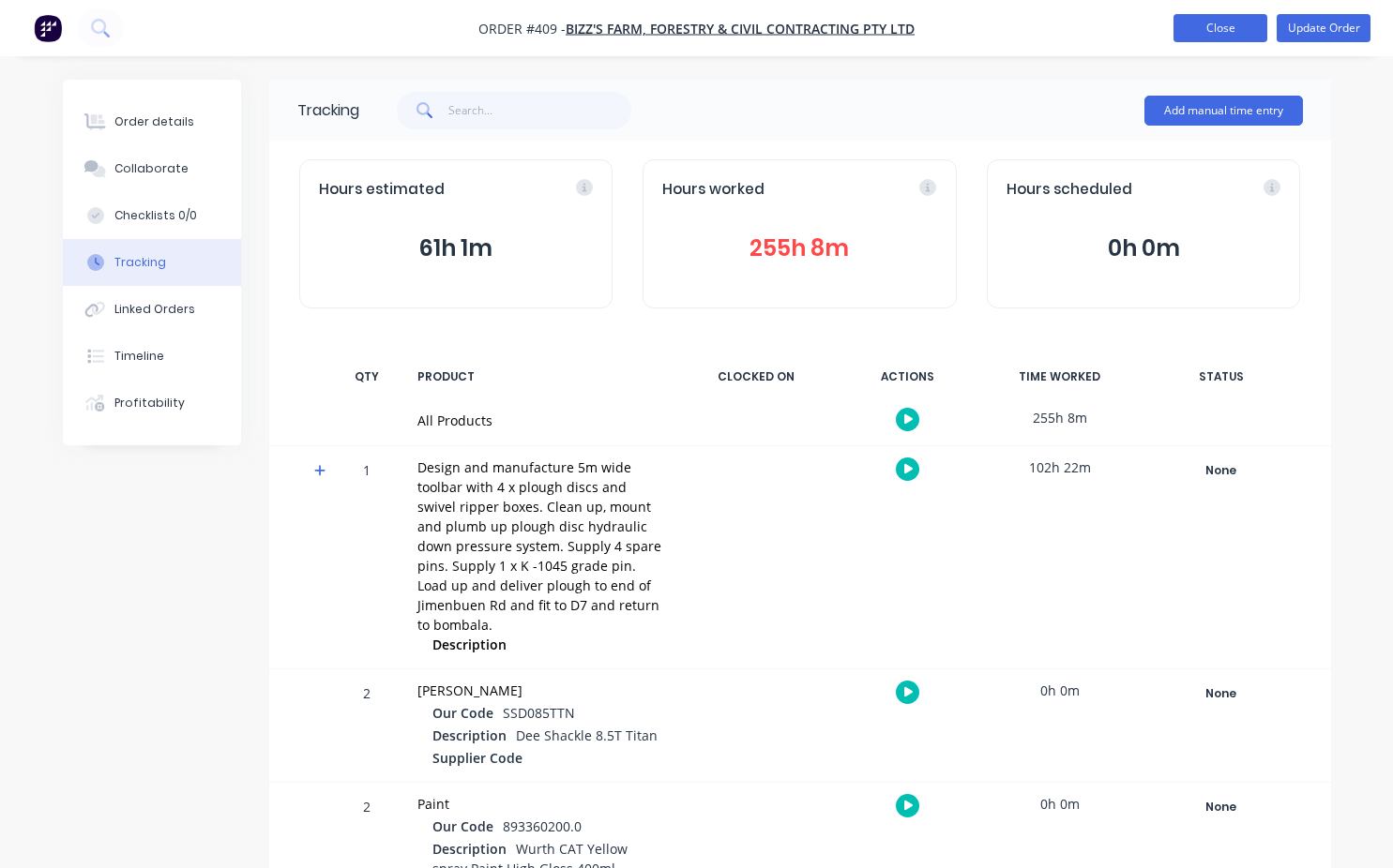
click at [1209, 40] on button "Close" at bounding box center [1220, 28] width 93 height 28
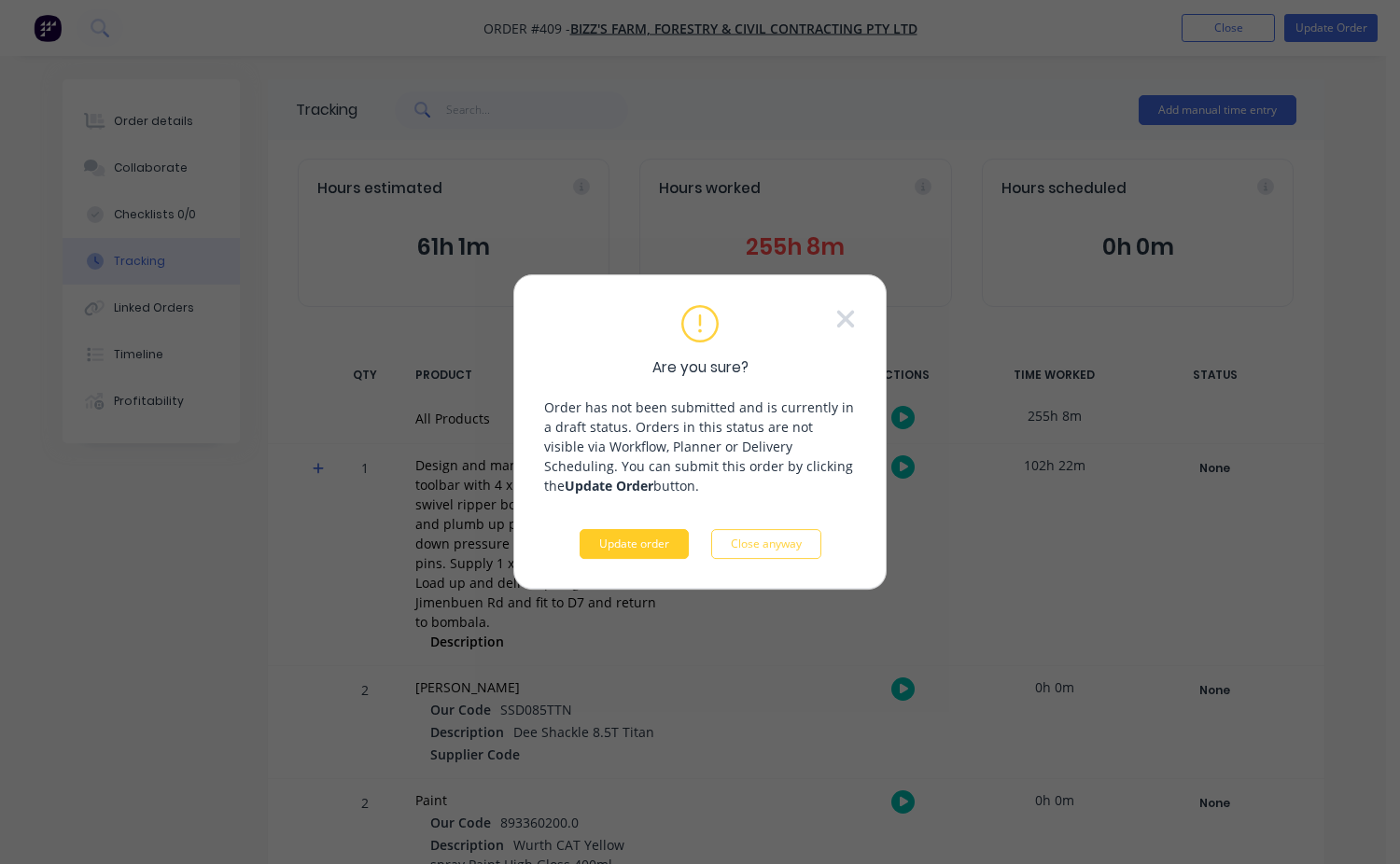
click at [608, 540] on button "Update order" at bounding box center [634, 544] width 109 height 30
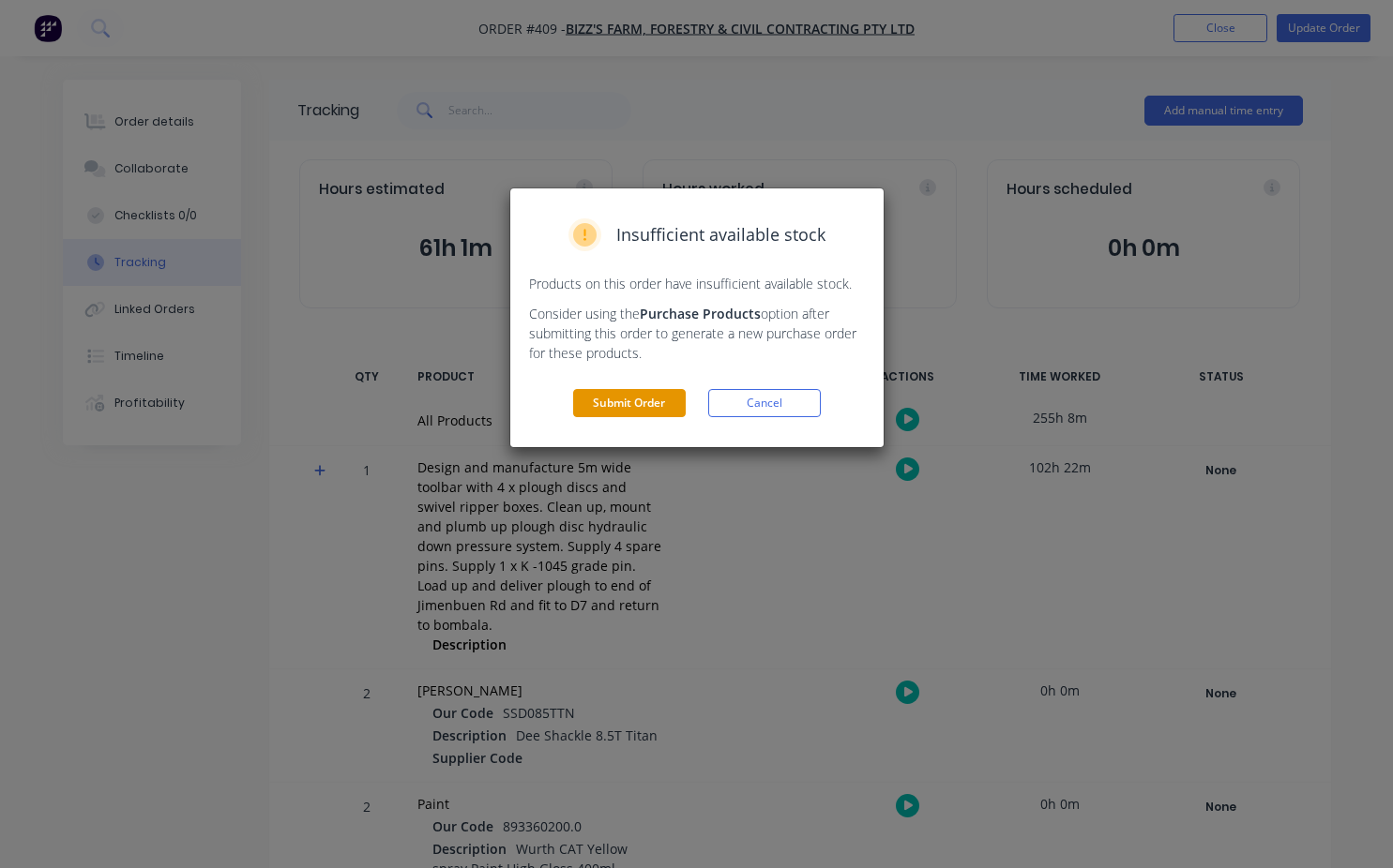
click at [631, 407] on button "Submit Order" at bounding box center [628, 403] width 112 height 28
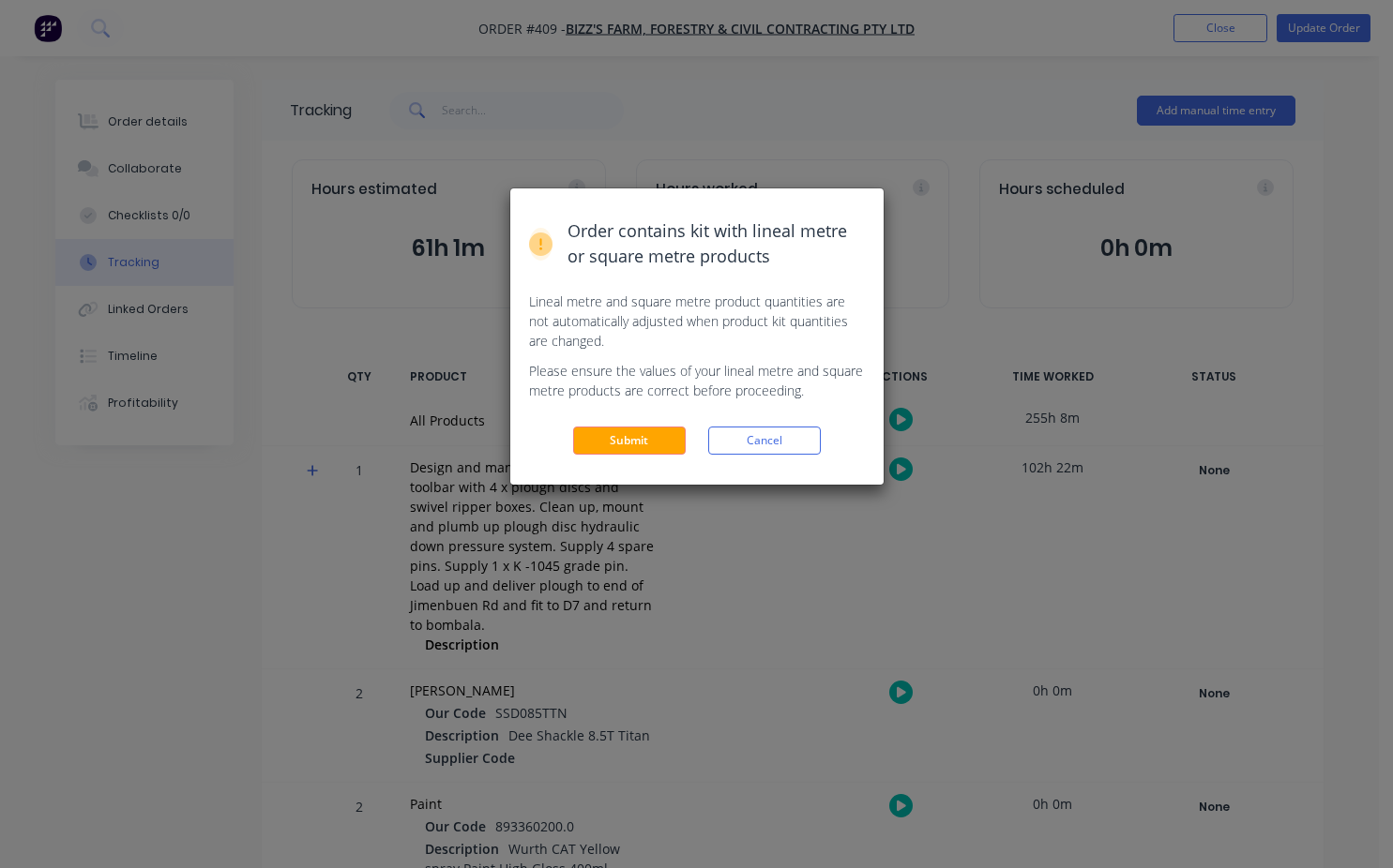
click at [654, 468] on div "Order contains kit with lineal metre or square metre products Lineal metre and …" at bounding box center [696, 337] width 373 height 296
click at [656, 449] on button "Submit" at bounding box center [628, 440] width 112 height 28
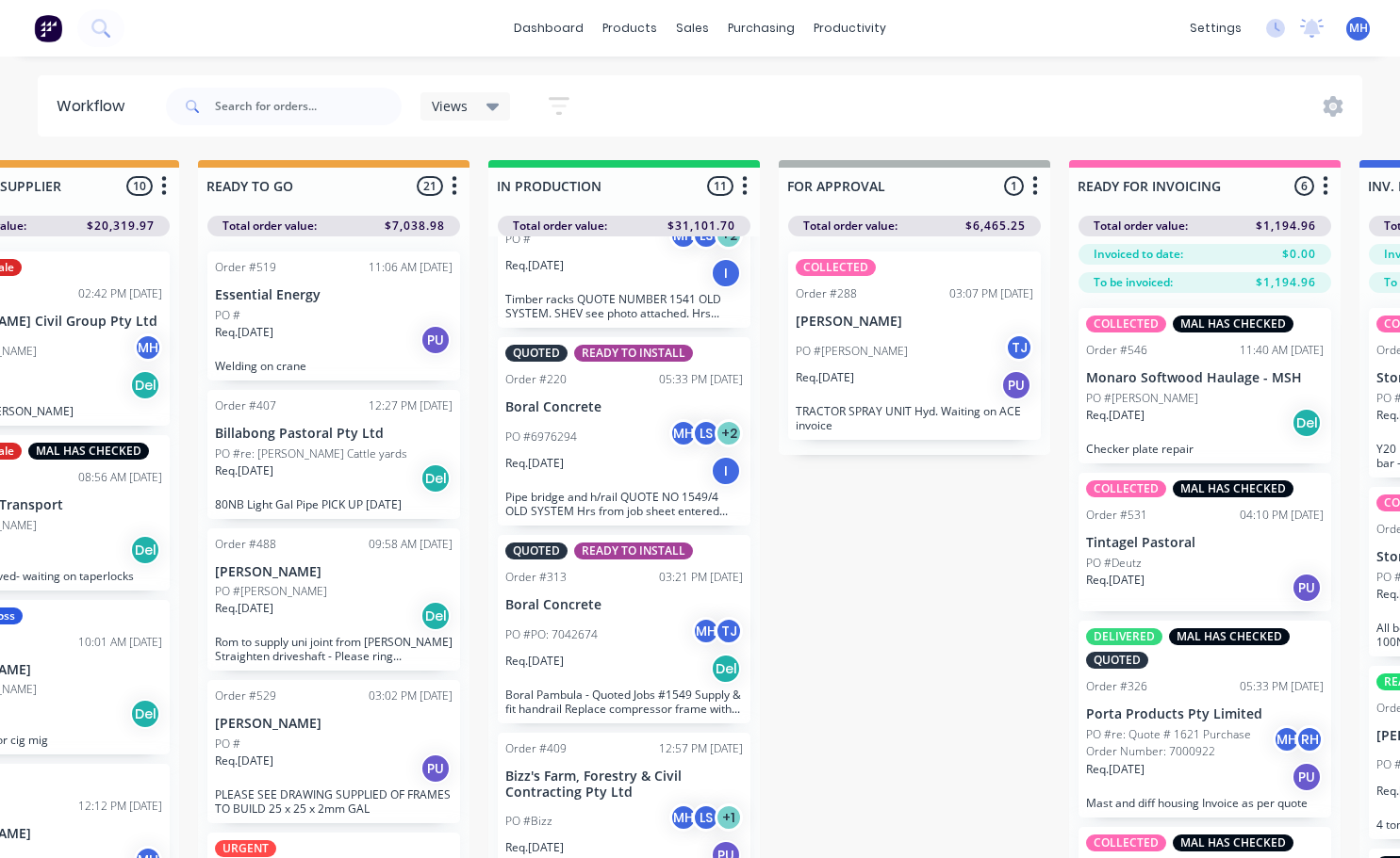
scroll to position [1341, 0]
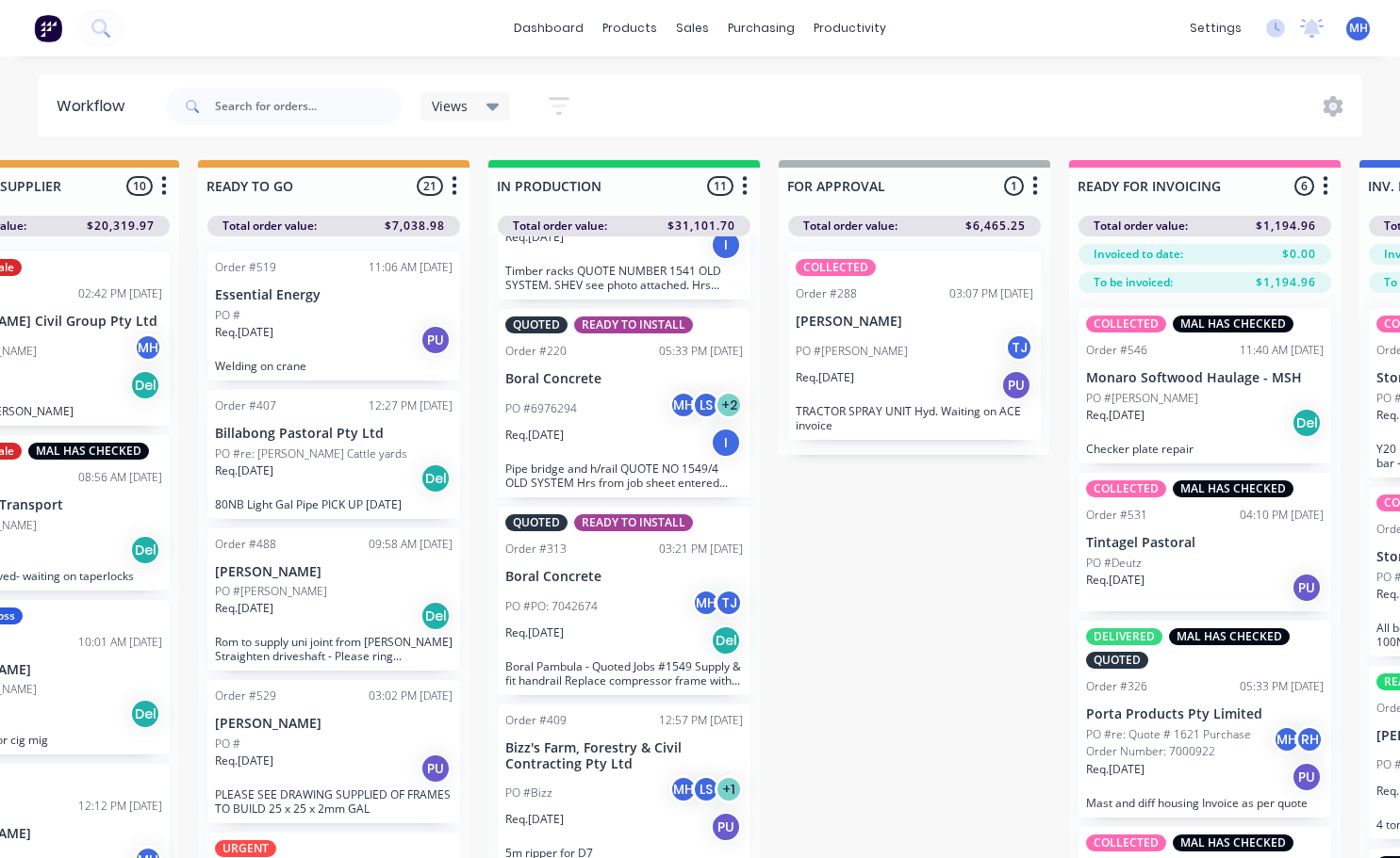
click at [637, 773] on div "Order #409 12:57 PM [DATE] Bizz's Farm, Forestry & Civil Contracting Pty Ltd PO…" at bounding box center [624, 787] width 253 height 164
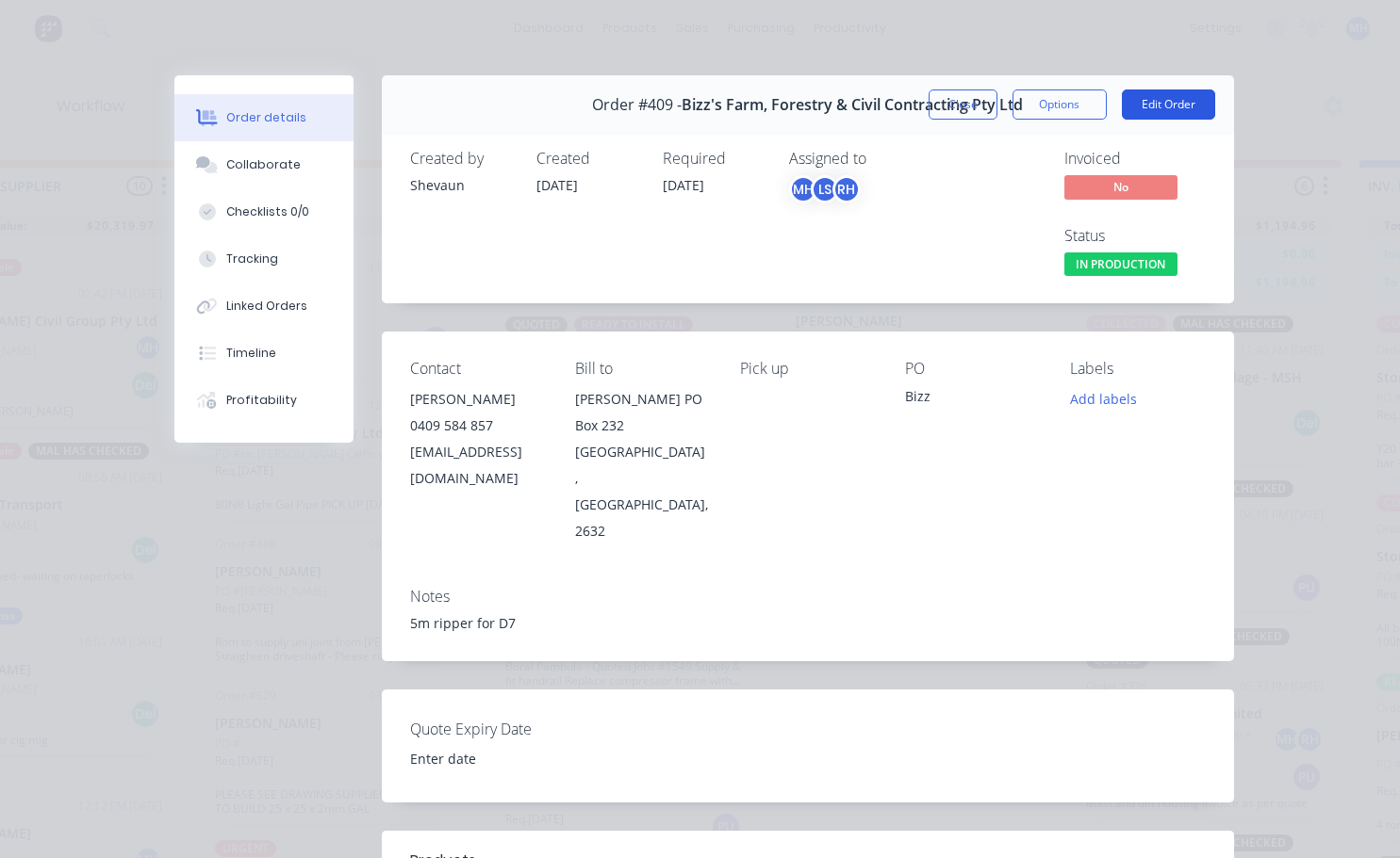
click at [1180, 92] on button "Edit Order" at bounding box center [1167, 105] width 93 height 30
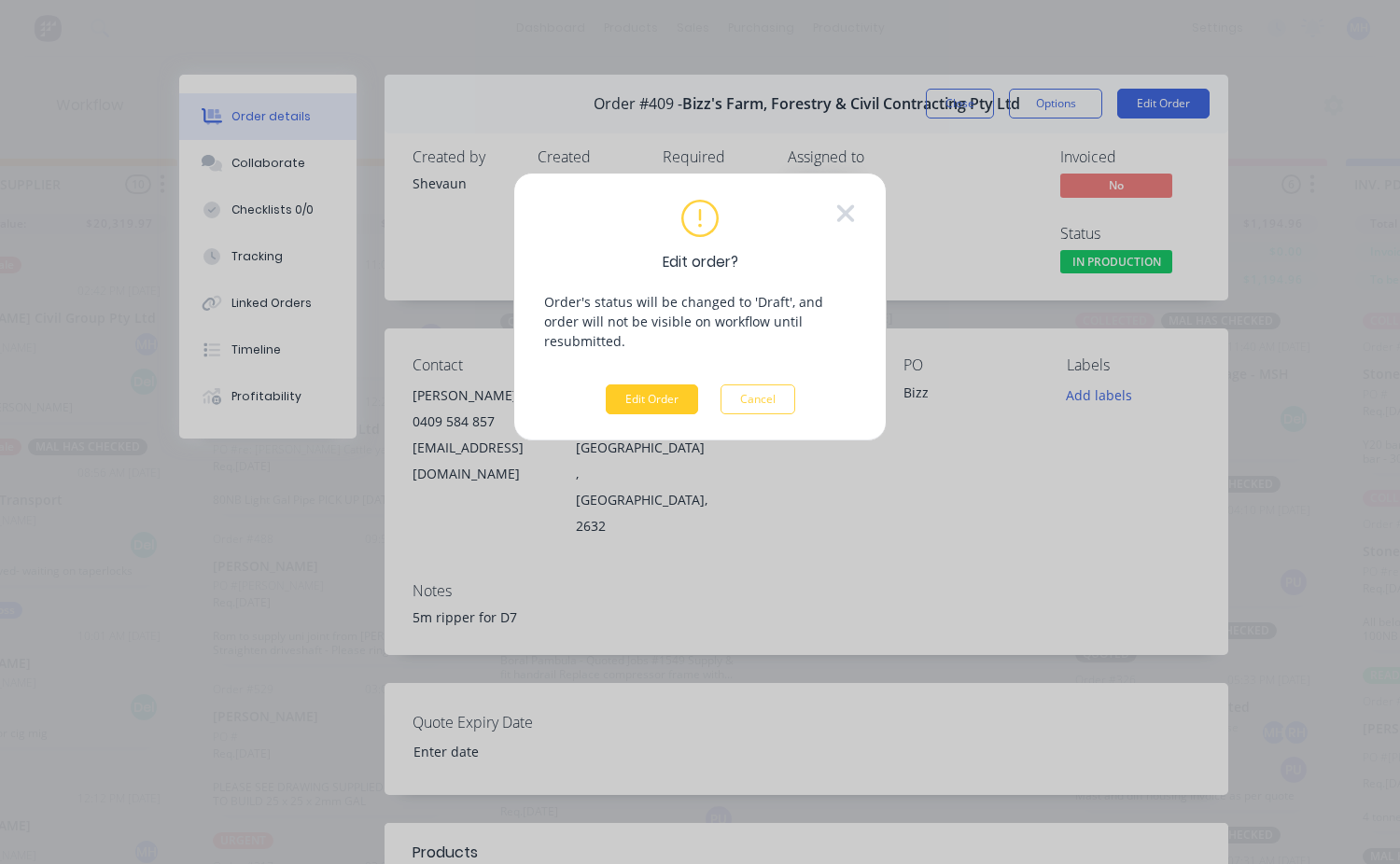
click at [669, 385] on button "Edit Order" at bounding box center [651, 400] width 92 height 30
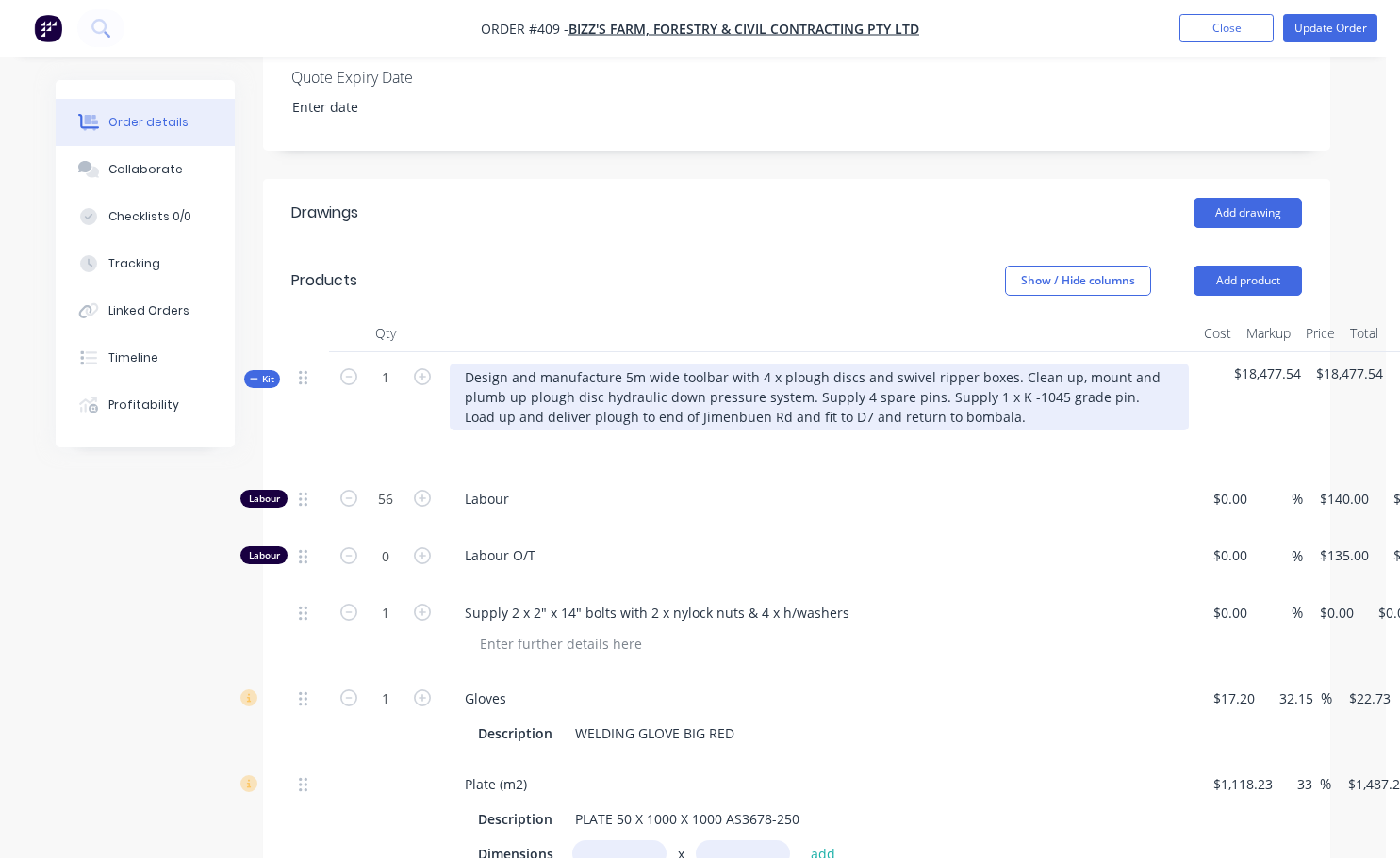
scroll to position [565, 0]
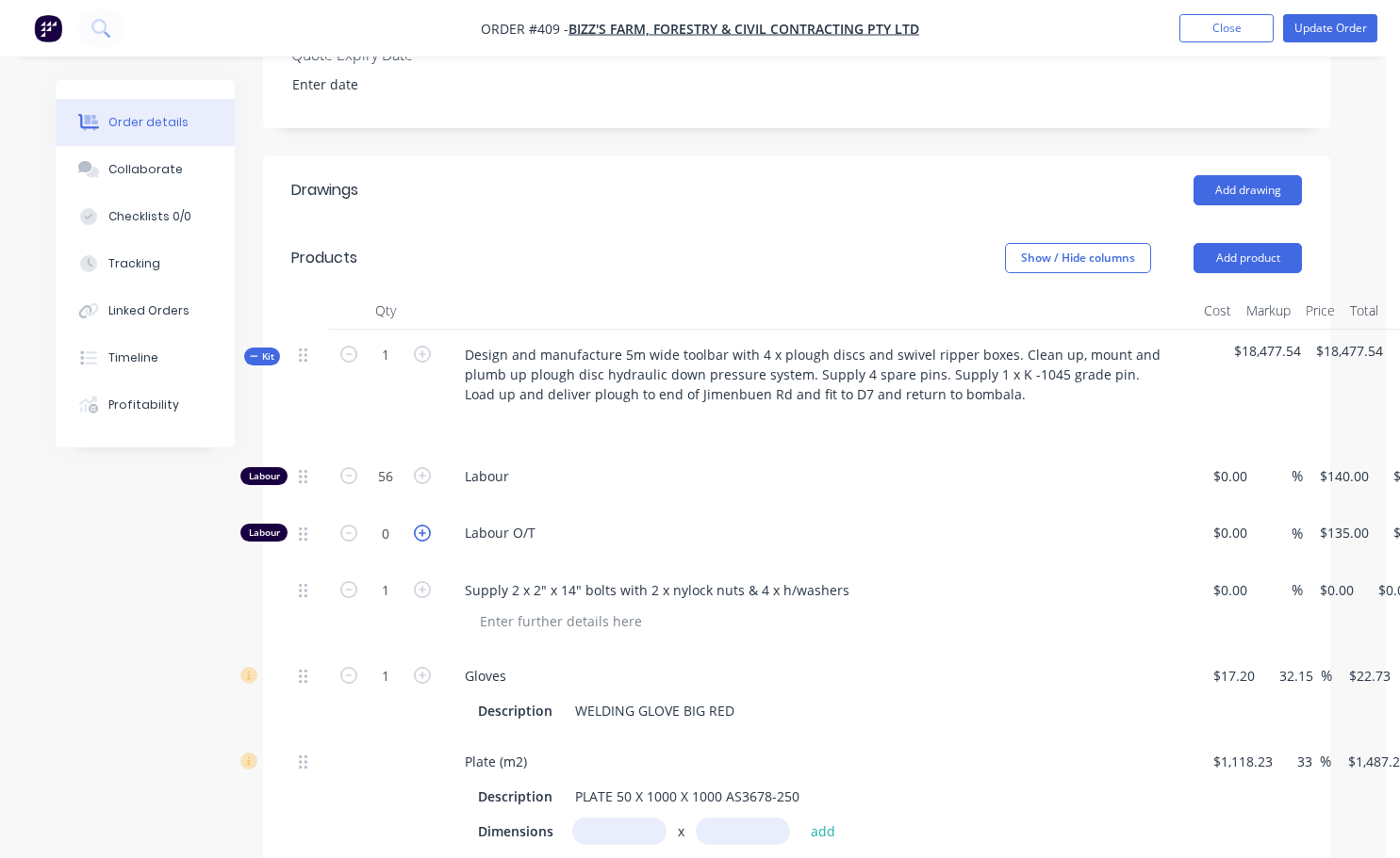
click at [423, 541] on icon "button" at bounding box center [422, 532] width 17 height 17
type input "1"
type input "$135.00"
click at [423, 541] on icon "button" at bounding box center [422, 532] width 17 height 17
type input "2"
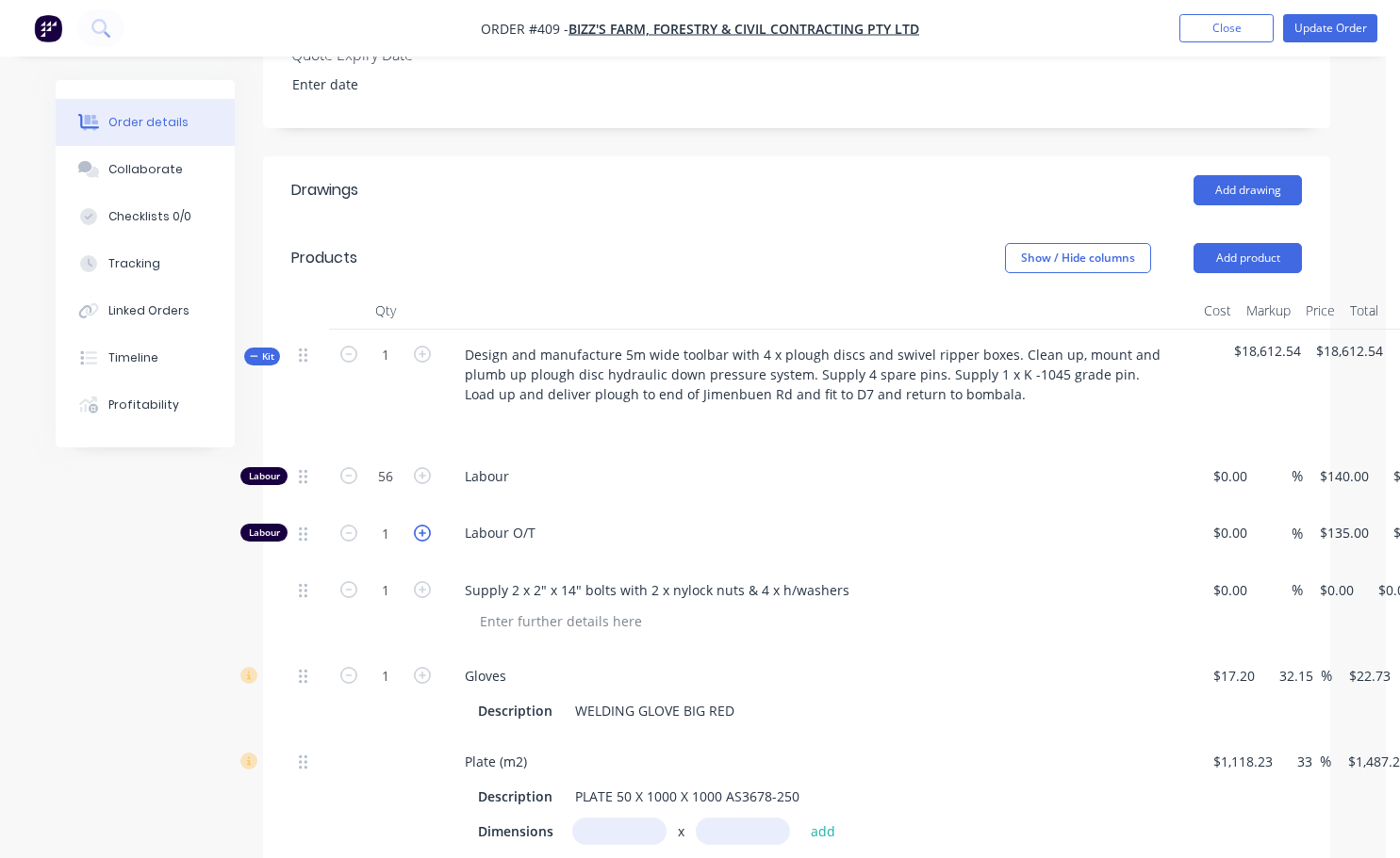
type input "$270.00"
click at [423, 541] on icon "button" at bounding box center [422, 532] width 17 height 17
type input "3"
type input "$405.00"
click at [423, 541] on icon "button" at bounding box center [422, 532] width 17 height 17
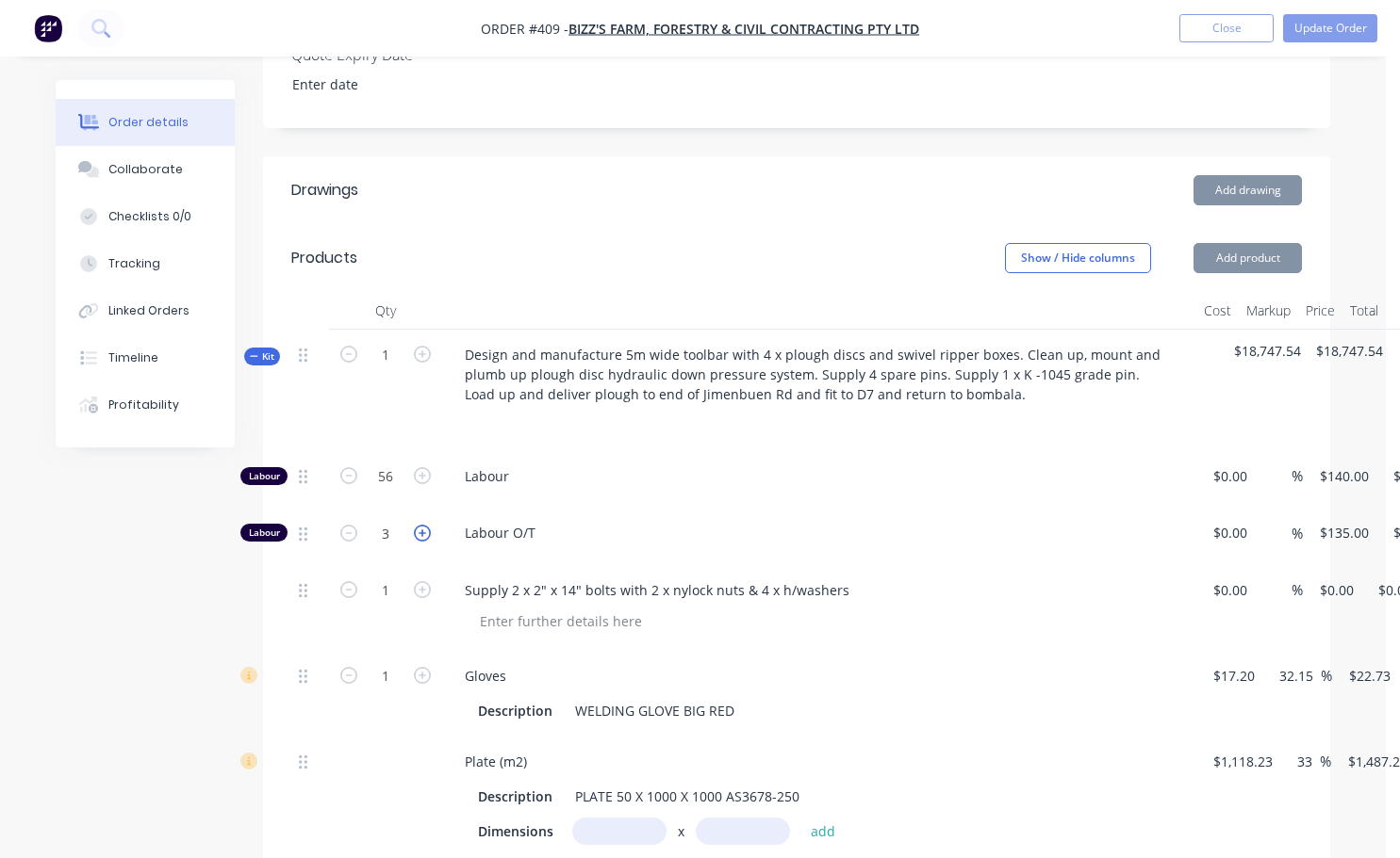
type input "4"
type input "$540.00"
click at [423, 541] on icon "button" at bounding box center [422, 532] width 17 height 17
type input "6"
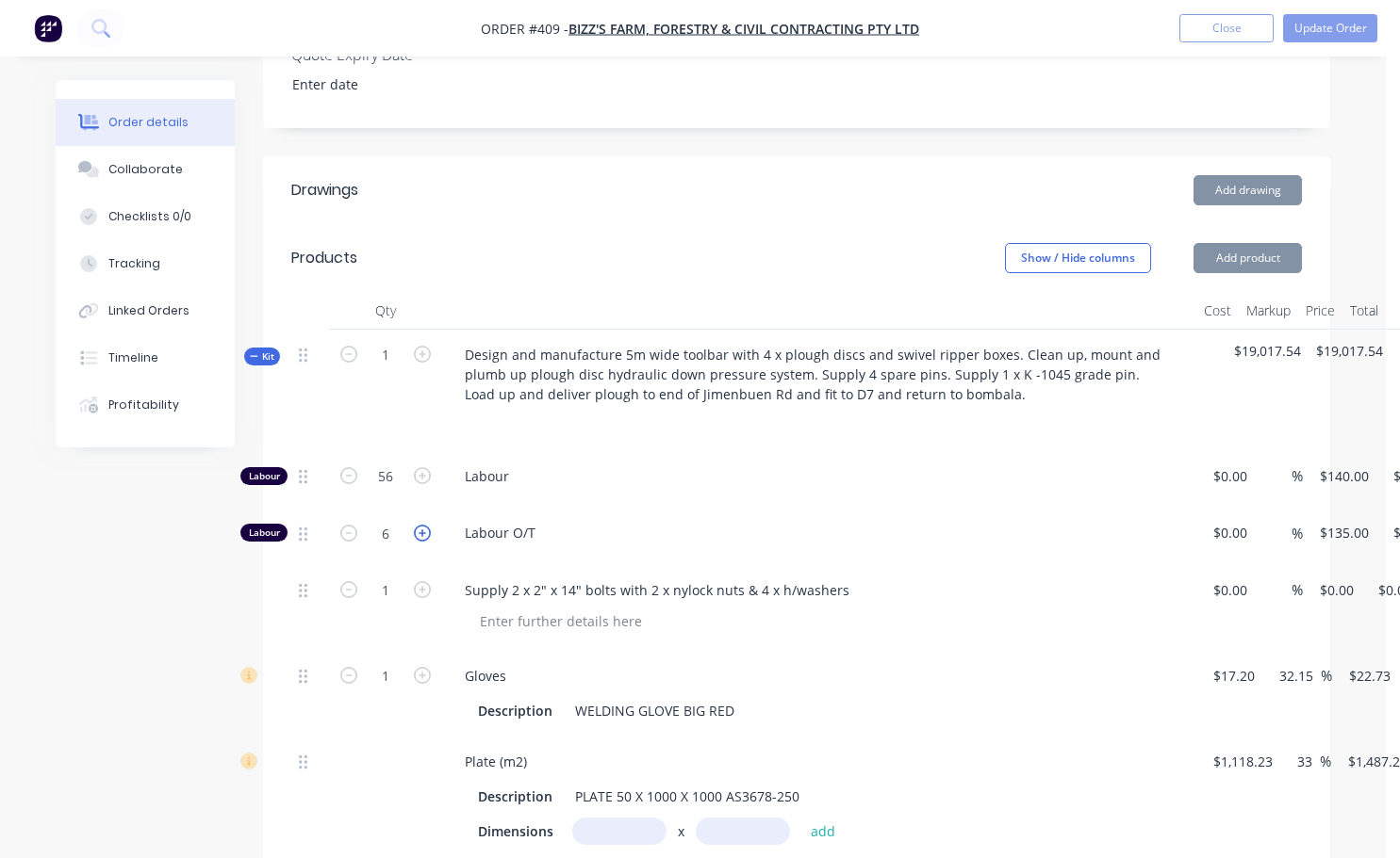
type input "$810.00"
click at [423, 541] on icon "button" at bounding box center [422, 532] width 17 height 17
type input "7"
type input "$945.00"
click at [423, 541] on icon "button" at bounding box center [422, 532] width 17 height 17
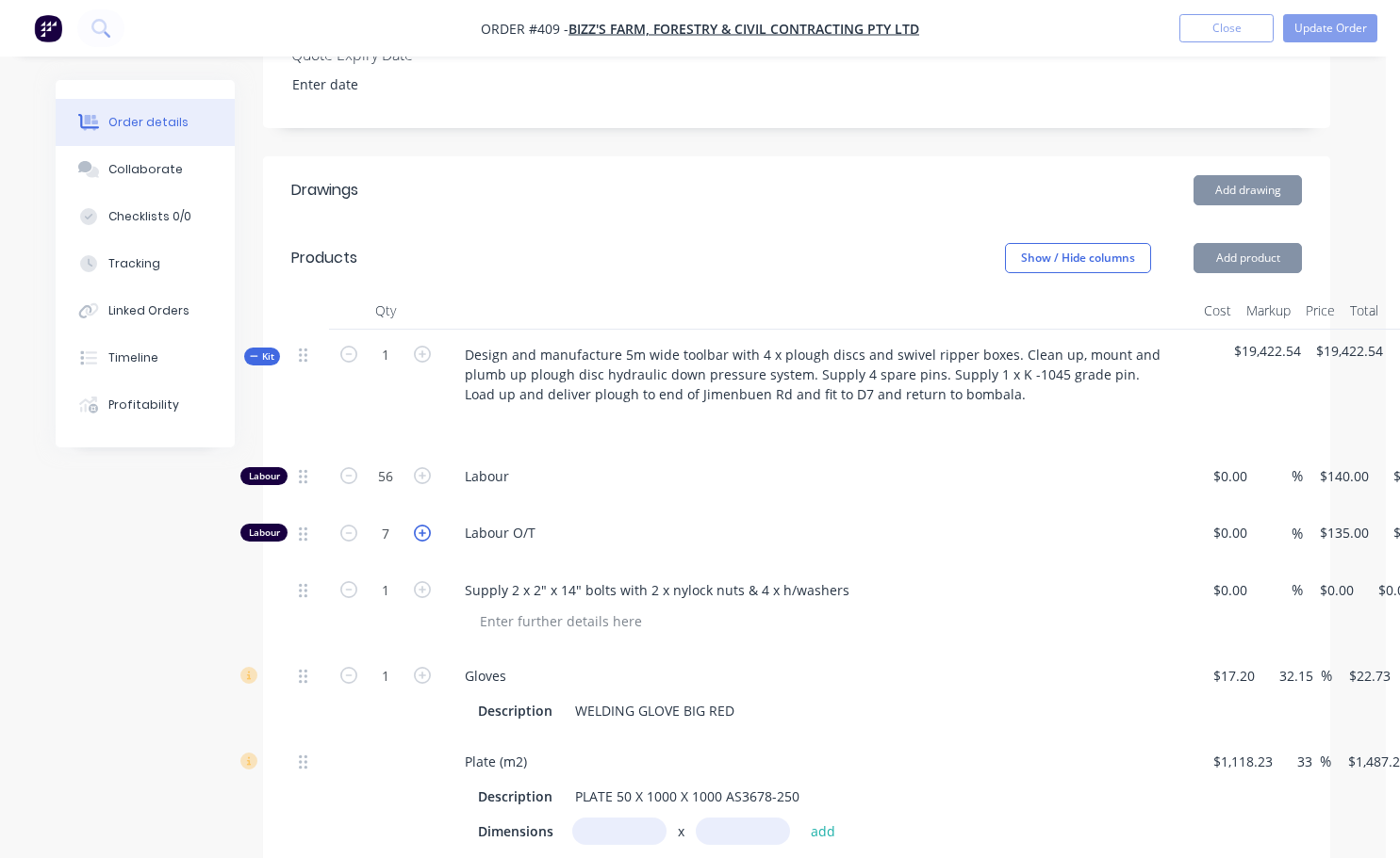
type input "8"
type input "$1,080.00"
click at [423, 541] on icon "button" at bounding box center [422, 532] width 17 height 17
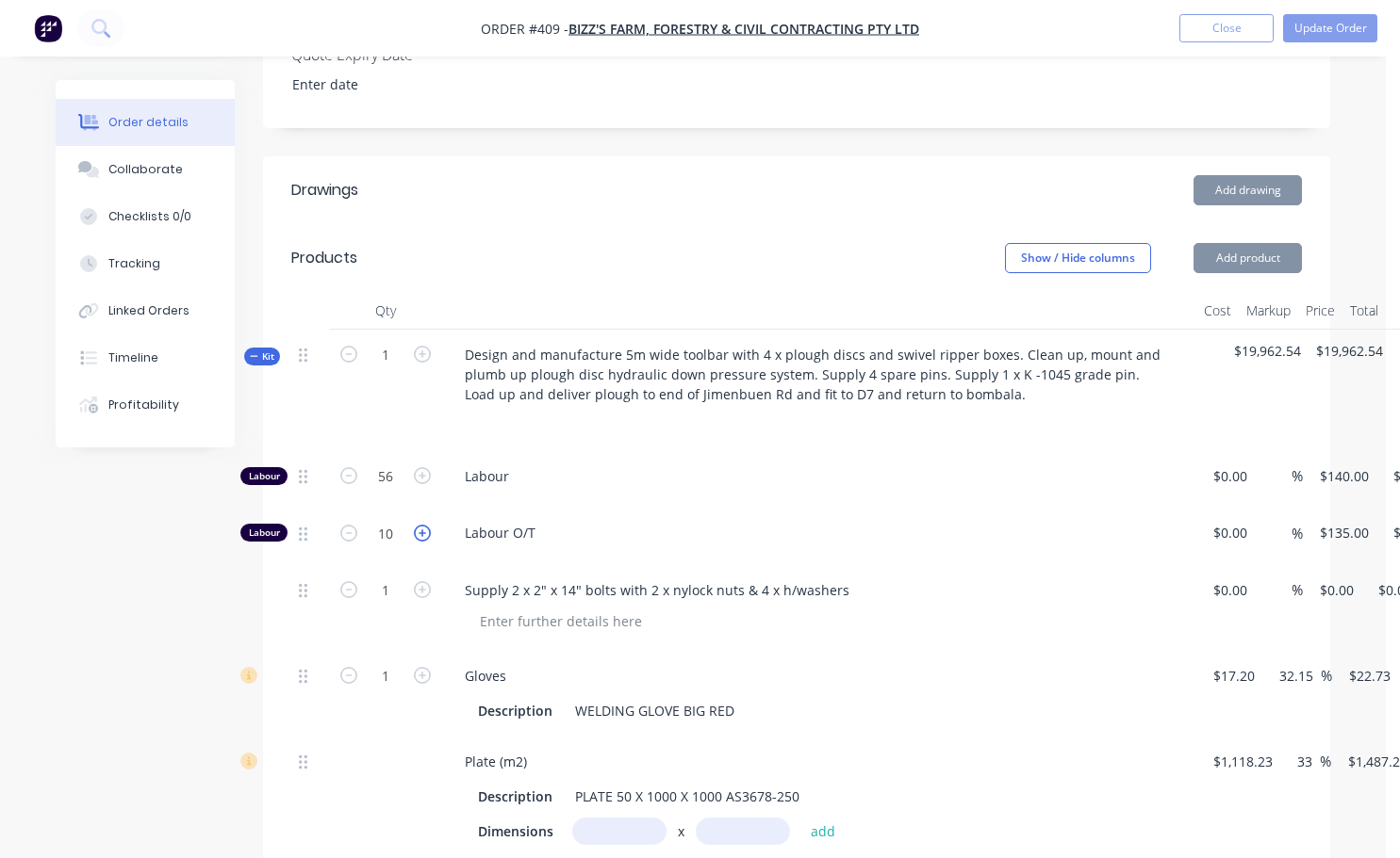
type input "11"
type input "$1,485.00"
click at [423, 541] on icon "button" at bounding box center [422, 532] width 17 height 17
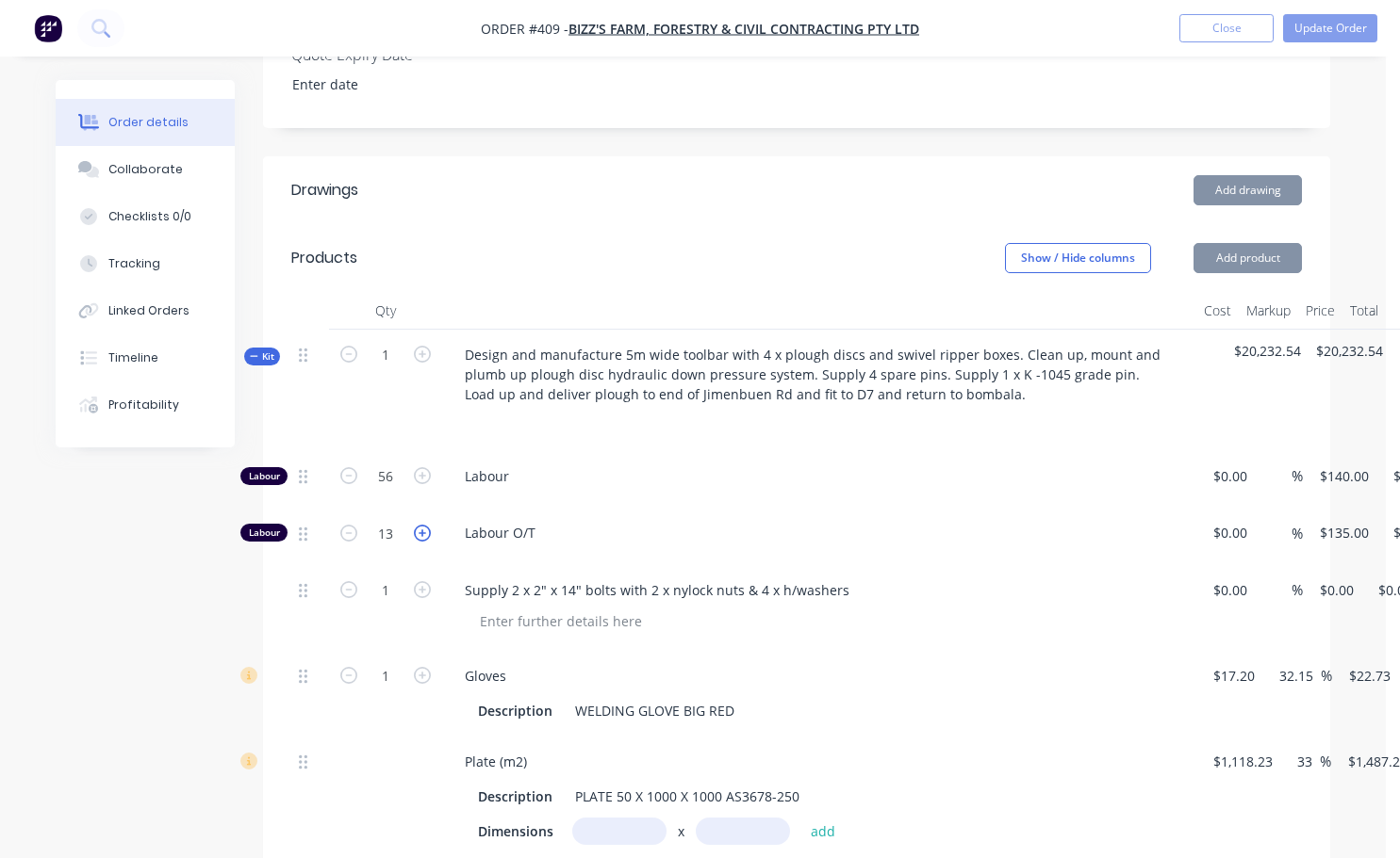
type input "14"
type input "$1,890.00"
click at [423, 541] on icon "button" at bounding box center [422, 532] width 17 height 17
type input "15"
type input "$2,025.00"
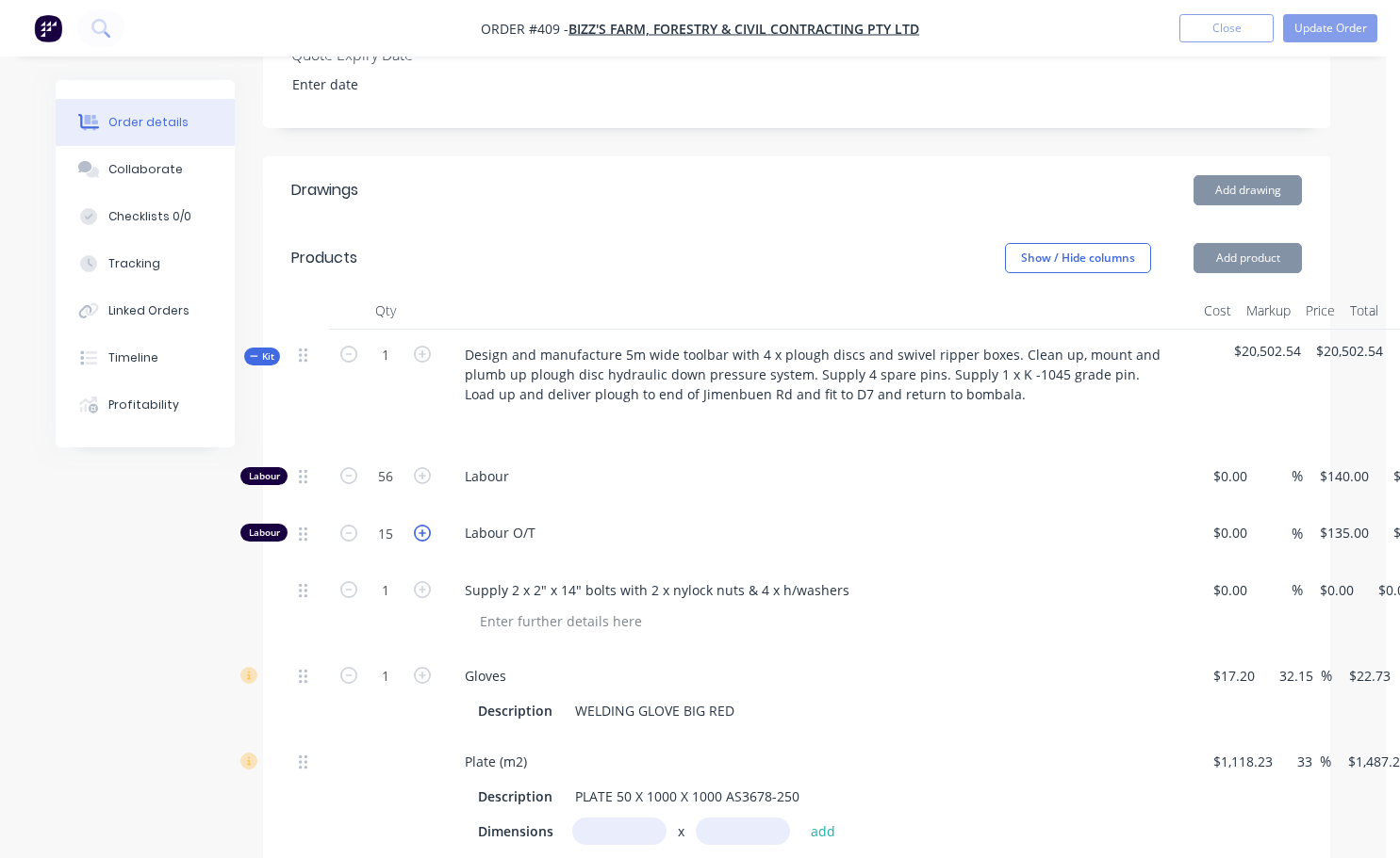
click at [423, 541] on icon "button" at bounding box center [422, 532] width 17 height 17
type input "16"
type input "$2,160.00"
click at [423, 541] on icon "button" at bounding box center [422, 532] width 17 height 17
type input "17"
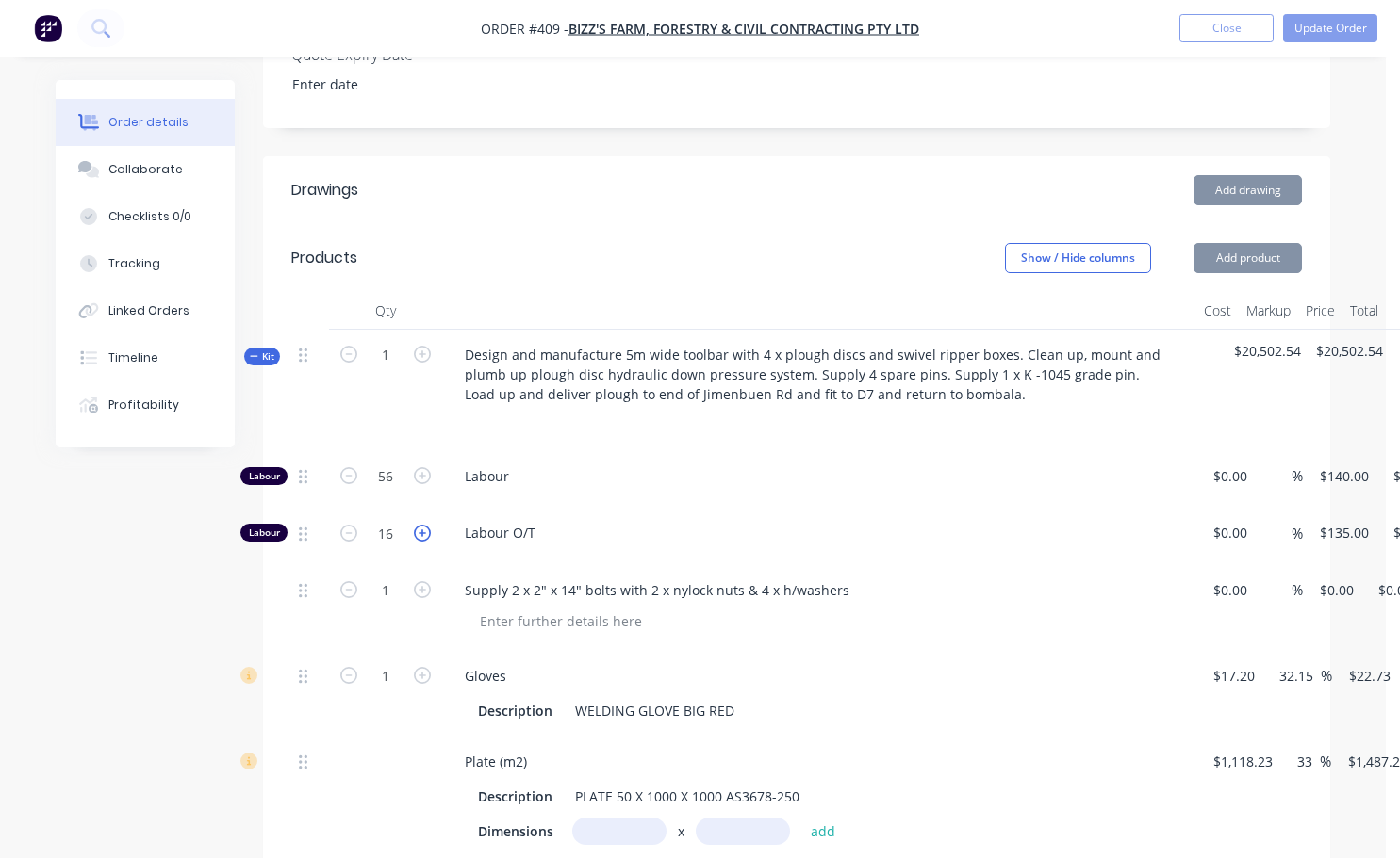
type input "$2,295.00"
click at [423, 541] on icon "button" at bounding box center [422, 532] width 17 height 17
type input "18"
type input "$2,430.00"
click at [377, 490] on input "56" at bounding box center [385, 476] width 49 height 28
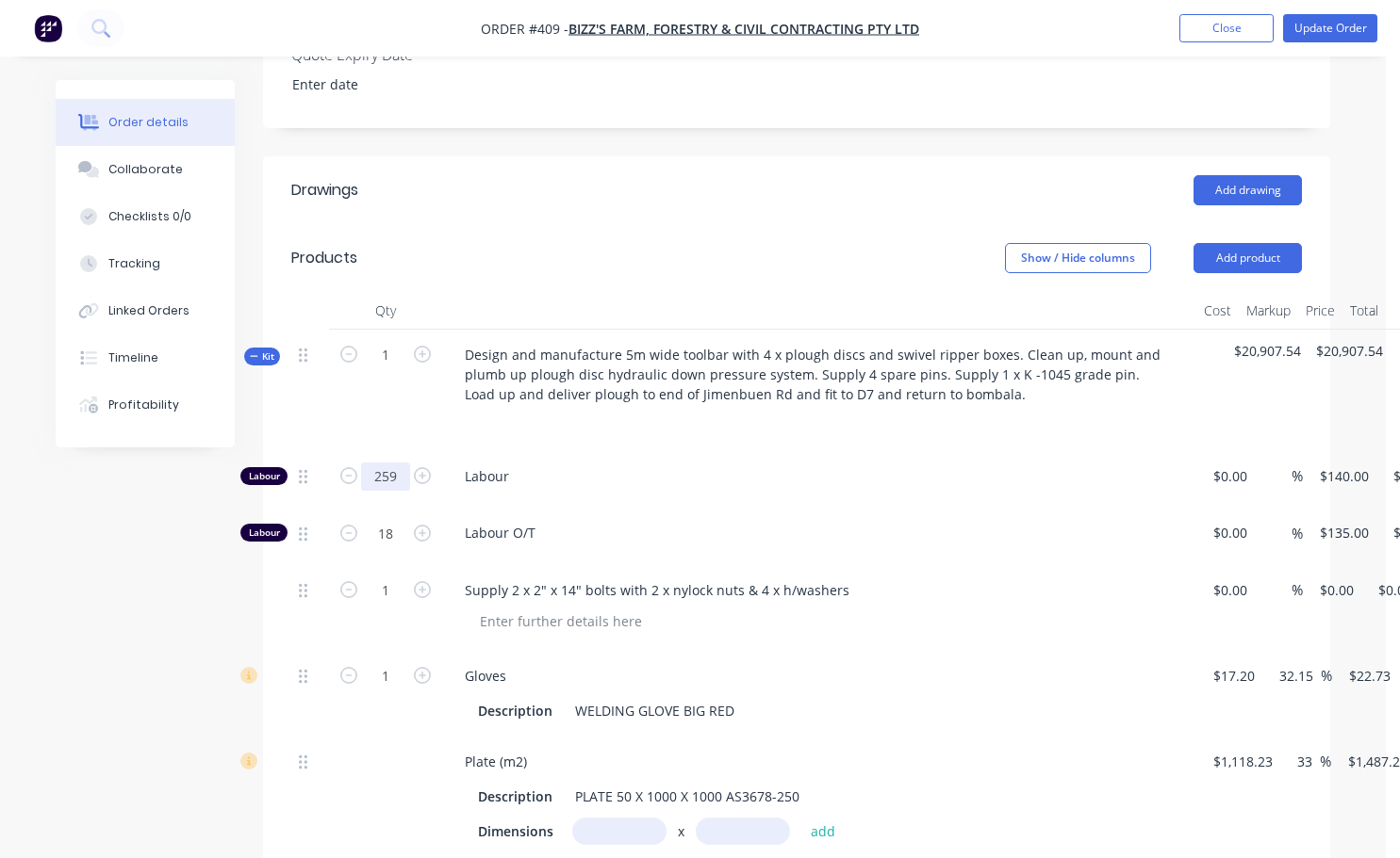
type input "259"
click at [597, 435] on div at bounding box center [818, 421] width 738 height 27
type input "$36,260.00"
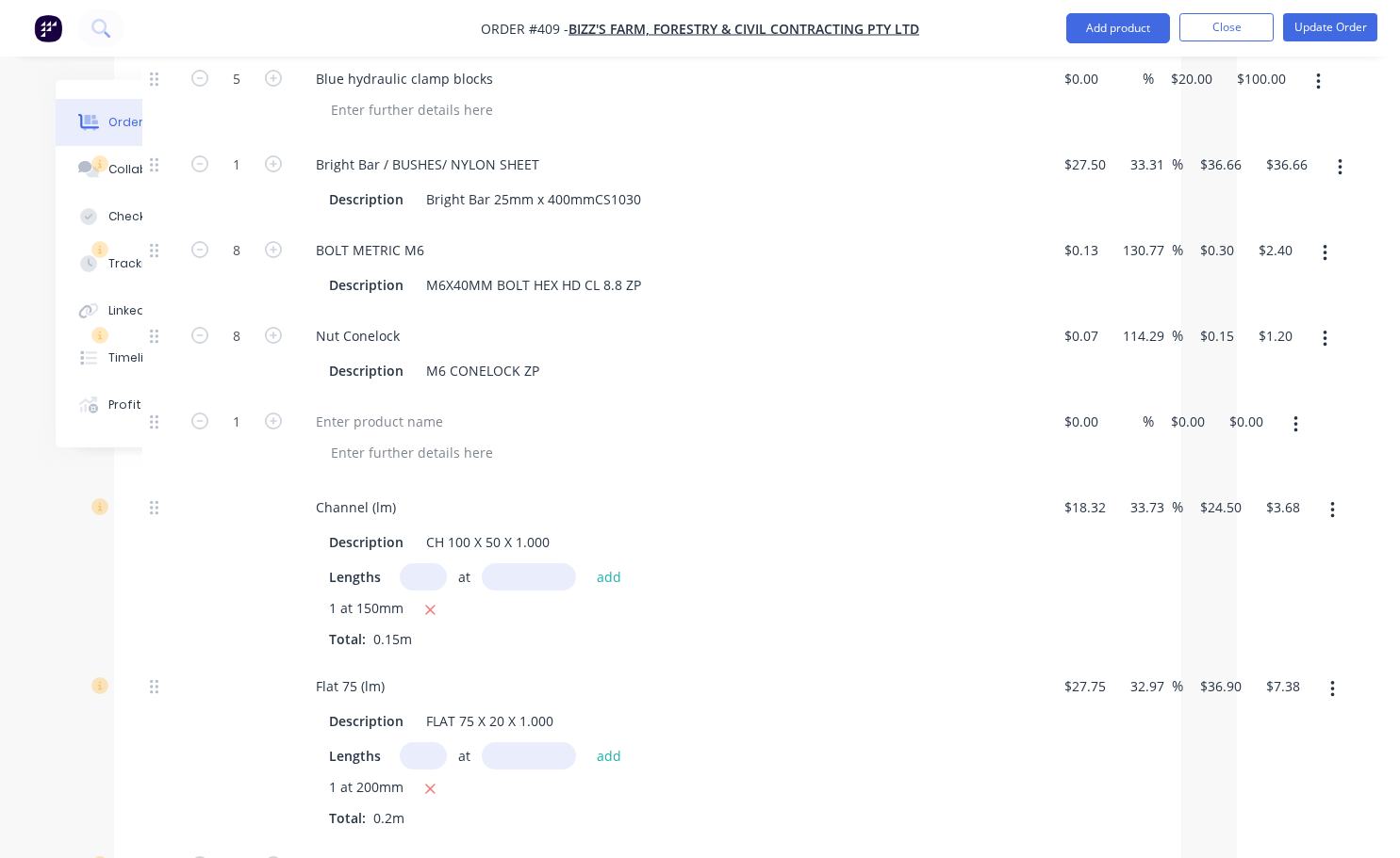
scroll to position [4145, 161]
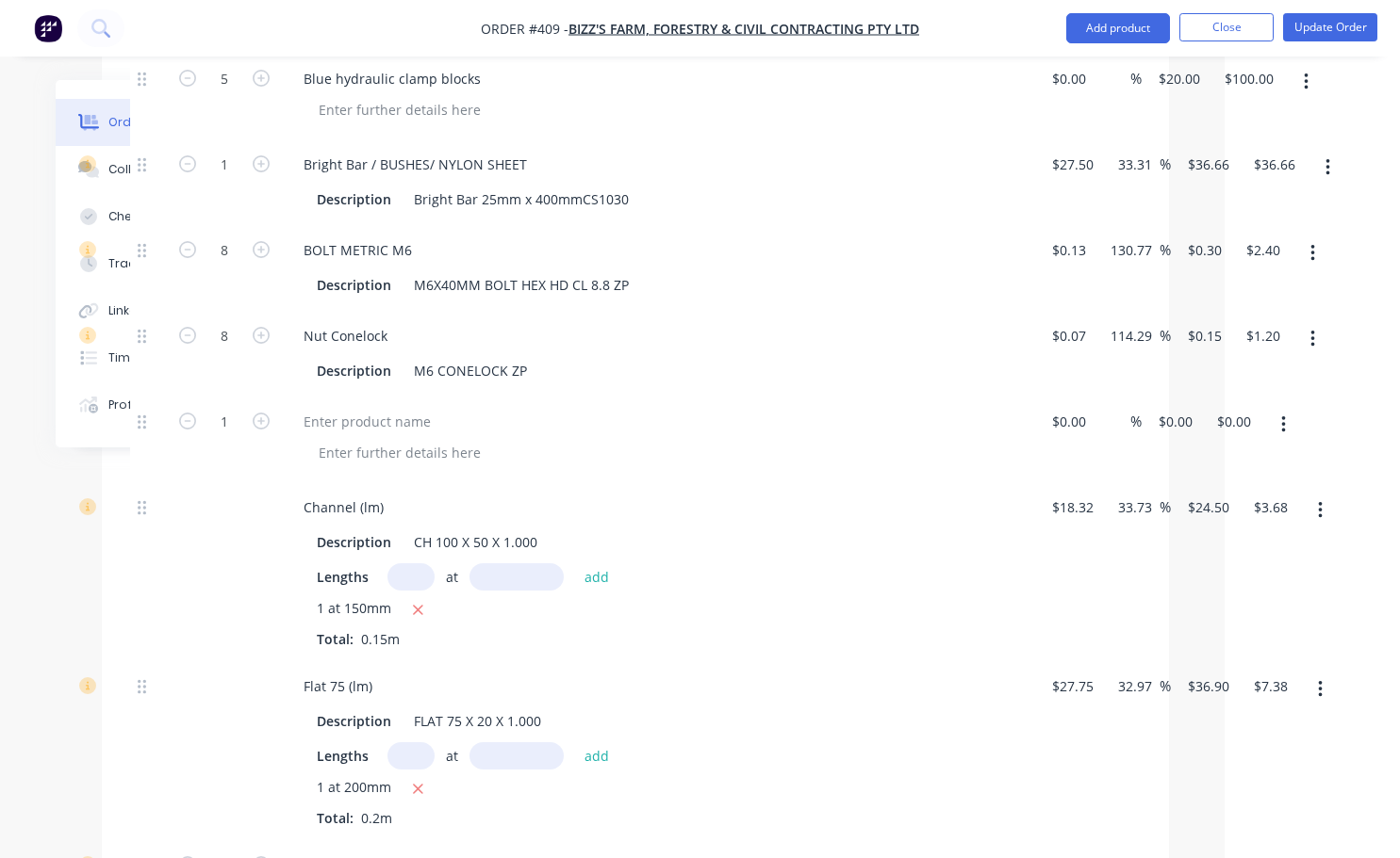
click at [1283, 433] on icon "button" at bounding box center [1283, 425] width 4 height 17
click at [1173, 601] on div "Delete" at bounding box center [1215, 586] width 145 height 27
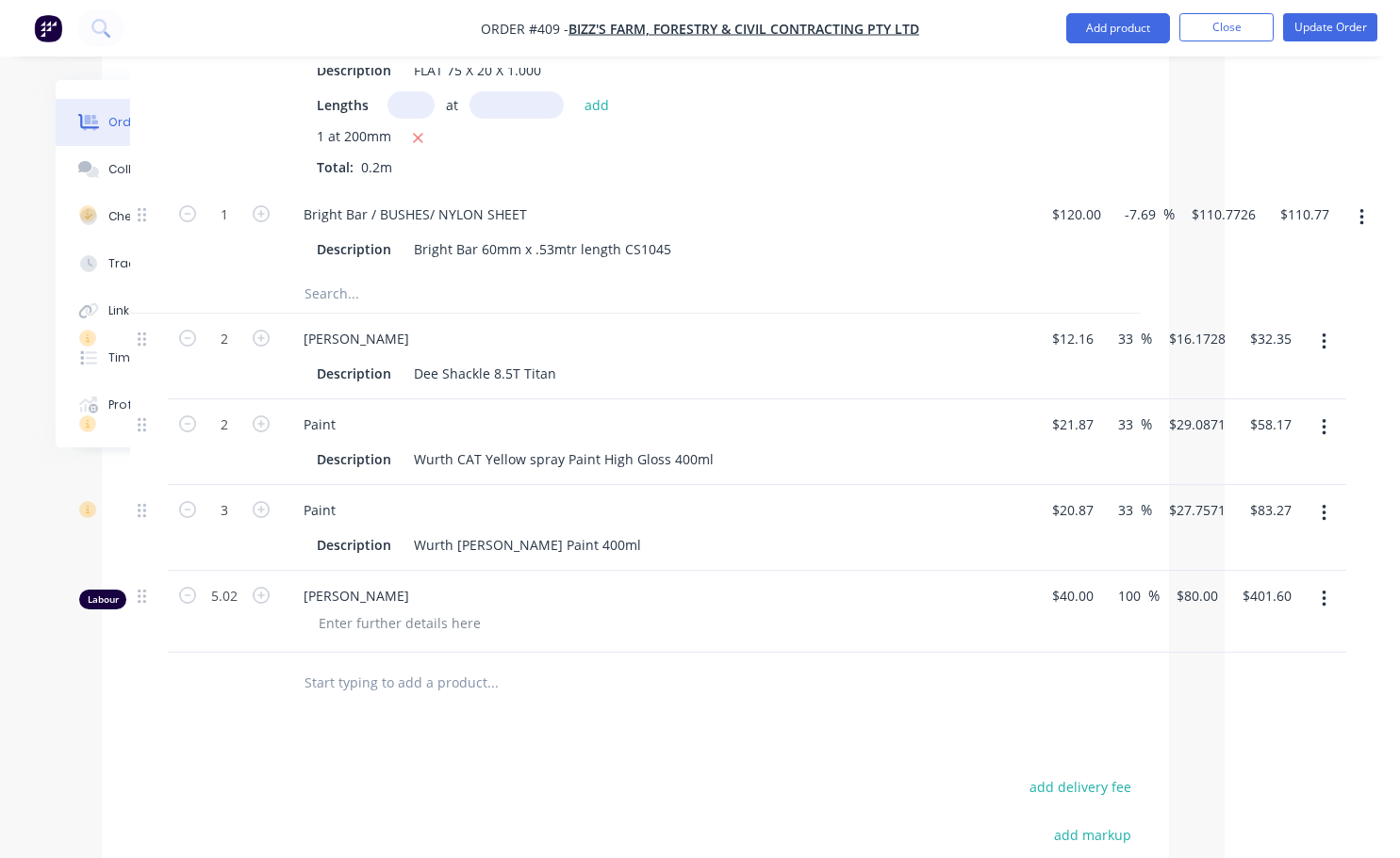
scroll to position [4805, 161]
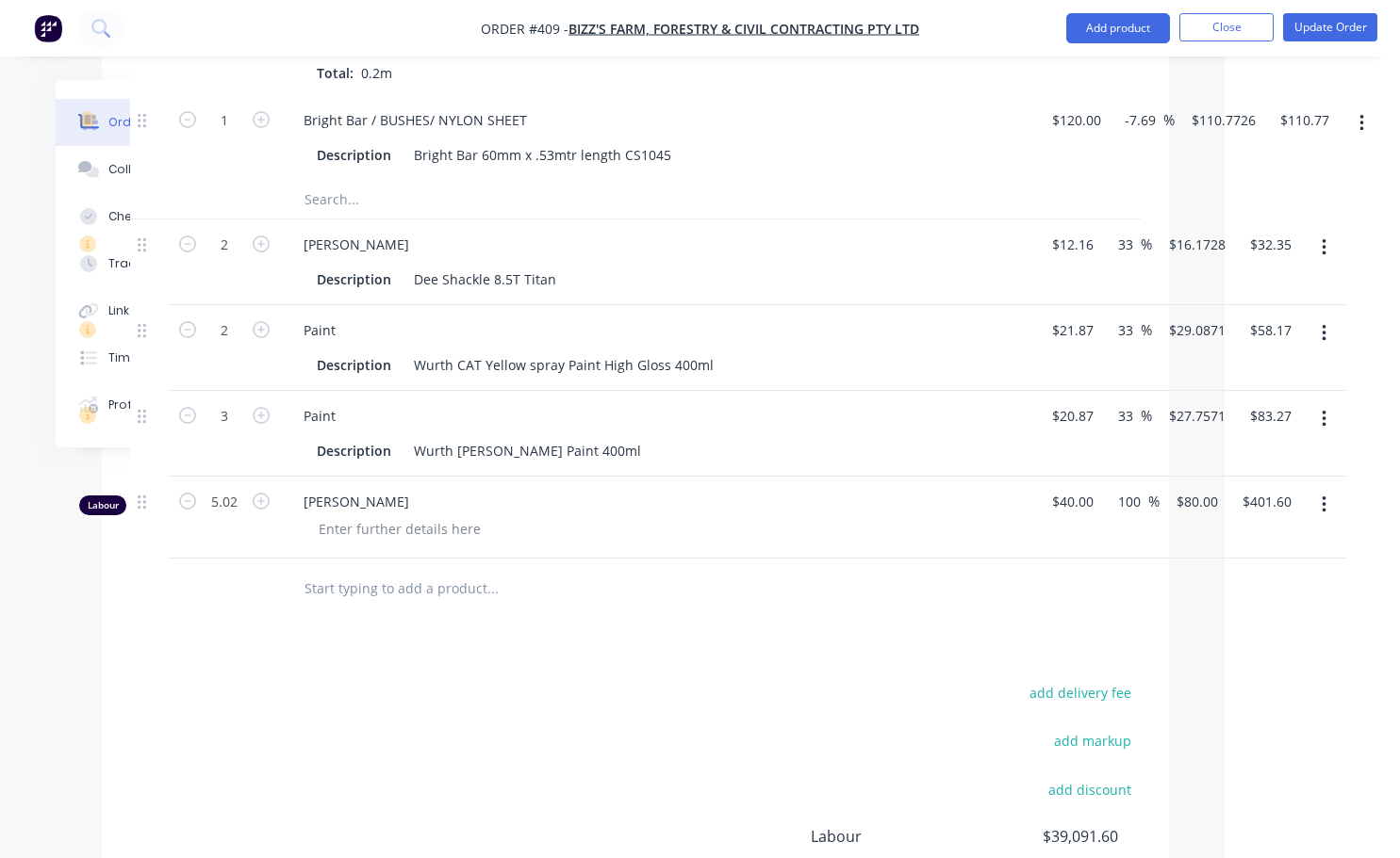
click at [1323, 515] on icon "button" at bounding box center [1323, 504] width 5 height 21
click at [1205, 678] on div "Delete" at bounding box center [1256, 667] width 145 height 27
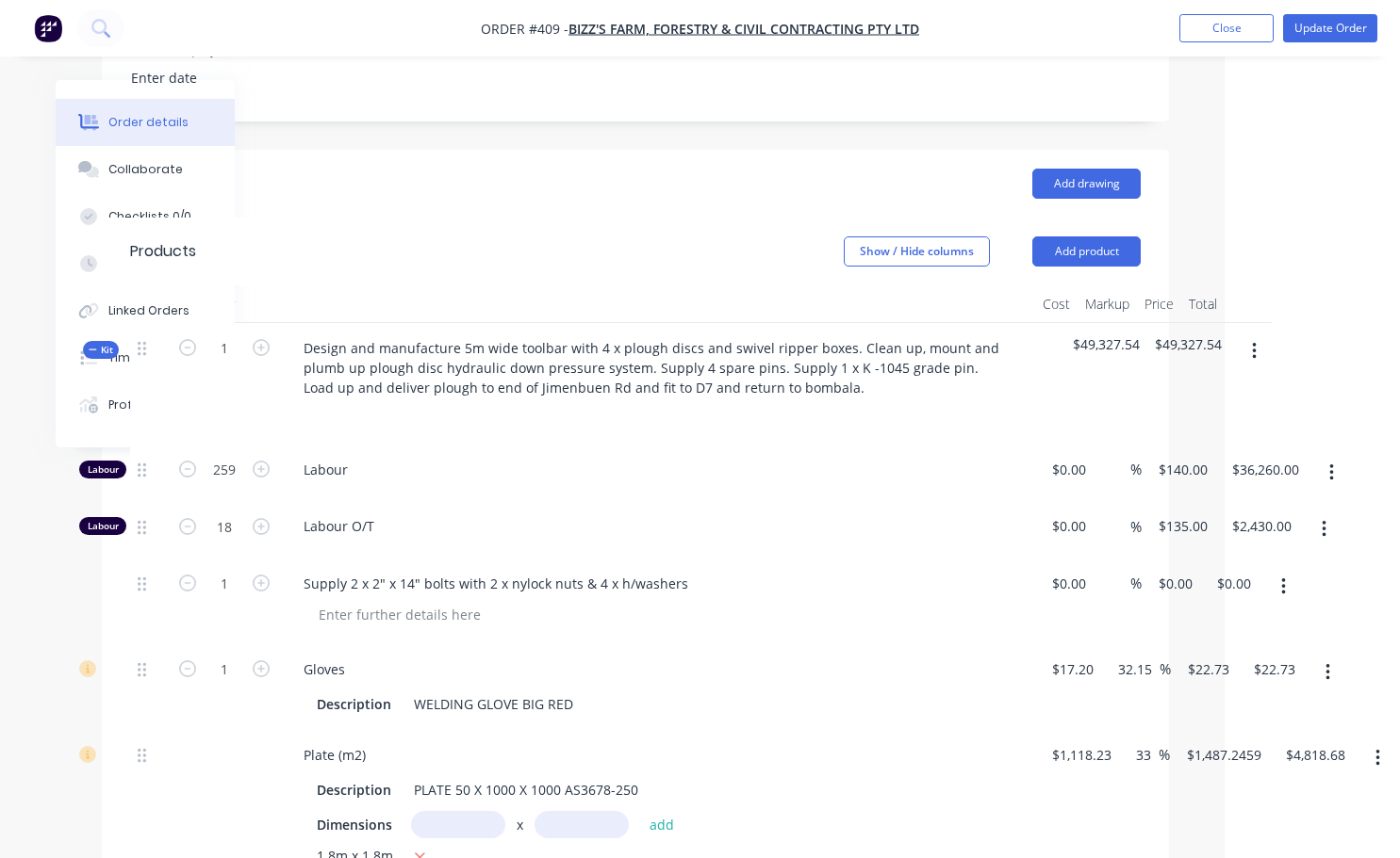
scroll to position [550, 161]
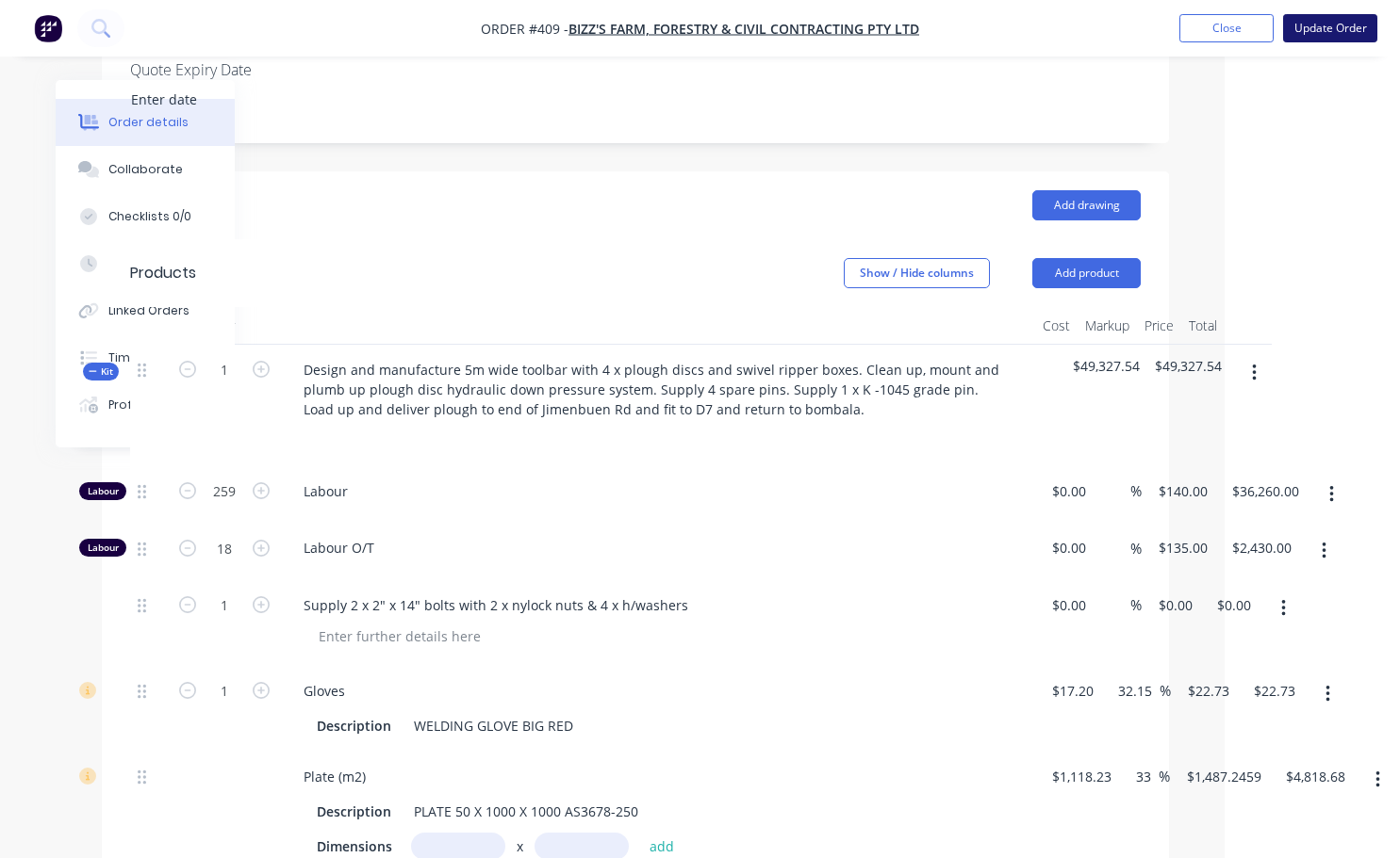
click at [1334, 32] on button "Update Order" at bounding box center [1330, 28] width 94 height 28
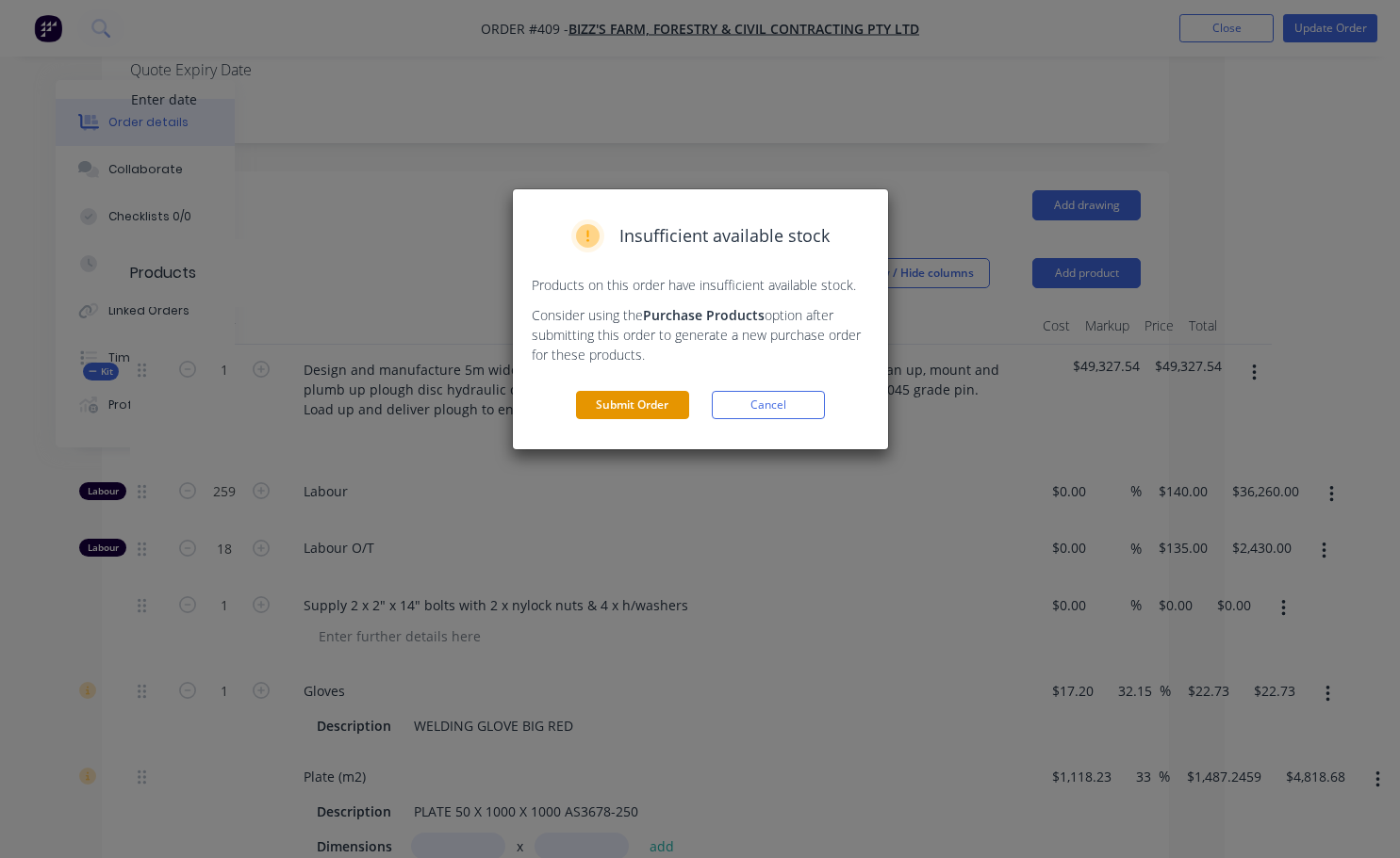
click at [633, 414] on button "Submit Order" at bounding box center [632, 405] width 113 height 28
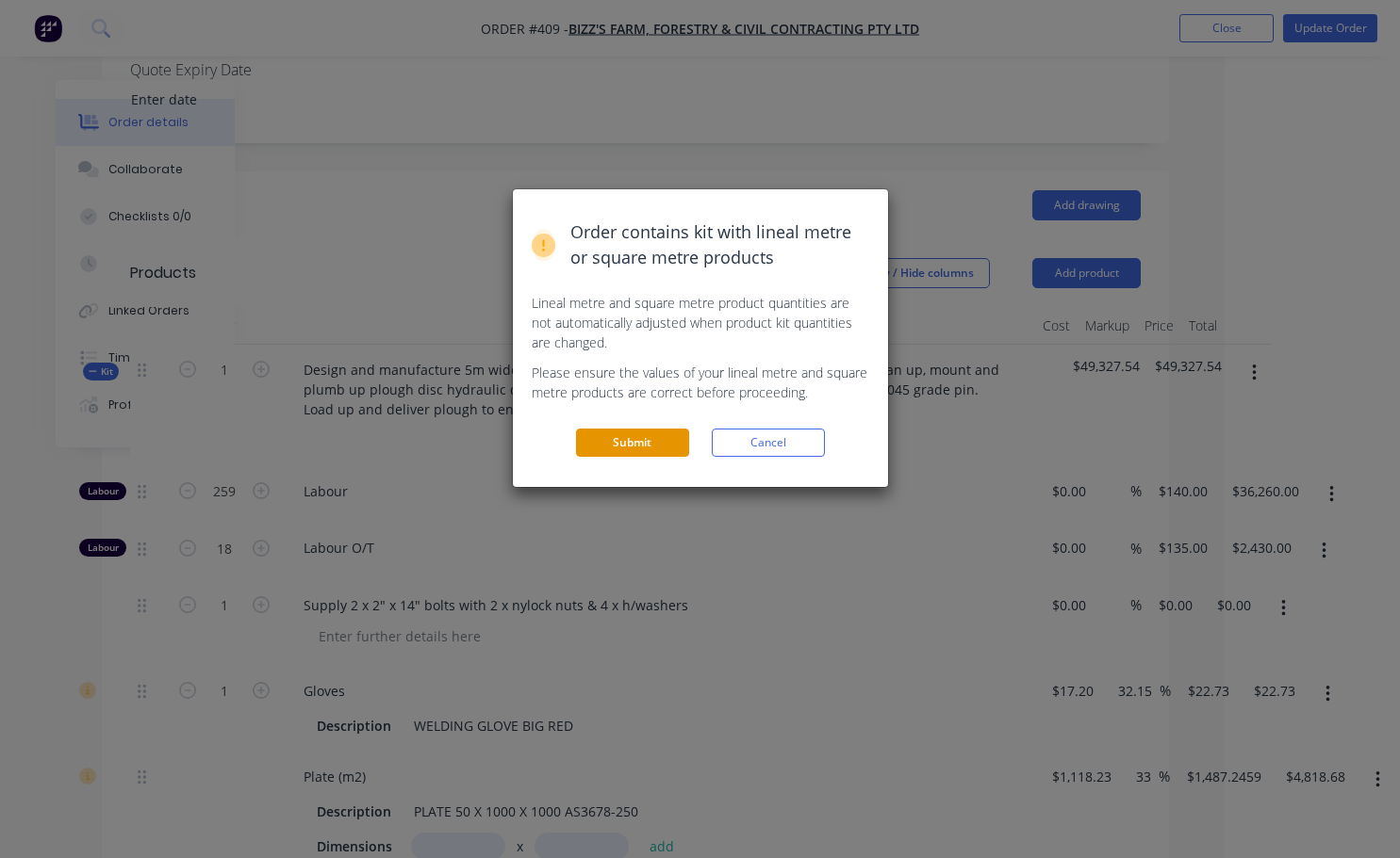
click at [626, 431] on button "Submit" at bounding box center [632, 442] width 113 height 28
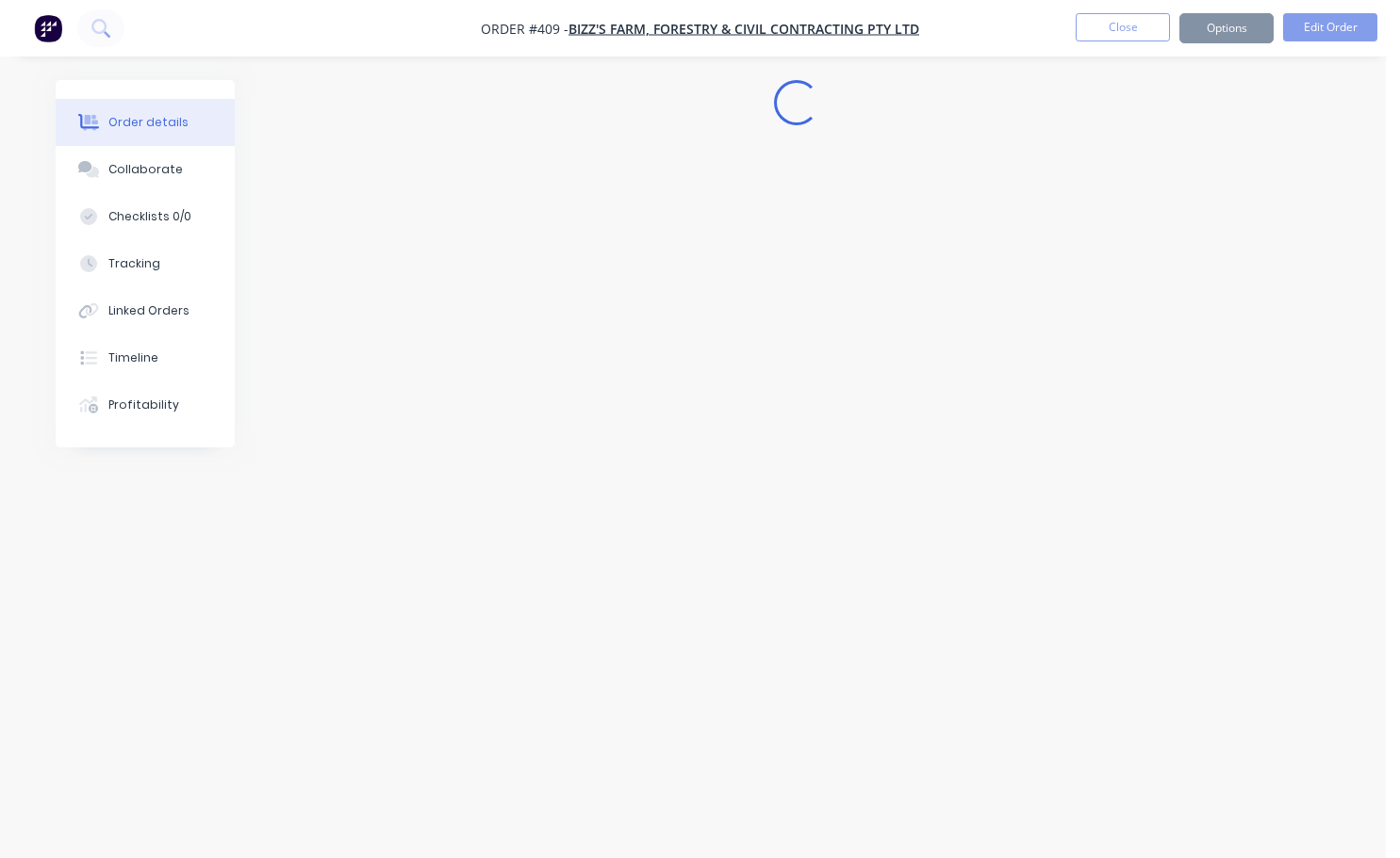
scroll to position [0, 0]
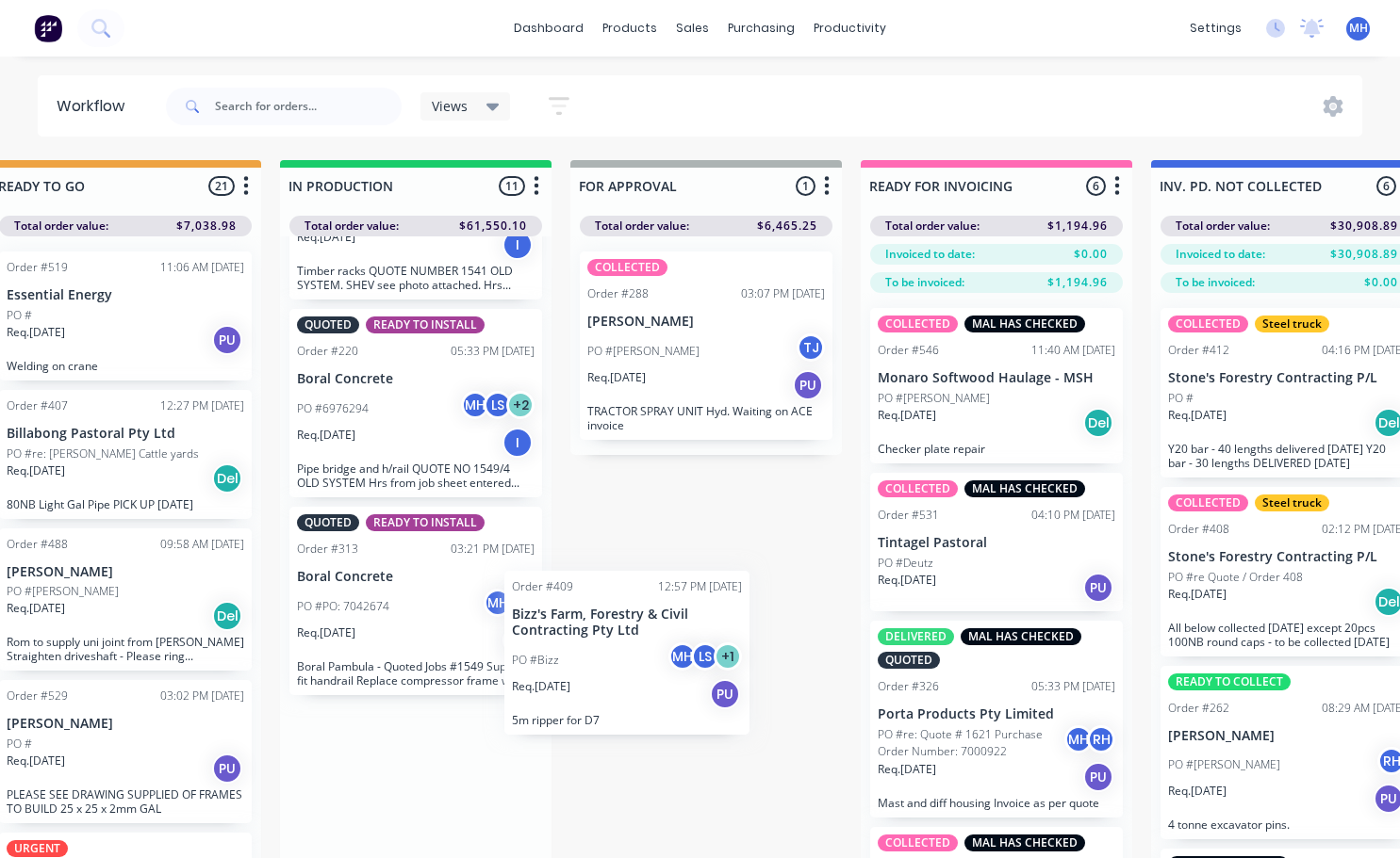
scroll to position [5, 921]
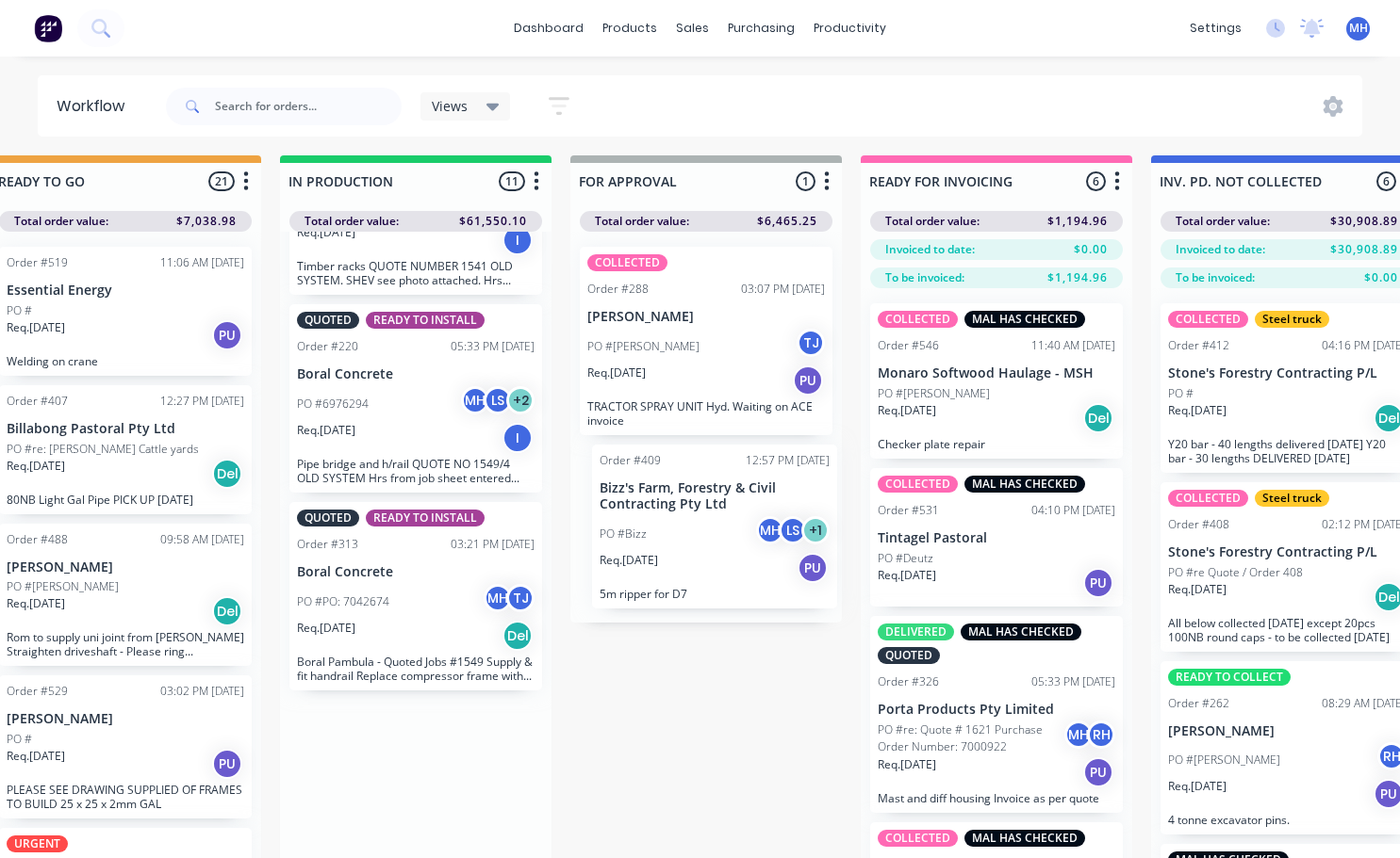
drag, startPoint x: 372, startPoint y: 811, endPoint x: 678, endPoint y: 544, distance: 406.1
click at [678, 544] on div "QUOTES TO DO 2 Status colour #273444 hex #273444 Save Cancel Notifications Emai…" at bounding box center [636, 538] width 3144 height 765
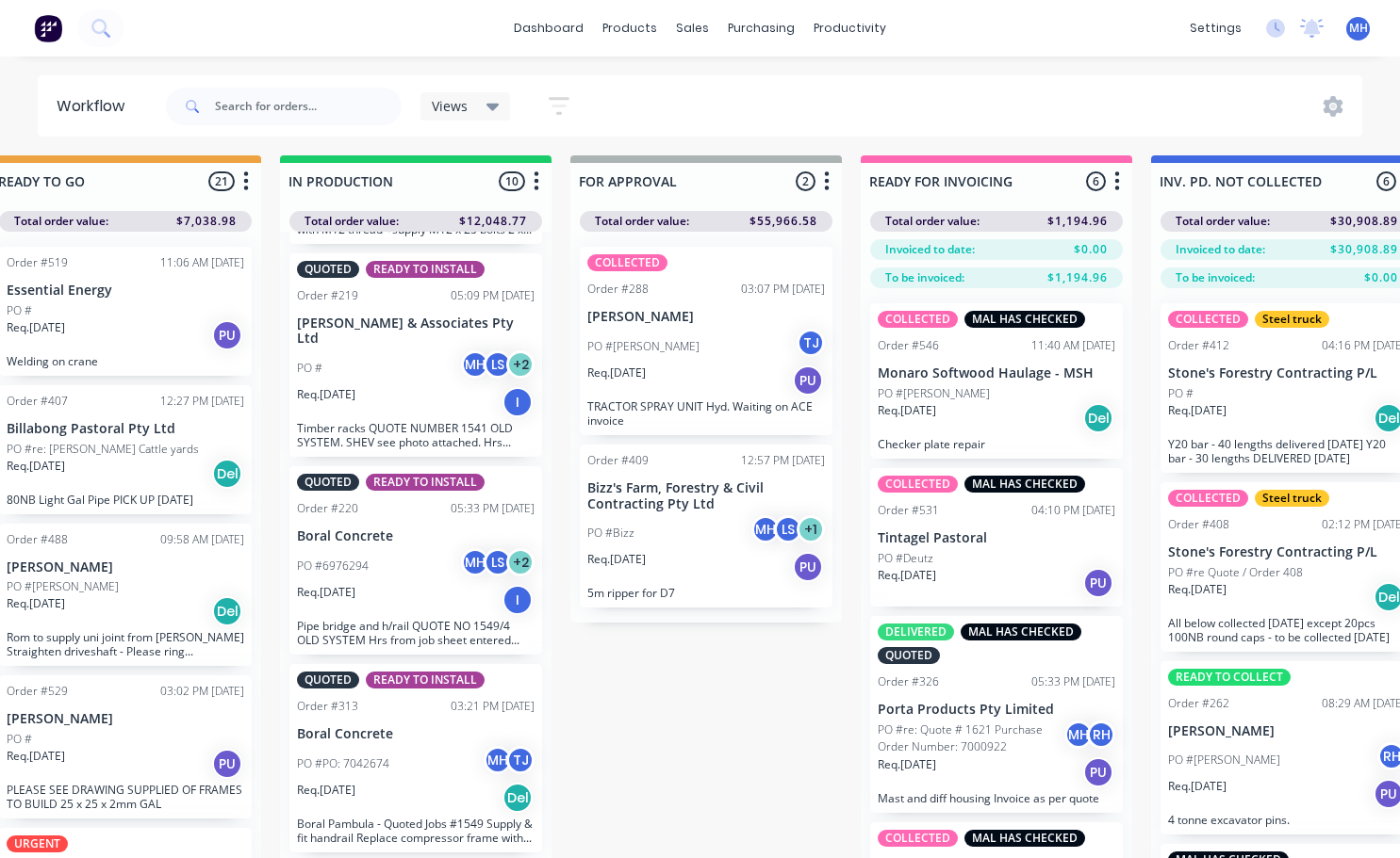
scroll to position [1170, 0]
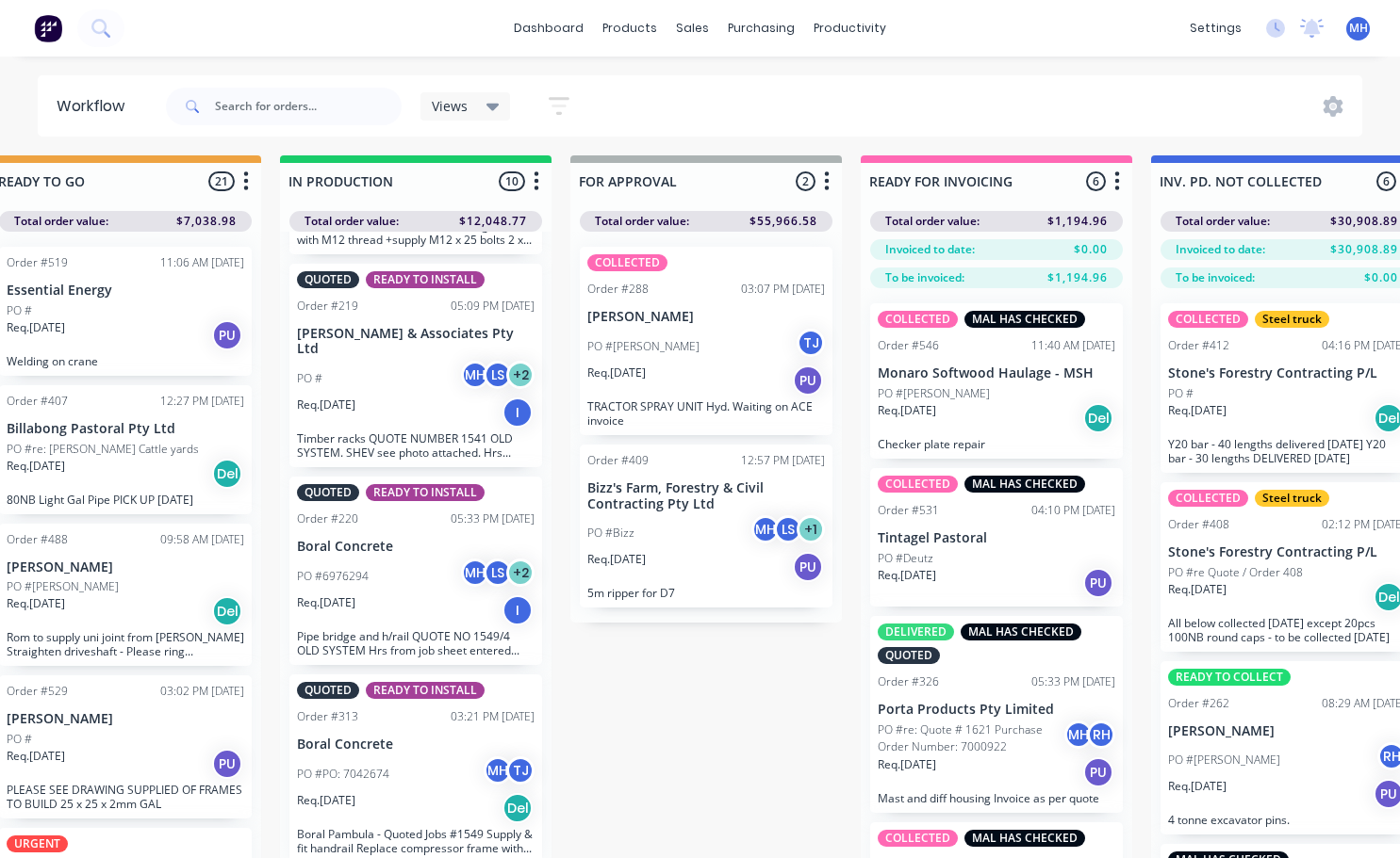
click at [721, 492] on p "Bizz's Farm, Forestry & Civil Contracting Pty Ltd" at bounding box center [706, 496] width 238 height 32
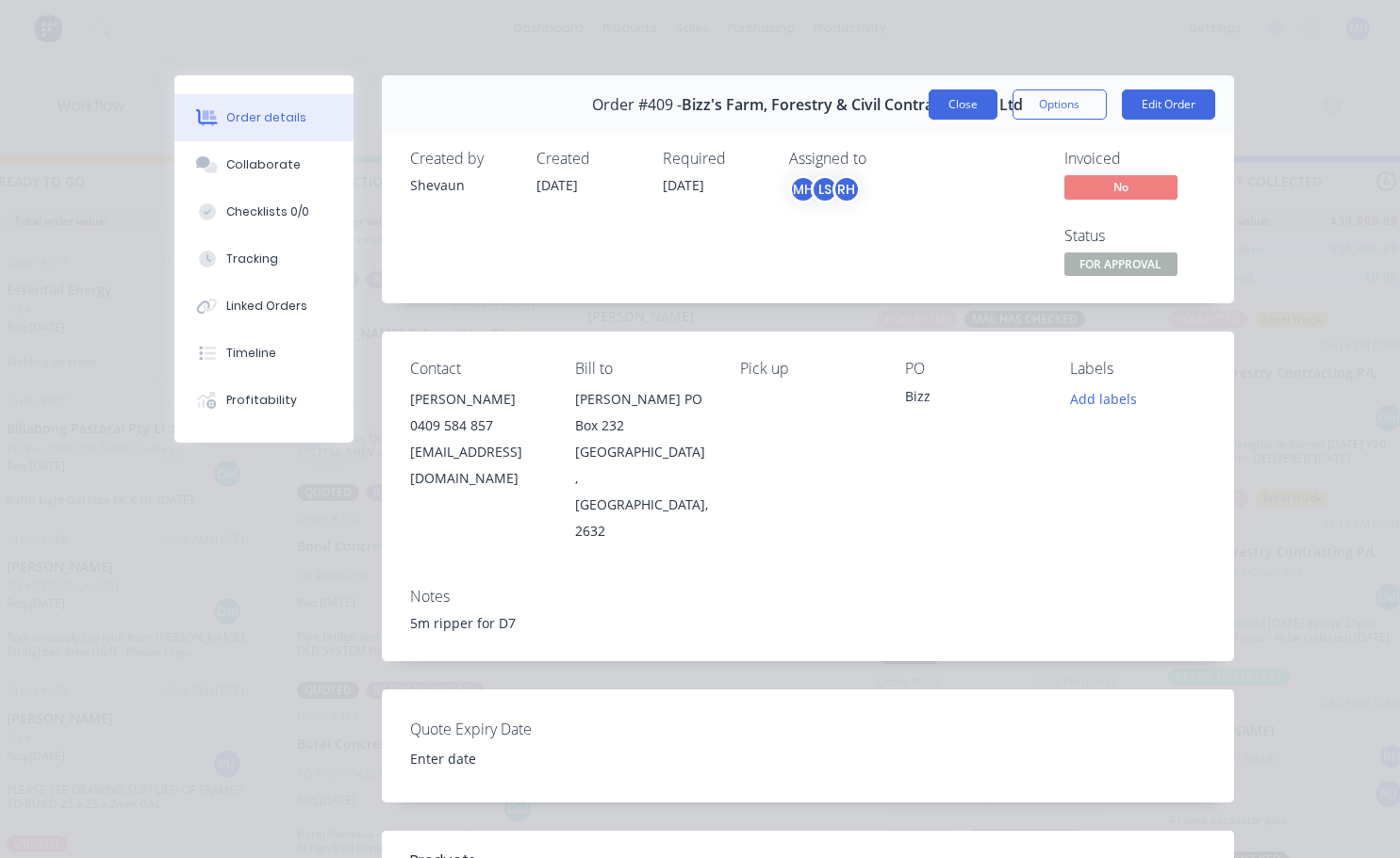
click at [944, 107] on button "Close" at bounding box center [962, 105] width 69 height 30
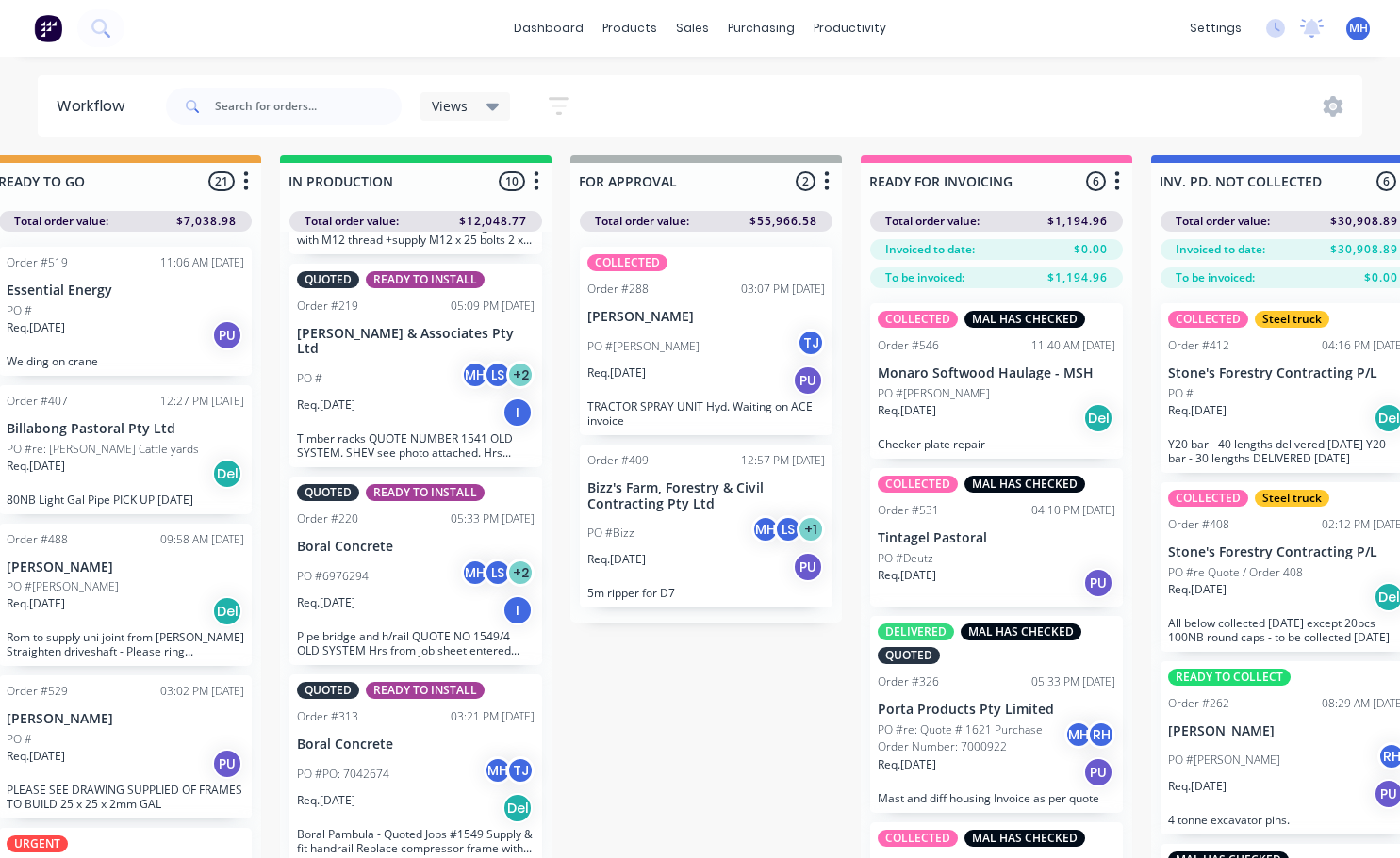
click at [1226, 782] on p "Req. [DATE]" at bounding box center [1197, 786] width 58 height 17
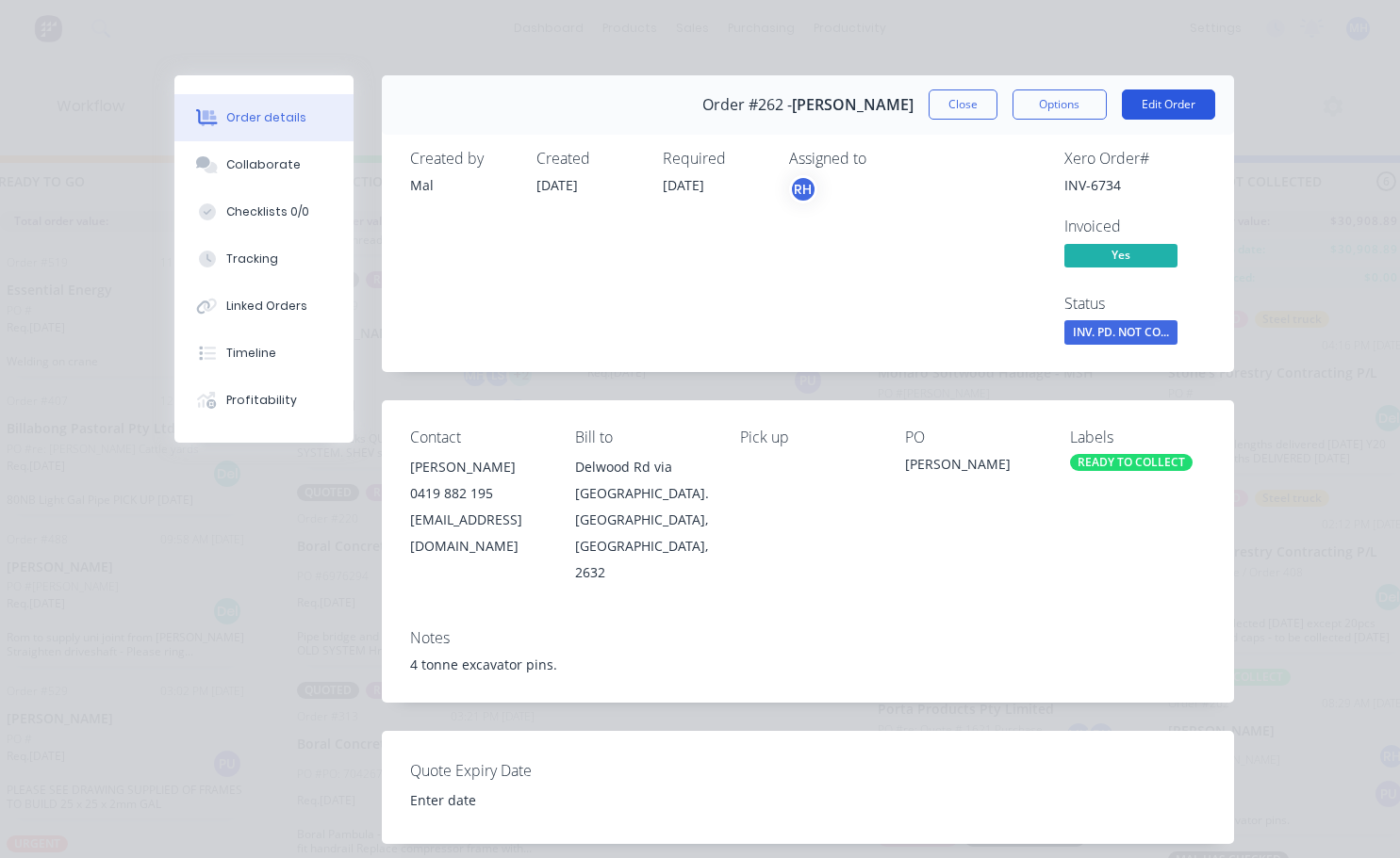
click at [1175, 106] on button "Edit Order" at bounding box center [1167, 105] width 93 height 30
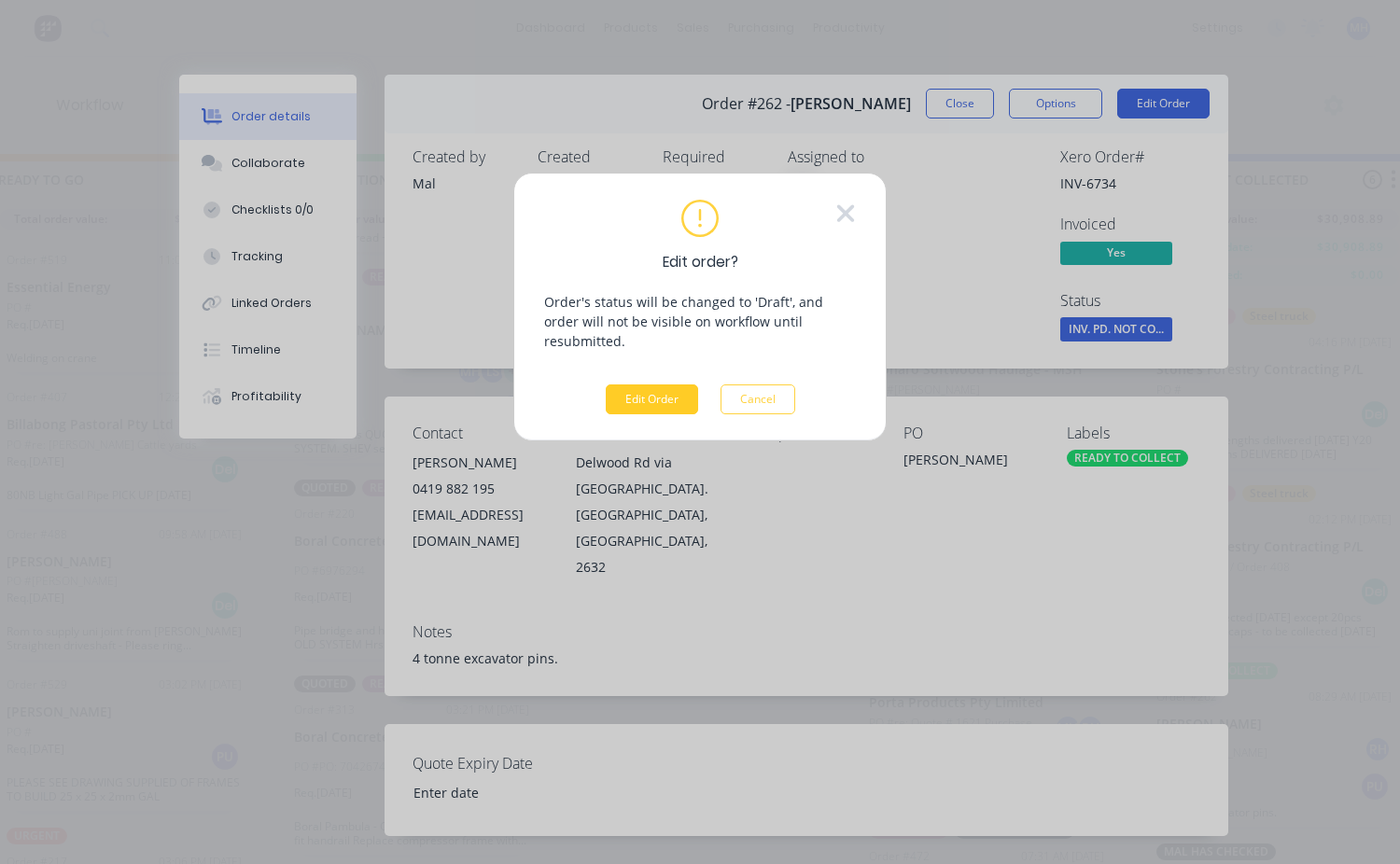
click at [644, 385] on button "Edit Order" at bounding box center [651, 400] width 92 height 30
click at [1167, 112] on div "Edit order? Order's status will be changed to 'Draft', and order will not be vi…" at bounding box center [700, 432] width 1400 height 864
click at [843, 214] on icon at bounding box center [845, 214] width 17 height 17
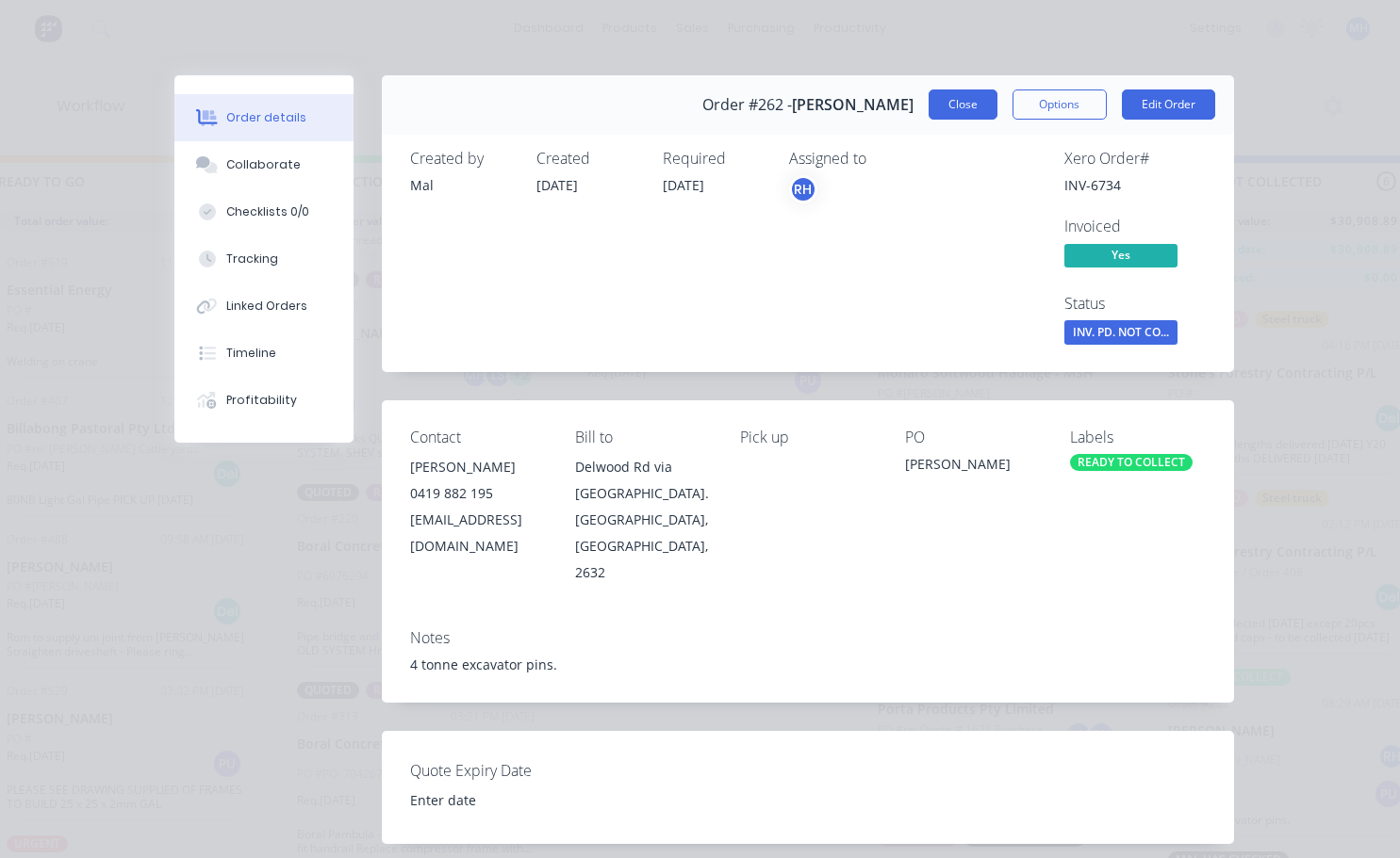
click at [968, 110] on button "Close" at bounding box center [962, 105] width 69 height 30
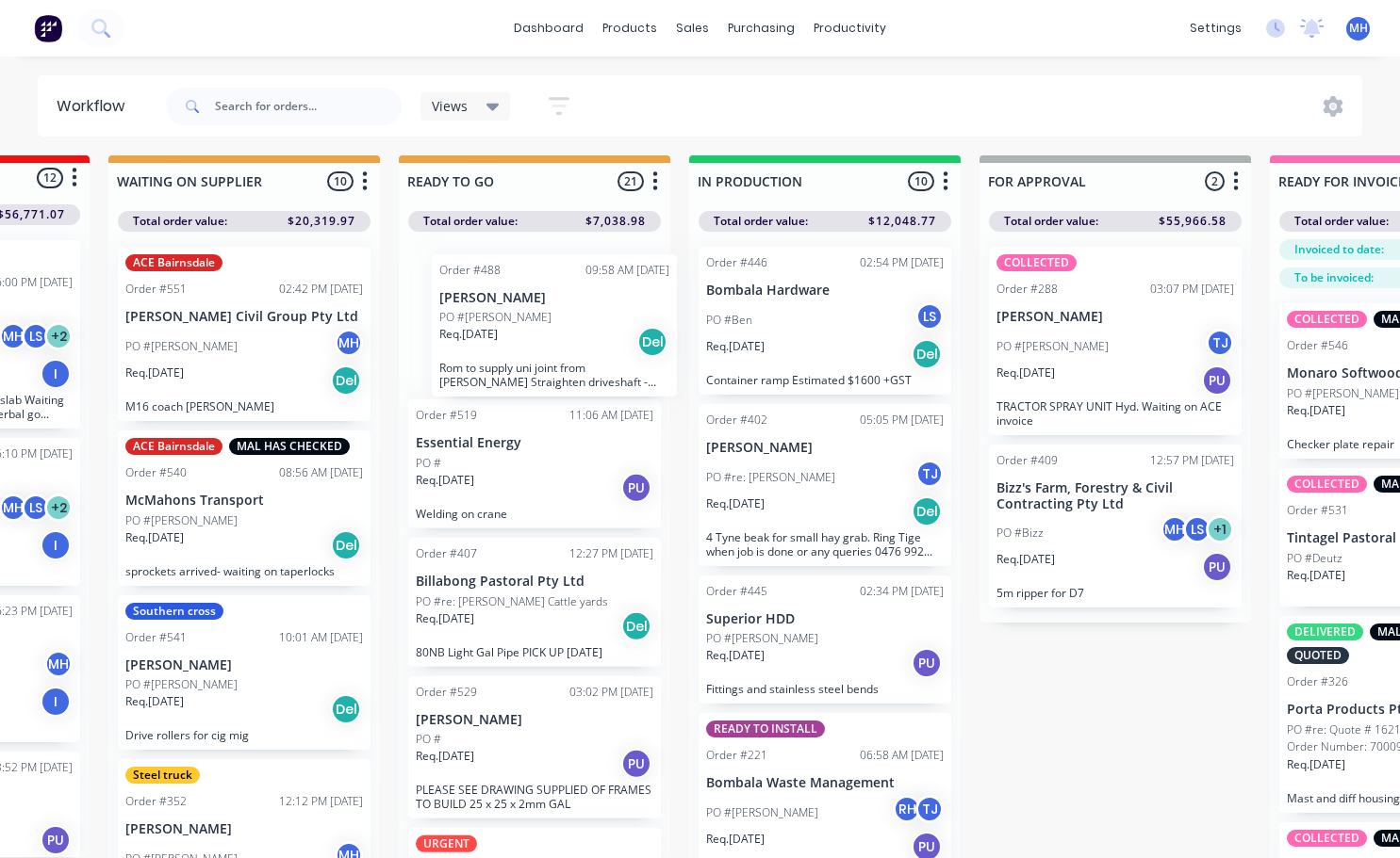
scroll to position [0, 0]
drag, startPoint x: 534, startPoint y: 514, endPoint x: 549, endPoint y: 313, distance: 201.6
click at [554, 314] on div "Order #519 11:06 AM [DATE] Essential Energy PO # Req. [DATE] PU Welding on cran…" at bounding box center [535, 547] width 272 height 632
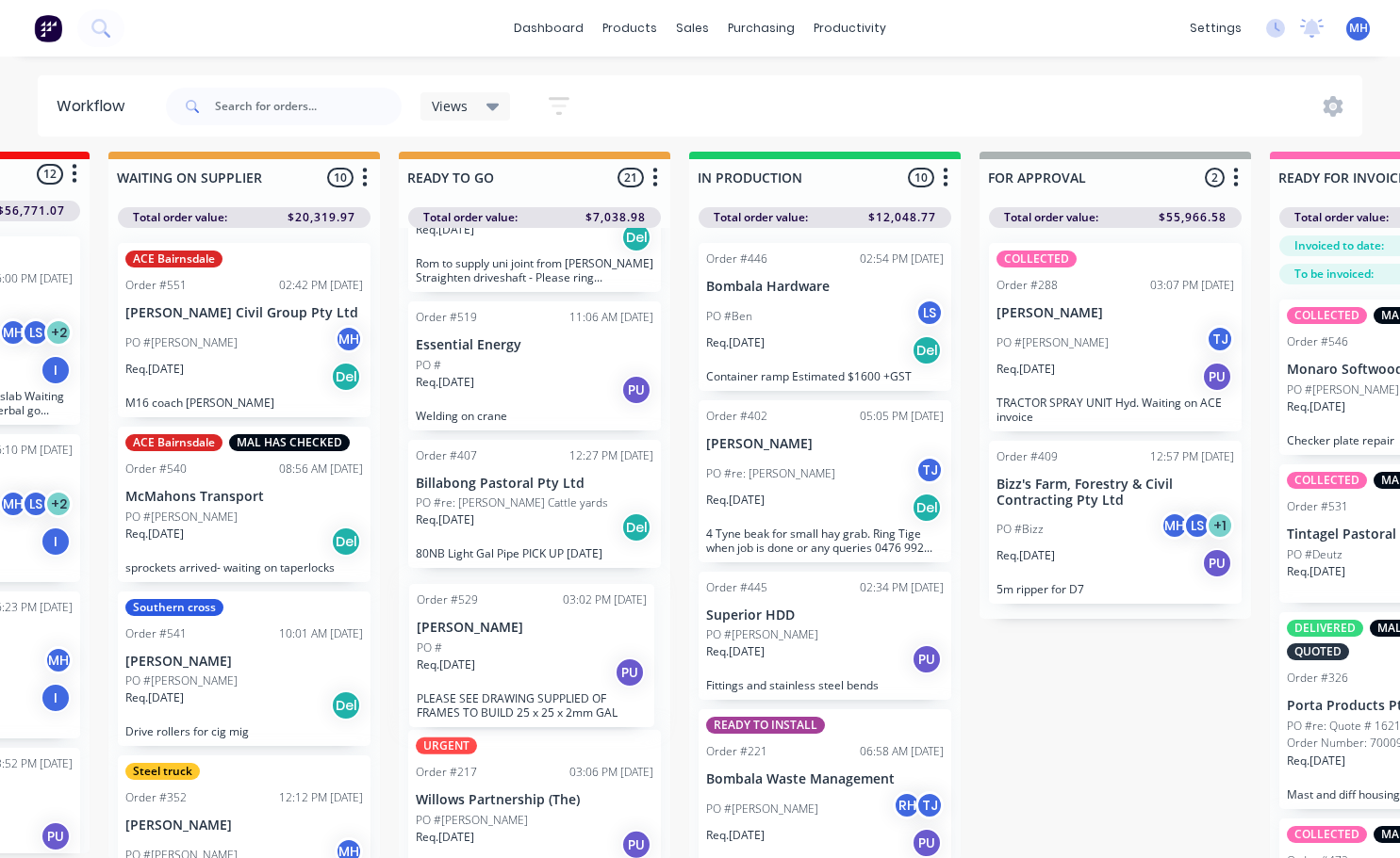
scroll to position [9, 513]
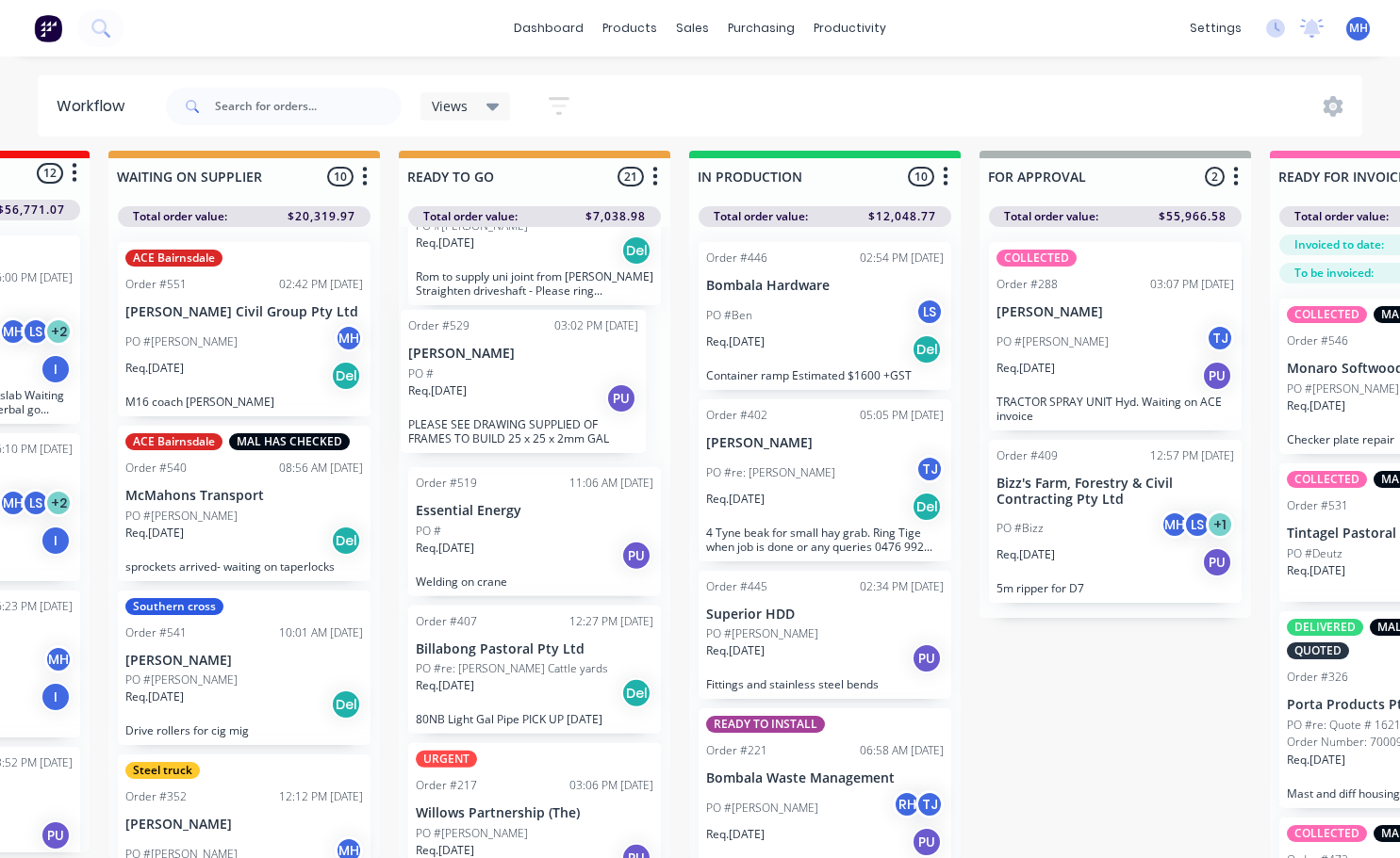
drag, startPoint x: 534, startPoint y: 688, endPoint x: 528, endPoint y: 393, distance: 295.1
click at [527, 395] on div "Order #488 09:58 AM [DATE] [PERSON_NAME] PO #[PERSON_NAME]. [DATE] Del Rom to s…" at bounding box center [535, 542] width 272 height 632
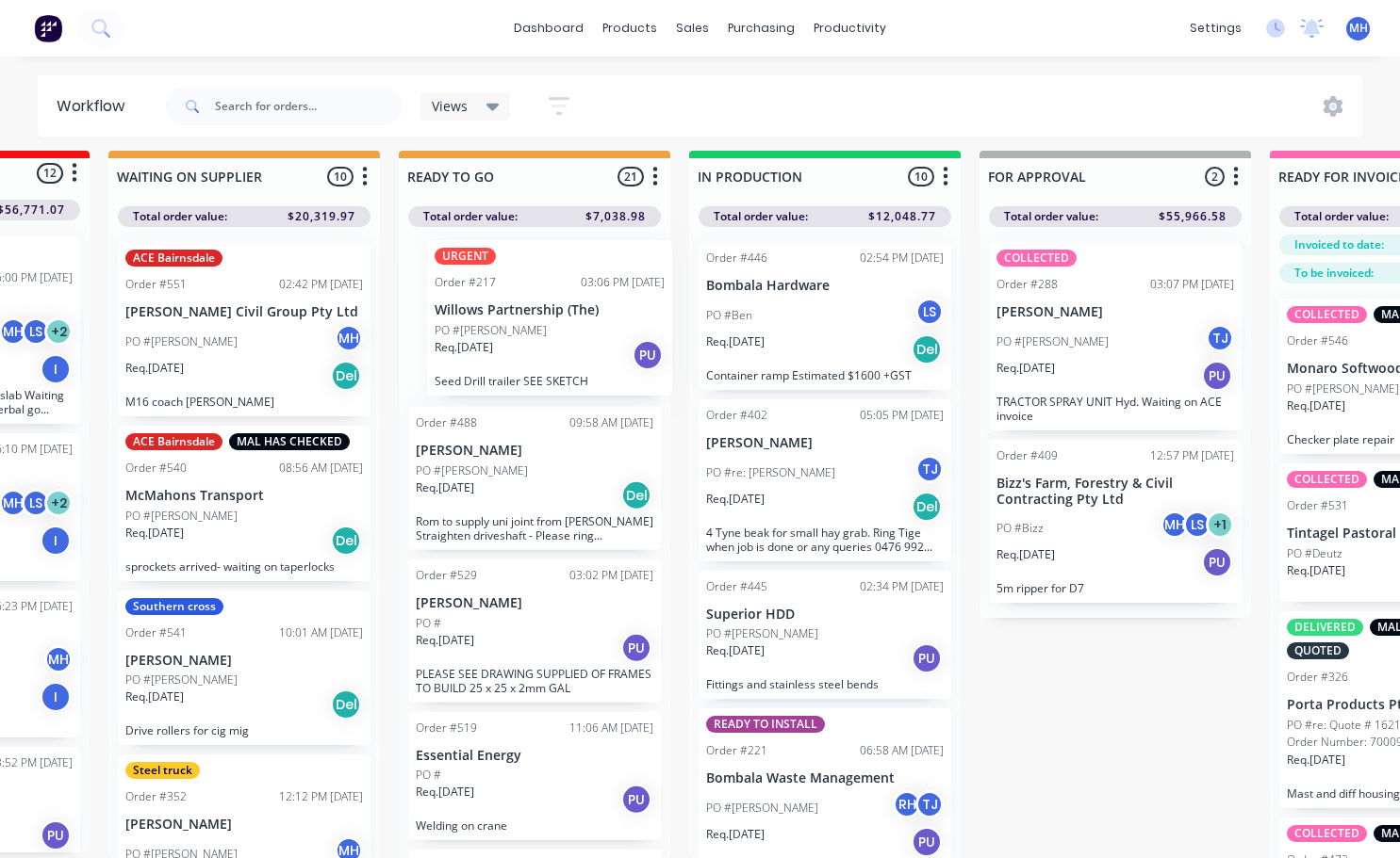
scroll to position [0, 0]
drag, startPoint x: 524, startPoint y: 651, endPoint x: 534, endPoint y: 313, distance: 338.1
click at [534, 313] on div "Order #488 09:58 AM [DATE] [PERSON_NAME] PO #[PERSON_NAME]. [DATE] Del Rom to s…" at bounding box center [535, 542] width 272 height 632
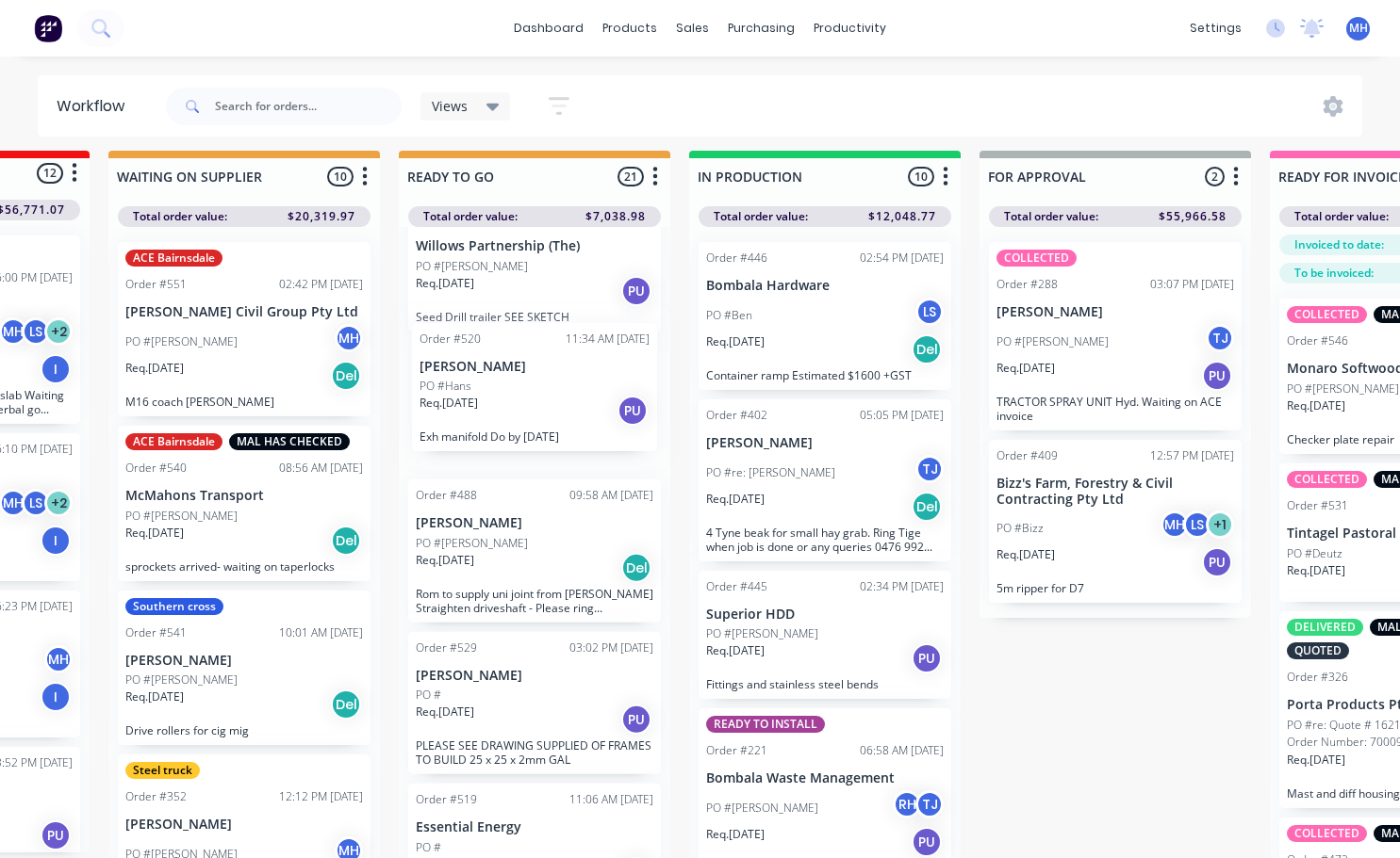
scroll to position [59, 0]
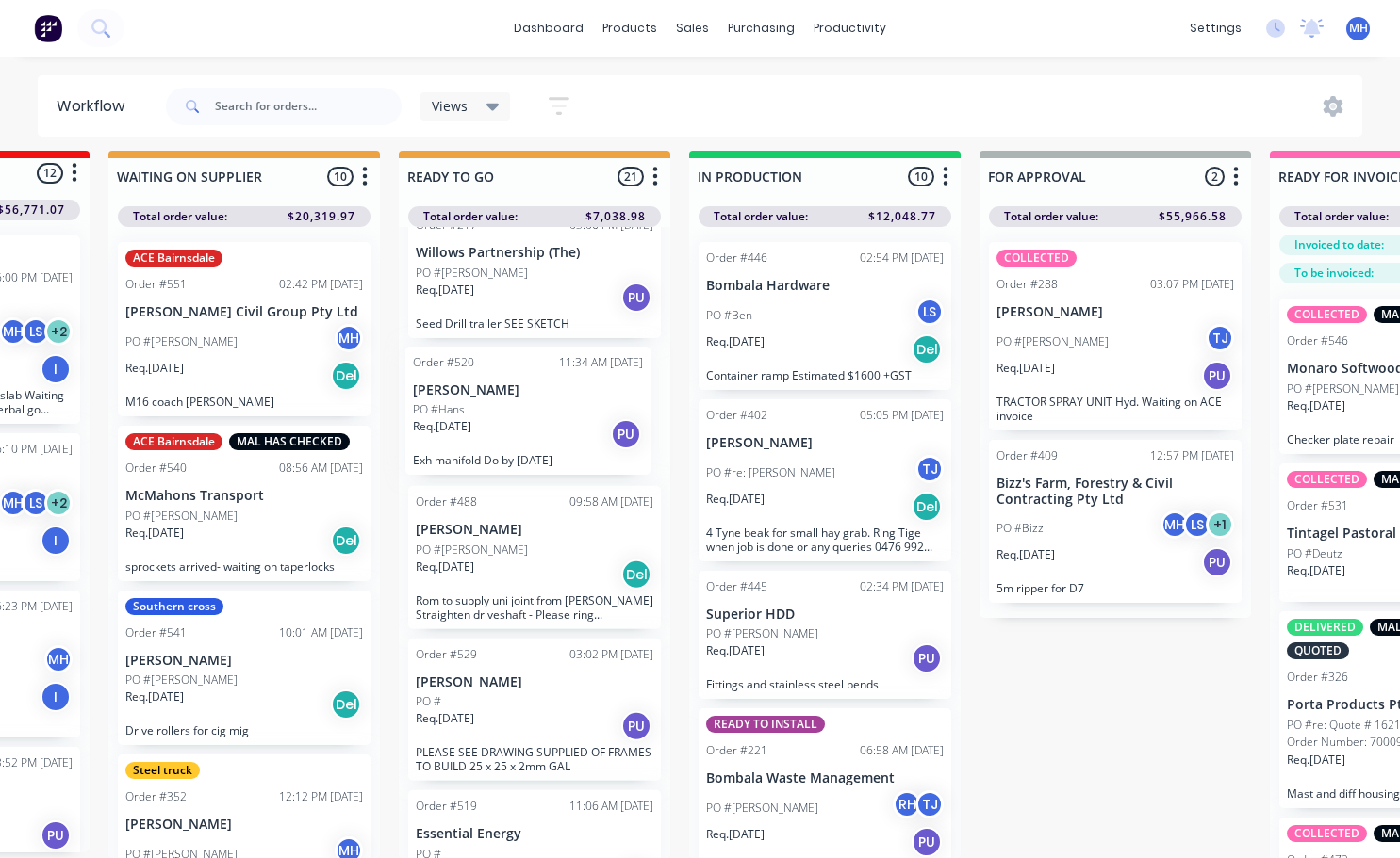
drag, startPoint x: 525, startPoint y: 504, endPoint x: 523, endPoint y: 425, distance: 79.0
click at [523, 425] on div "URGENT Order #217 03:06 PM [DATE] Willows Partnership (The) PO #[PERSON_NAME]. …" at bounding box center [535, 542] width 272 height 632
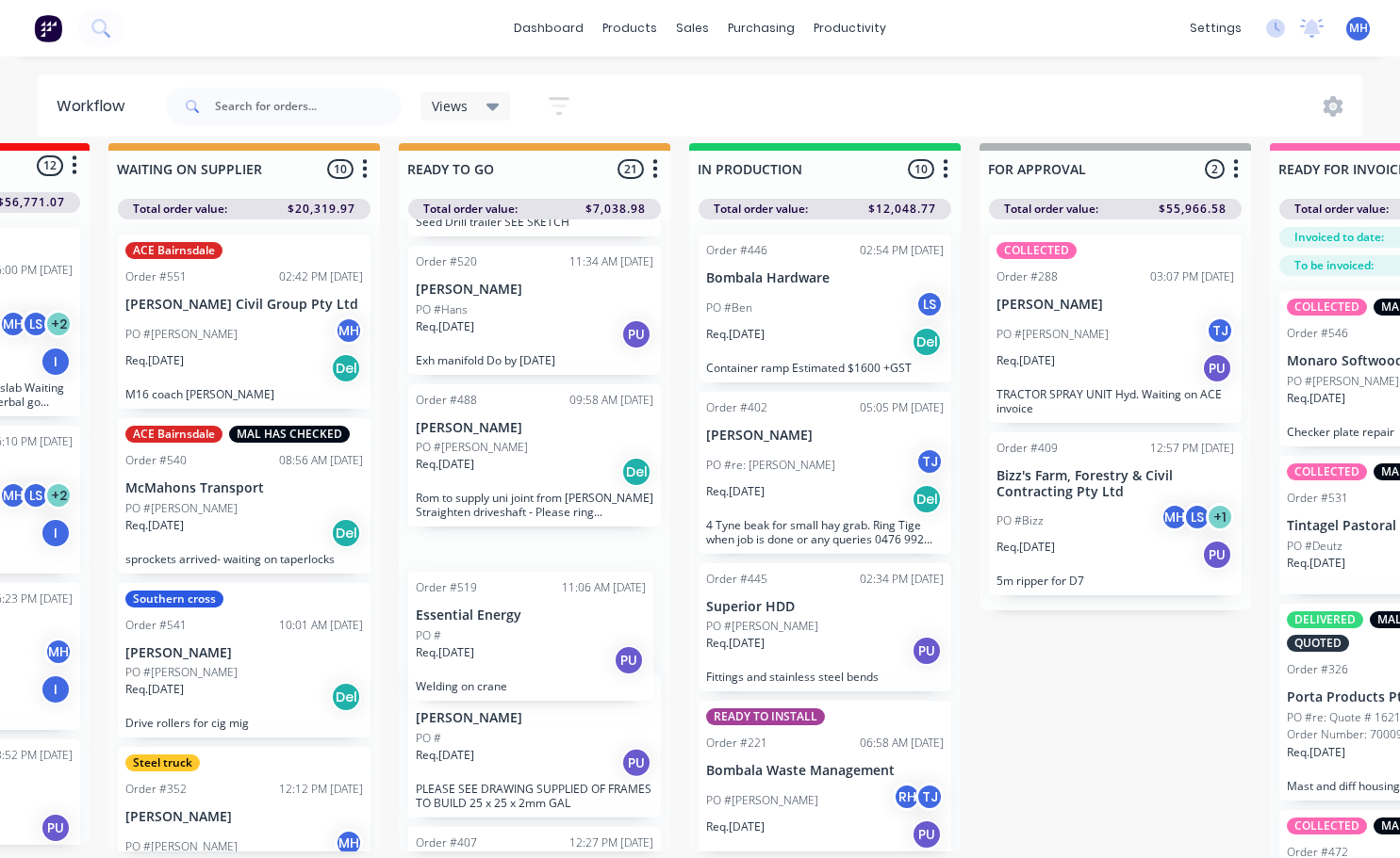
scroll to position [20, 513]
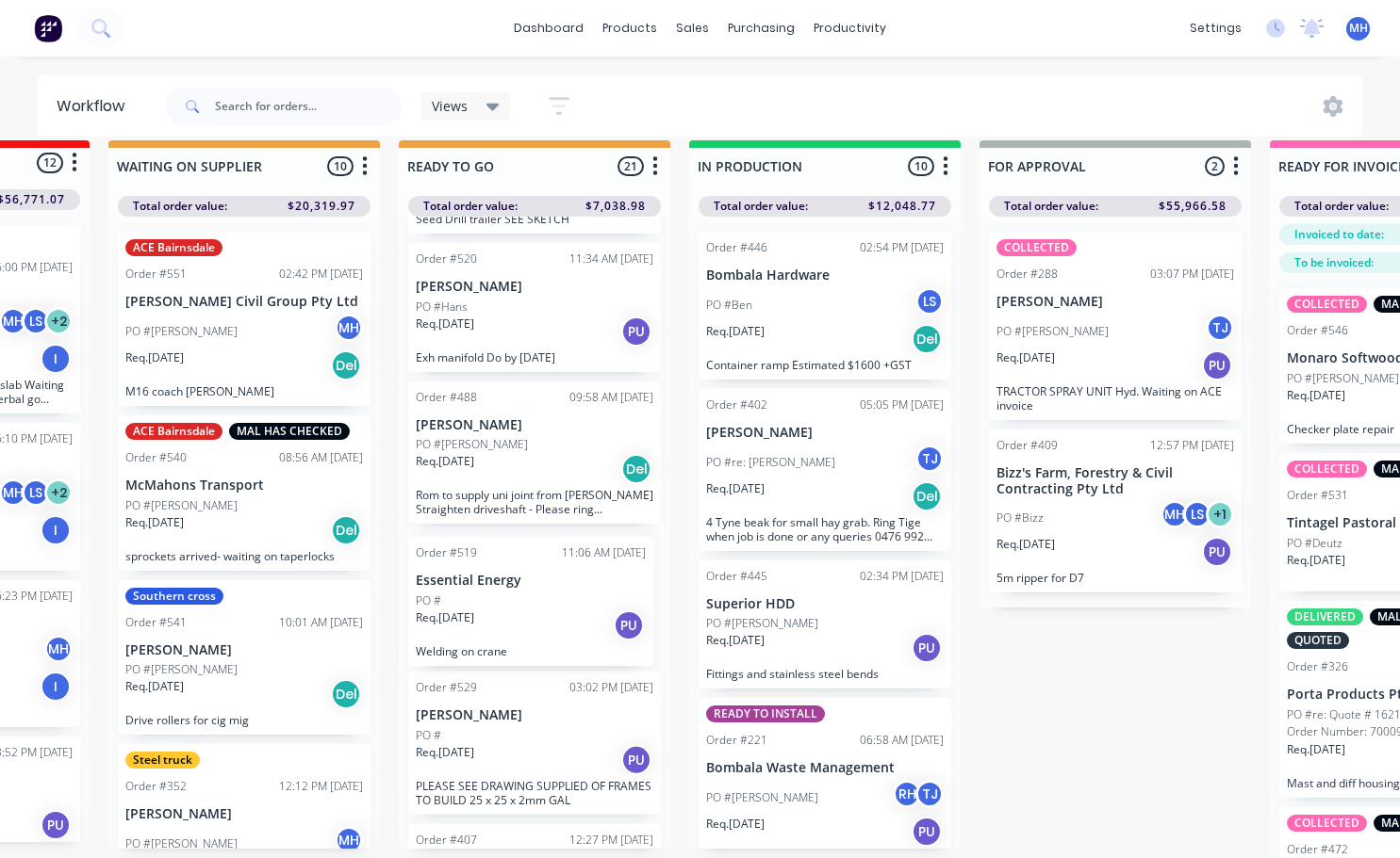
drag, startPoint x: 519, startPoint y: 762, endPoint x: 519, endPoint y: 598, distance: 164.0
click at [519, 598] on div "URGENT Order #217 03:06 PM [DATE] Willows Partnership (The) PO #[PERSON_NAME]. …" at bounding box center [535, 532] width 272 height 632
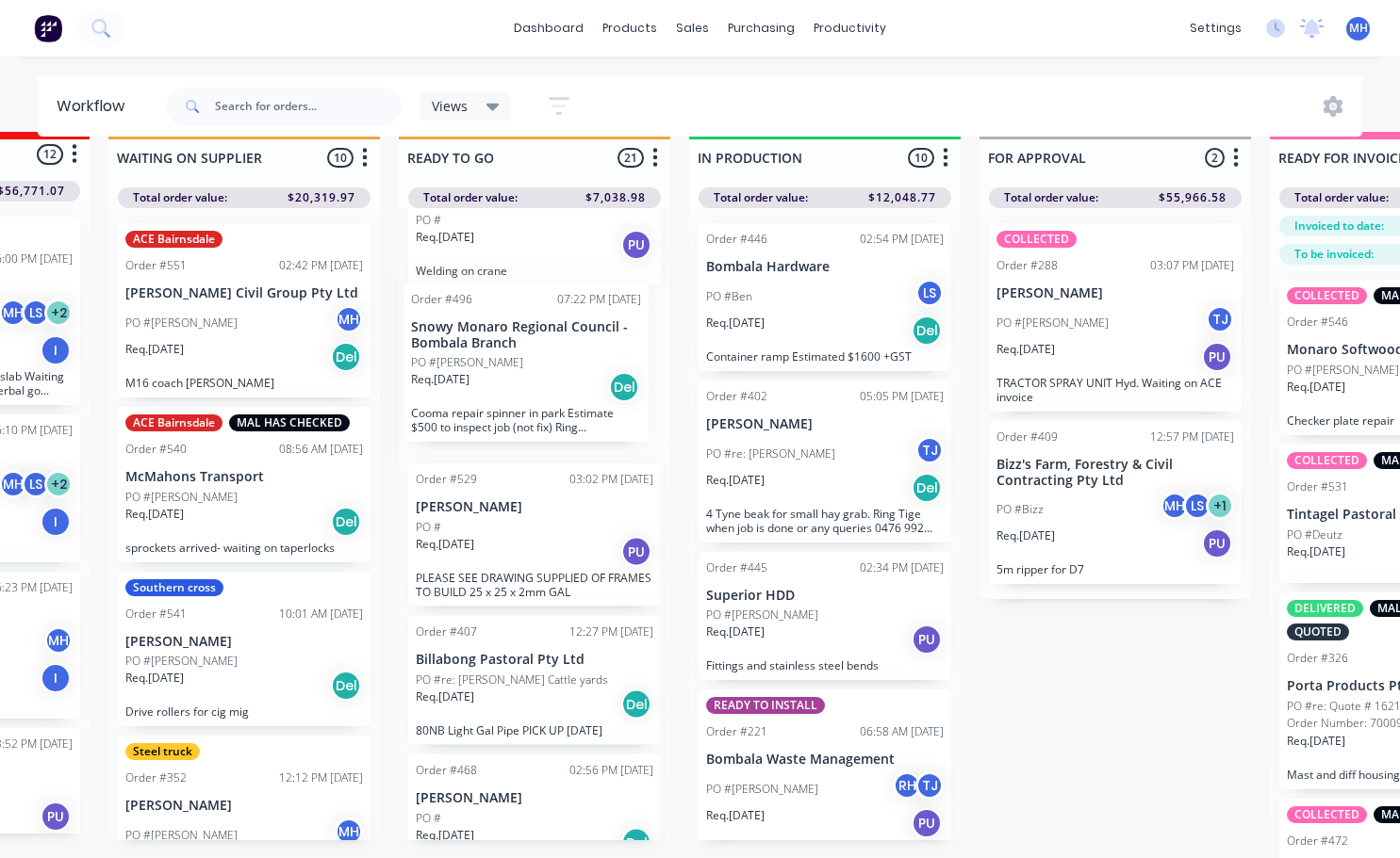
scroll to position [515, 0]
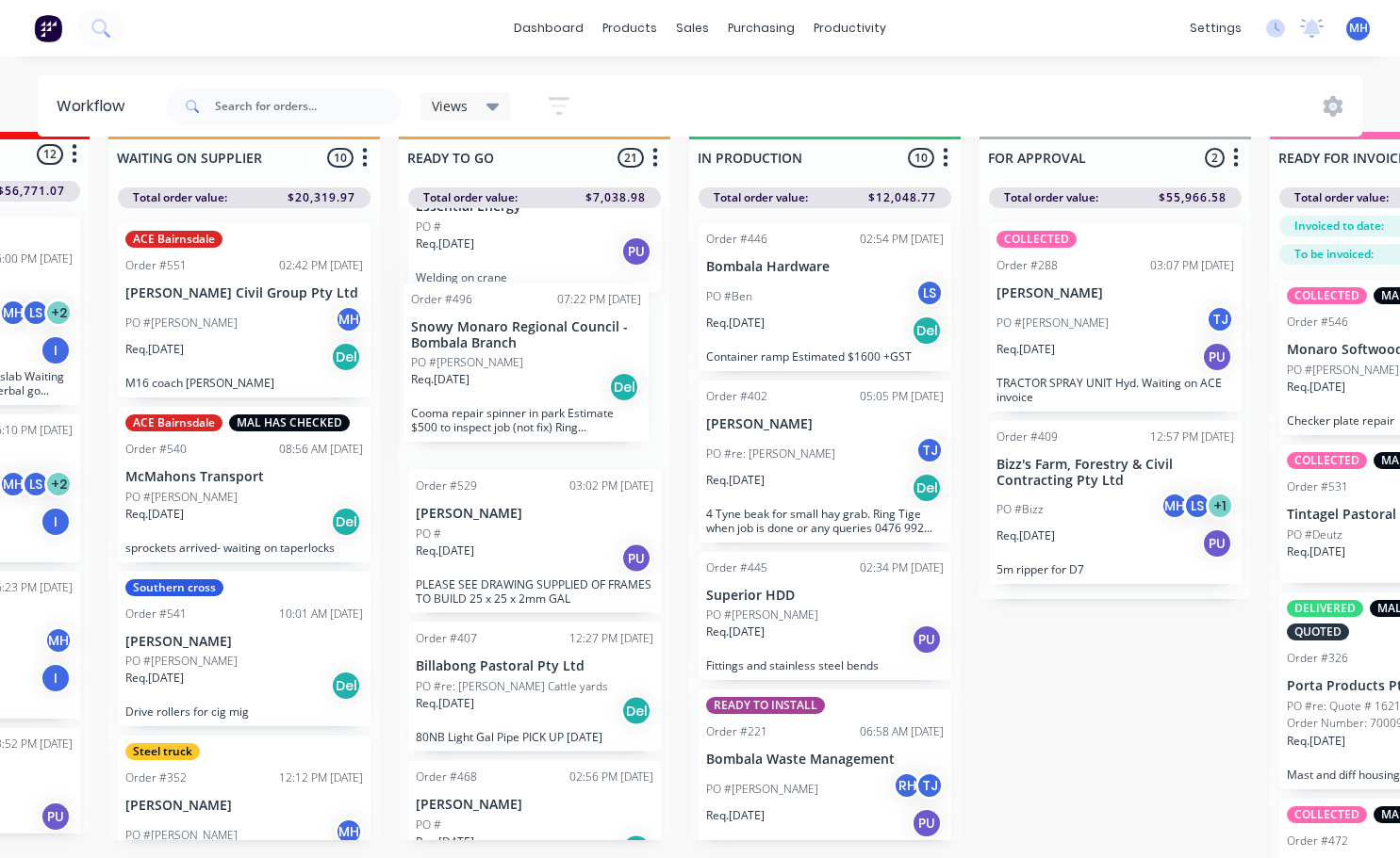
drag, startPoint x: 531, startPoint y: 725, endPoint x: 529, endPoint y: 403, distance: 322.0
click at [529, 403] on div "URGENT Order #217 03:06 PM [DATE] Willows Partnership (The) PO #[PERSON_NAME]. …" at bounding box center [535, 523] width 272 height 632
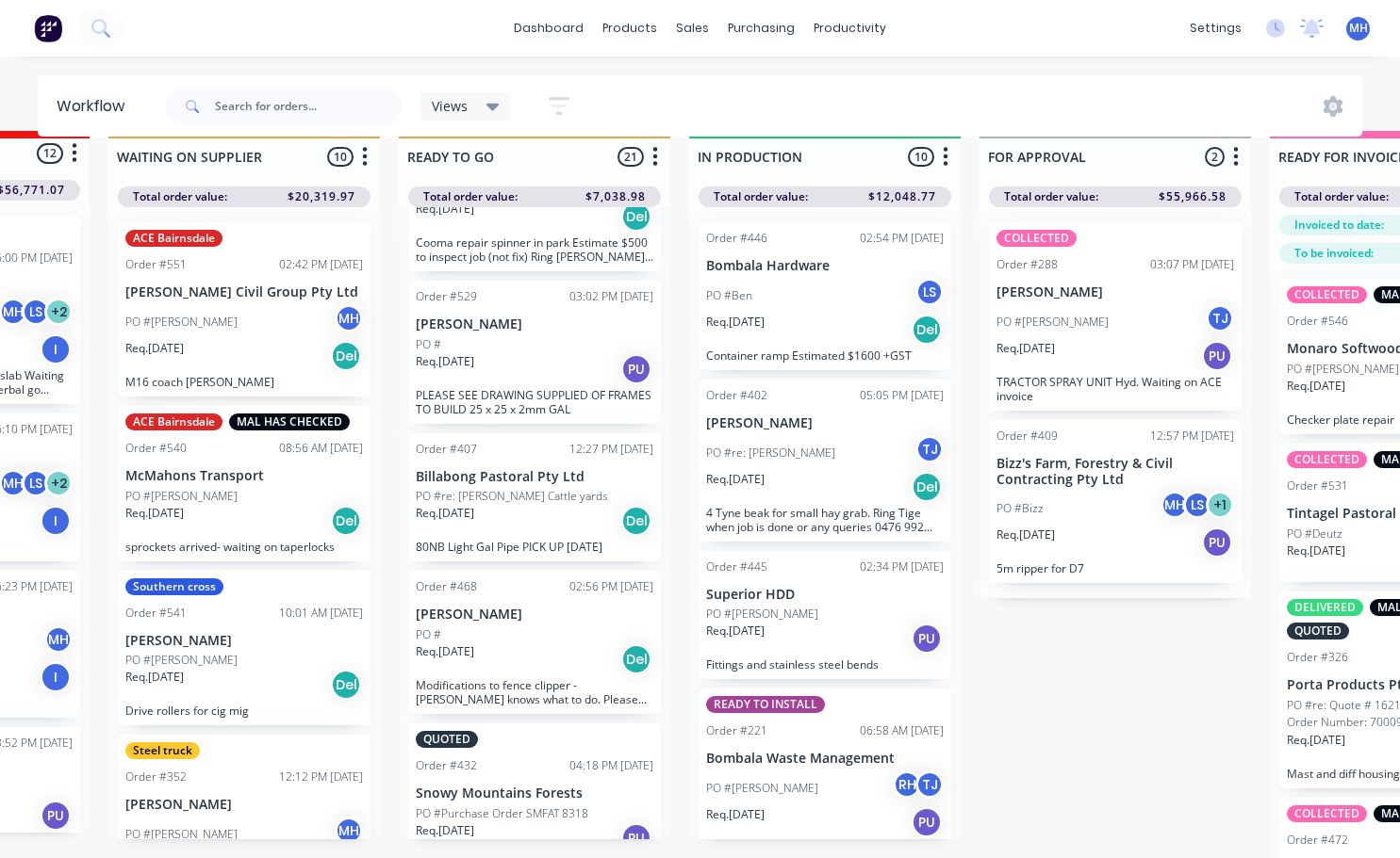
scroll to position [31, 513]
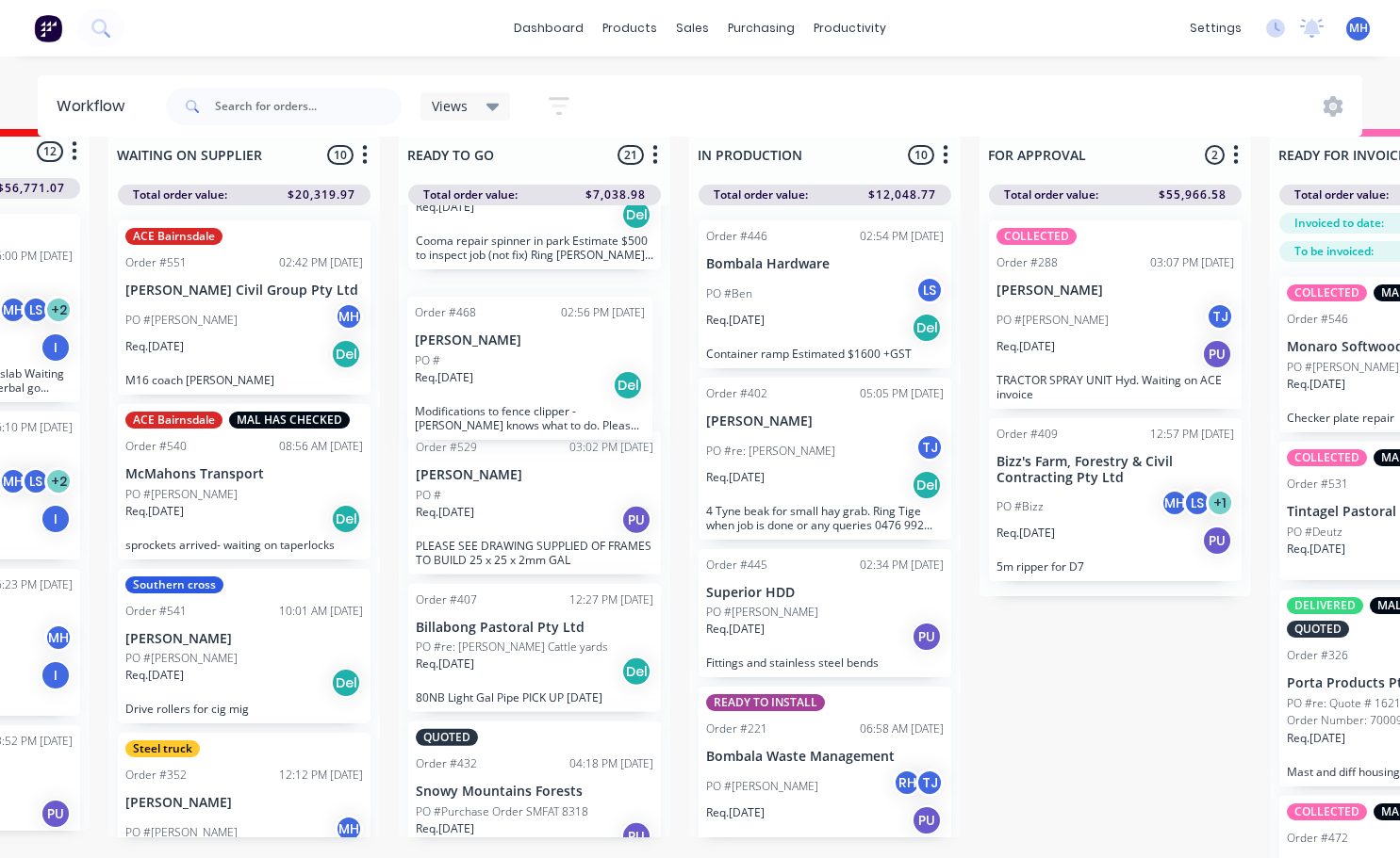
drag, startPoint x: 513, startPoint y: 687, endPoint x: 511, endPoint y: 384, distance: 303.0
click at [513, 388] on div "URGENT Order #217 03:06 PM [DATE] Willows Partnership (The) PO #[PERSON_NAME]. …" at bounding box center [535, 521] width 272 height 632
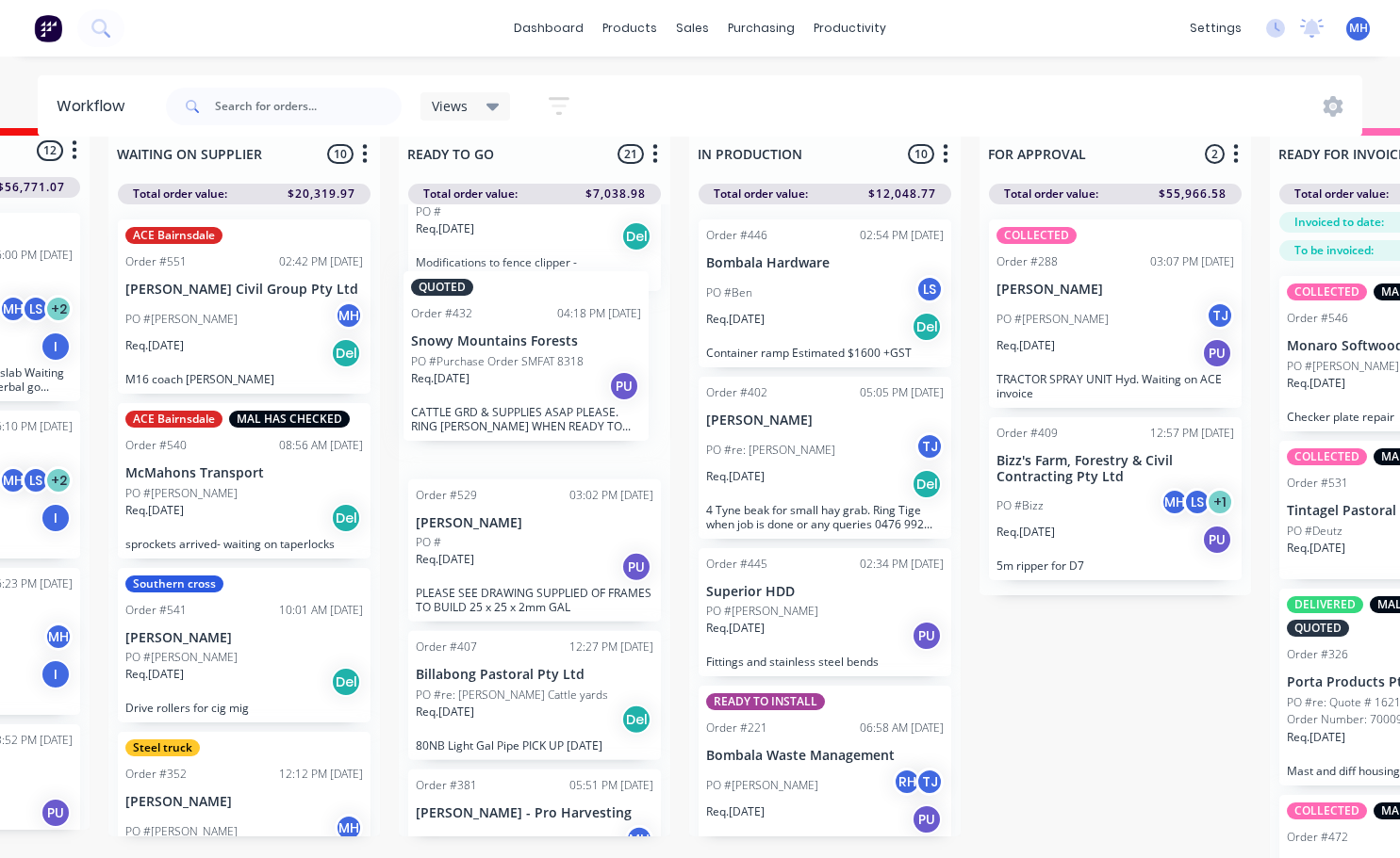
scroll to position [824, 0]
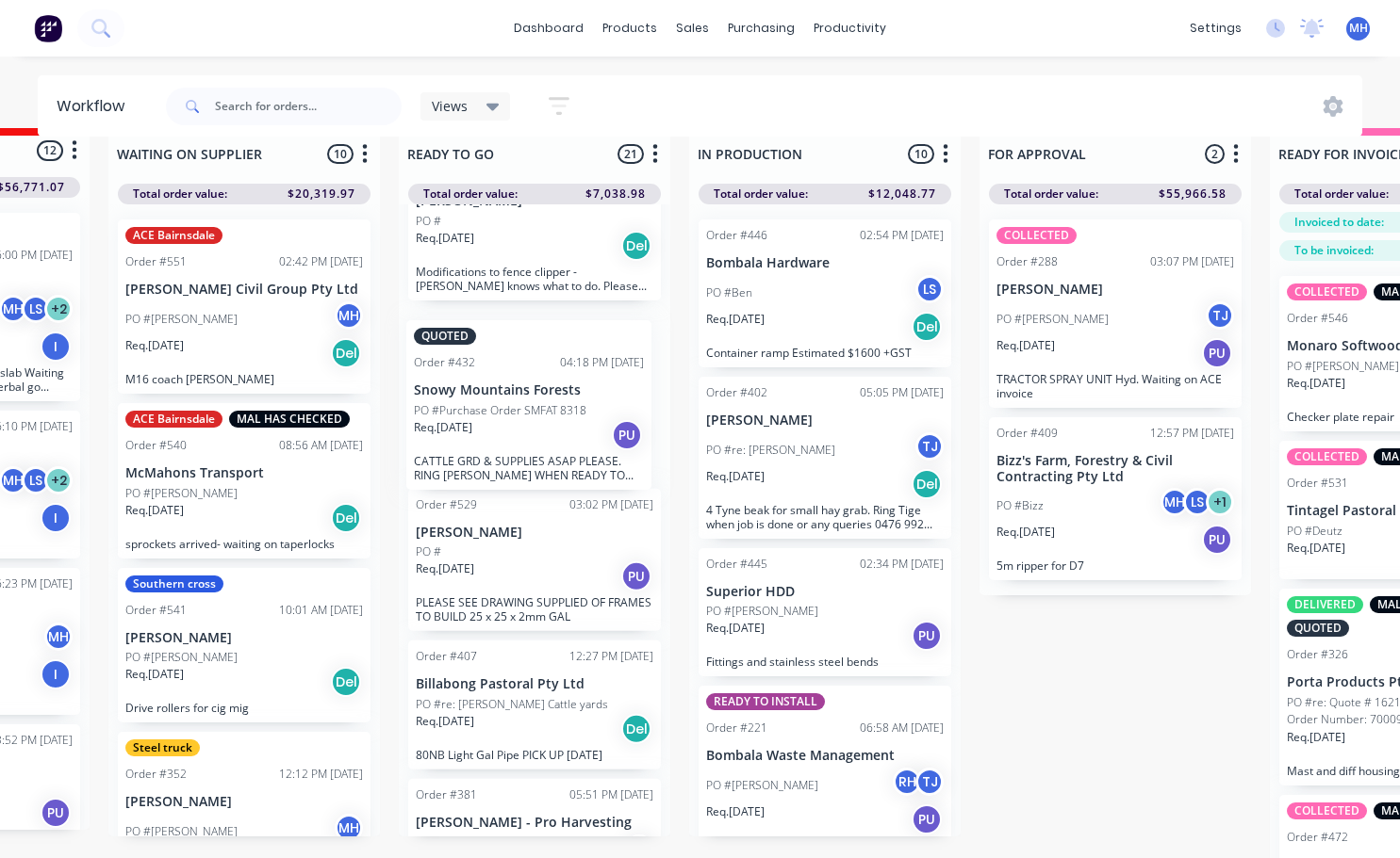
drag, startPoint x: 529, startPoint y: 684, endPoint x: 526, endPoint y: 447, distance: 237.0
click at [526, 447] on div "URGENT Order #217 03:06 PM [DATE] Willows Partnership (The) PO #[PERSON_NAME]. …" at bounding box center [535, 520] width 272 height 632
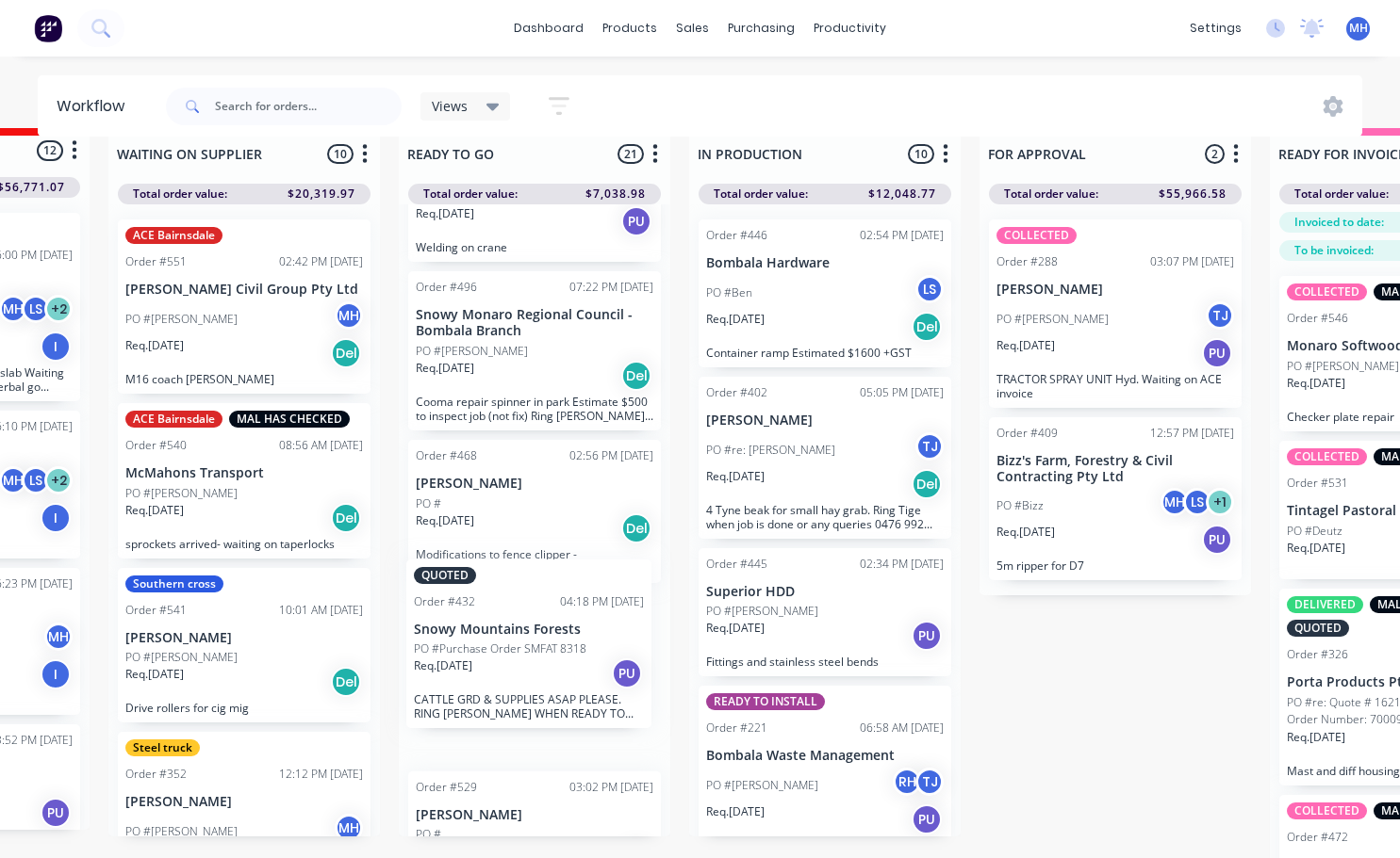
scroll to position [34, 513]
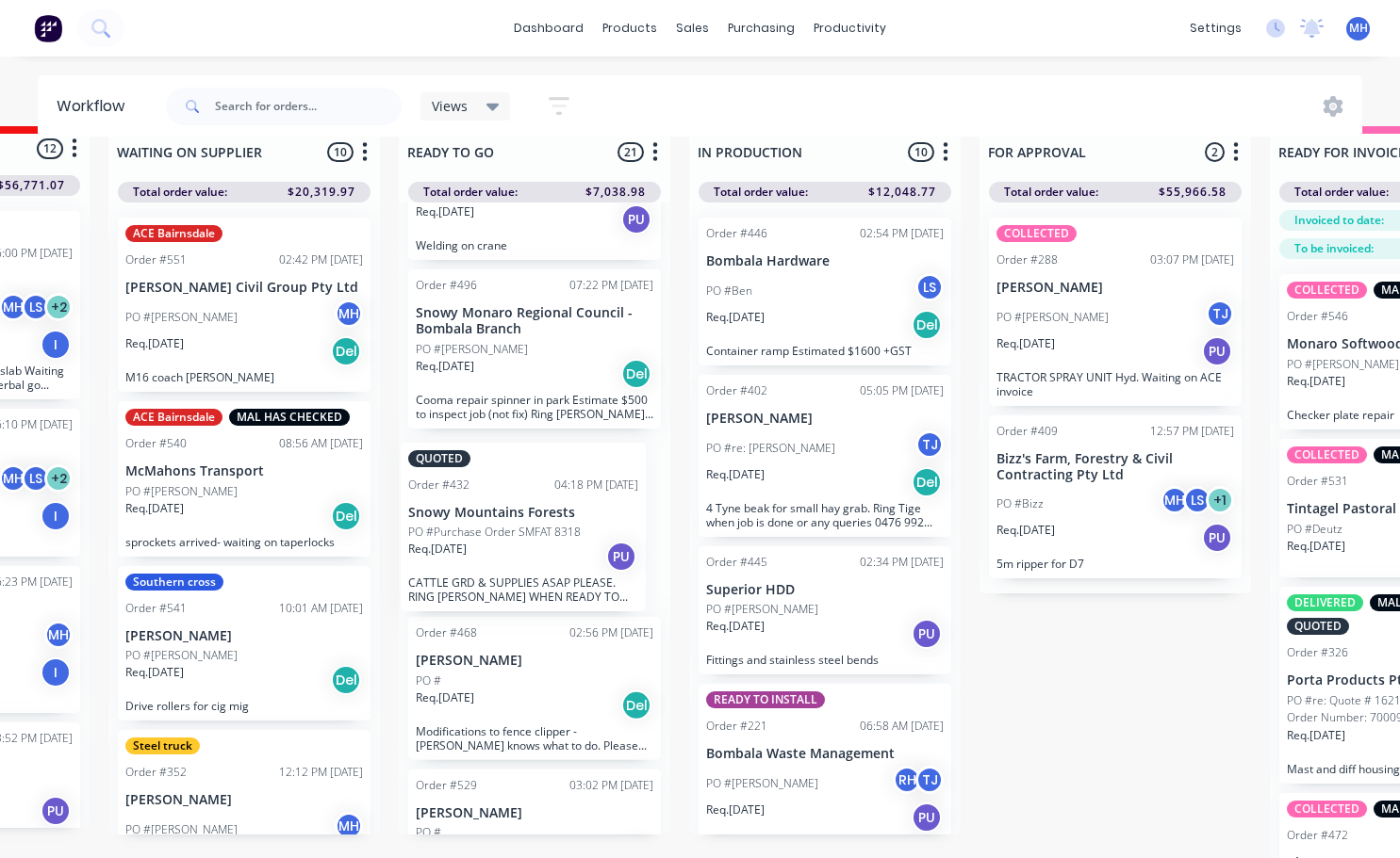
drag, startPoint x: 525, startPoint y: 684, endPoint x: 518, endPoint y: 525, distance: 159.2
click at [518, 525] on div "URGENT Order #217 03:06 PM [DATE] Willows Partnership (The) PO #[PERSON_NAME]. …" at bounding box center [535, 518] width 272 height 632
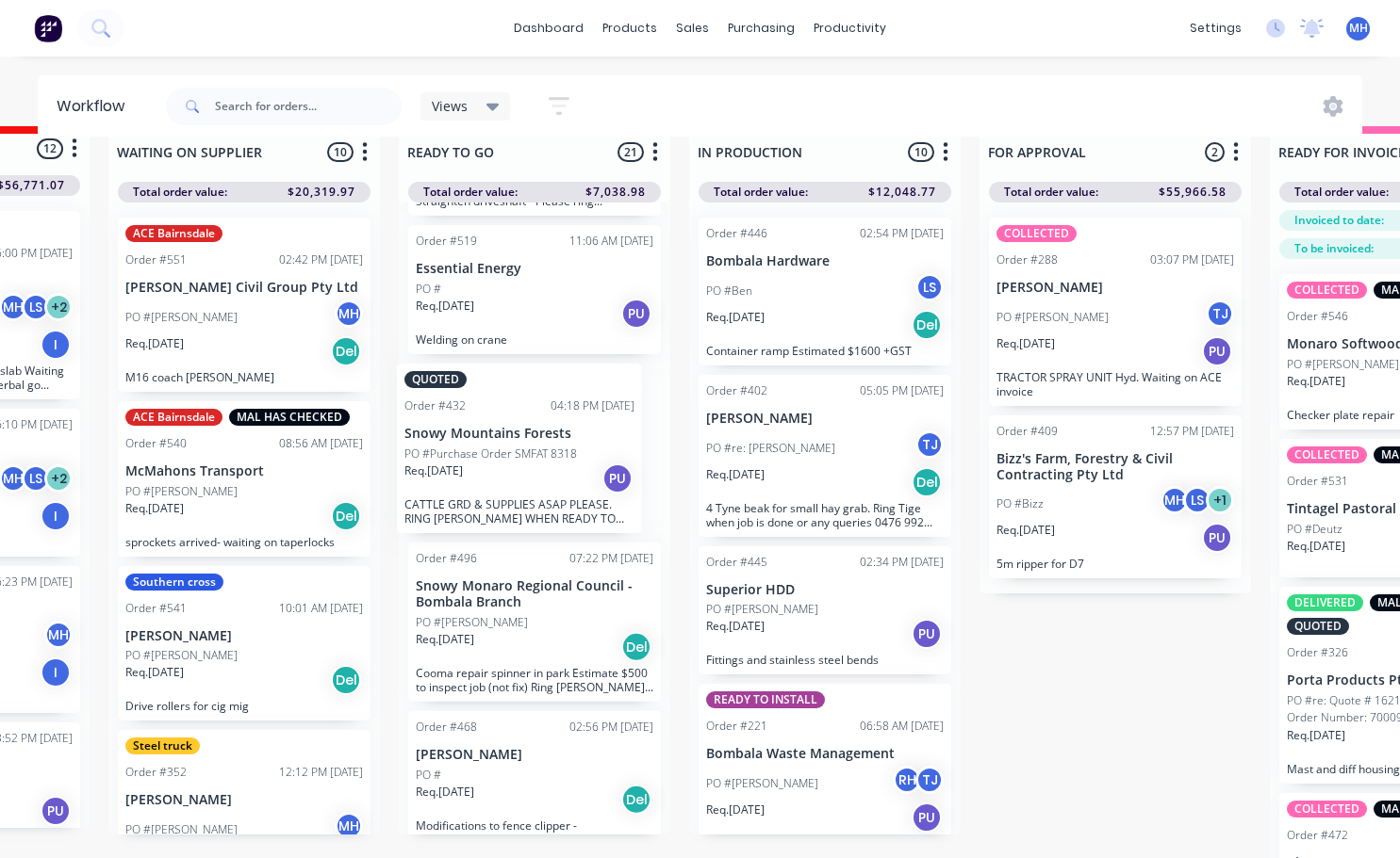
drag, startPoint x: 491, startPoint y: 648, endPoint x: 484, endPoint y: 469, distance: 179.1
click at [482, 471] on div "URGENT Order #217 03:06 PM [DATE] Willows Partnership (The) PO #[PERSON_NAME]. …" at bounding box center [535, 518] width 272 height 632
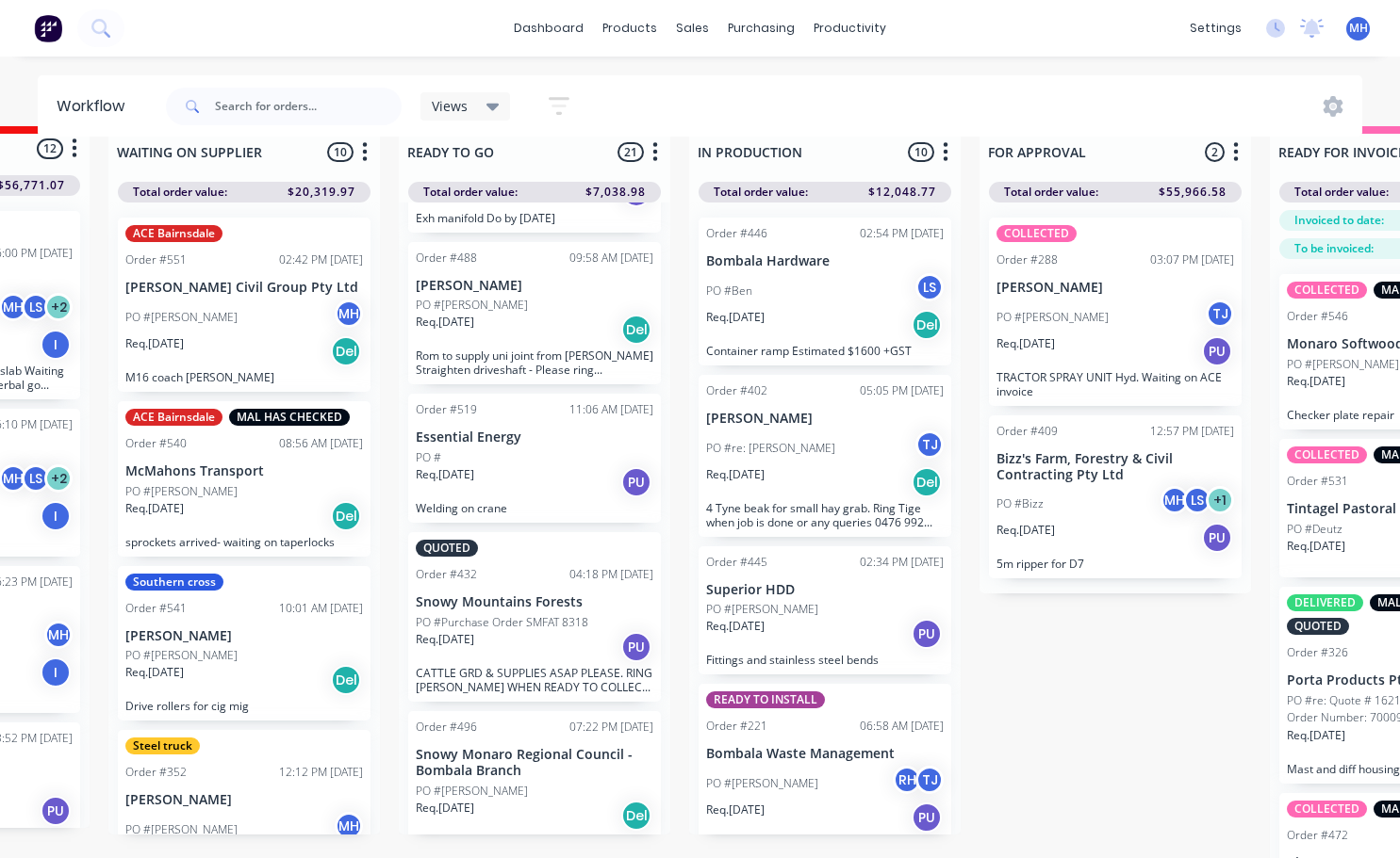
scroll to position [259, 0]
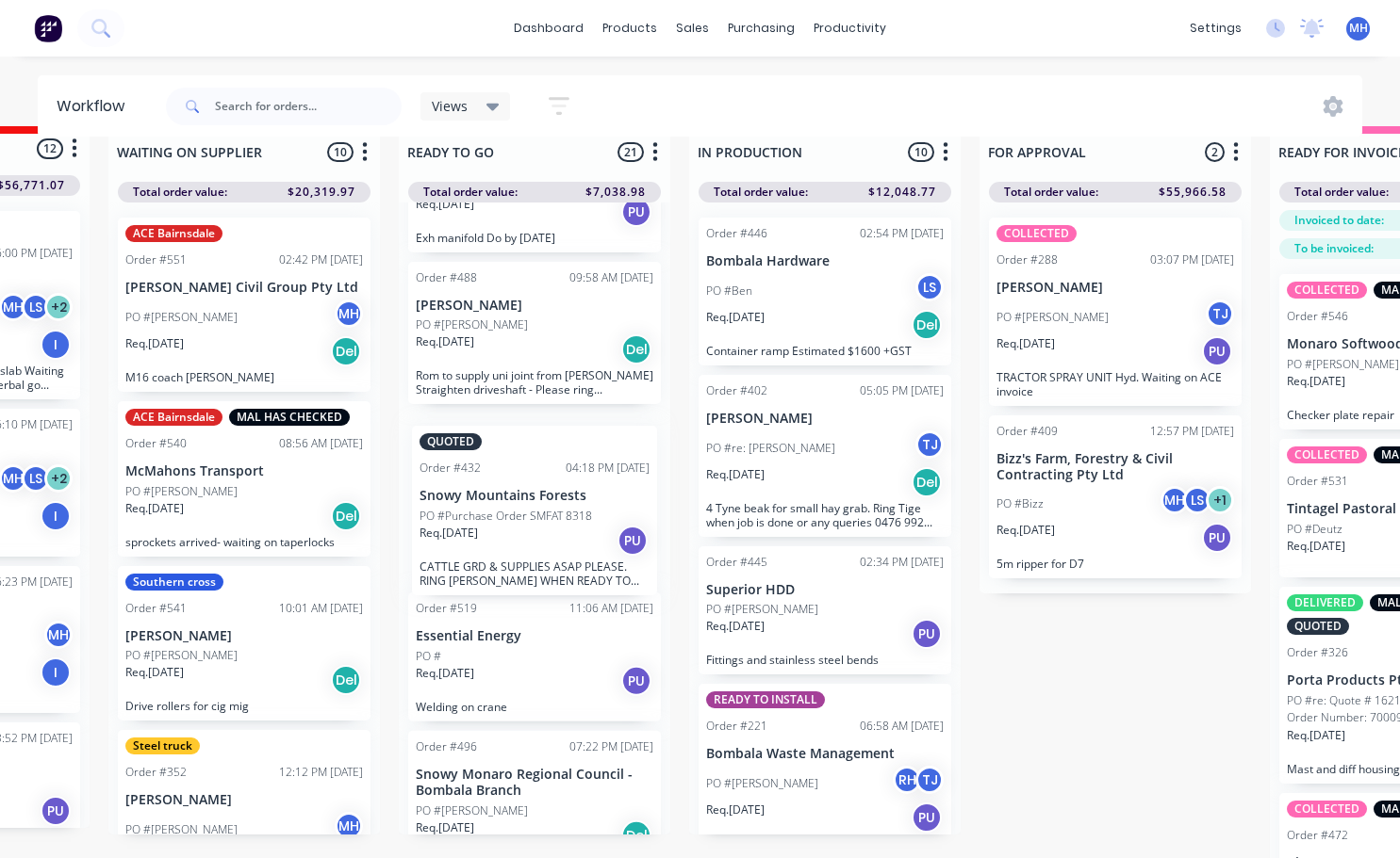
drag, startPoint x: 504, startPoint y: 622, endPoint x: 513, endPoint y: 488, distance: 134.3
click at [513, 488] on div "URGENT Order #217 03:06 PM [DATE] Willows Partnership (The) PO #[PERSON_NAME]. …" at bounding box center [535, 518] width 272 height 632
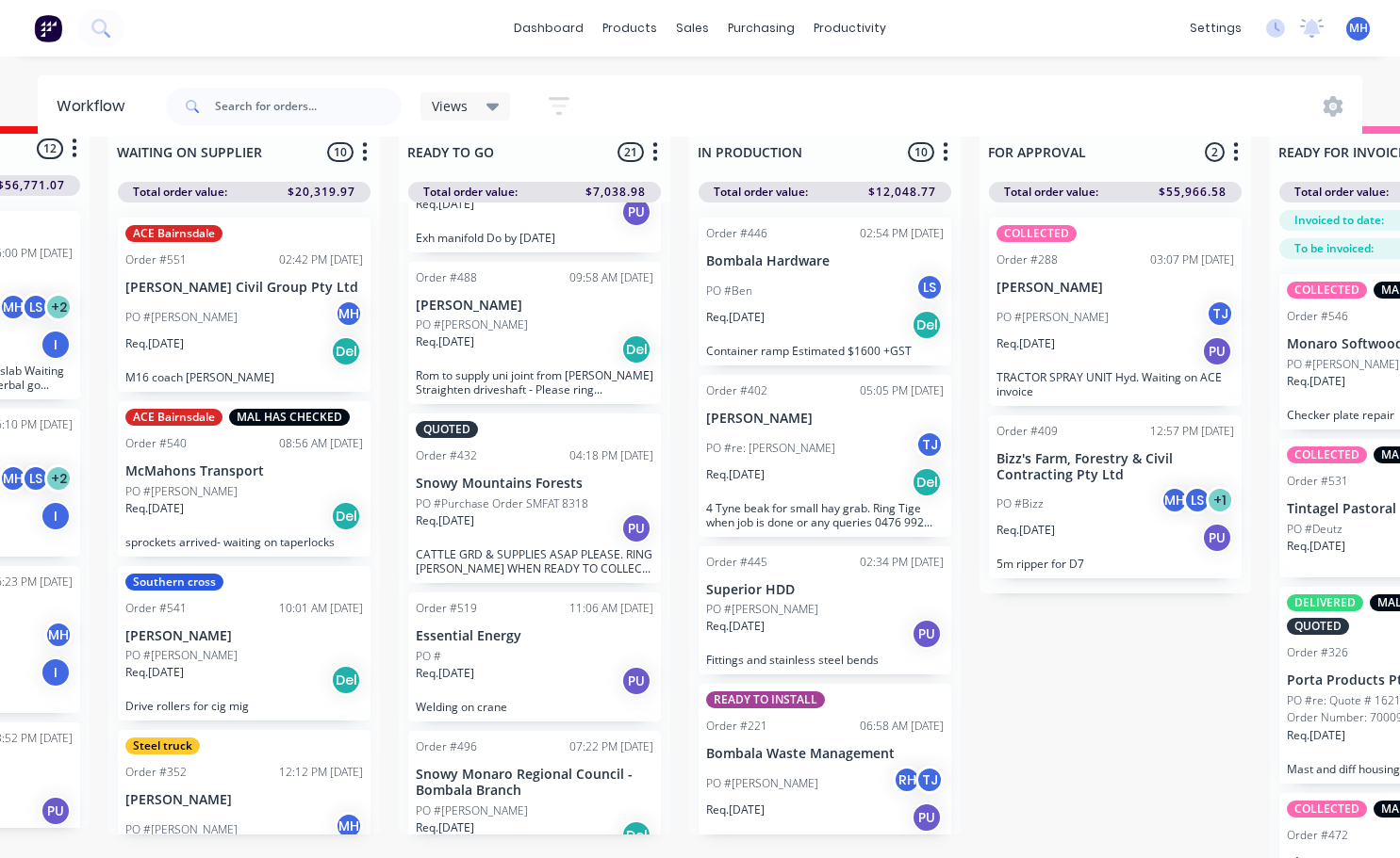
scroll to position [354, 0]
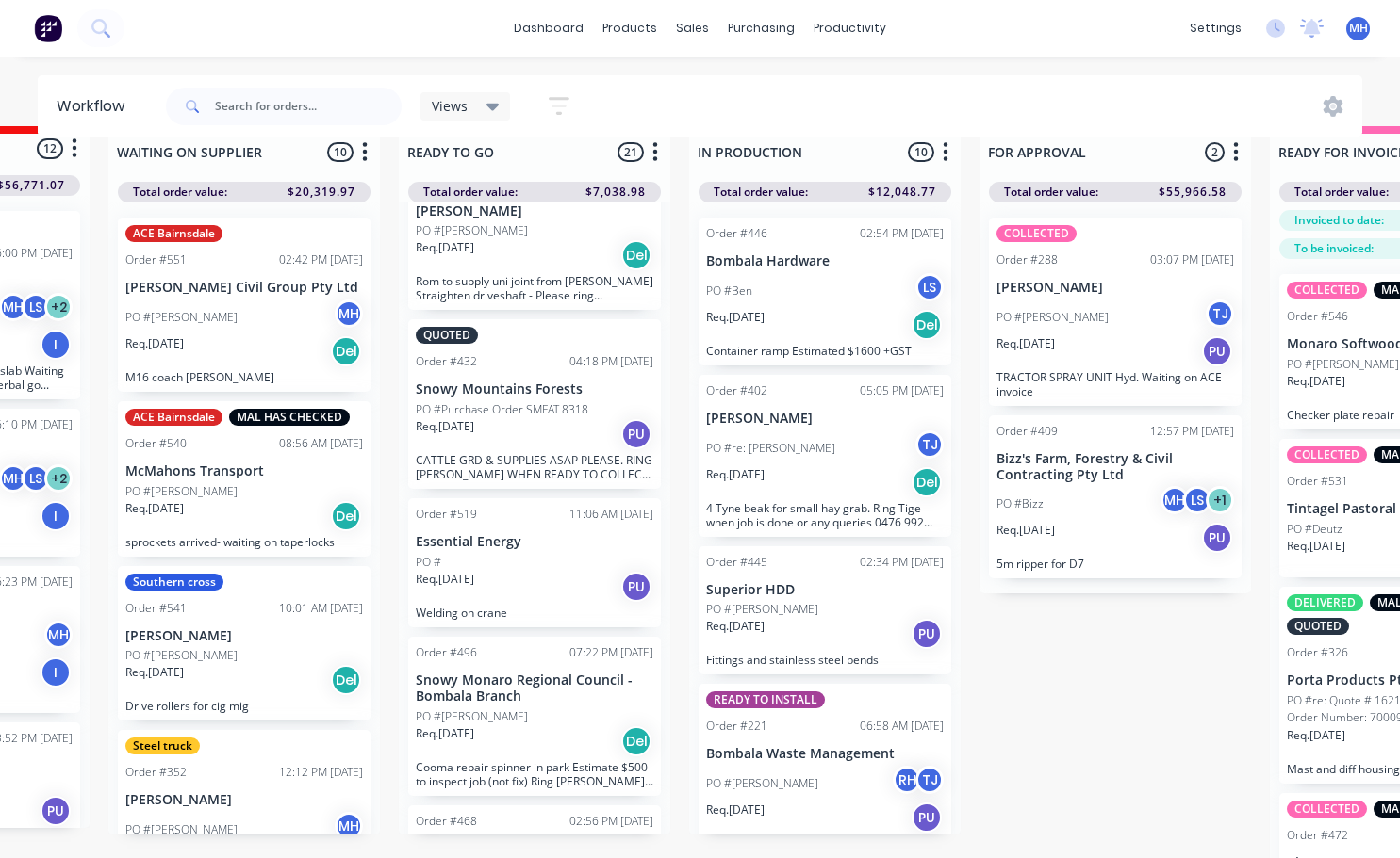
click at [529, 594] on div "Req. [DATE] PU" at bounding box center [535, 587] width 238 height 32
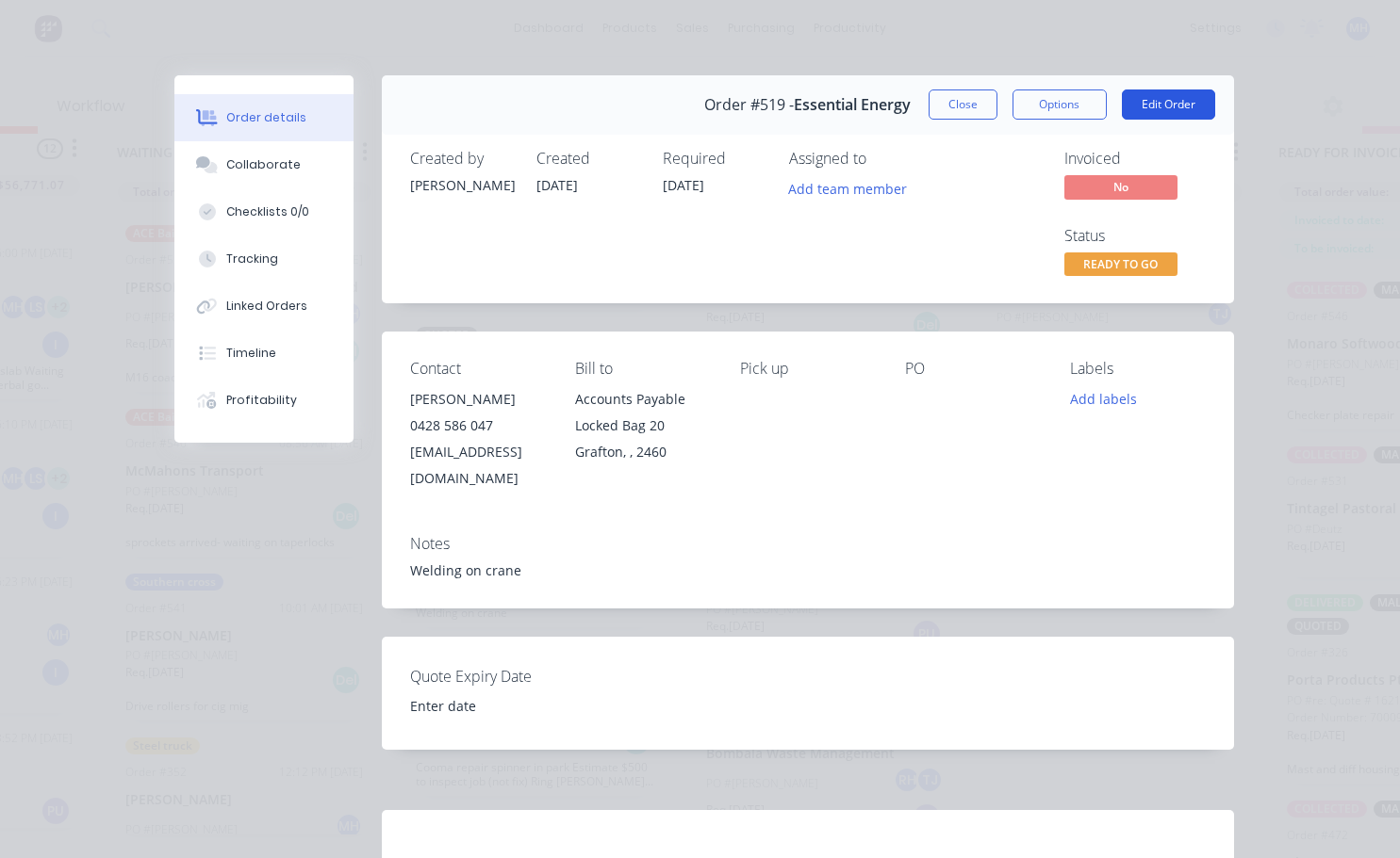
click at [1166, 103] on button "Edit Order" at bounding box center [1167, 105] width 93 height 30
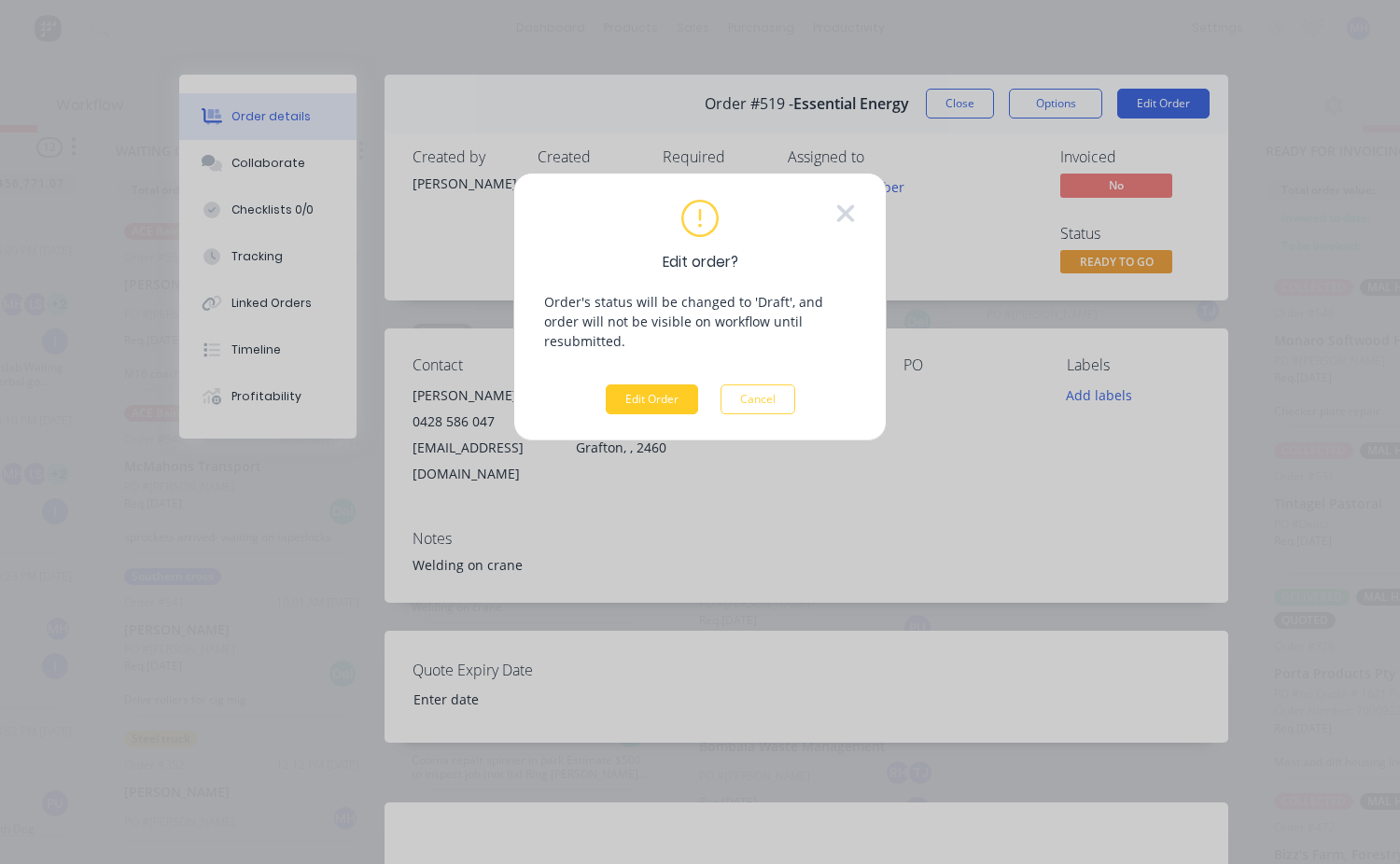
click at [657, 385] on button "Edit Order" at bounding box center [651, 400] width 92 height 30
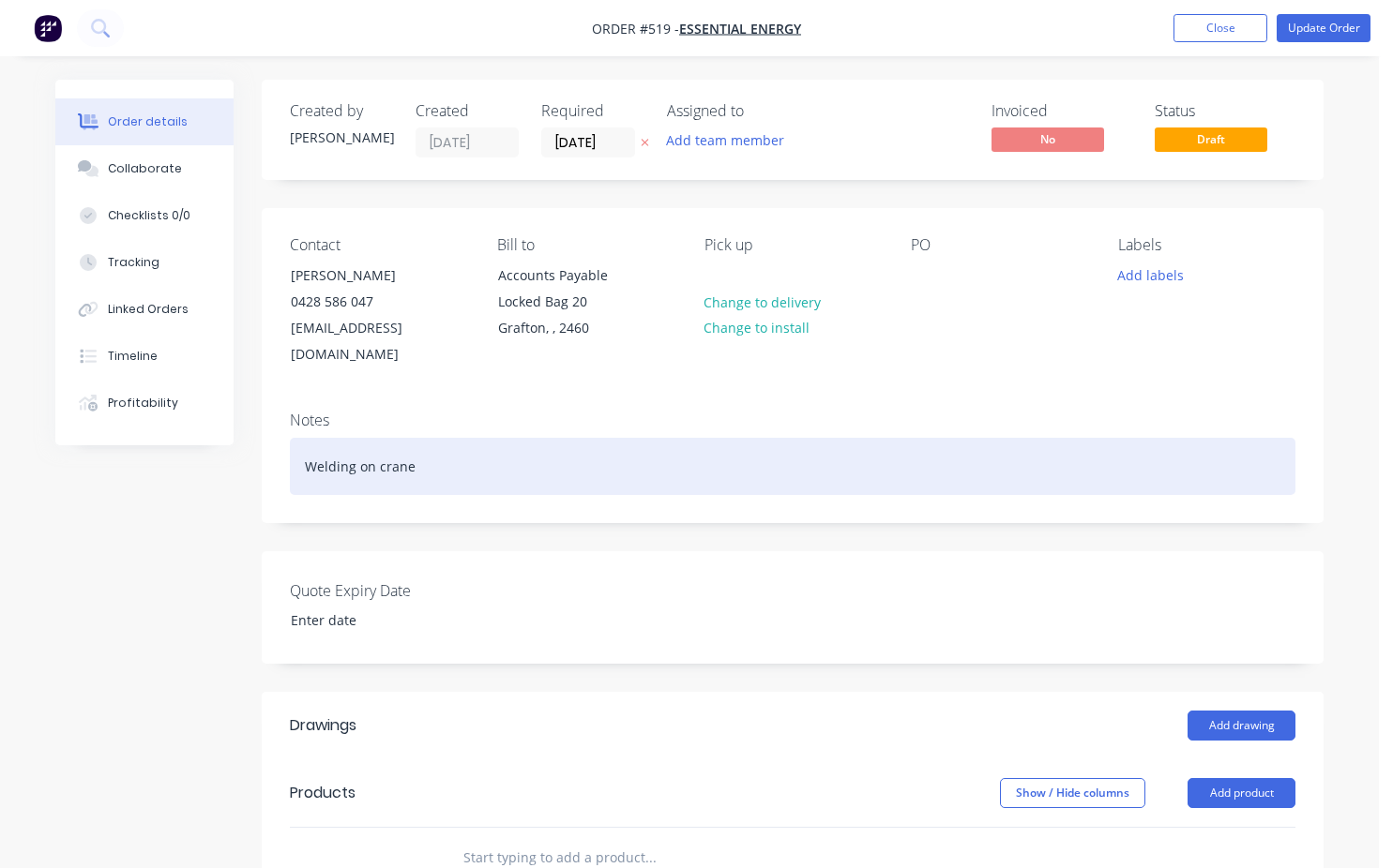
click at [445, 442] on div "Welding on crane" at bounding box center [791, 466] width 1005 height 58
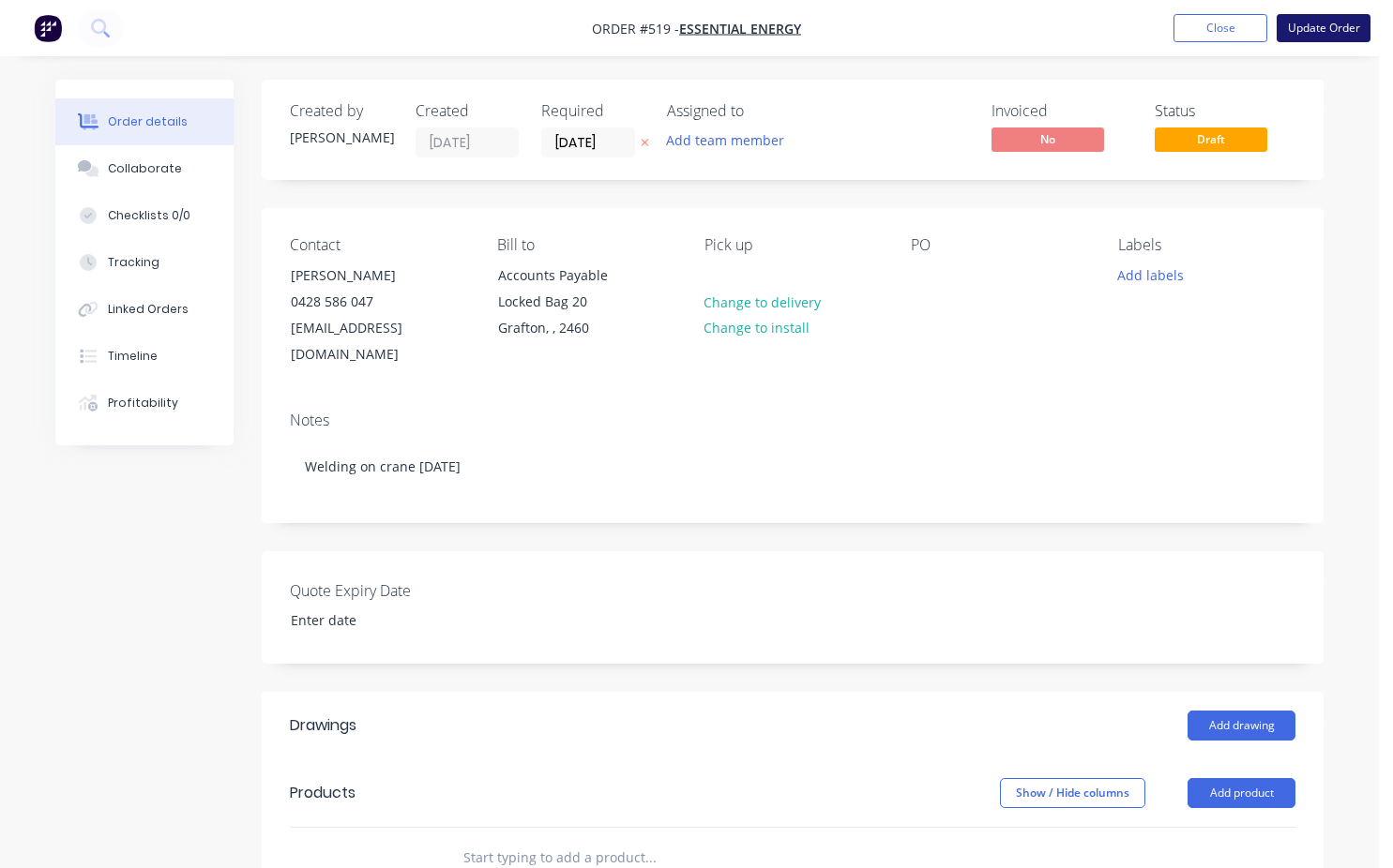
click at [1335, 22] on button "Update Order" at bounding box center [1323, 28] width 93 height 28
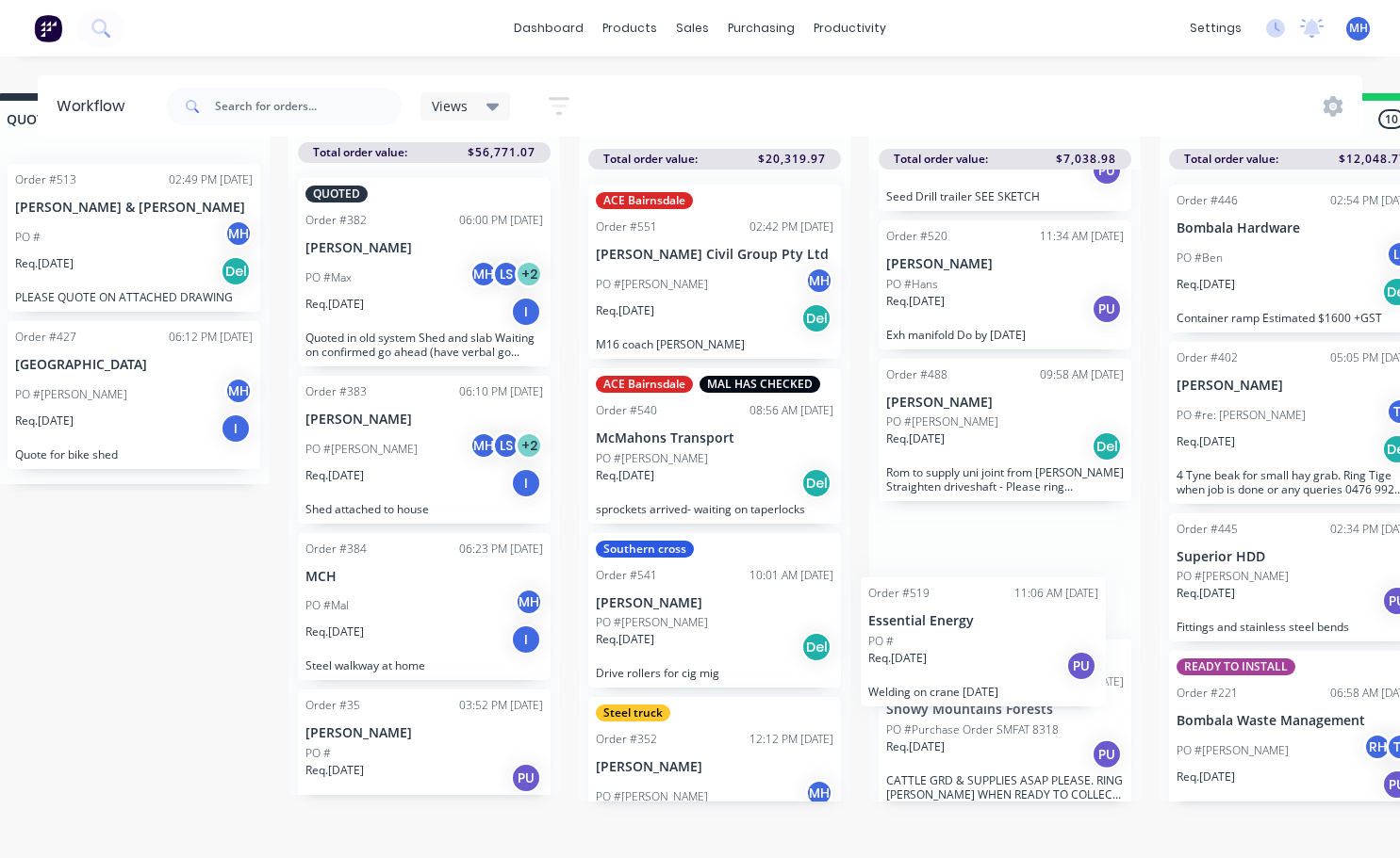
scroll to position [129, 0]
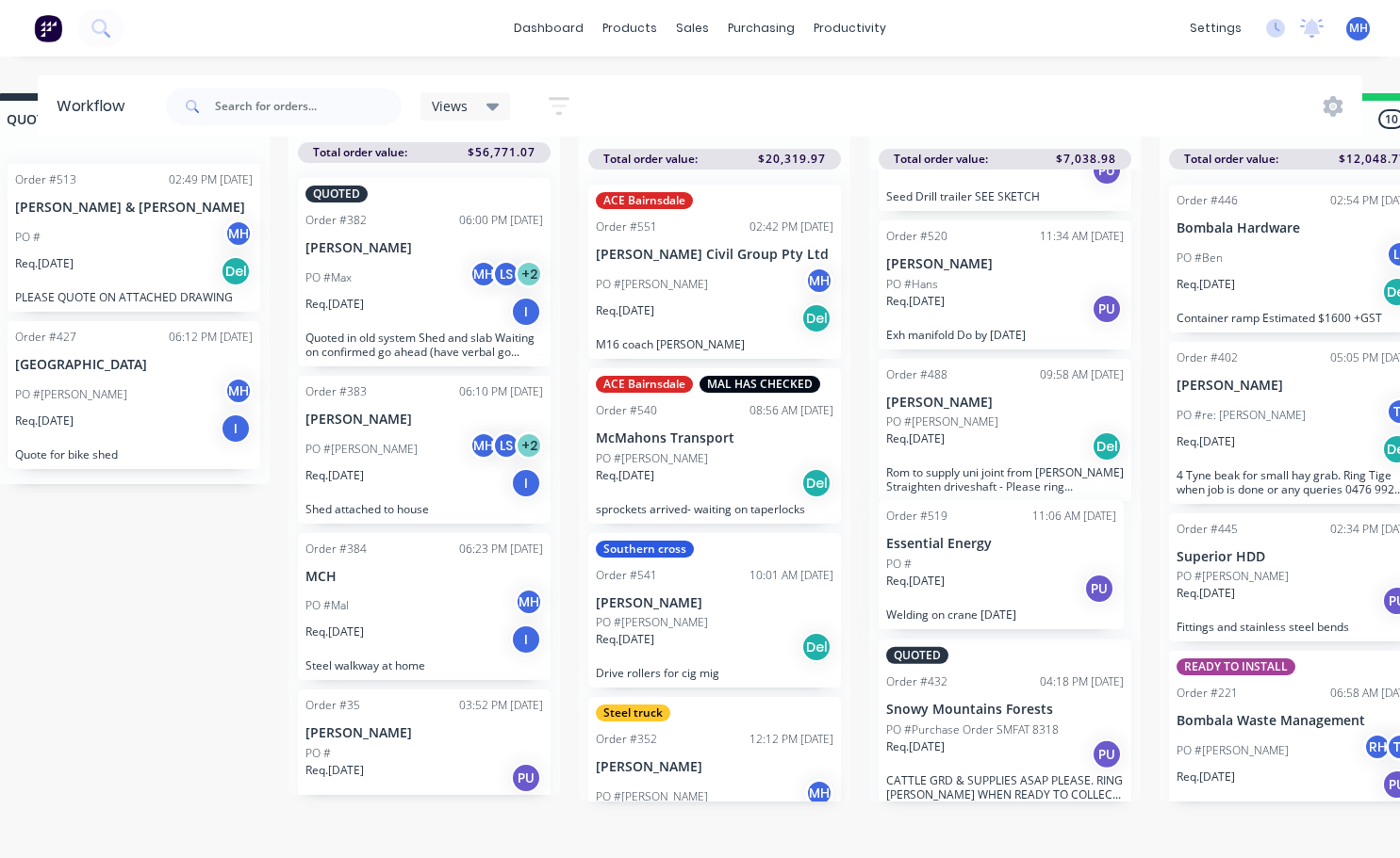
drag, startPoint x: 1006, startPoint y: 740, endPoint x: 964, endPoint y: 567, distance: 178.0
click at [964, 567] on div "URGENT Order #217 03:06 PM [DATE] Willows Partnership (The) PO #[PERSON_NAME]. …" at bounding box center [1005, 485] width 272 height 632
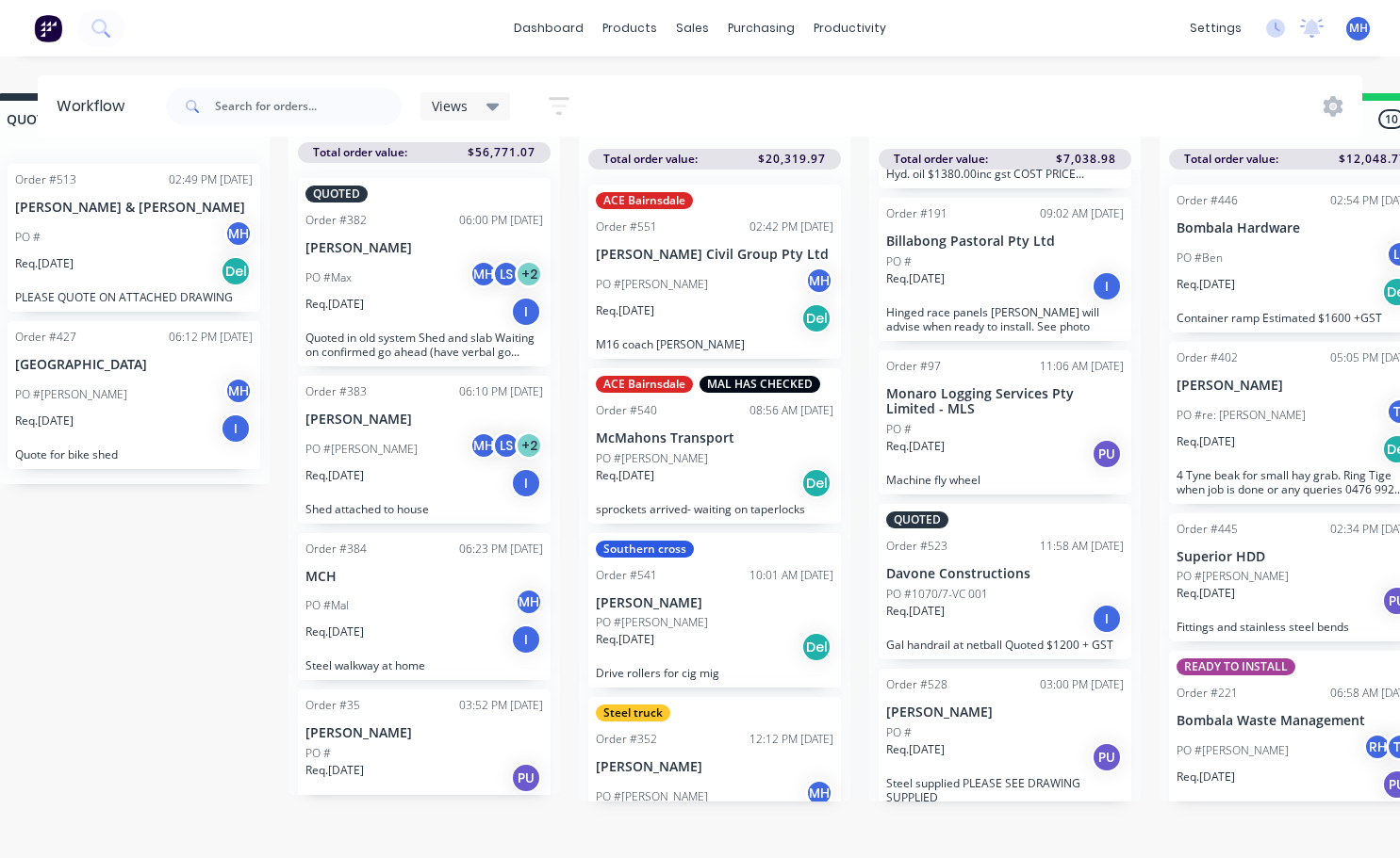
scroll to position [2201, 0]
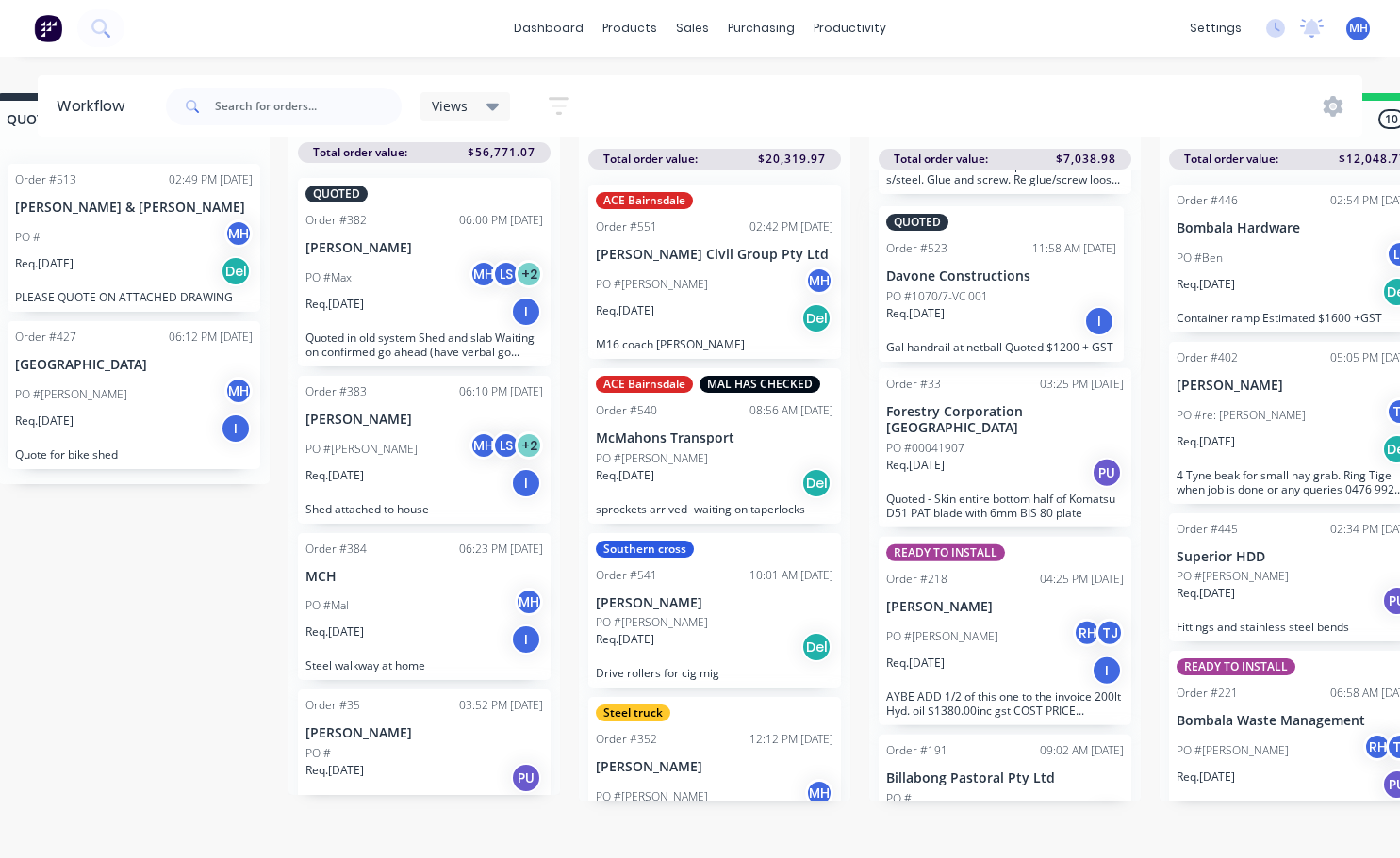
drag, startPoint x: 984, startPoint y: 589, endPoint x: 985, endPoint y: 319, distance: 270.0
click at [985, 319] on div "URGENT Order #217 03:06 PM [DATE] Willows Partnership (The) PO #[PERSON_NAME]. …" at bounding box center [1005, 485] width 272 height 632
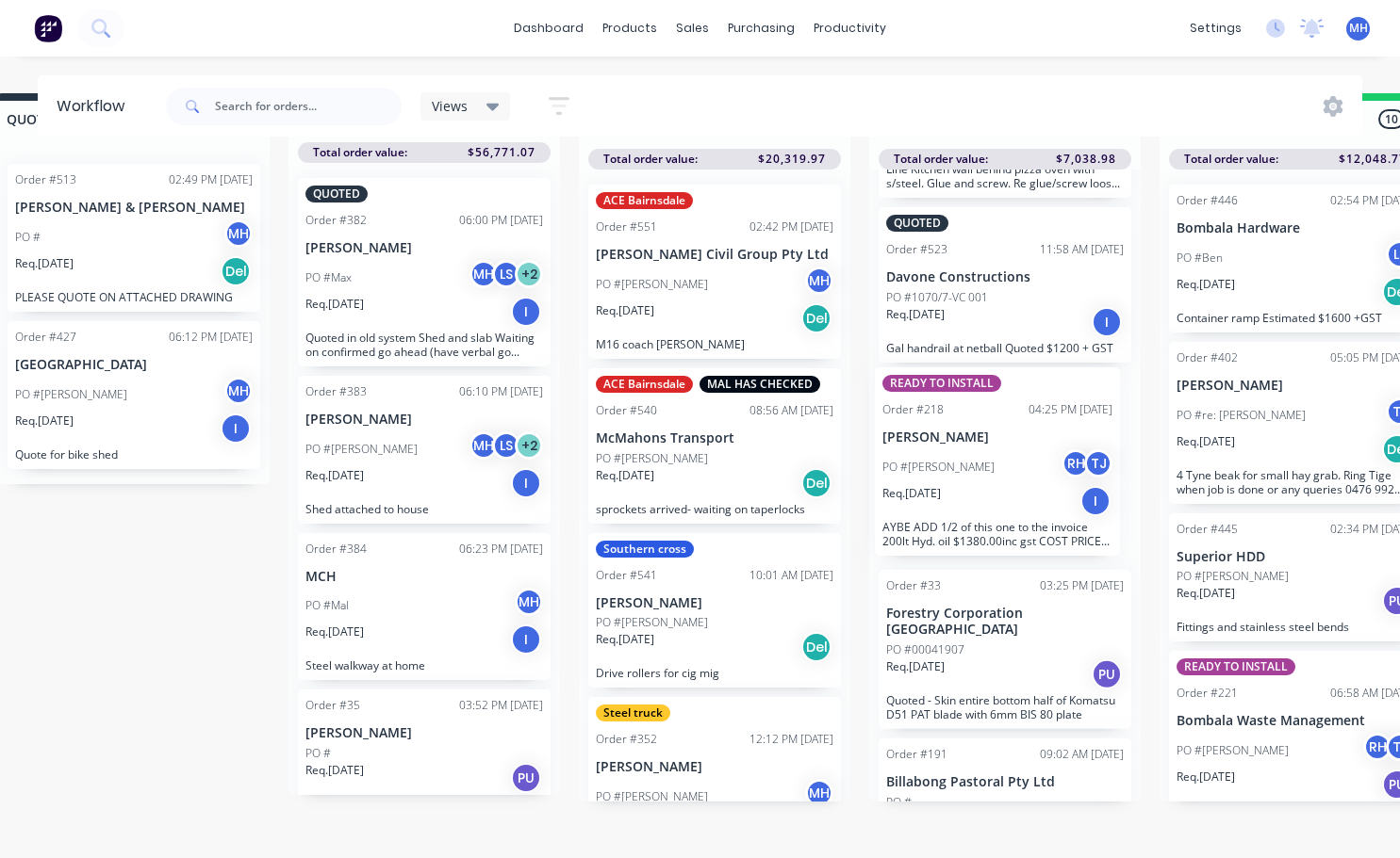
drag, startPoint x: 1011, startPoint y: 596, endPoint x: 1009, endPoint y: 431, distance: 165.0
click at [1009, 431] on div "URGENT Order #217 03:06 PM [DATE] Willows Partnership (The) PO #[PERSON_NAME]. …" at bounding box center [1005, 485] width 272 height 632
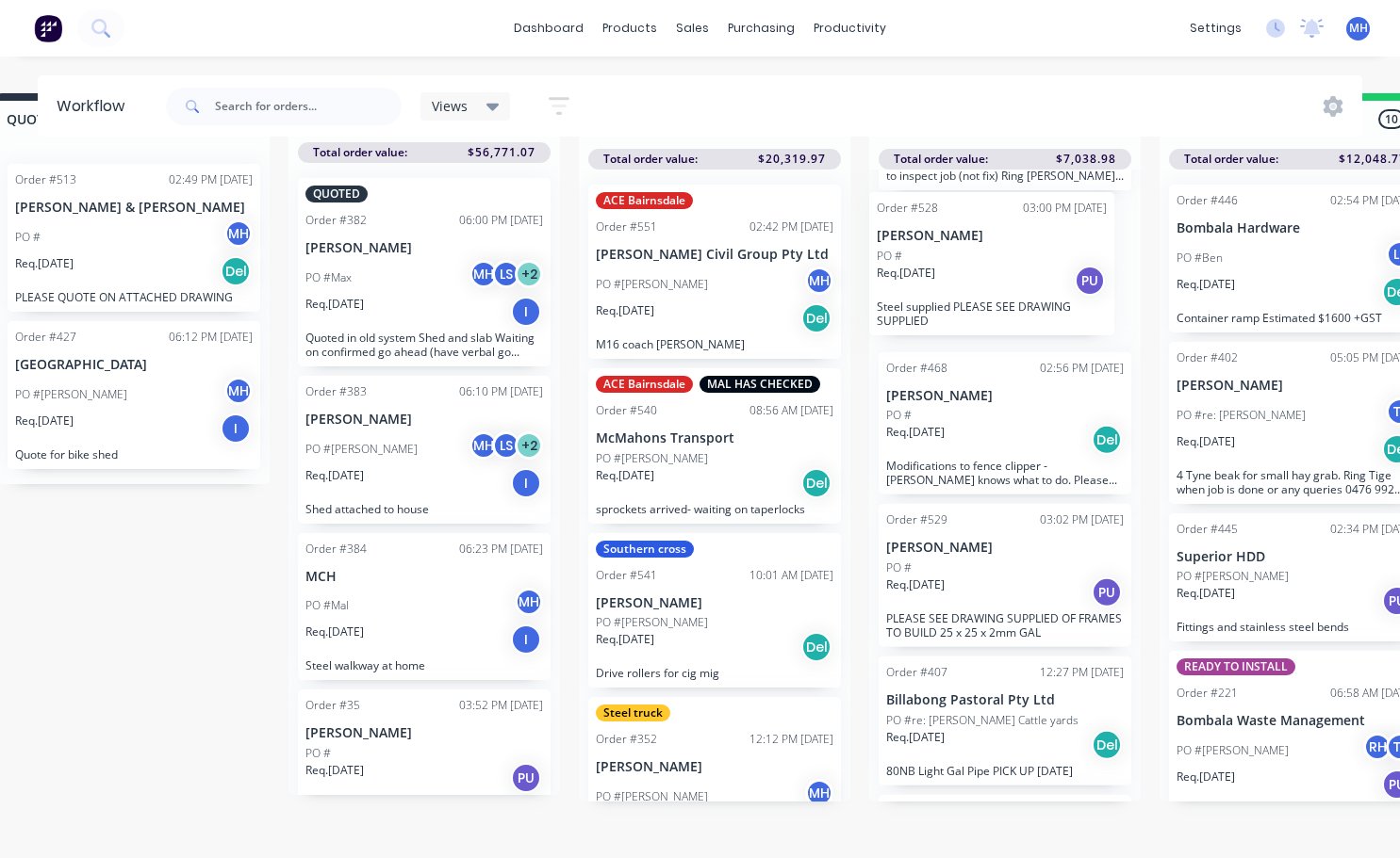
scroll to position [918, 0]
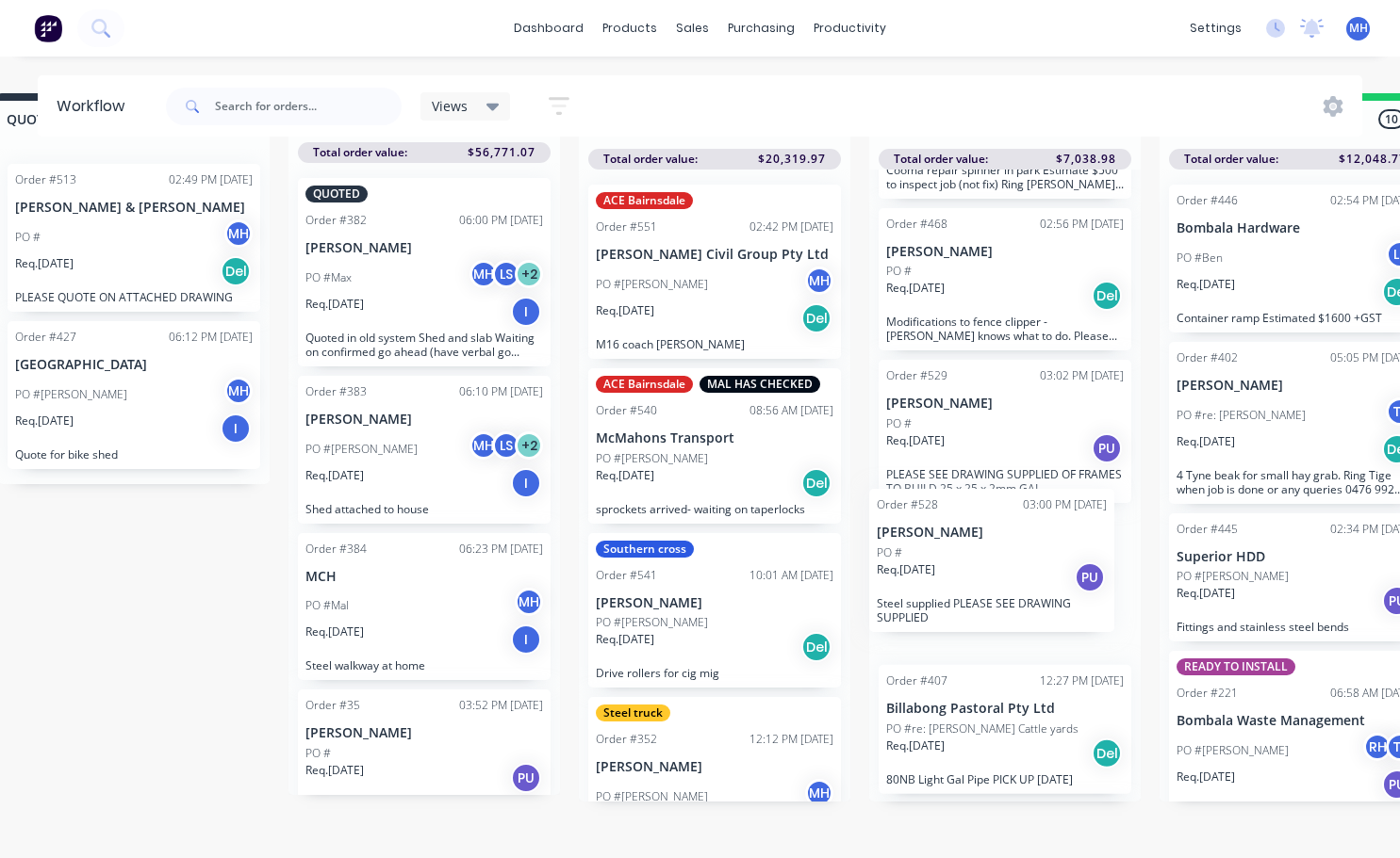
drag, startPoint x: 1004, startPoint y: 632, endPoint x: 995, endPoint y: 556, distance: 76.5
click at [995, 556] on div "URGENT Order #217 03:06 PM [DATE] Willows Partnership (The) PO #[PERSON_NAME]. …" at bounding box center [1005, 485] width 272 height 632
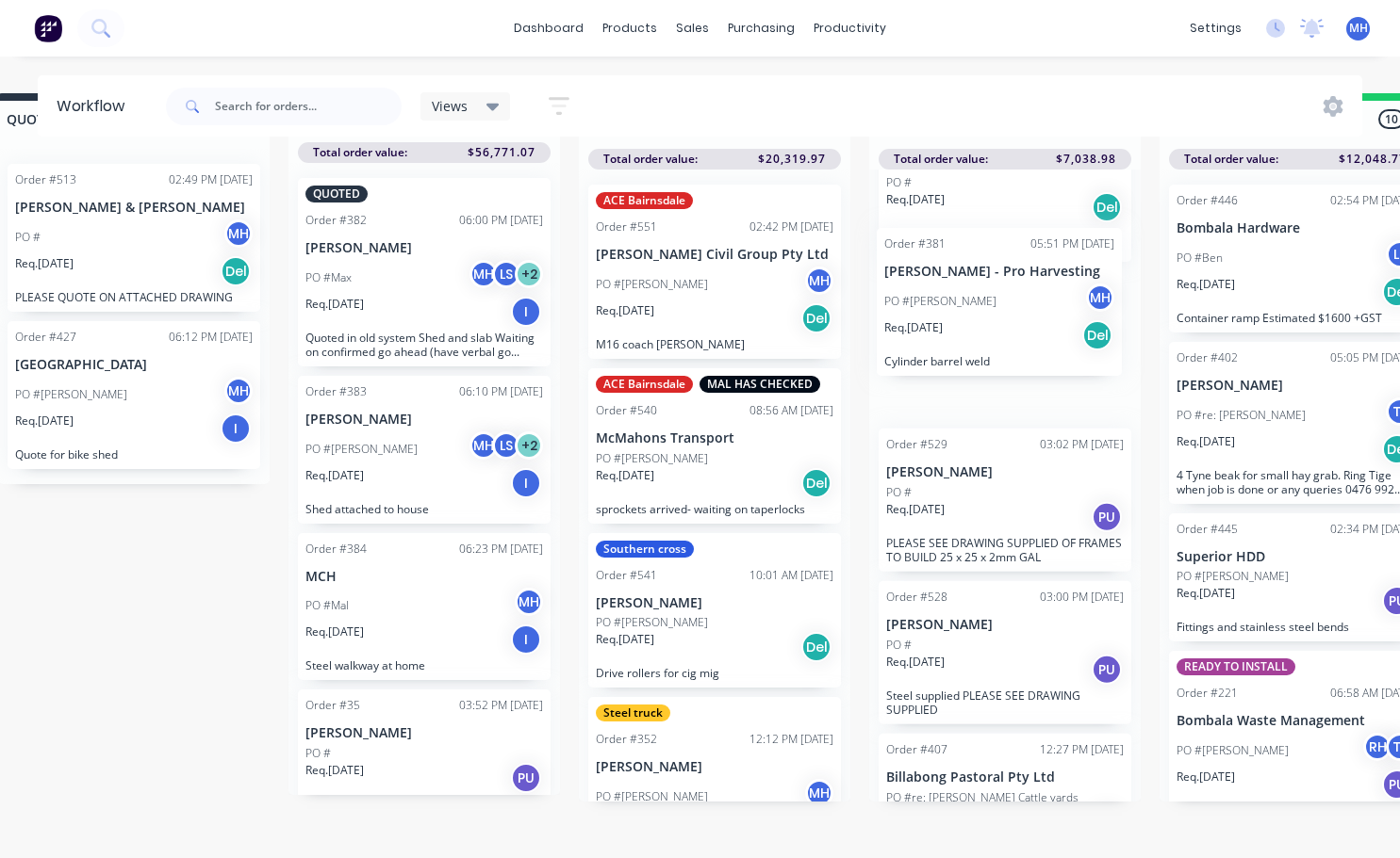
scroll to position [1004, 0]
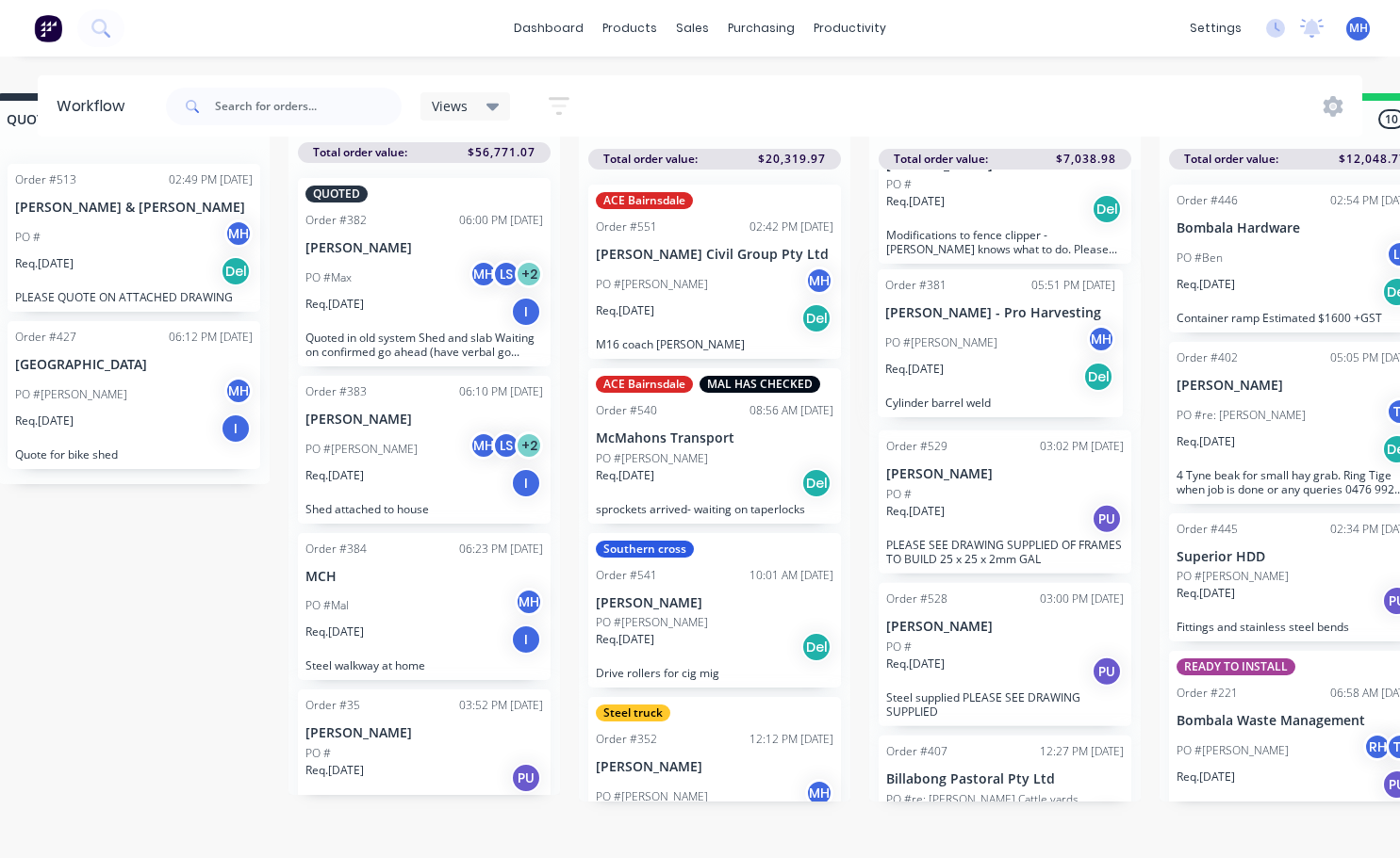
drag, startPoint x: 986, startPoint y: 585, endPoint x: 988, endPoint y: 326, distance: 259.0
click at [988, 326] on div "URGENT Order #217 03:06 PM [DATE] Willows Partnership (The) PO #[PERSON_NAME]. …" at bounding box center [1005, 485] width 272 height 632
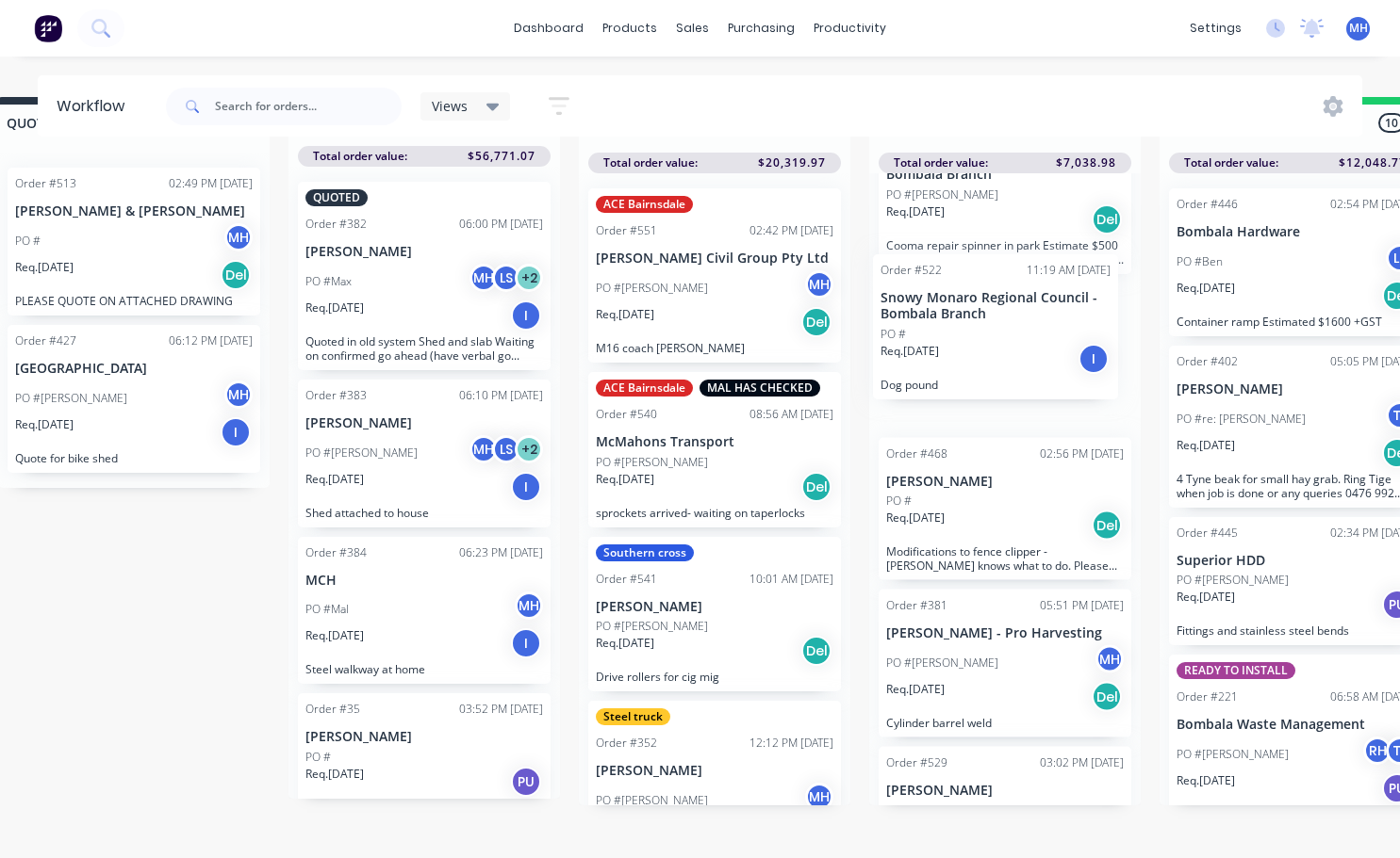
scroll to position [844, 0]
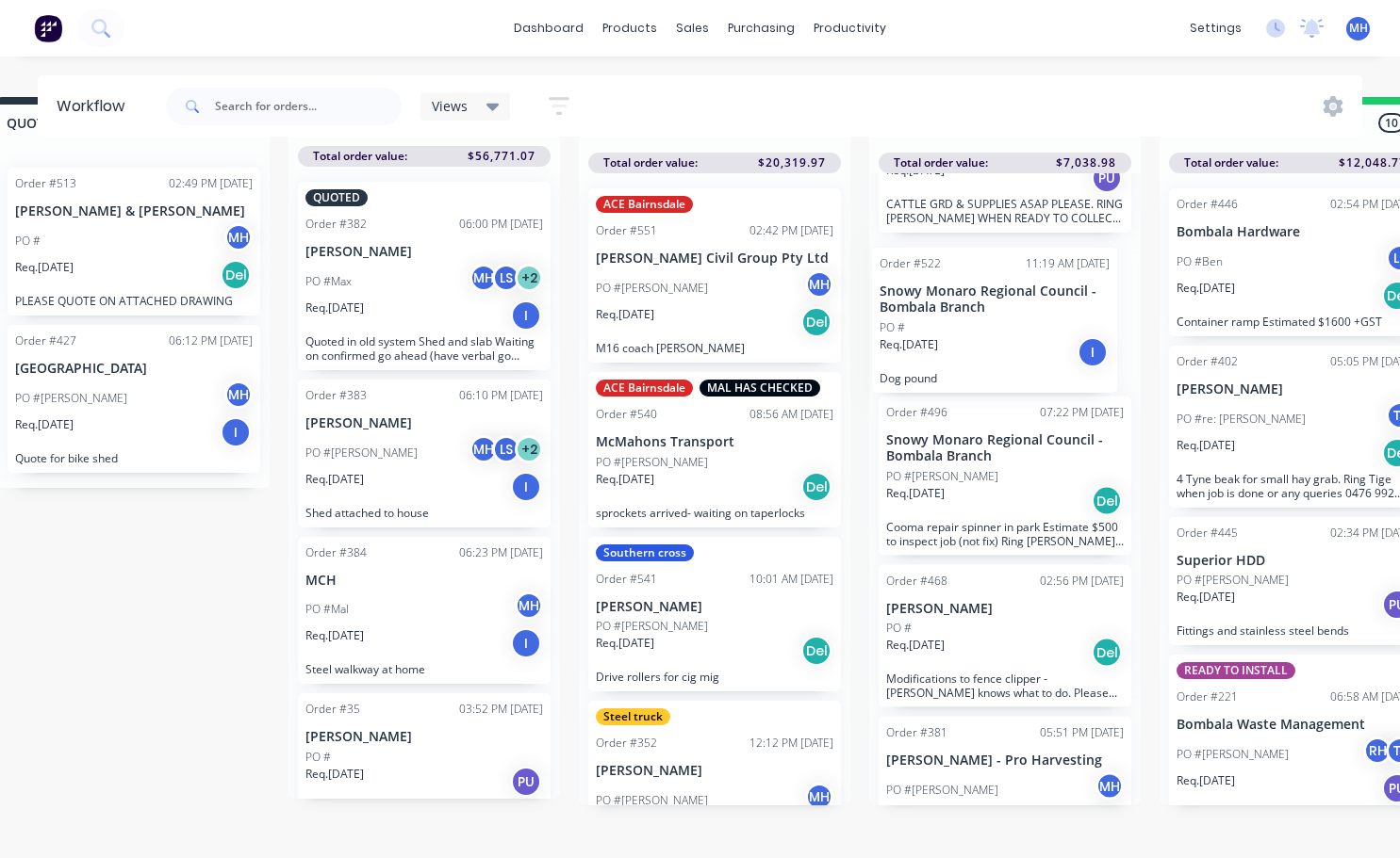
drag, startPoint x: 971, startPoint y: 495, endPoint x: 965, endPoint y: 350, distance: 145.1
click at [965, 349] on div "URGENT Order #217 03:06 PM [DATE] Willows Partnership (The) PO #[PERSON_NAME]. …" at bounding box center [1005, 489] width 272 height 632
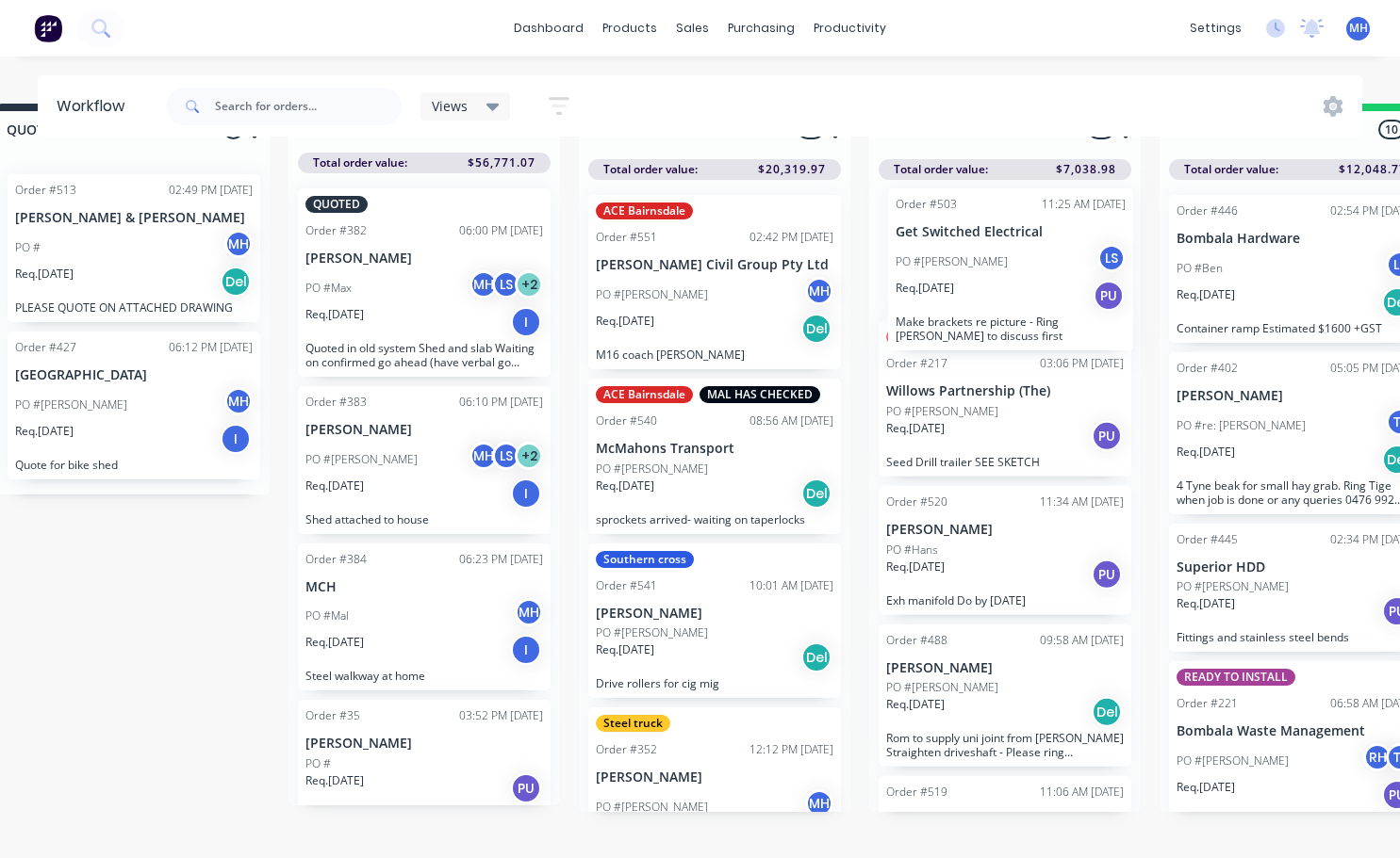
scroll to position [0, 0]
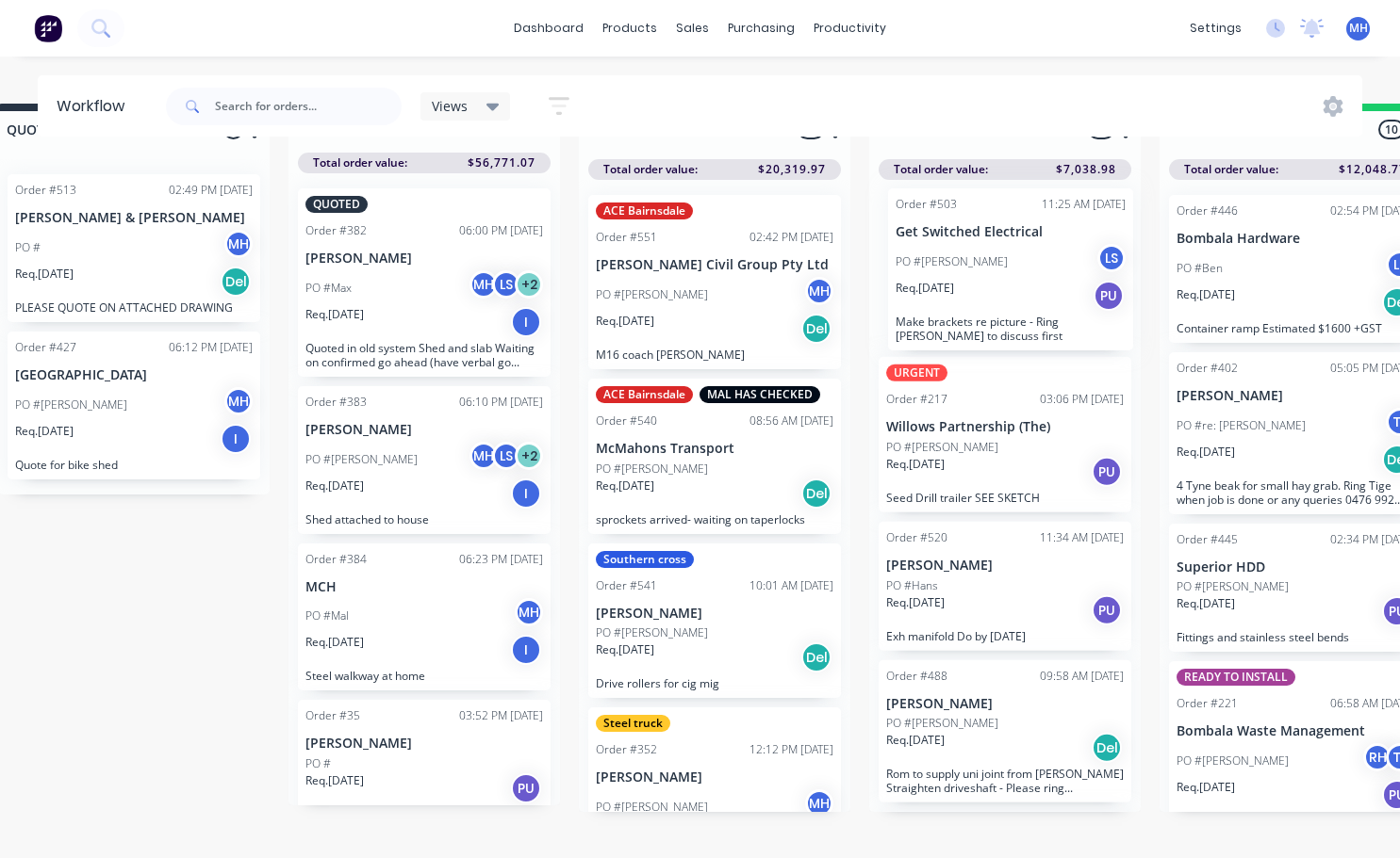
drag, startPoint x: 970, startPoint y: 761, endPoint x: 981, endPoint y: 303, distance: 458.1
click at [981, 303] on div "URGENT Order #217 03:06 PM [DATE] Willows Partnership (The) PO #[PERSON_NAME]. …" at bounding box center [1005, 495] width 272 height 632
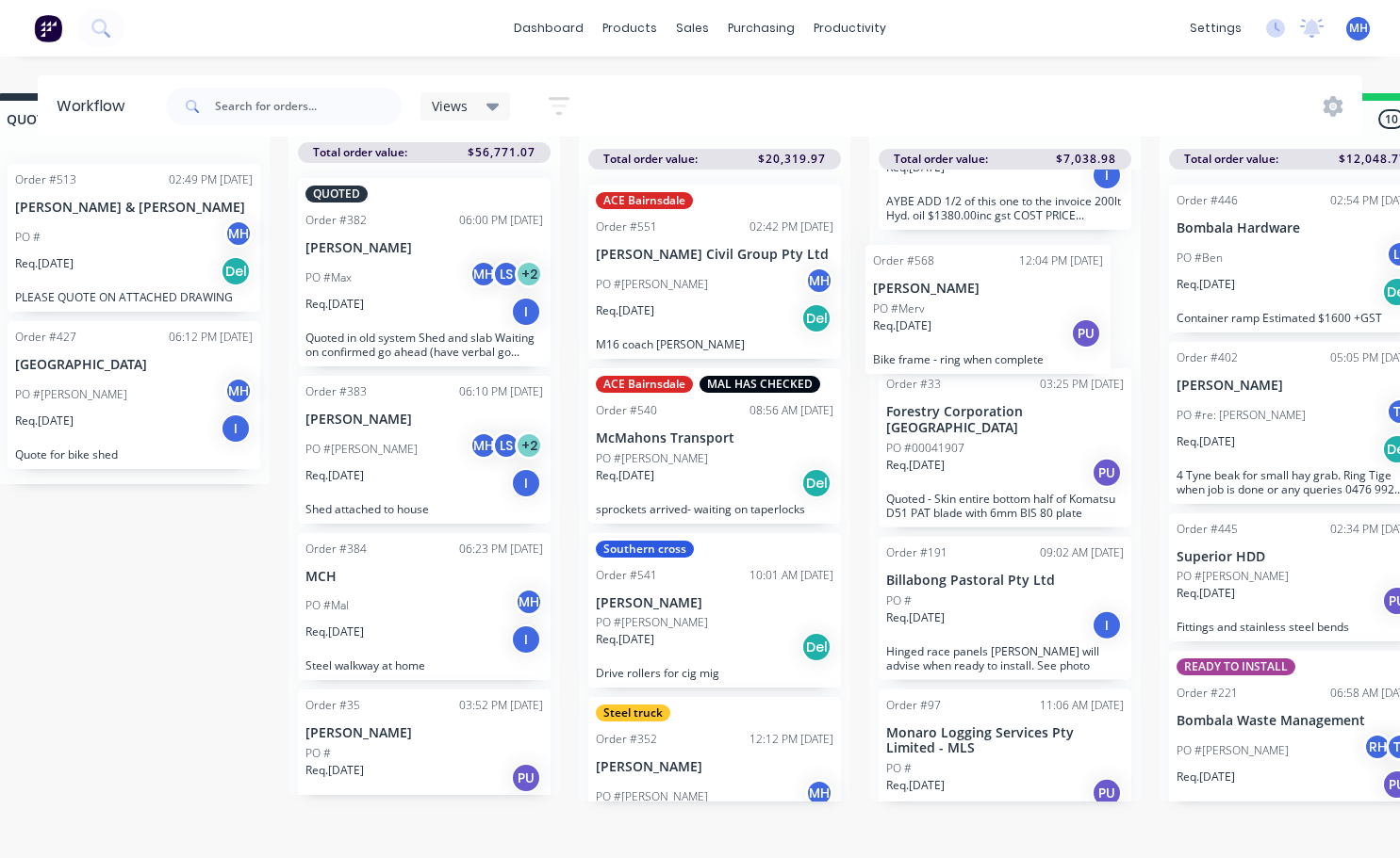
scroll to position [2608, 0]
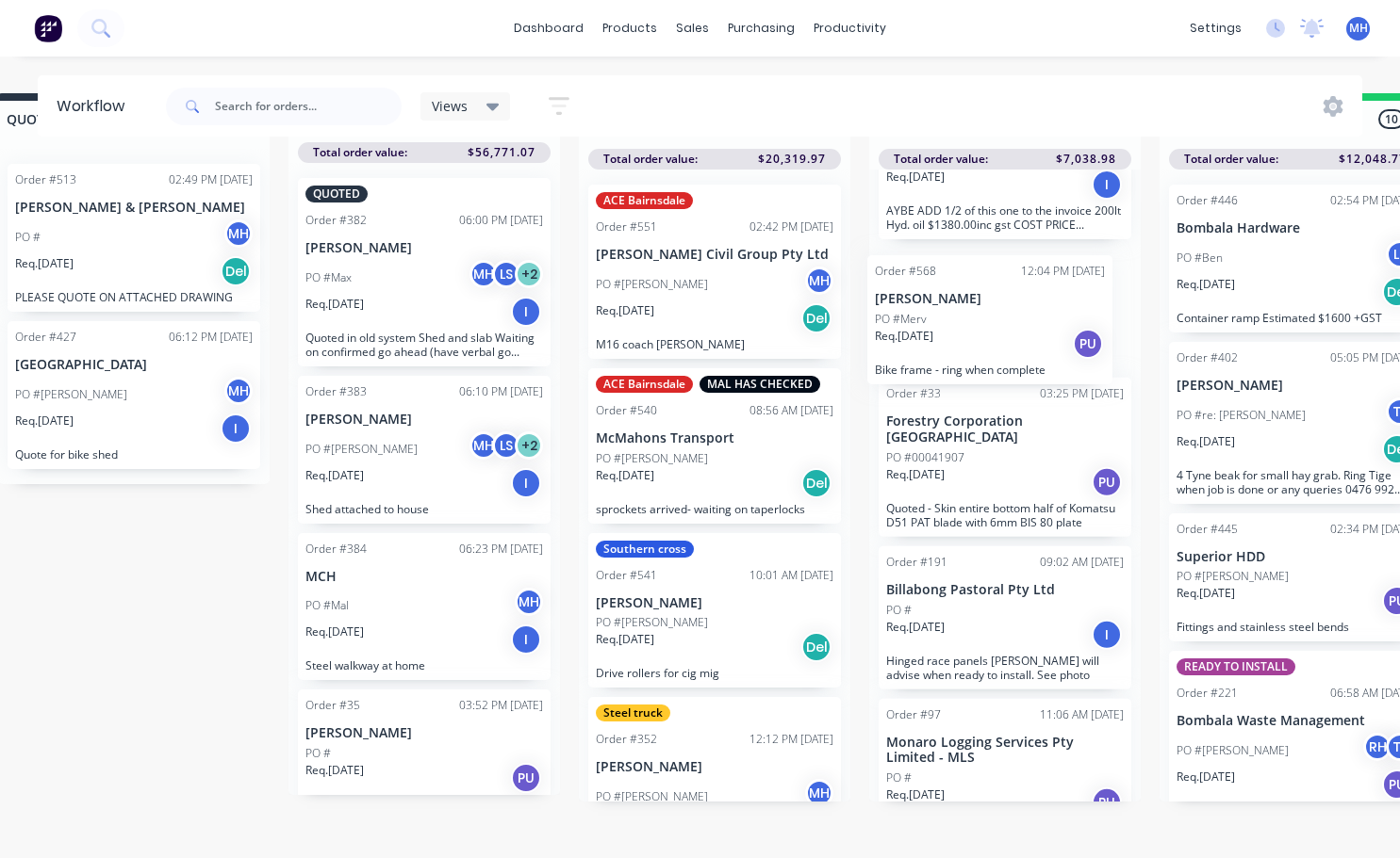
drag, startPoint x: 997, startPoint y: 770, endPoint x: 988, endPoint y: 334, distance: 436.1
click at [988, 336] on div "Order #503 11:25 AM [DATE] Get Switched Electrical PO #Jake LS Req. [DATE] PU M…" at bounding box center [1005, 485] width 272 height 632
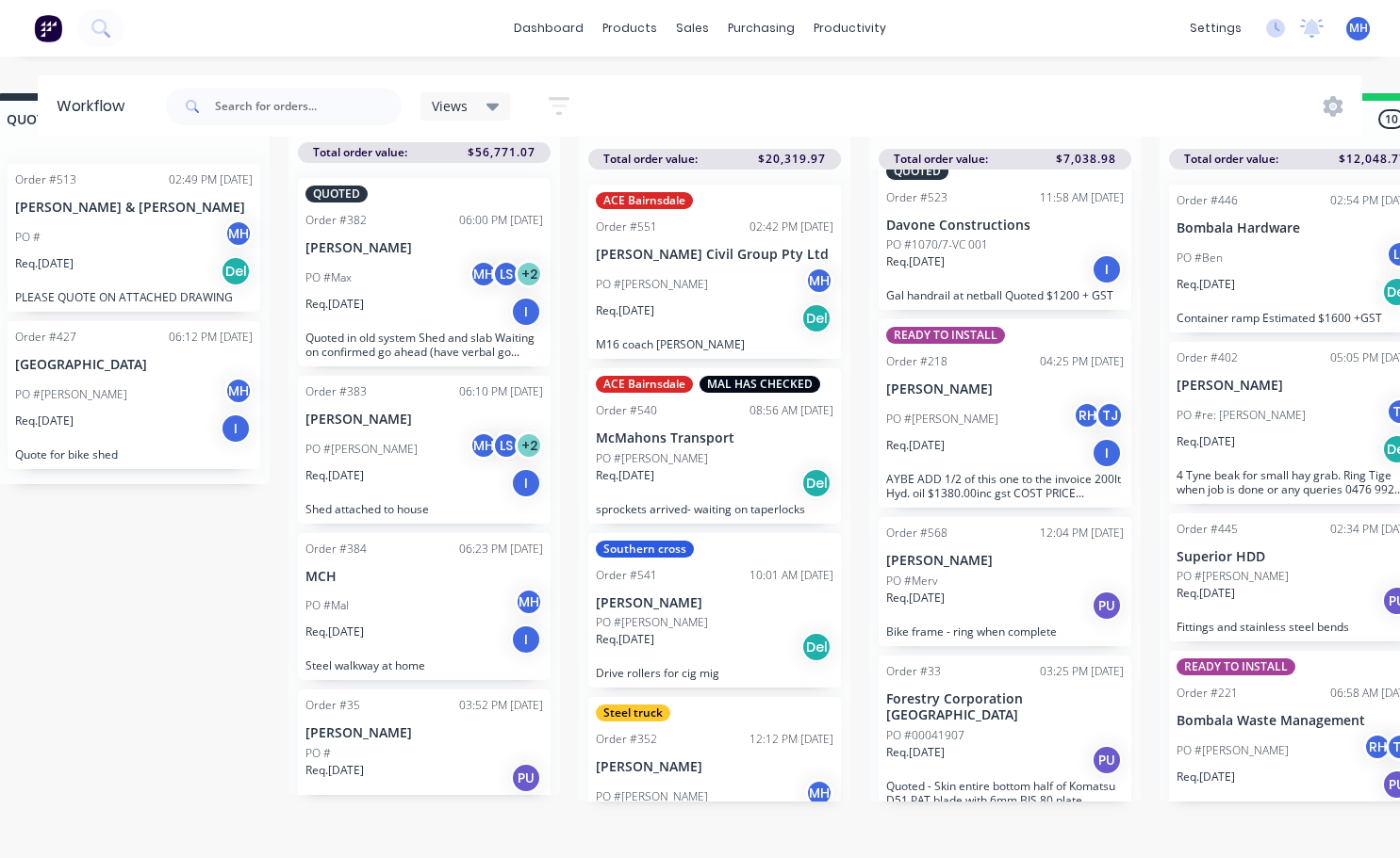
scroll to position [2325, 0]
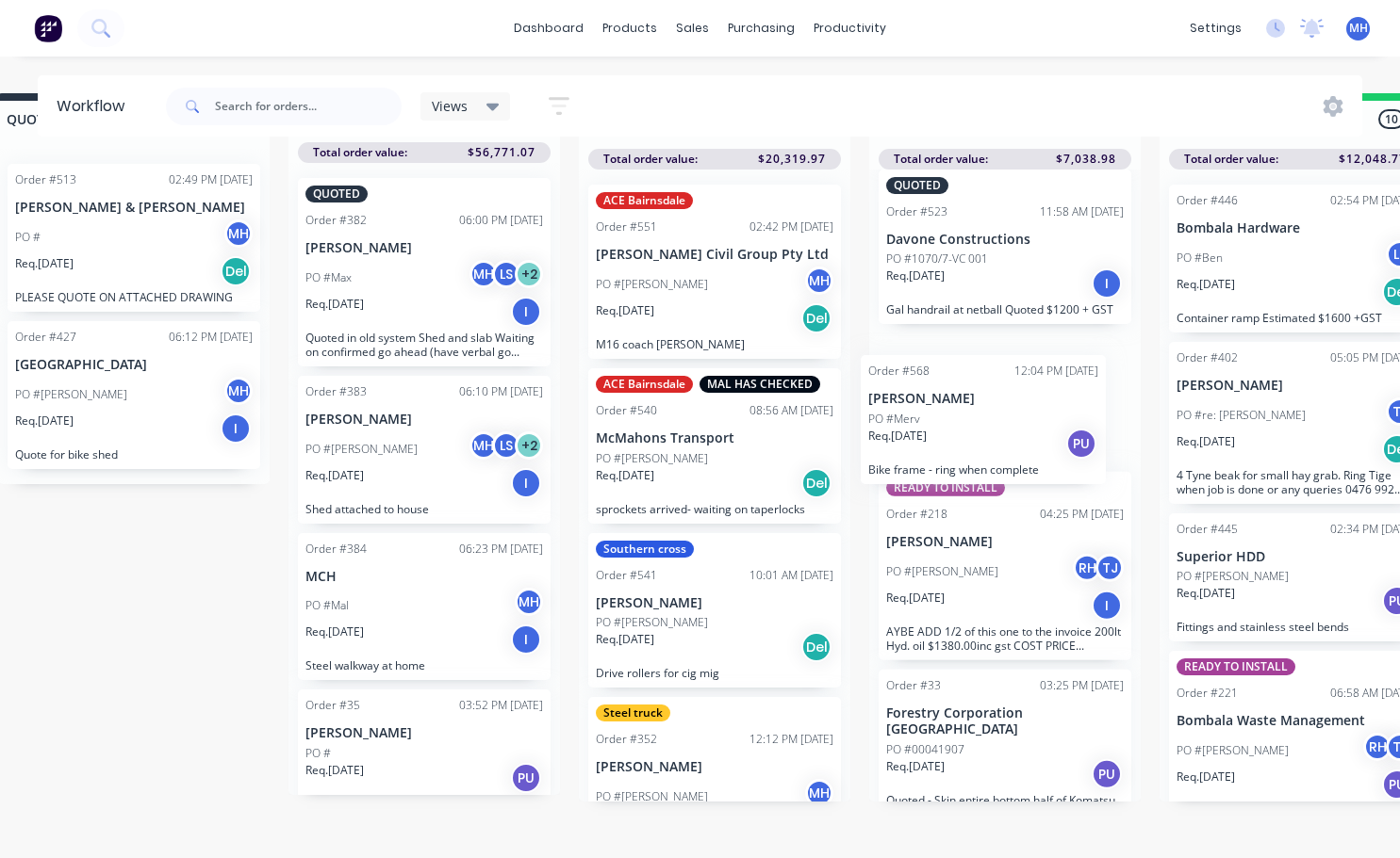
drag, startPoint x: 1009, startPoint y: 598, endPoint x: 992, endPoint y: 394, distance: 204.7
click at [990, 398] on div "Order #503 11:25 AM [DATE] Get Switched Electrical PO #Jake LS Req. [DATE] PU M…" at bounding box center [1005, 485] width 272 height 632
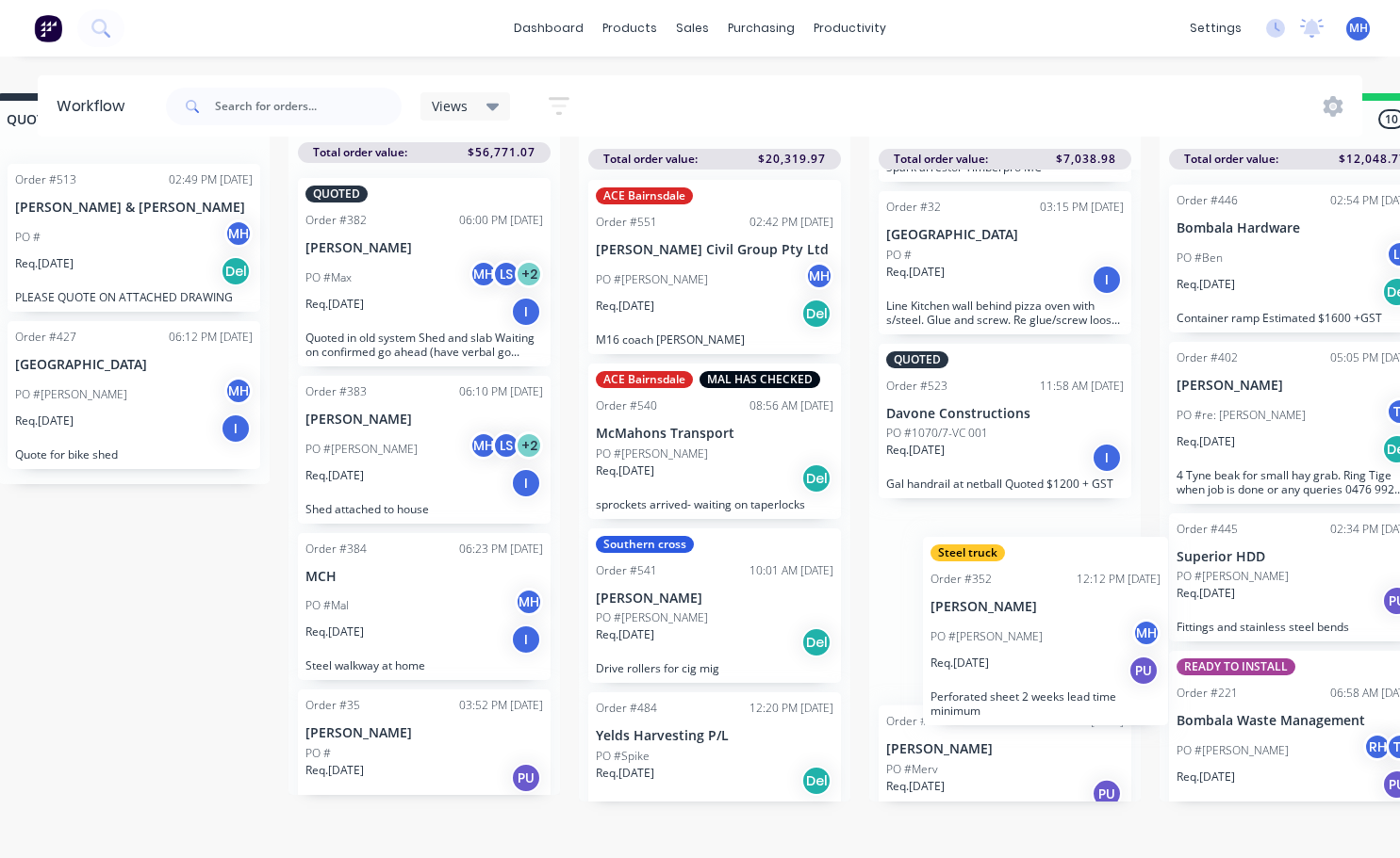
scroll to position [2155, 0]
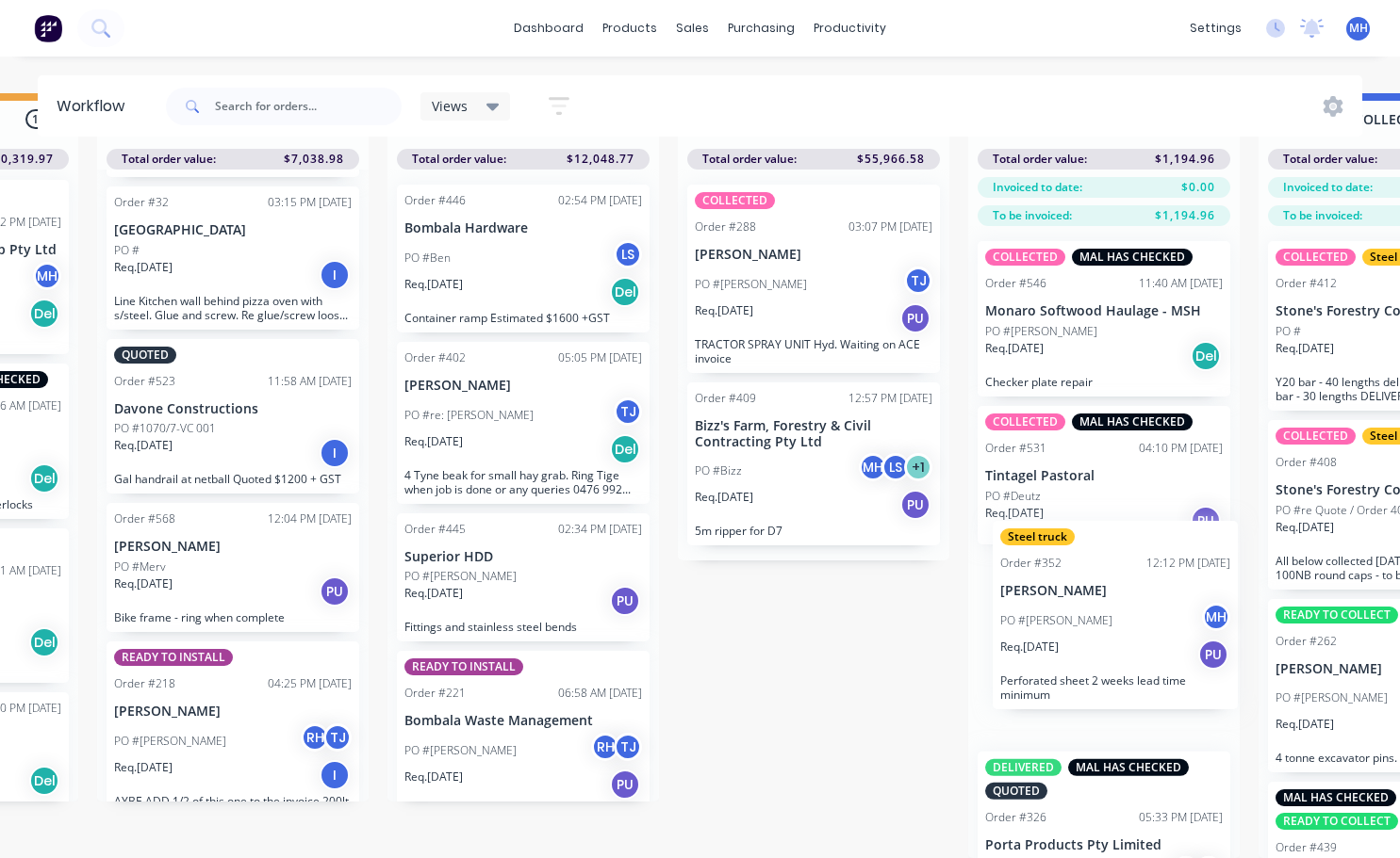
drag, startPoint x: 700, startPoint y: 742, endPoint x: 1111, endPoint y: 574, distance: 444.0
click at [1111, 574] on div "QUOTES TO DO 2 Status colour #273444 hex #273444 Save Cancel Notifications Emai…" at bounding box center [743, 475] width 3144 height 765
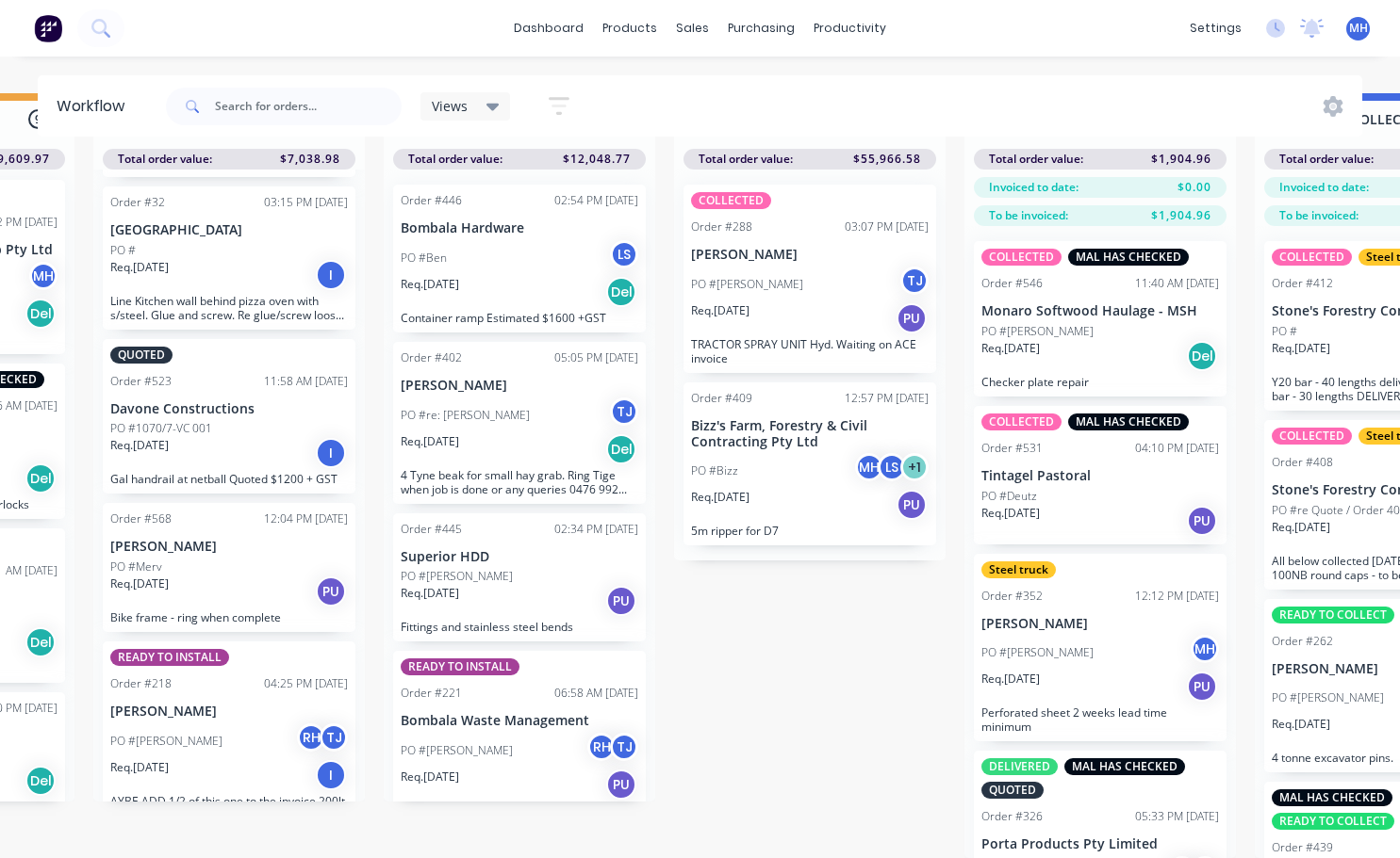
click at [1119, 600] on div "Steel truck Order #352 12:12 PM [DATE] [PERSON_NAME] PO #[PERSON_NAME] MH Req. …" at bounding box center [1099, 648] width 253 height 189
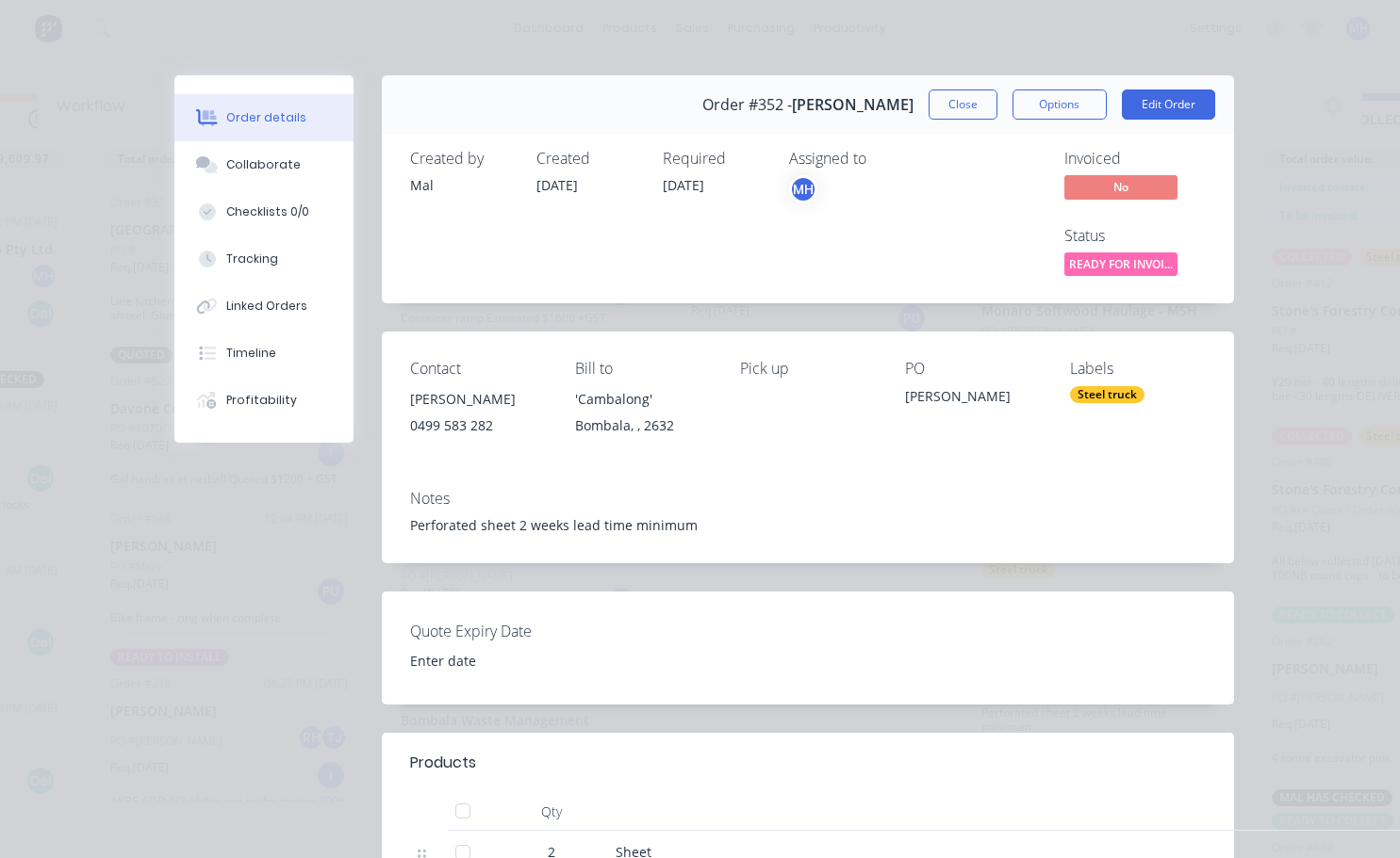
click at [1124, 406] on div "Labels Steel truck" at bounding box center [1137, 403] width 135 height 86
click at [1122, 399] on div "Steel truck" at bounding box center [1107, 395] width 75 height 17
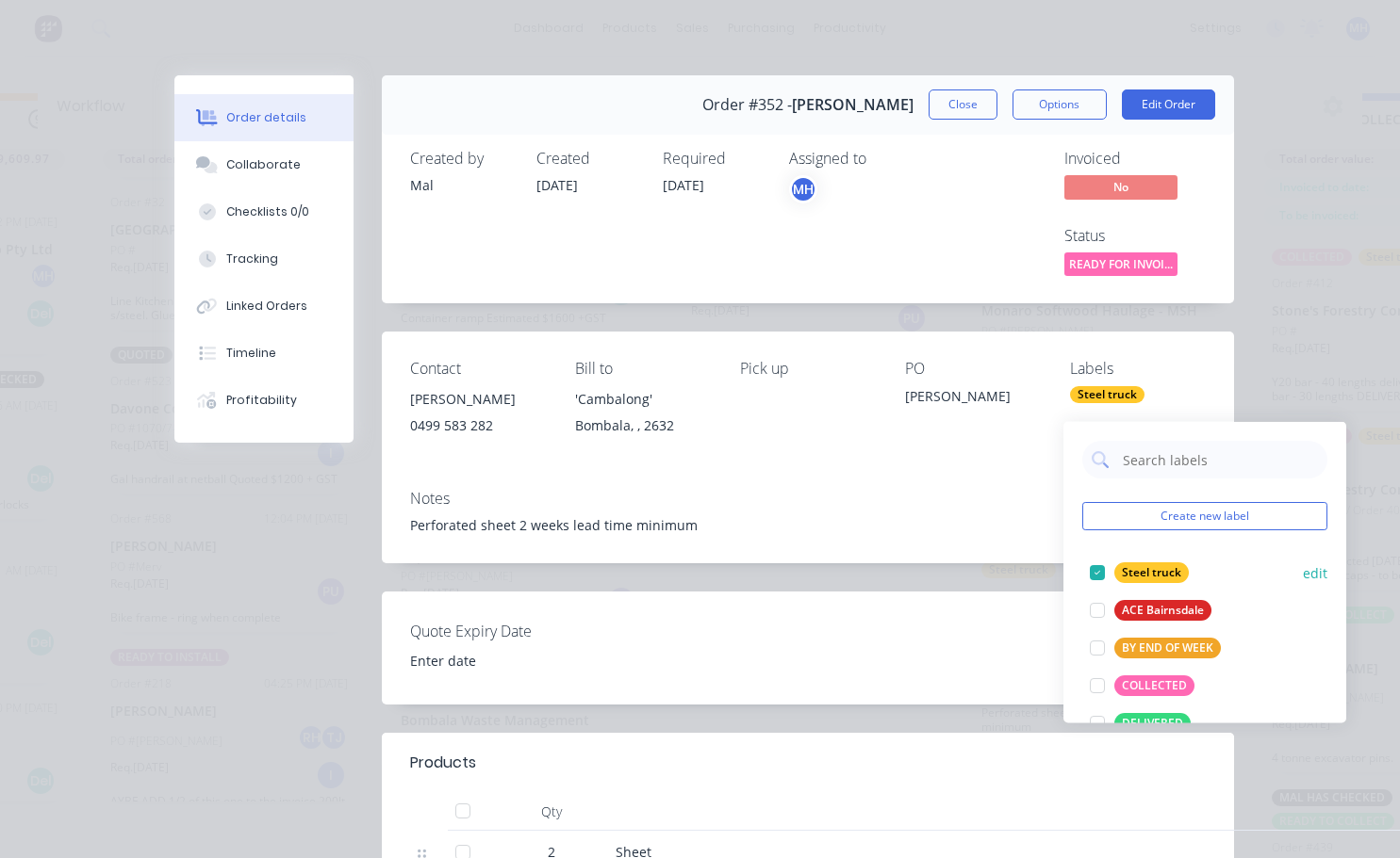
click at [1096, 554] on div at bounding box center [1097, 573] width 38 height 38
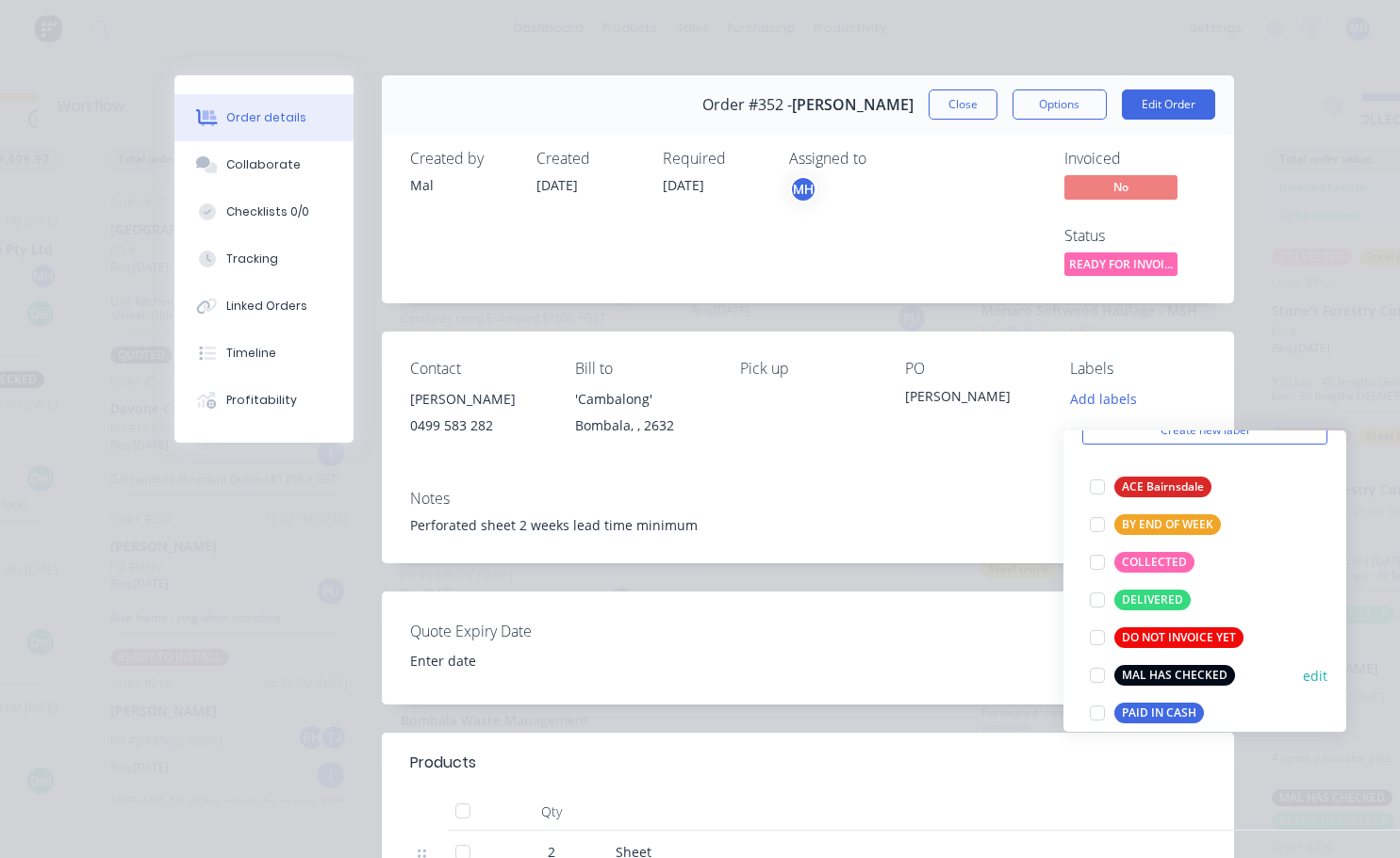
scroll to position [189, 0]
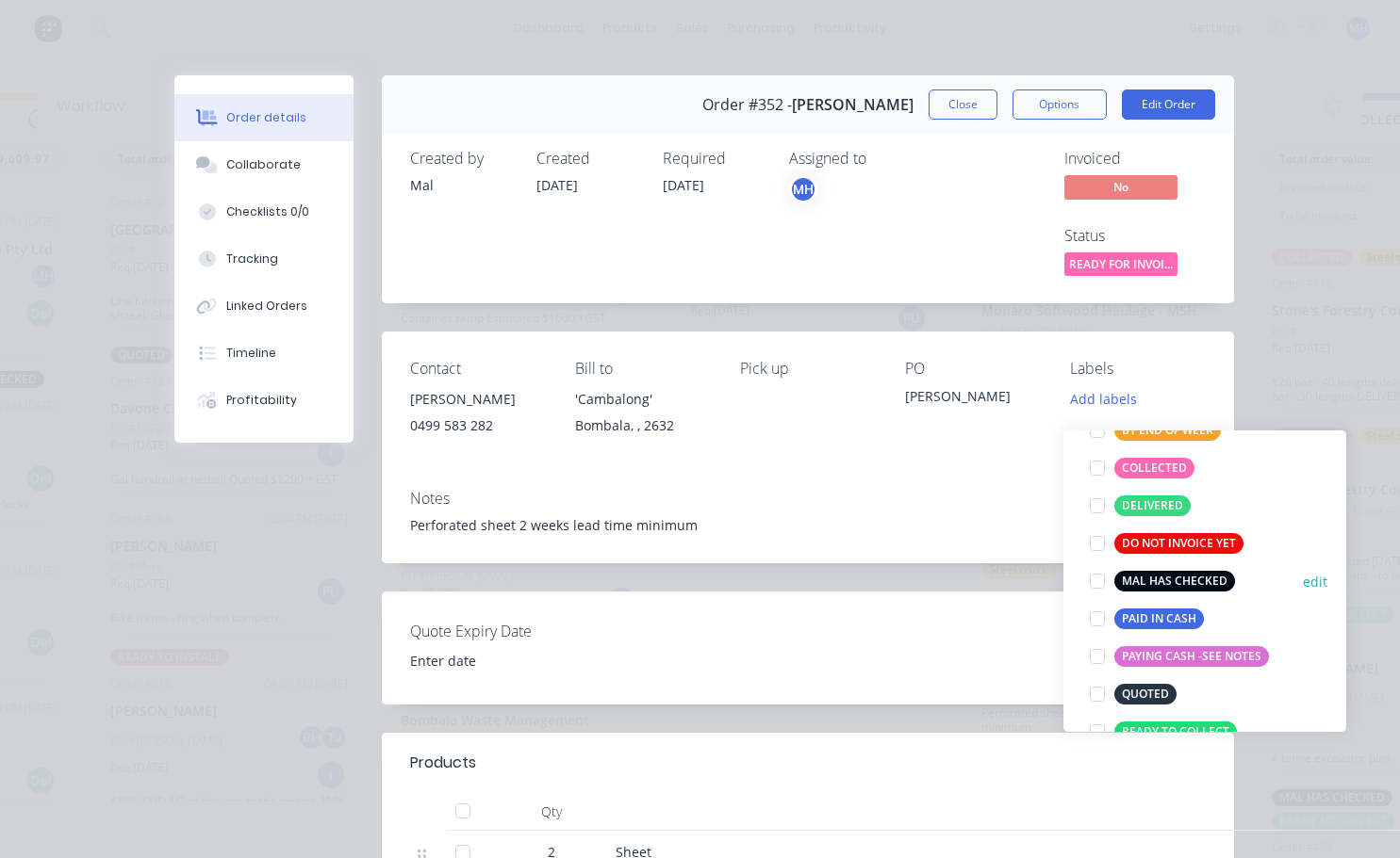
click at [1103, 568] on div at bounding box center [1097, 581] width 38 height 38
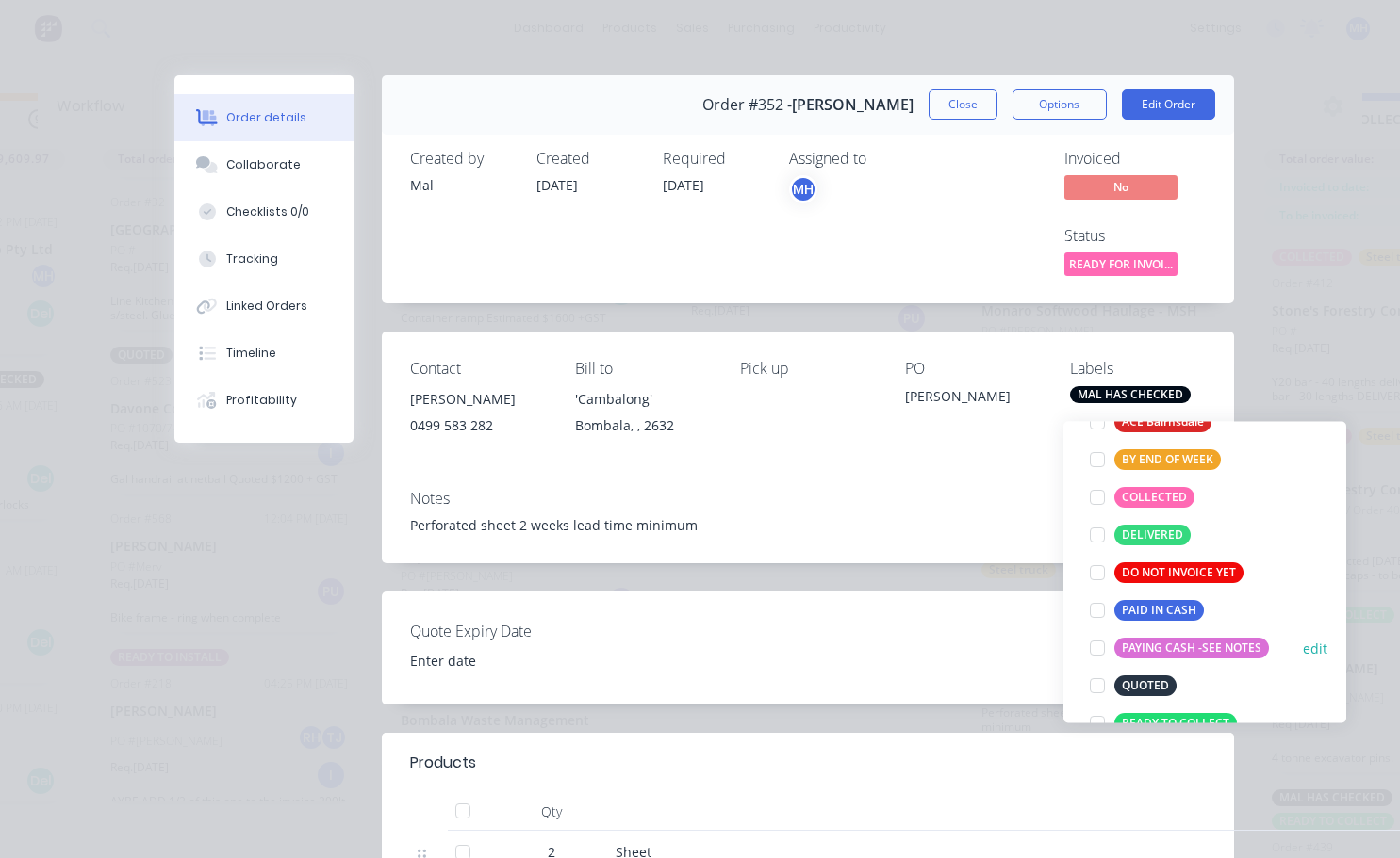
scroll to position [283, 0]
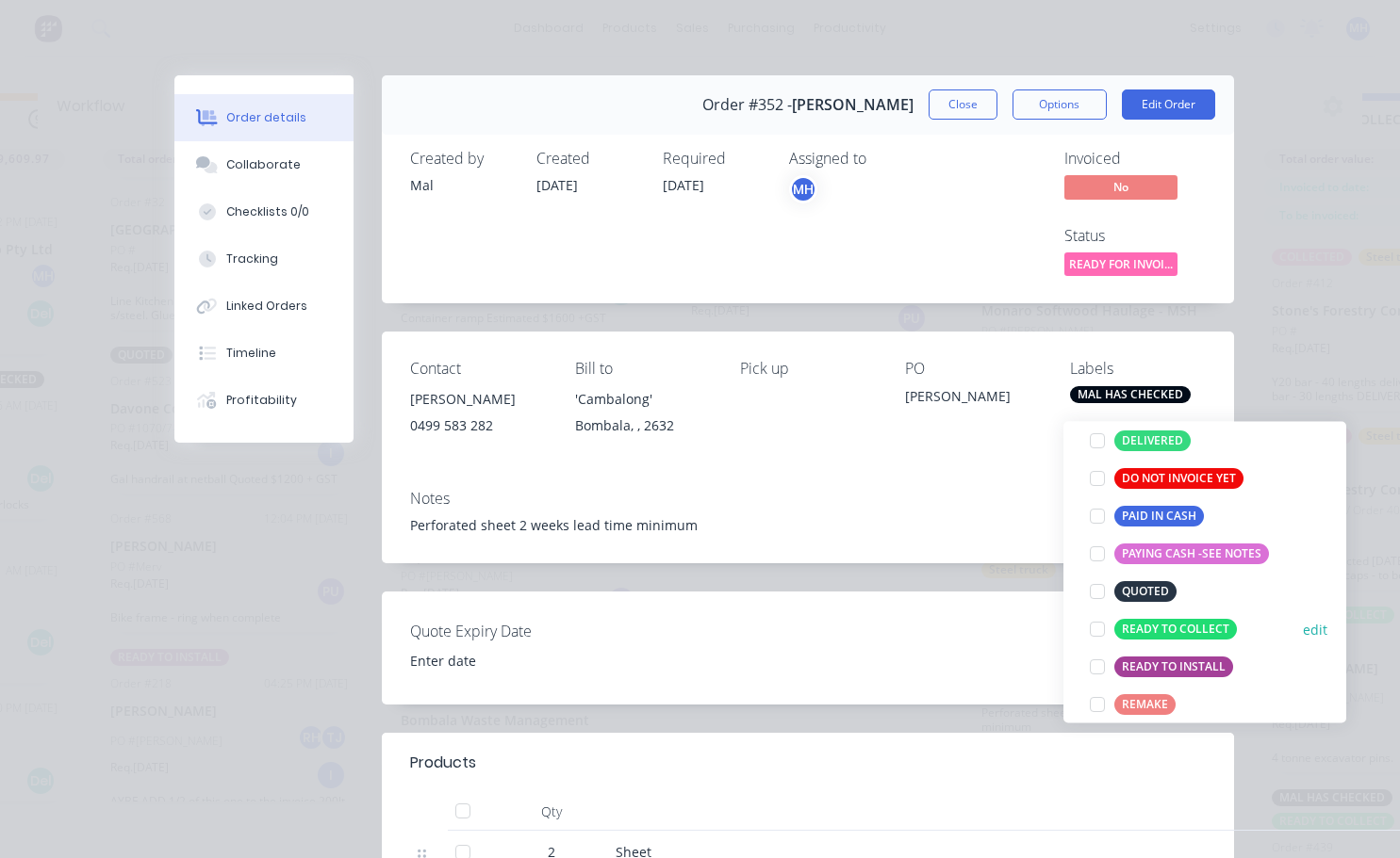
click at [1098, 615] on div at bounding box center [1097, 629] width 38 height 38
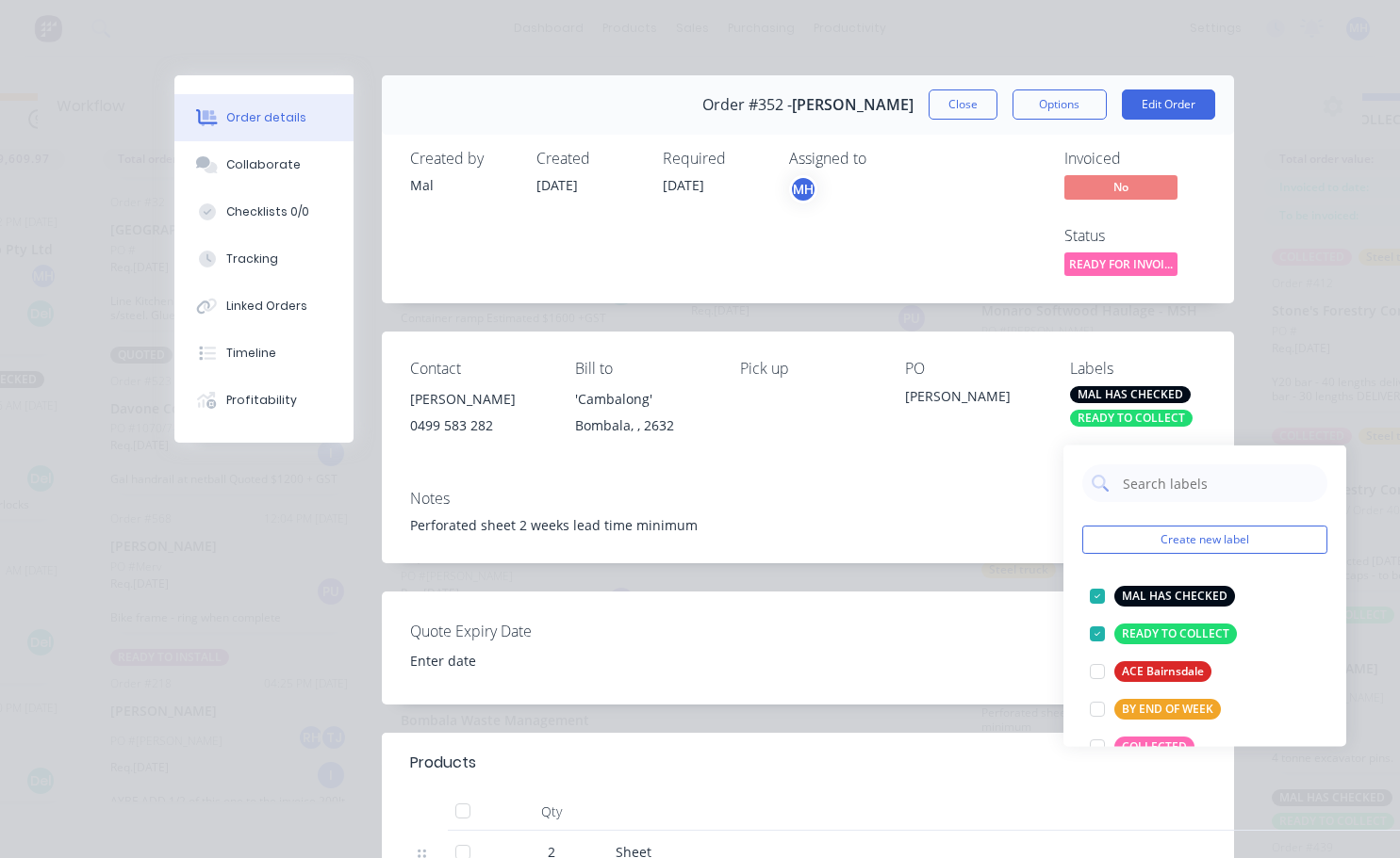
click at [988, 527] on div "Perforated sheet 2 weeks lead time minimum" at bounding box center [807, 525] width 795 height 20
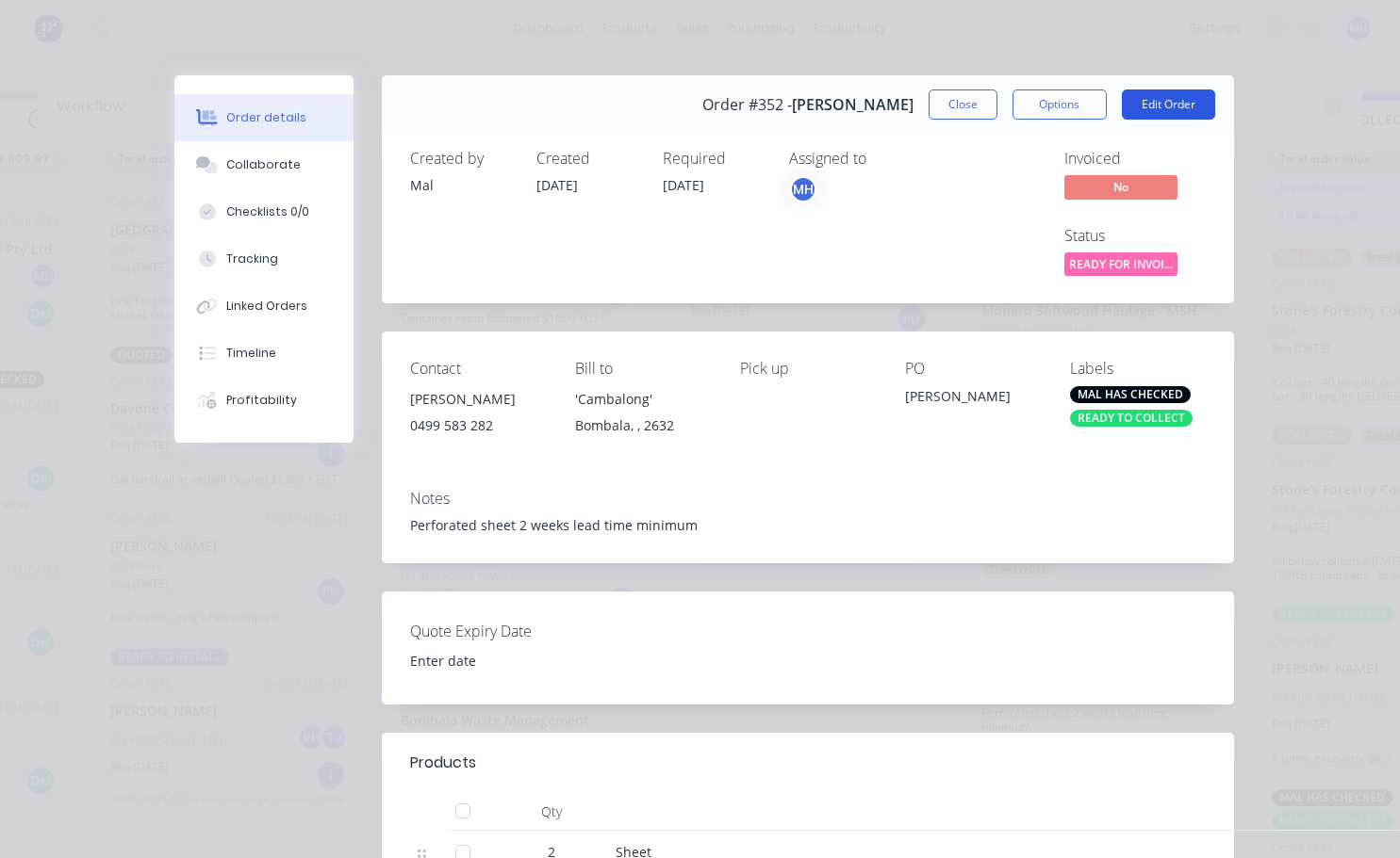
click at [1147, 110] on button "Edit Order" at bounding box center [1167, 105] width 93 height 30
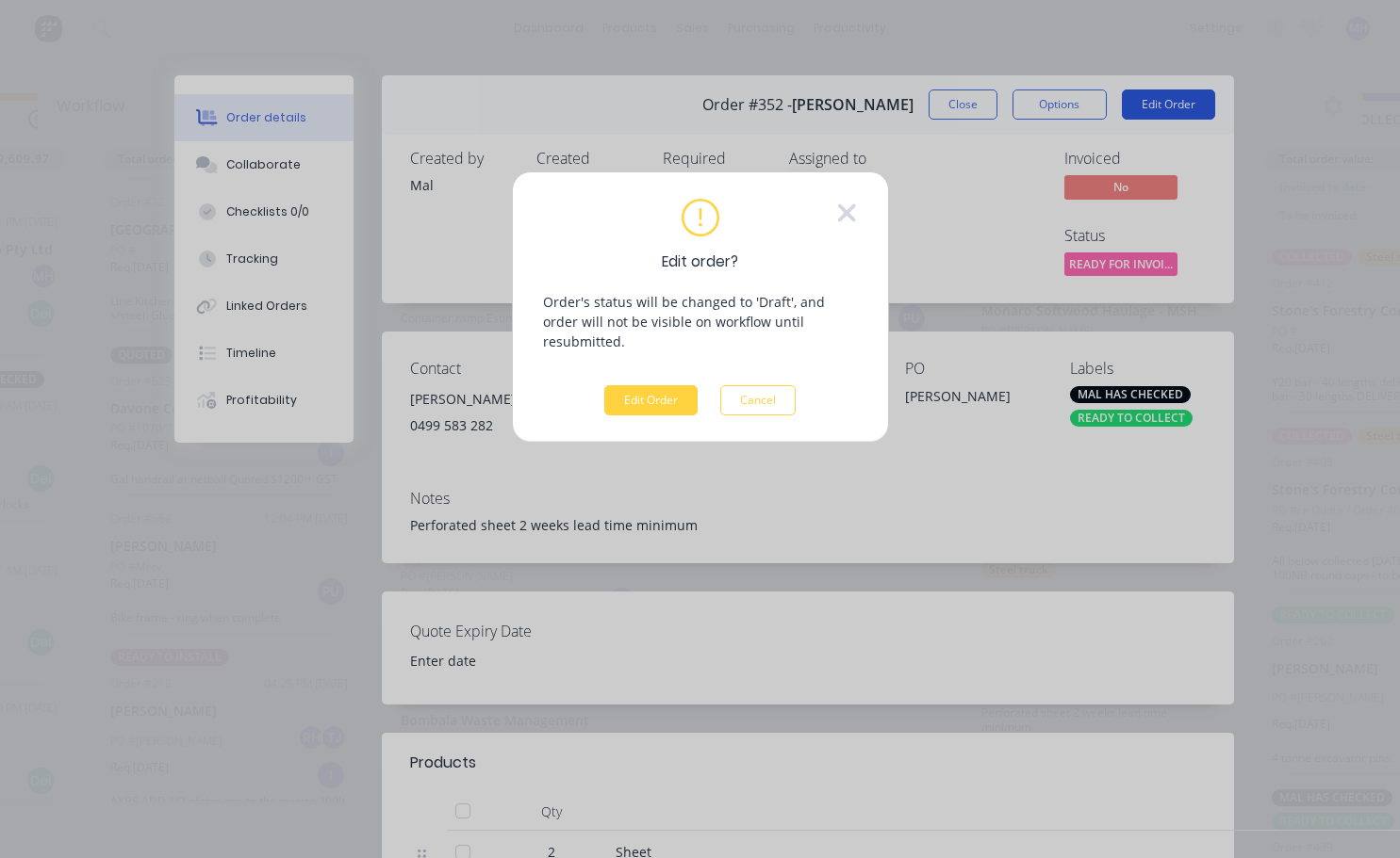
scroll to position [67, 818]
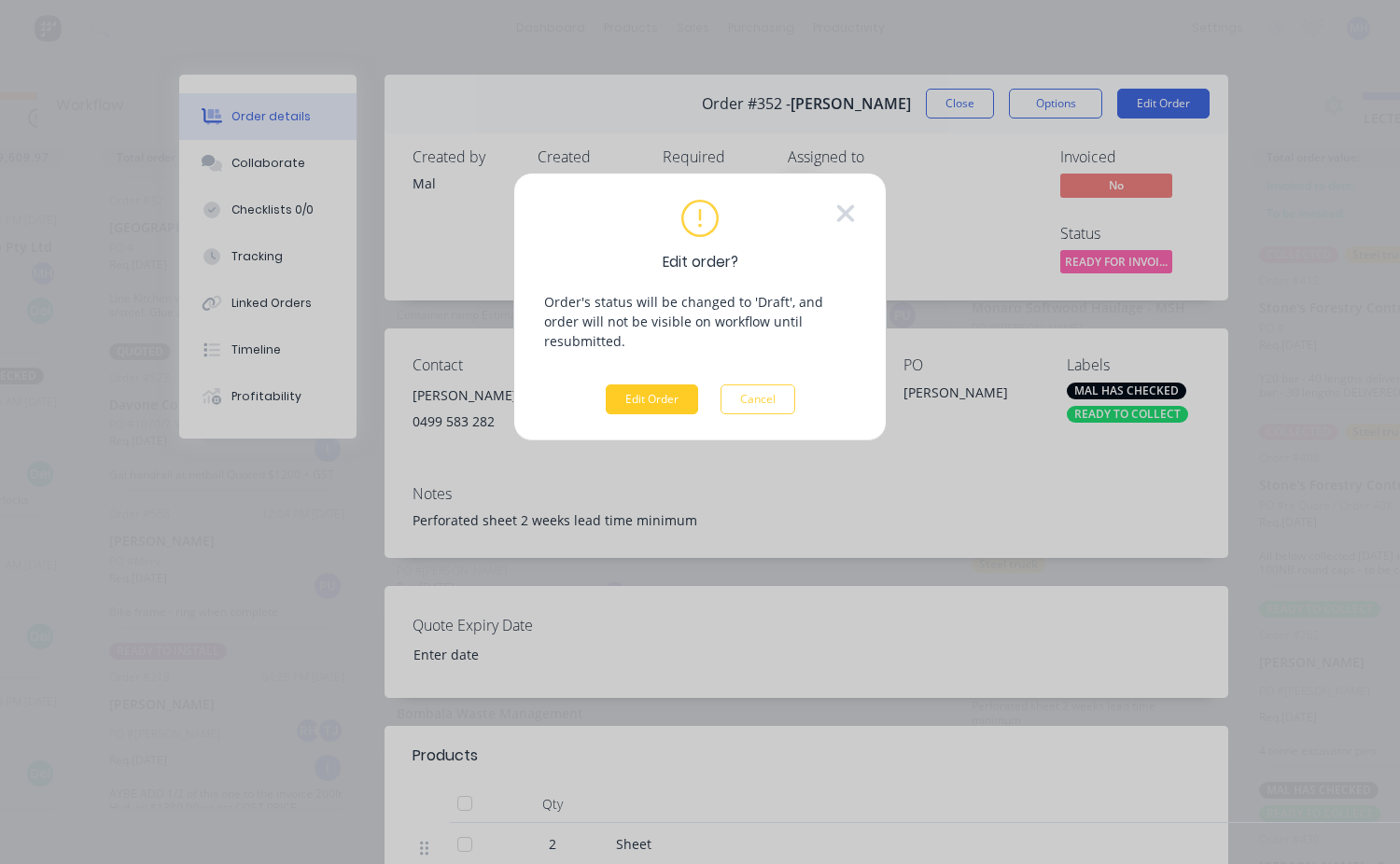
click at [641, 385] on button "Edit Order" at bounding box center [651, 400] width 92 height 30
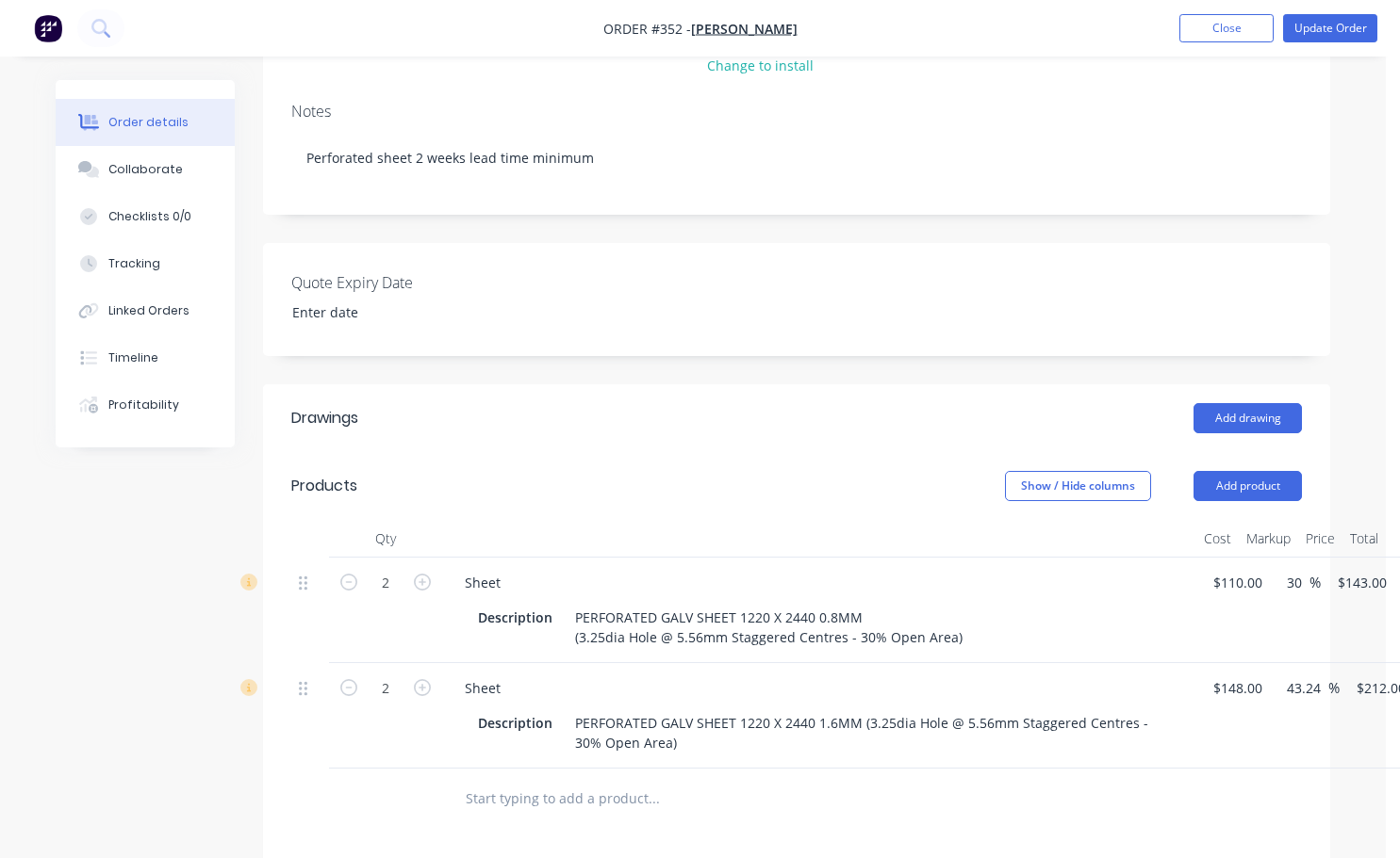
scroll to position [377, 0]
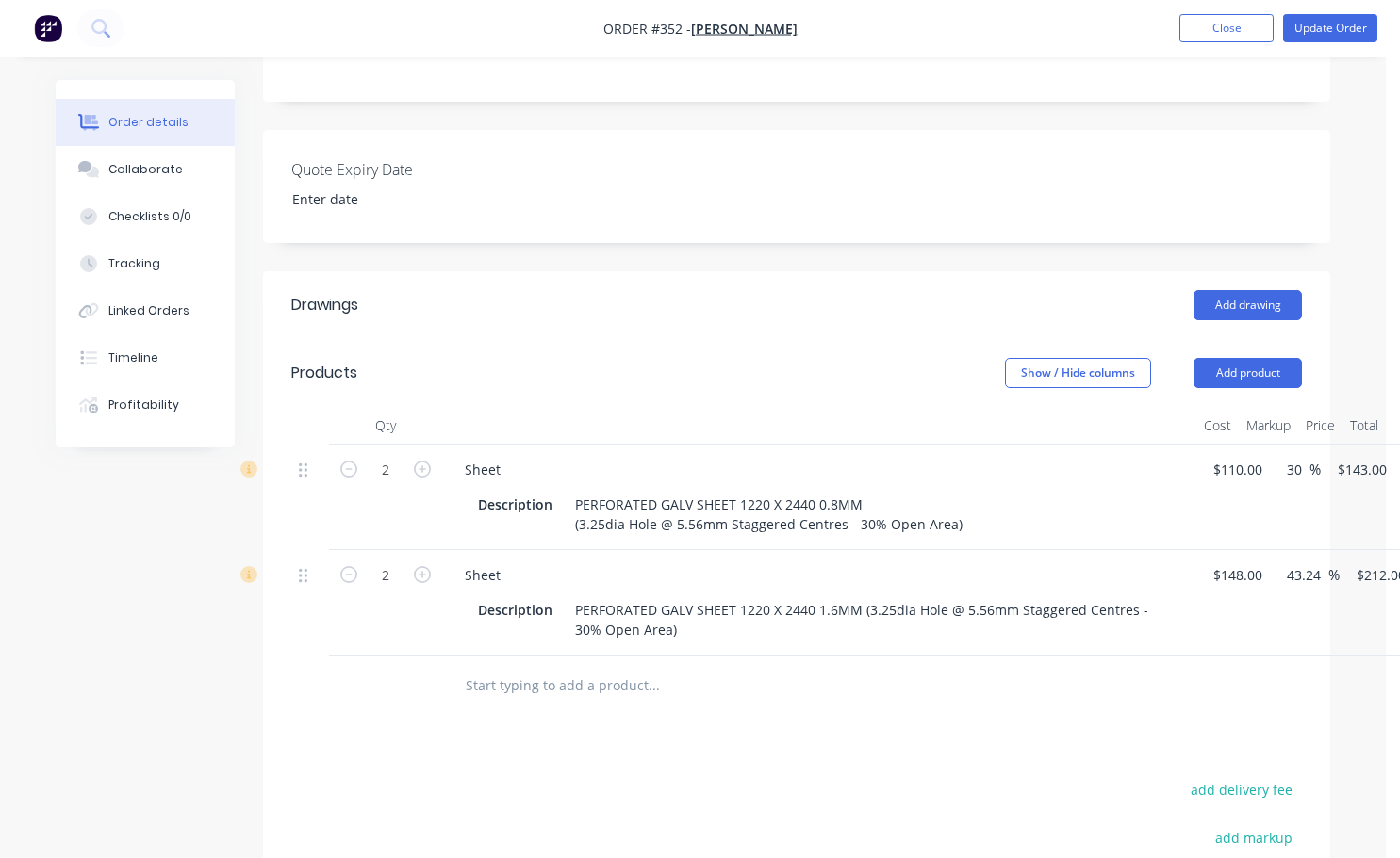
drag, startPoint x: 811, startPoint y: 855, endPoint x: 937, endPoint y: 788, distance: 142.7
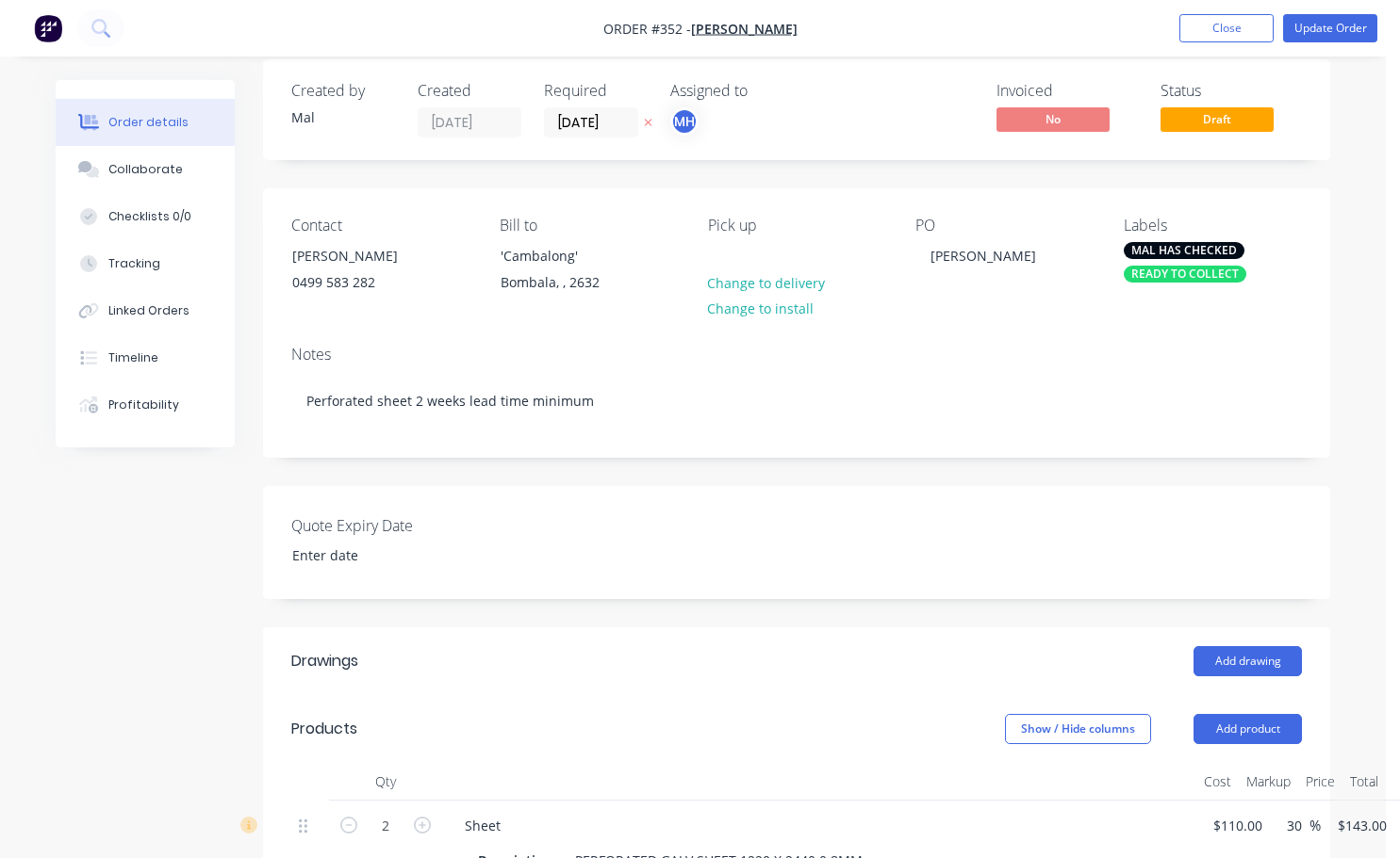
scroll to position [0, 0]
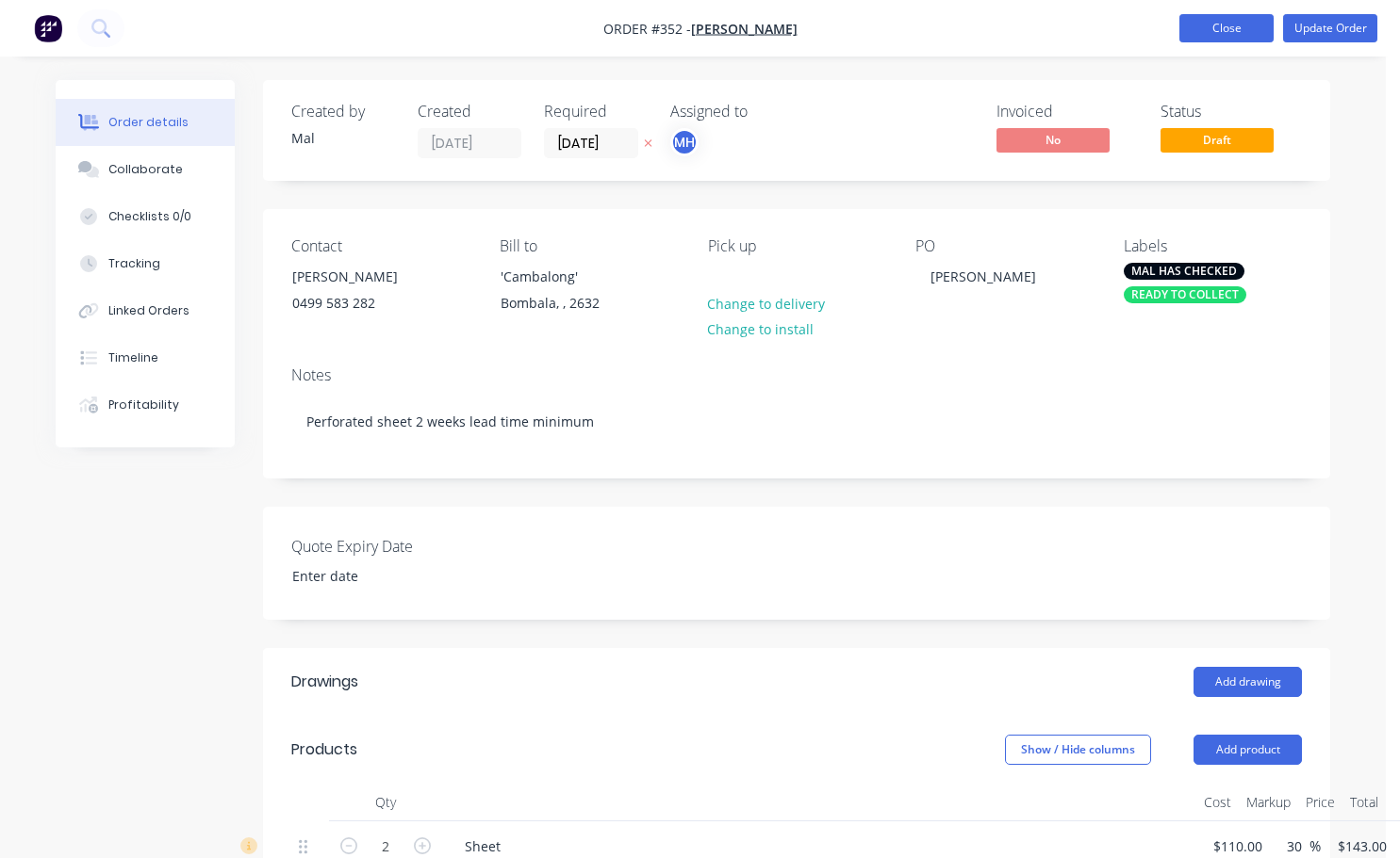
click at [1227, 36] on button "Close" at bounding box center [1226, 28] width 94 height 28
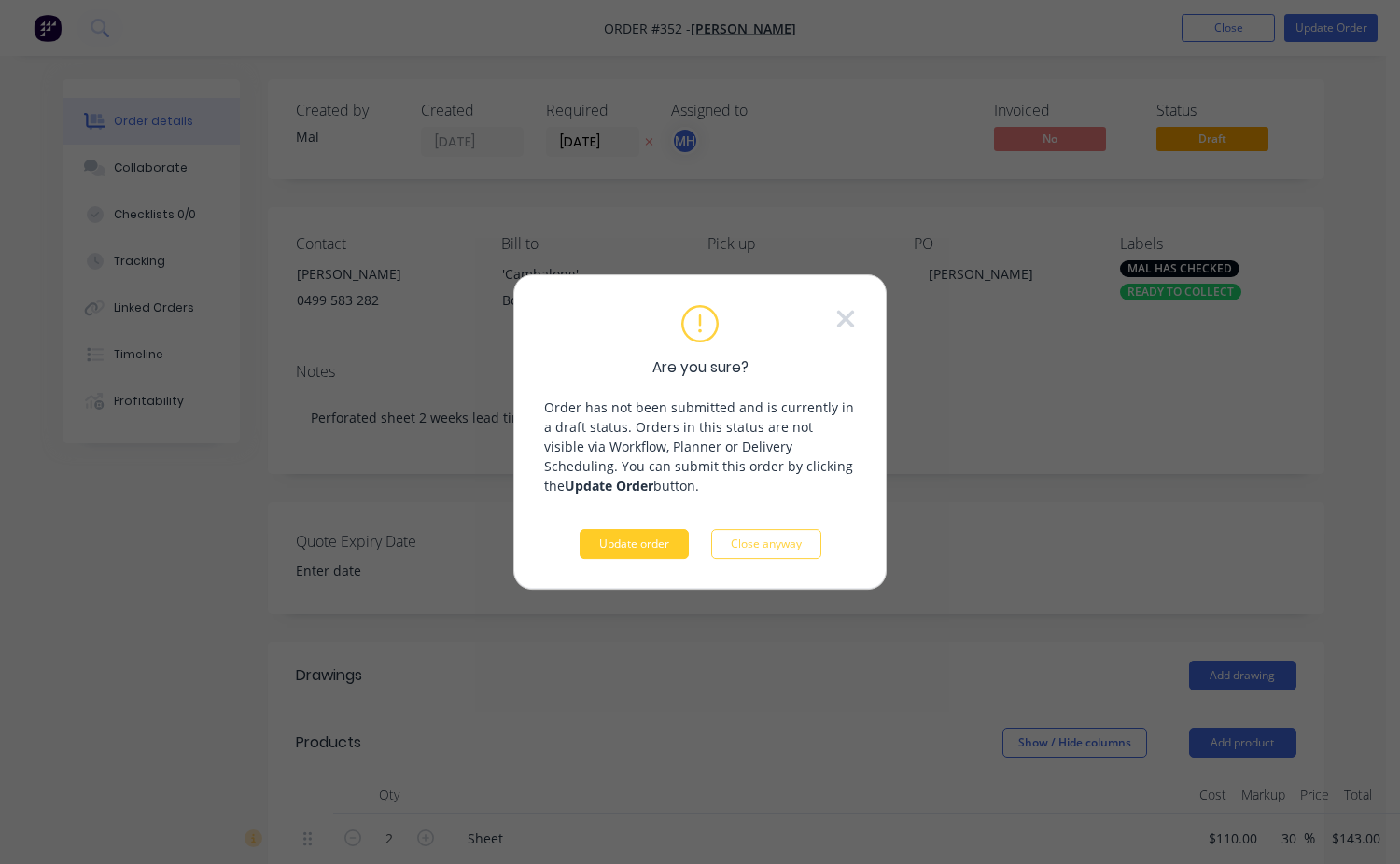
click at [622, 544] on button "Update order" at bounding box center [634, 544] width 109 height 30
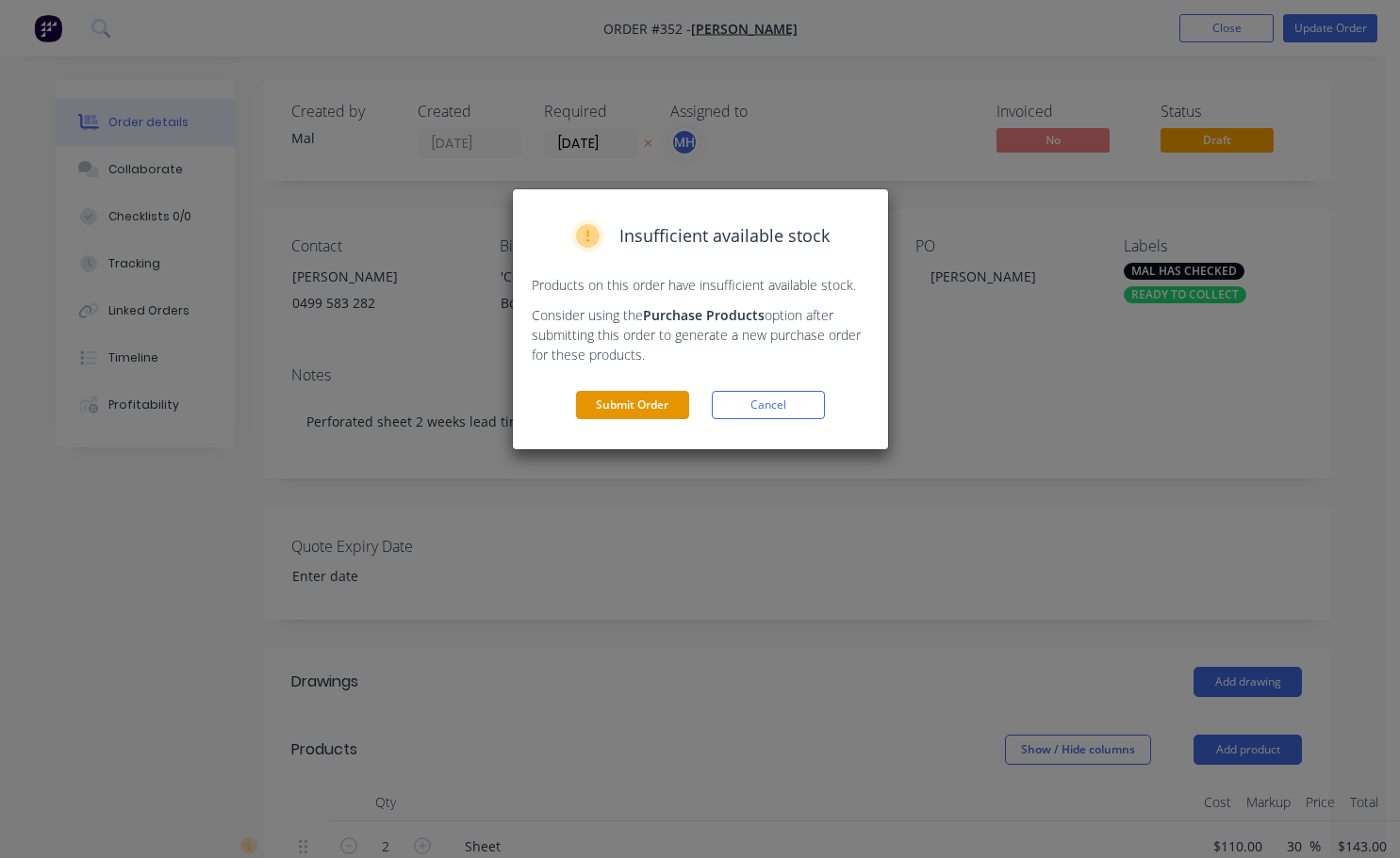
click at [644, 411] on button "Submit Order" at bounding box center [632, 405] width 113 height 28
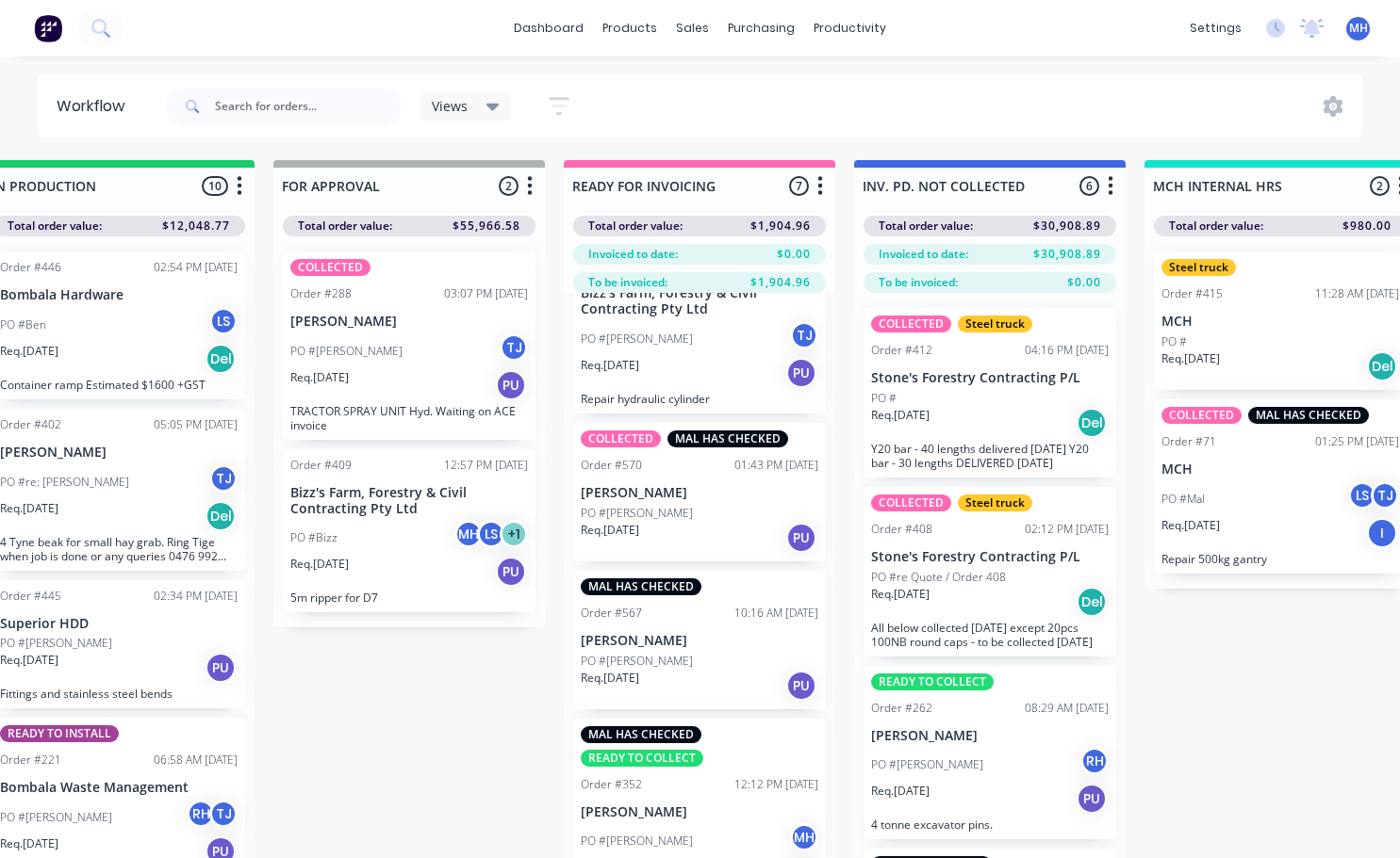
scroll to position [609, 0]
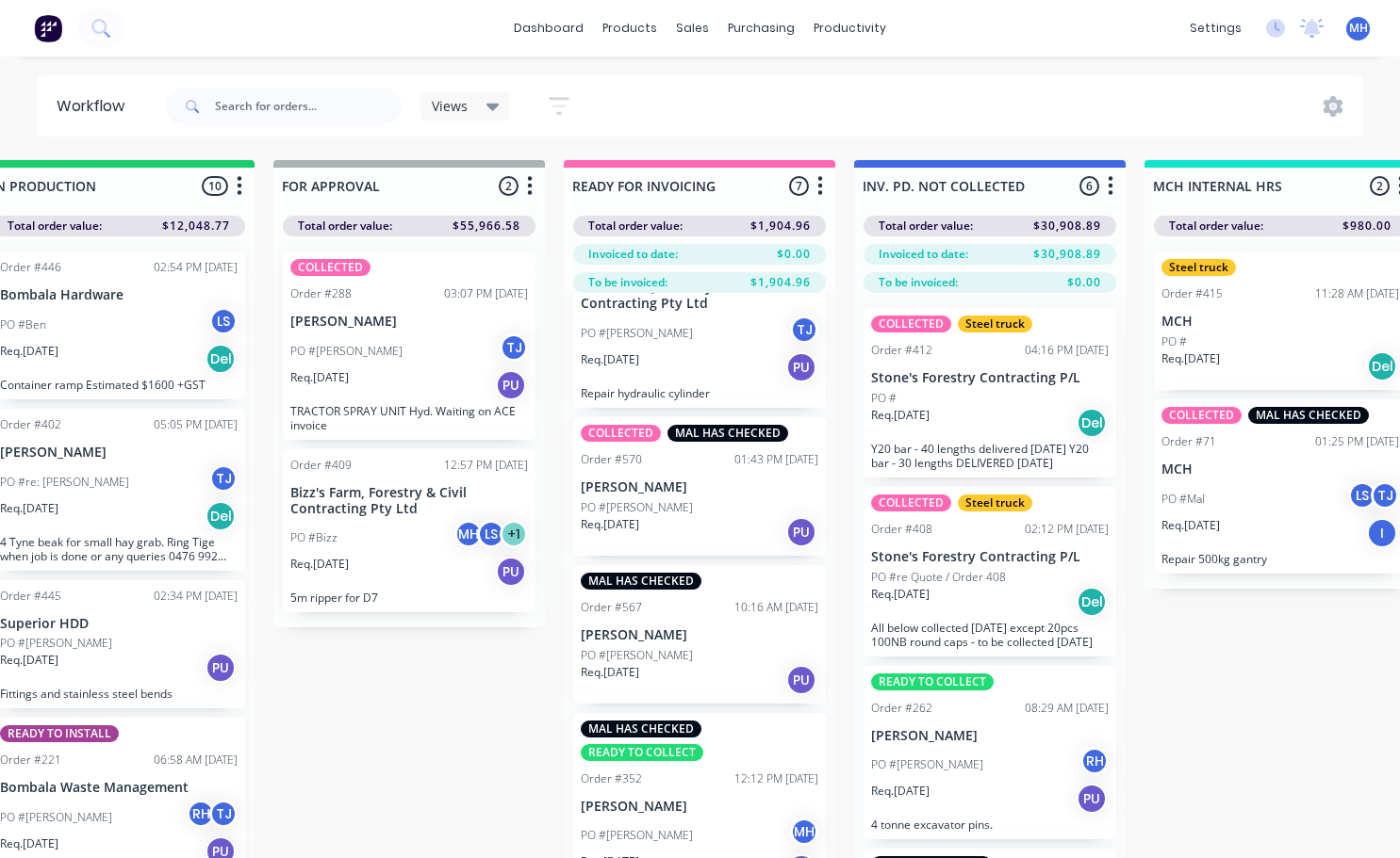
click at [688, 644] on div "MAL HAS CHECKED Order #567 10:16 AM [DATE] [PERSON_NAME] PO #[PERSON_NAME]. [DA…" at bounding box center [699, 634] width 253 height 139
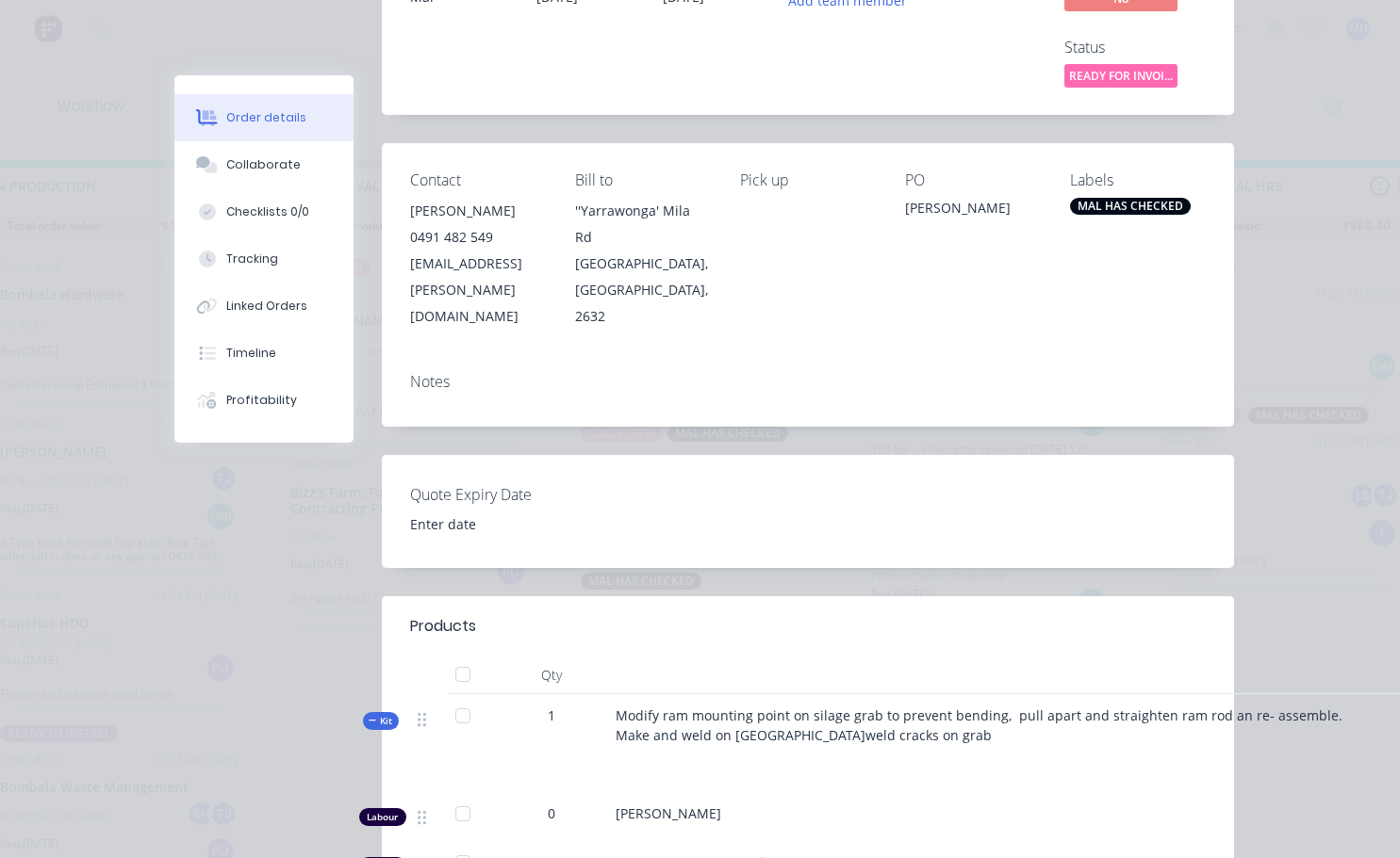
scroll to position [0, 0]
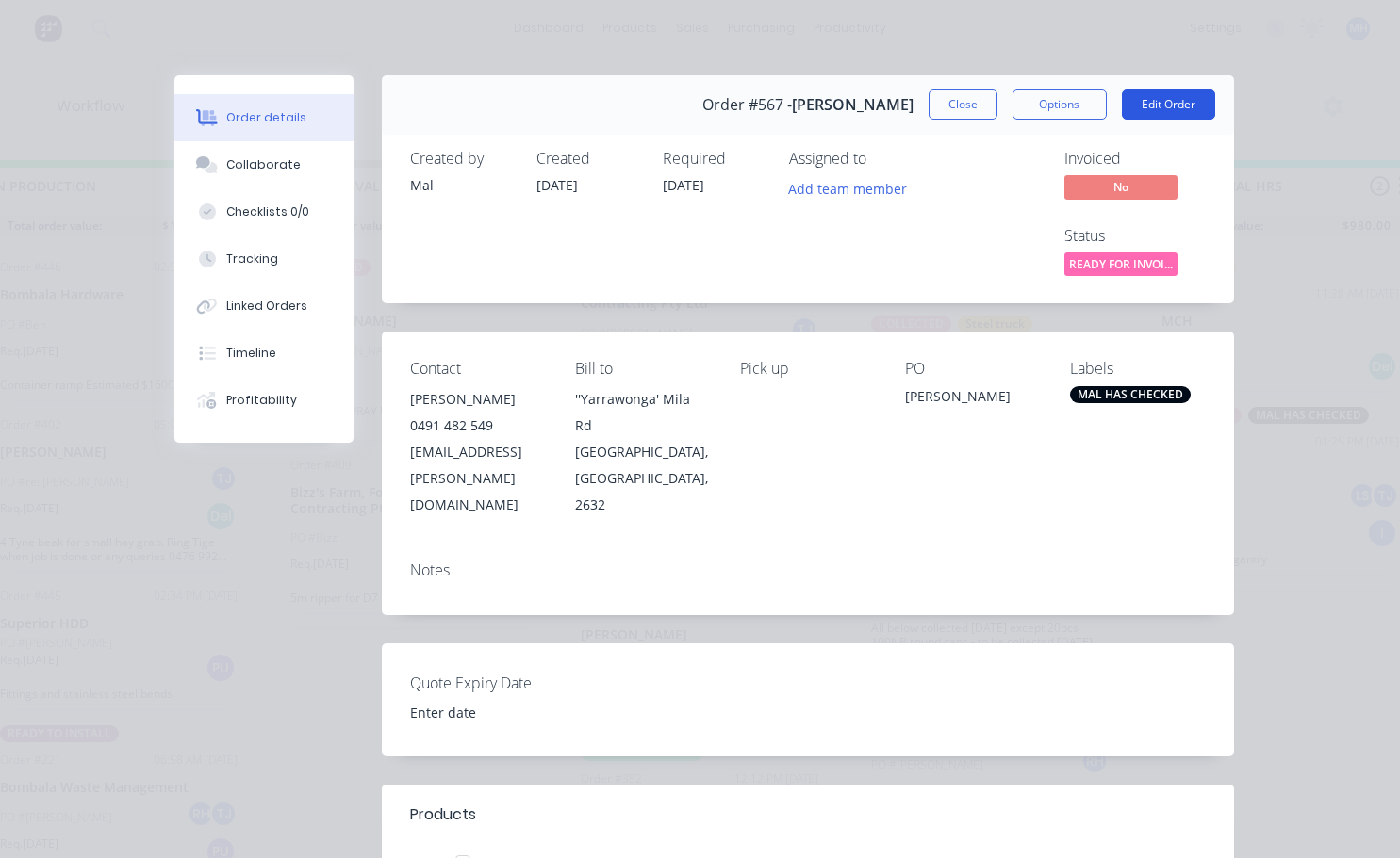
click at [1175, 105] on button "Edit Order" at bounding box center [1167, 105] width 93 height 30
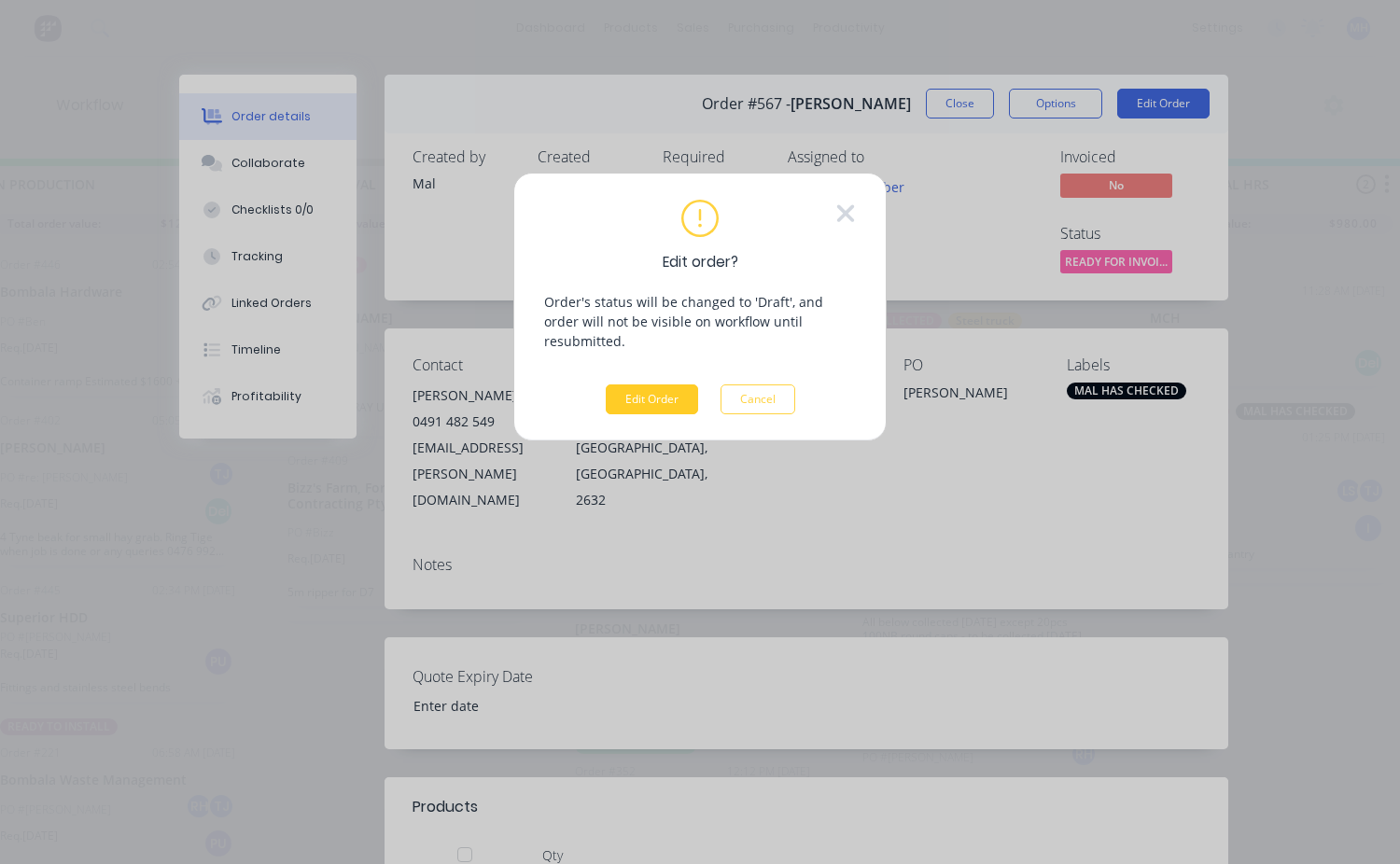
click at [641, 385] on button "Edit Order" at bounding box center [651, 400] width 92 height 30
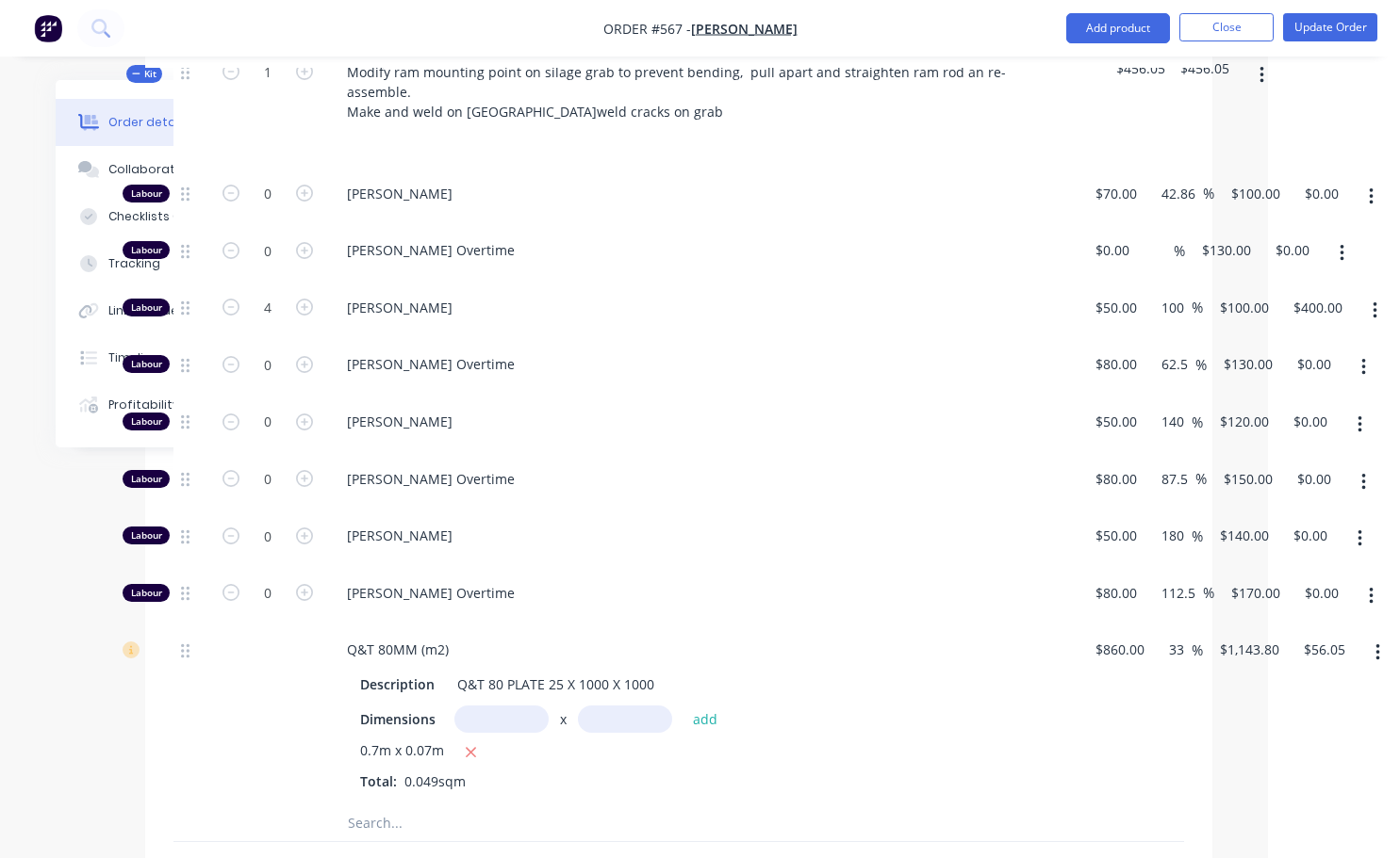
scroll to position [659, 118]
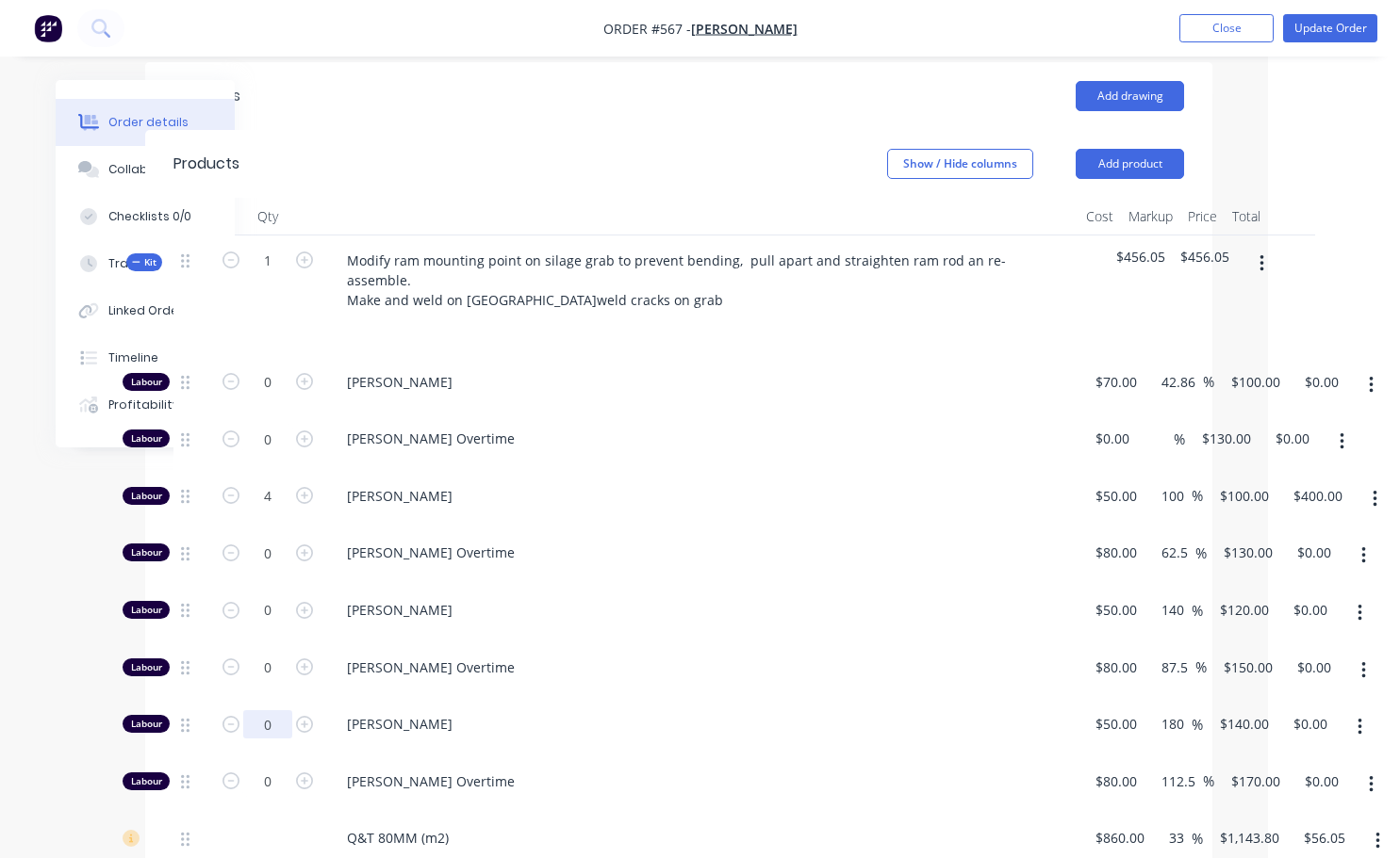
click at [270, 710] on input "0" at bounding box center [267, 724] width 49 height 28
type input "0.25"
type input "$35.00"
click at [801, 756] on div "[PERSON_NAME] Overtime" at bounding box center [700, 785] width 754 height 58
click at [1355, 32] on button "Update Order" at bounding box center [1330, 28] width 94 height 28
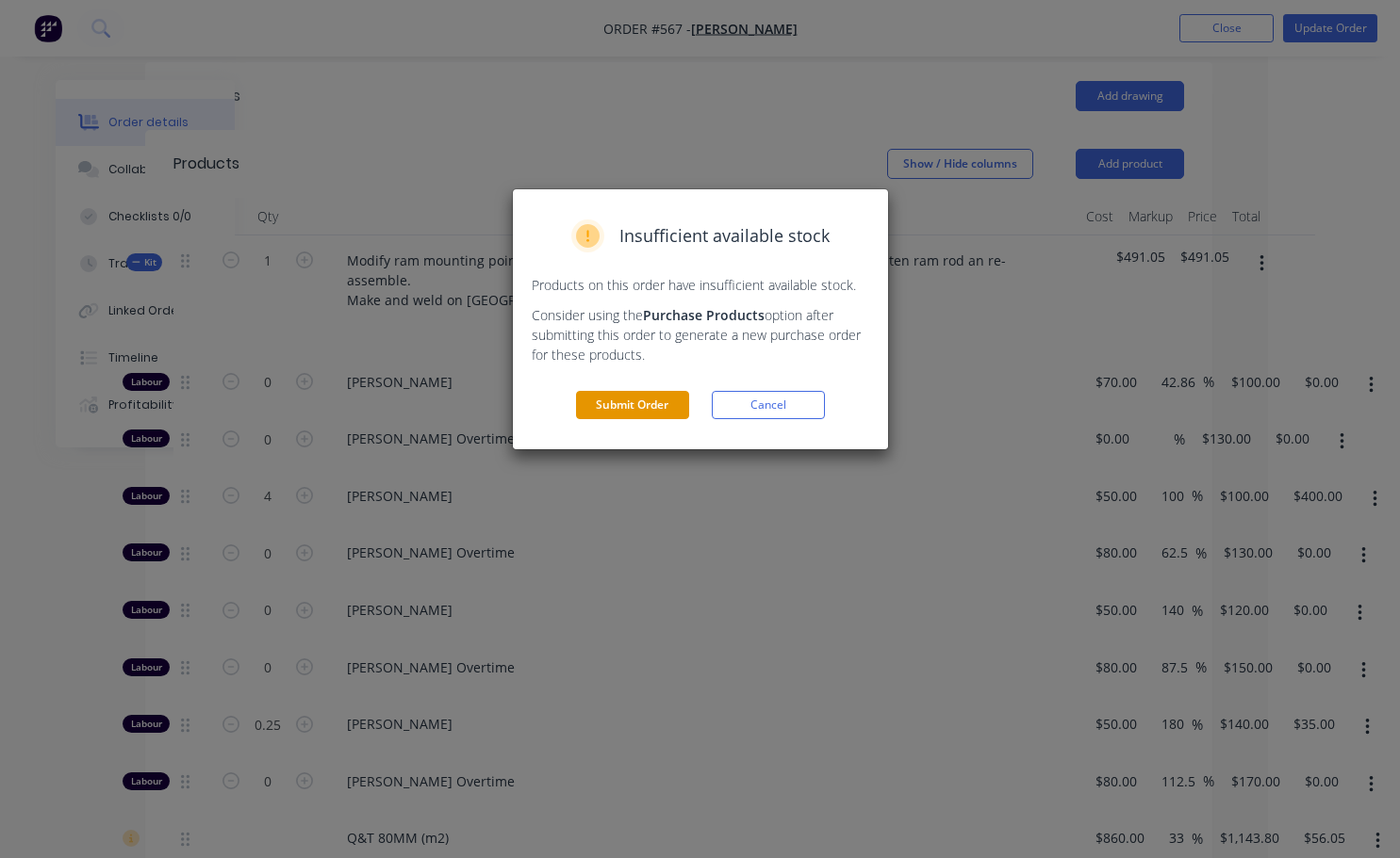
click at [668, 407] on button "Submit Order" at bounding box center [632, 405] width 113 height 28
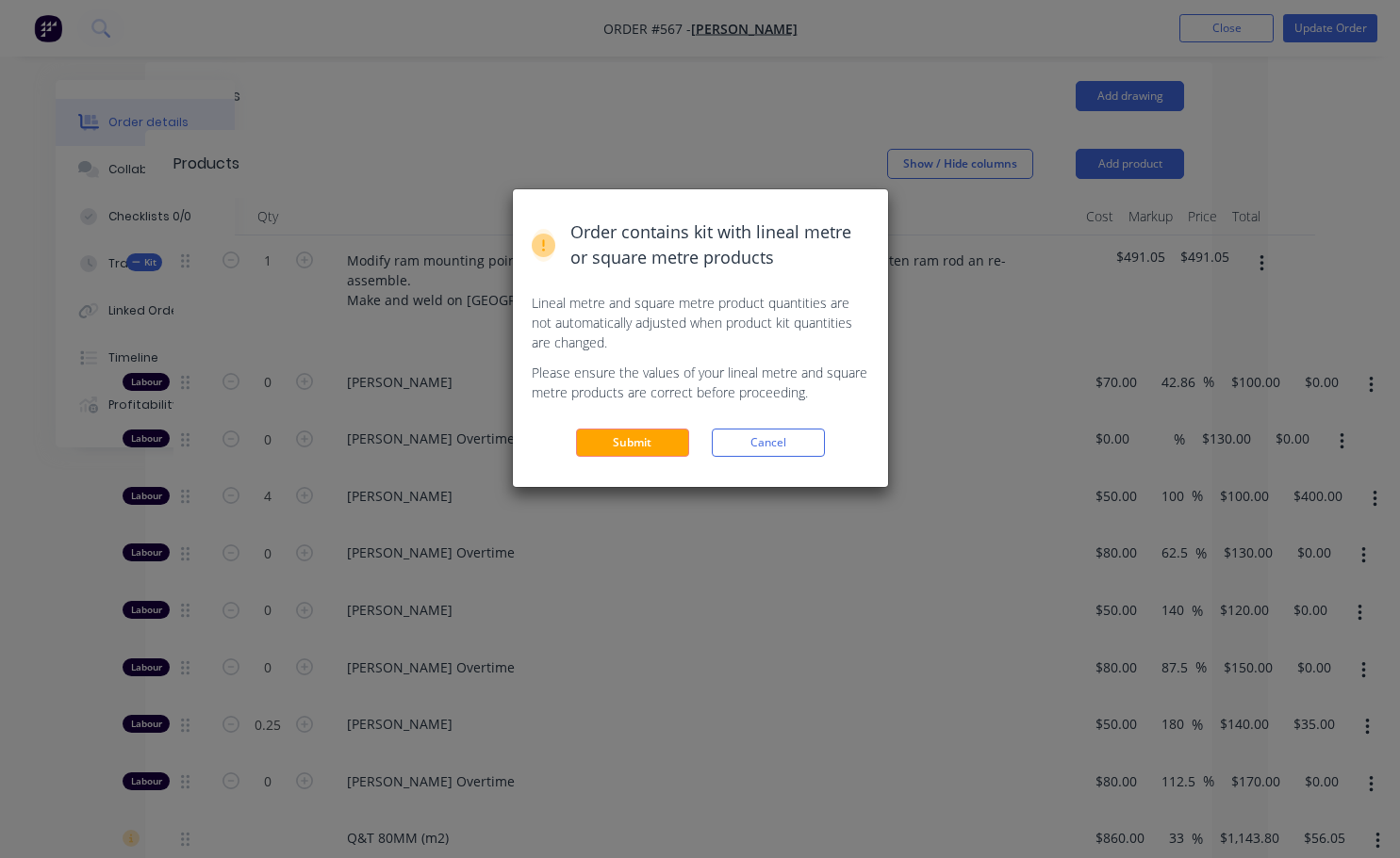
click at [662, 434] on button "Submit" at bounding box center [632, 442] width 113 height 28
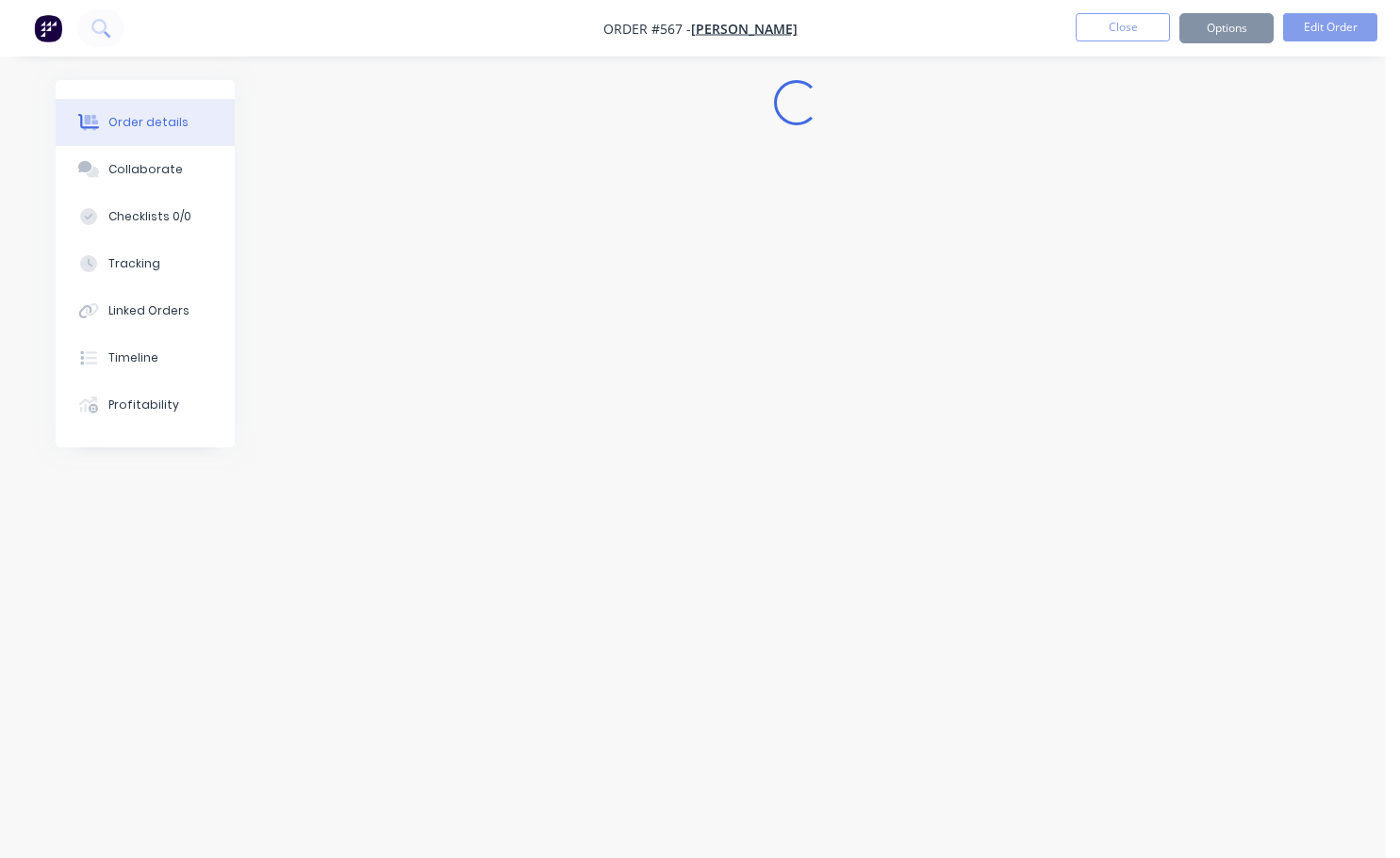
scroll to position [0, 0]
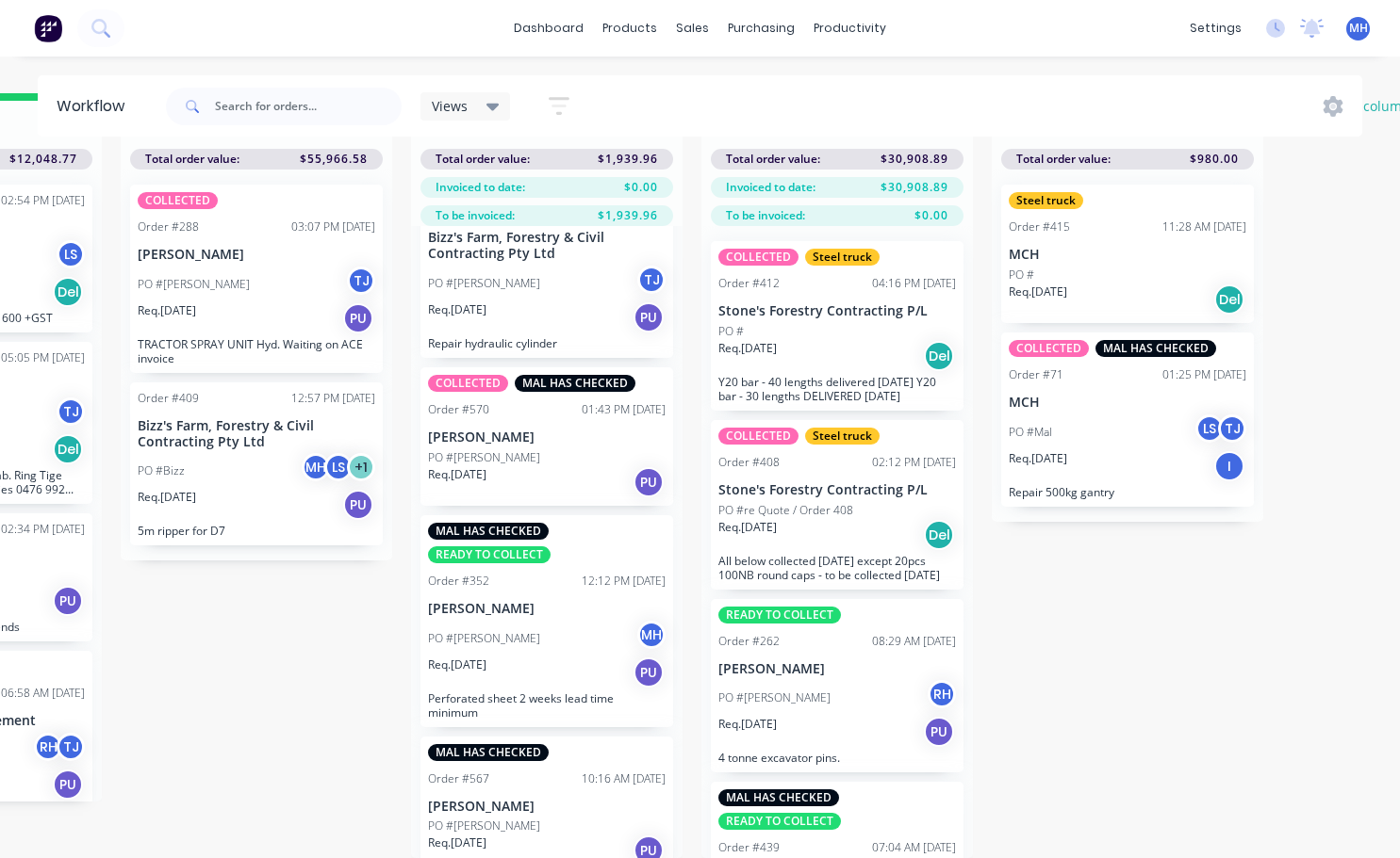
scroll to position [609, 0]
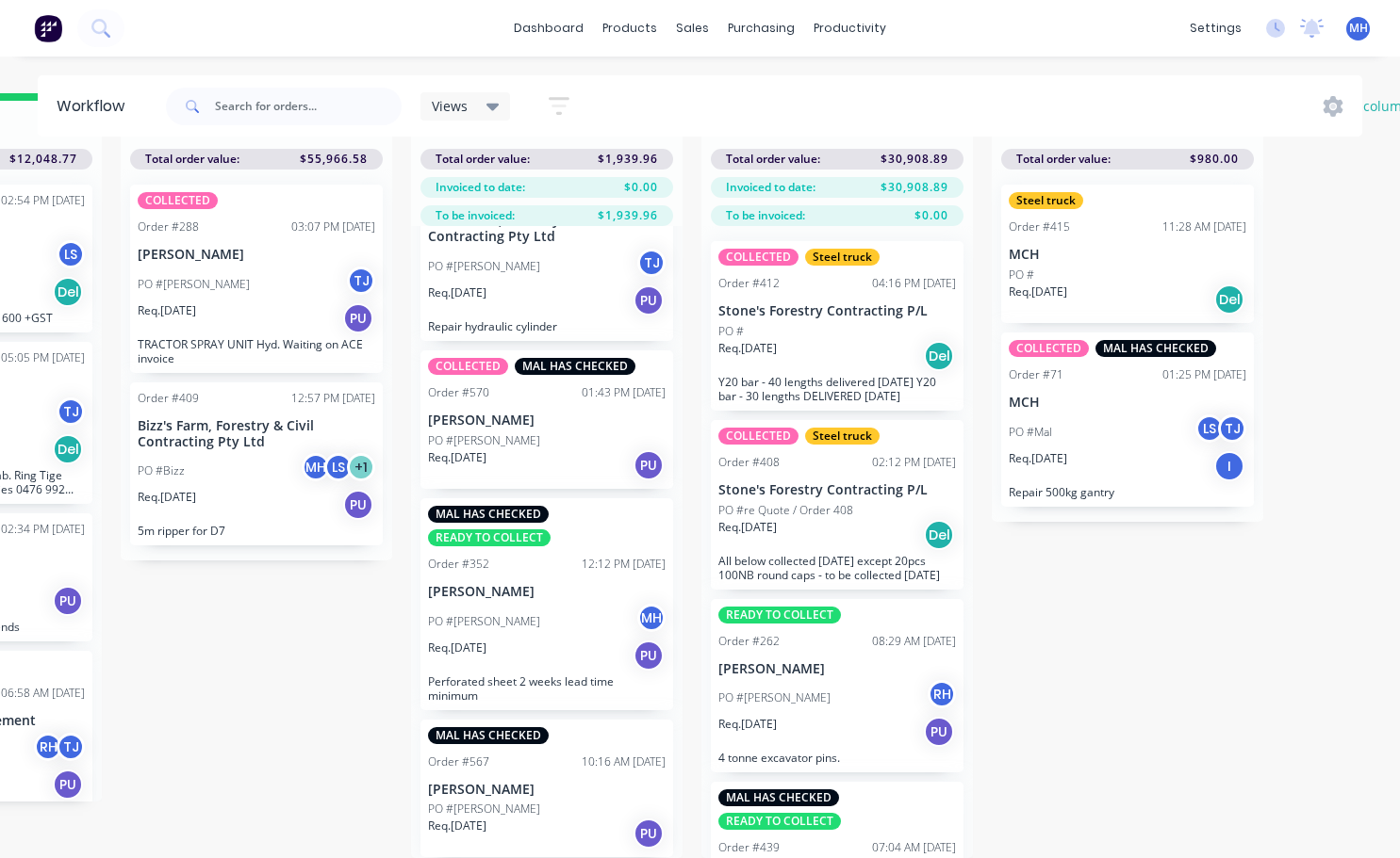
click at [549, 755] on div "Order #567 10:16 AM [DATE]" at bounding box center [547, 762] width 238 height 17
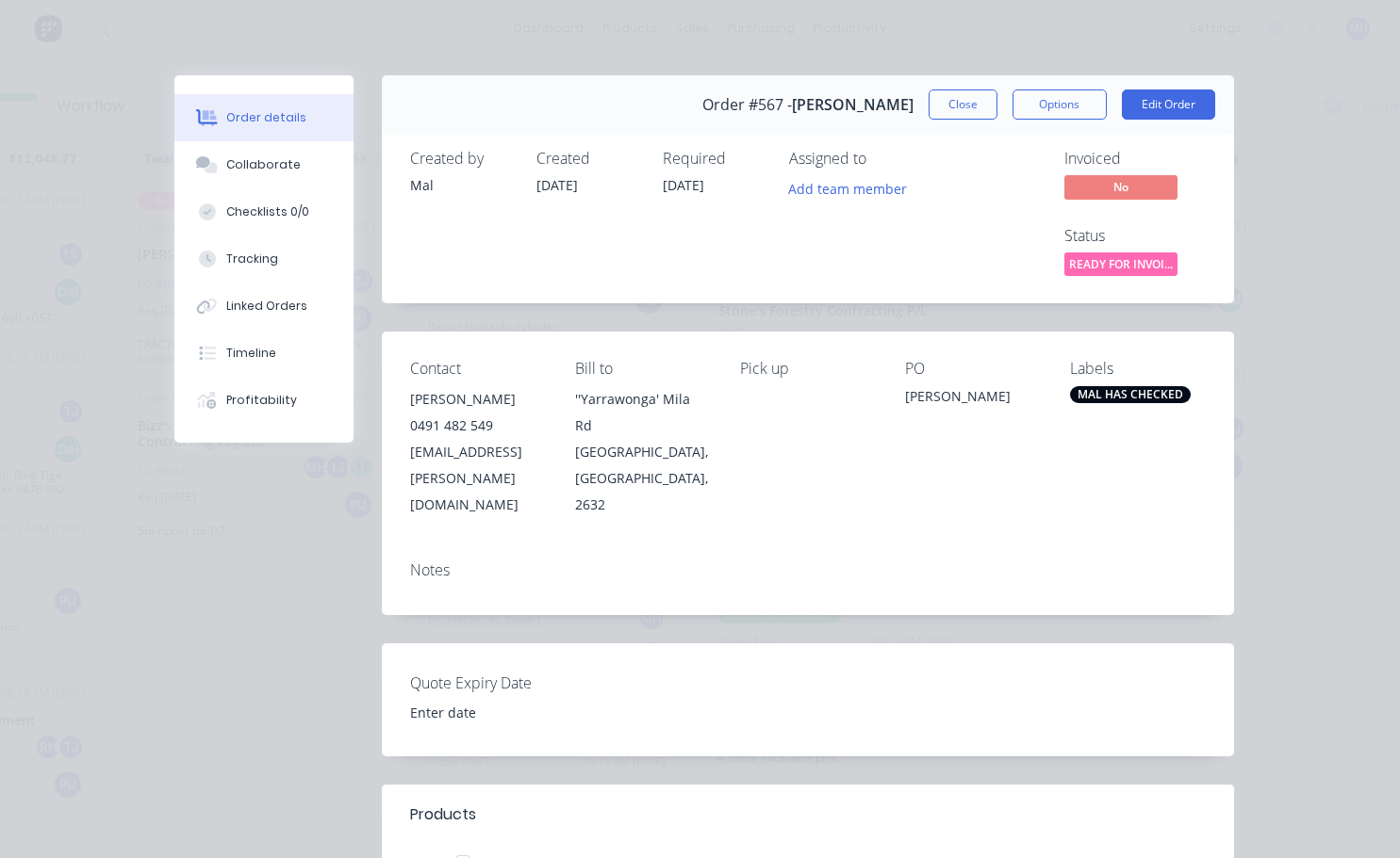
click at [1109, 398] on div "MAL HAS CHECKED" at bounding box center [1130, 395] width 121 height 17
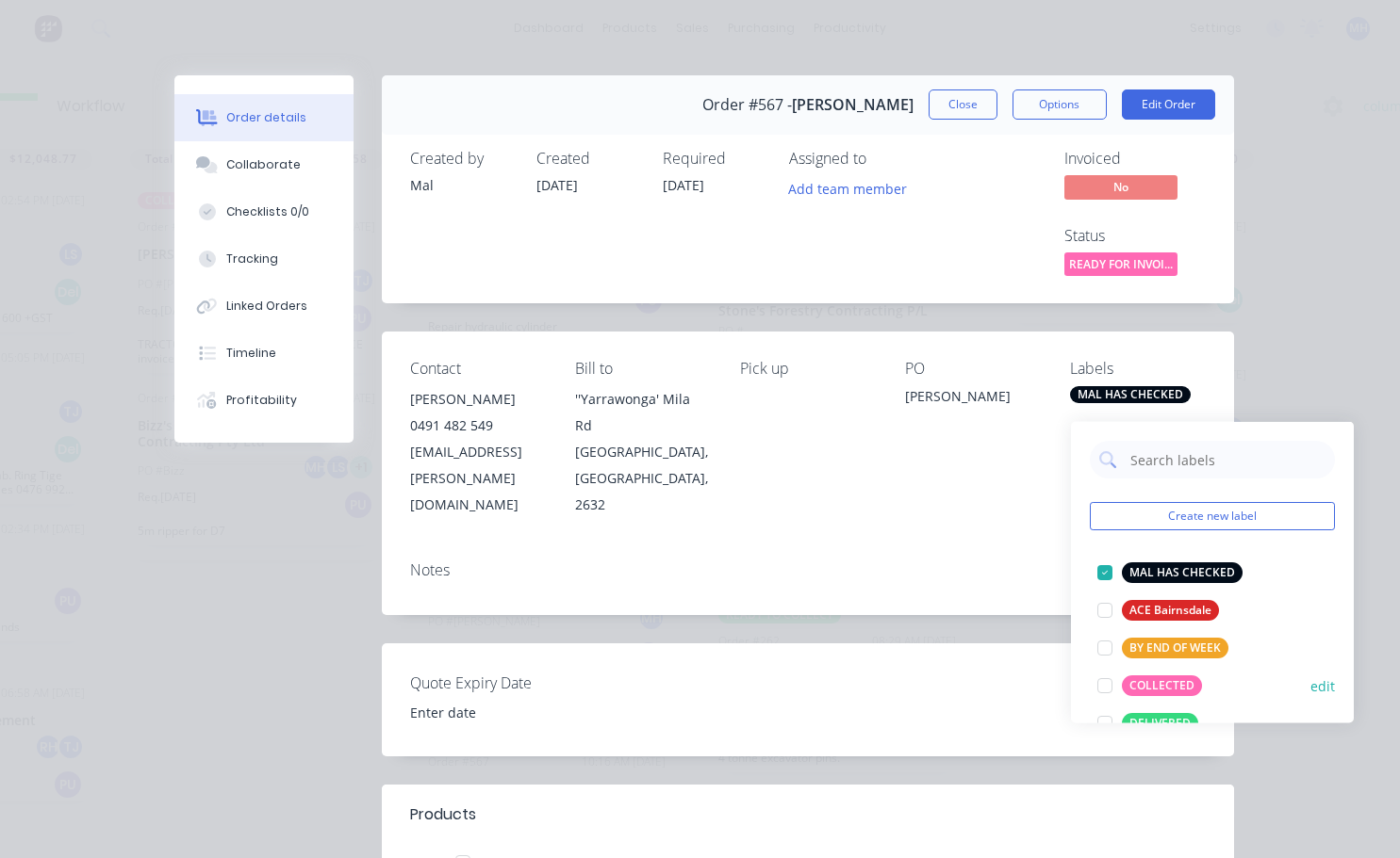
scroll to position [94, 0]
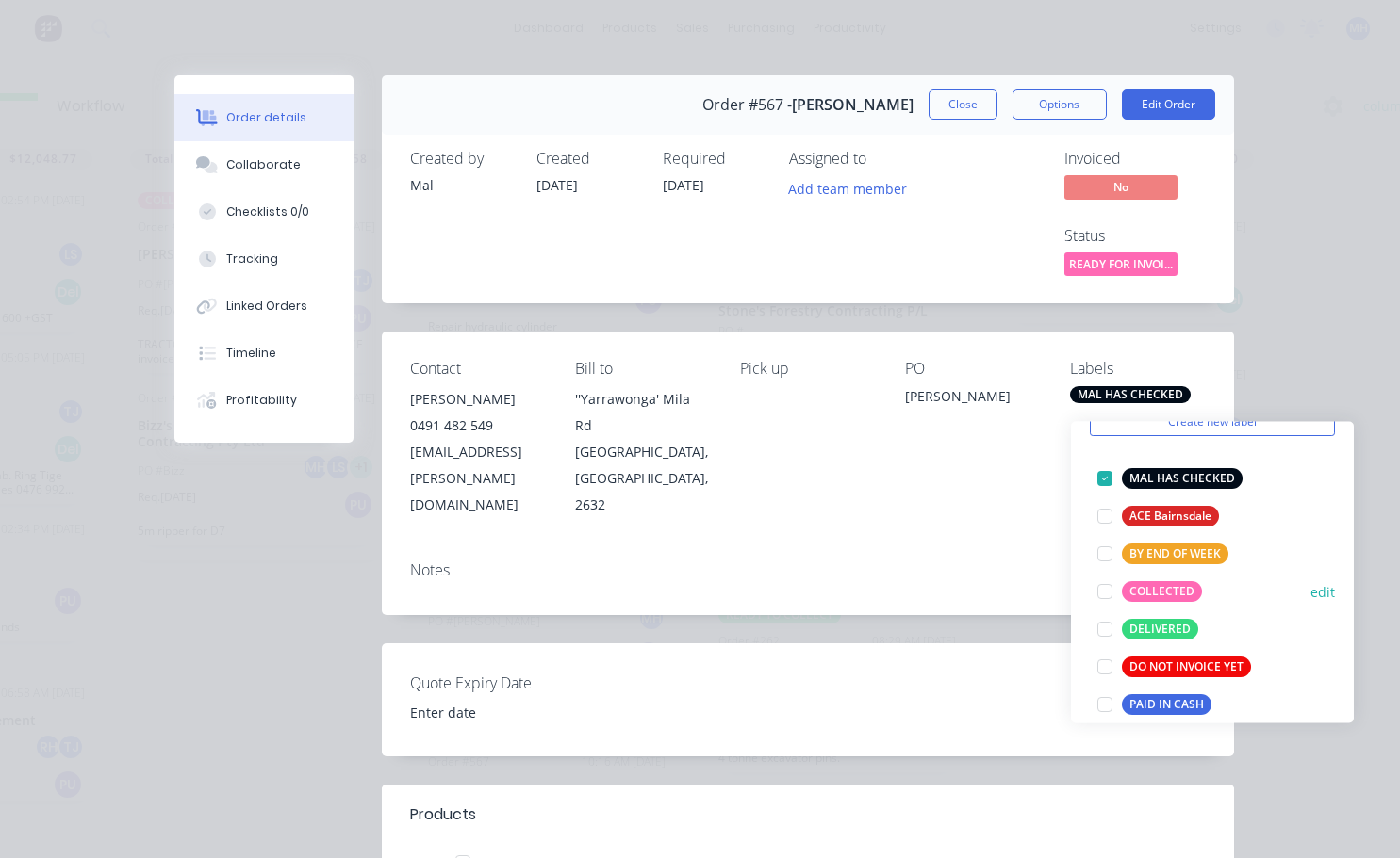
click at [1104, 576] on div at bounding box center [1105, 591] width 38 height 38
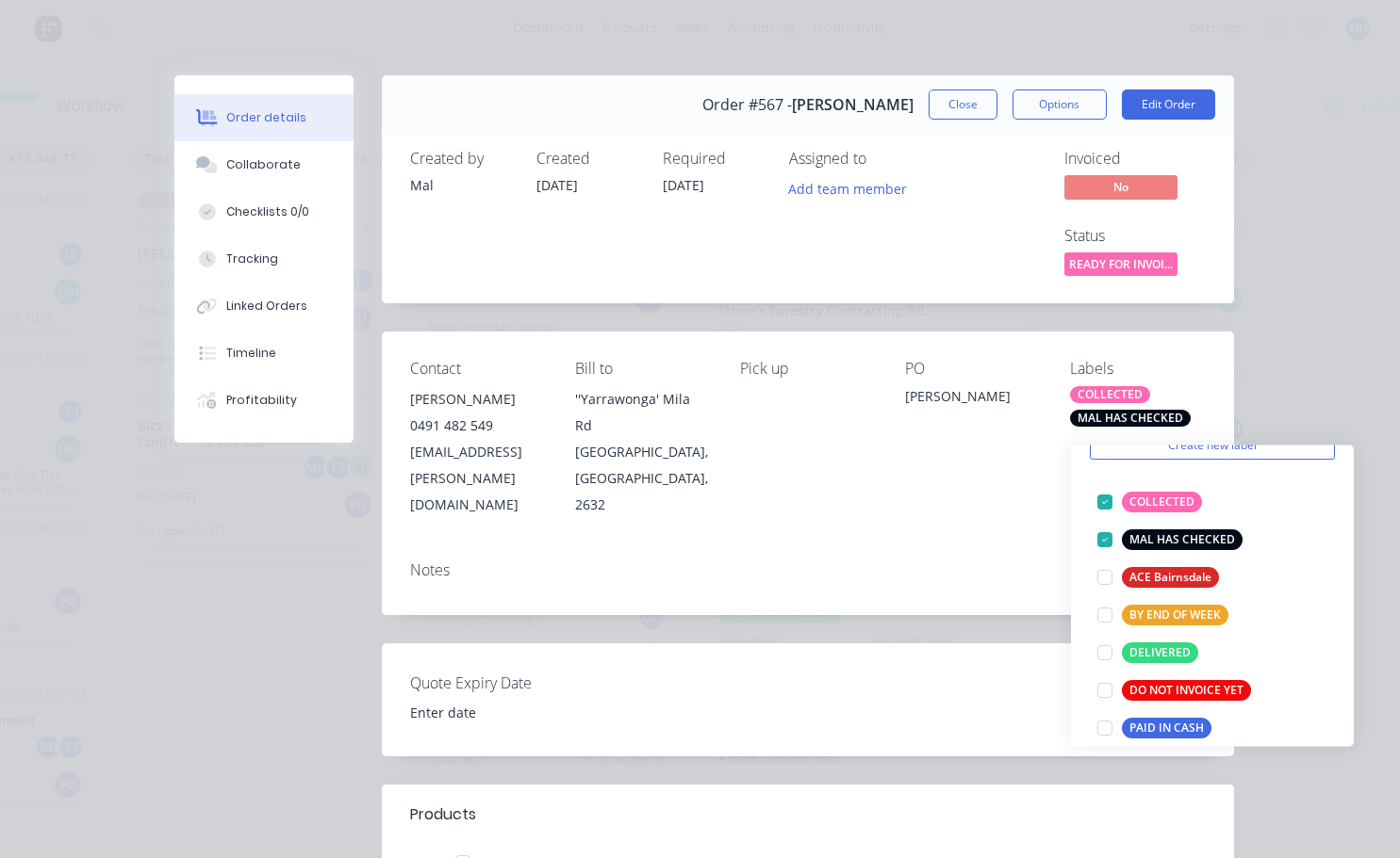
click at [1020, 561] on div "Notes" at bounding box center [807, 570] width 795 height 18
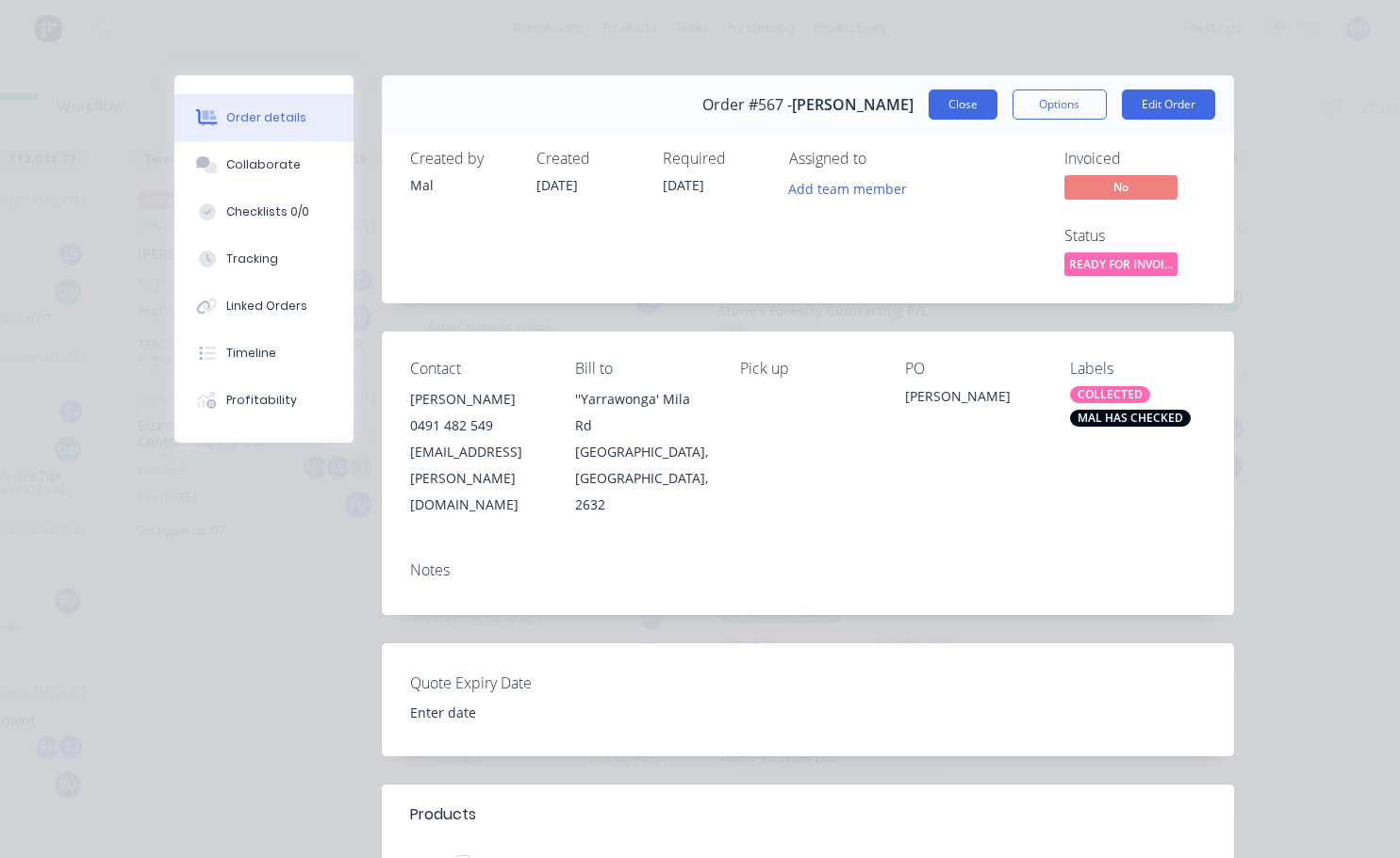
click at [963, 114] on button "Close" at bounding box center [962, 105] width 69 height 30
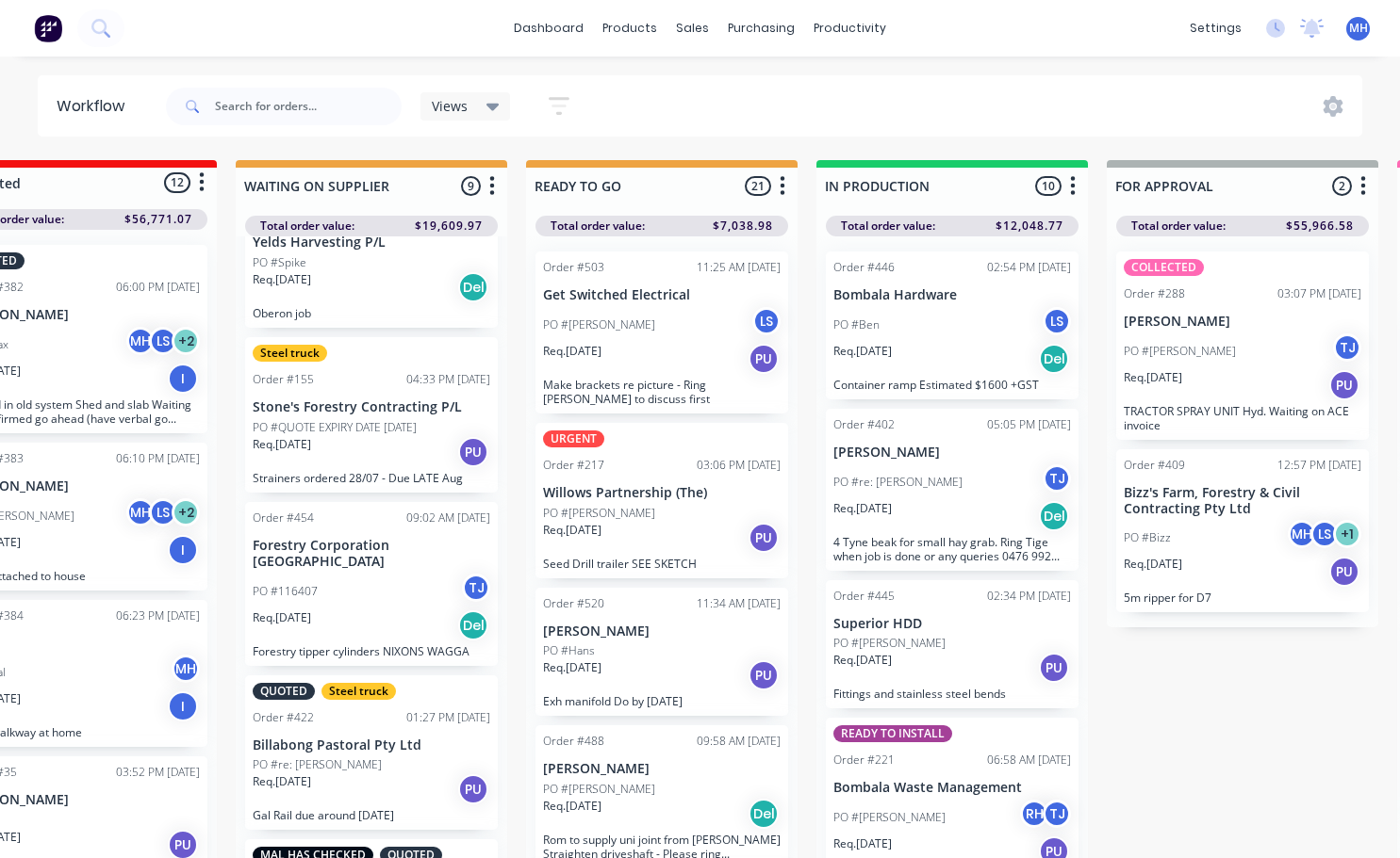
scroll to position [0, 385]
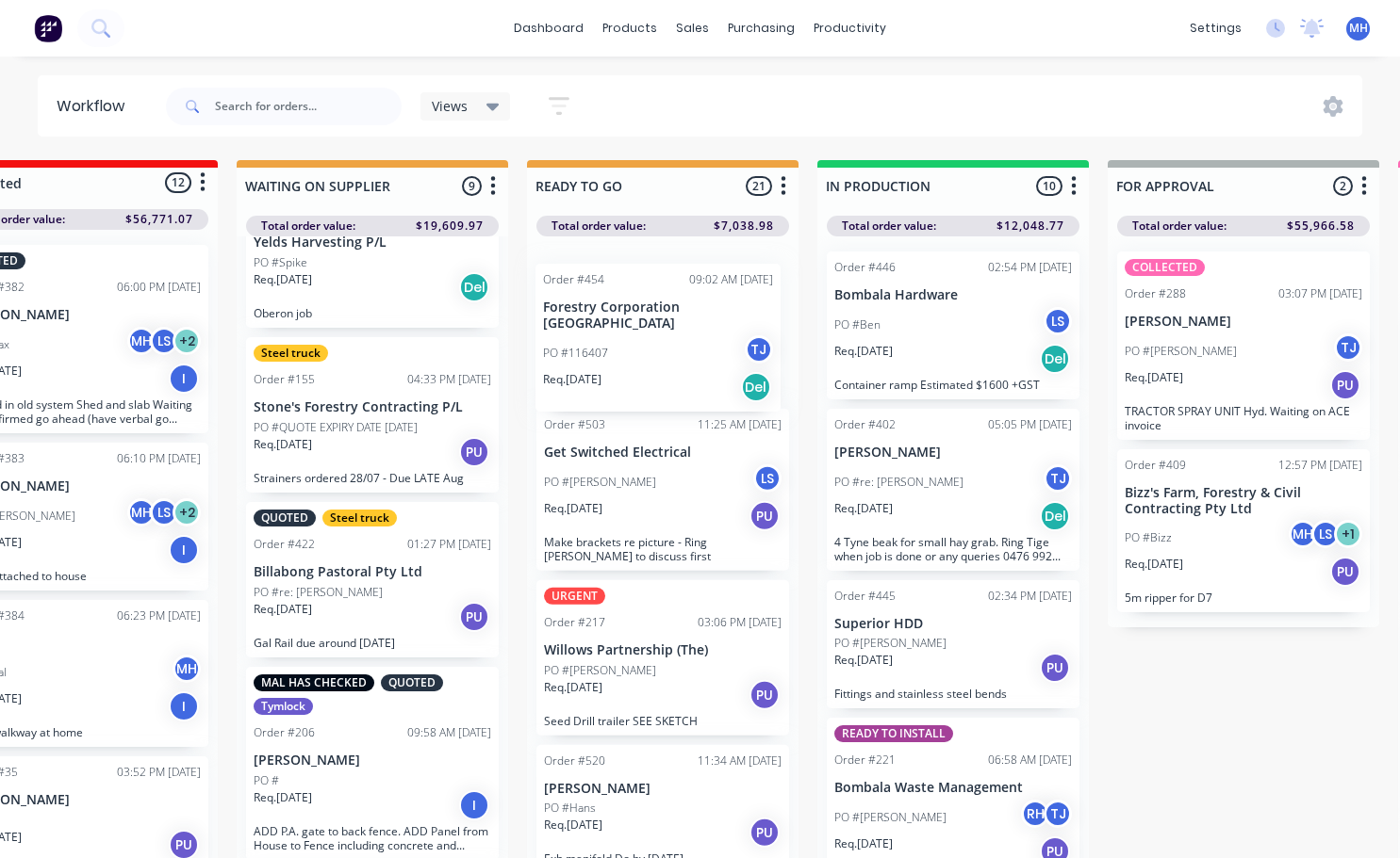
drag, startPoint x: 328, startPoint y: 601, endPoint x: 627, endPoint y: 340, distance: 396.9
click at [628, 343] on div "QUOTES TO DO 2 Status colour #273444 hex #273444 Save Cancel Notifications Emai…" at bounding box center [1173, 542] width 3144 height 765
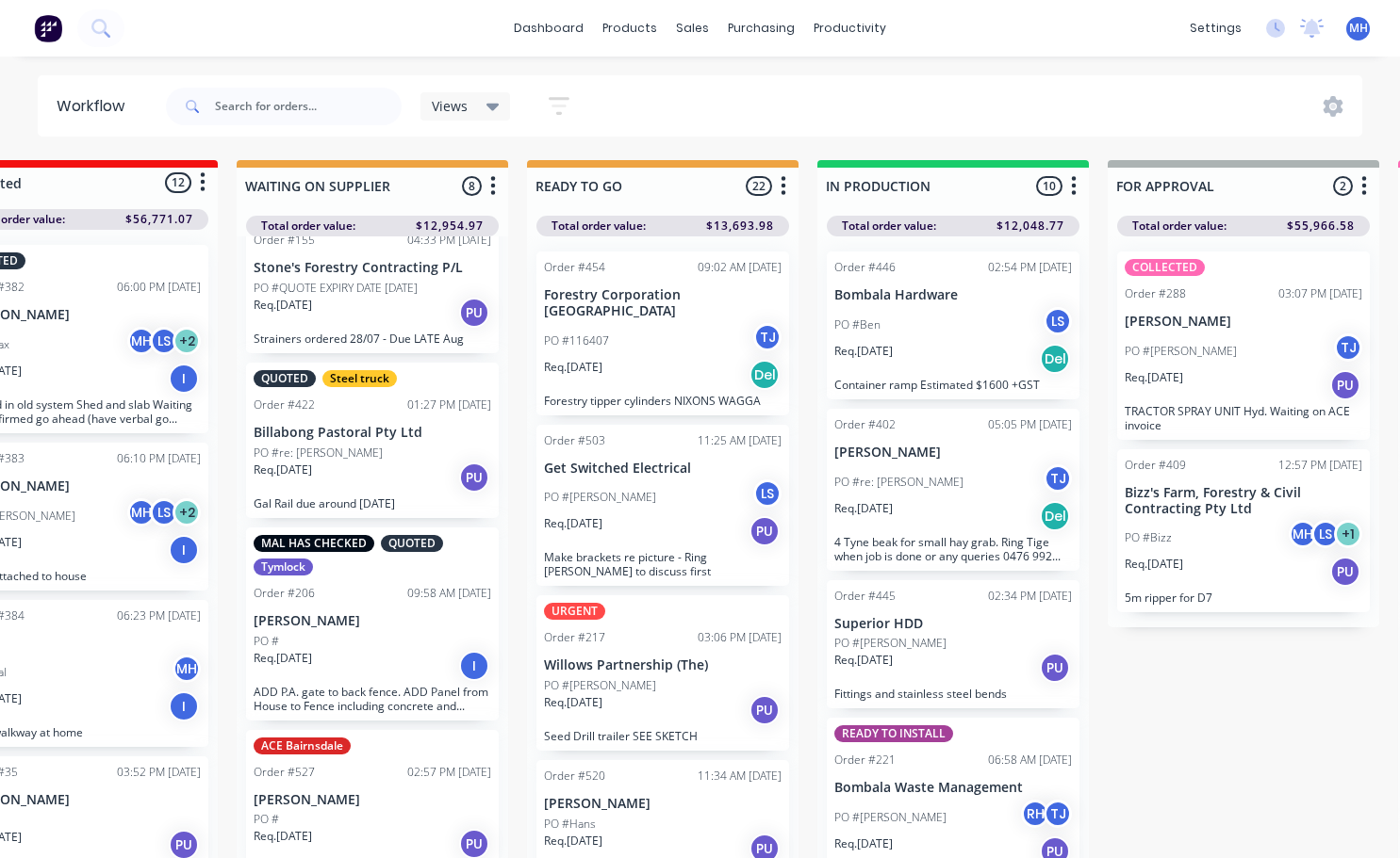
scroll to position [81, 385]
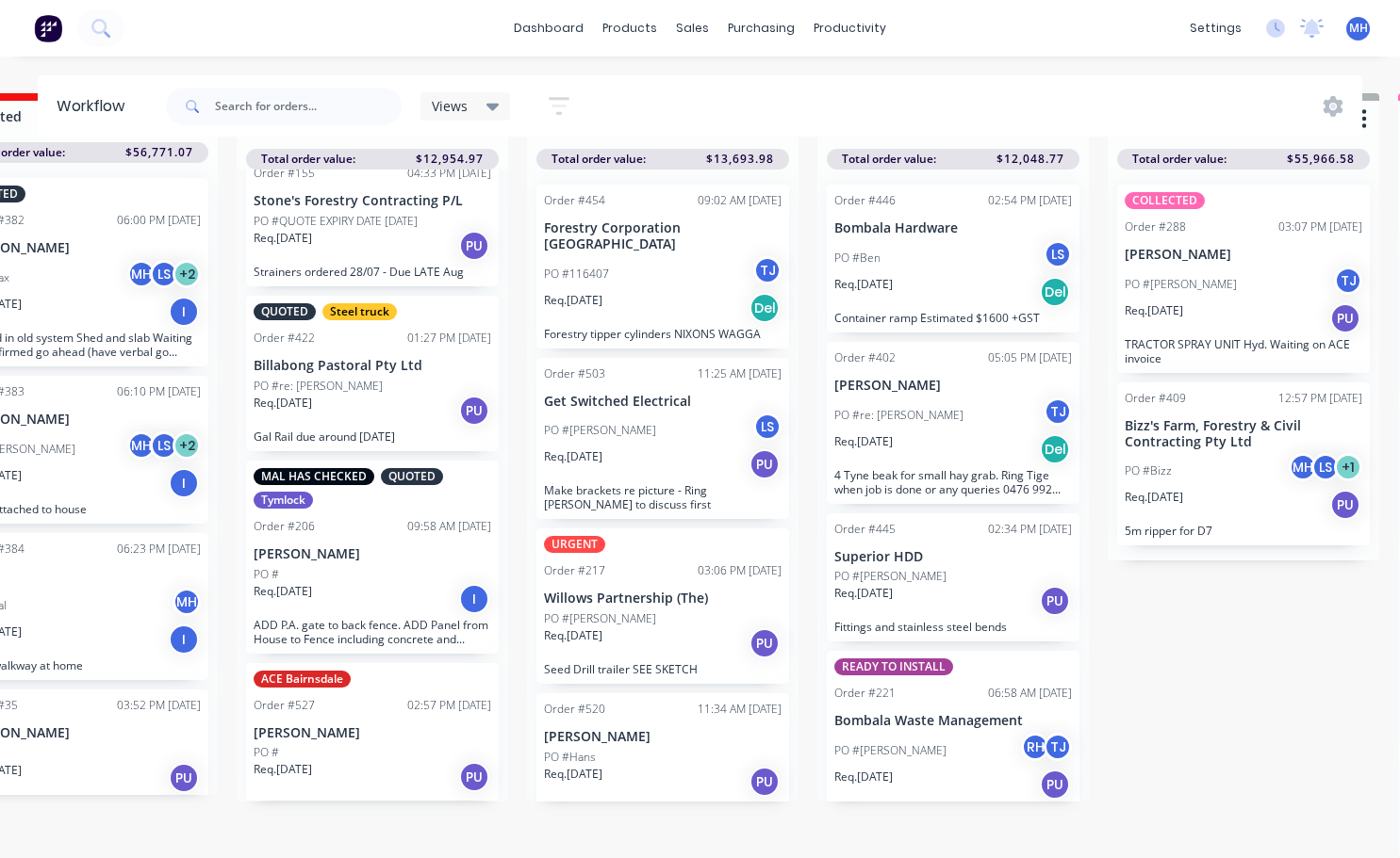
click at [362, 744] on div "PO #" at bounding box center [373, 752] width 238 height 17
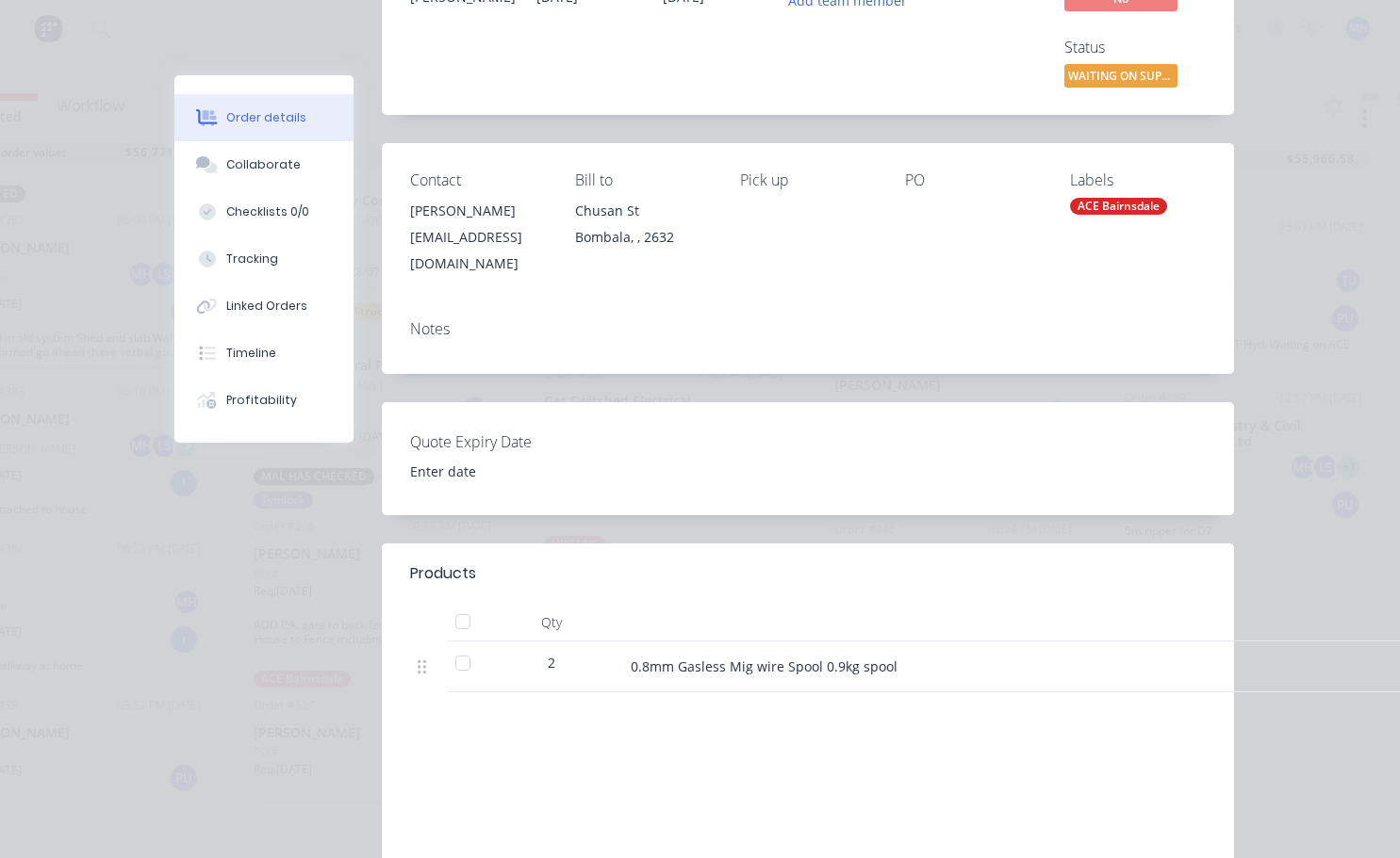
scroll to position [0, 0]
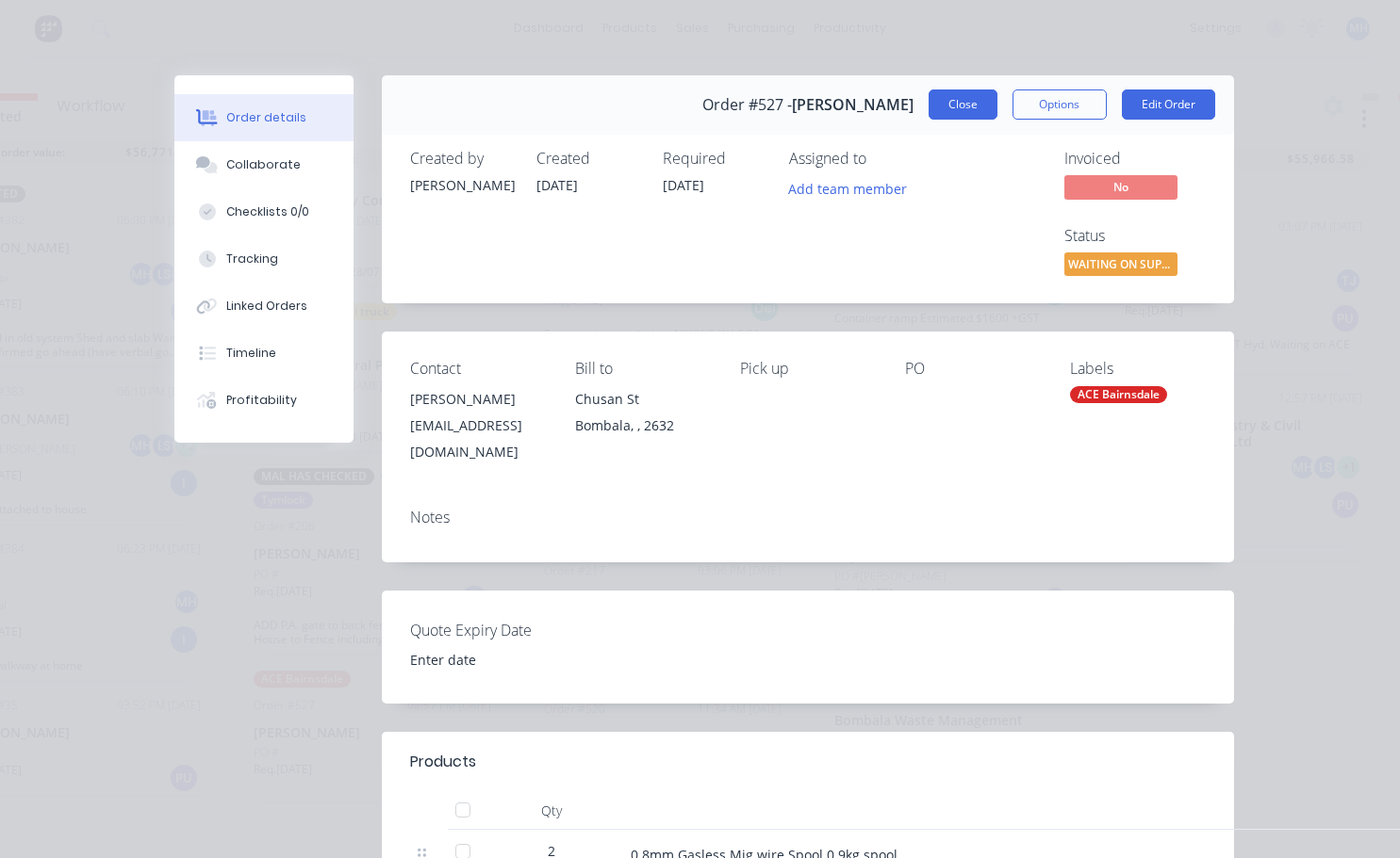
click at [968, 96] on button "Close" at bounding box center [962, 105] width 69 height 30
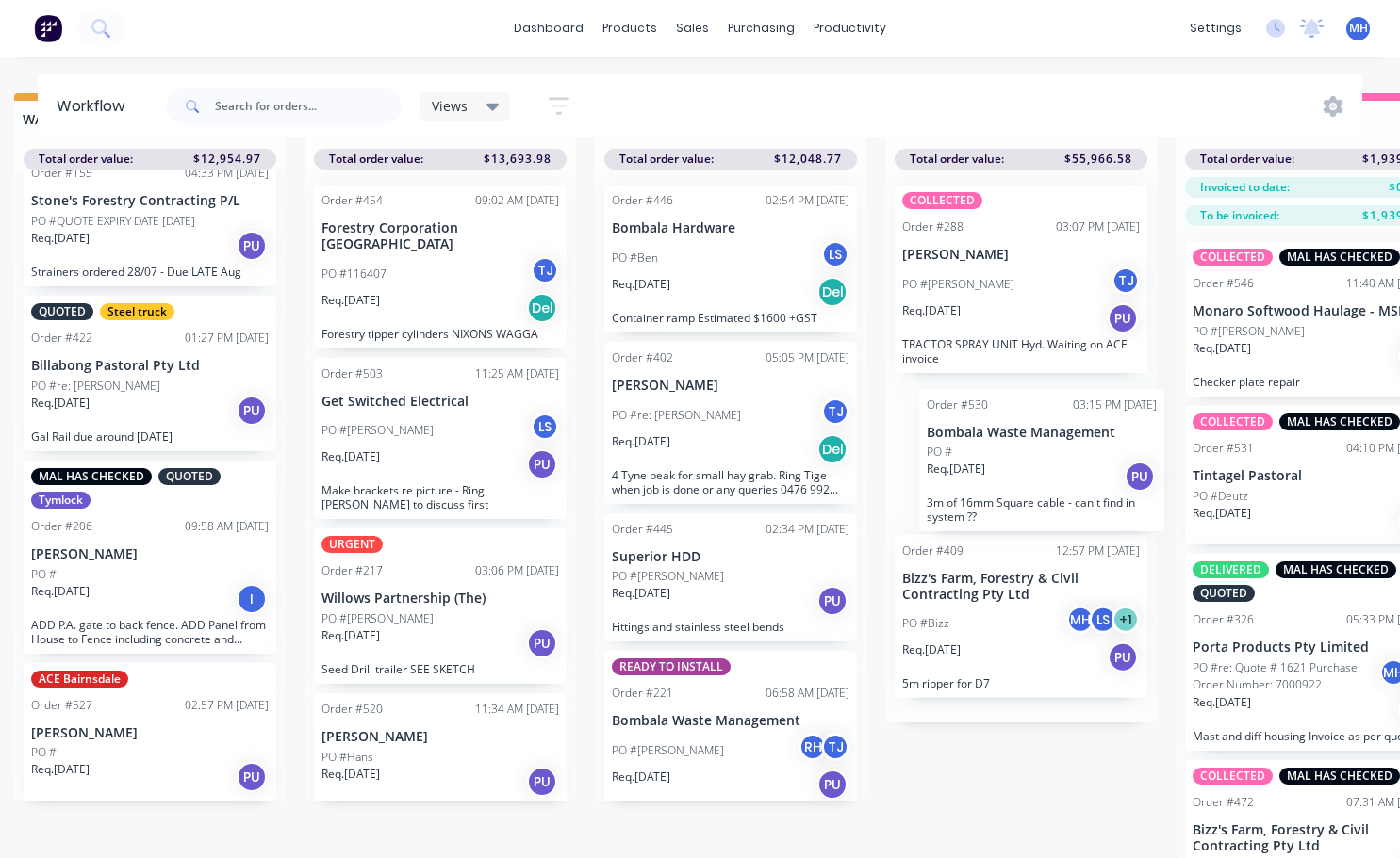
scroll to position [78, 610]
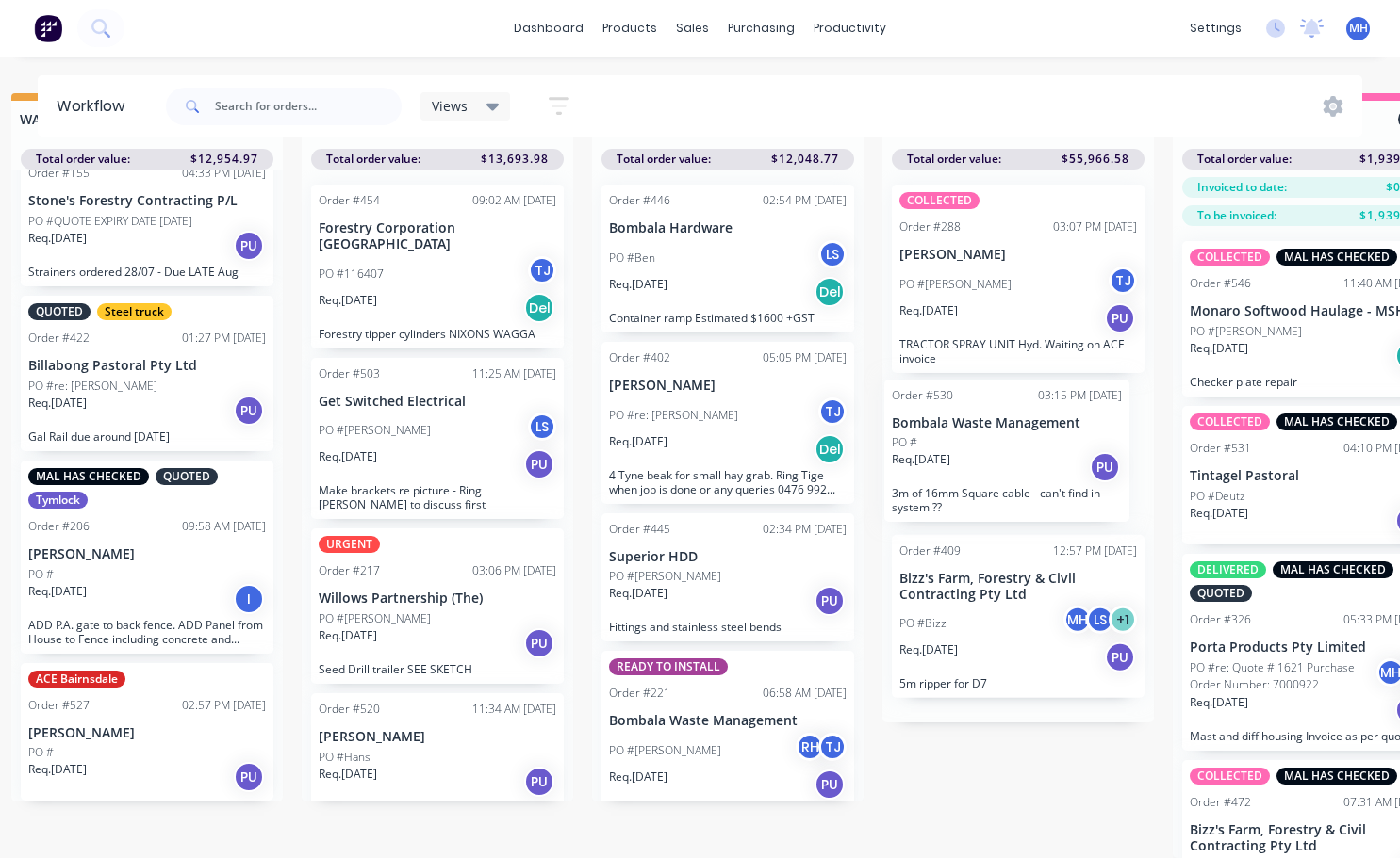
drag, startPoint x: 300, startPoint y: 687, endPoint x: 985, endPoint y: 466, distance: 719.8
click at [985, 466] on div "QUOTES TO DO 2 Status colour #273444 hex #273444 Save Cancel Notifications Emai…" at bounding box center [948, 475] width 3144 height 765
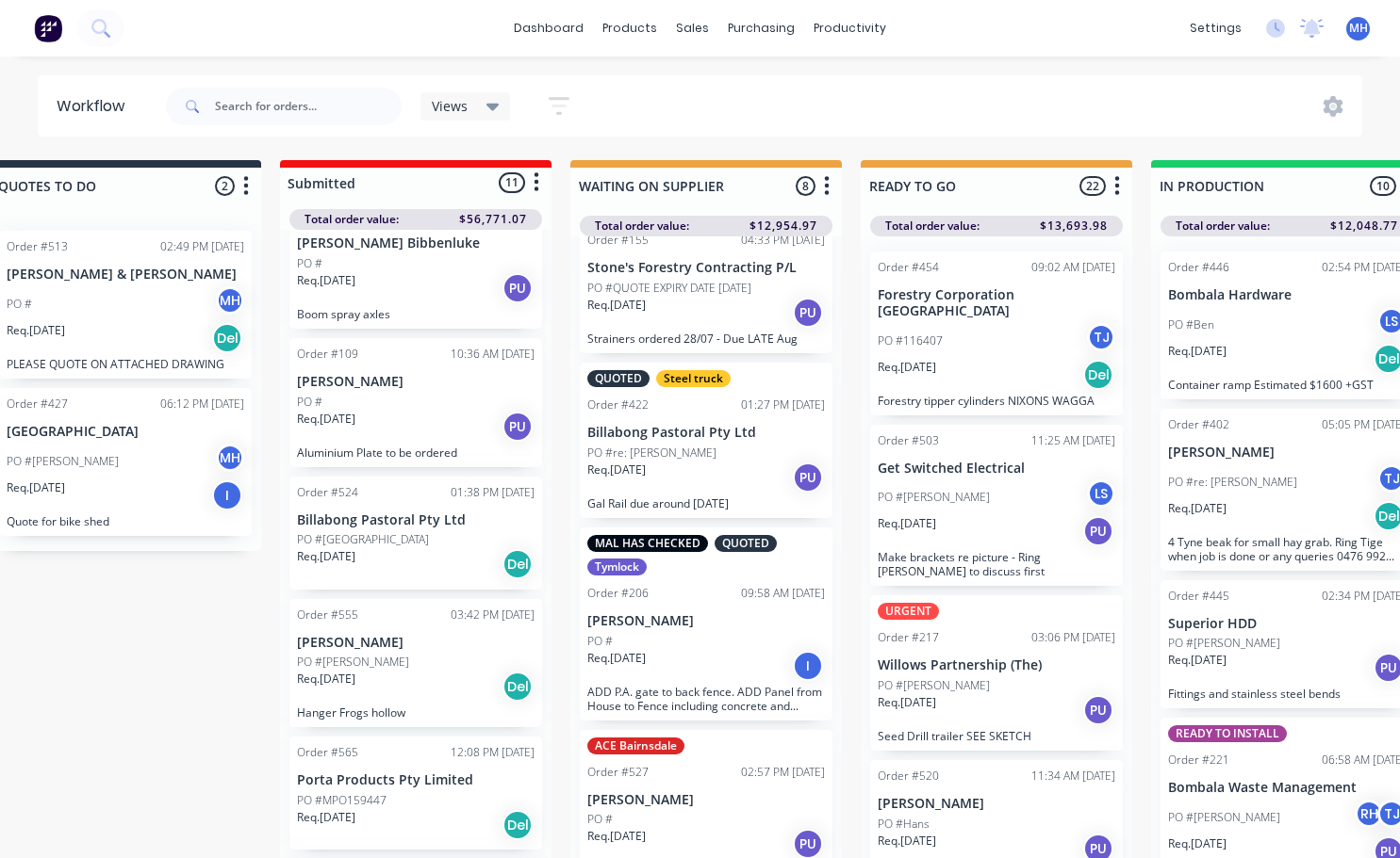
scroll to position [0, 15]
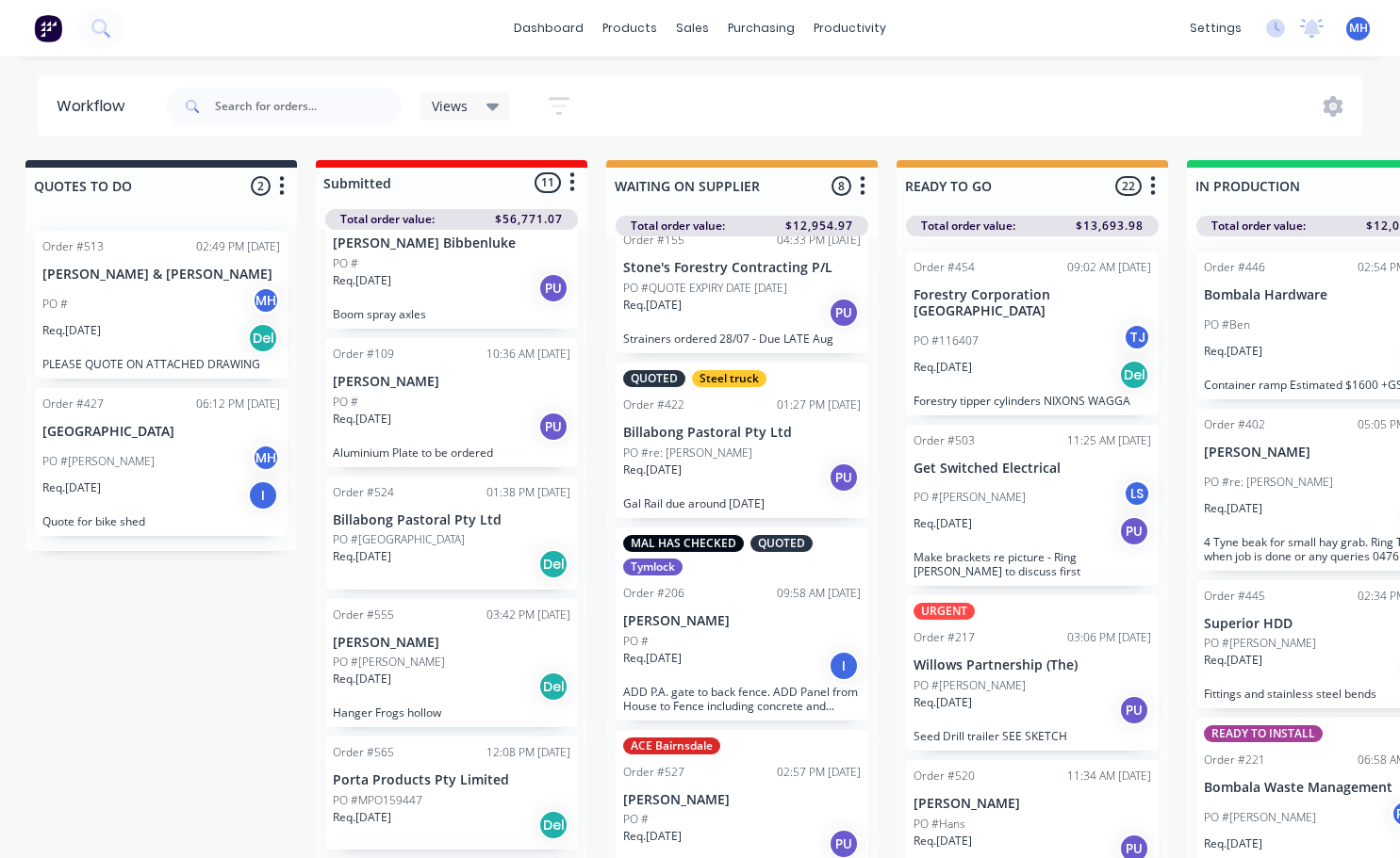
click at [410, 671] on div "Req. [DATE] Del" at bounding box center [452, 687] width 238 height 32
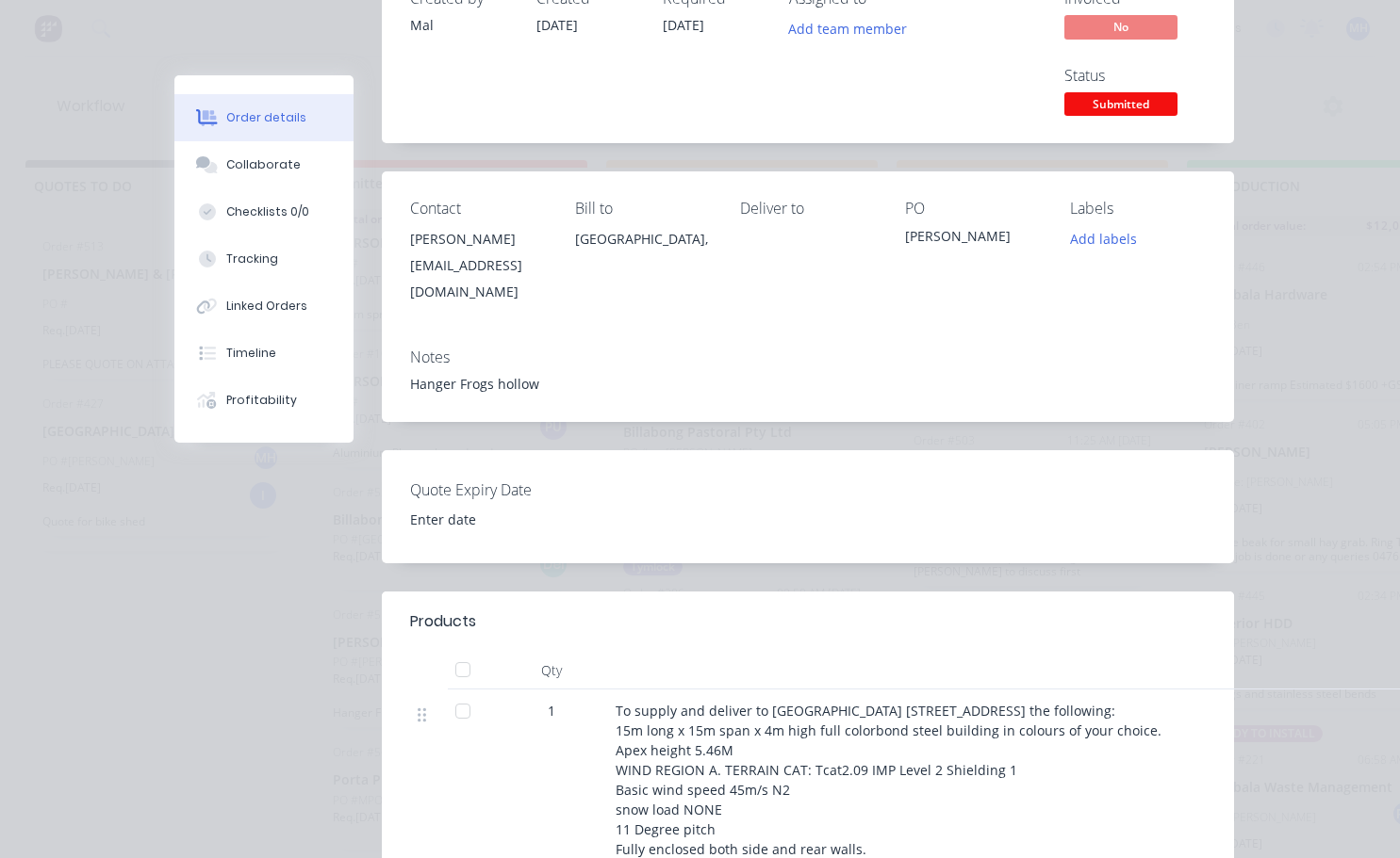
scroll to position [94, 0]
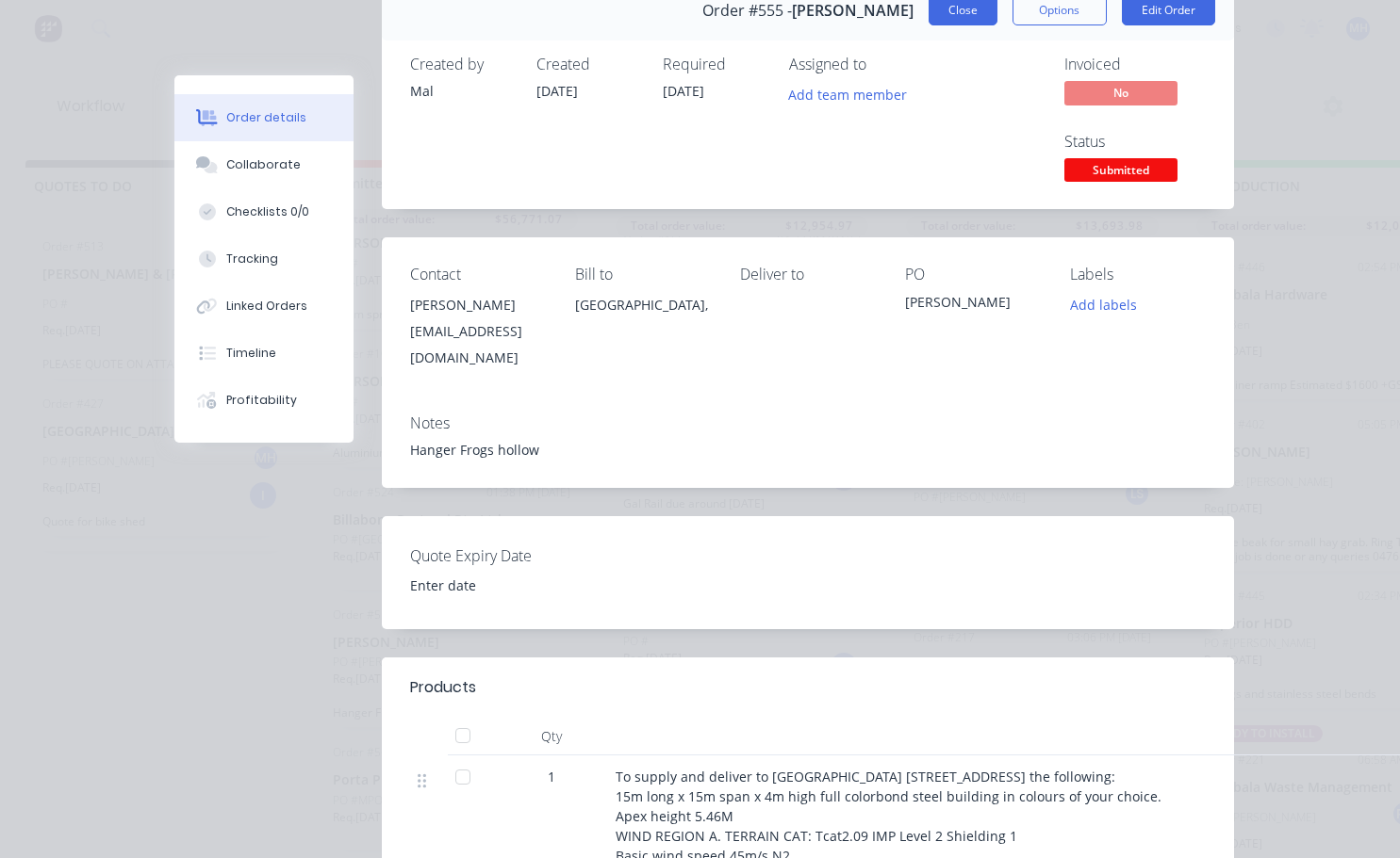
click at [958, 17] on button "Close" at bounding box center [962, 10] width 69 height 30
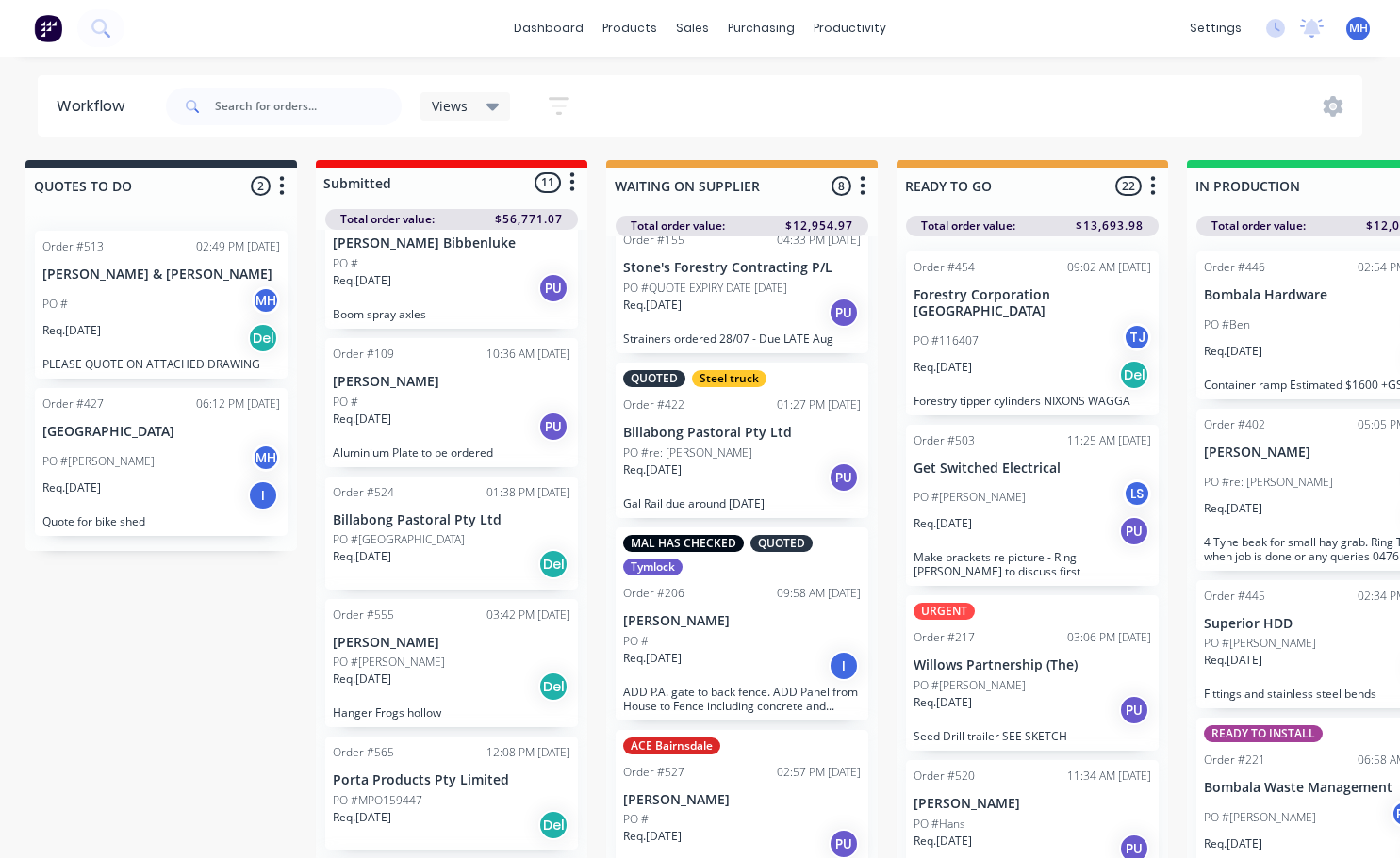
click at [464, 790] on div "Order #565 12:08 PM [DATE] Porta Products Pty Limited PO #MPO159447 Req. [DATE]…" at bounding box center [451, 793] width 253 height 113
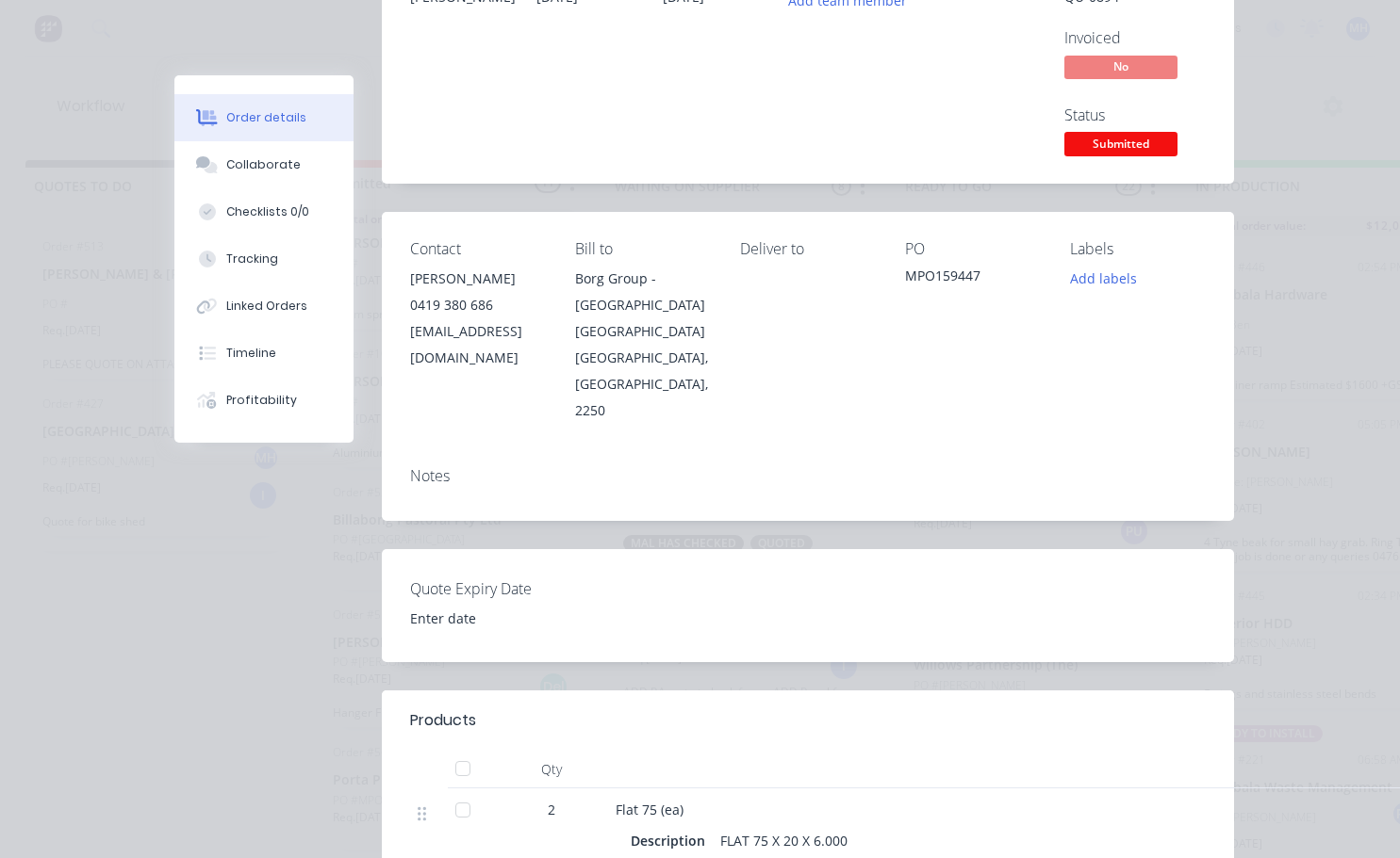
scroll to position [0, 0]
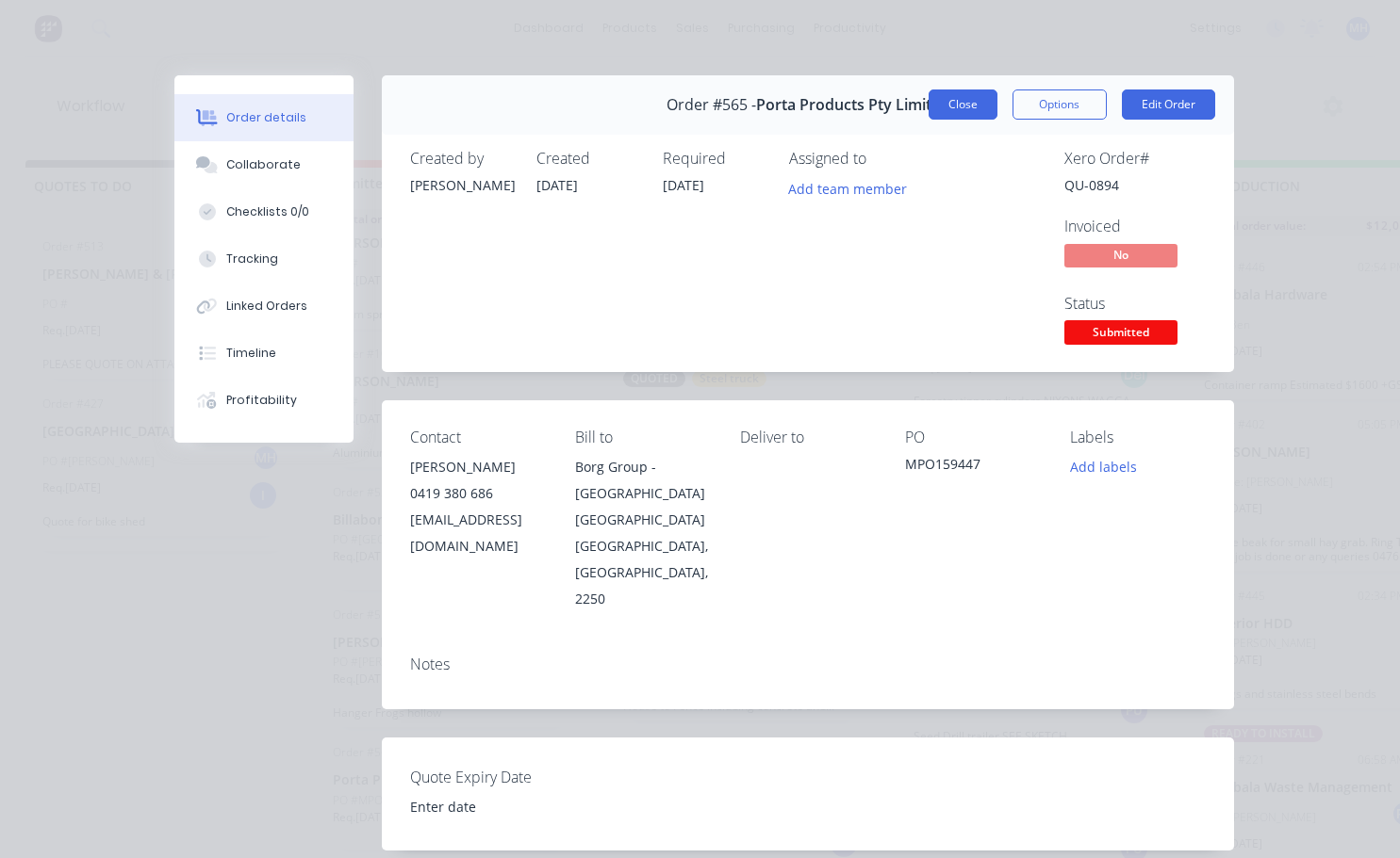
click at [963, 104] on button "Close" at bounding box center [962, 105] width 69 height 30
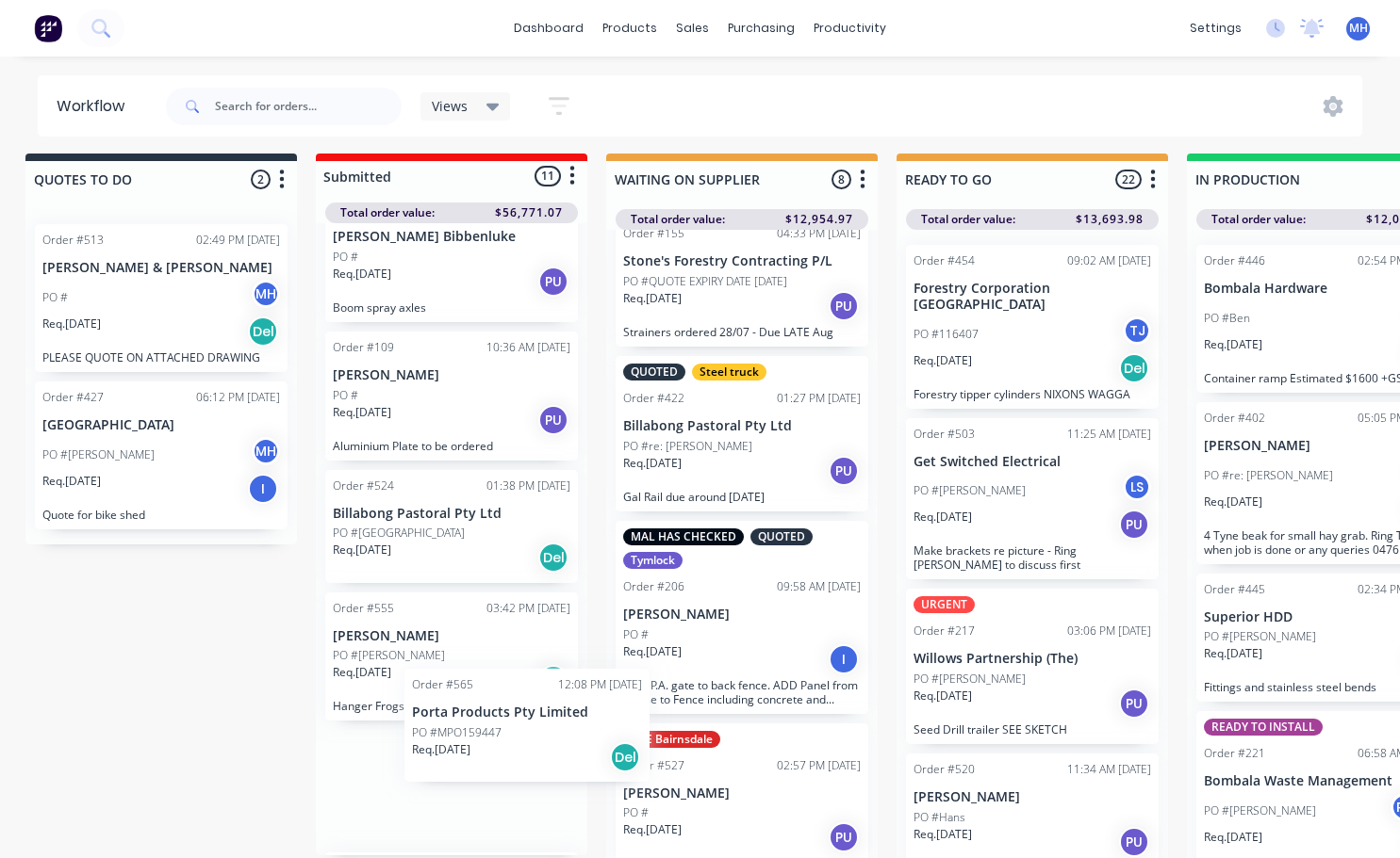
scroll to position [12, 15]
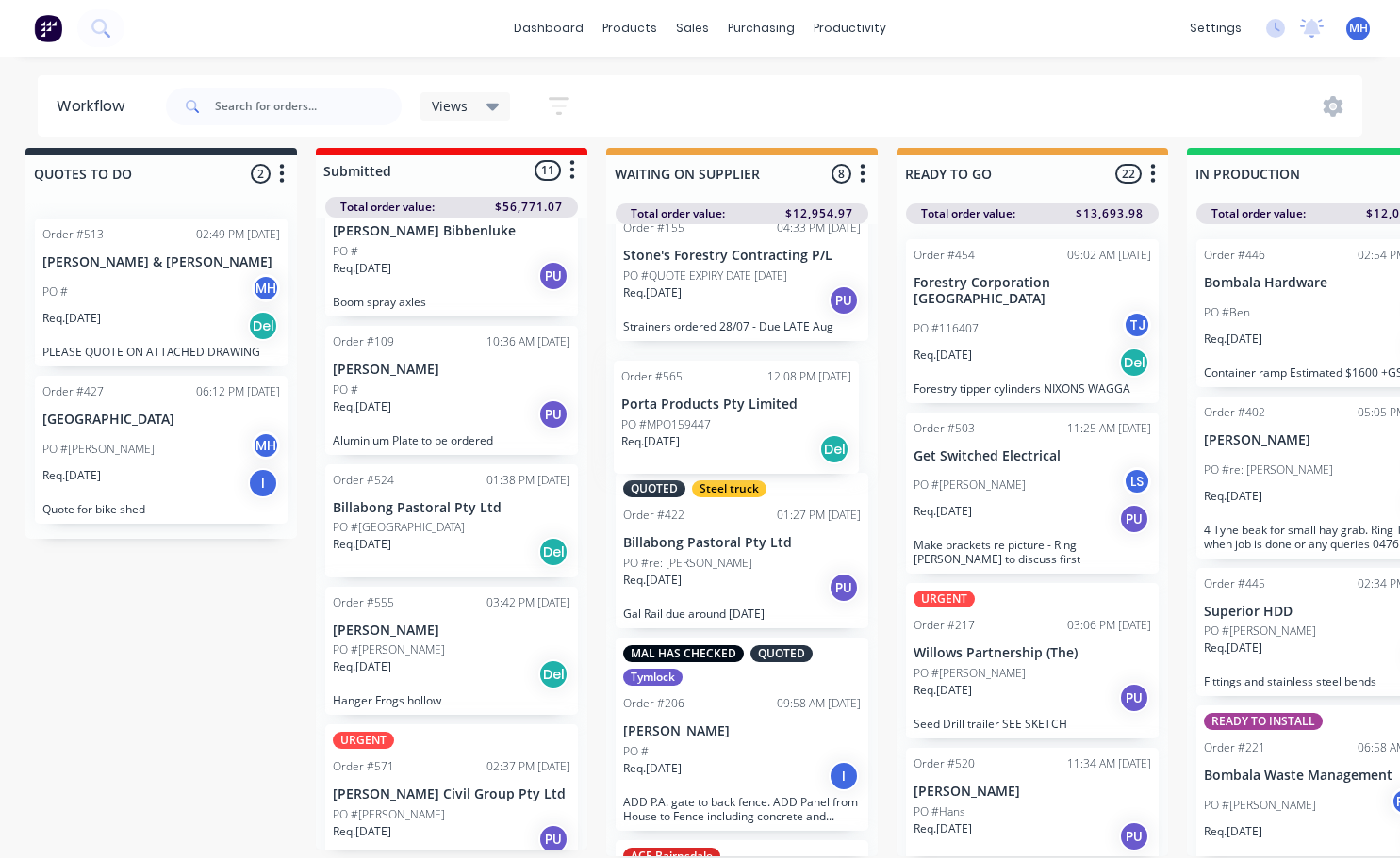
drag, startPoint x: 442, startPoint y: 787, endPoint x: 738, endPoint y: 400, distance: 487.2
click at [702, 387] on p "Porta Products Pty Limited" at bounding box center [741, 395] width 238 height 16
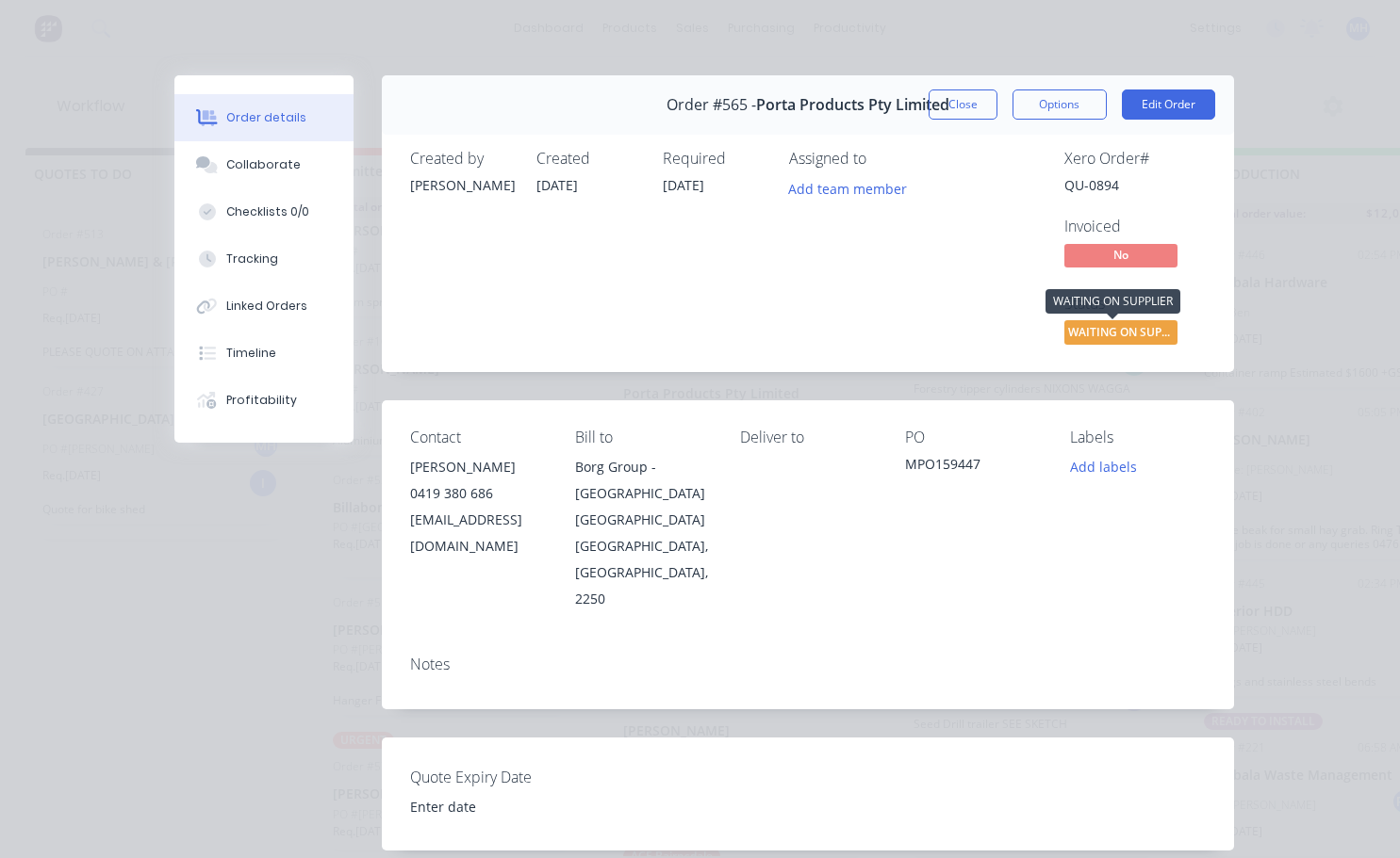
click at [1134, 339] on span "WAITING ON SUPP..." at bounding box center [1120, 333] width 113 height 24
click at [988, 312] on div "Xero Order # QU-0894 Invoiced No Status WAITING ON SUPP..." at bounding box center [1091, 249] width 228 height 199
click at [960, 104] on button "Close" at bounding box center [962, 105] width 69 height 30
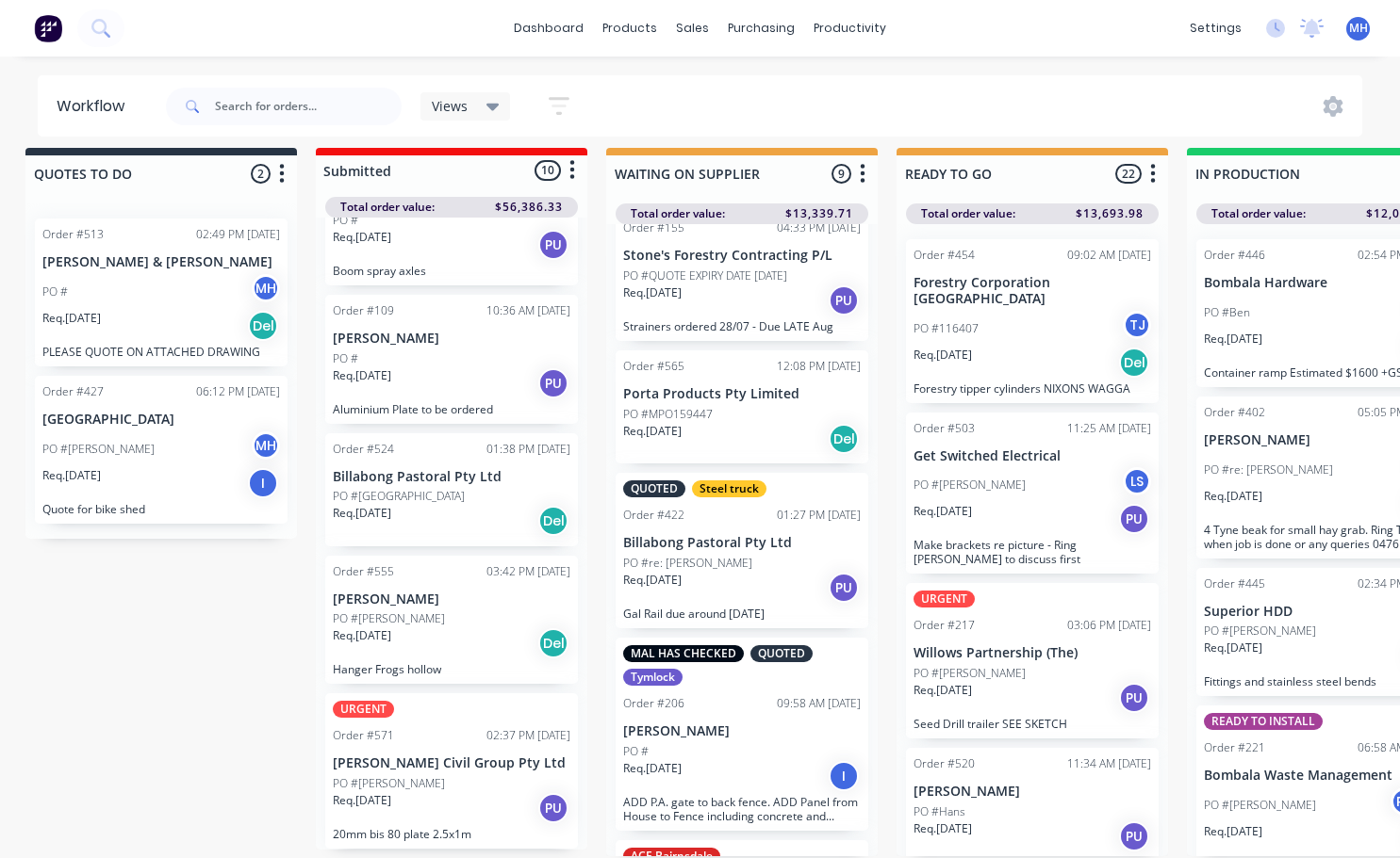
scroll to position [81, 15]
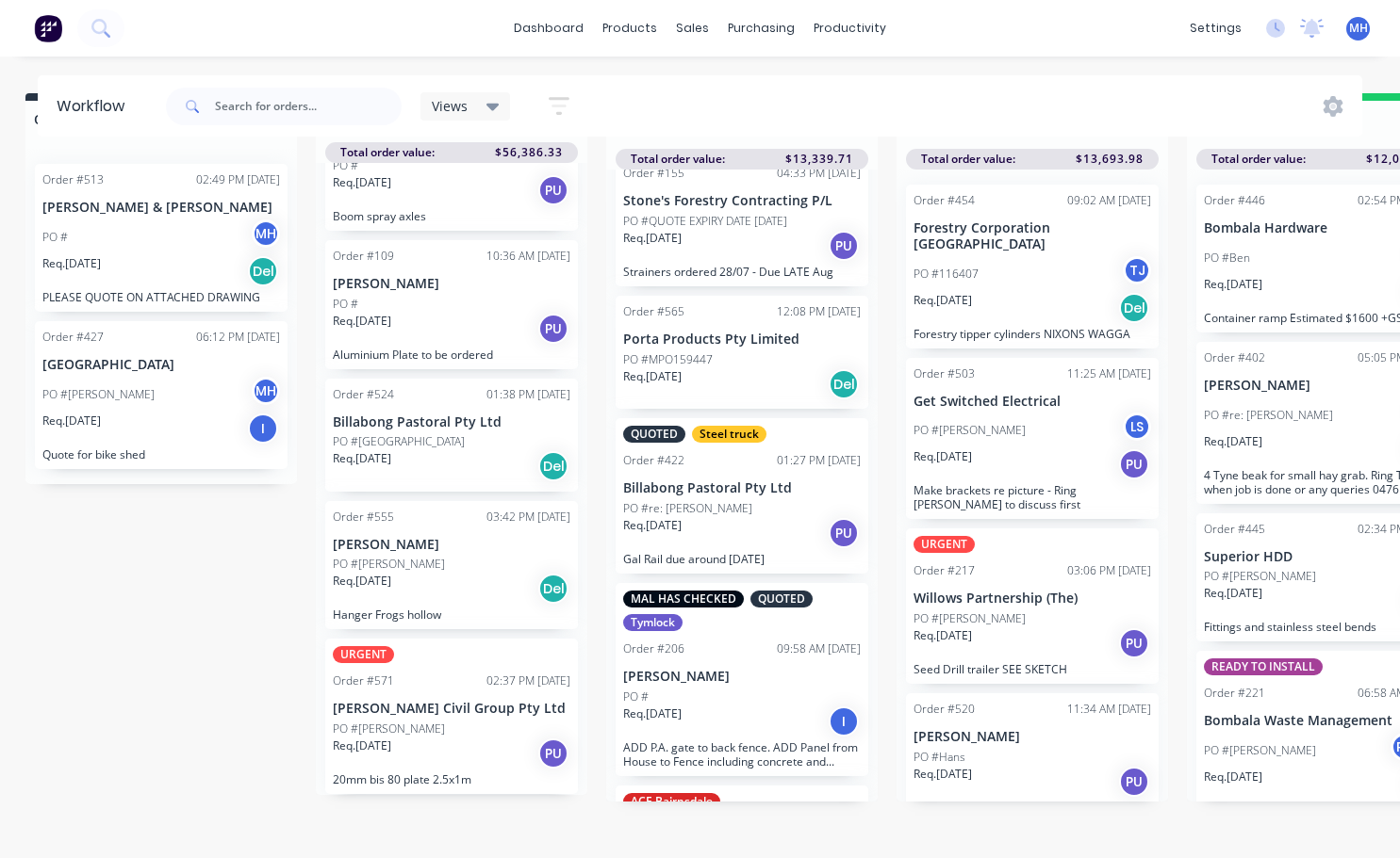
click at [457, 747] on div "Req. [DATE] PU" at bounding box center [452, 754] width 238 height 32
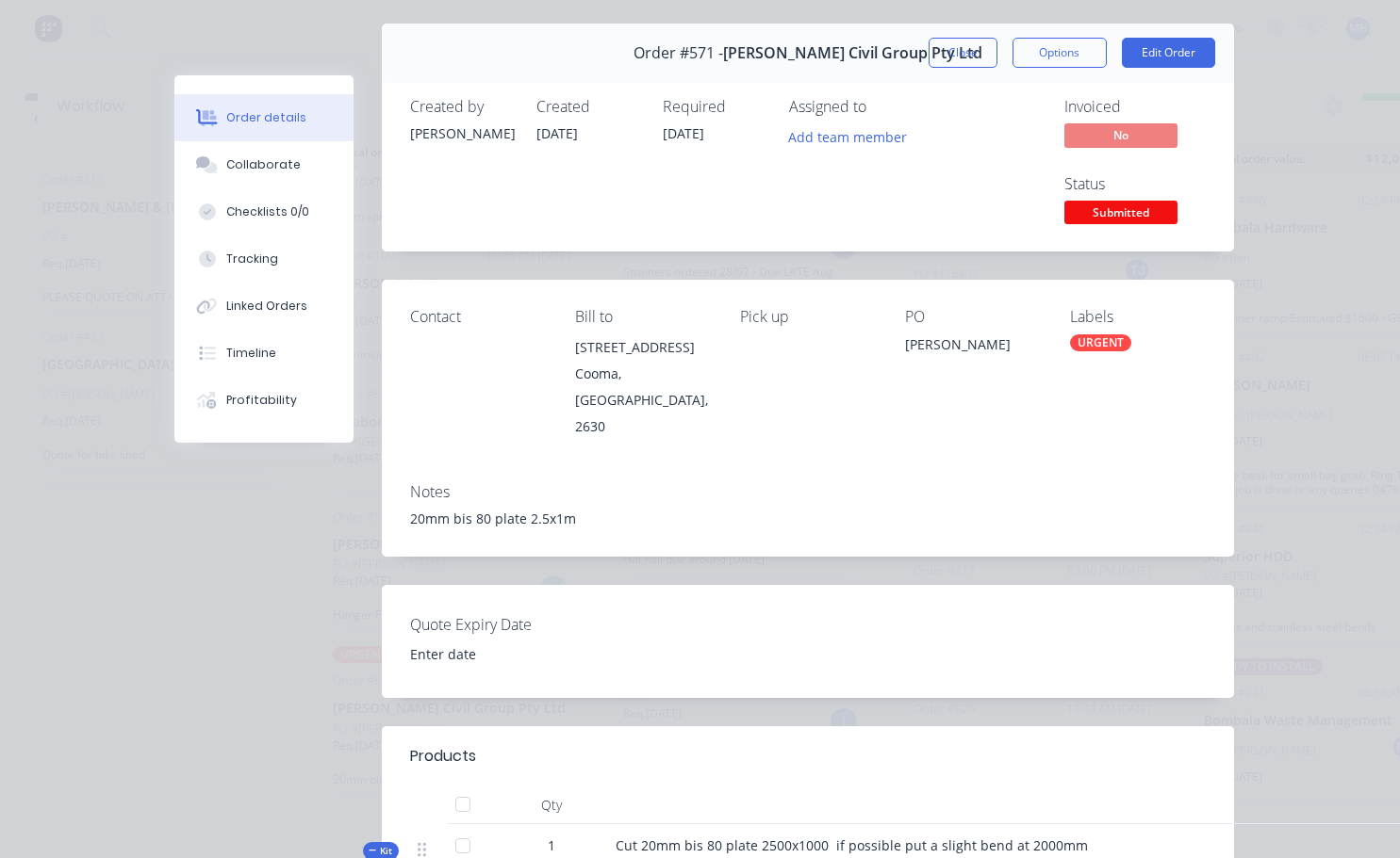
scroll to position [0, 0]
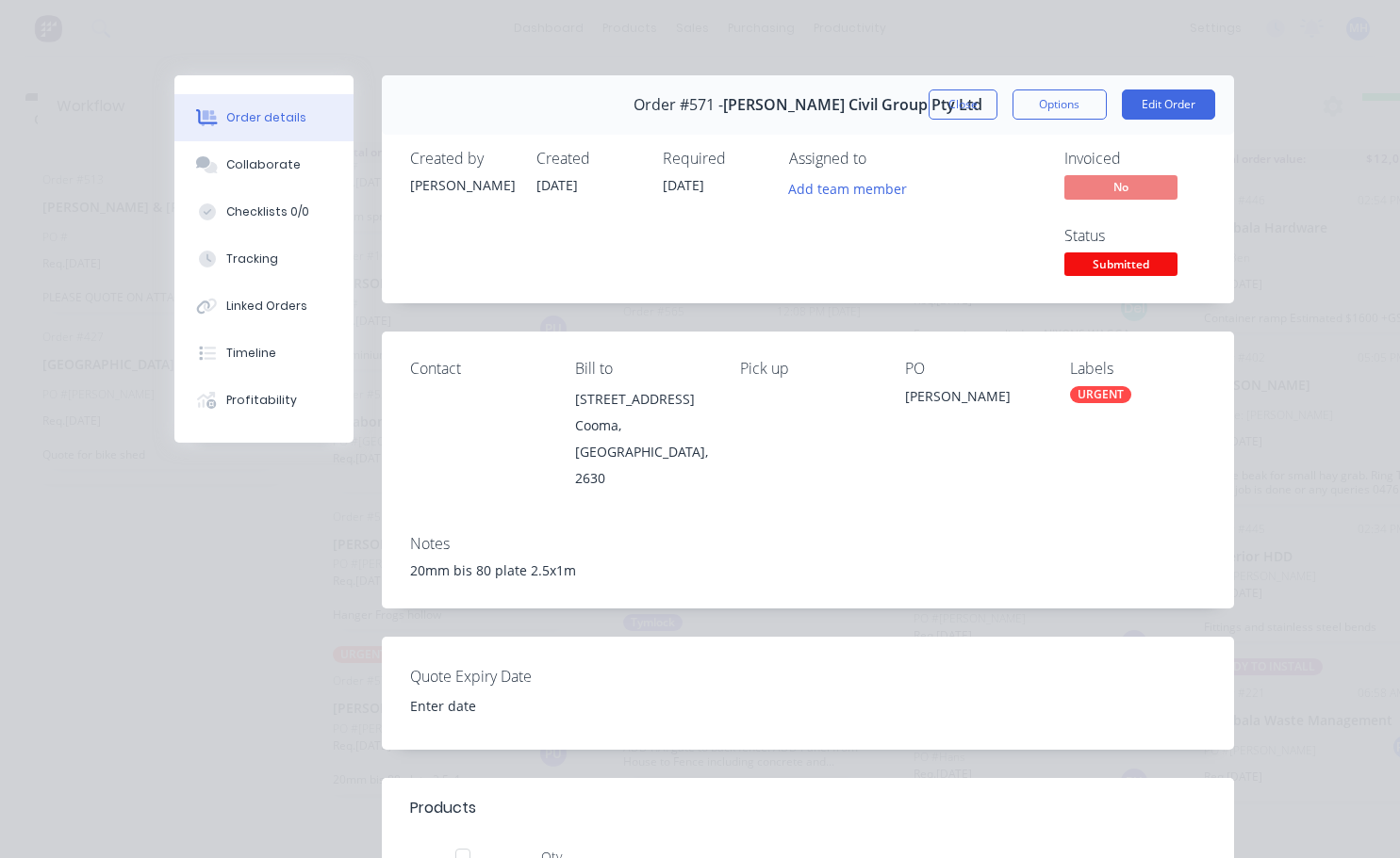
click at [1120, 274] on span "Submitted" at bounding box center [1120, 265] width 113 height 24
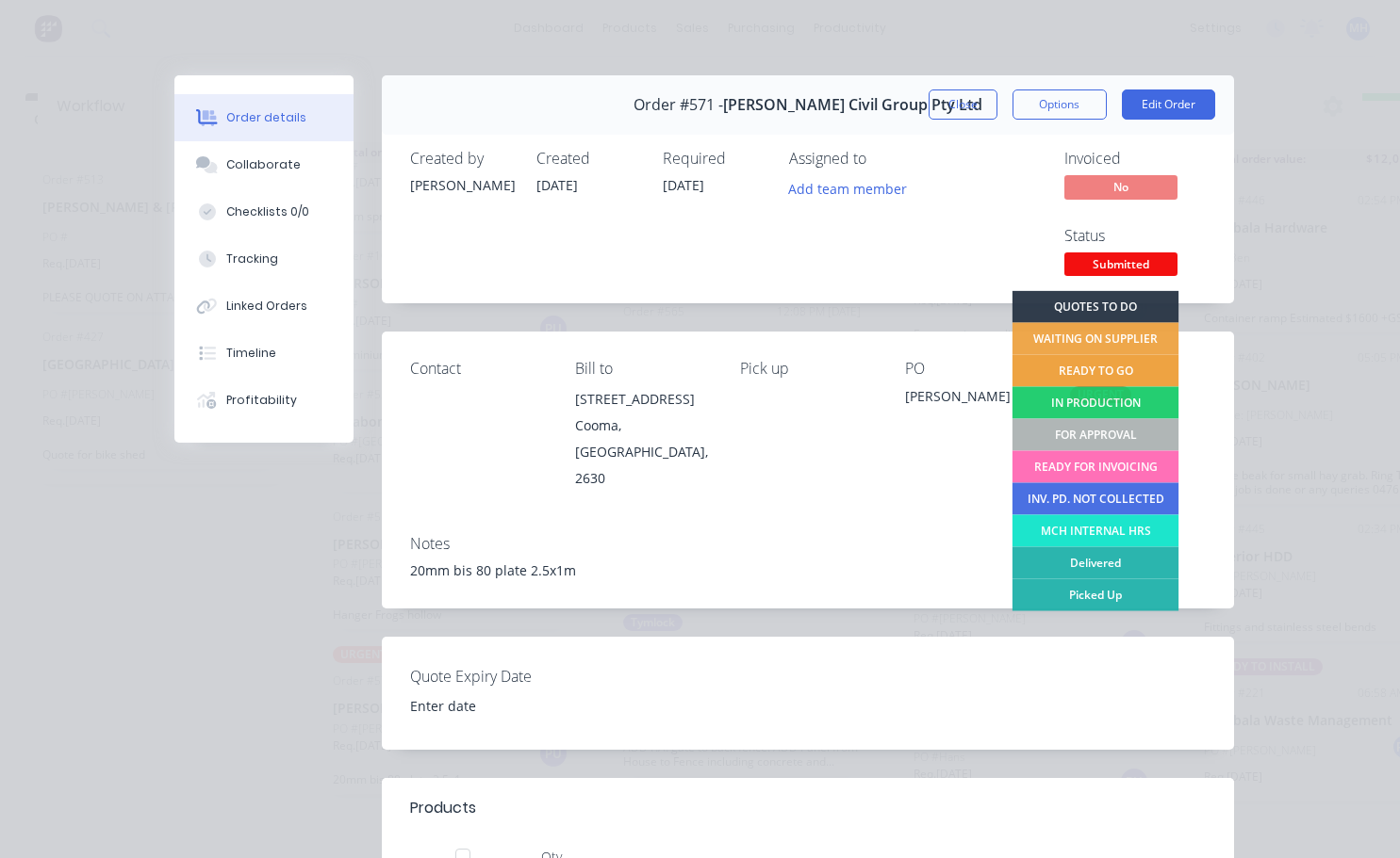
click at [1085, 373] on div "READY TO GO" at bounding box center [1094, 372] width 167 height 32
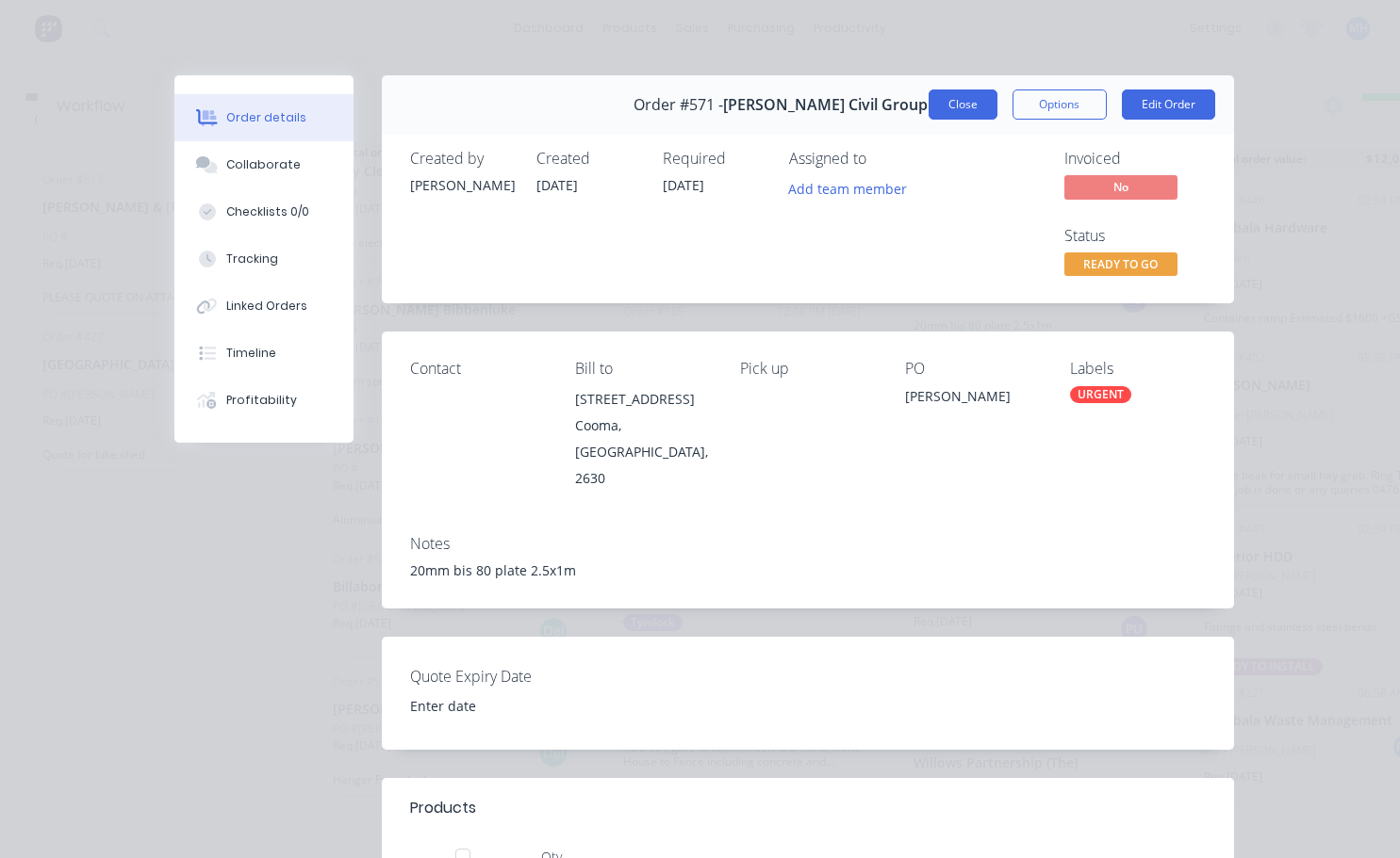
click at [964, 104] on button "Close" at bounding box center [962, 105] width 69 height 30
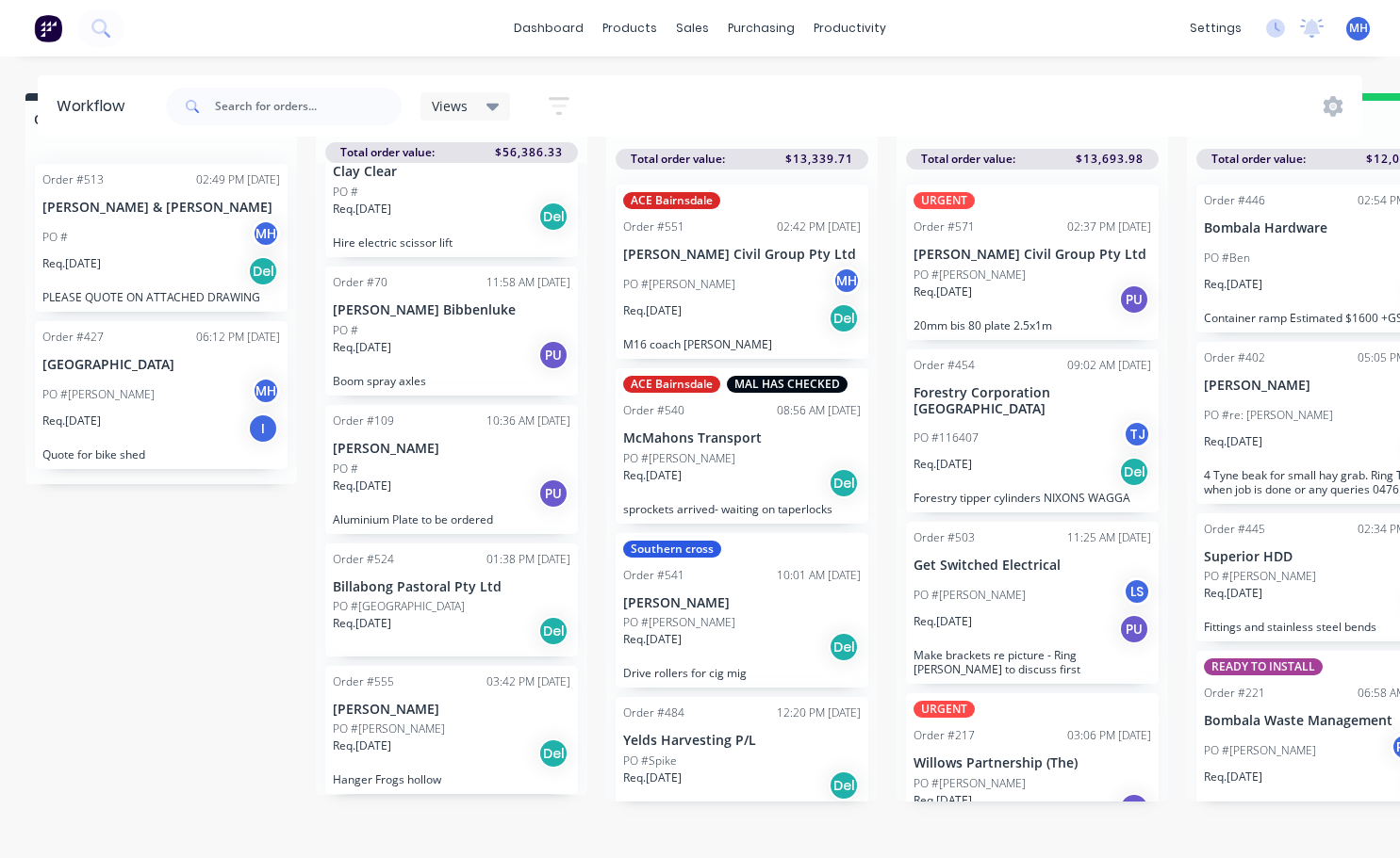
scroll to position [0, 15]
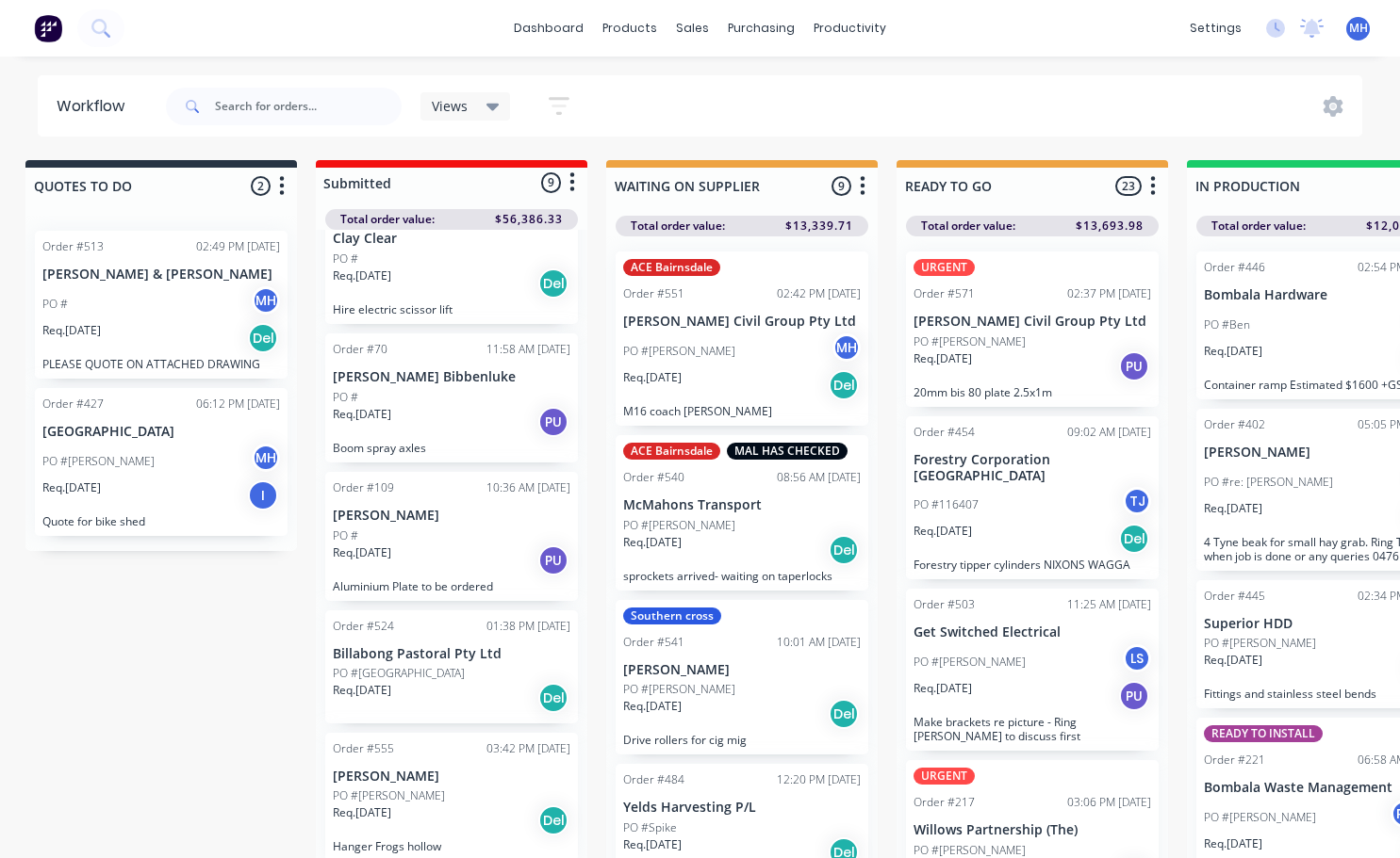
click at [1007, 350] on div "PO #[PERSON_NAME]" at bounding box center [1032, 342] width 238 height 17
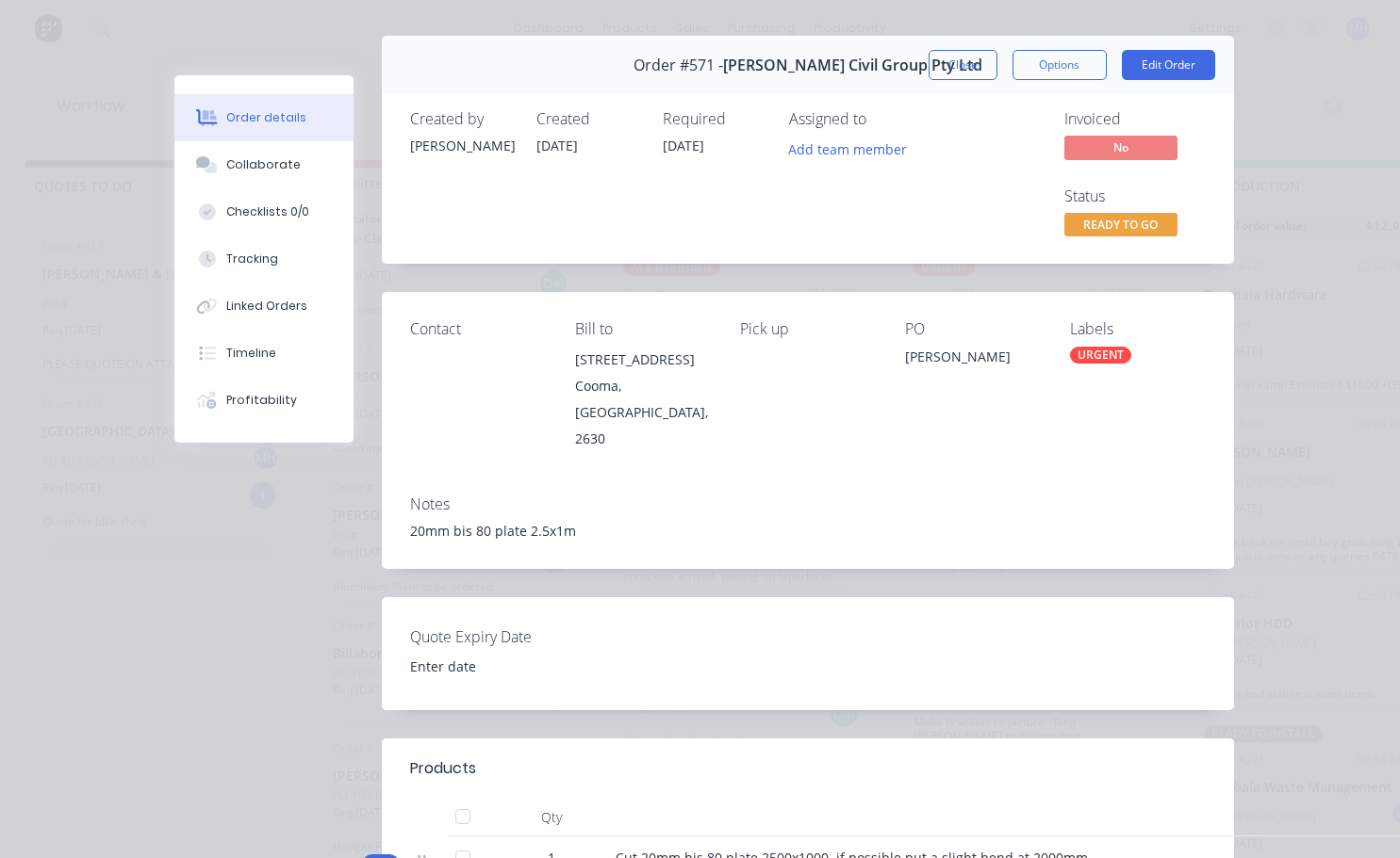
scroll to position [0, 0]
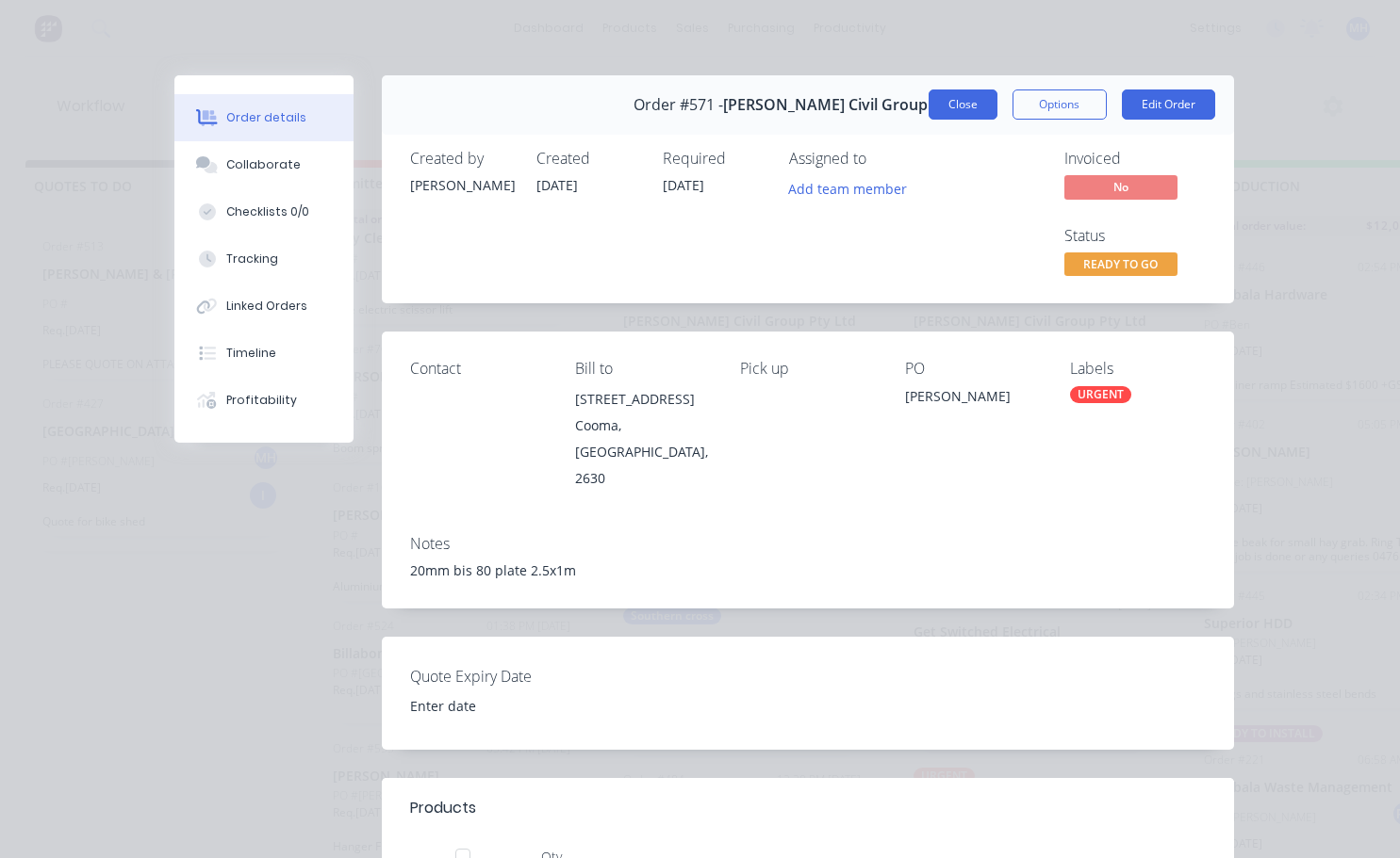
click at [971, 100] on button "Close" at bounding box center [962, 105] width 69 height 30
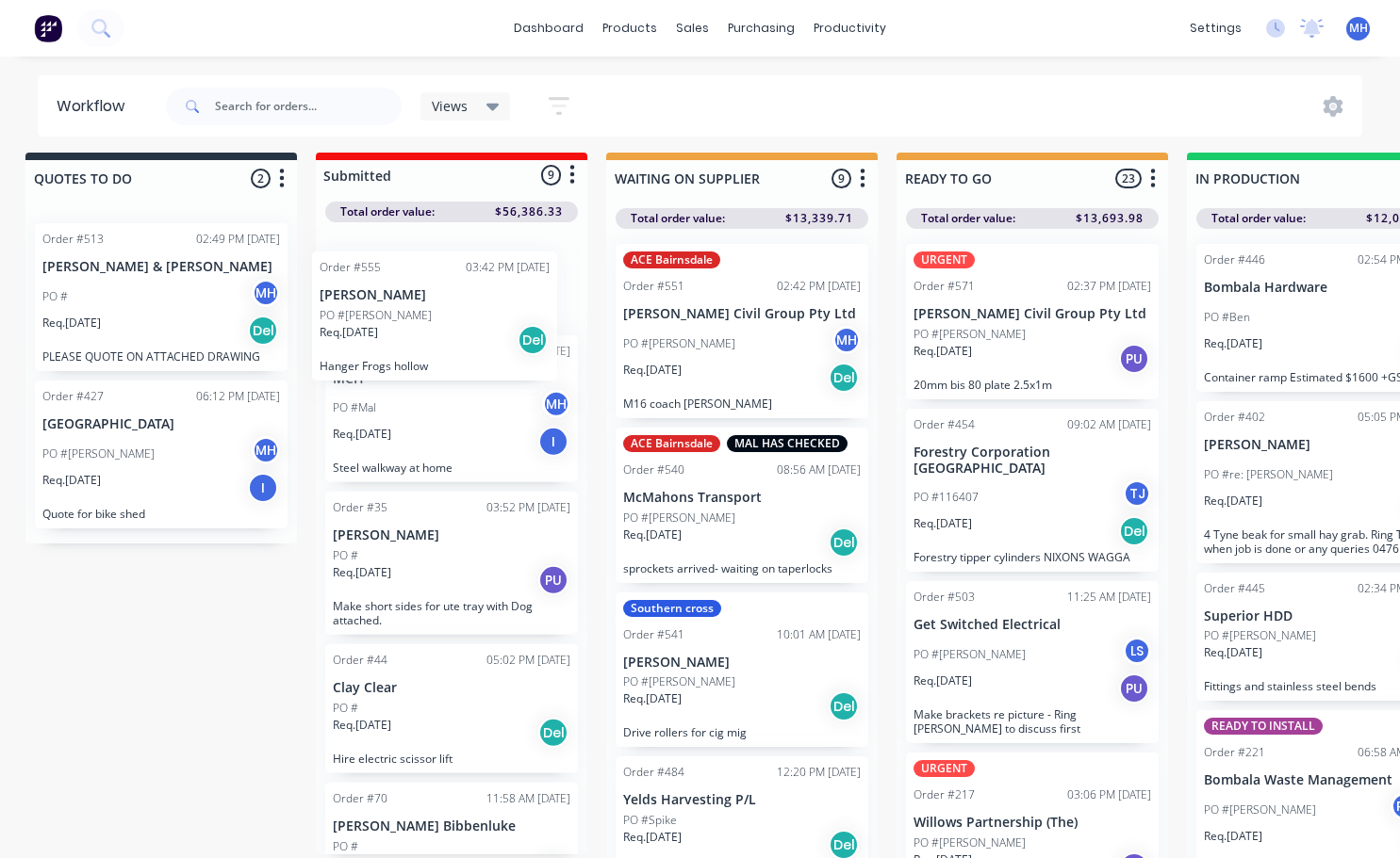
scroll to position [8, 0]
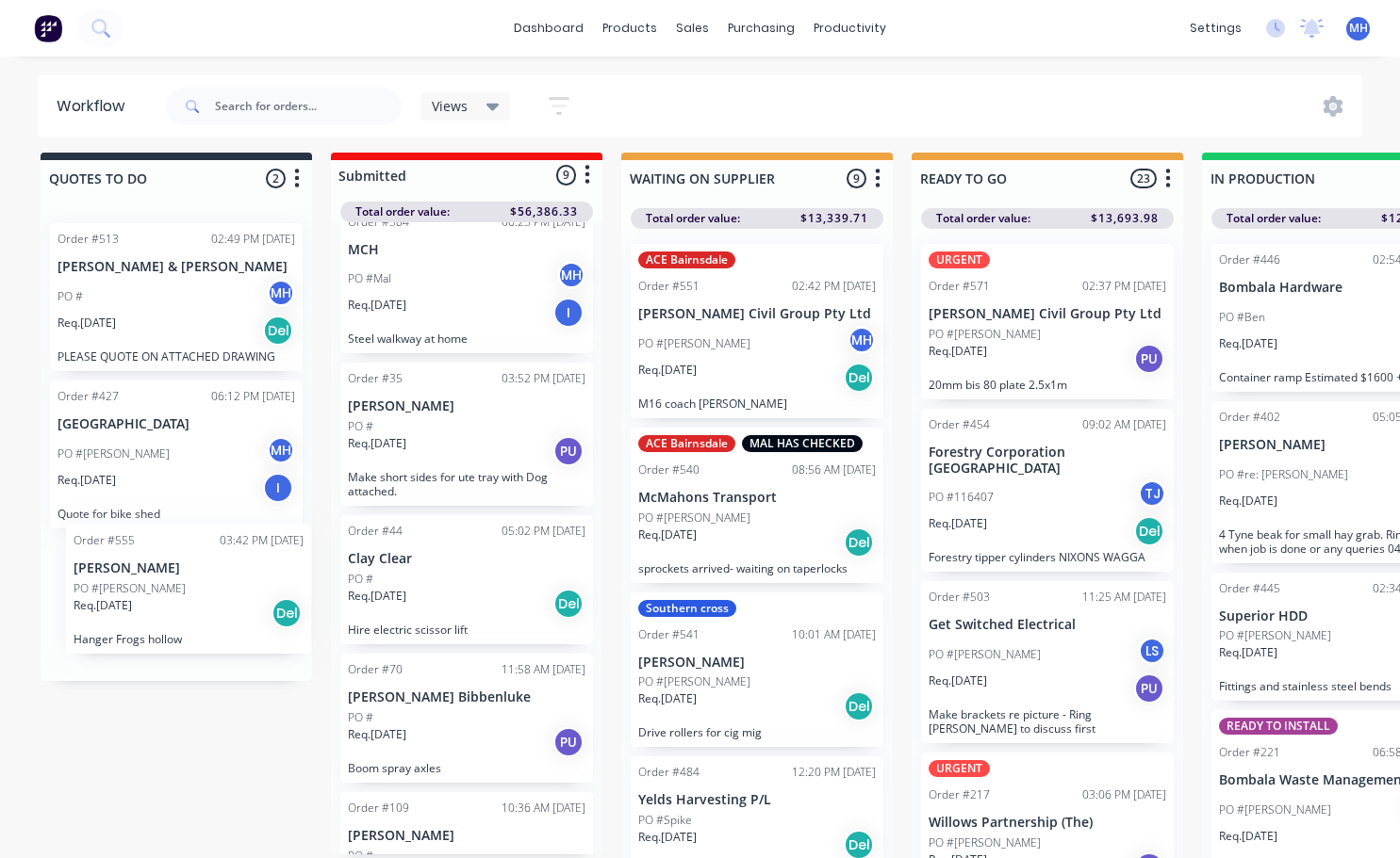
drag, startPoint x: 423, startPoint y: 804, endPoint x: 162, endPoint y: 591, distance: 336.9
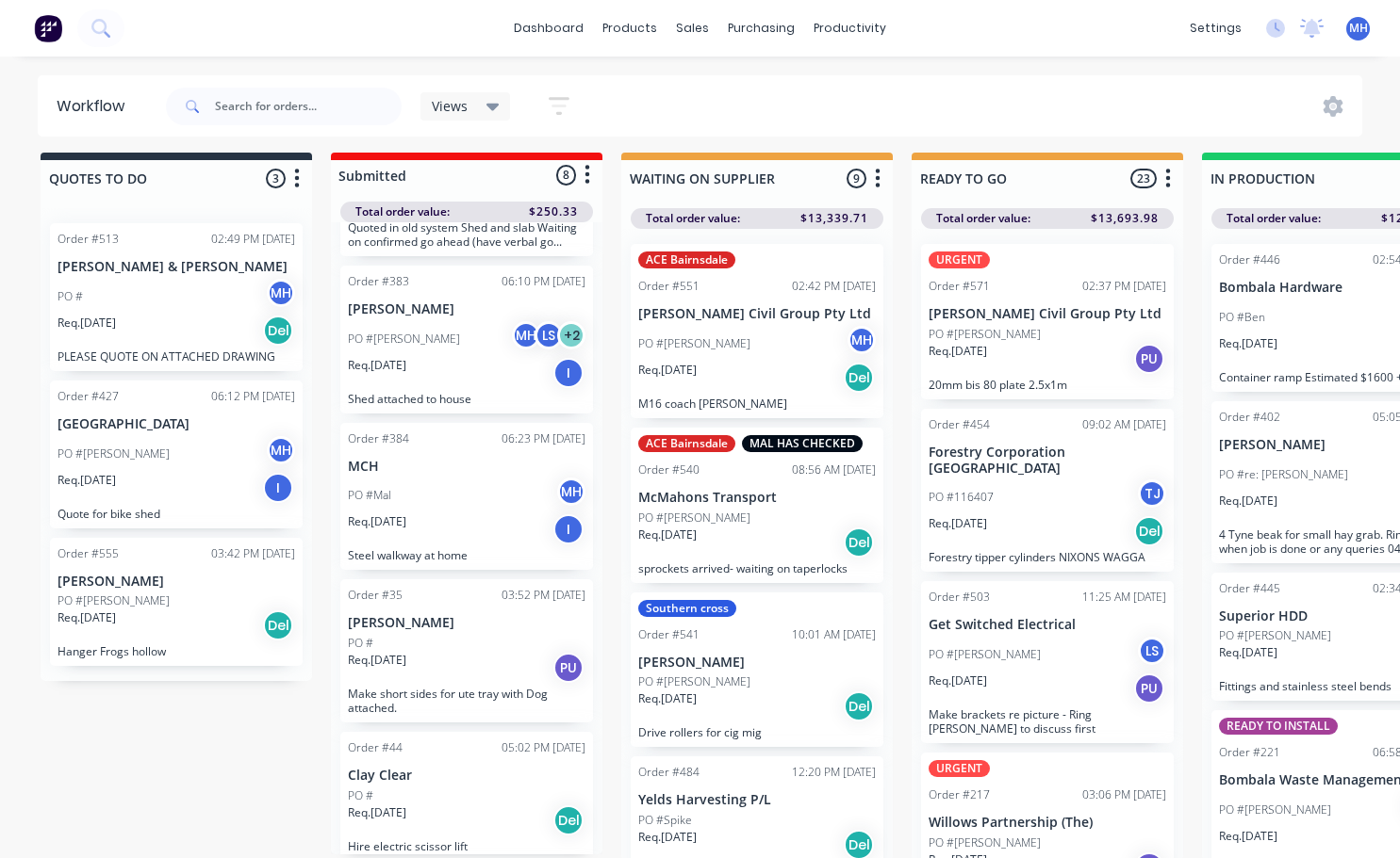
scroll to position [0, 0]
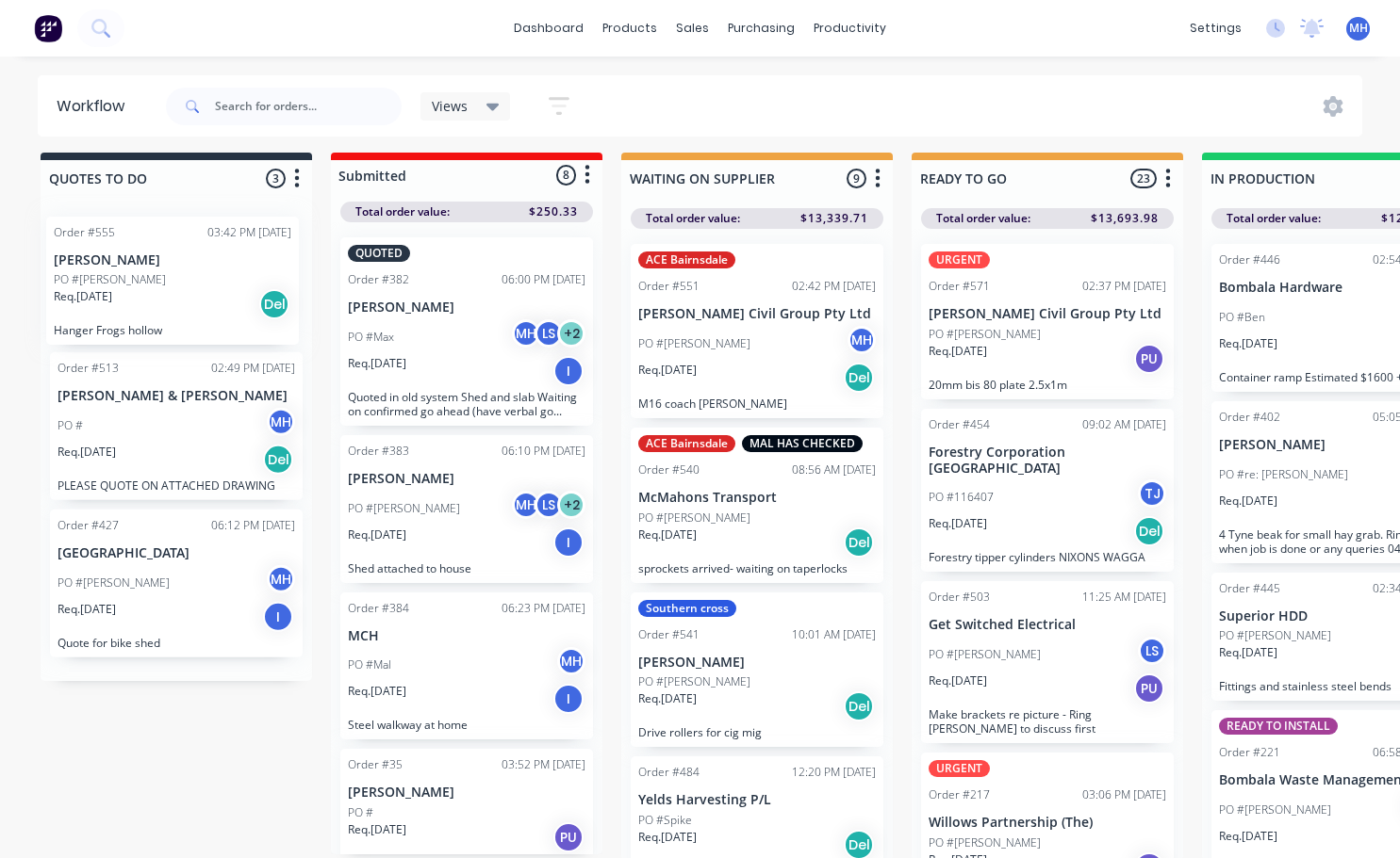
drag, startPoint x: 175, startPoint y: 583, endPoint x: 153, endPoint y: 293, distance: 290.8
click at [153, 293] on div "Order #513 02:49 PM [DATE] [PERSON_NAME] & [PERSON_NAME] PO # MH Req. [DATE] De…" at bounding box center [177, 444] width 272 height 473
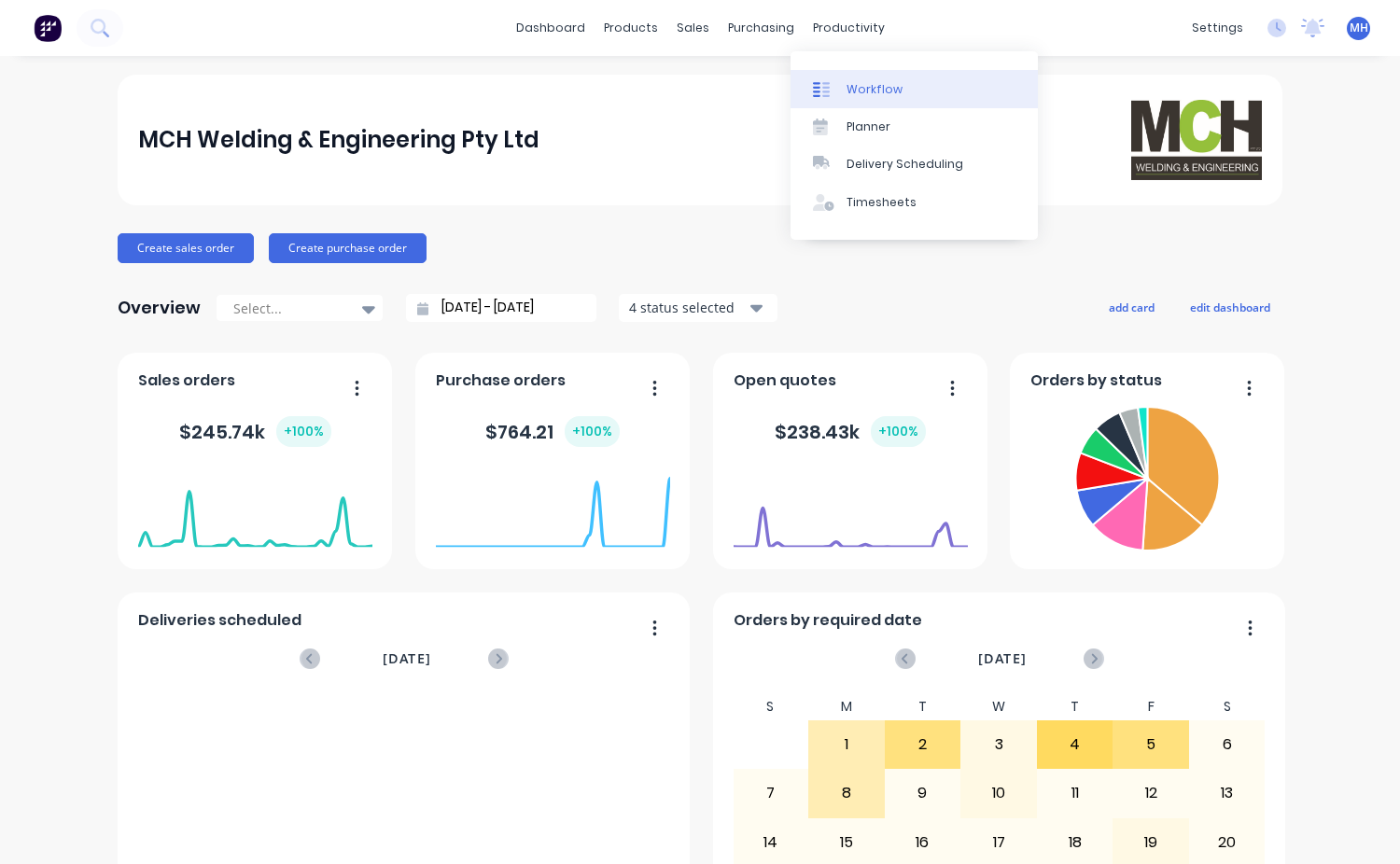
click at [880, 93] on div "Workflow" at bounding box center [875, 89] width 56 height 17
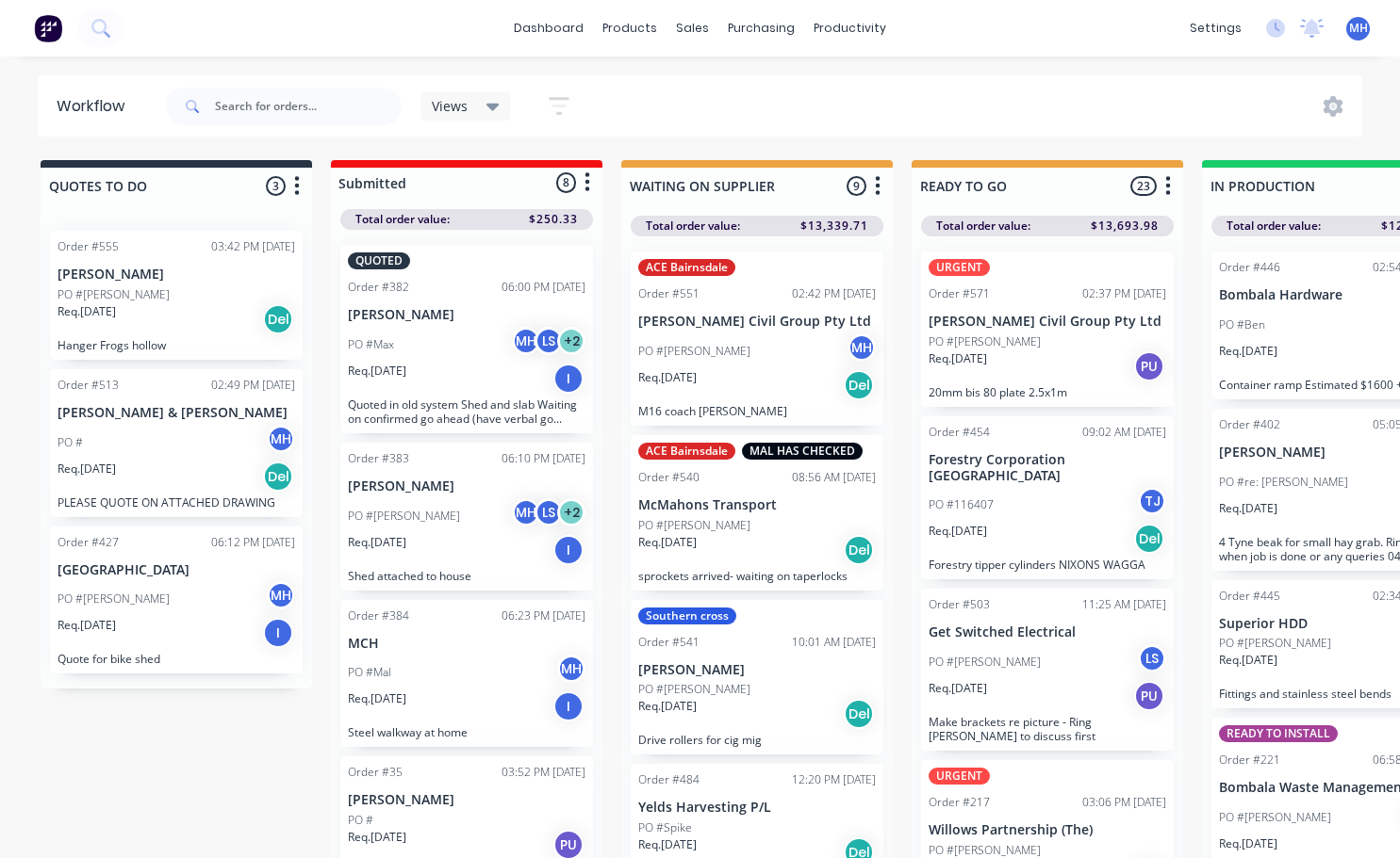
drag, startPoint x: 251, startPoint y: 219, endPoint x: 237, endPoint y: 820, distance: 601.2
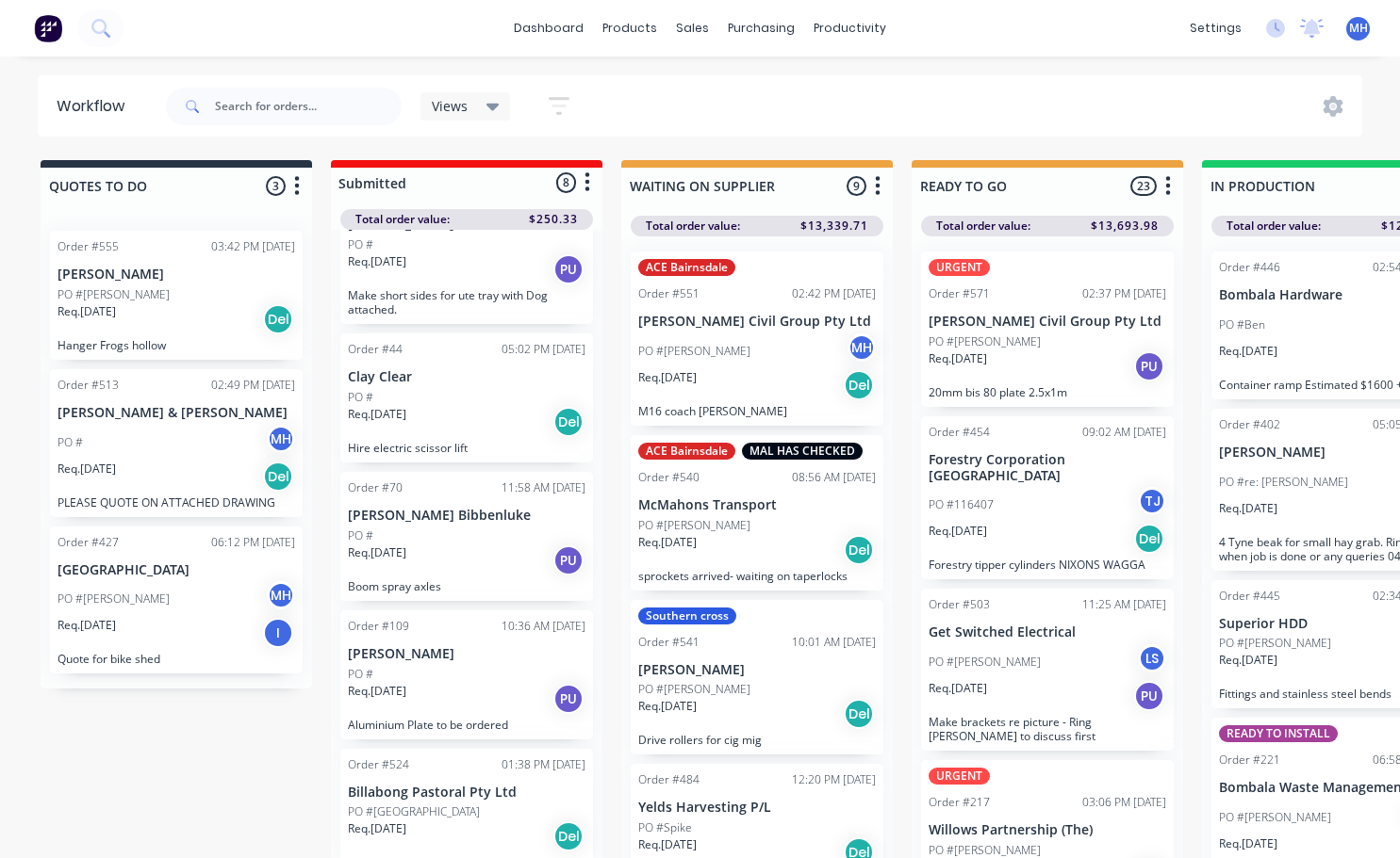
scroll to position [81, 0]
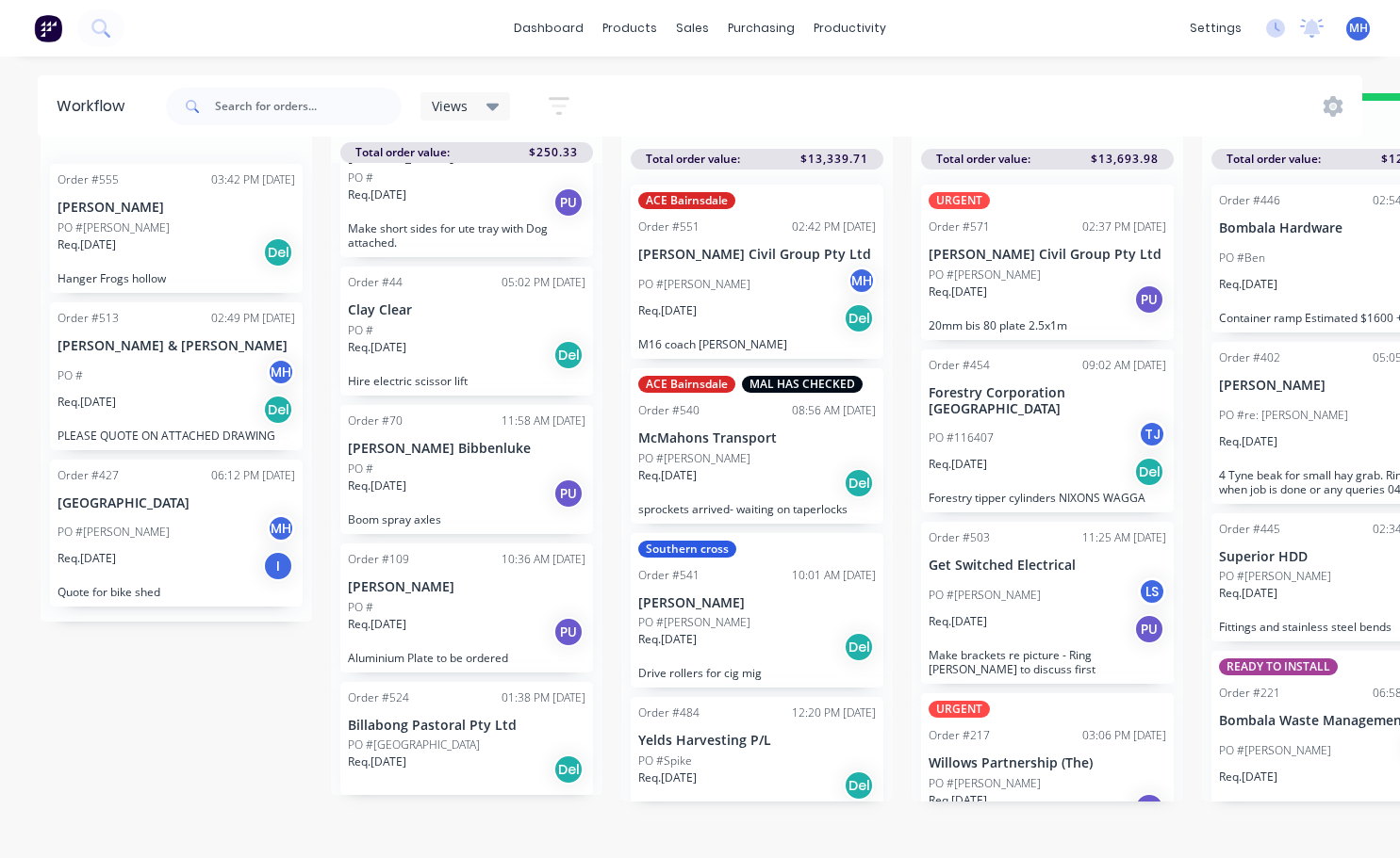
click at [404, 737] on p "PO #[GEOGRAPHIC_DATA]" at bounding box center [414, 745] width 132 height 17
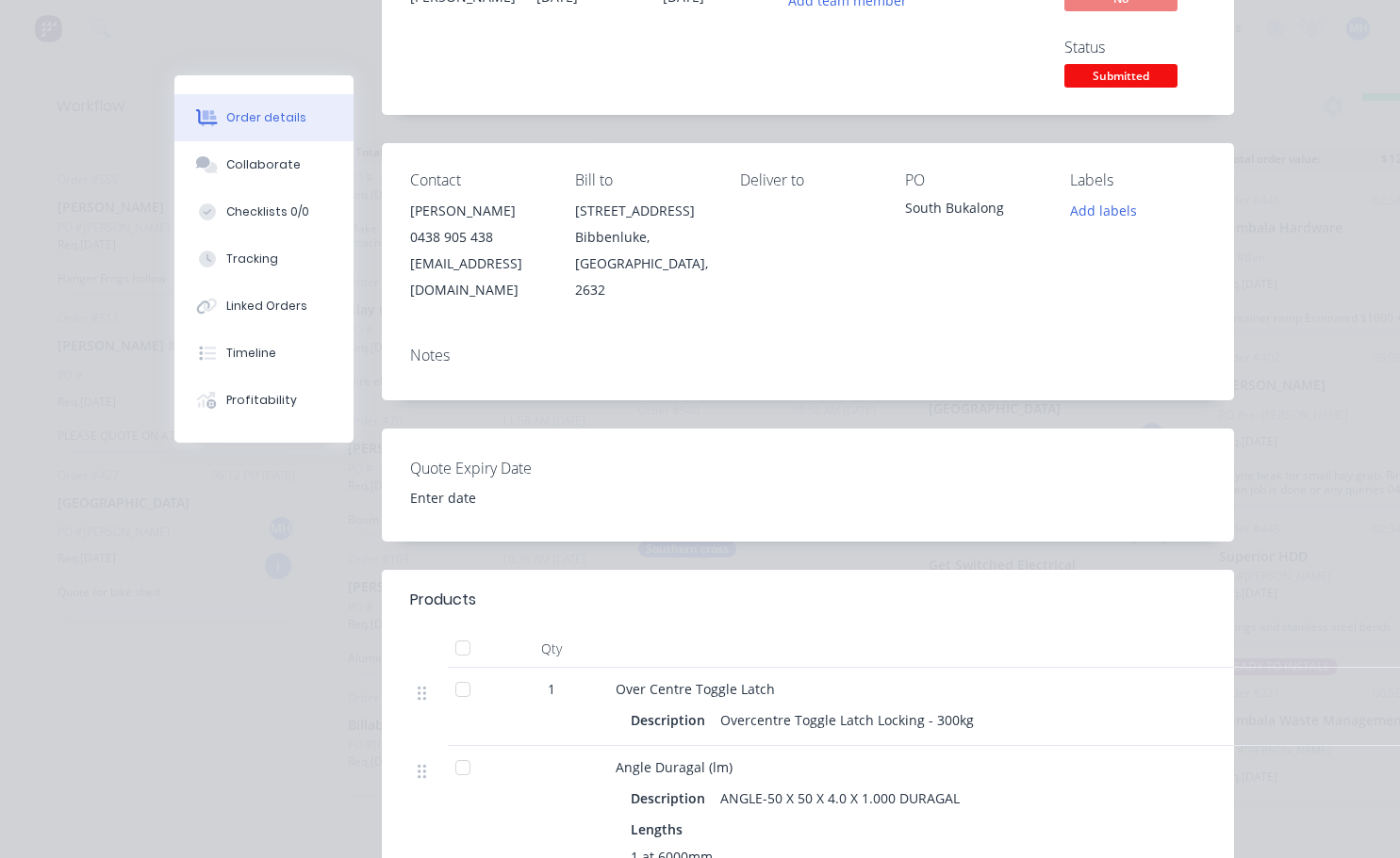
scroll to position [0, 0]
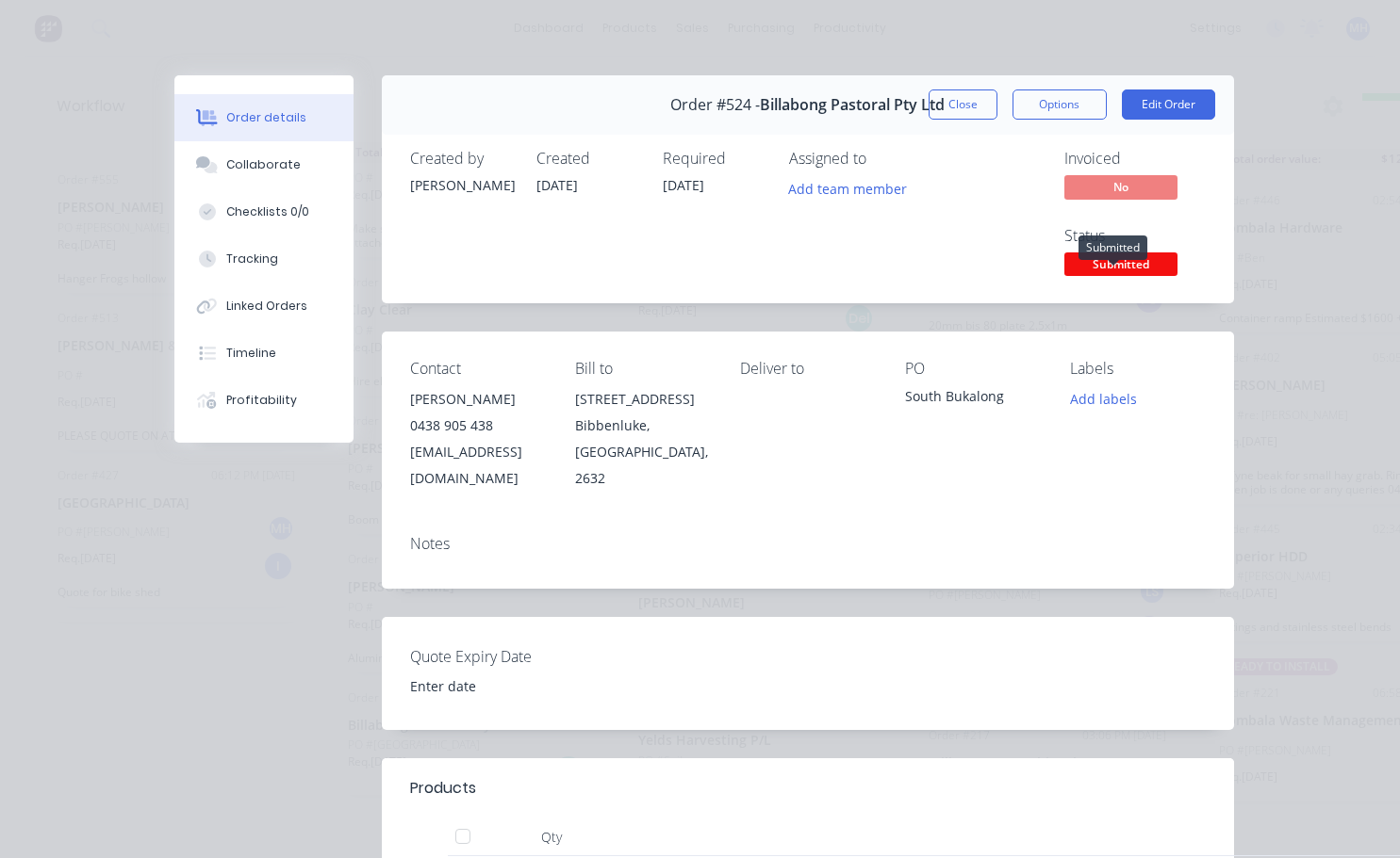
click at [976, 270] on span "Submitted" at bounding box center [1120, 265] width 113 height 24
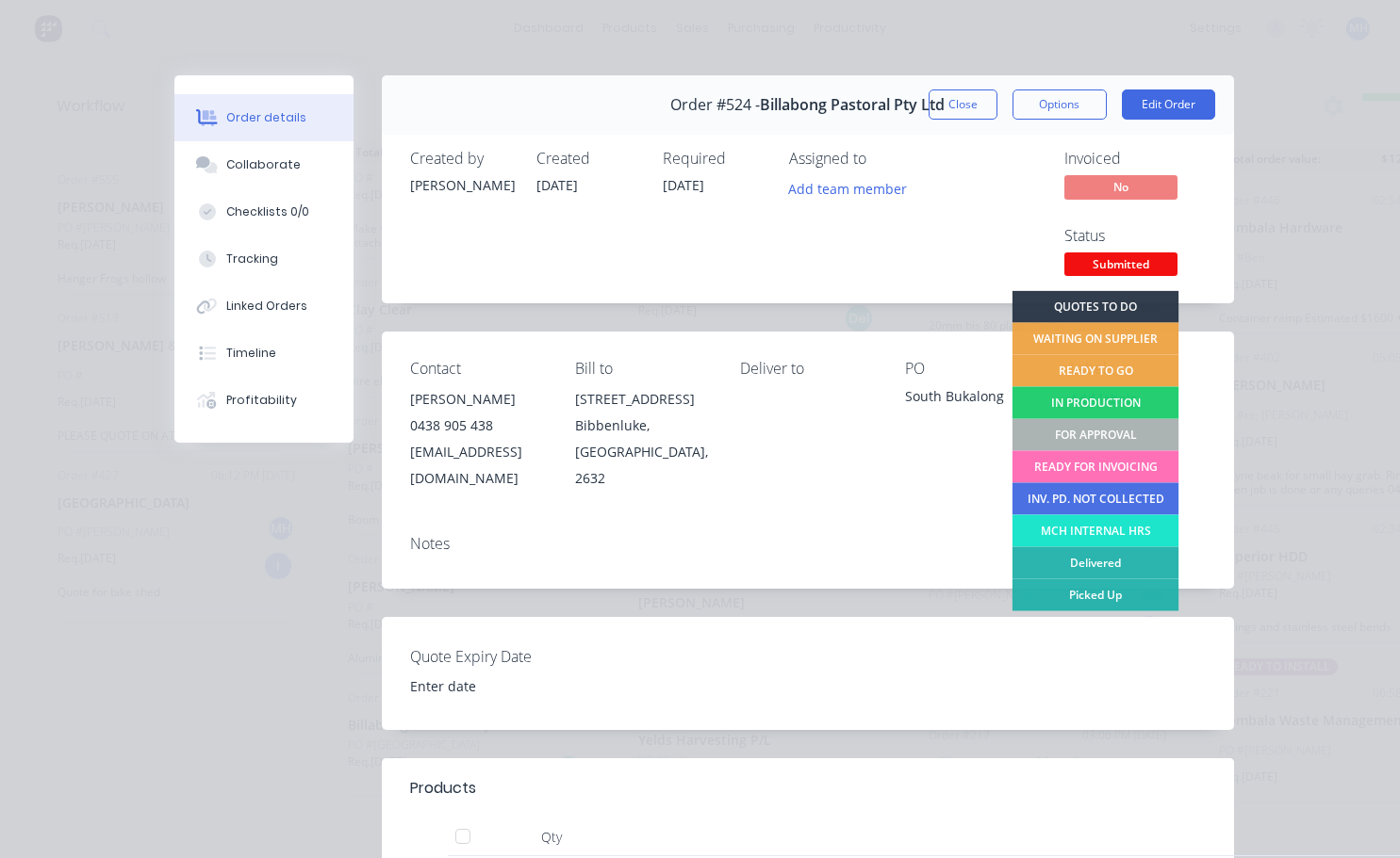
click at [976, 427] on div "FOR APPROVAL" at bounding box center [1094, 435] width 167 height 32
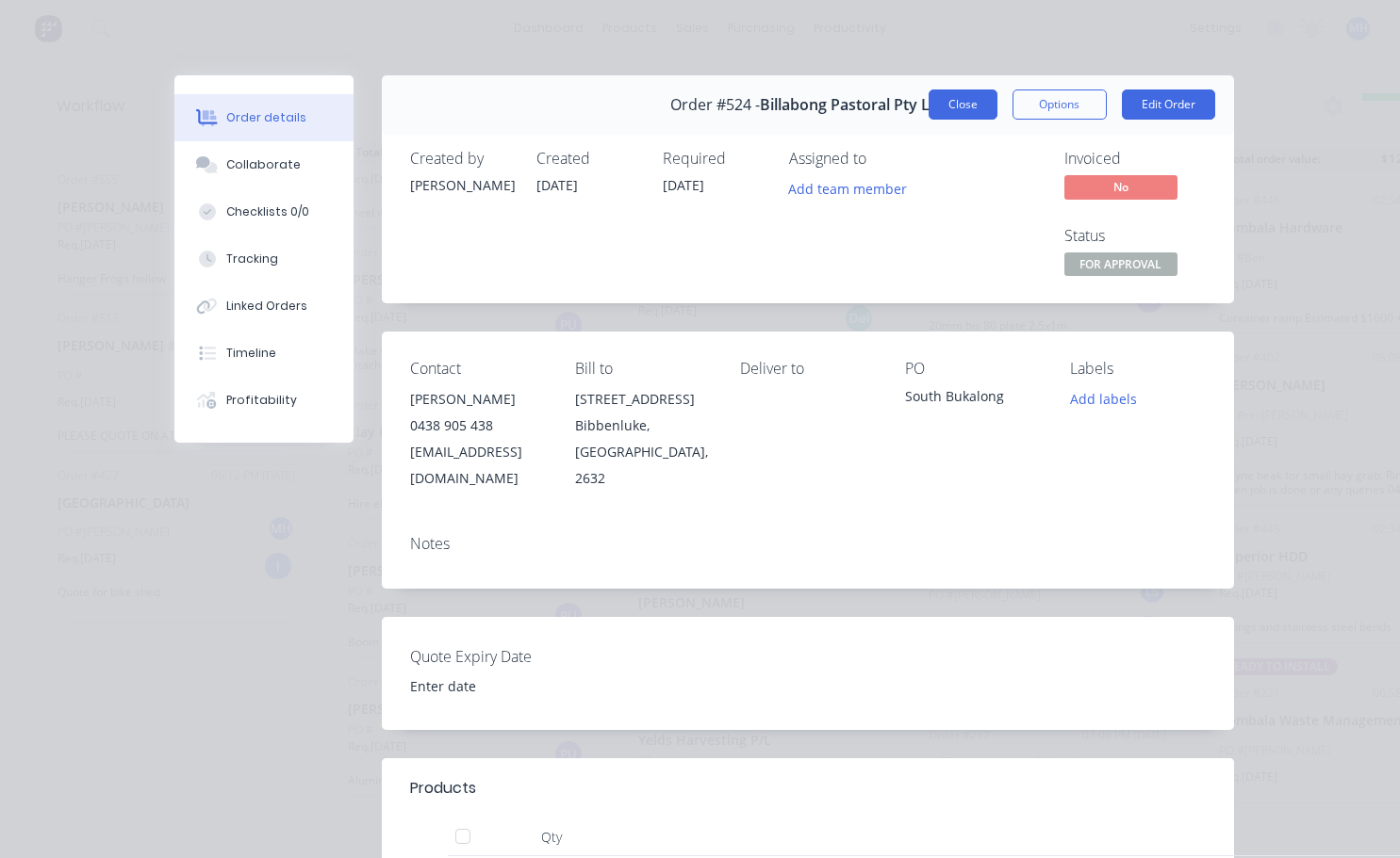
click at [962, 107] on button "Close" at bounding box center [962, 105] width 69 height 30
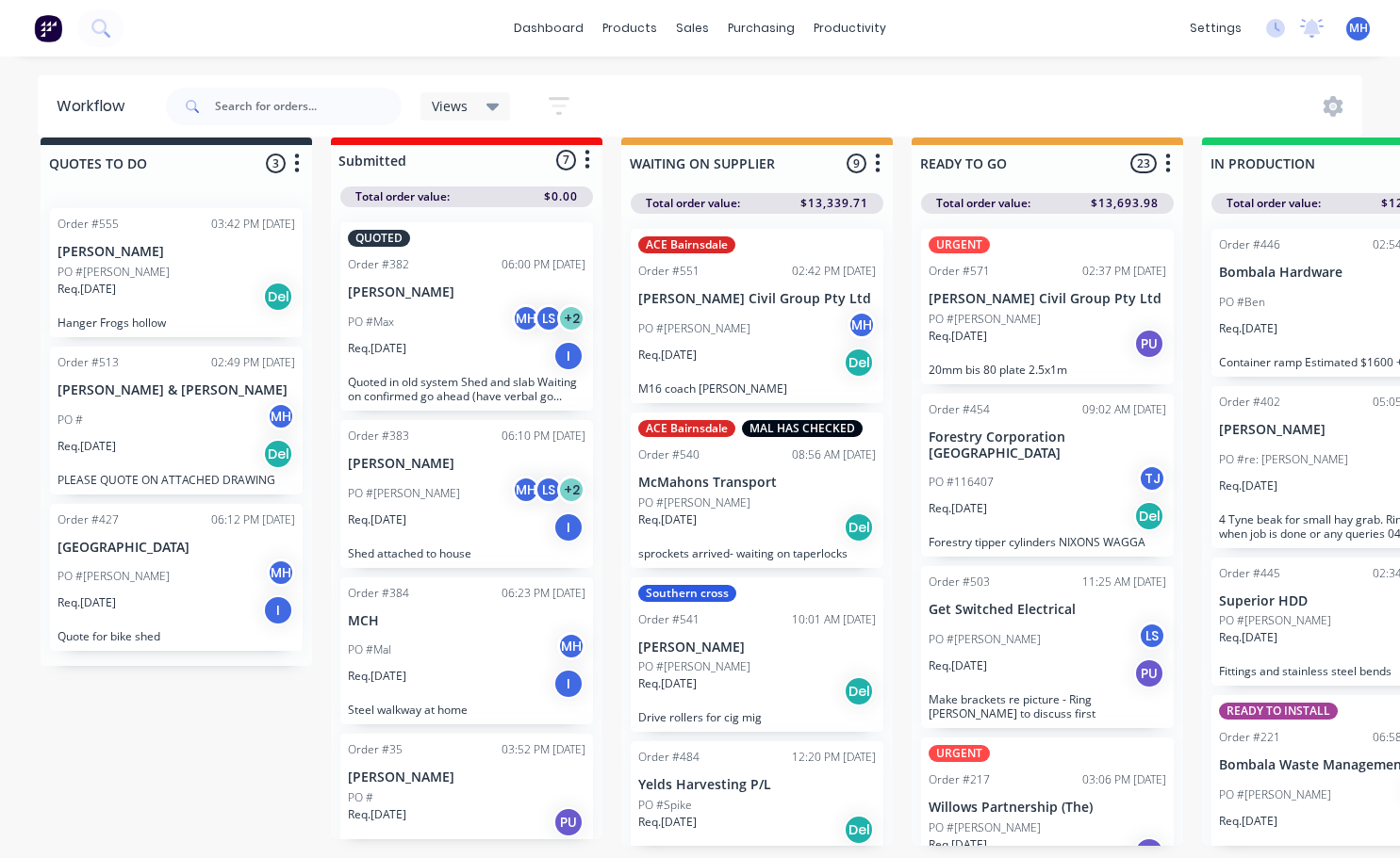
scroll to position [0, 0]
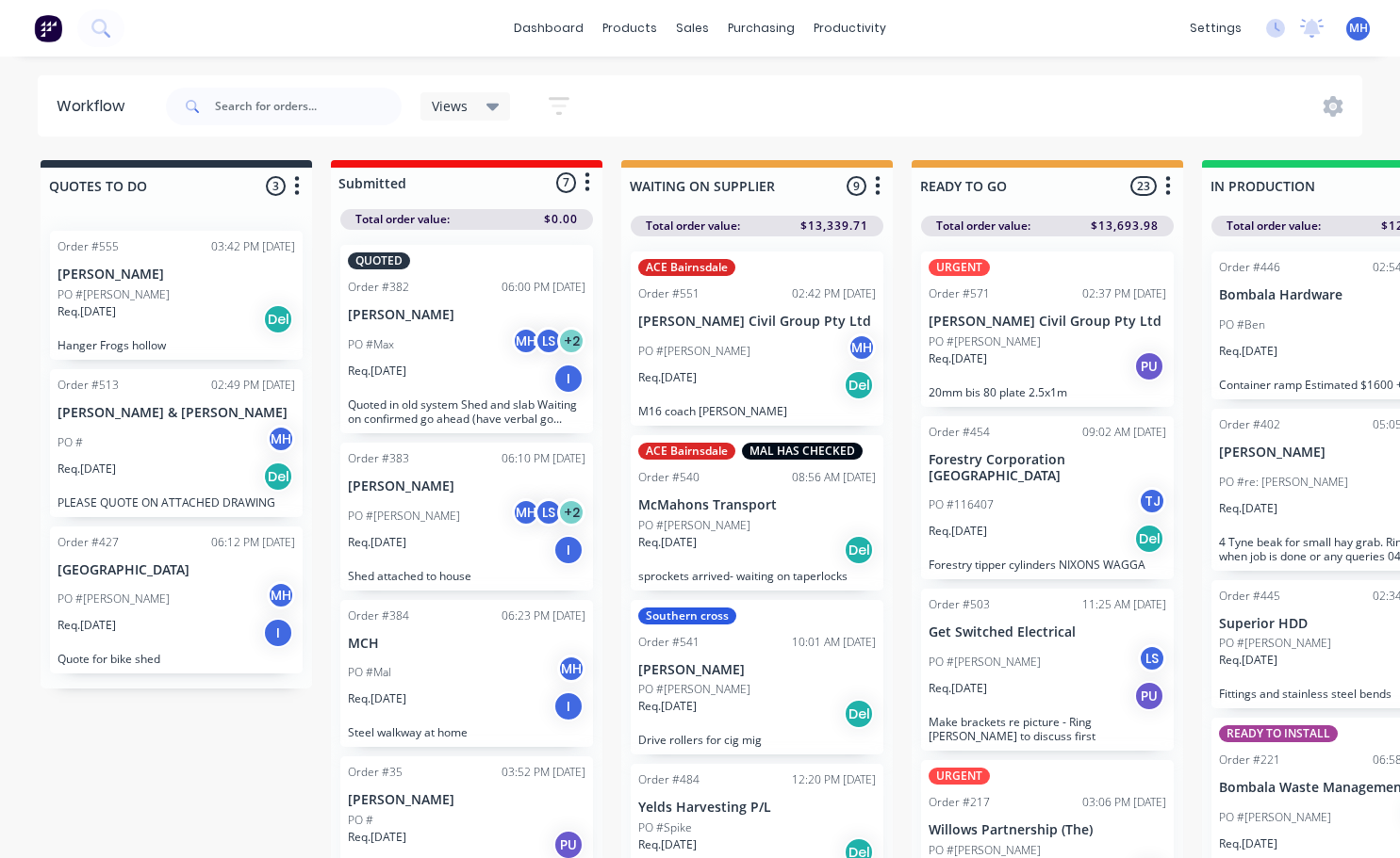
click at [976, 28] on span "MH" at bounding box center [1358, 28] width 19 height 17
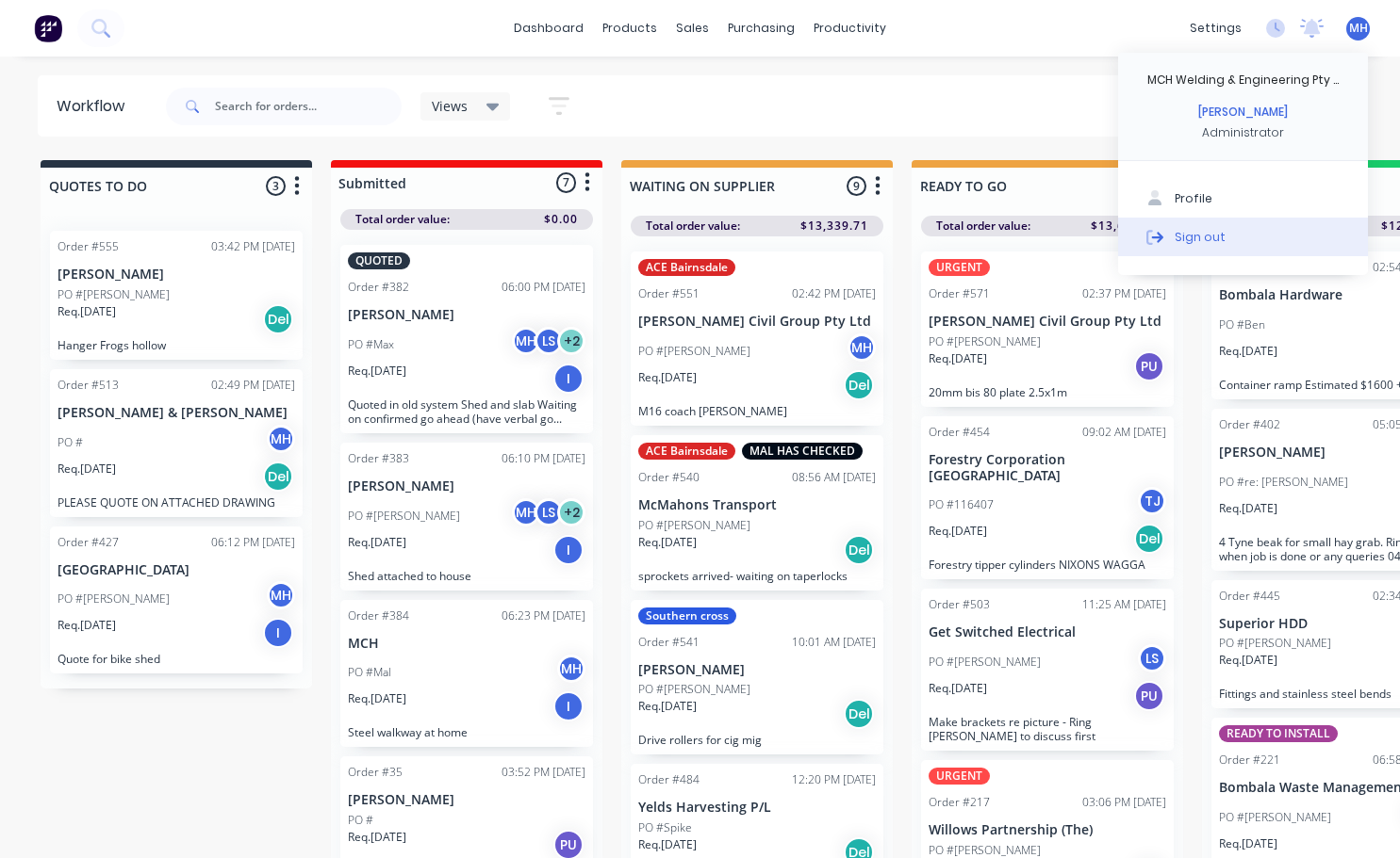
click at [976, 238] on button "Sign out" at bounding box center [1243, 237] width 250 height 38
